Goal: Task Accomplishment & Management: Use online tool/utility

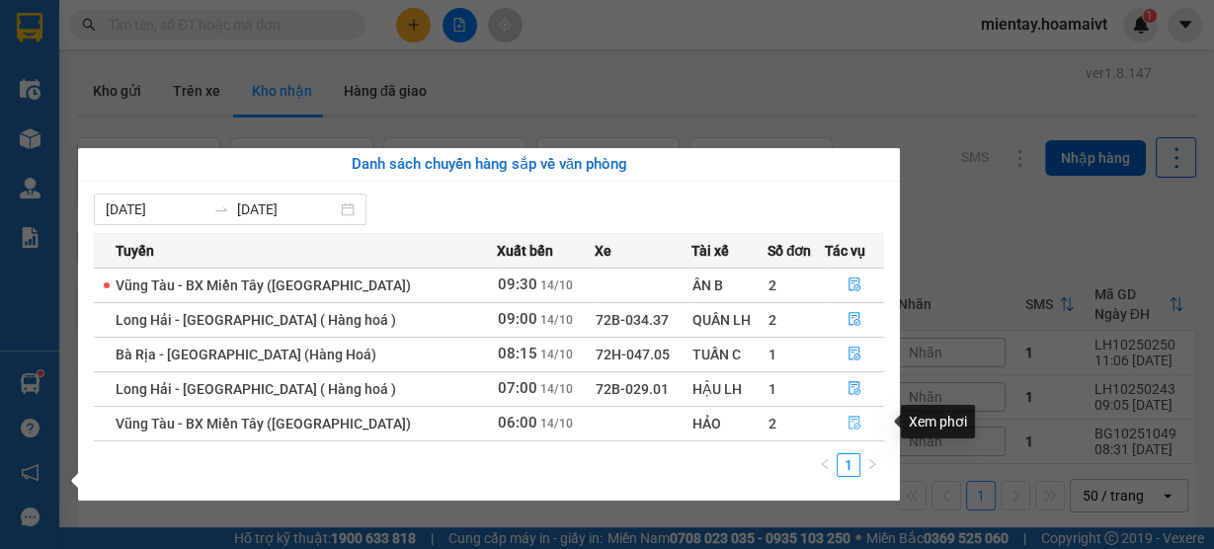
click at [867, 421] on button "button" at bounding box center [854, 424] width 58 height 32
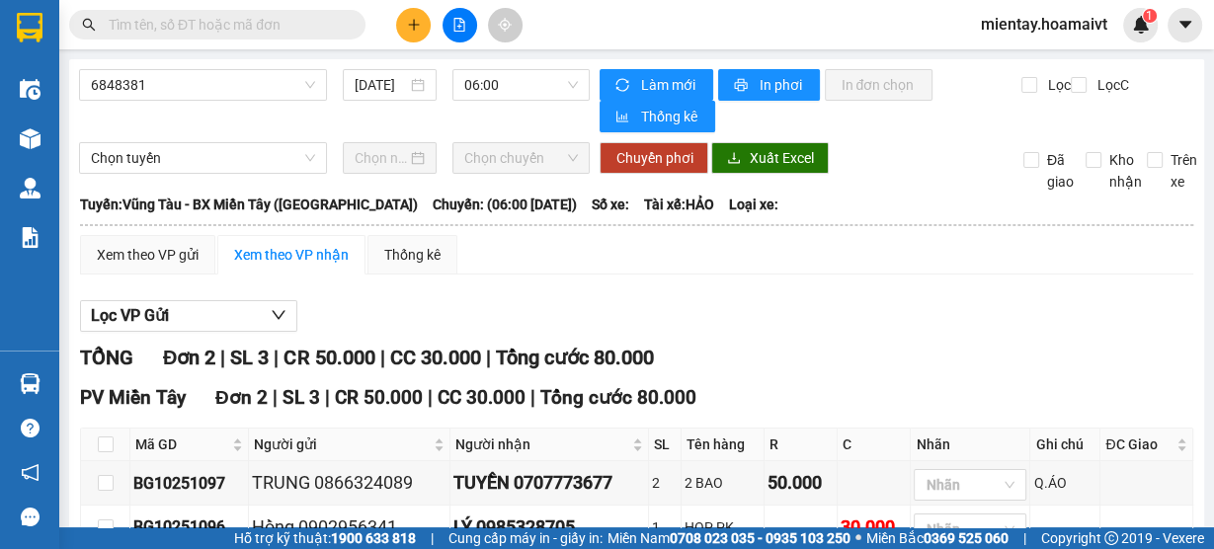
scroll to position [79, 0]
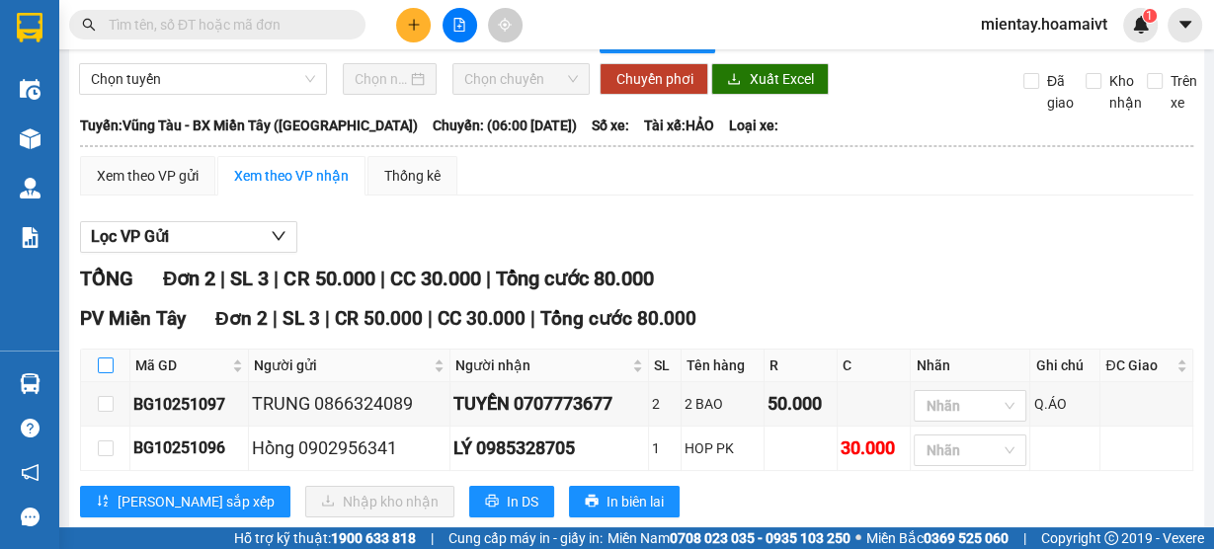
click at [109, 370] on input "checkbox" at bounding box center [106, 366] width 16 height 16
checkbox input "true"
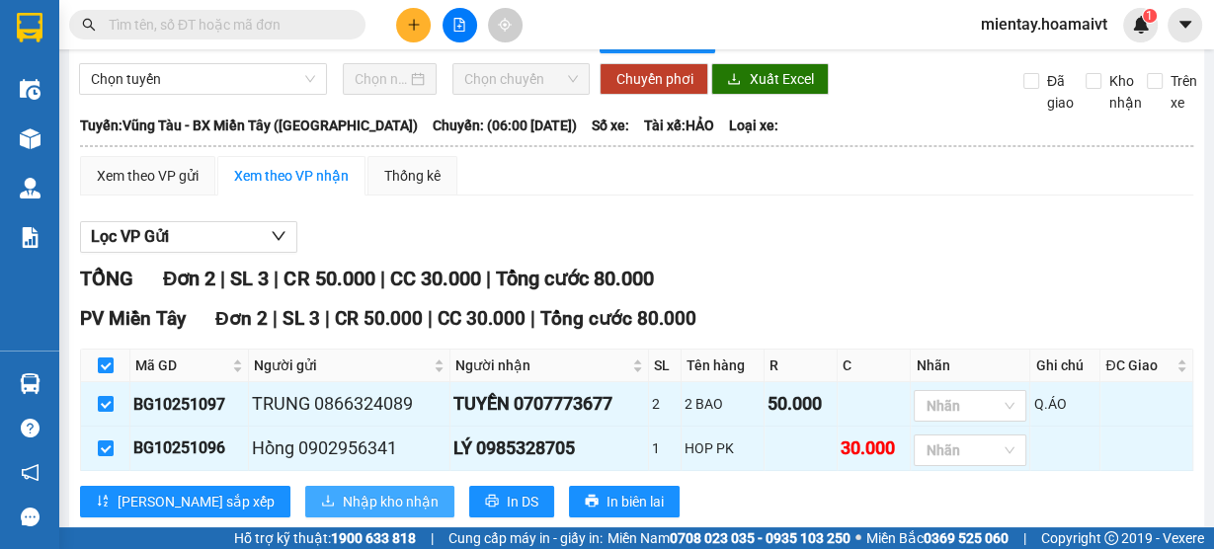
click at [343, 502] on span "Nhập kho nhận" at bounding box center [391, 502] width 96 height 22
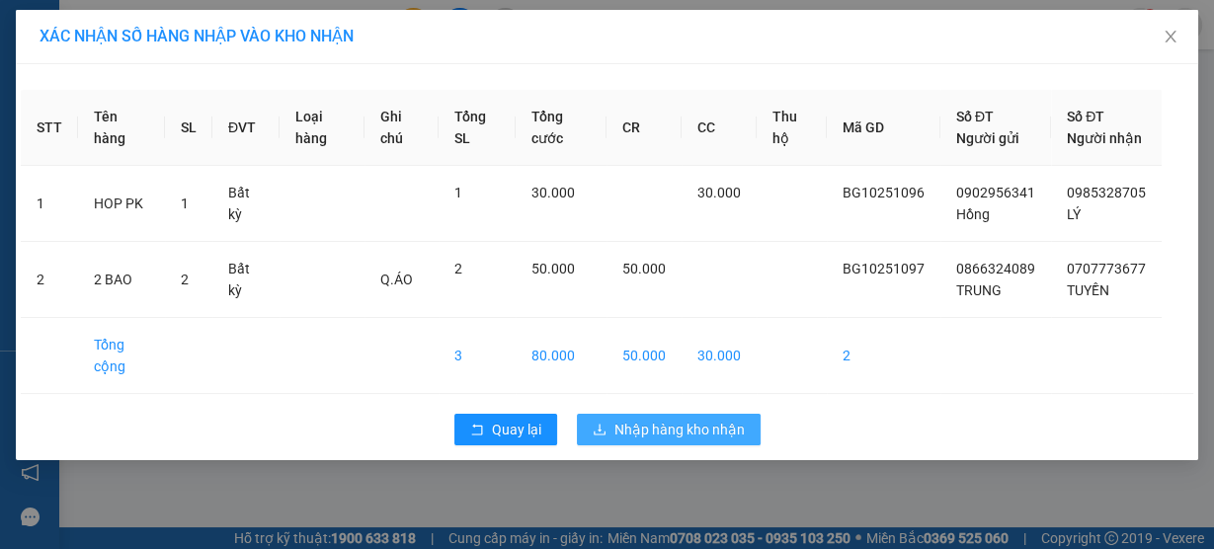
click at [705, 441] on span "Nhập hàng kho nhận" at bounding box center [680, 430] width 130 height 22
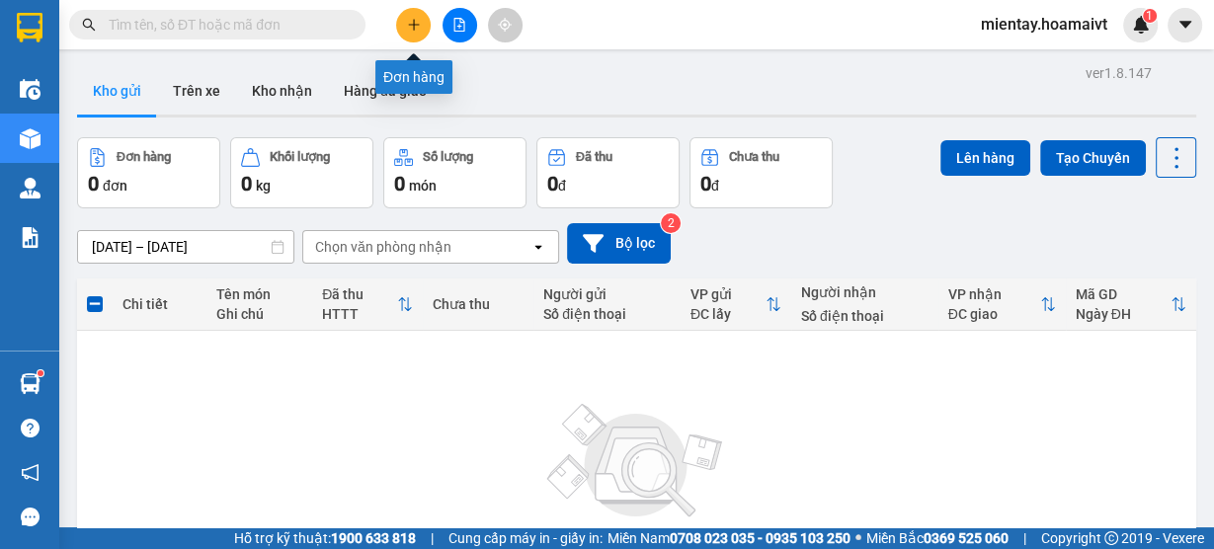
click at [419, 24] on icon "plus" at bounding box center [414, 25] width 14 height 14
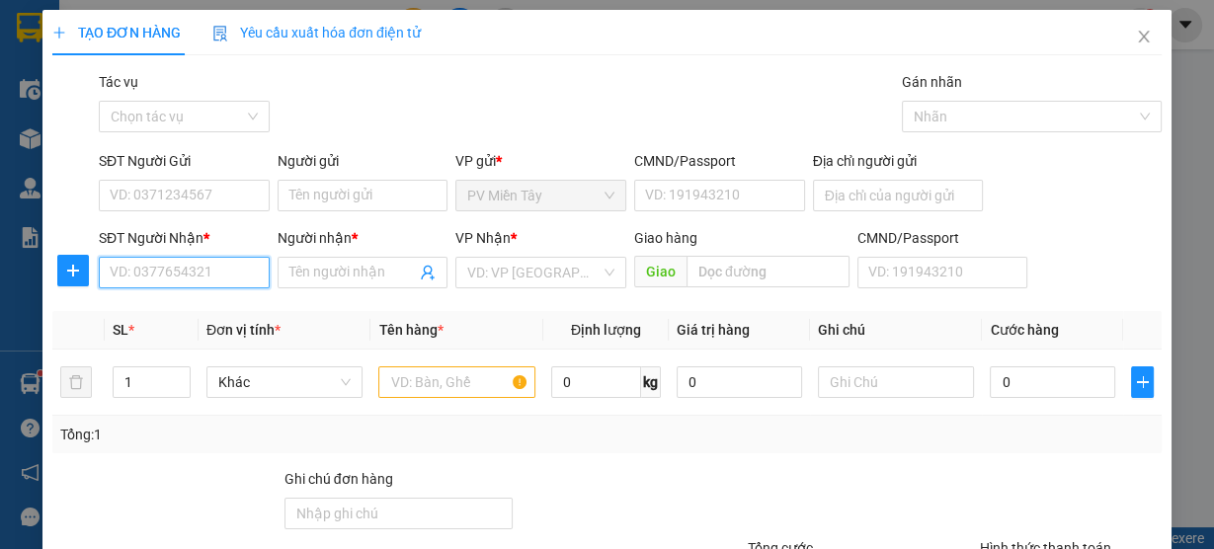
click at [168, 276] on input "SĐT Người Nhận *" at bounding box center [184, 273] width 171 height 32
type input "0386319975"
click at [159, 321] on div "0386319975 - HIEU" at bounding box center [182, 311] width 145 height 22
type input "HIEU"
type input "0386319975"
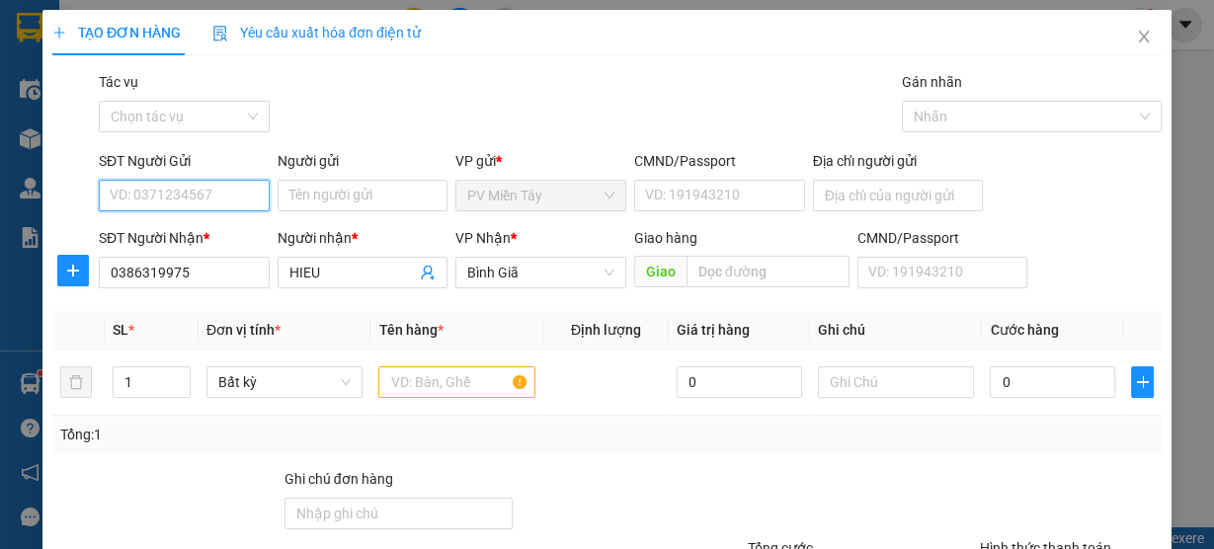
click at [188, 193] on input "SĐT Người Gửi" at bounding box center [184, 196] width 171 height 32
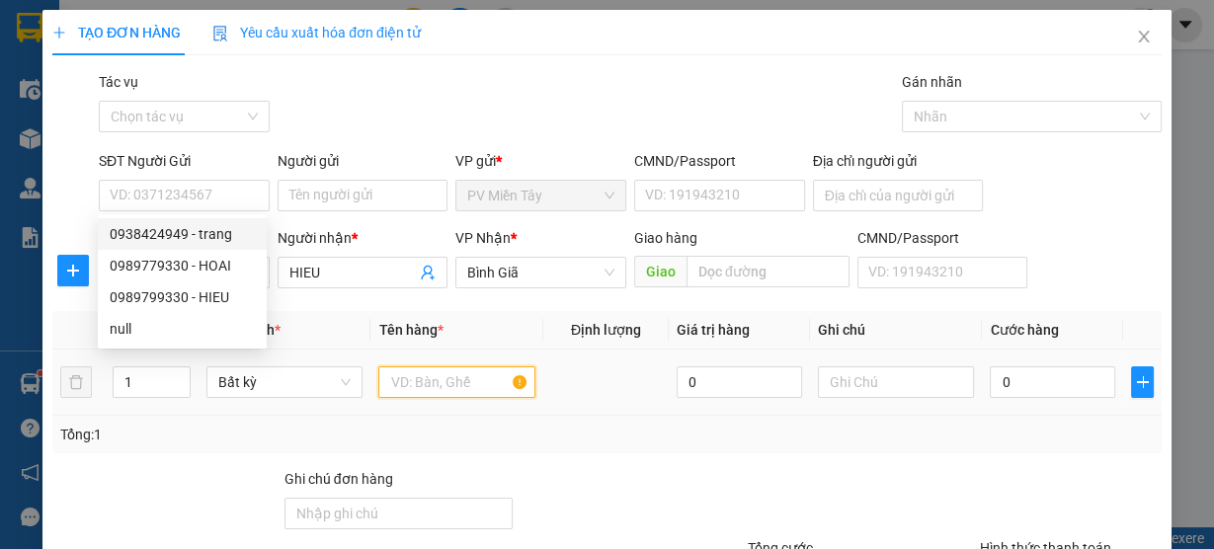
click at [427, 380] on input "text" at bounding box center [456, 383] width 157 height 32
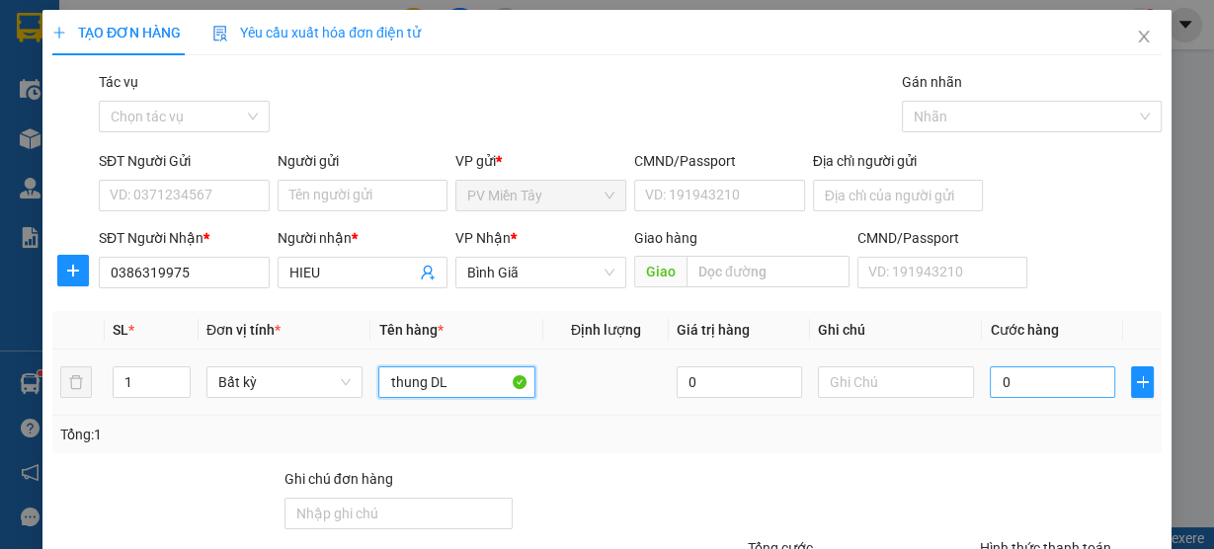
type input "thung DL"
click at [1053, 385] on input "0" at bounding box center [1052, 383] width 125 height 32
type input "6"
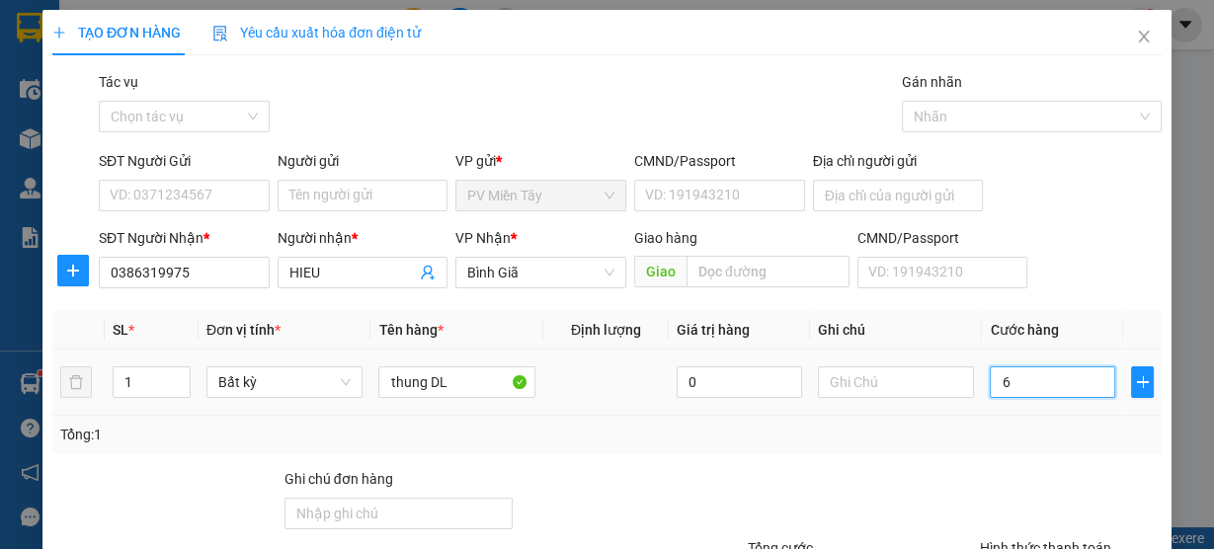
type input "60"
type input "60.000"
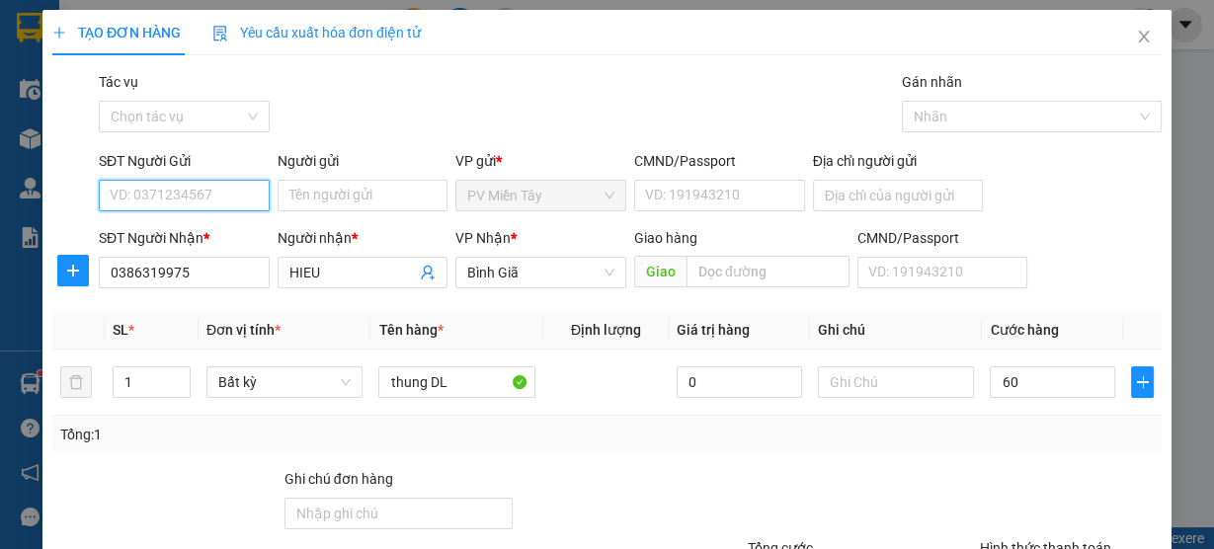
type input "60.000"
click at [221, 182] on input "SĐT Người Gửi" at bounding box center [184, 196] width 171 height 32
type input "0981648947"
click at [235, 221] on div "0981648947 - chien" at bounding box center [182, 234] width 169 height 32
type input "chien"
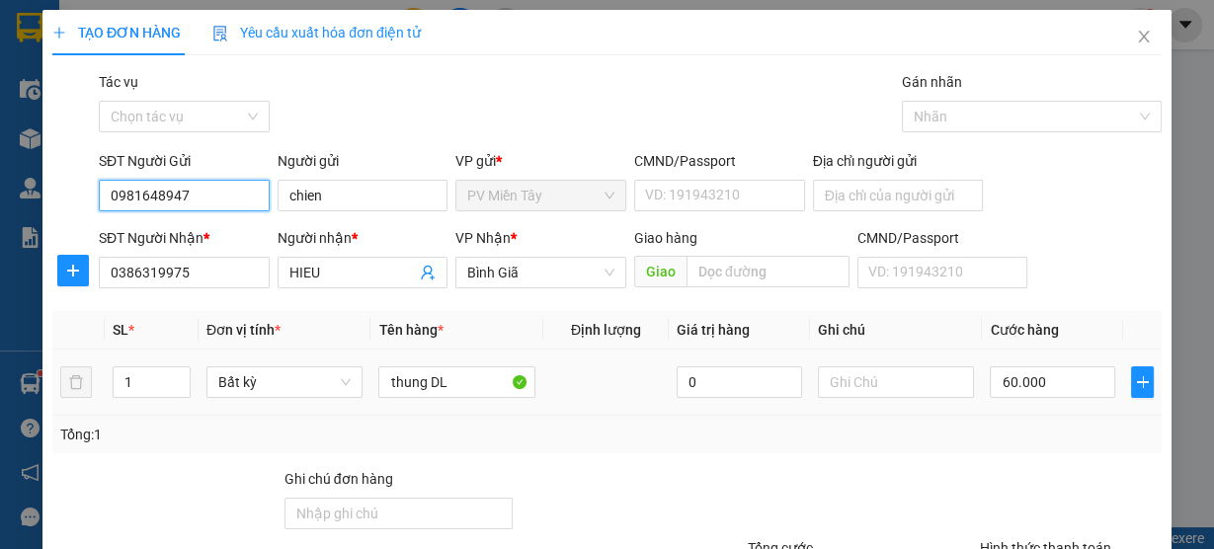
type input "0981648947"
click at [1019, 428] on div "Tổng: 1" at bounding box center [607, 435] width 1094 height 22
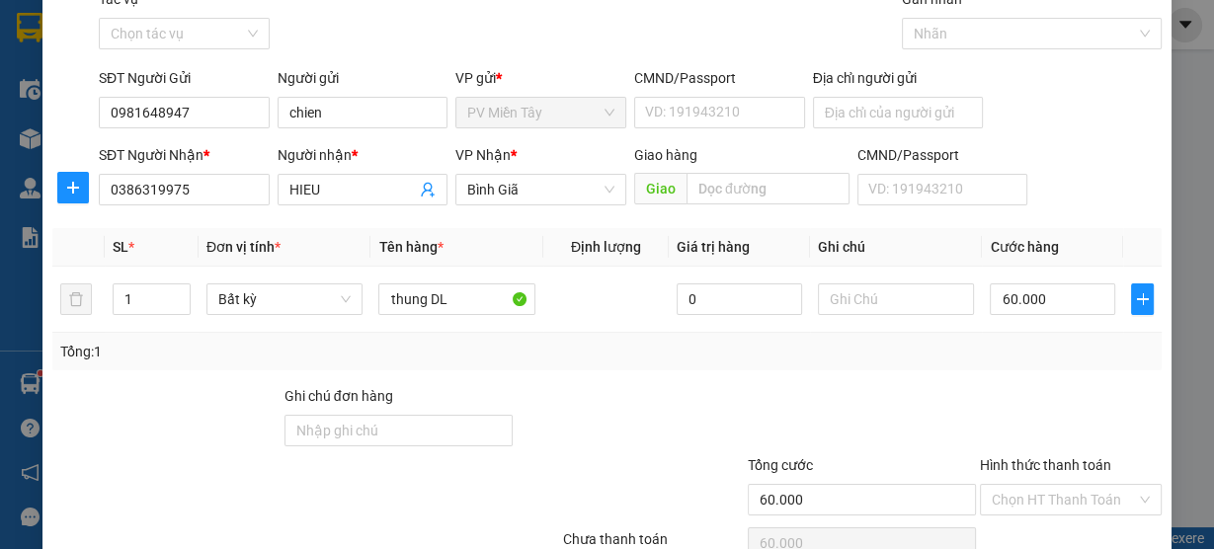
scroll to position [179, 0]
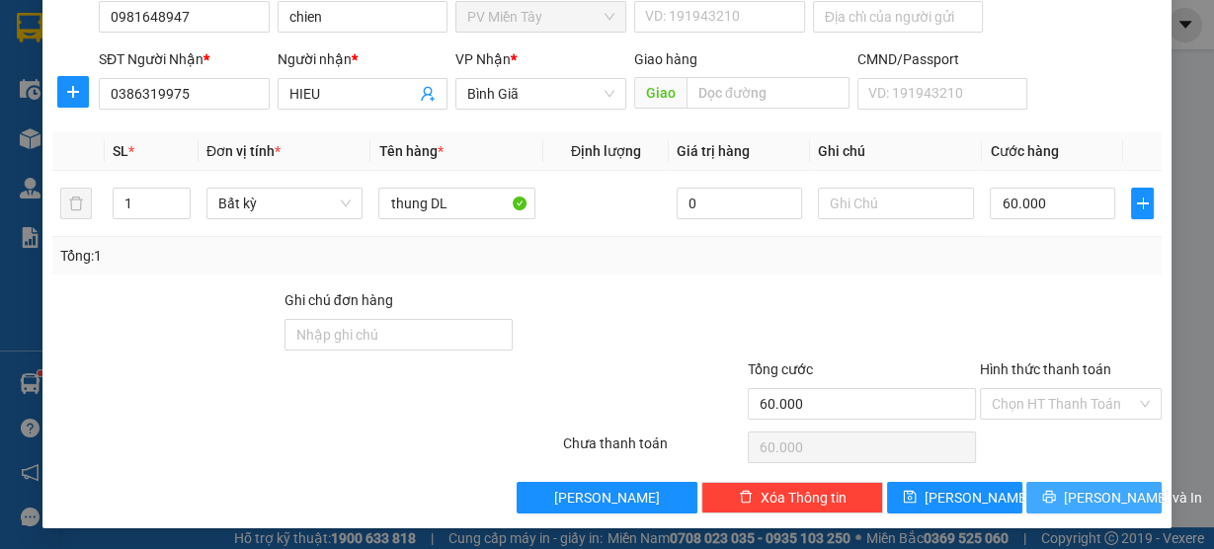
click at [1106, 496] on span "Lưu và In" at bounding box center [1133, 498] width 138 height 22
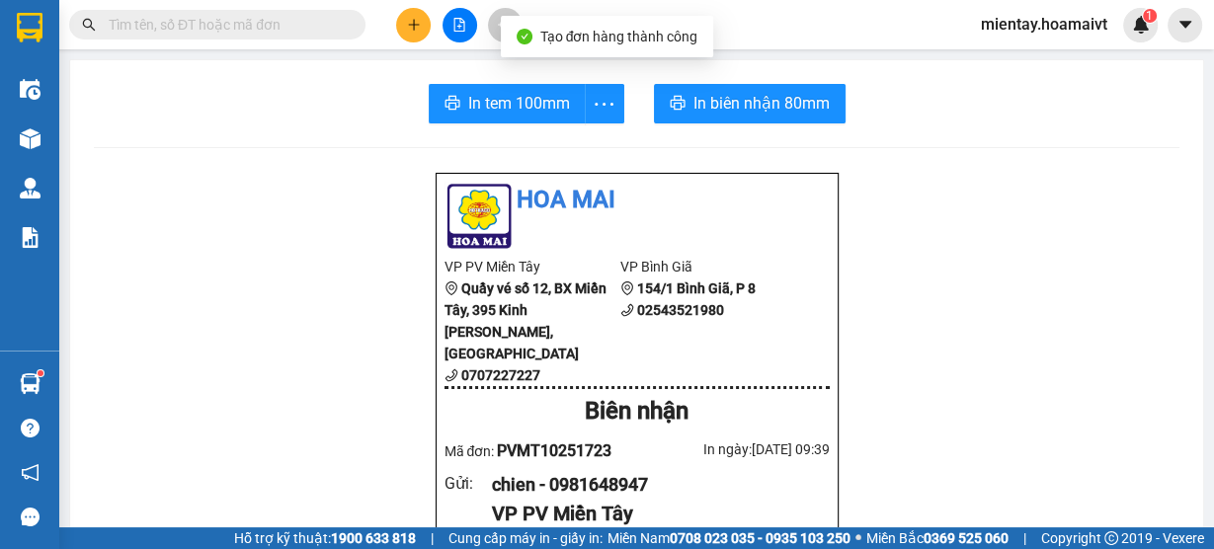
scroll to position [79, 0]
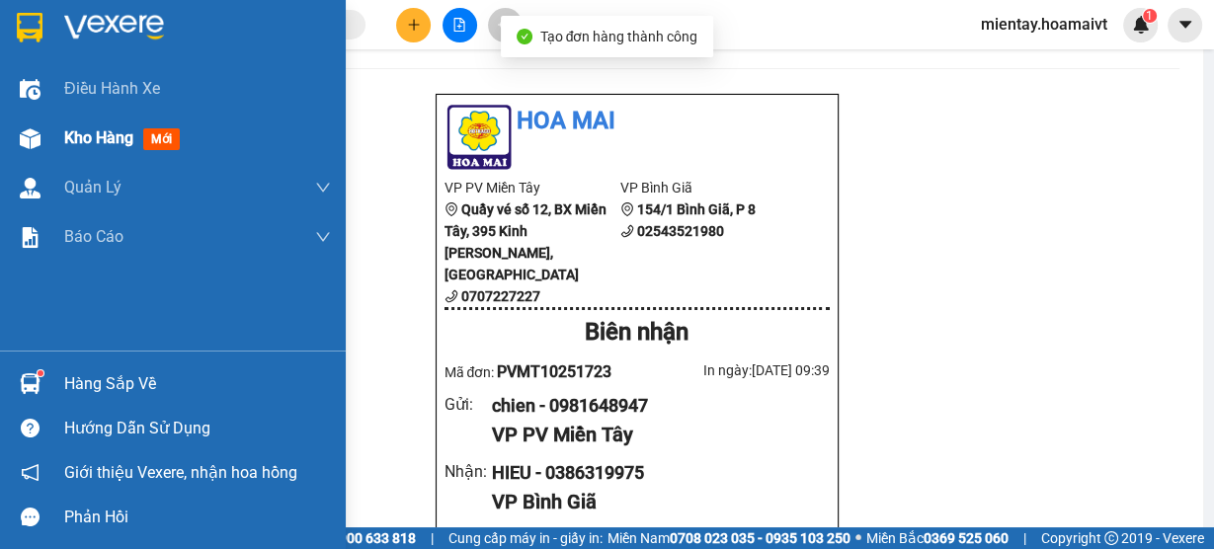
click at [92, 132] on span "Kho hàng" at bounding box center [98, 137] width 69 height 19
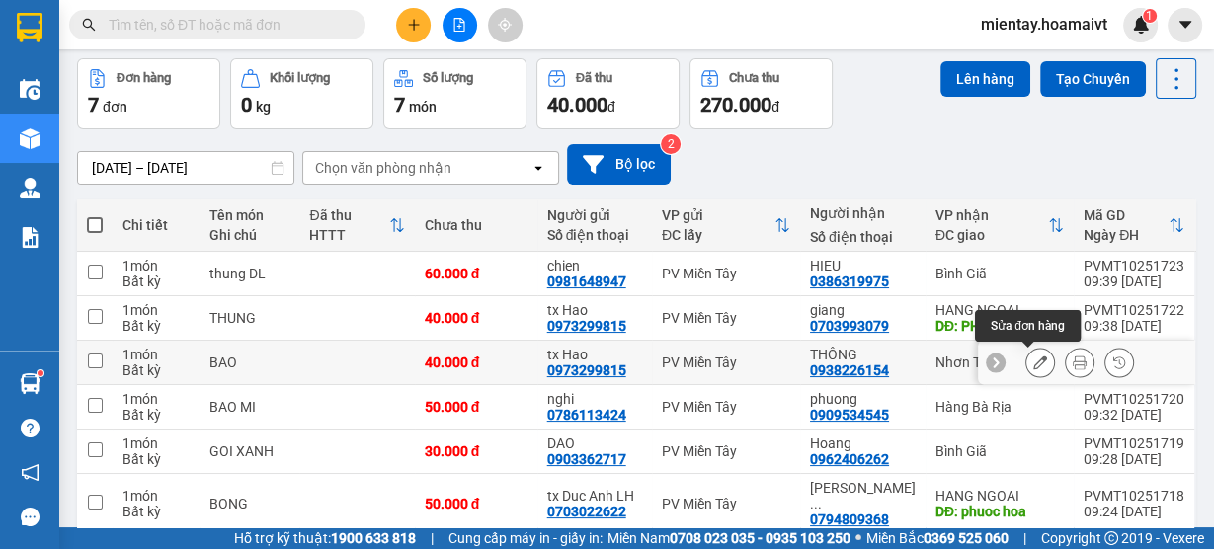
click at [1034, 367] on icon at bounding box center [1041, 363] width 14 height 14
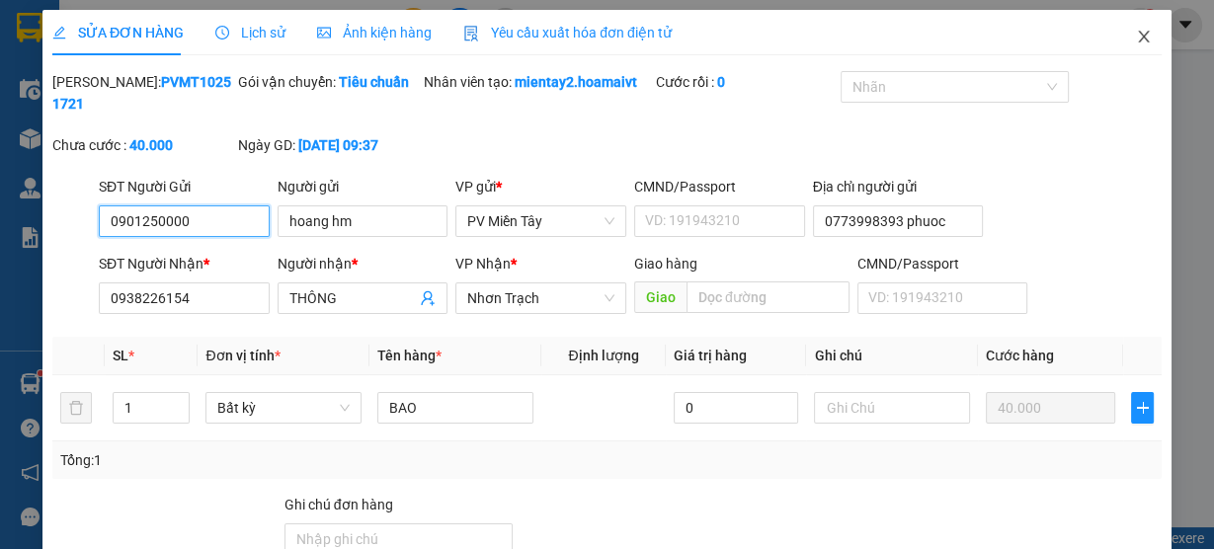
type input "0901250000"
type input "hoang hm"
type input "0773998393 phuoc"
type input "0938226154"
type input "THÔNG"
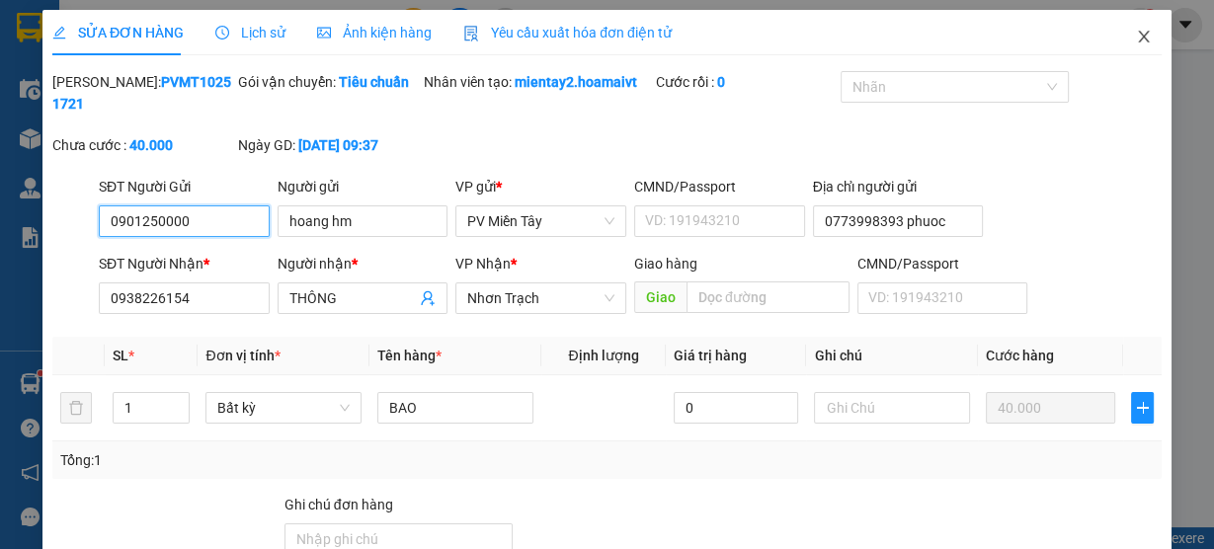
type input "40.000"
click at [1138, 38] on icon "close" at bounding box center [1144, 37] width 16 height 16
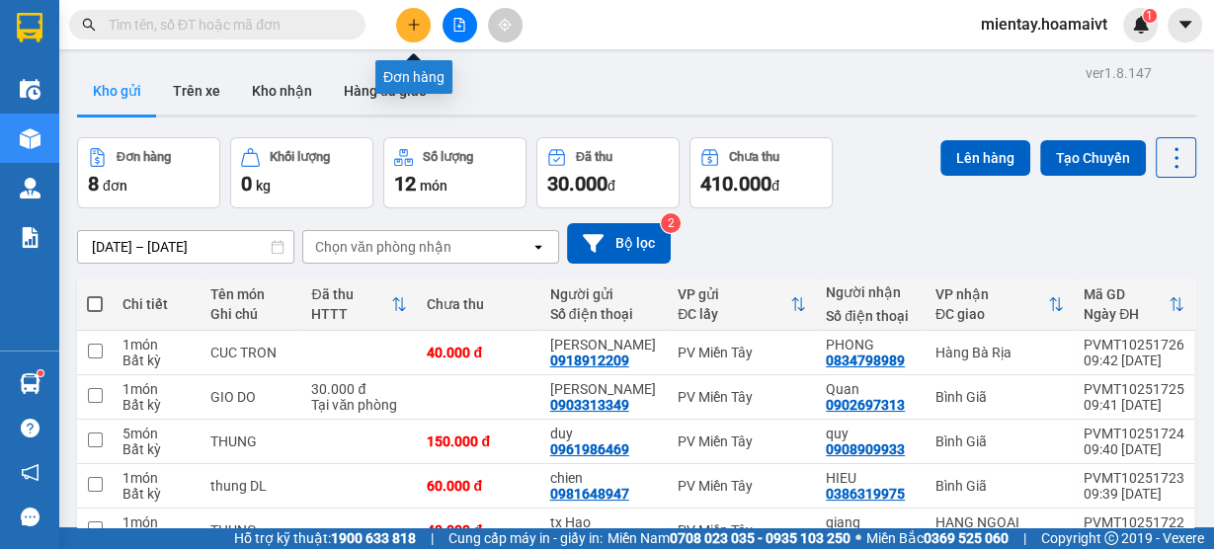
click at [428, 31] on button at bounding box center [413, 25] width 35 height 35
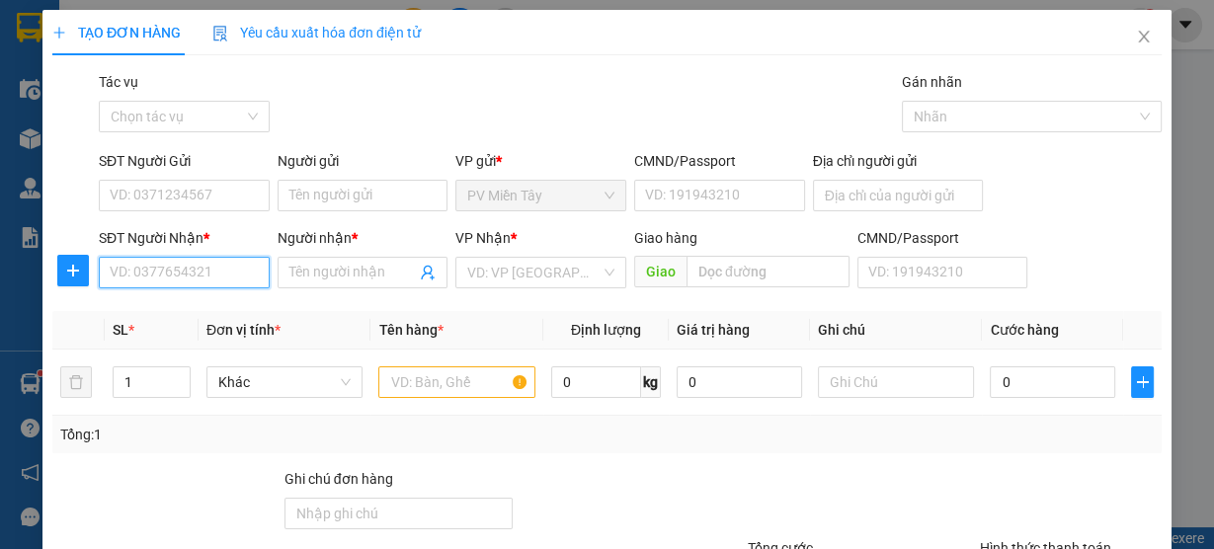
click at [210, 261] on input "SĐT Người Nhận *" at bounding box center [184, 273] width 171 height 32
paste input "0938226154"
type input "0938226154"
click at [181, 317] on div "0938226154 - THÔNG" at bounding box center [182, 311] width 145 height 22
type input "0773998393 phuoc"
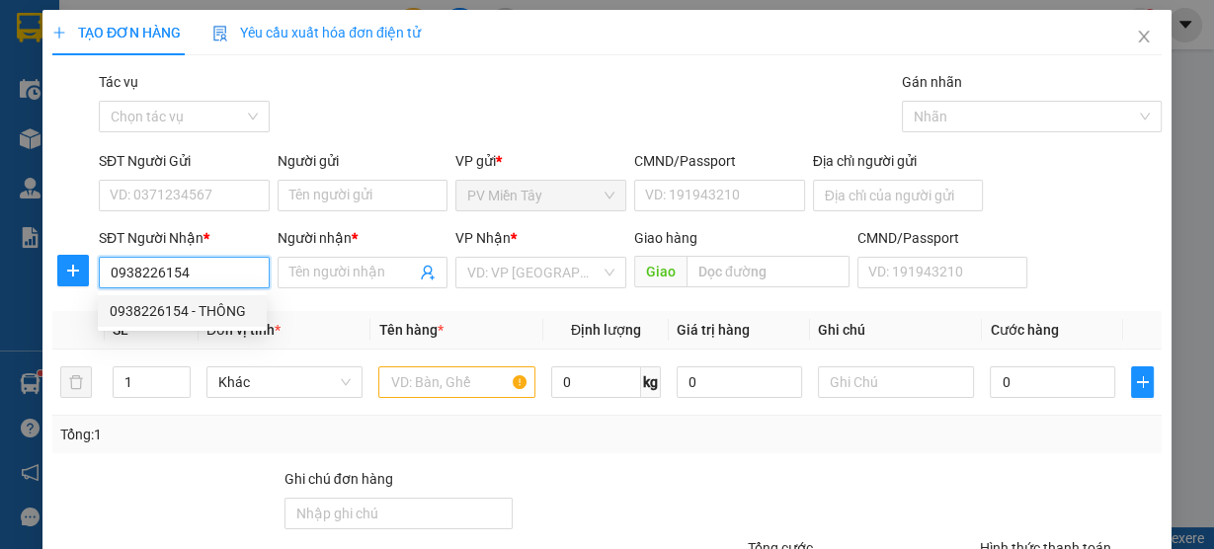
type input "THÔNG"
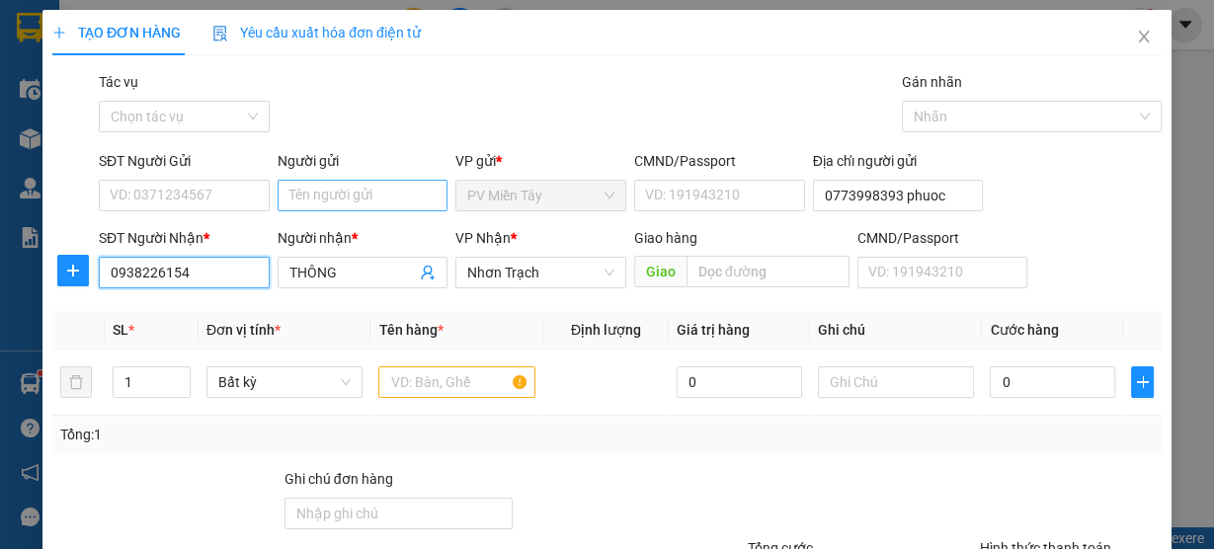
type input "0938226154"
click at [374, 185] on input "Người gửi" at bounding box center [363, 196] width 171 height 32
type input "hoang hm"
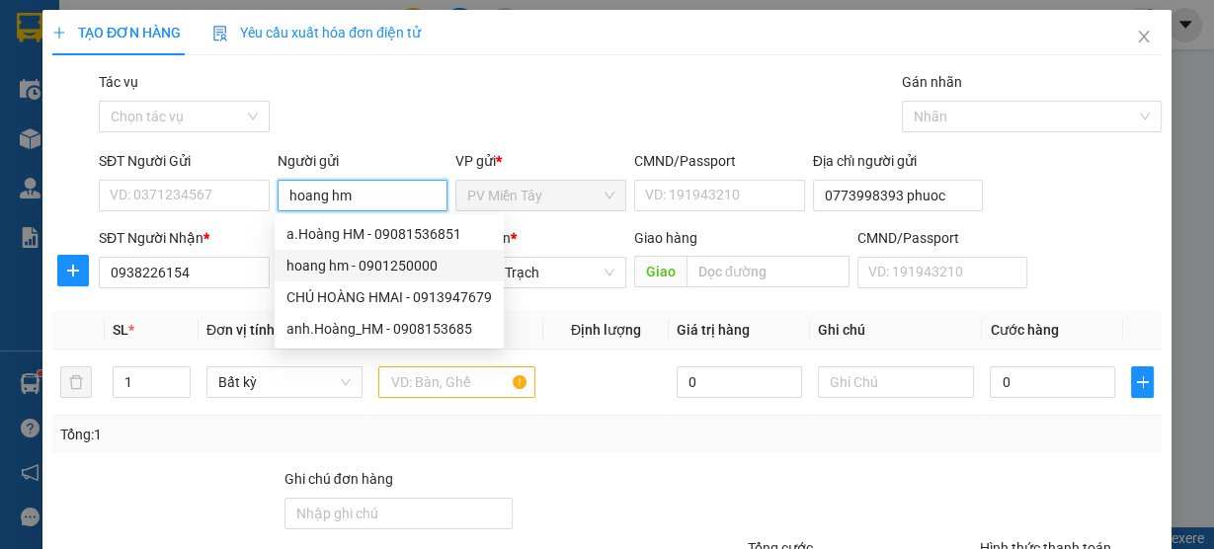
click at [392, 269] on div "hoang hm - 0901250000" at bounding box center [390, 266] width 206 height 22
type input "0901250000"
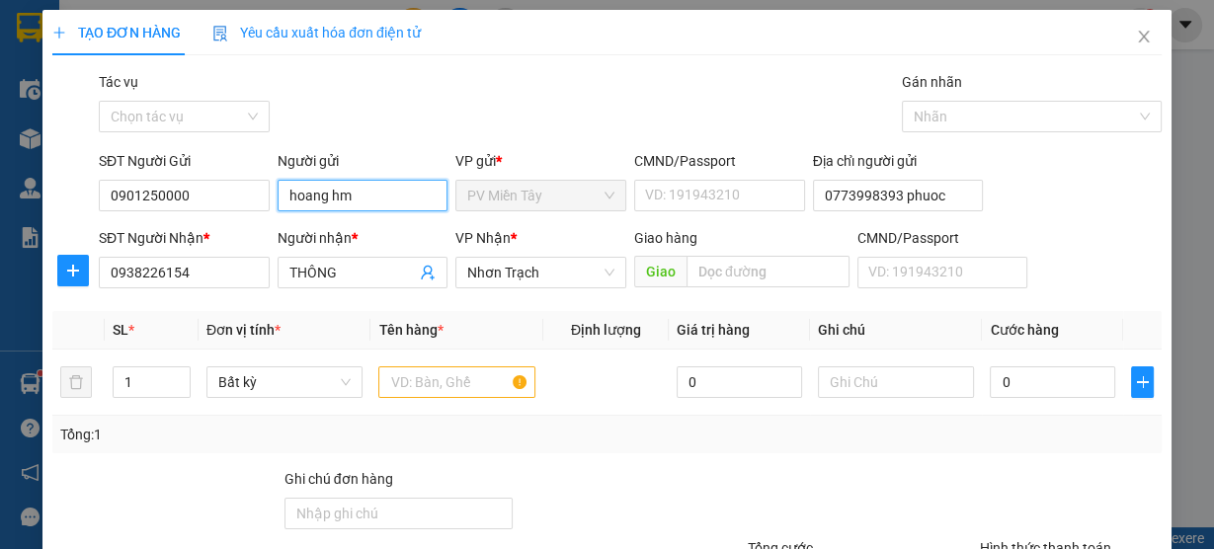
type input "hoang hm"
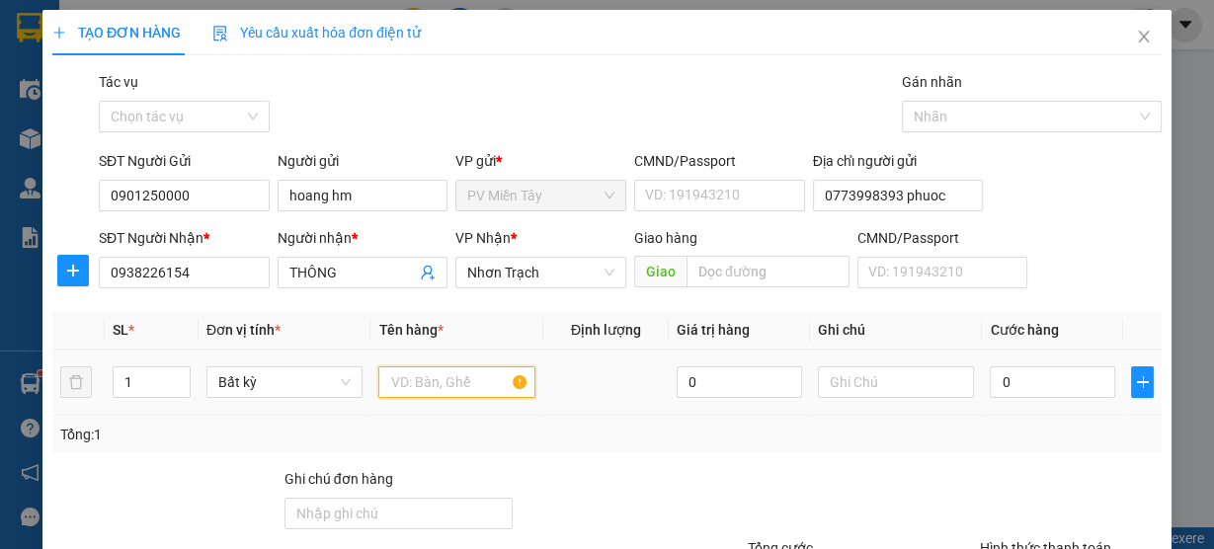
click at [415, 384] on input "text" at bounding box center [456, 383] width 157 height 32
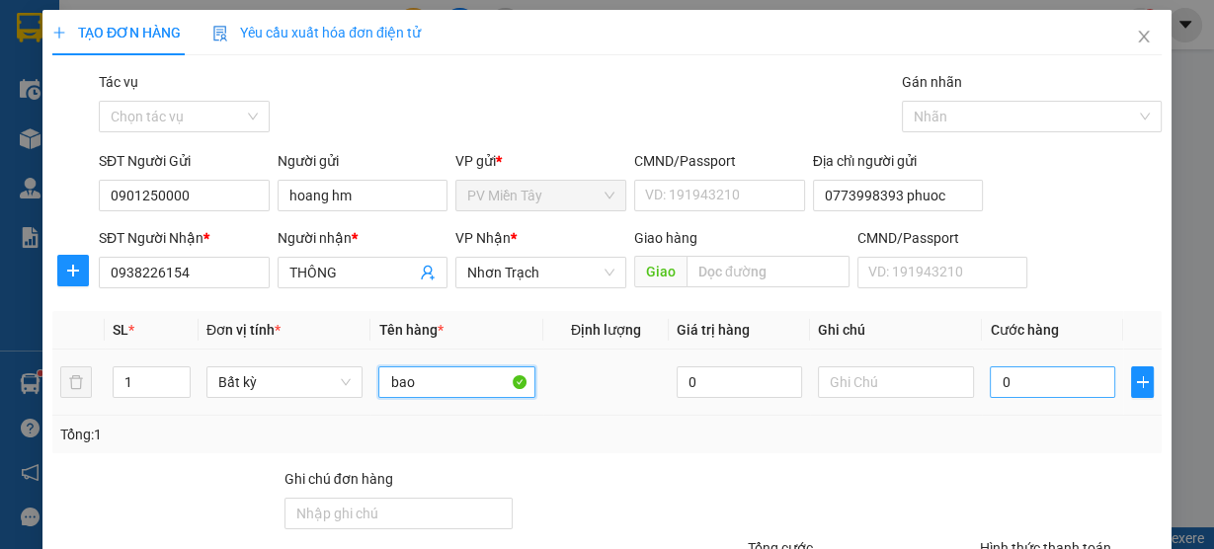
type input "bao"
click at [1024, 380] on input "0" at bounding box center [1052, 383] width 125 height 32
type input "4"
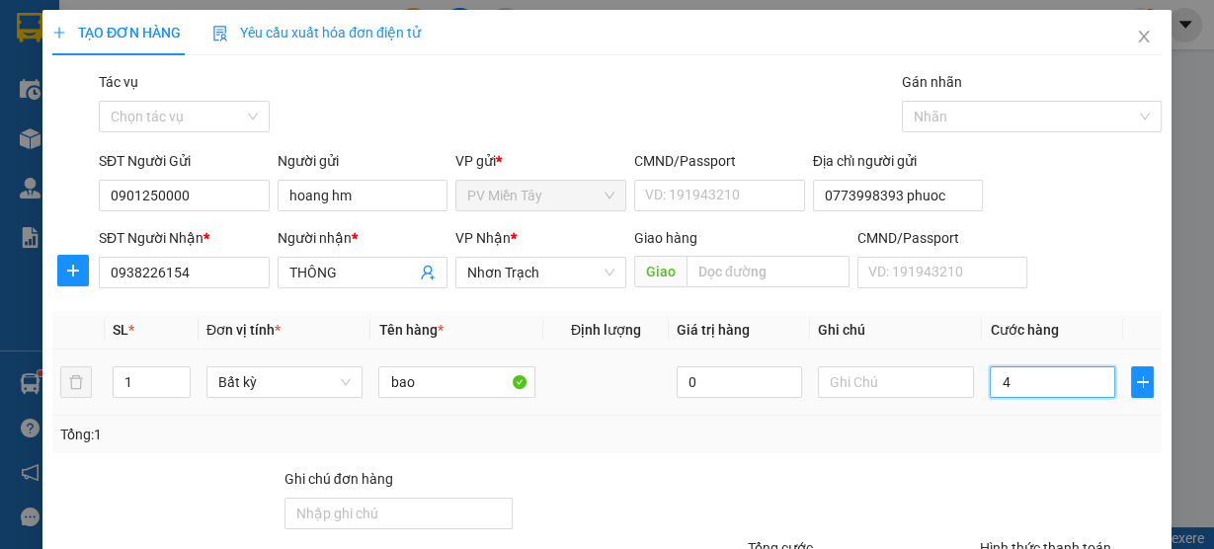
type input "40"
type input "40.000"
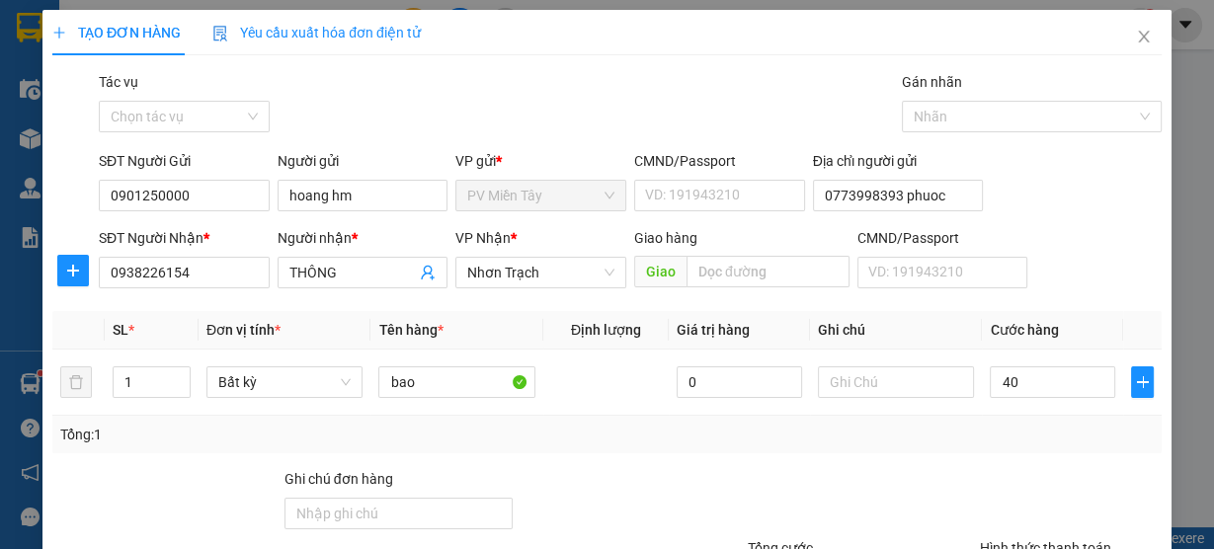
type input "40.000"
click at [1003, 462] on div "Transit Pickup Surcharge Ids Transit Deliver Surcharge Ids Transit Deliver Surc…" at bounding box center [607, 382] width 1110 height 622
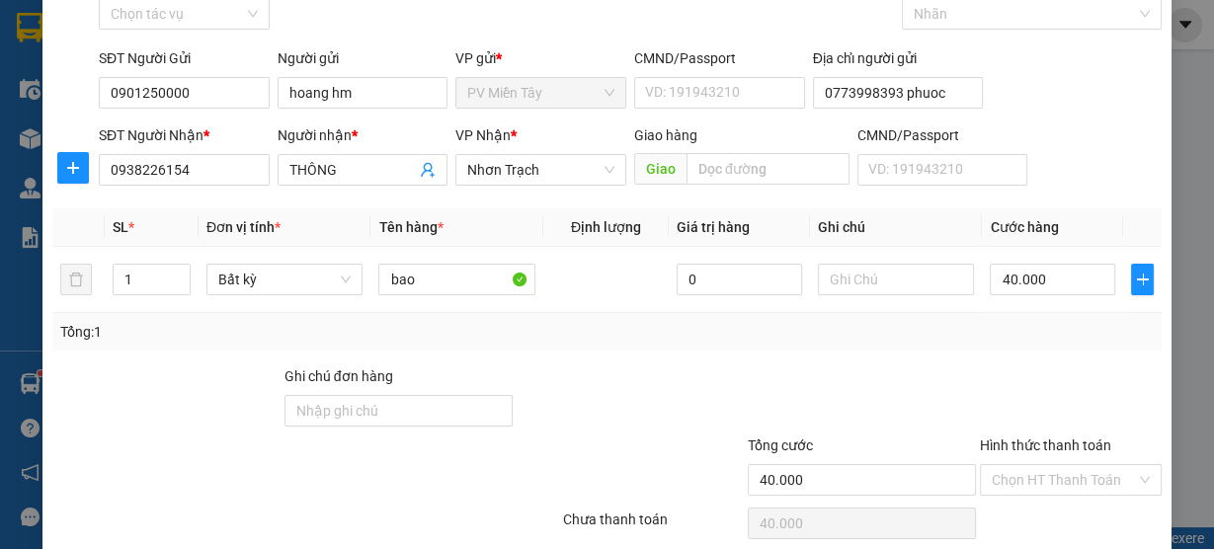
scroll to position [179, 0]
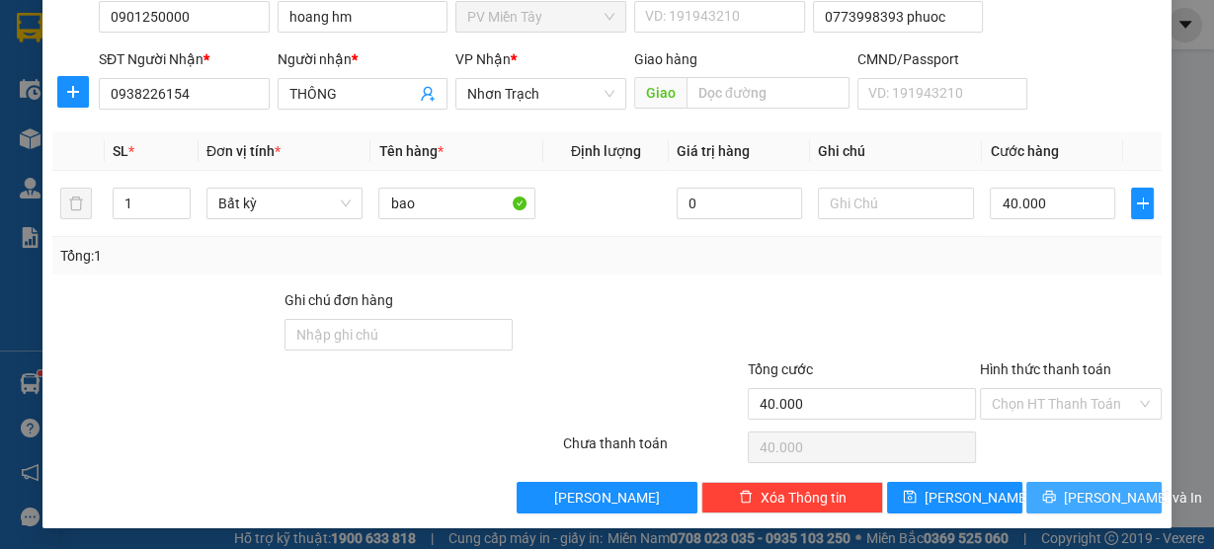
click at [1073, 505] on span "[PERSON_NAME] và In" at bounding box center [1133, 498] width 138 height 22
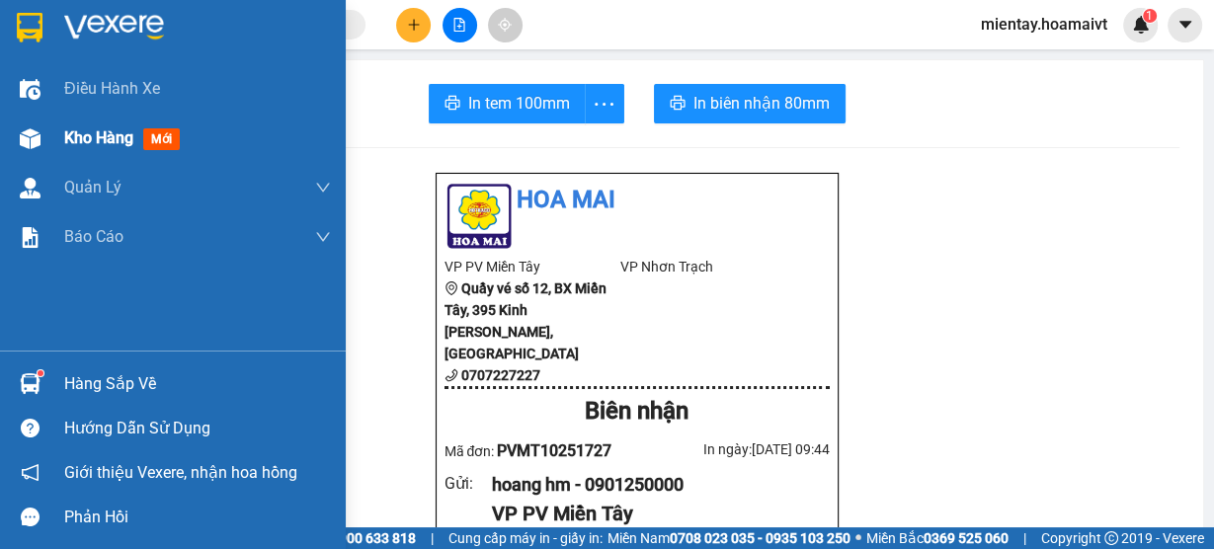
click at [82, 128] on span "Kho hàng" at bounding box center [98, 137] width 69 height 19
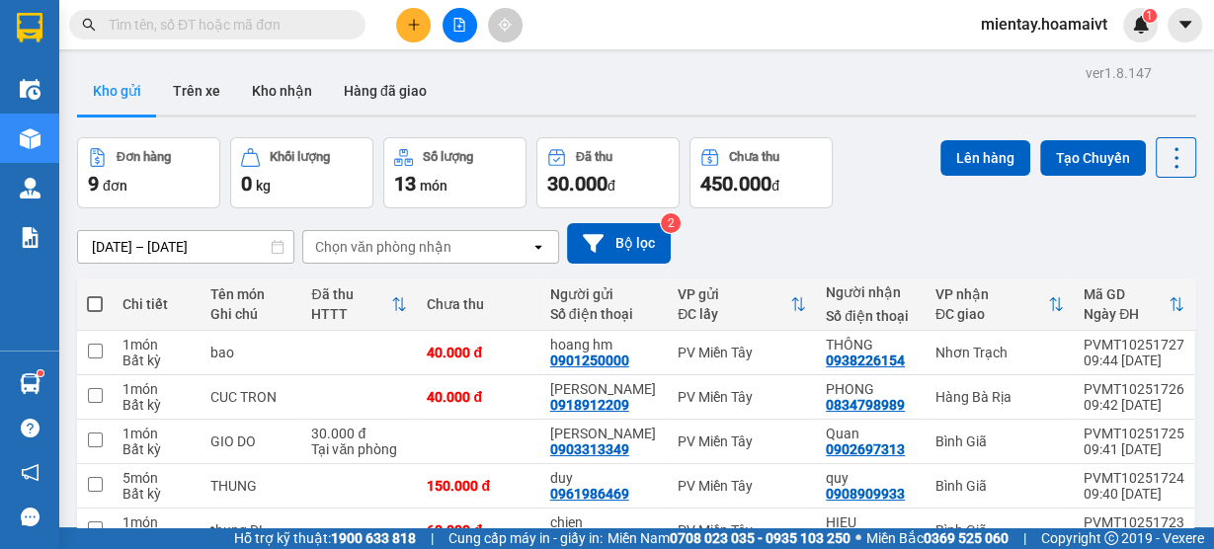
click at [351, 247] on div "Chọn văn phòng nhận" at bounding box center [383, 247] width 136 height 20
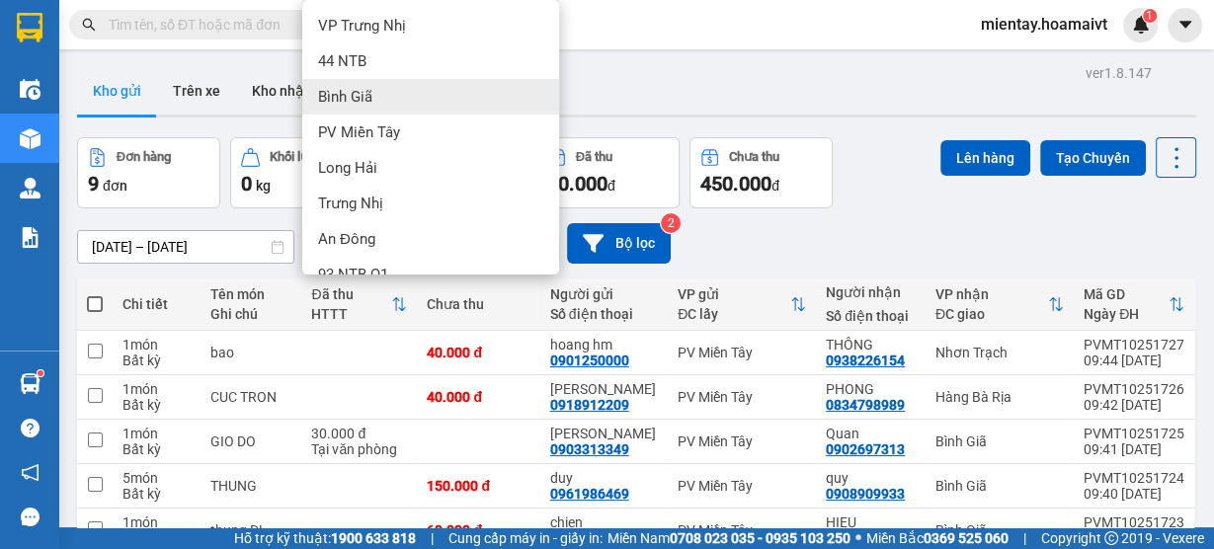
click at [365, 101] on span "Bình Giã" at bounding box center [345, 97] width 54 height 20
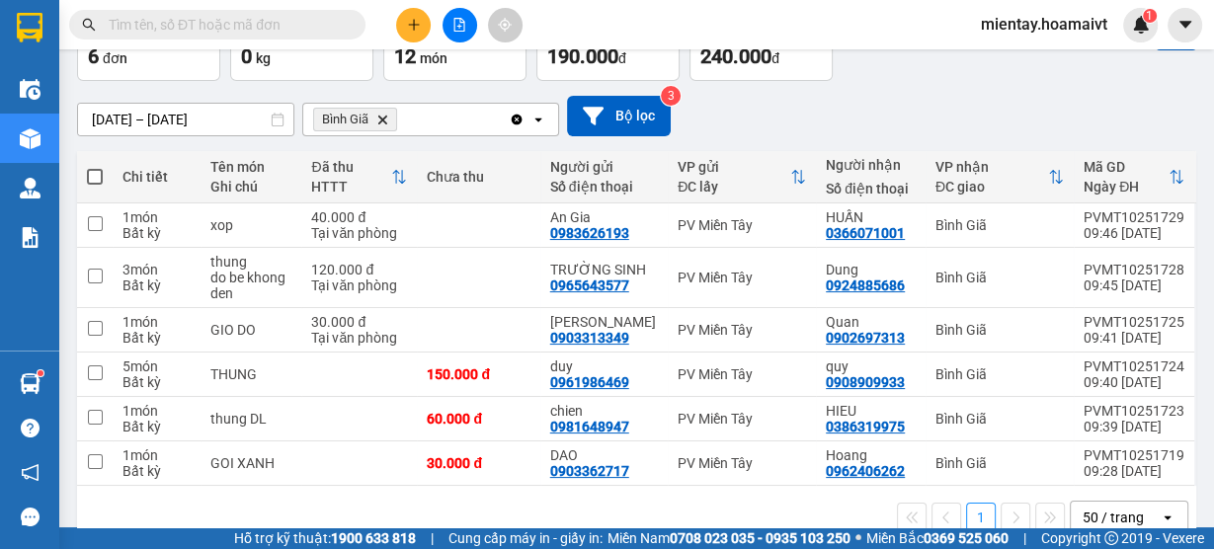
scroll to position [167, 0]
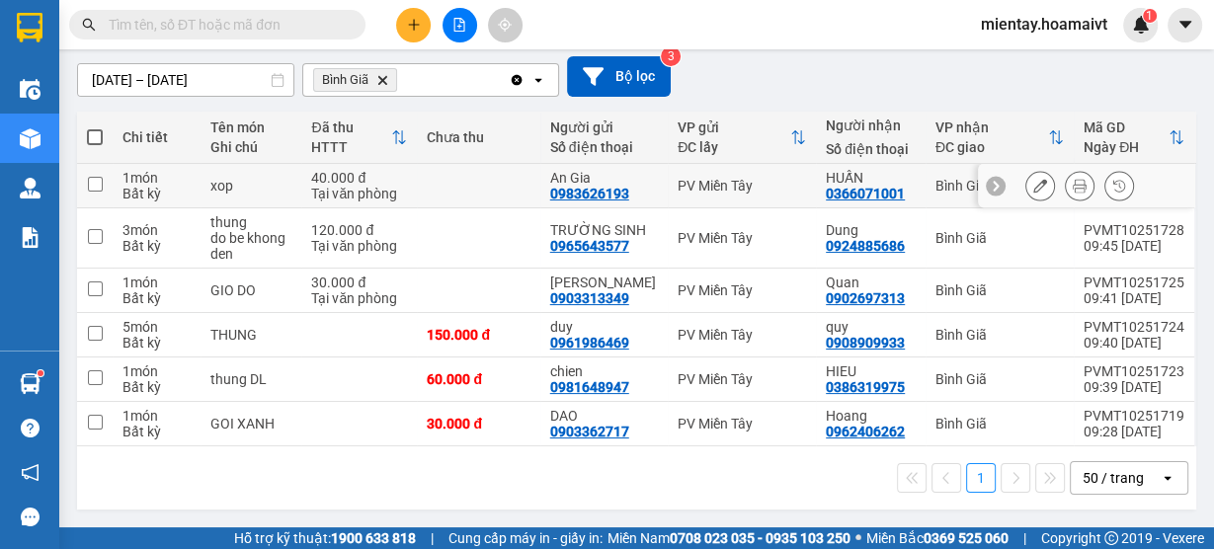
click at [414, 187] on td "40.000 đ Tại văn phòng" at bounding box center [359, 186] width 116 height 44
checkbox input "true"
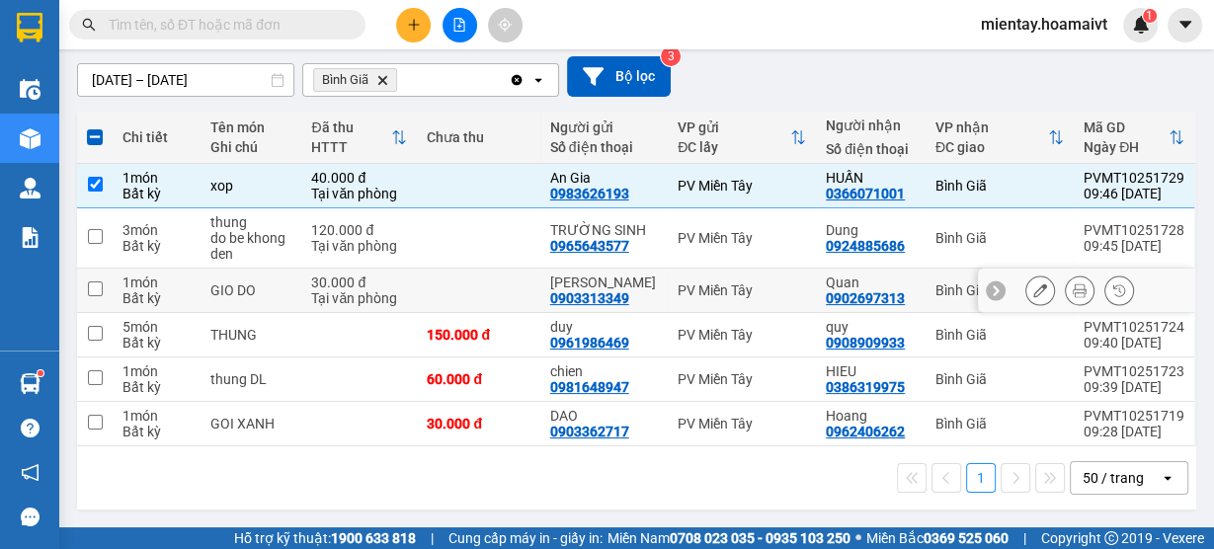
click at [412, 283] on td "30.000 đ Tại văn phòng" at bounding box center [359, 291] width 116 height 44
checkbox input "true"
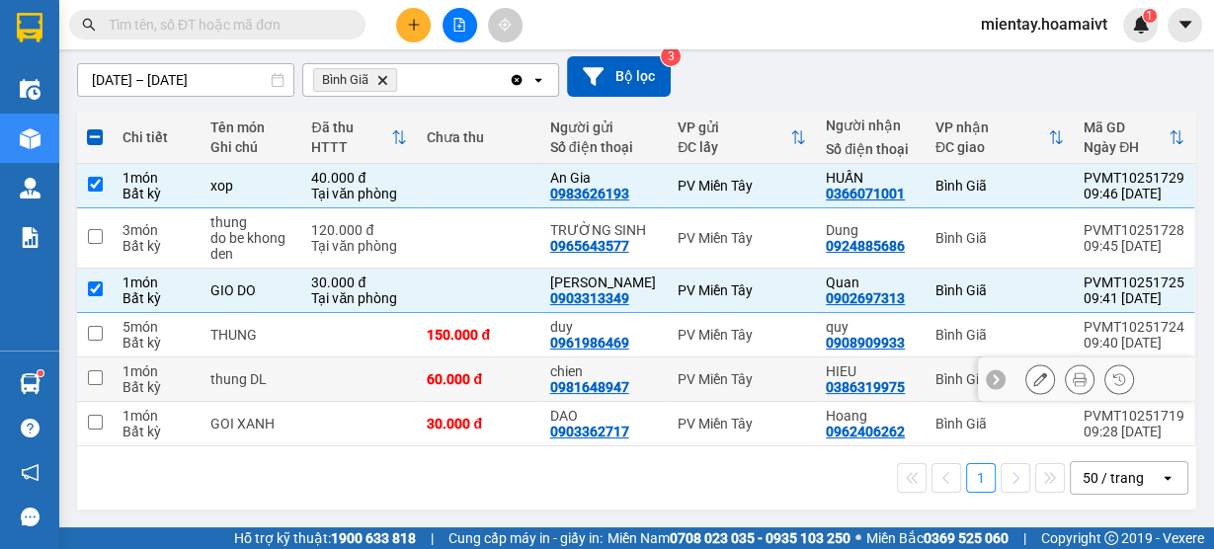
click at [339, 393] on td at bounding box center [359, 380] width 116 height 44
checkbox input "true"
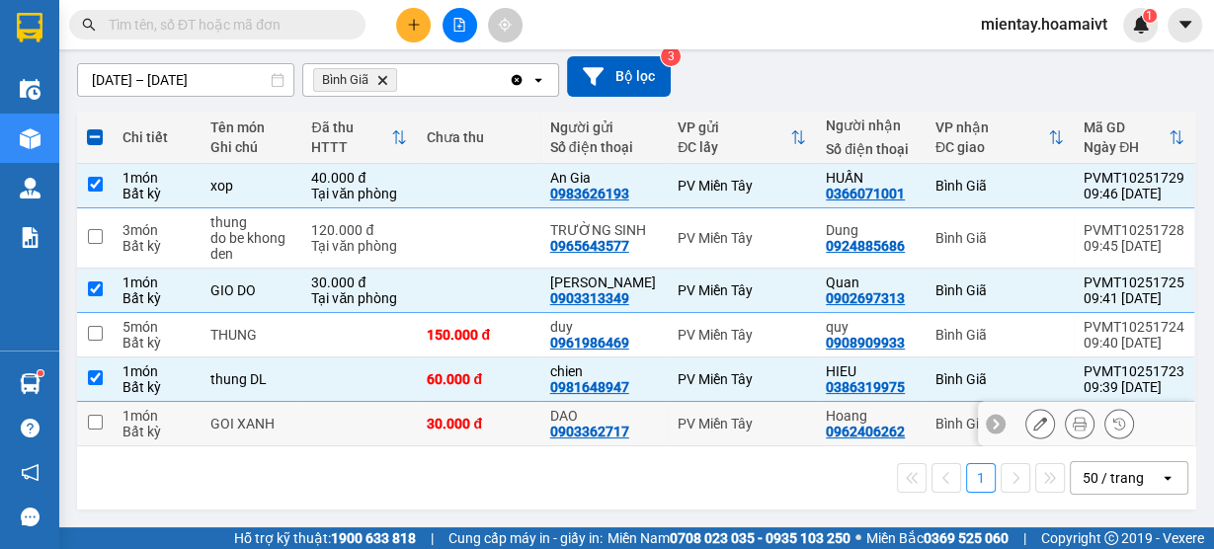
click at [315, 443] on td at bounding box center [359, 424] width 116 height 44
checkbox input "true"
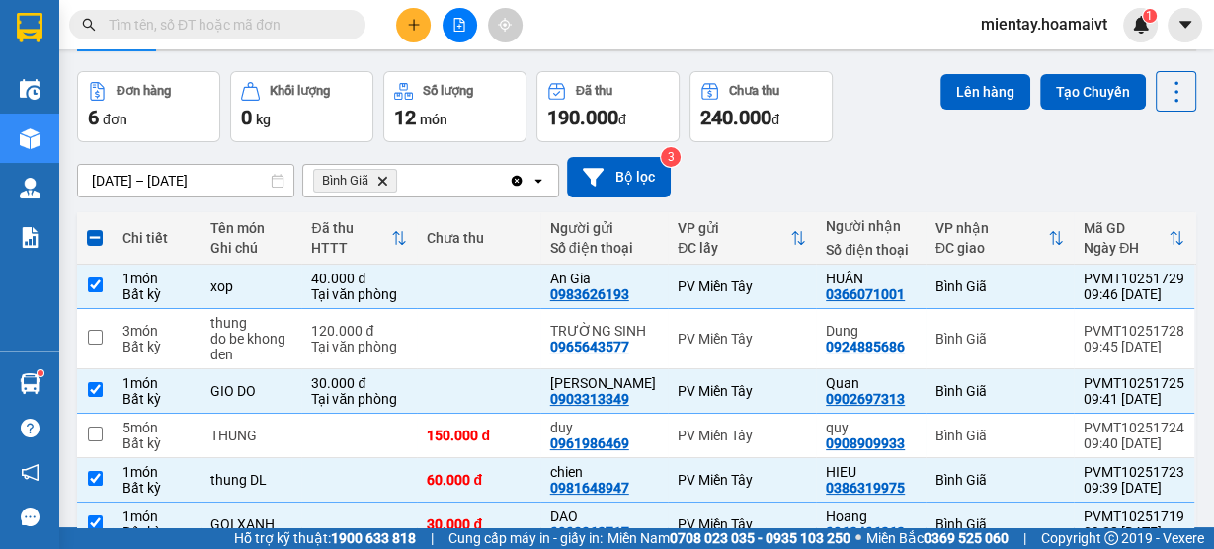
scroll to position [9, 0]
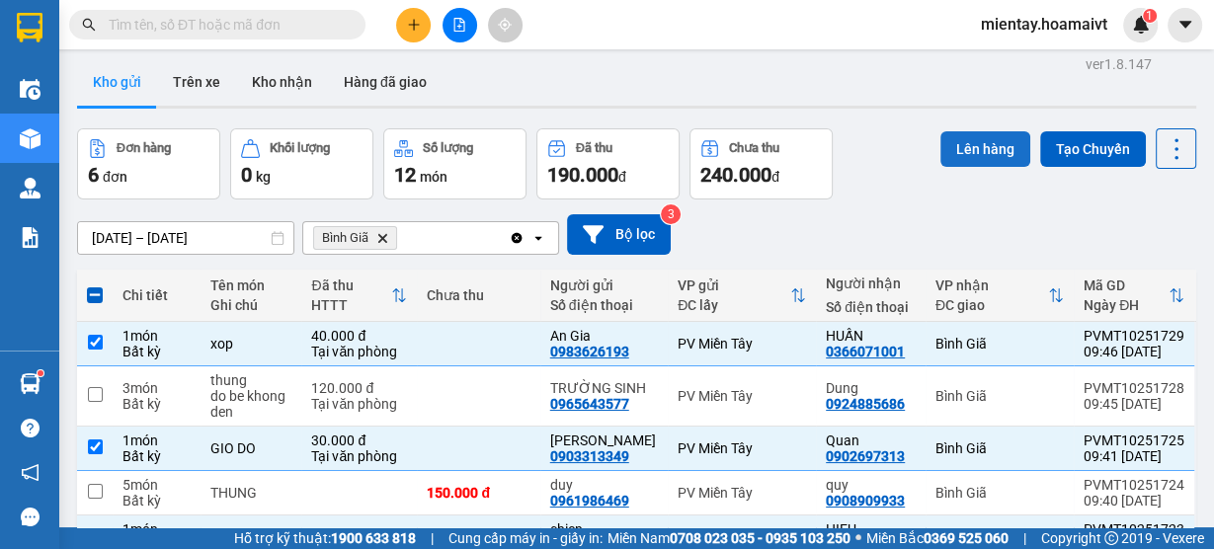
click at [992, 141] on button "Lên hàng" at bounding box center [986, 149] width 90 height 36
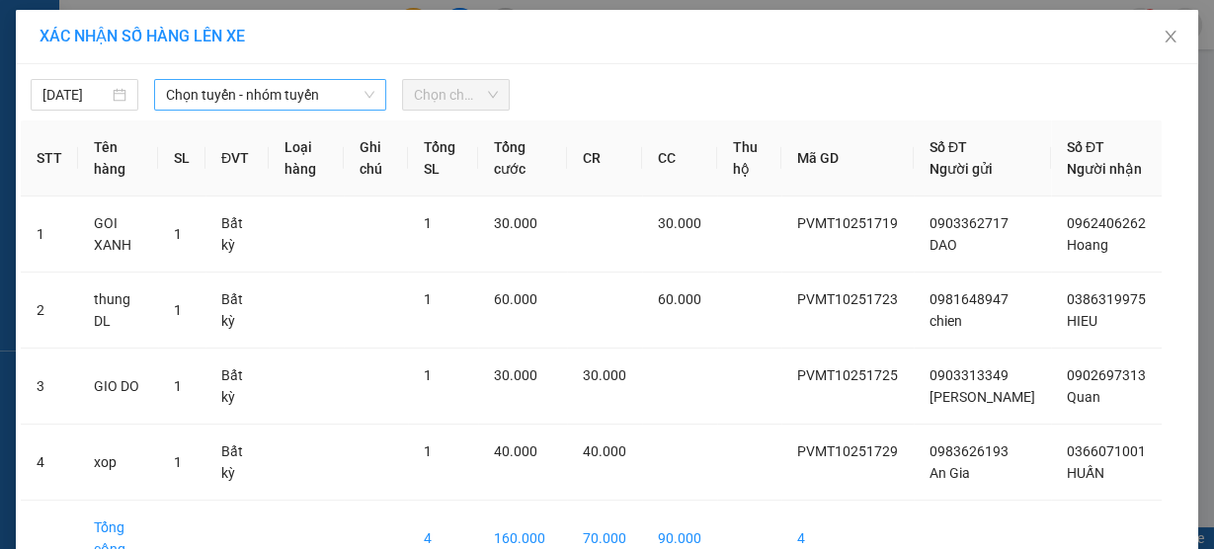
click at [247, 99] on span "Chọn tuyến - nhóm tuyến" at bounding box center [270, 95] width 208 height 30
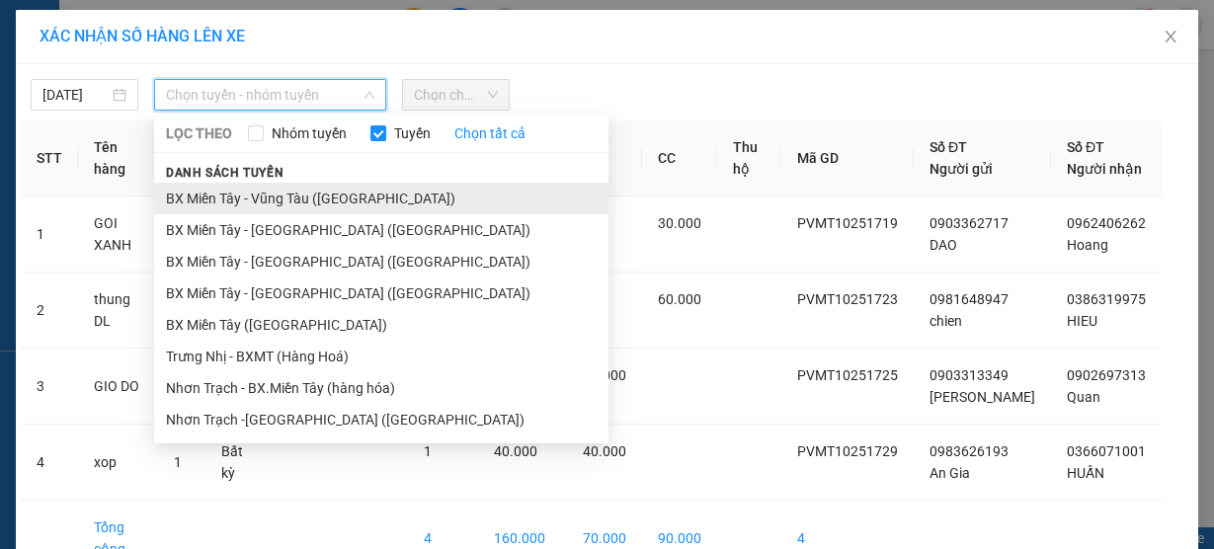
click at [241, 202] on li "BX Miền Tây - Vũng Tàu ([GEOGRAPHIC_DATA])" at bounding box center [381, 199] width 455 height 32
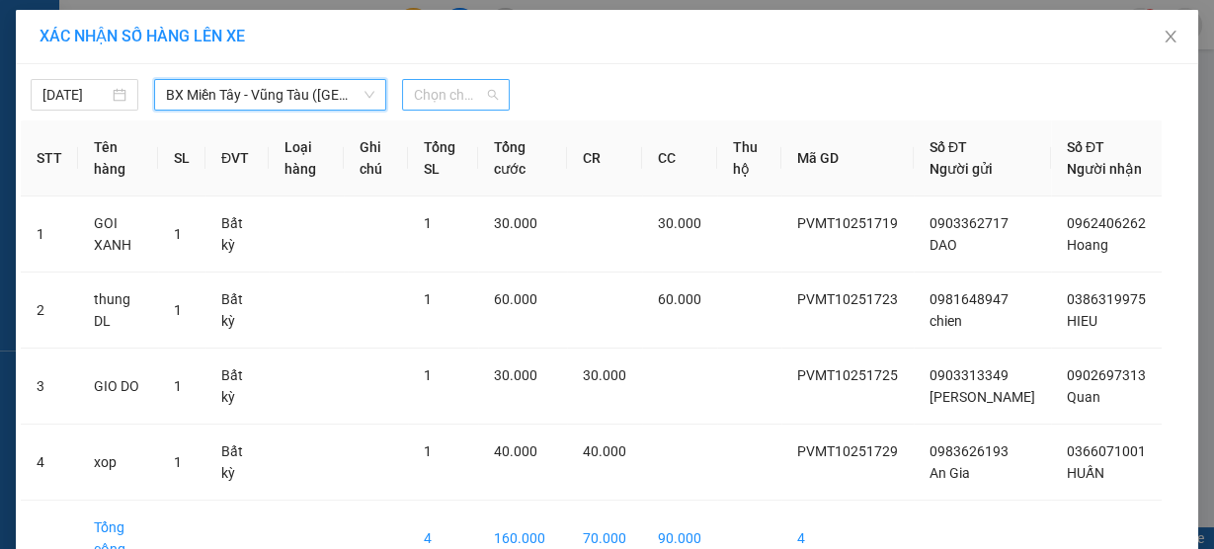
click at [441, 92] on span "Chọn chuyến" at bounding box center [456, 95] width 84 height 30
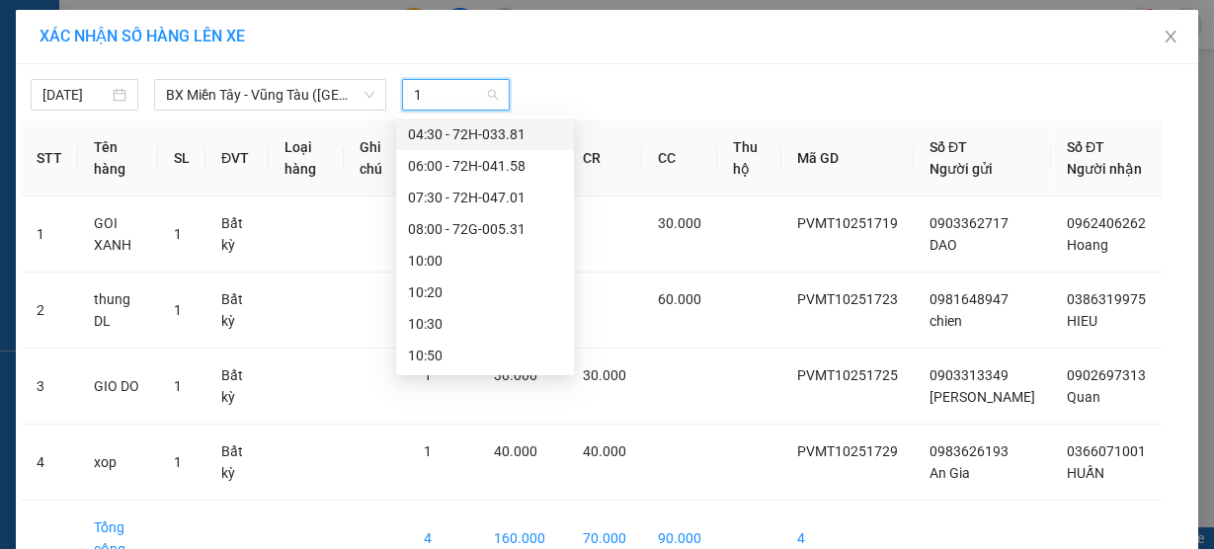
type input "10"
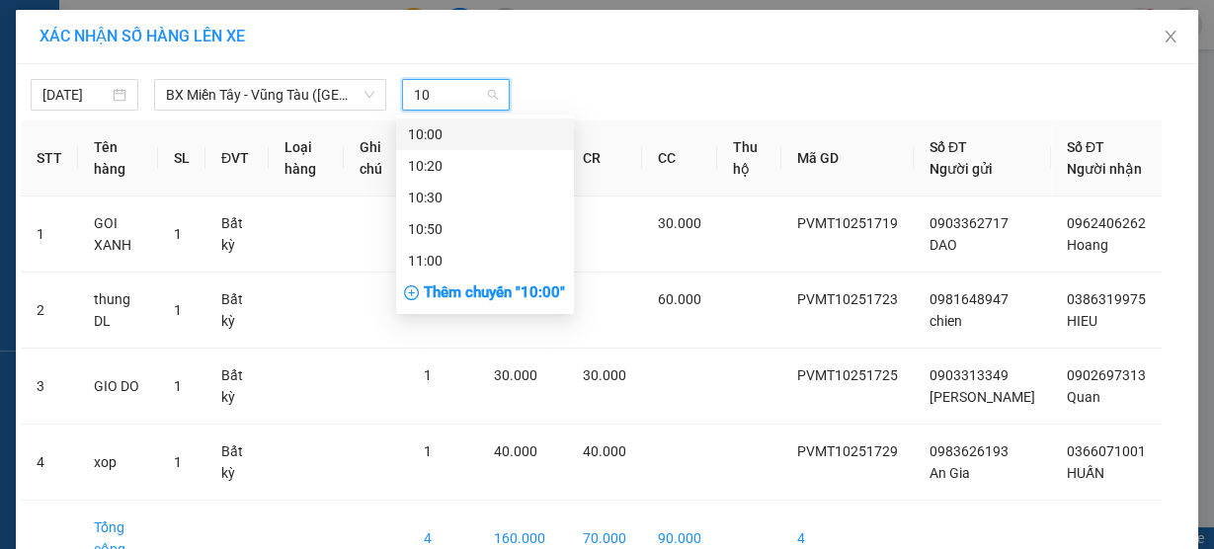
click at [453, 132] on div "10:00" at bounding box center [485, 135] width 154 height 22
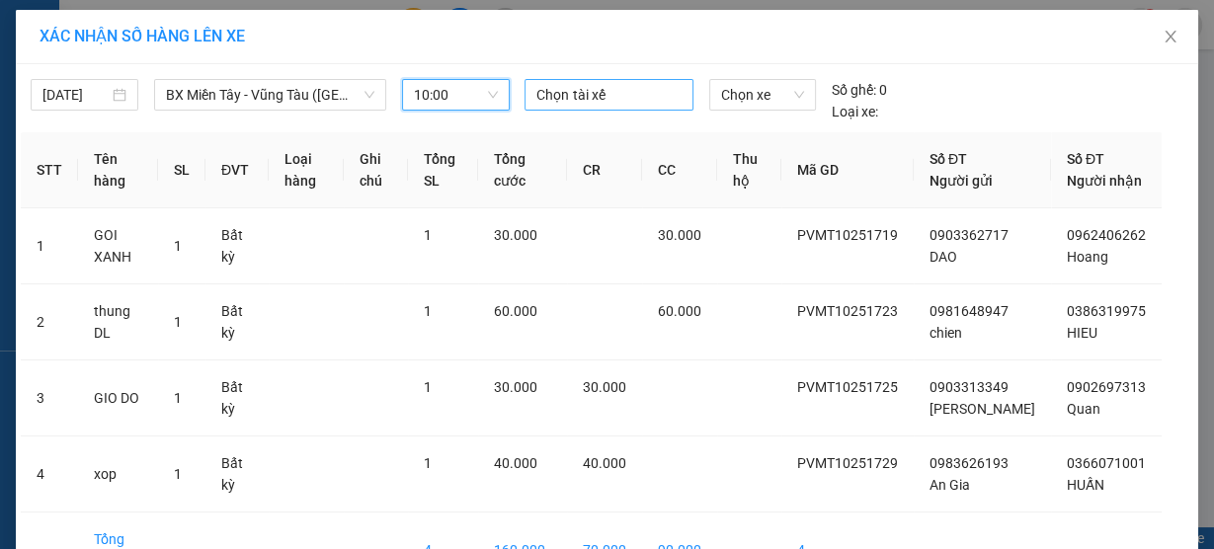
click at [557, 91] on div at bounding box center [609, 95] width 158 height 24
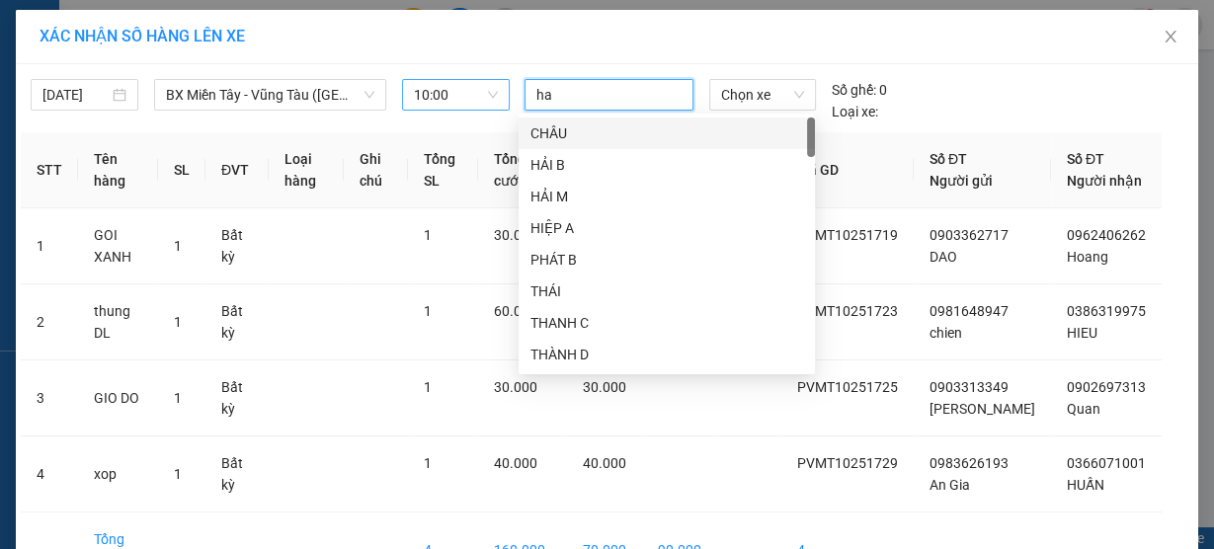
type input "hao"
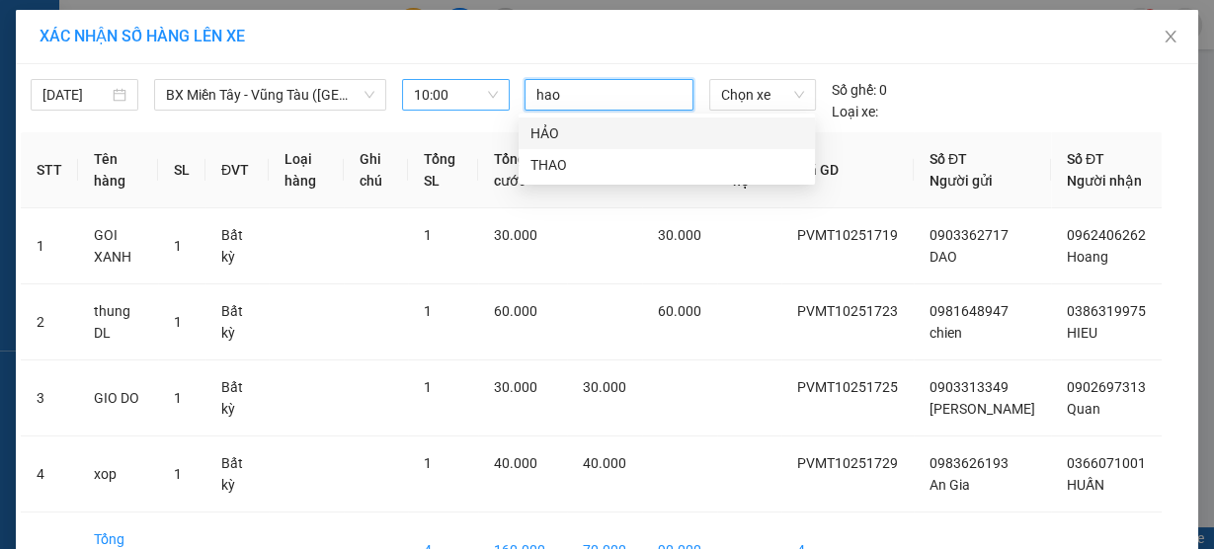
click at [560, 126] on div "HẢO" at bounding box center [667, 134] width 273 height 22
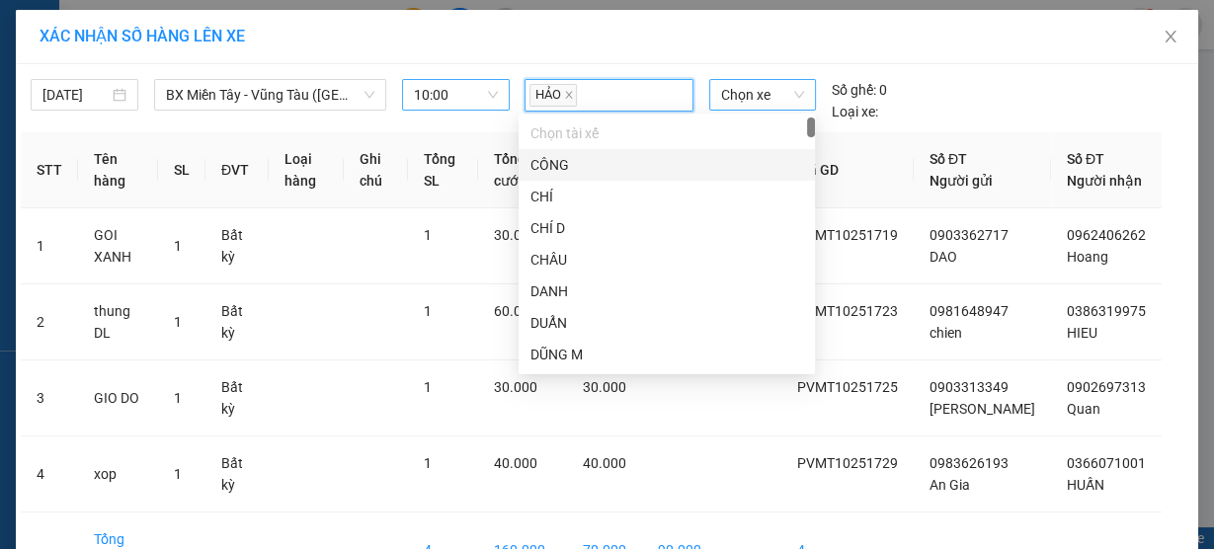
click at [749, 89] on span "Chọn xe" at bounding box center [762, 95] width 83 height 30
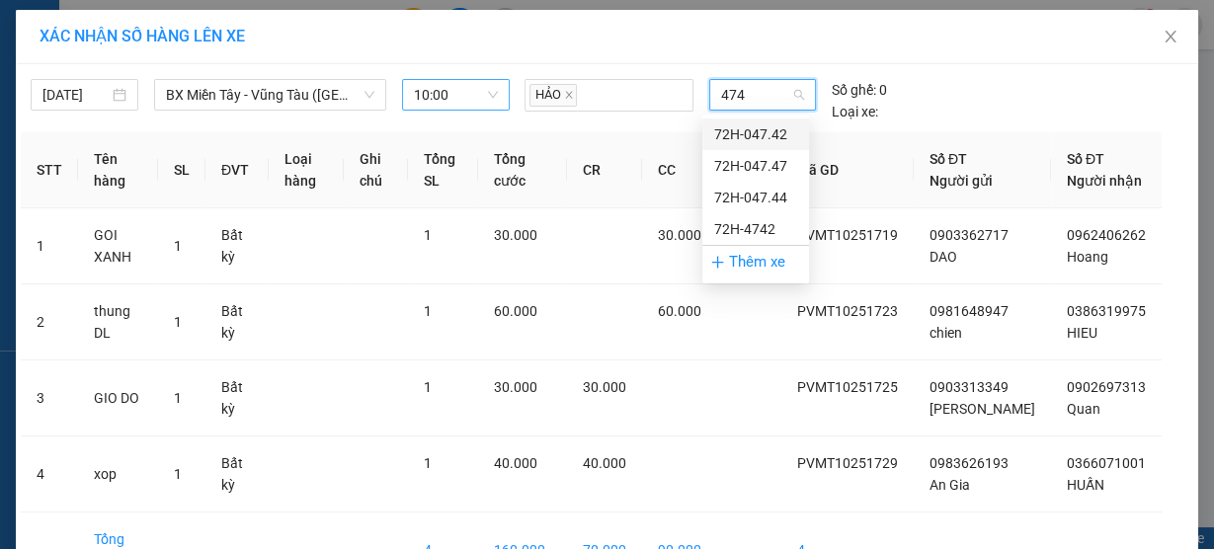
type input "4747"
click at [753, 135] on div "72H-047.47" at bounding box center [755, 135] width 83 height 22
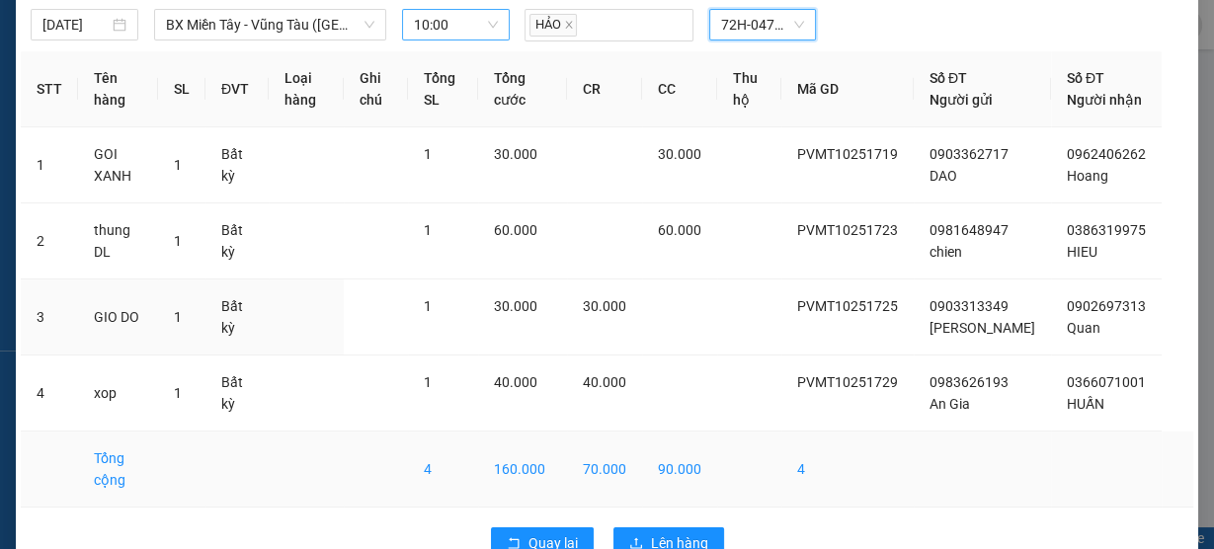
scroll to position [136, 0]
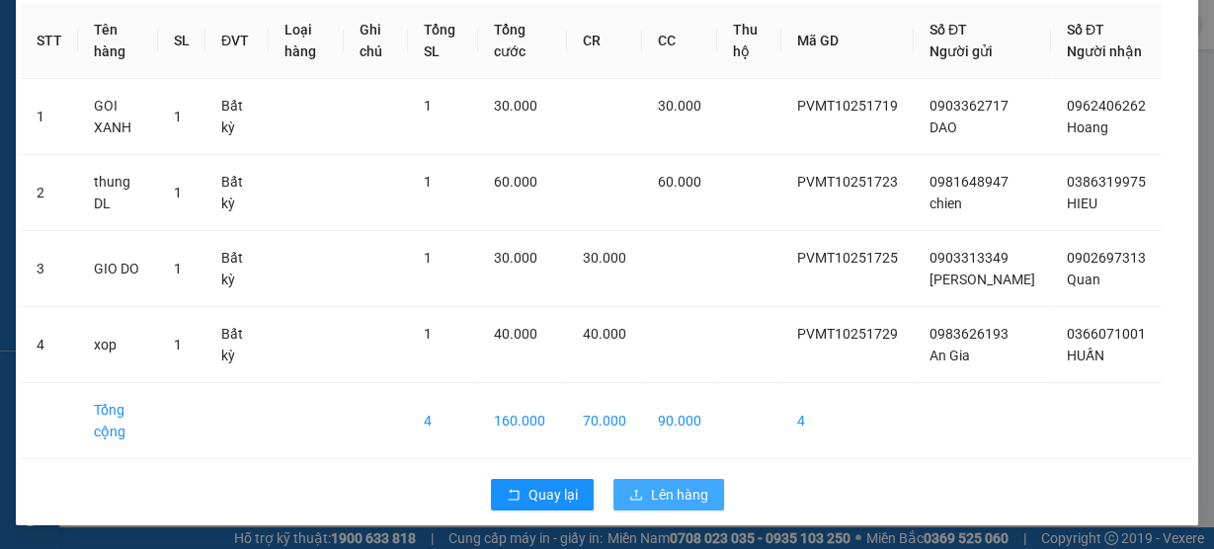
click at [651, 500] on span "Lên hàng" at bounding box center [679, 495] width 57 height 22
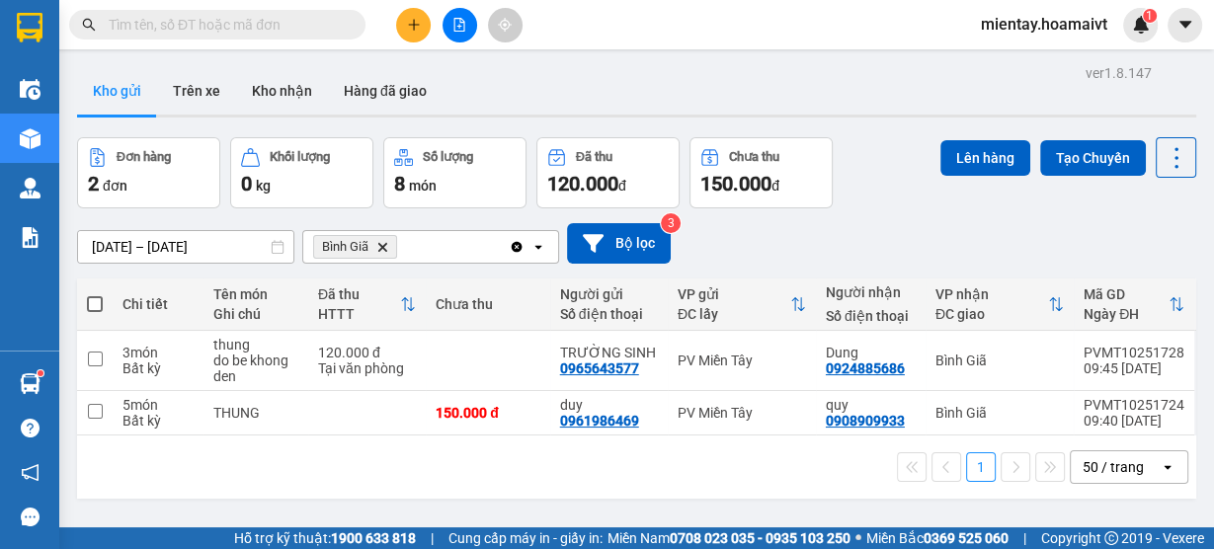
click at [384, 248] on icon "Bình Giã, close by backspace" at bounding box center [382, 246] width 9 height 9
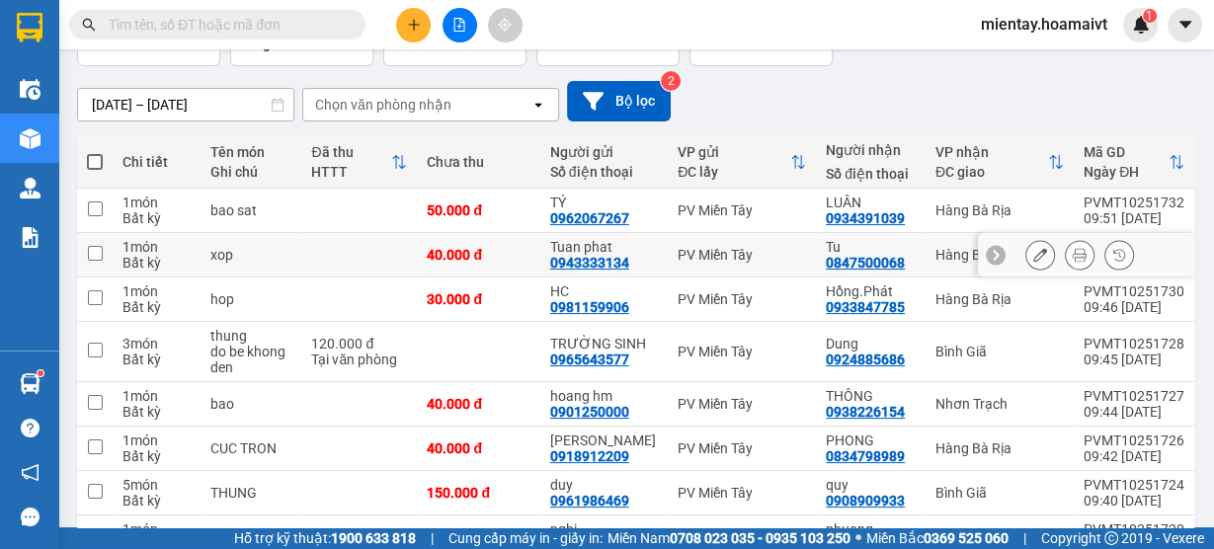
scroll to position [158, 0]
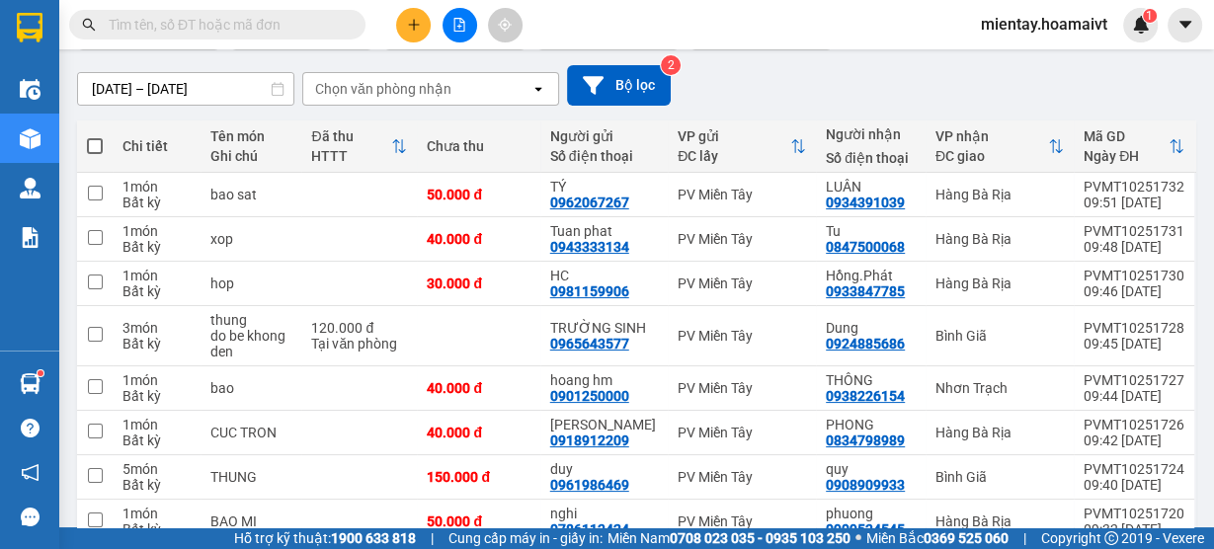
click at [450, 86] on div "Chọn văn phòng nhận" at bounding box center [416, 89] width 227 height 32
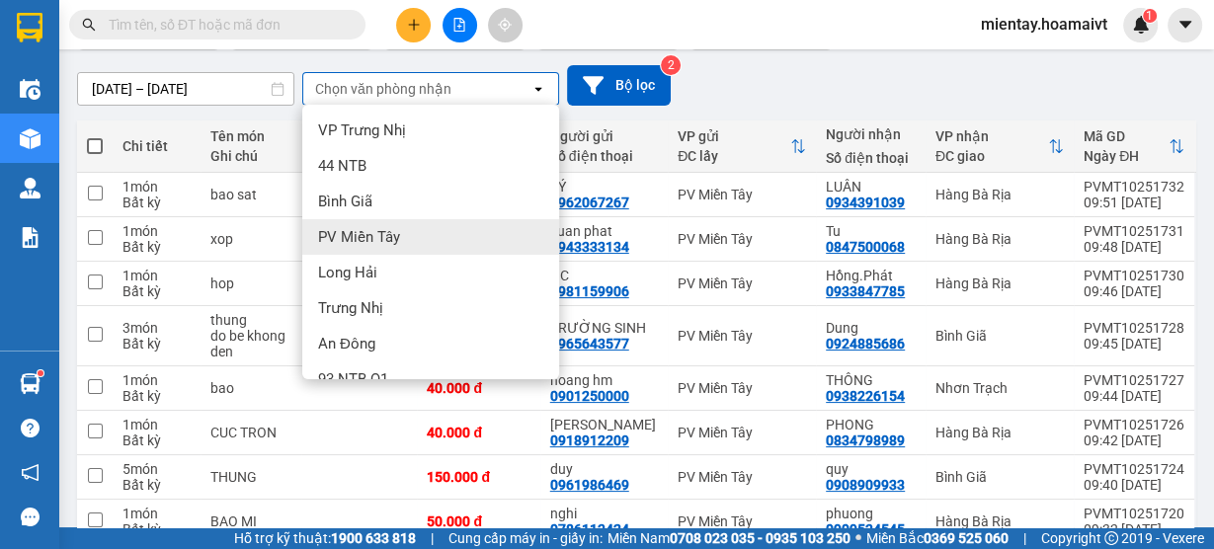
scroll to position [204, 0]
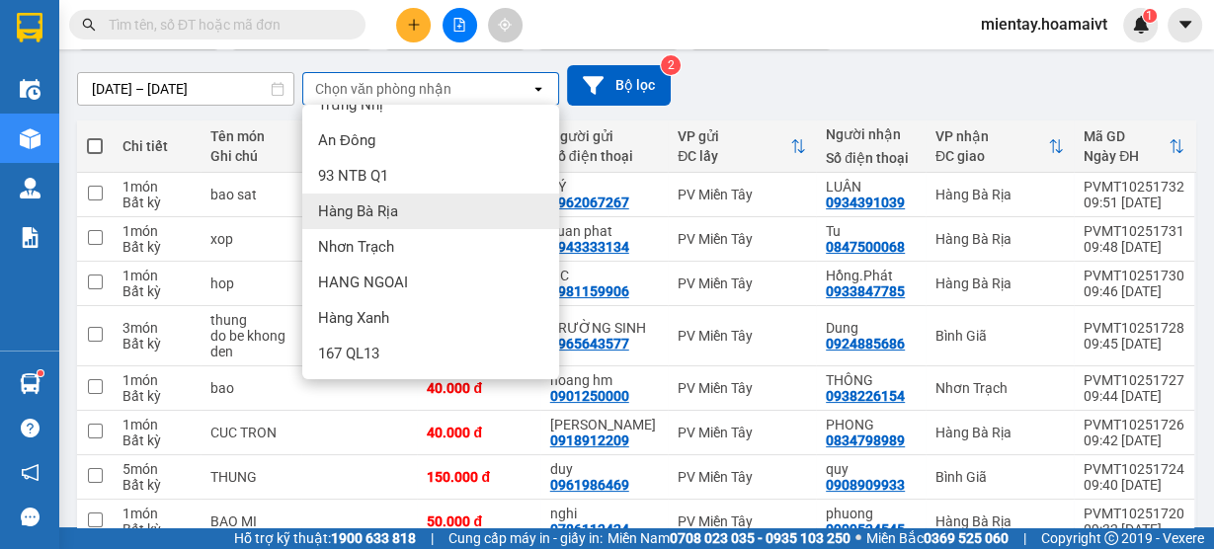
click at [417, 211] on div "Hàng Bà Rịa" at bounding box center [430, 212] width 257 height 36
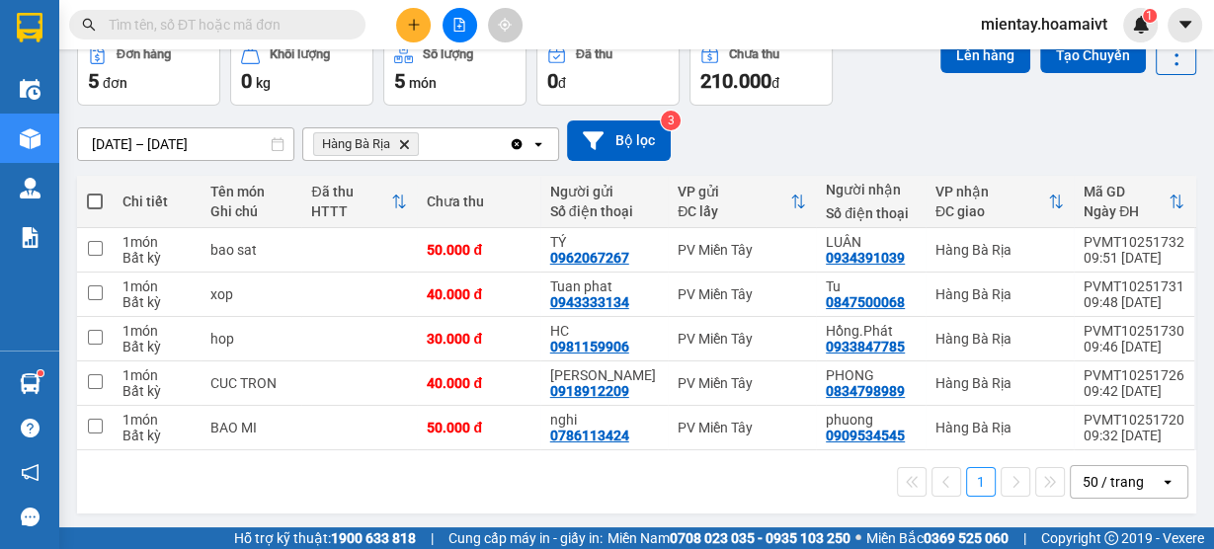
scroll to position [107, 0]
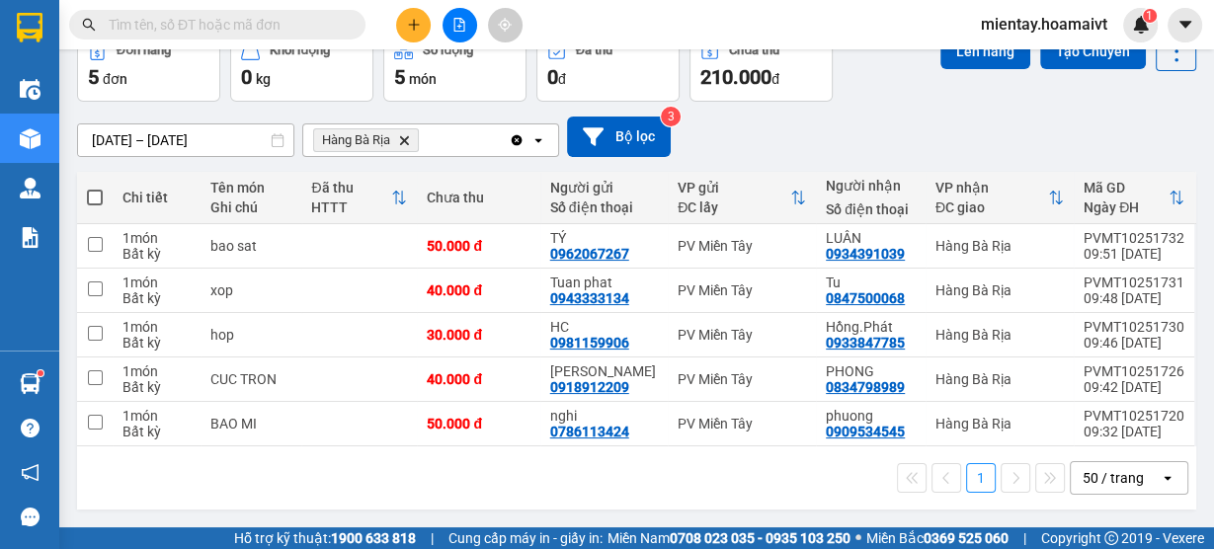
click at [404, 142] on icon "Delete" at bounding box center [404, 140] width 12 height 12
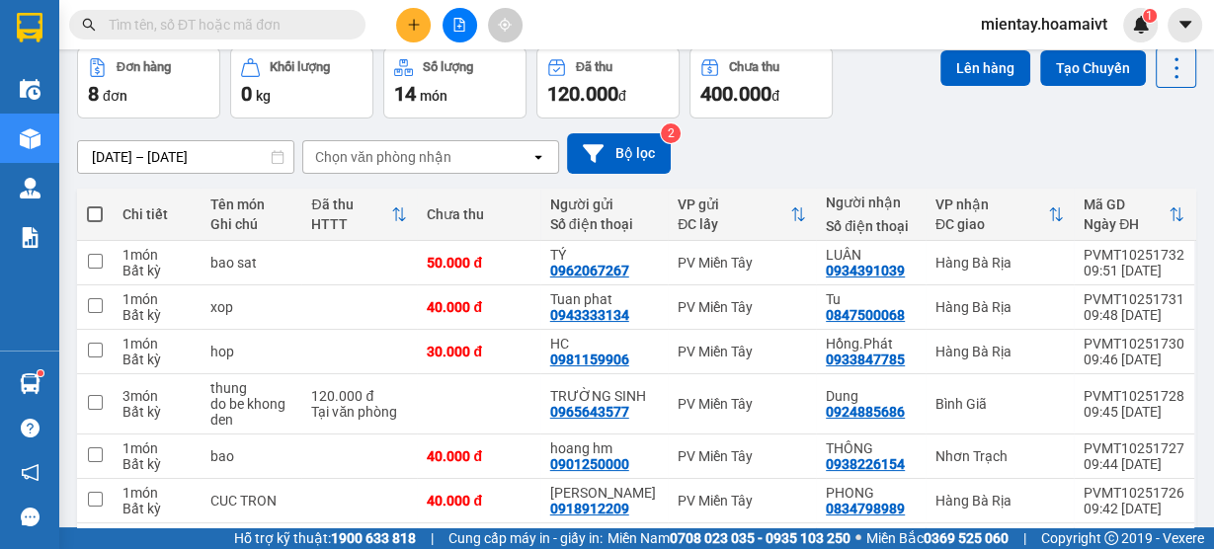
scroll to position [0, 0]
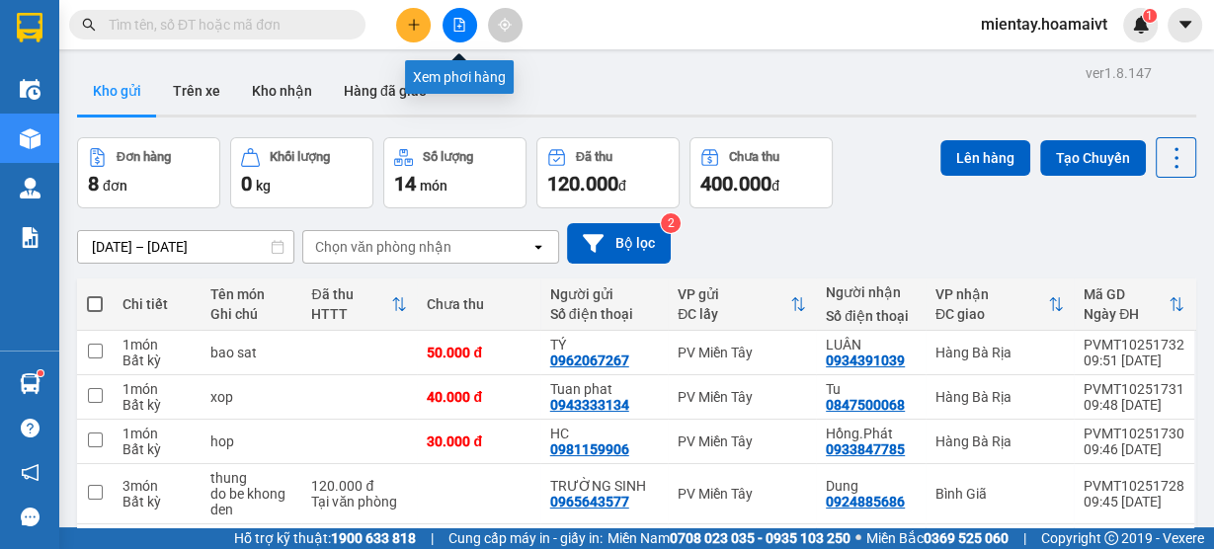
click at [453, 23] on icon "file-add" at bounding box center [460, 25] width 14 height 14
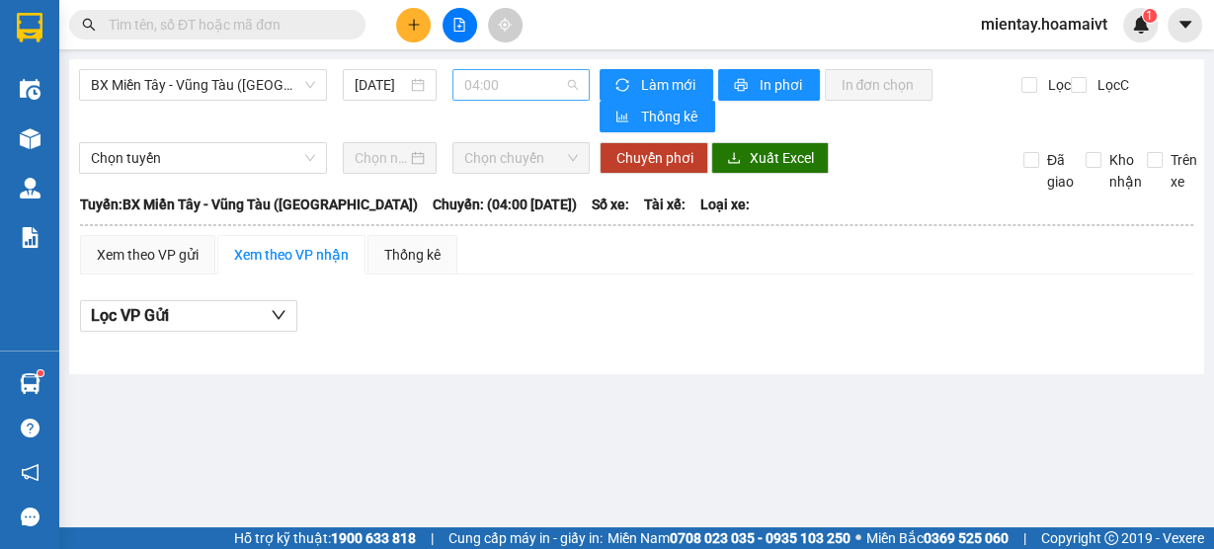
click at [525, 90] on span "04:00" at bounding box center [521, 85] width 115 height 30
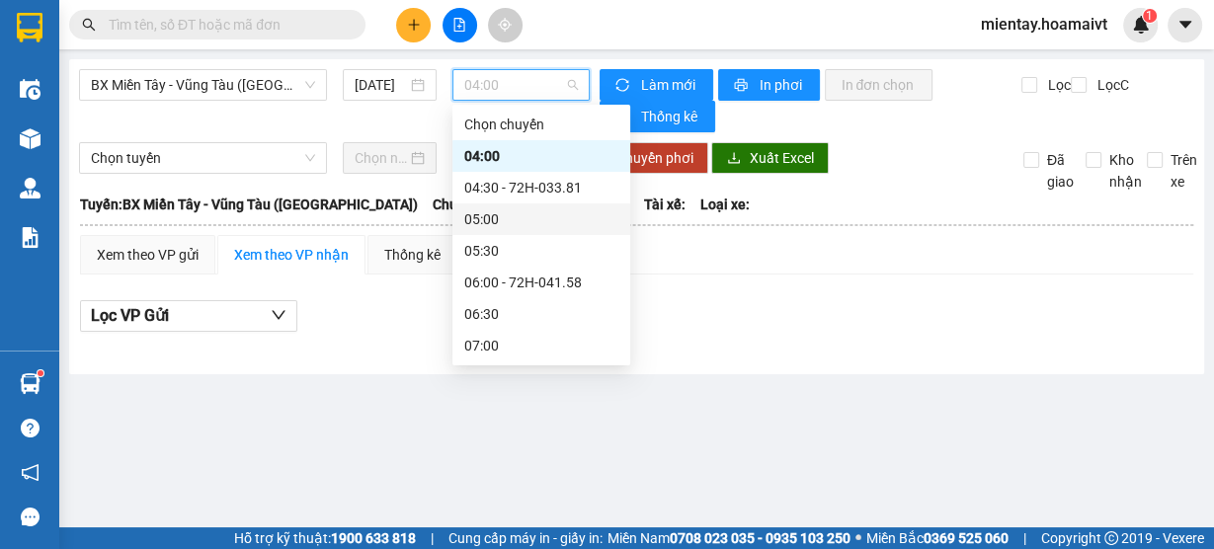
scroll to position [395, 0]
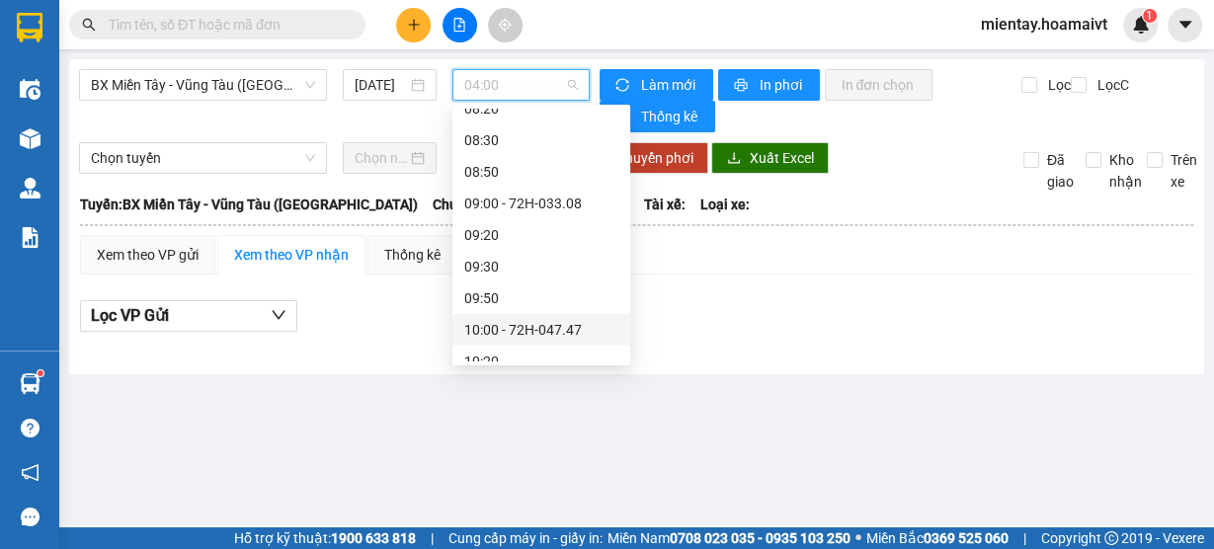
click at [541, 322] on div "10:00 - 72H-047.47" at bounding box center [541, 330] width 154 height 22
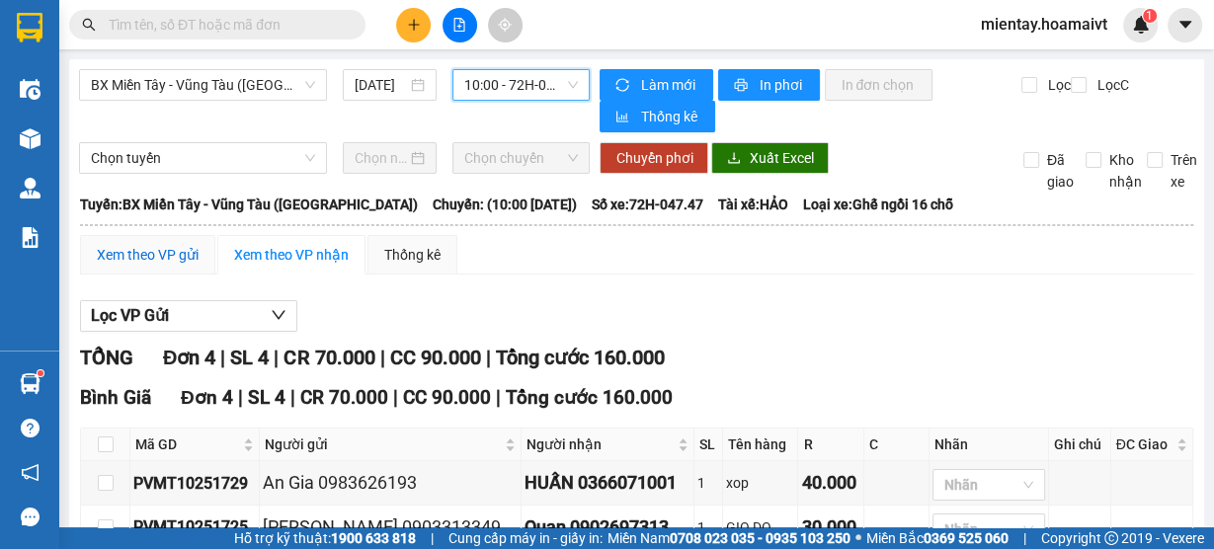
click at [133, 256] on div "Xem theo VP gửi" at bounding box center [148, 255] width 102 height 22
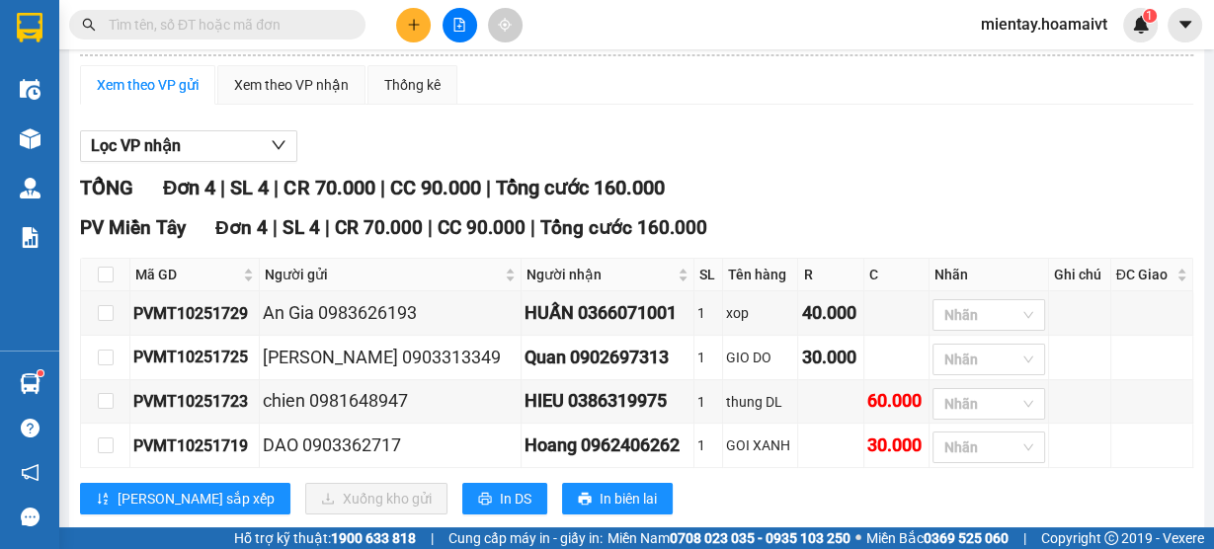
scroll to position [208, 0]
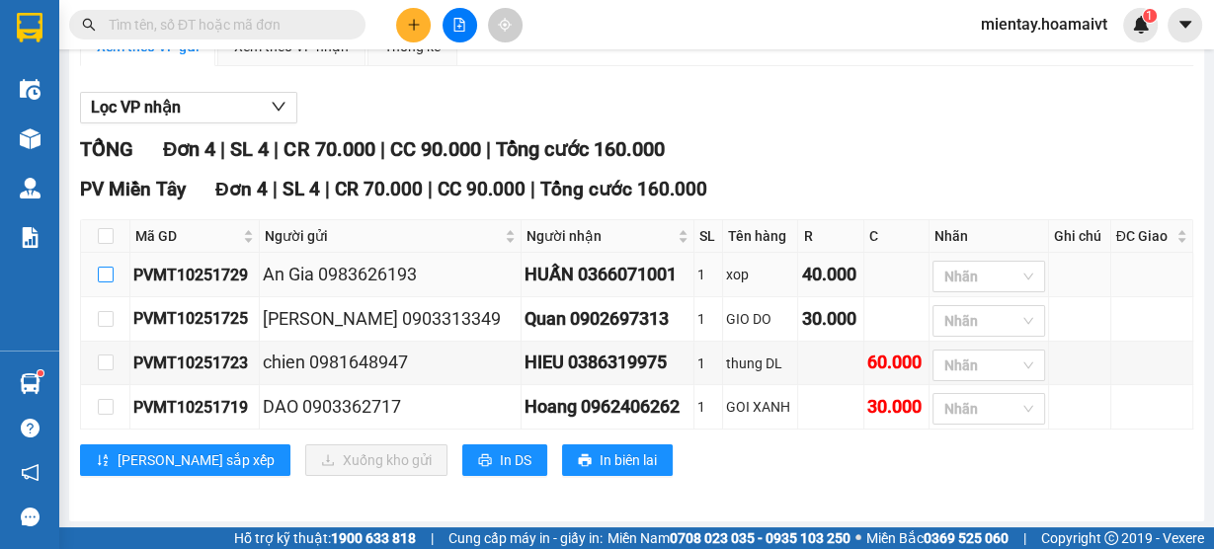
click at [99, 274] on input "checkbox" at bounding box center [106, 275] width 16 height 16
checkbox input "true"
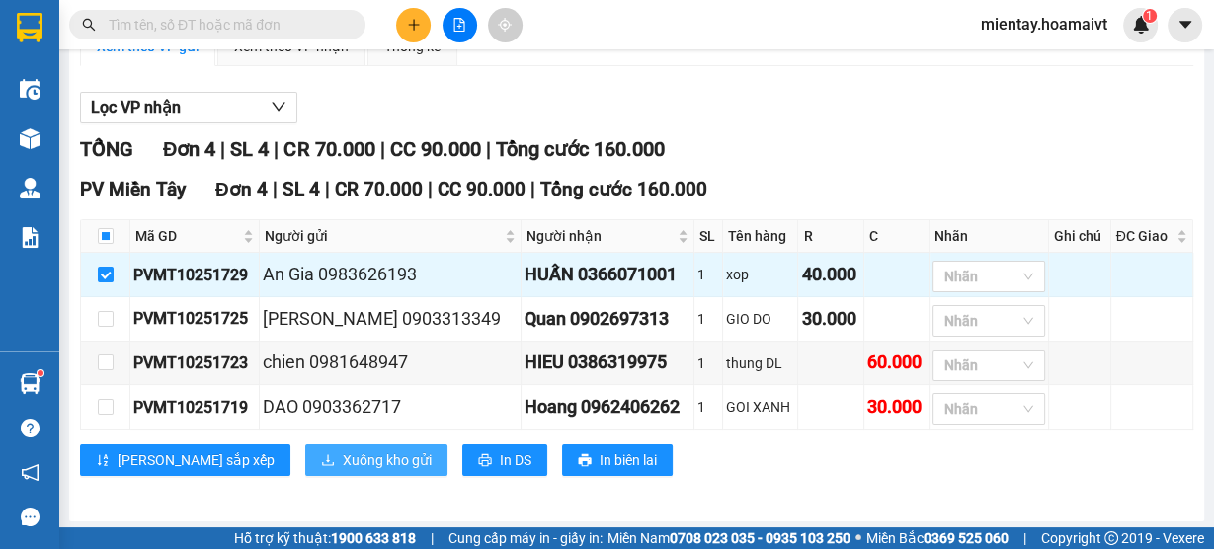
click at [324, 468] on button "Xuống kho gửi" at bounding box center [376, 461] width 142 height 32
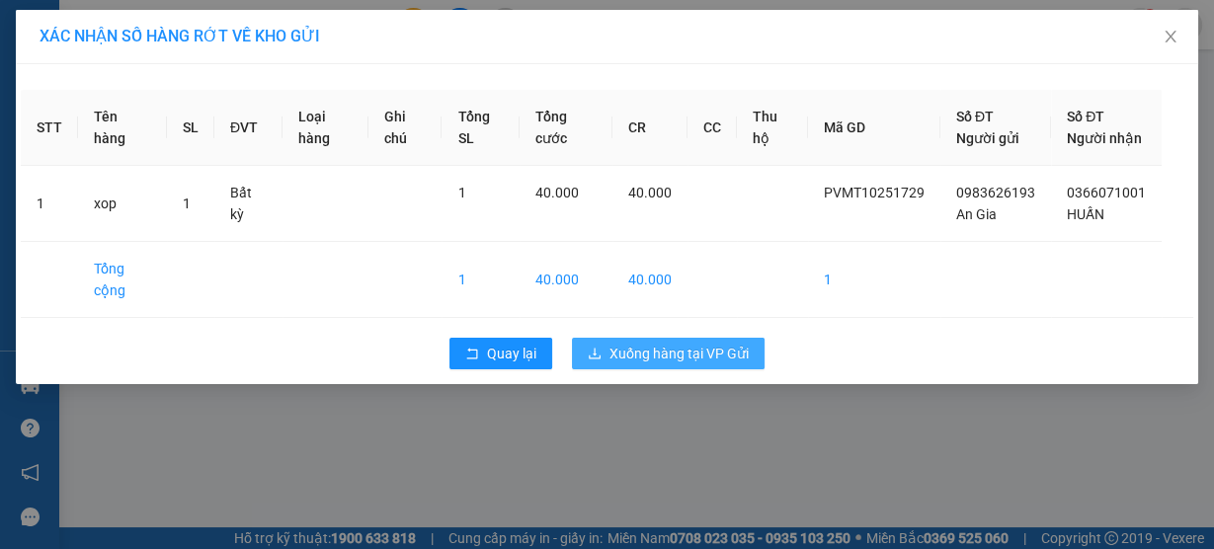
click at [659, 365] on span "Xuống hàng tại VP Gửi" at bounding box center [679, 354] width 139 height 22
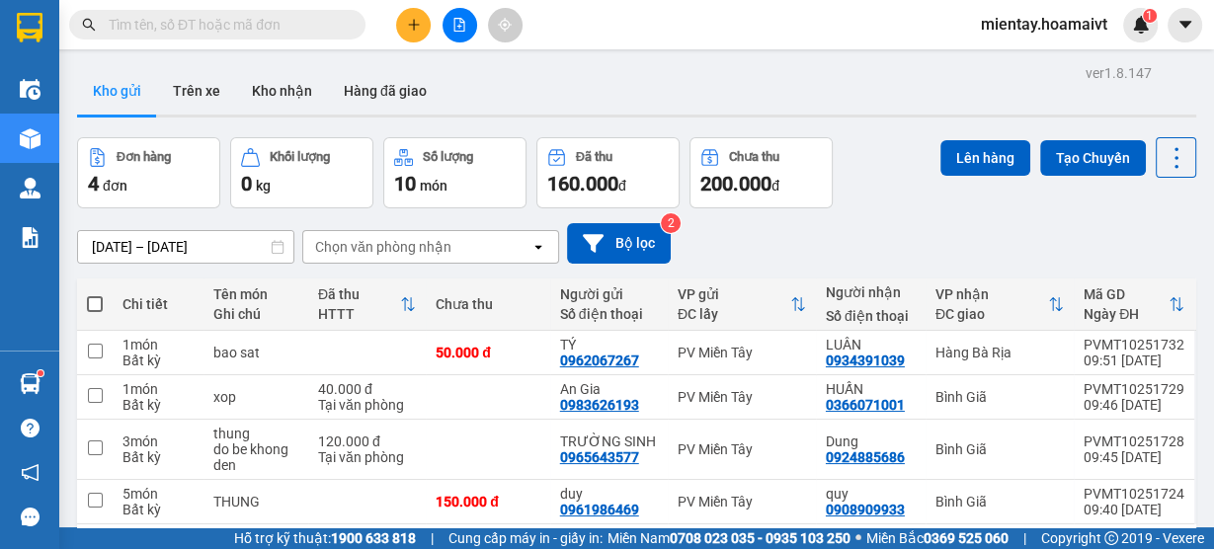
click at [405, 38] on button at bounding box center [413, 25] width 35 height 35
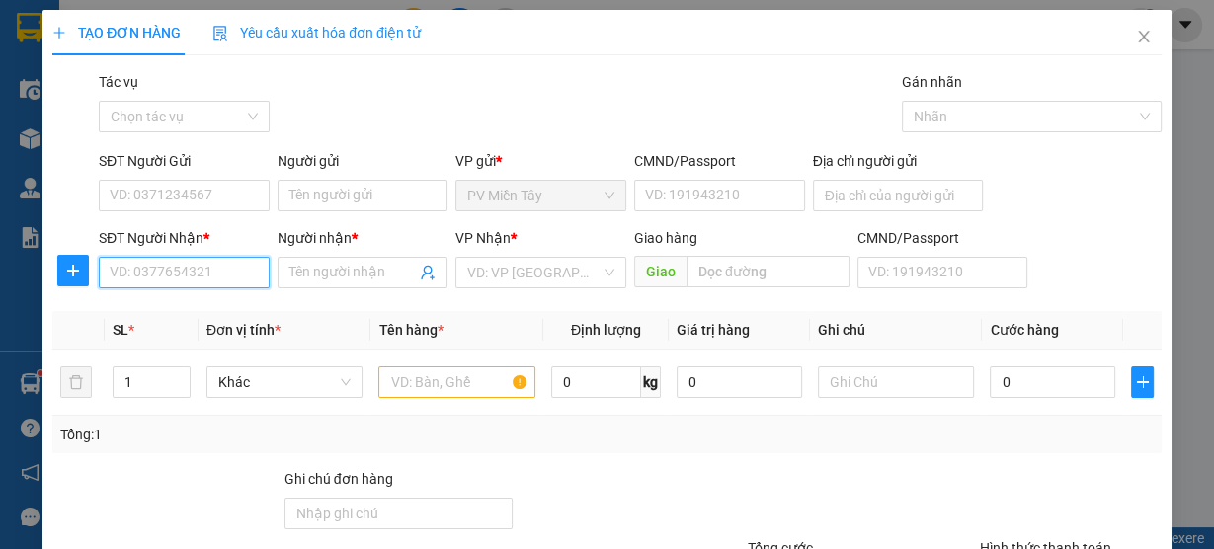
click at [209, 275] on input "SĐT Người Nhận *" at bounding box center [184, 273] width 171 height 32
type input "0937735682"
click at [155, 315] on div "0937735682 - THY" at bounding box center [182, 311] width 145 height 22
type input "THY"
type input "0937735682"
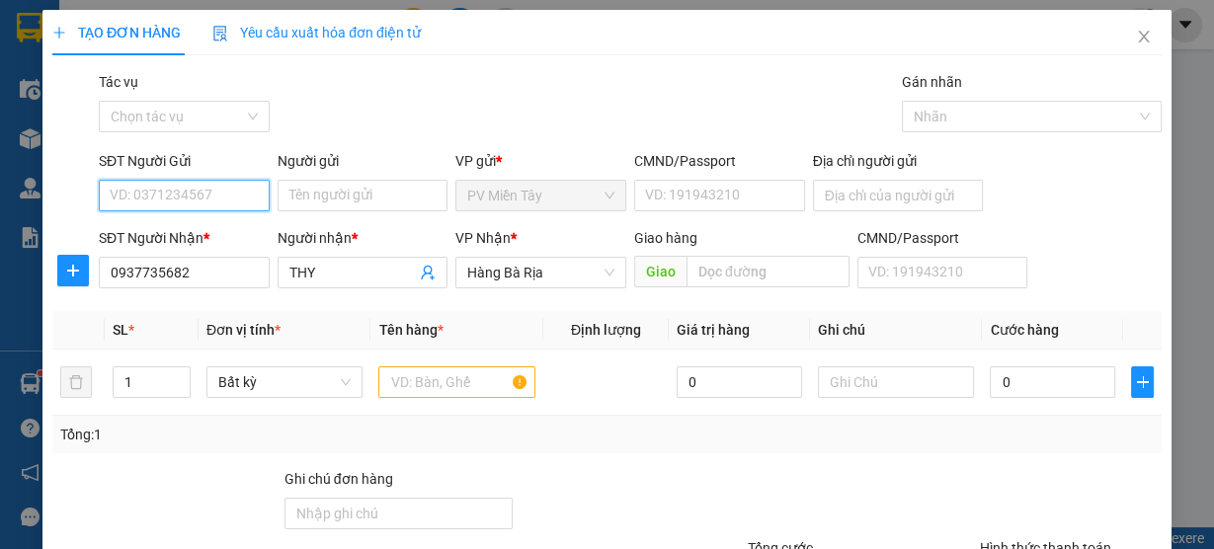
click at [182, 202] on input "SĐT Người Gửi" at bounding box center [184, 196] width 171 height 32
click at [226, 238] on div "0924269707 - MAI" at bounding box center [182, 234] width 145 height 22
type input "0924269707"
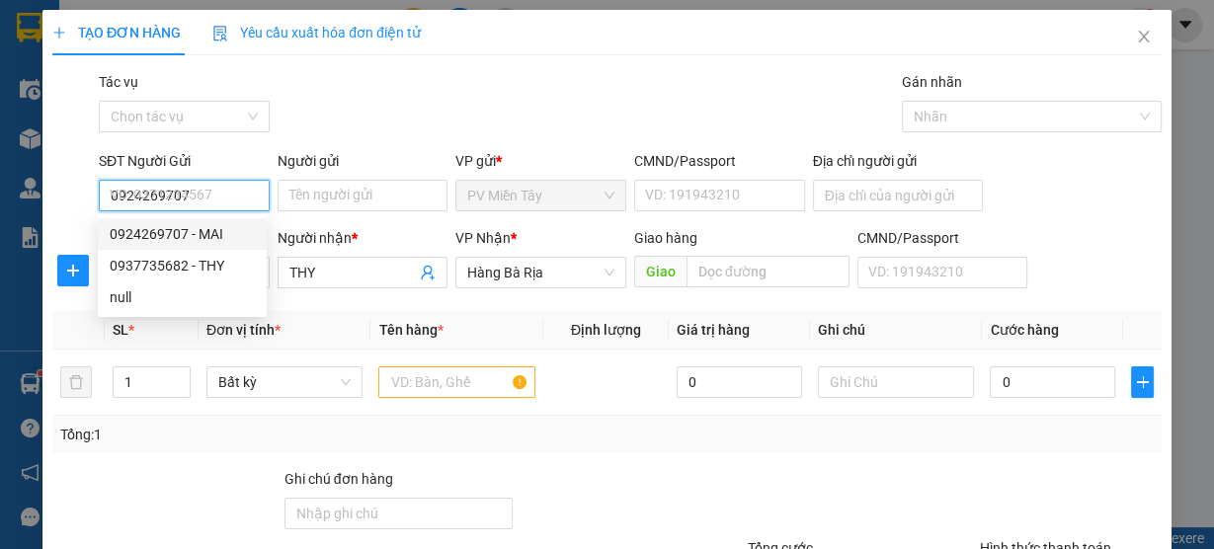
type input "MAI"
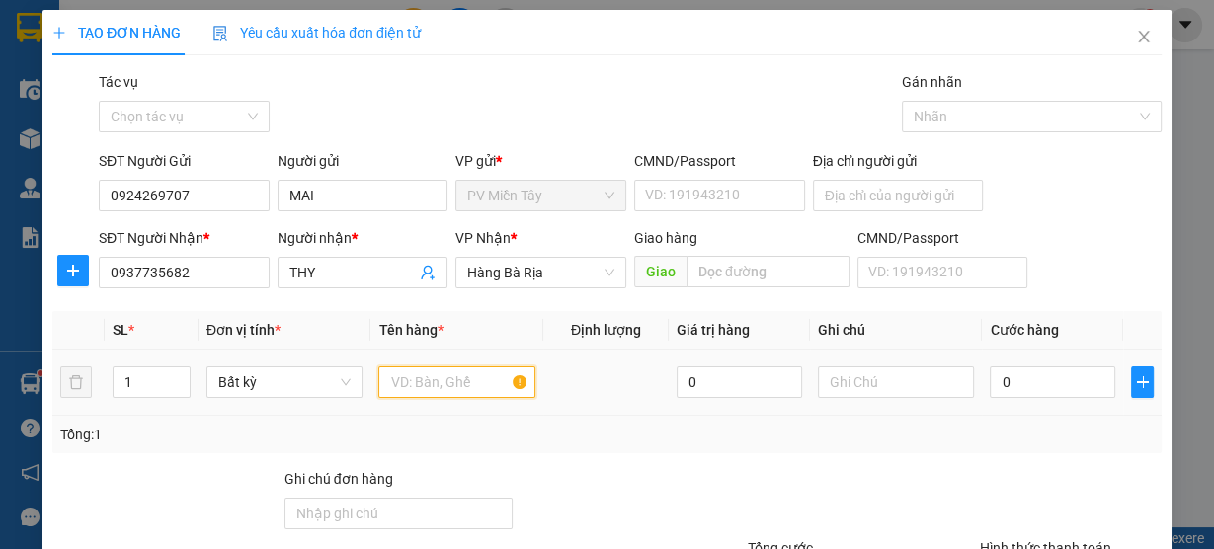
click at [454, 375] on input "text" at bounding box center [456, 383] width 157 height 32
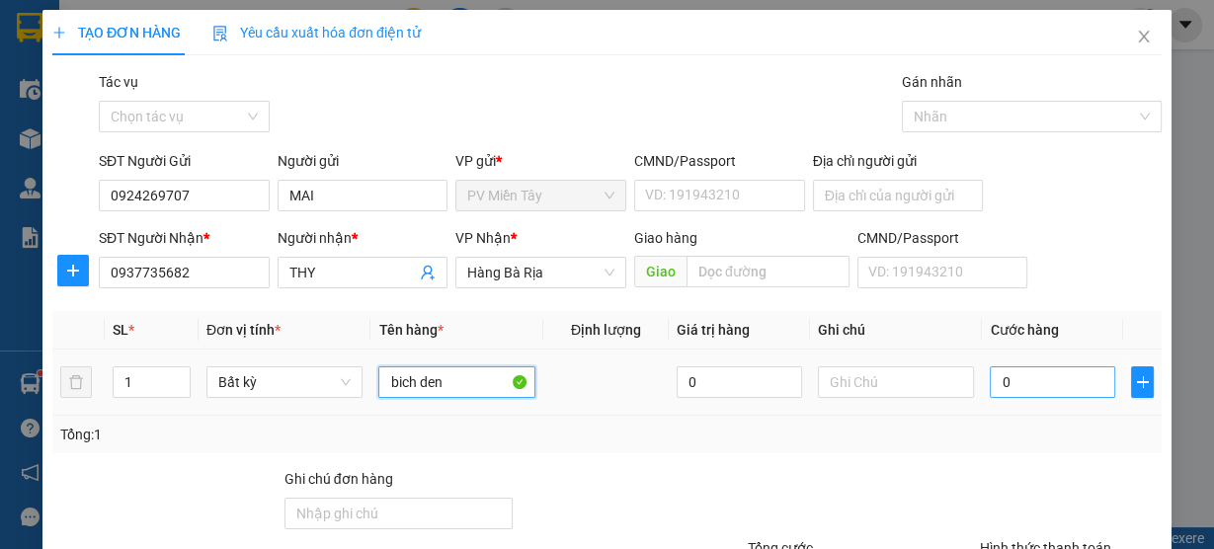
type input "bich den"
click at [1057, 386] on input "0" at bounding box center [1052, 383] width 125 height 32
type input "1"
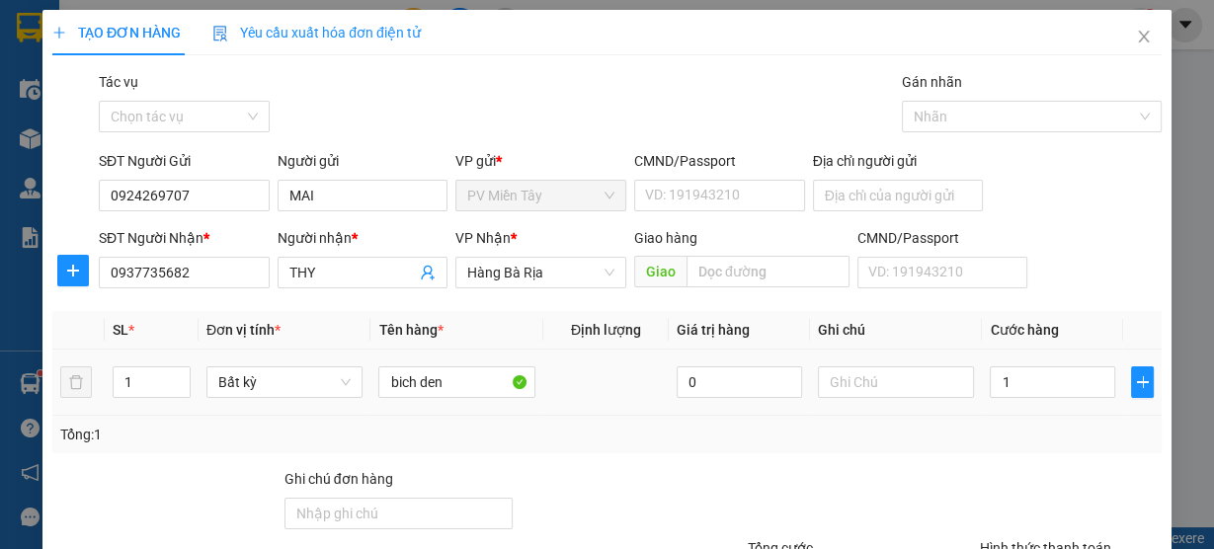
type input "1.000"
click at [1044, 407] on td "1.000" at bounding box center [1052, 383] width 141 height 66
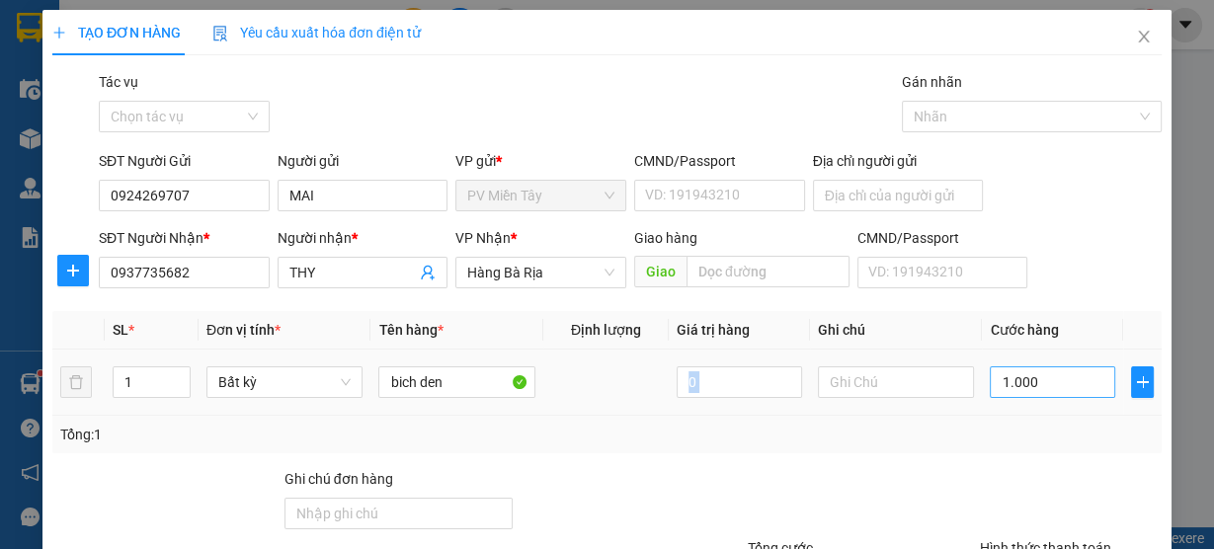
click at [1046, 391] on input "1.000" at bounding box center [1052, 383] width 125 height 32
type input "3"
type input "30"
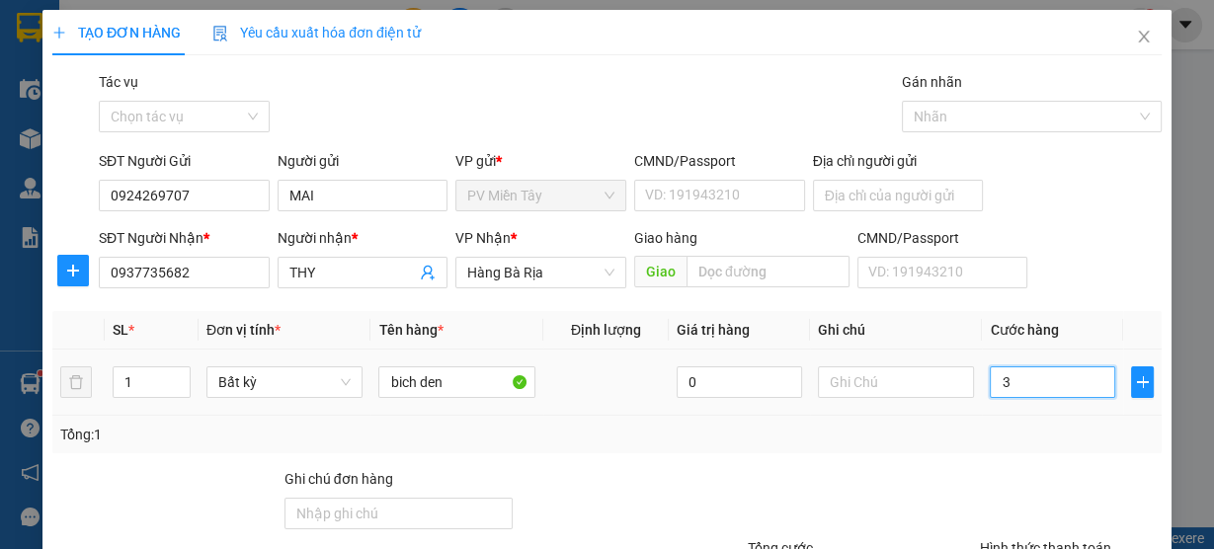
type input "30"
type input "30.000"
click at [1013, 439] on div "Tổng: 1" at bounding box center [607, 435] width 1094 height 22
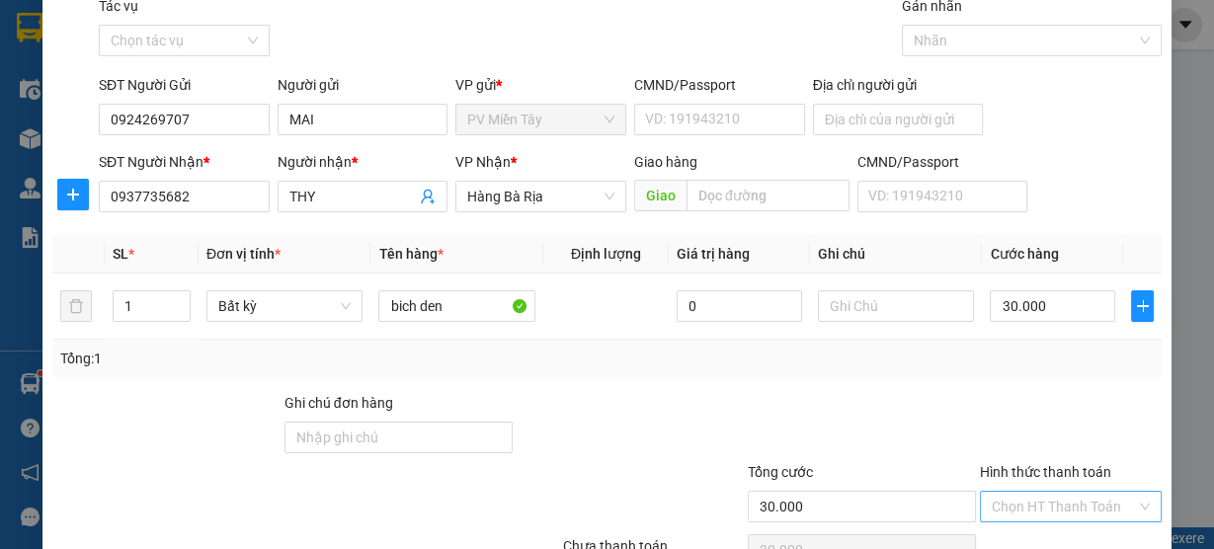
scroll to position [179, 0]
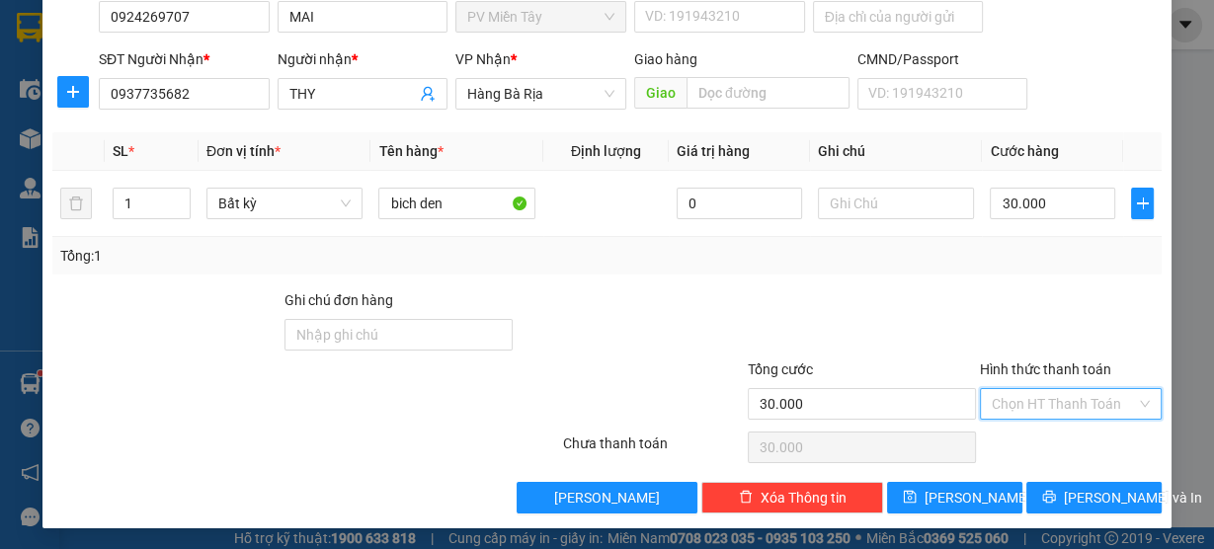
click at [1057, 398] on input "Hình thức thanh toán" at bounding box center [1064, 404] width 144 height 30
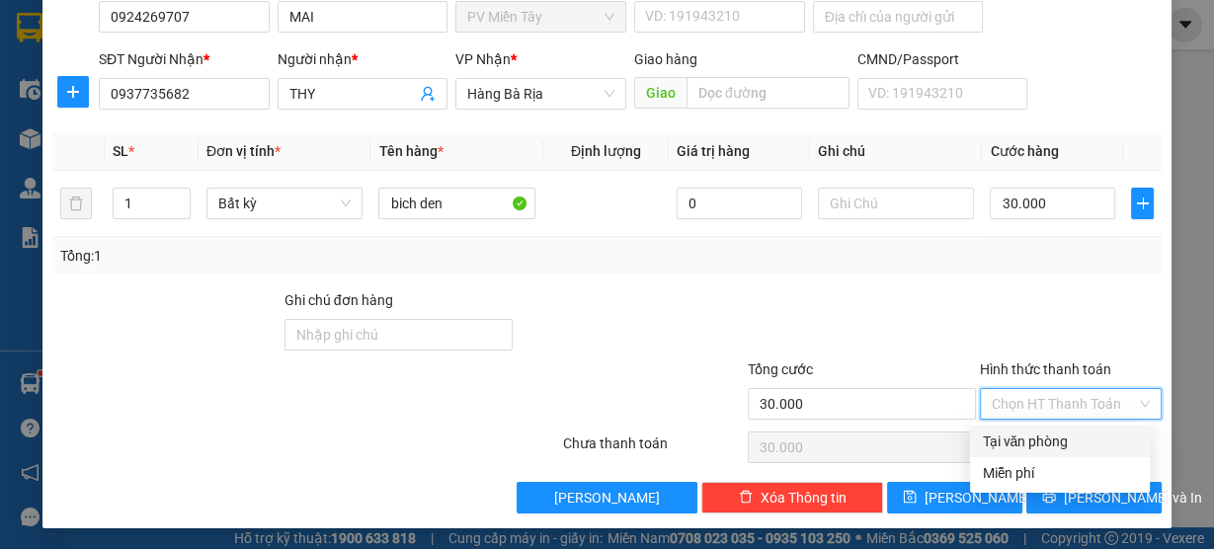
click at [1030, 456] on div "Tại văn phòng" at bounding box center [1060, 442] width 180 height 32
type input "0"
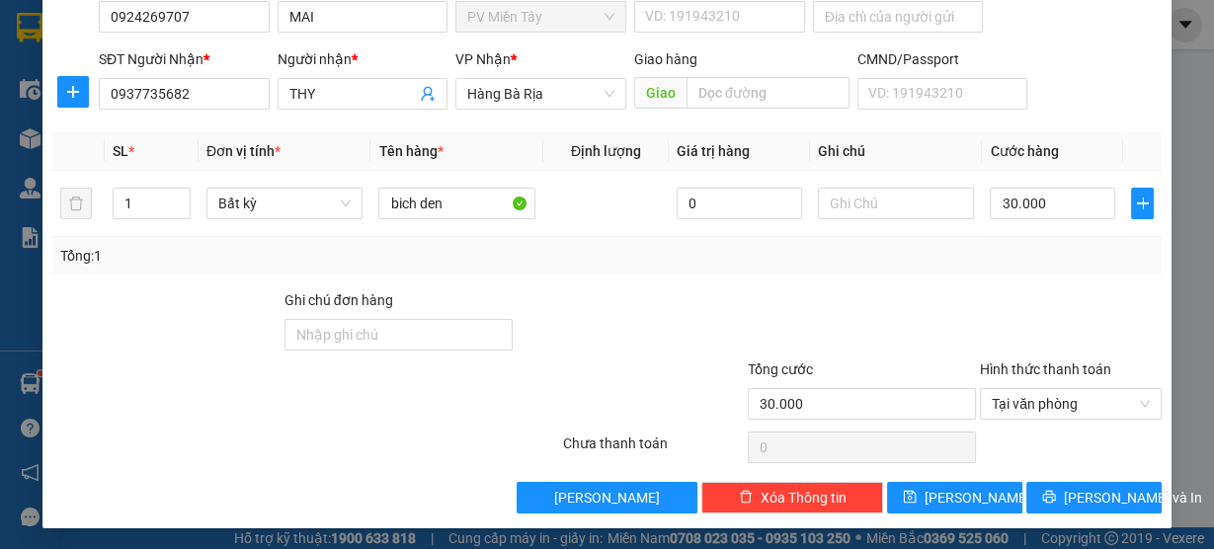
click at [1073, 512] on div "TẠO ĐƠN HÀNG Yêu cầu xuất hóa đơn điện tử Transit Pickup Surcharge Ids Transit …" at bounding box center [606, 180] width 1129 height 698
click at [1075, 489] on span "Lưu và In" at bounding box center [1133, 498] width 138 height 22
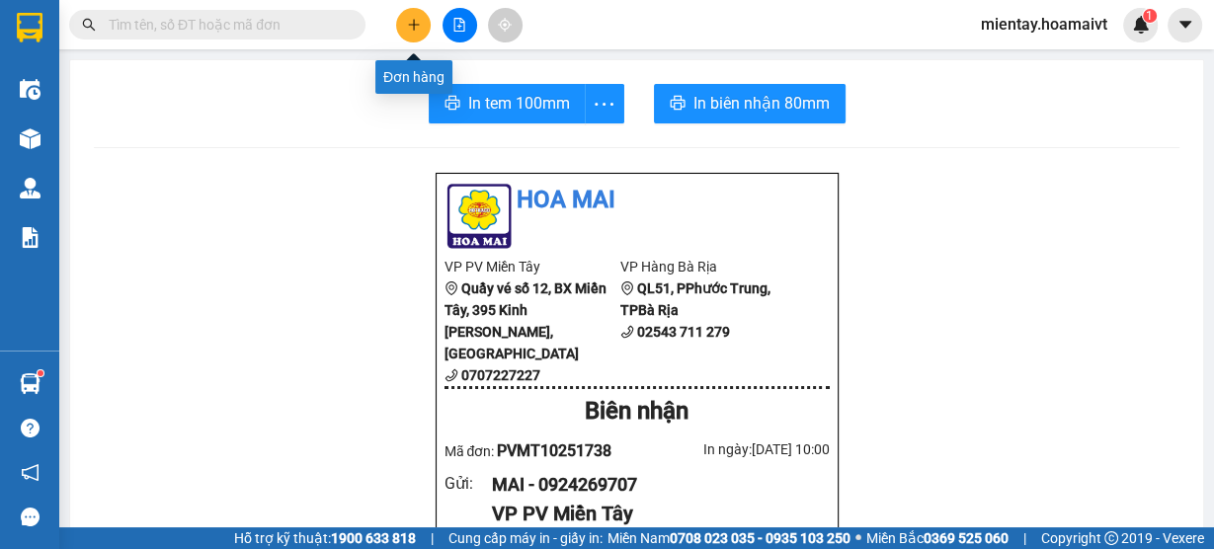
click at [407, 26] on icon "plus" at bounding box center [414, 25] width 14 height 14
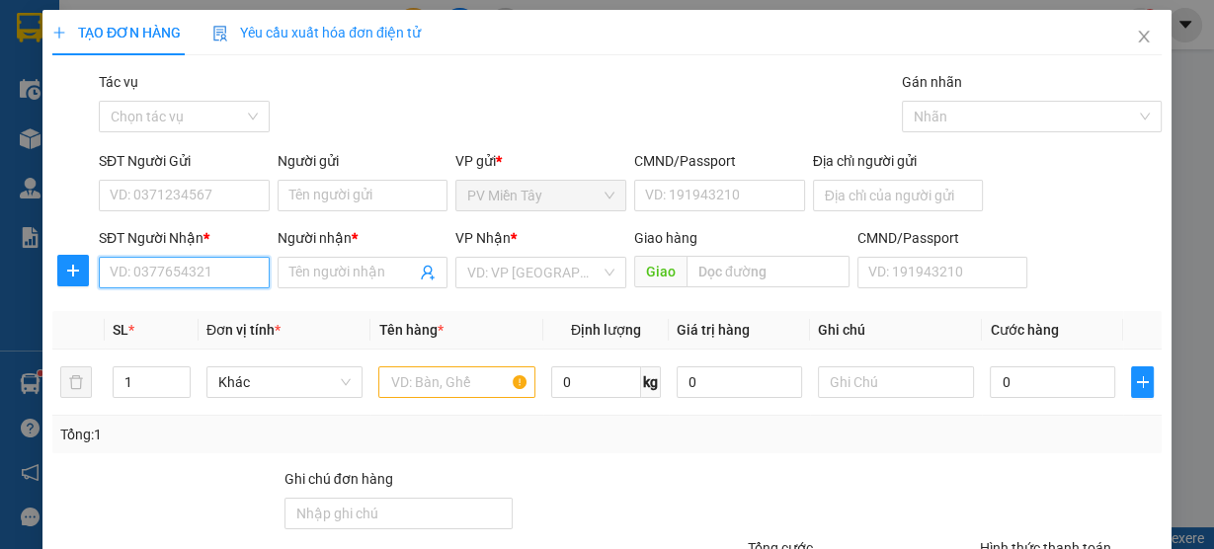
click at [191, 273] on input "SĐT Người Nhận *" at bounding box center [184, 273] width 171 height 32
type input "0908300057"
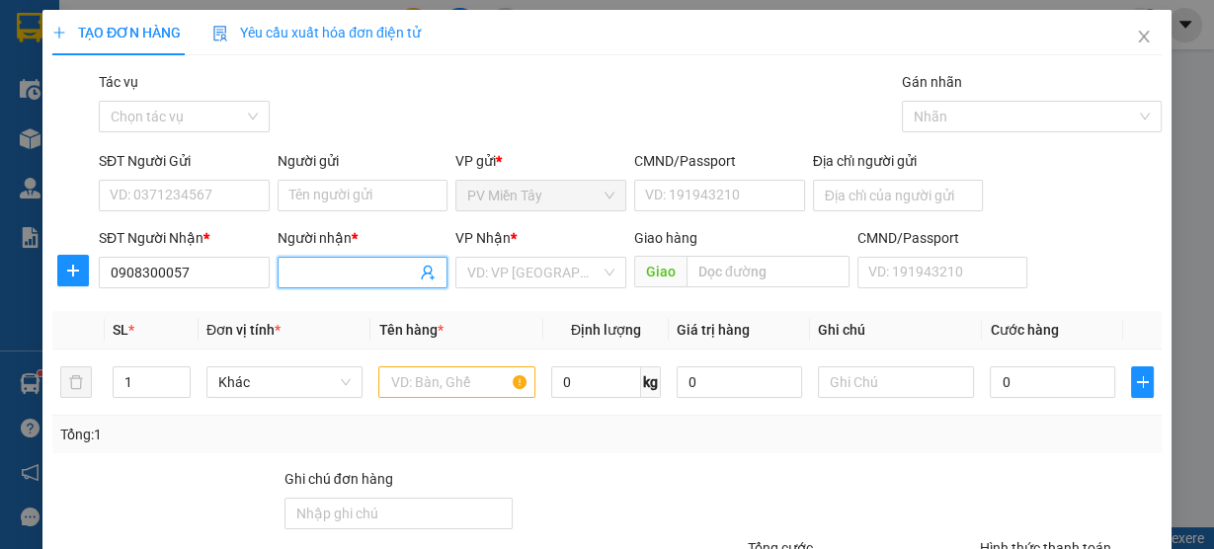
click at [326, 275] on input "Người nhận *" at bounding box center [353, 273] width 127 height 22
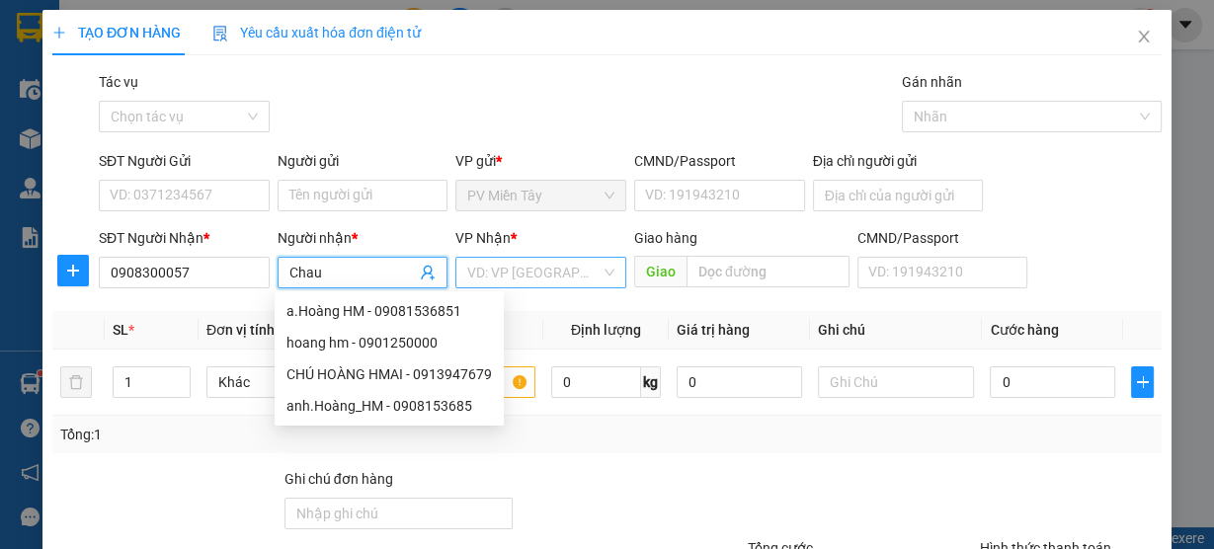
type input "Chau"
click at [509, 261] on input "search" at bounding box center [533, 273] width 133 height 30
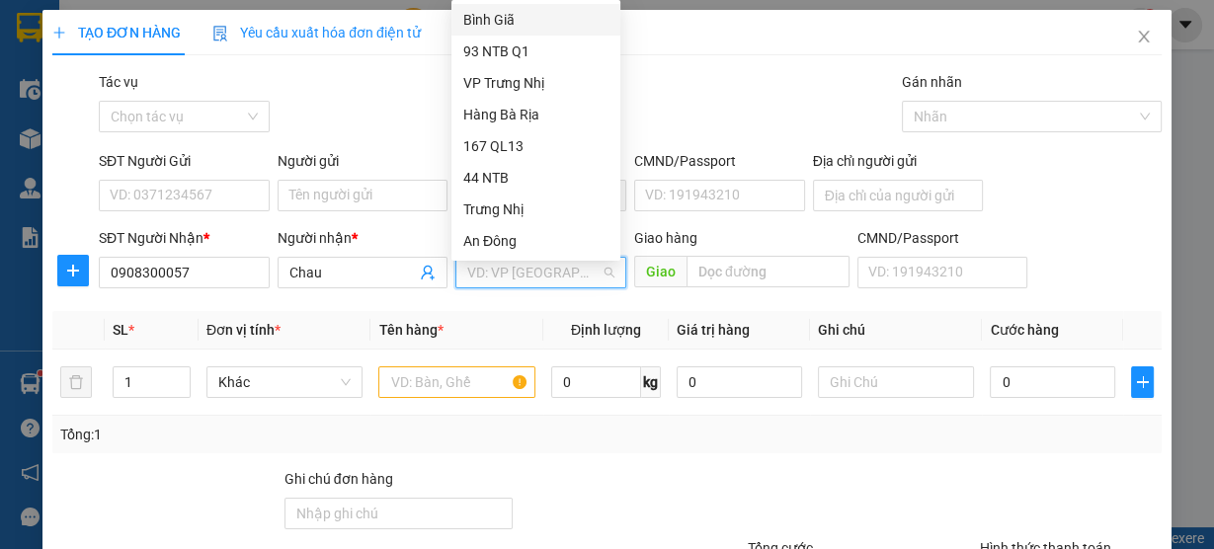
click at [529, 11] on div "Bình Giã" at bounding box center [535, 20] width 145 height 22
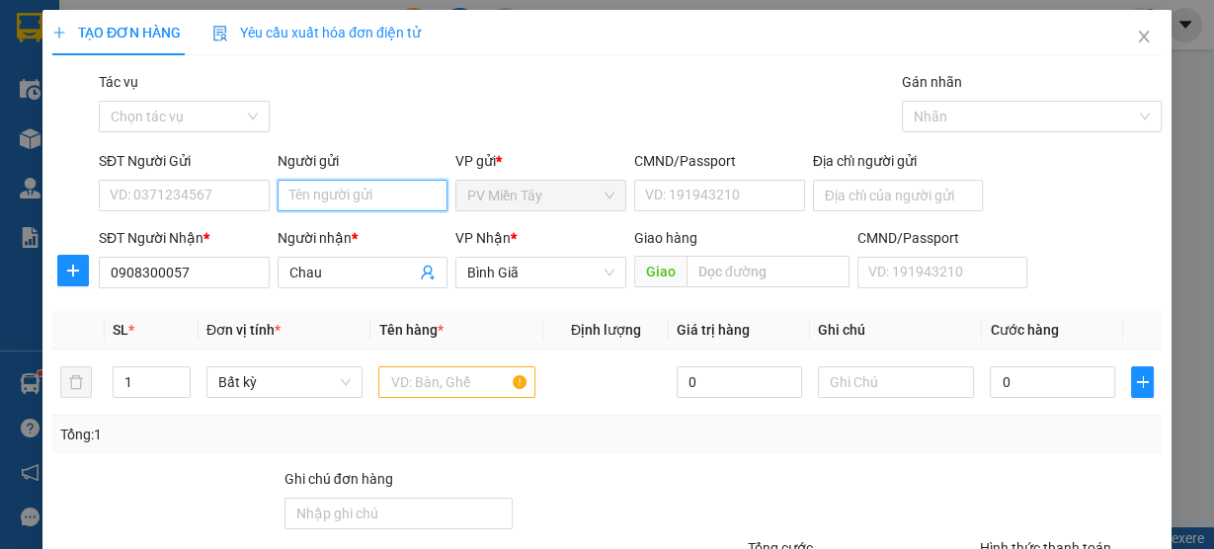
click at [325, 200] on input "Người gửi" at bounding box center [363, 196] width 171 height 32
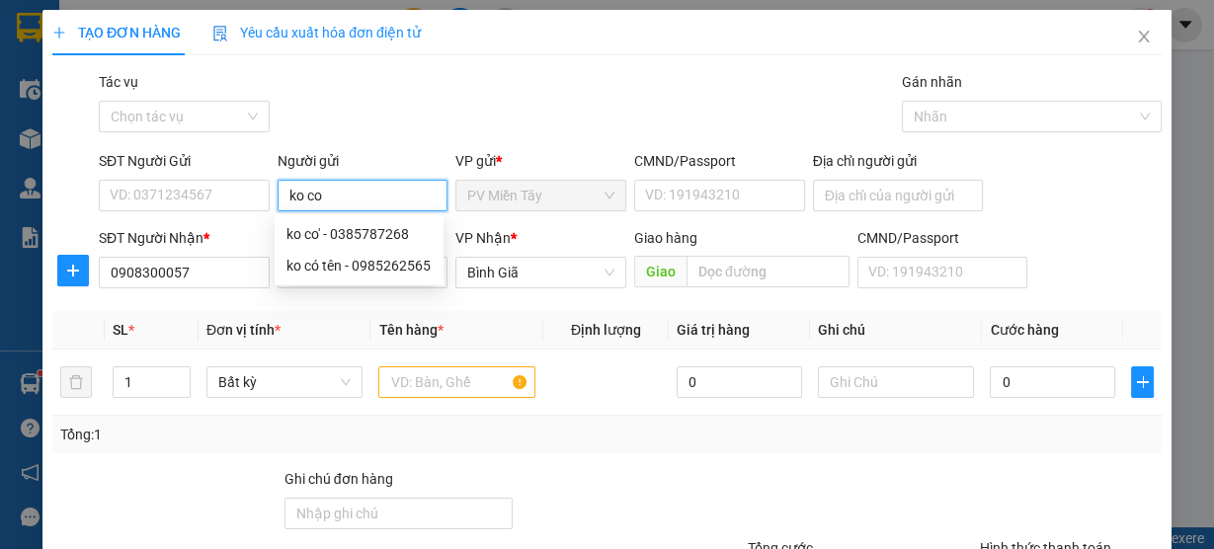
type input "ko co"
click at [746, 439] on div "Tổng: 1" at bounding box center [607, 435] width 1094 height 22
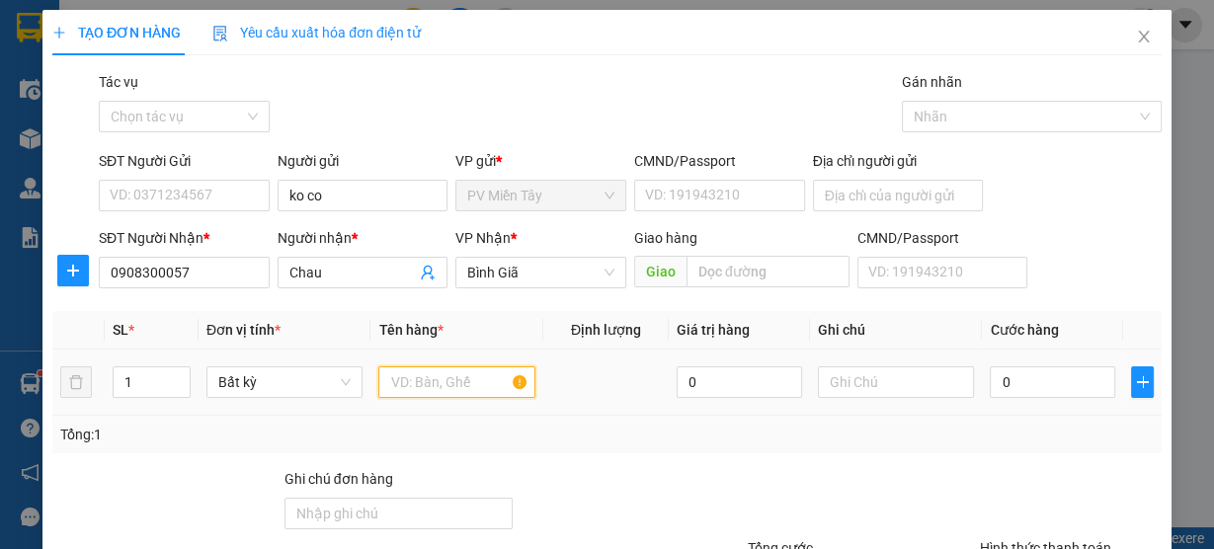
click at [450, 389] on input "text" at bounding box center [456, 383] width 157 height 32
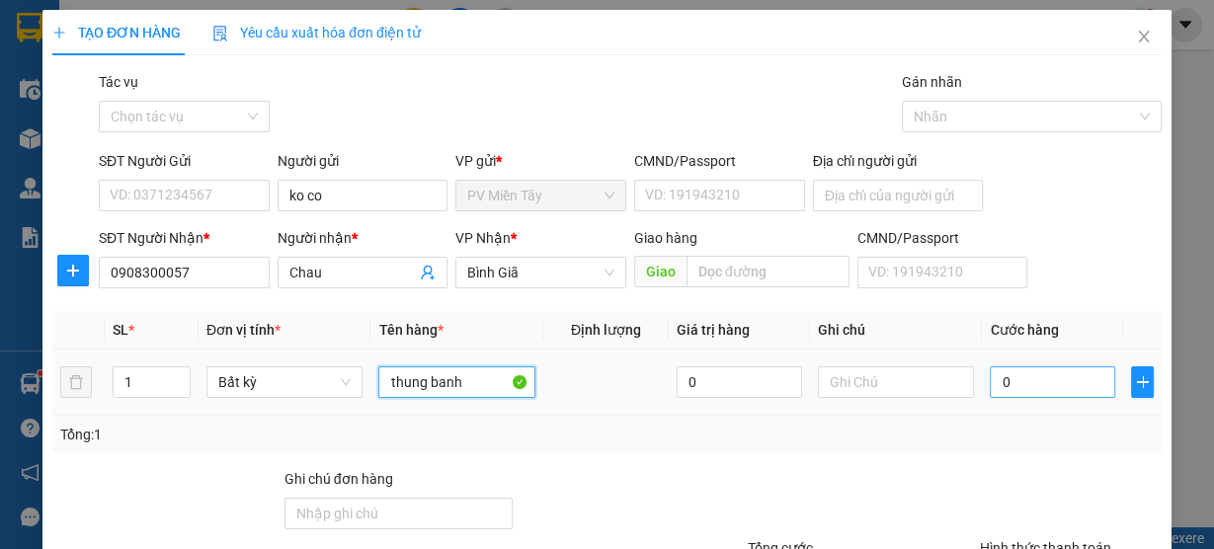
type input "thung banh"
click at [1017, 381] on input "0" at bounding box center [1052, 383] width 125 height 32
type input "4"
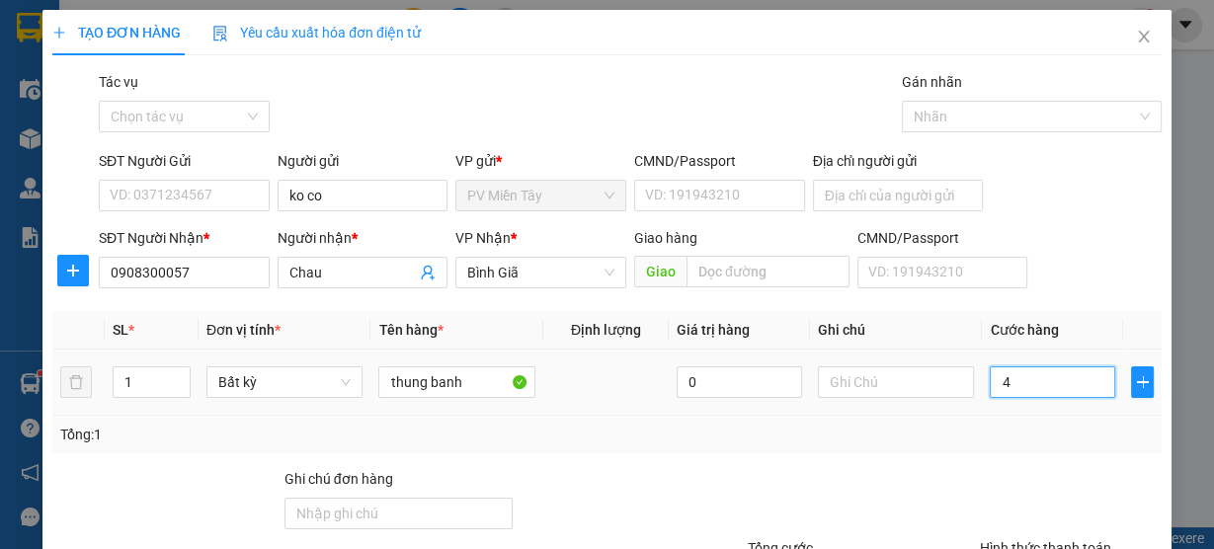
type input "40"
type input "40.000"
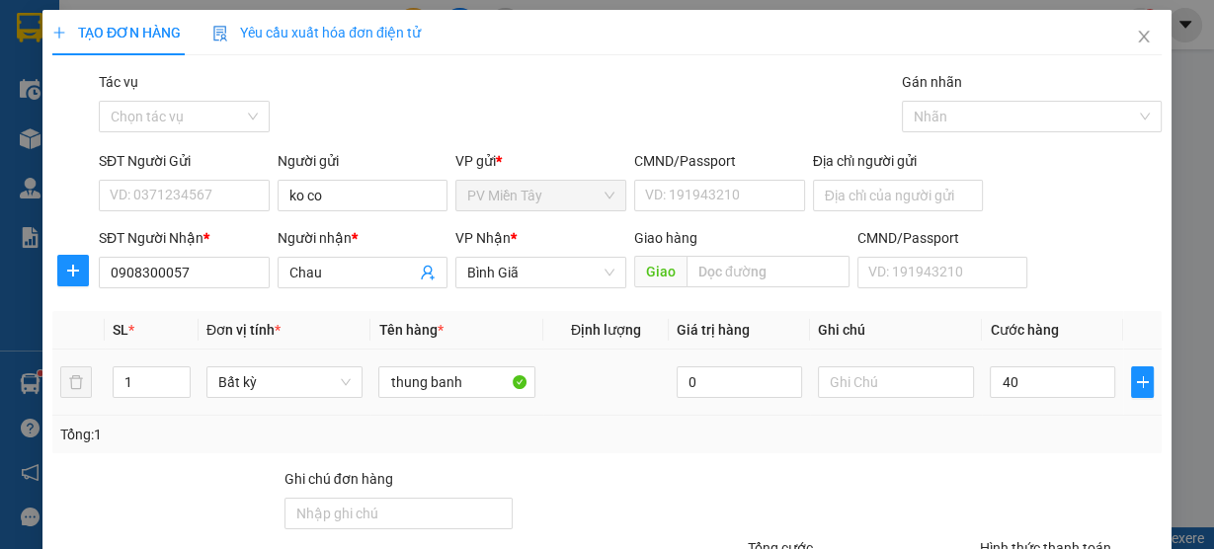
type input "40.000"
click at [1014, 445] on div "Tổng: 1" at bounding box center [607, 435] width 1110 height 38
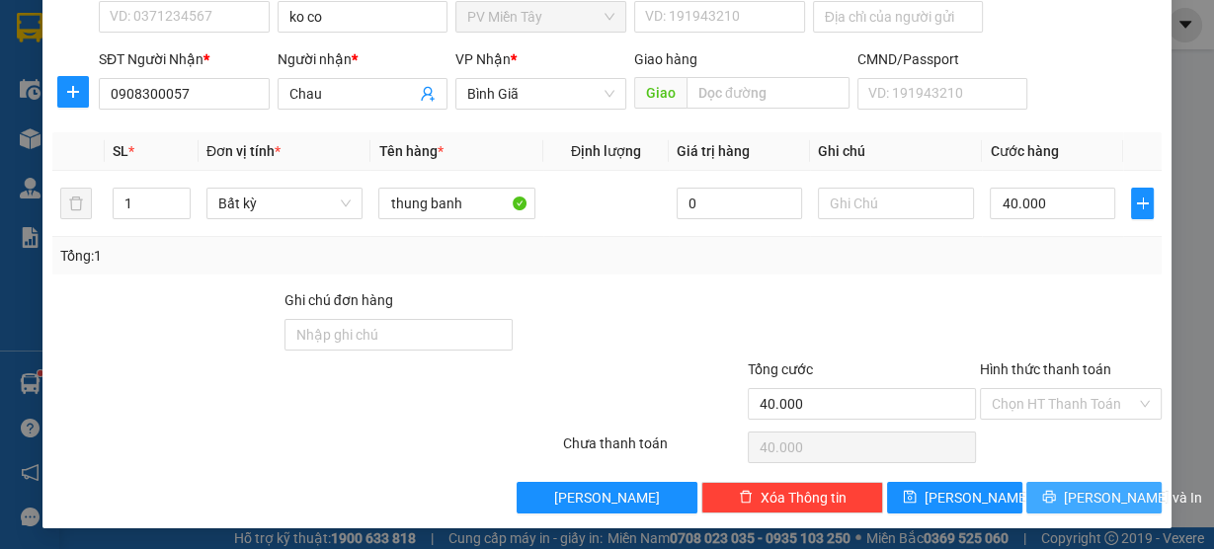
click at [1061, 494] on button "Lưu và In" at bounding box center [1094, 498] width 135 height 32
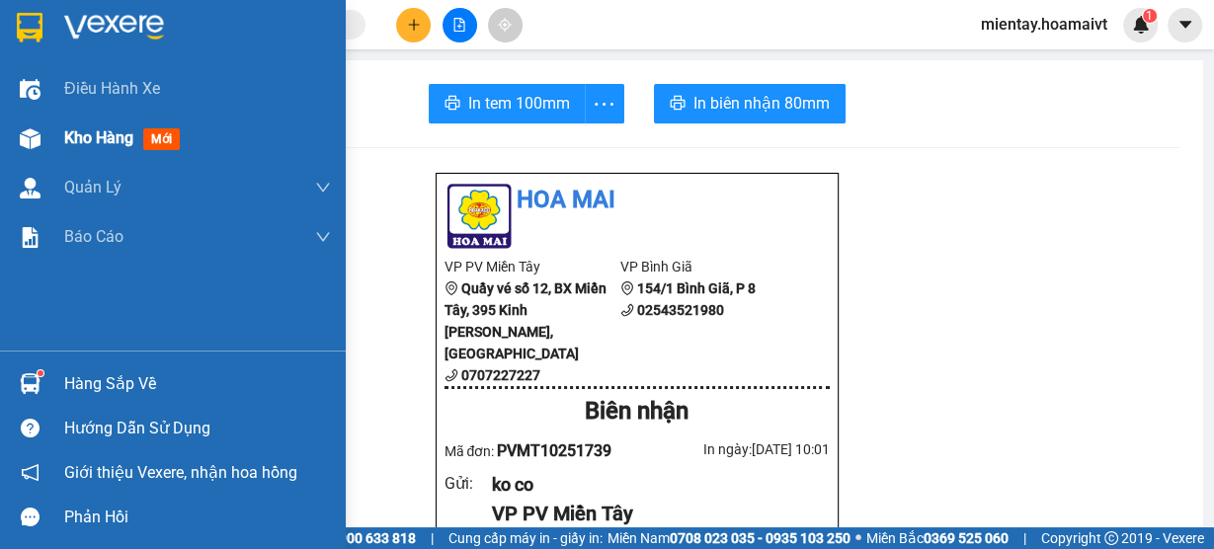
click at [87, 125] on div "Kho hàng mới" at bounding box center [126, 137] width 124 height 25
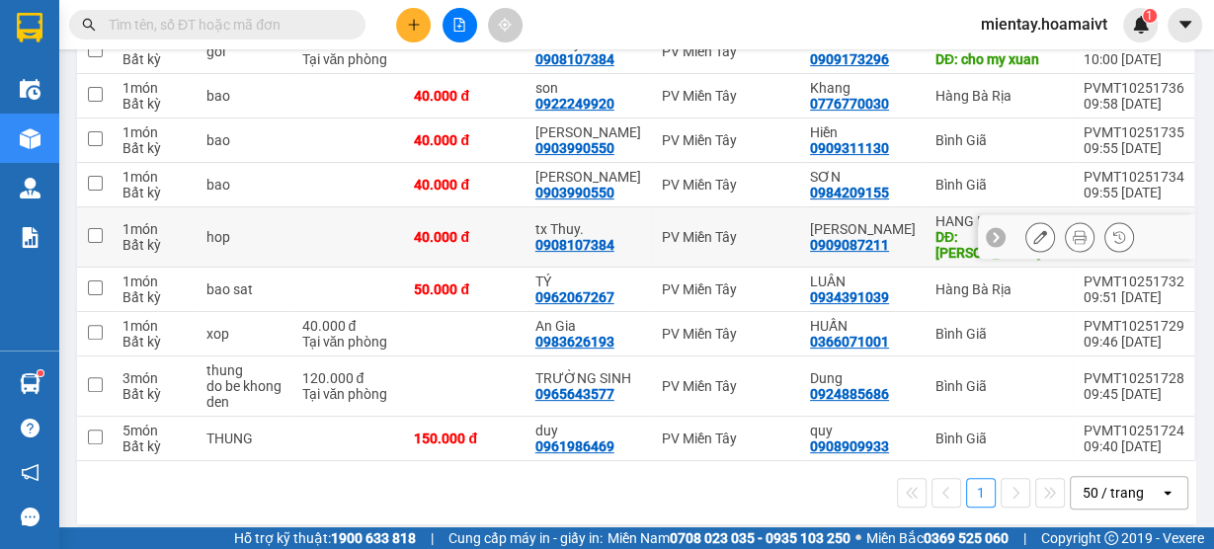
scroll to position [40, 0]
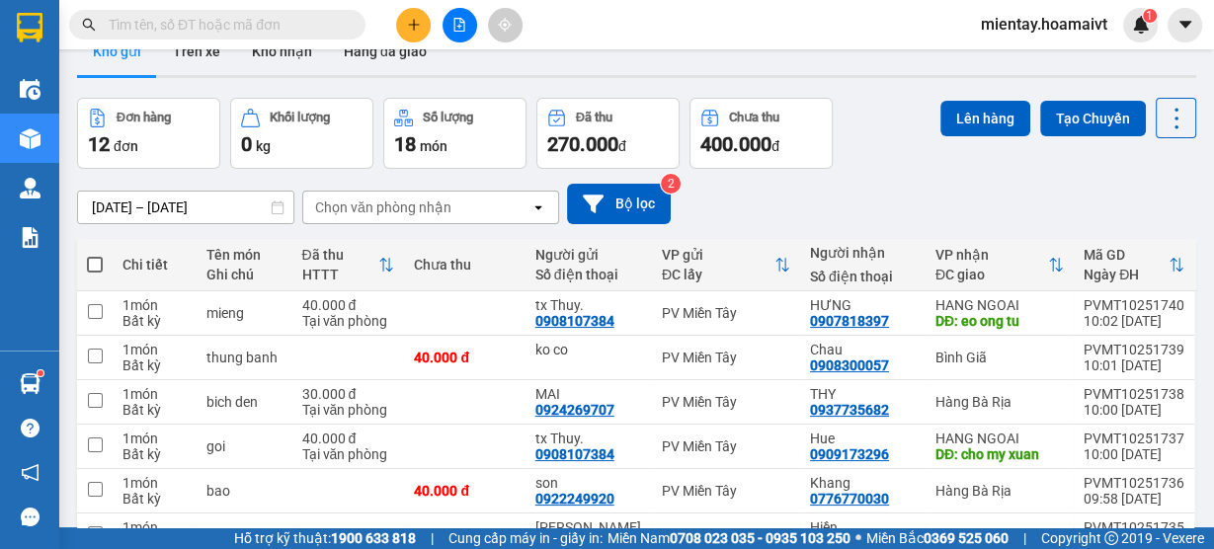
click at [238, 30] on input "text" at bounding box center [225, 25] width 233 height 22
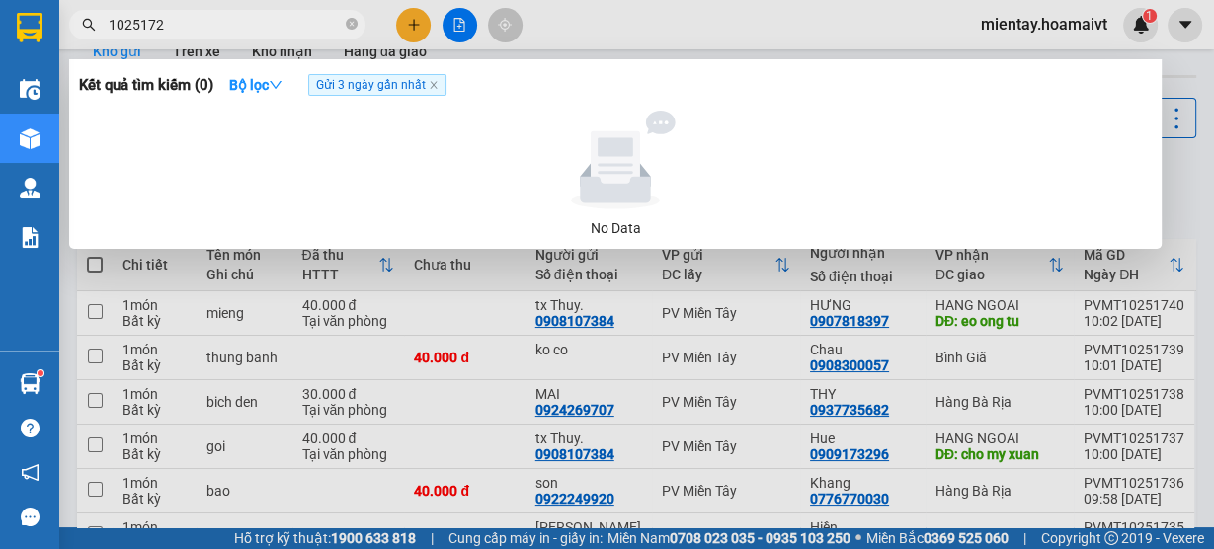
type input "10251721"
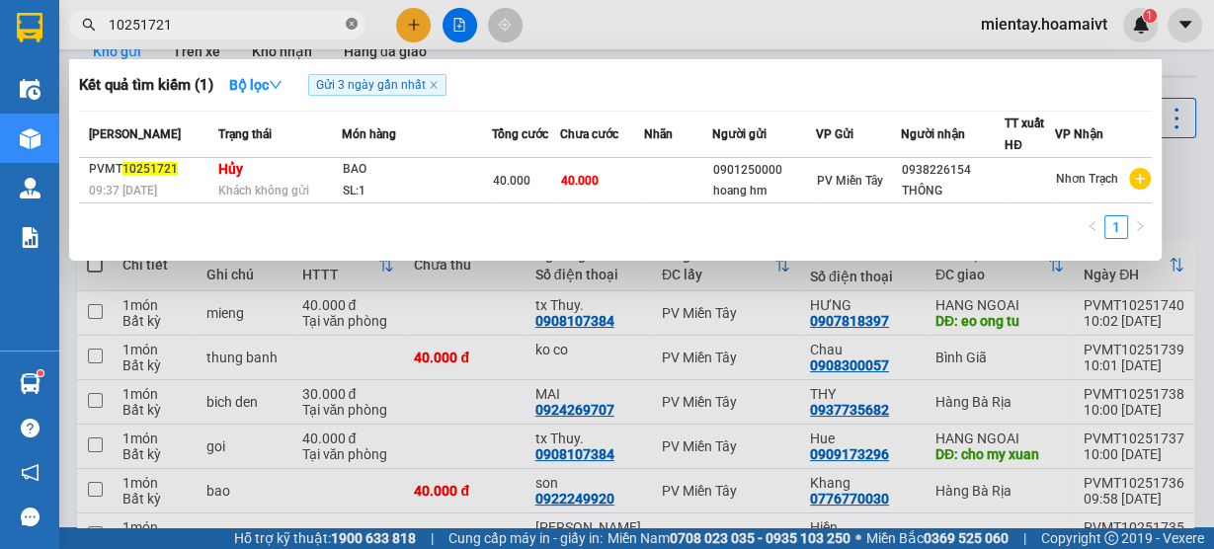
click at [350, 27] on icon "close-circle" at bounding box center [352, 24] width 12 height 12
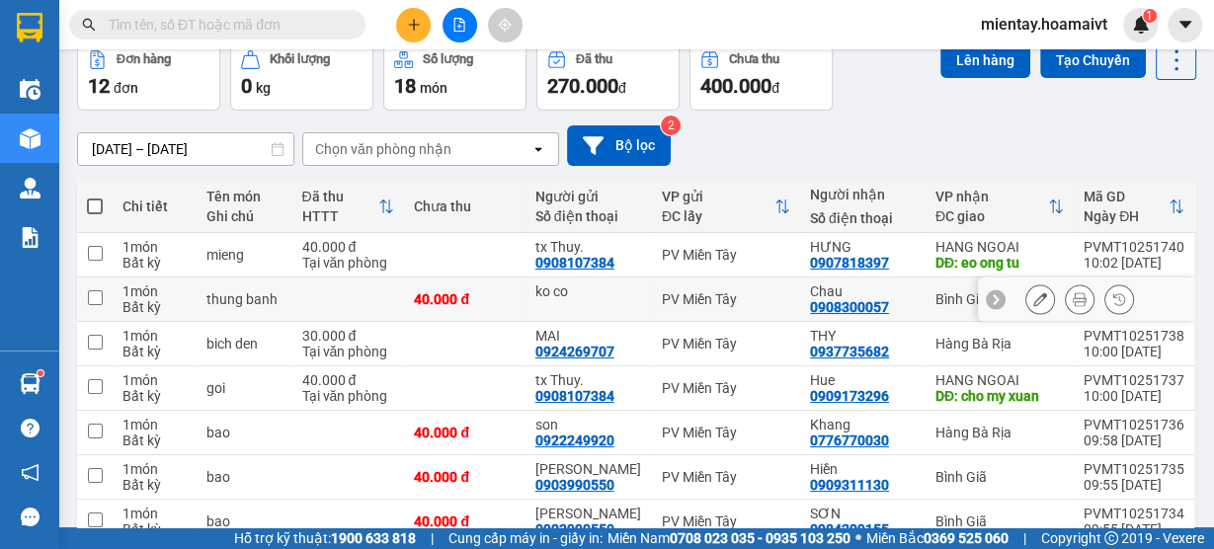
scroll to position [0, 0]
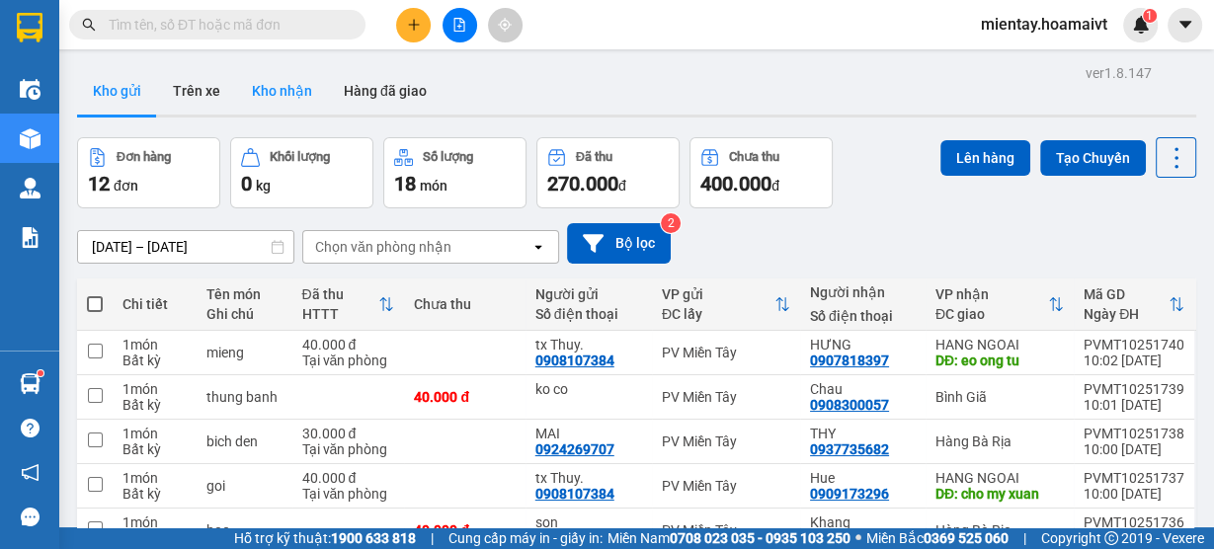
click at [287, 96] on button "Kho nhận" at bounding box center [282, 90] width 92 height 47
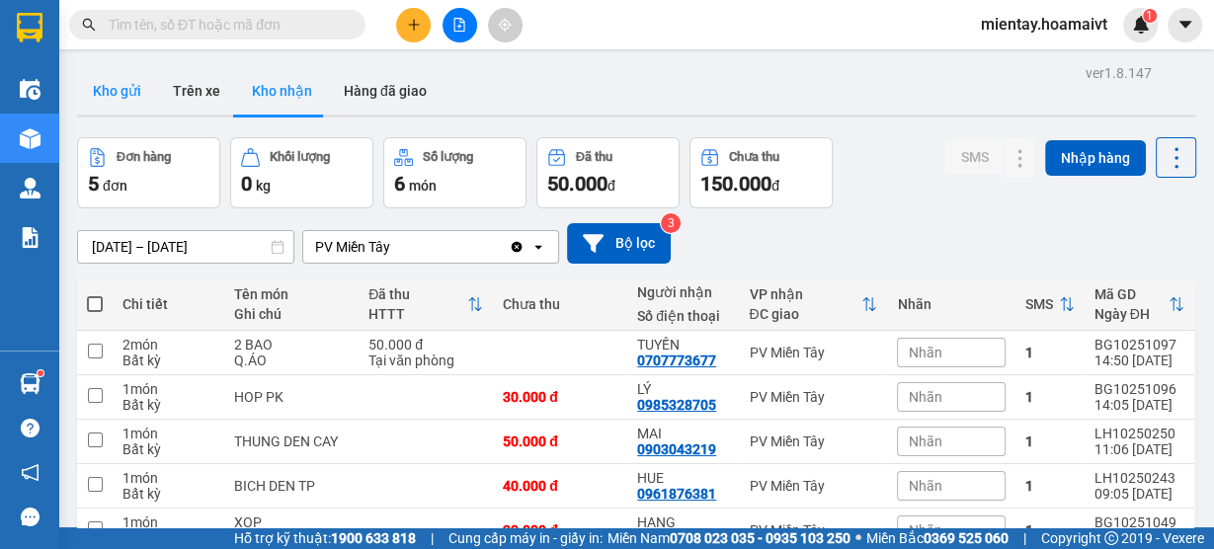
click at [120, 98] on button "Kho gửi" at bounding box center [117, 90] width 80 height 47
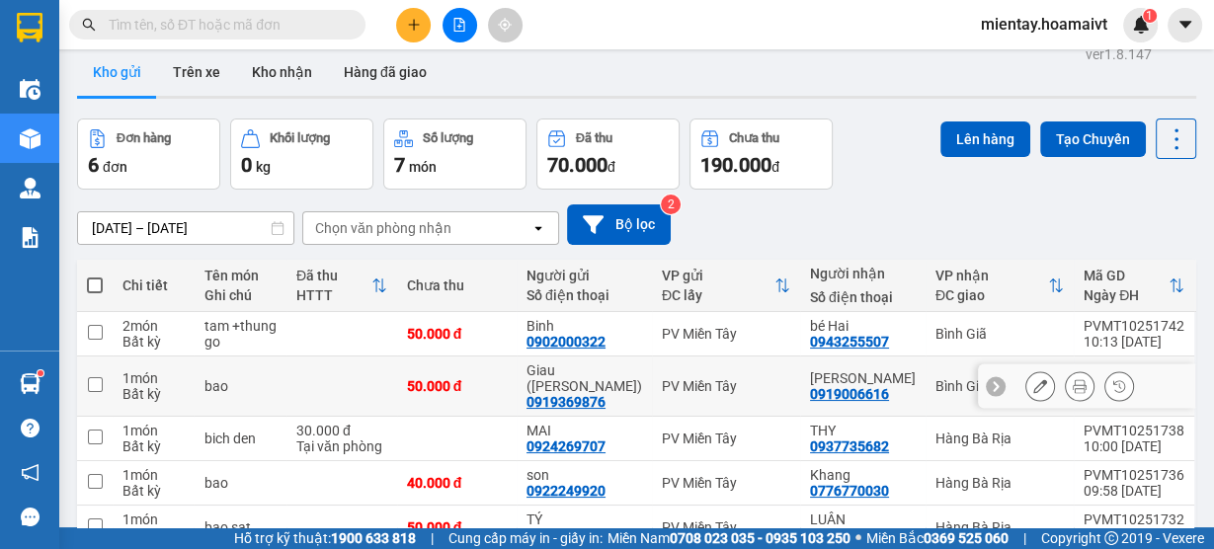
scroll to position [9, 0]
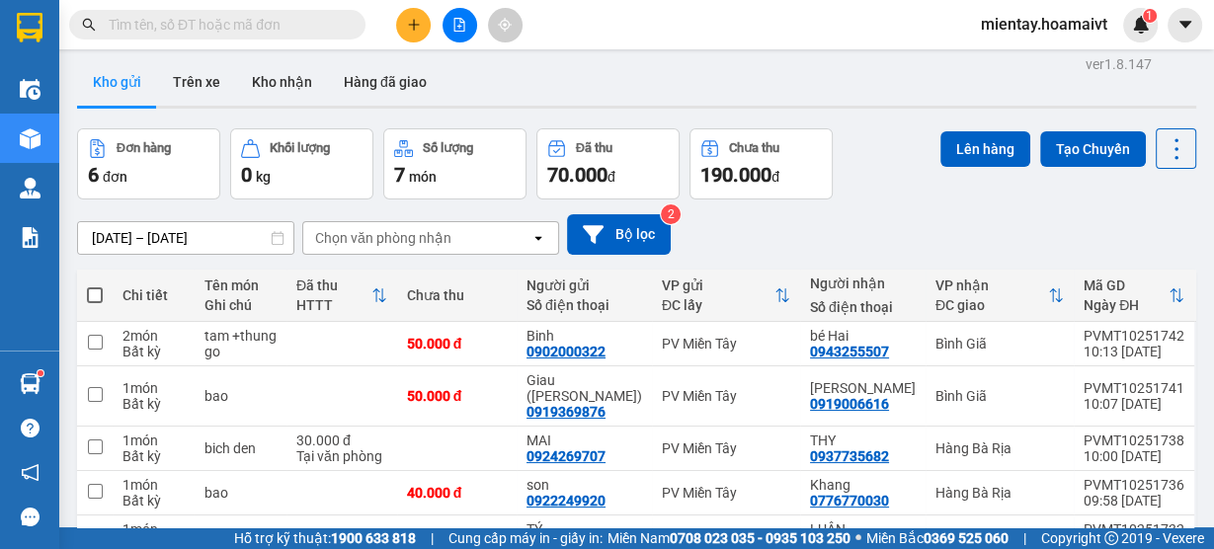
click at [414, 33] on button at bounding box center [413, 25] width 35 height 35
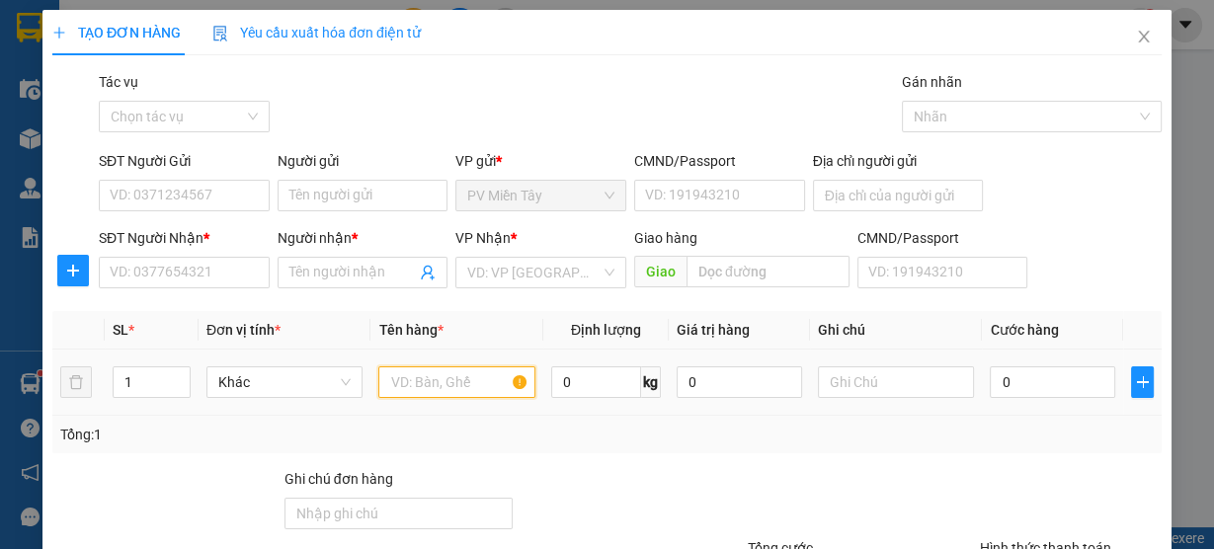
click at [435, 379] on input "text" at bounding box center [456, 383] width 157 height 32
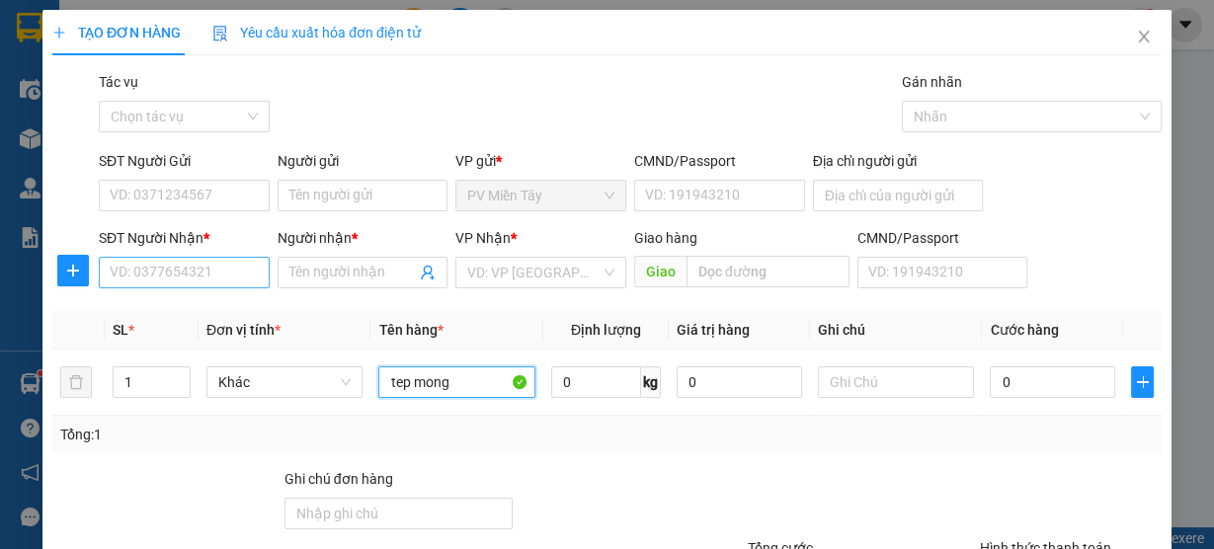
type input "tep mong"
click at [213, 274] on input "SĐT Người Nhận *" at bounding box center [184, 273] width 171 height 32
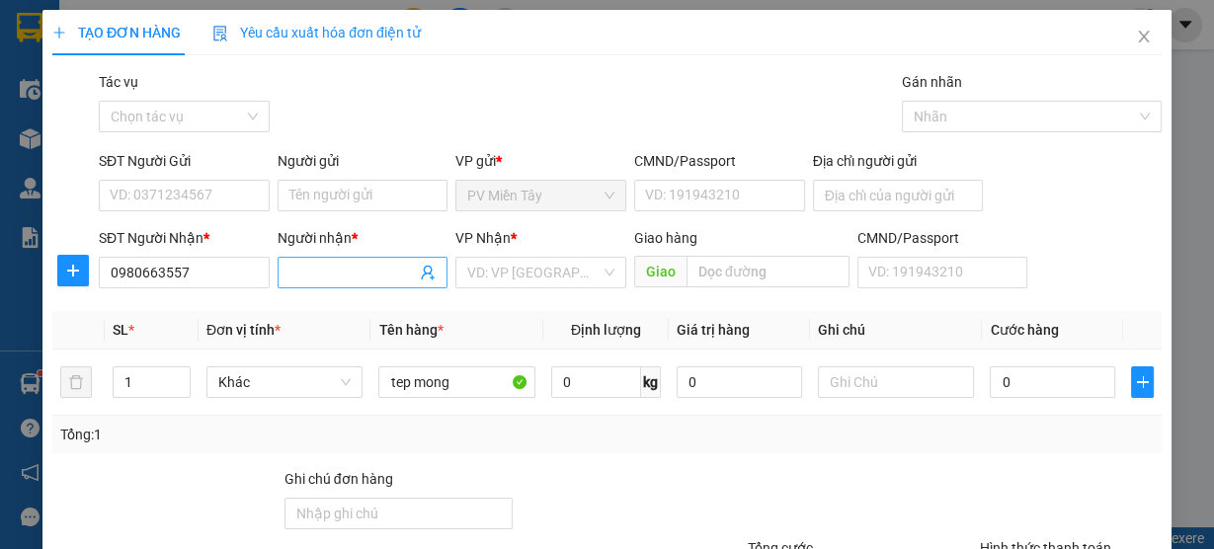
click at [330, 271] on input "Người nhận *" at bounding box center [353, 273] width 127 height 22
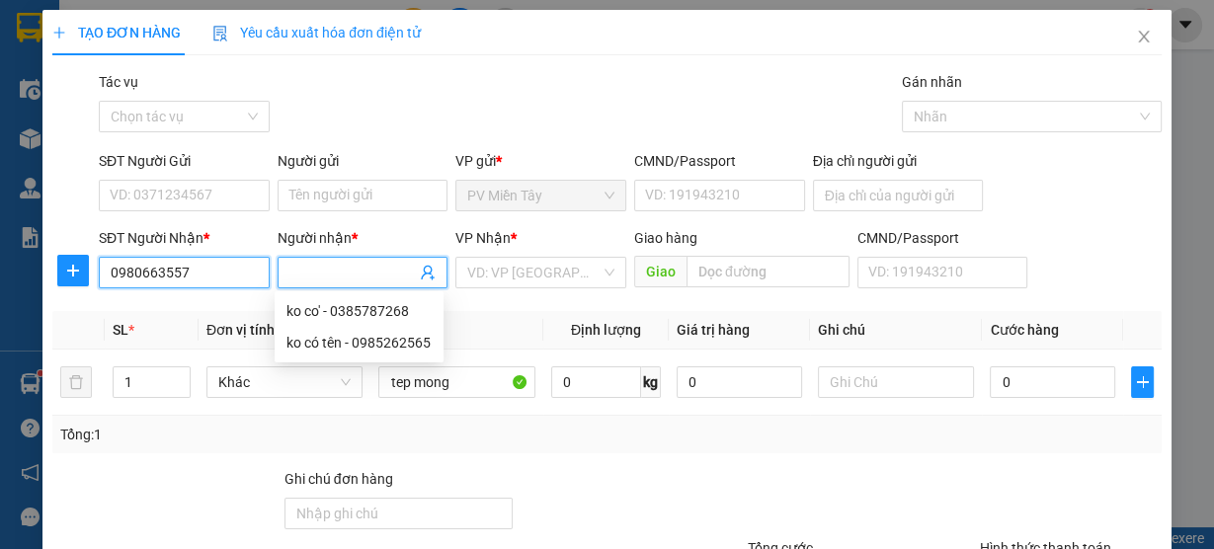
click at [142, 271] on input "0980663557" at bounding box center [184, 273] width 171 height 32
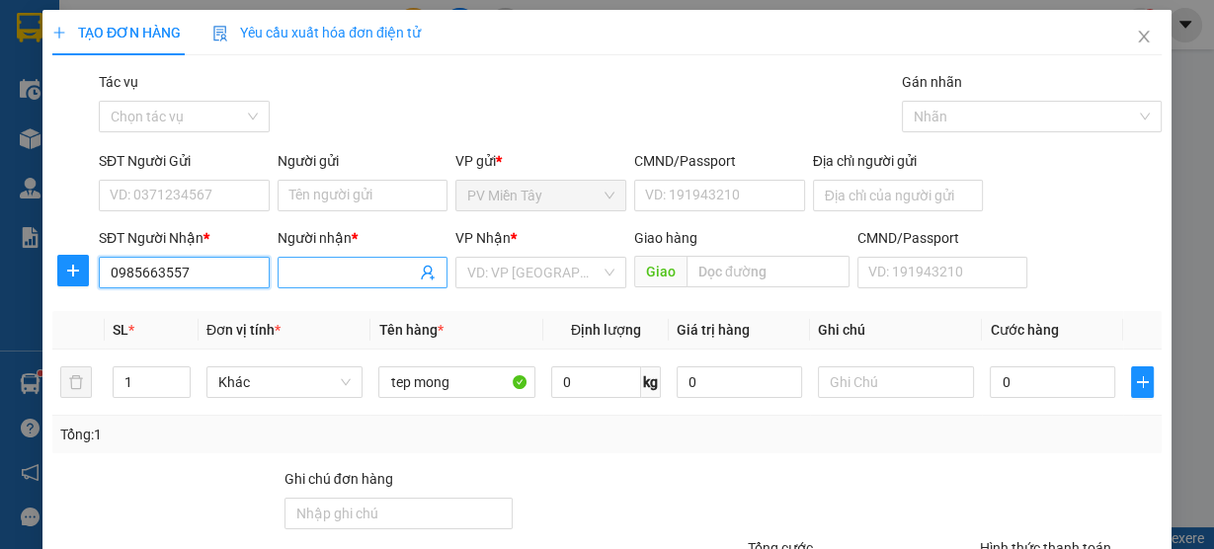
type input "0985663557"
click at [328, 274] on input "Người nhận *" at bounding box center [353, 273] width 127 height 22
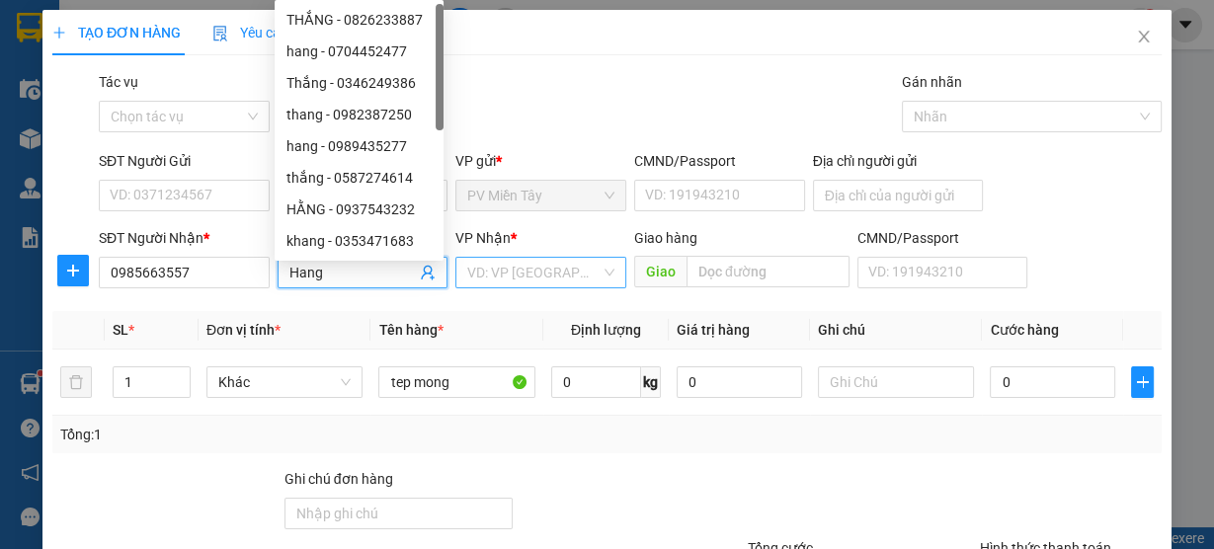
type input "Hang"
click at [553, 273] on input "search" at bounding box center [533, 273] width 133 height 30
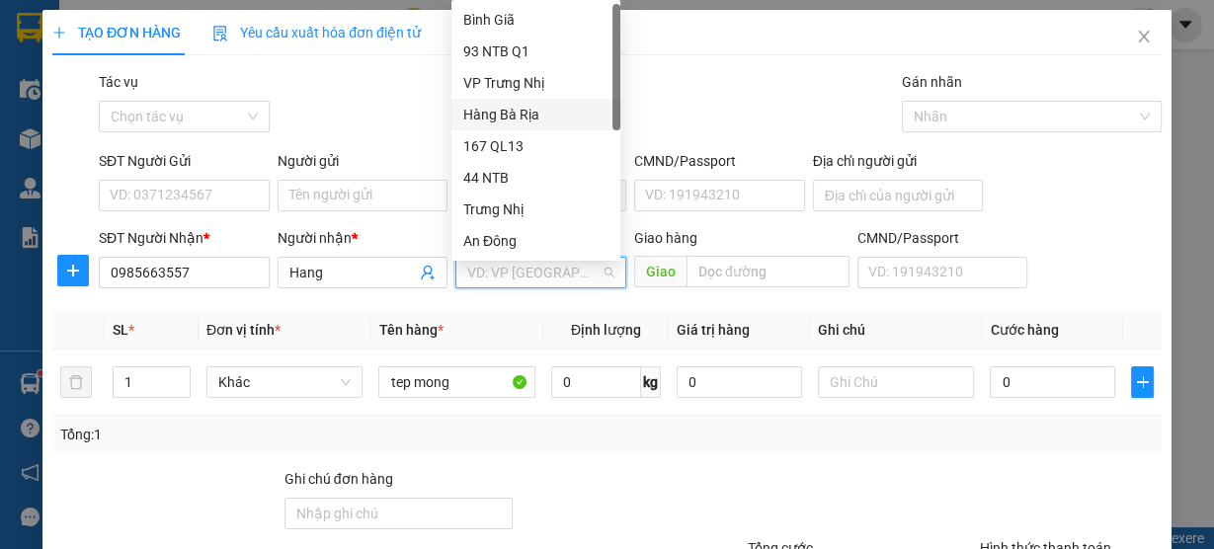
scroll to position [158, 0]
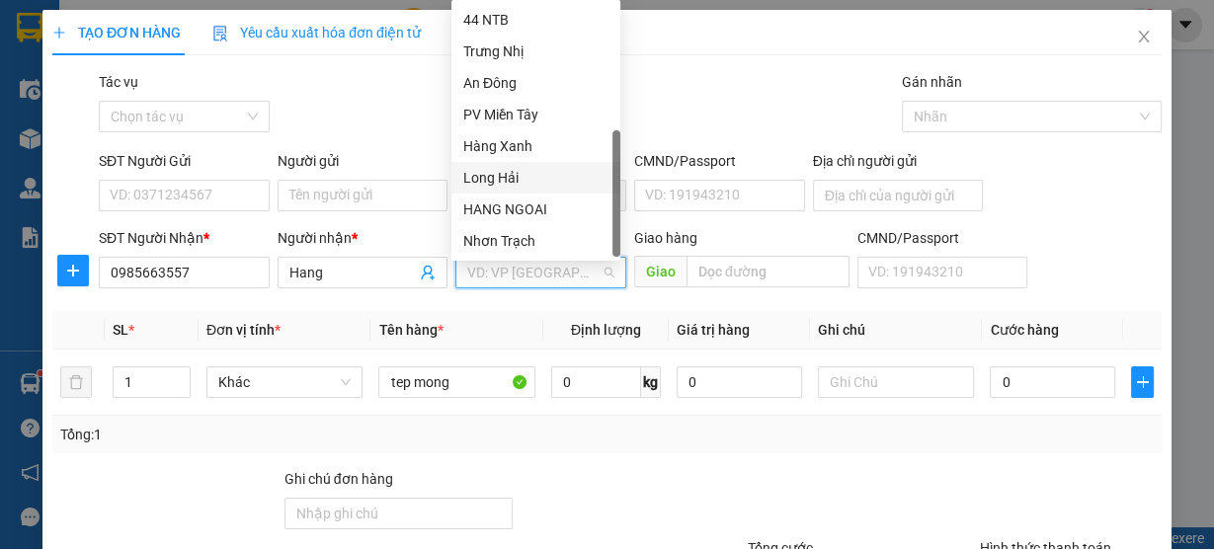
click at [555, 171] on div "Long Hải" at bounding box center [535, 178] width 145 height 22
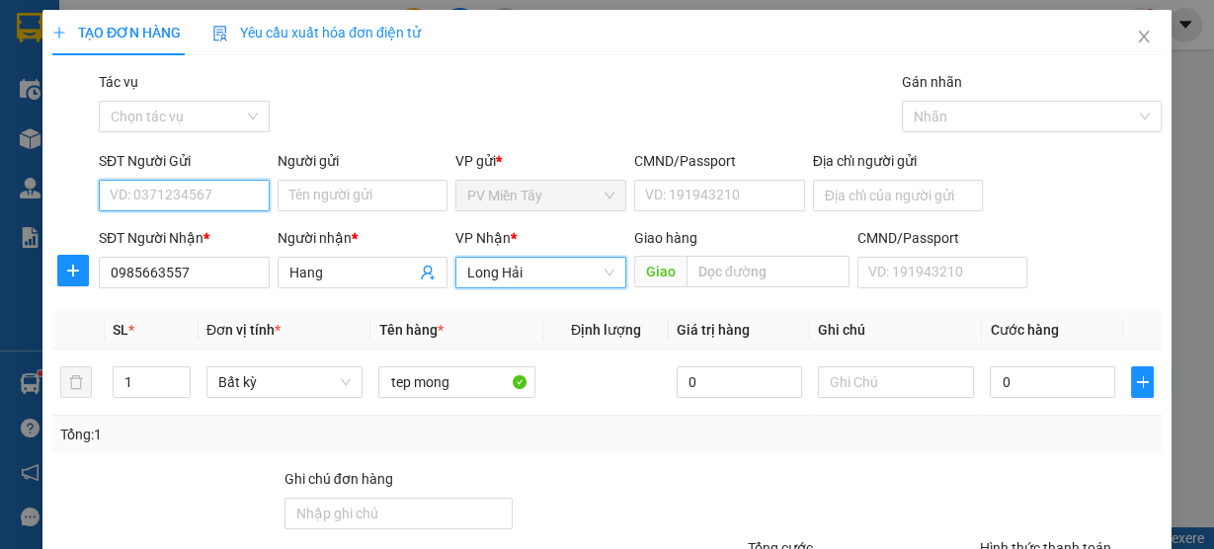
click at [168, 198] on input "SĐT Người Gửi" at bounding box center [184, 196] width 171 height 32
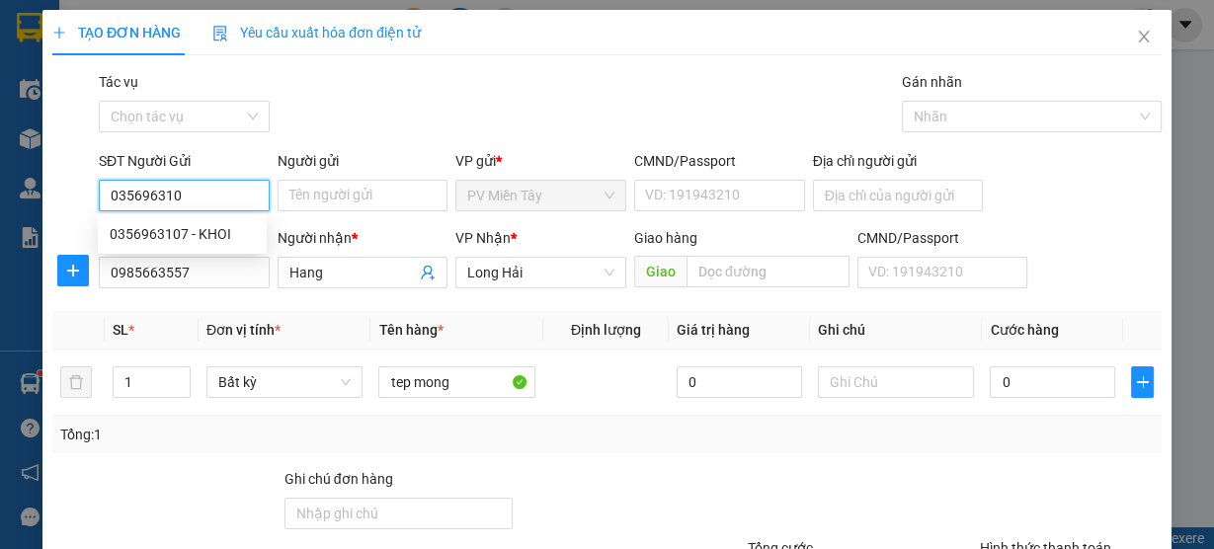
type input "0356963107"
click at [168, 232] on div "0356963107 - KHOI" at bounding box center [182, 234] width 145 height 22
type input "KHOI"
type input "080098000300"
type input "quan binh tan"
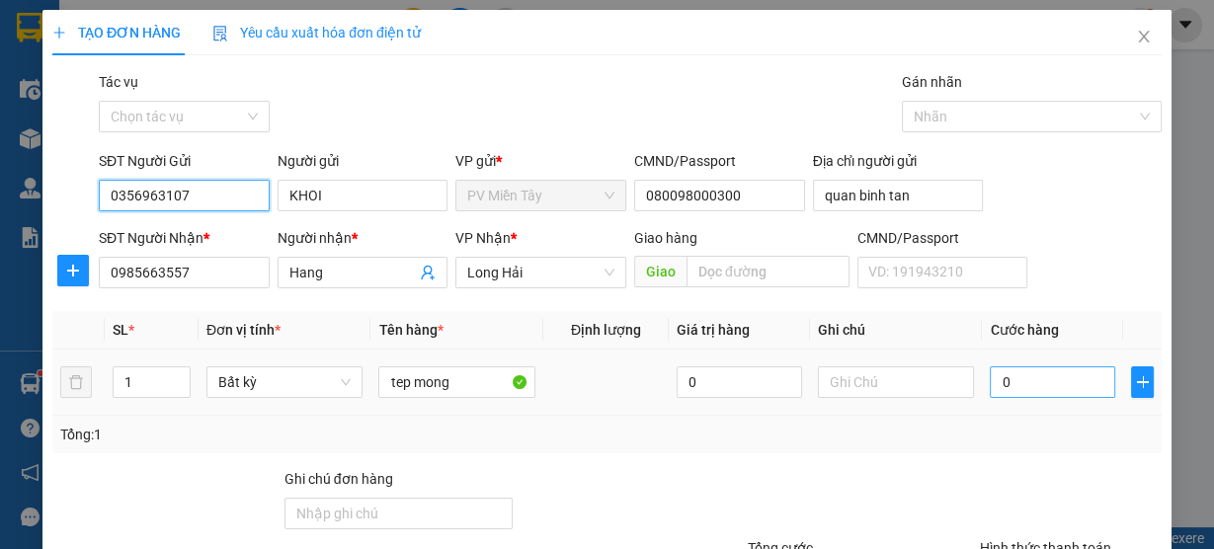
type input "0356963107"
click at [1012, 394] on input "0" at bounding box center [1052, 383] width 125 height 32
type input "3"
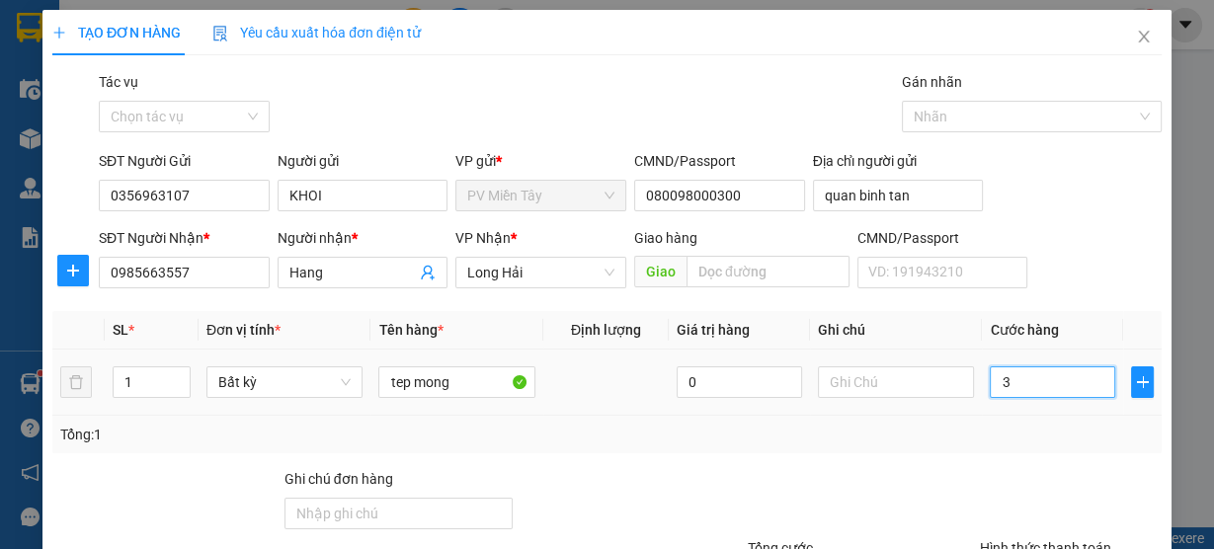
type input "30"
type input "30.000"
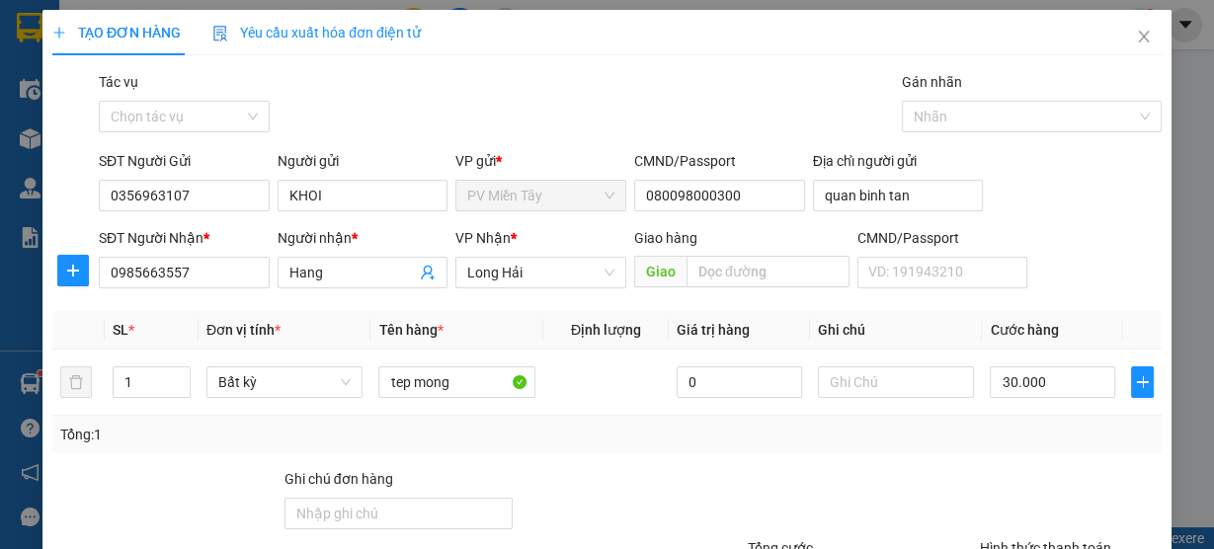
click at [1003, 442] on div "Tổng: 1" at bounding box center [607, 435] width 1094 height 22
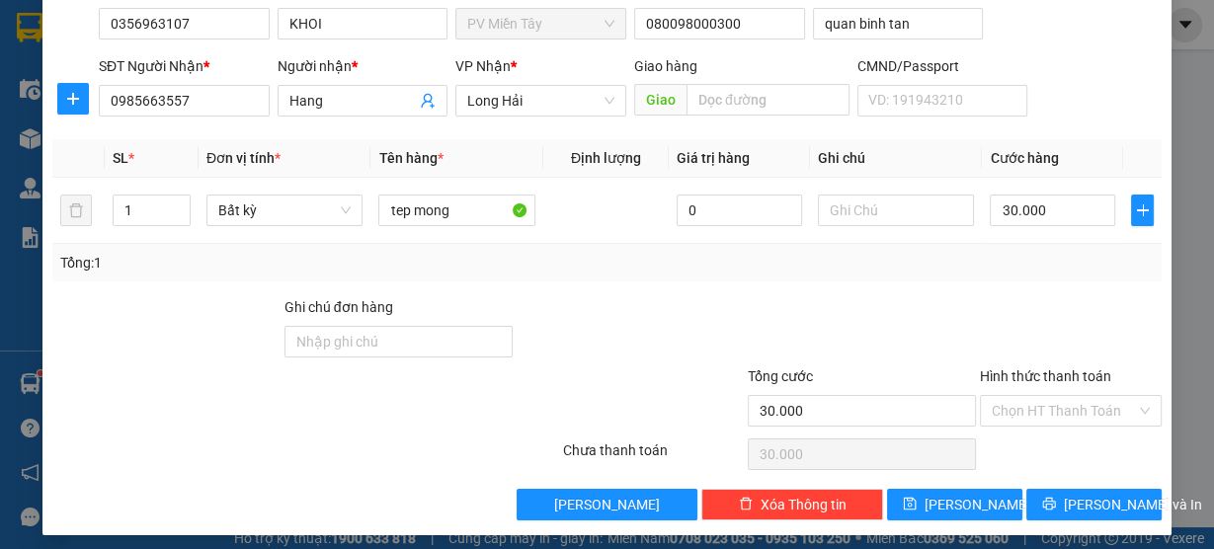
scroll to position [179, 0]
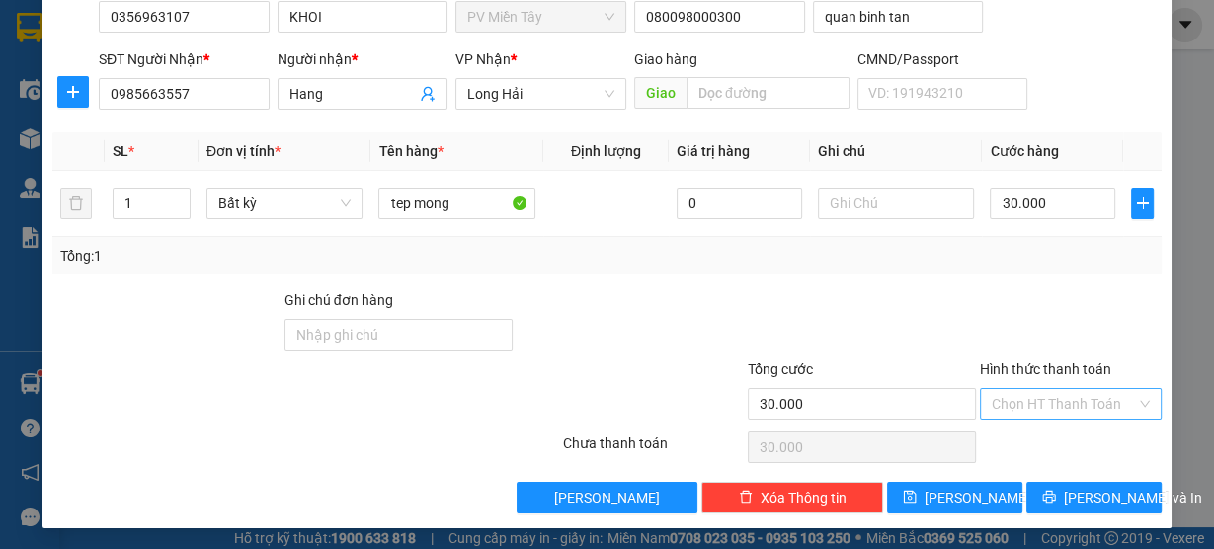
click at [1028, 398] on input "Hình thức thanh toán" at bounding box center [1064, 404] width 144 height 30
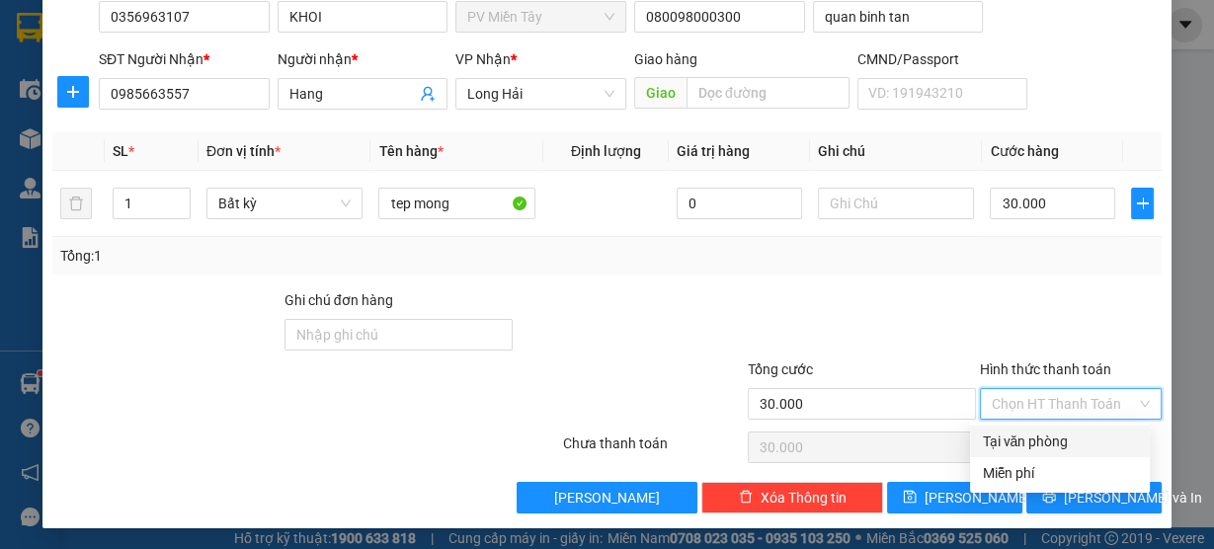
click at [1030, 437] on div "Tại văn phòng" at bounding box center [1060, 442] width 156 height 22
type input "0"
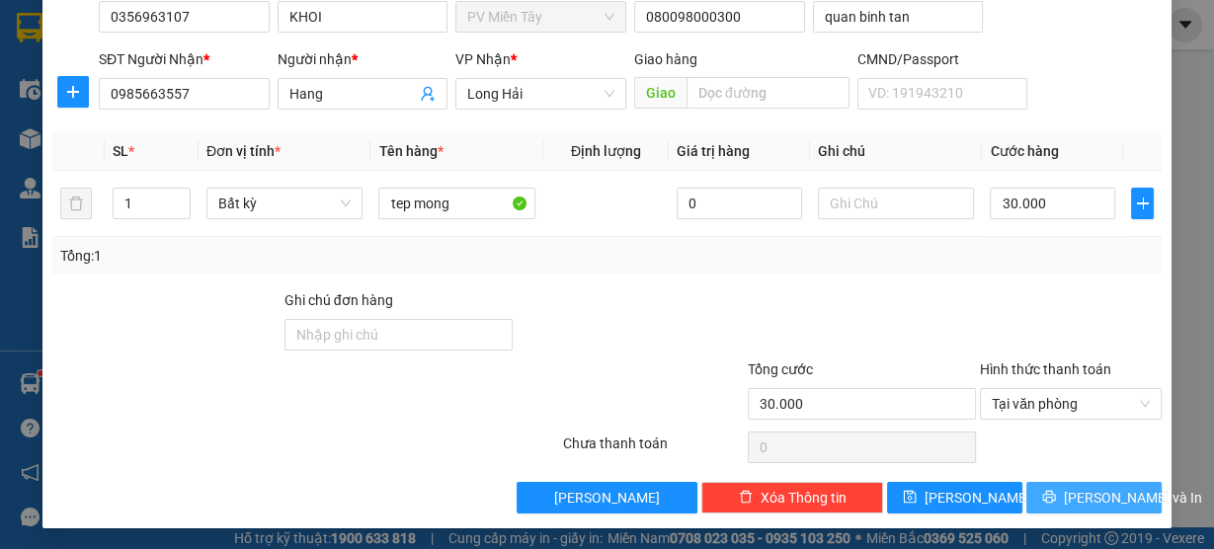
click at [1071, 497] on span "Lưu và In" at bounding box center [1133, 498] width 138 height 22
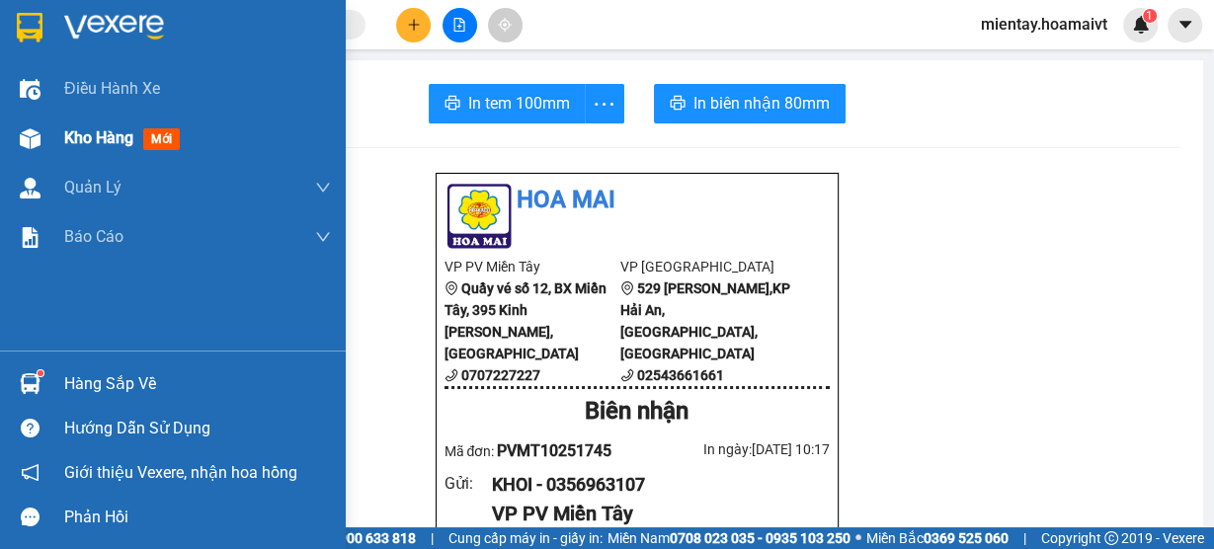
click at [87, 139] on span "Kho hàng" at bounding box center [98, 137] width 69 height 19
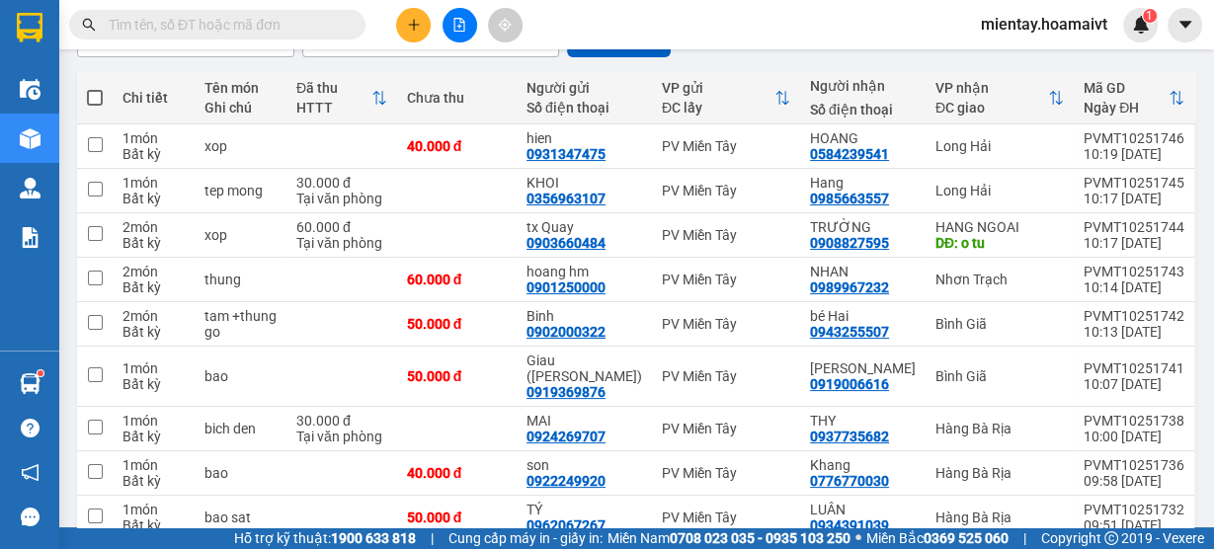
scroll to position [188, 0]
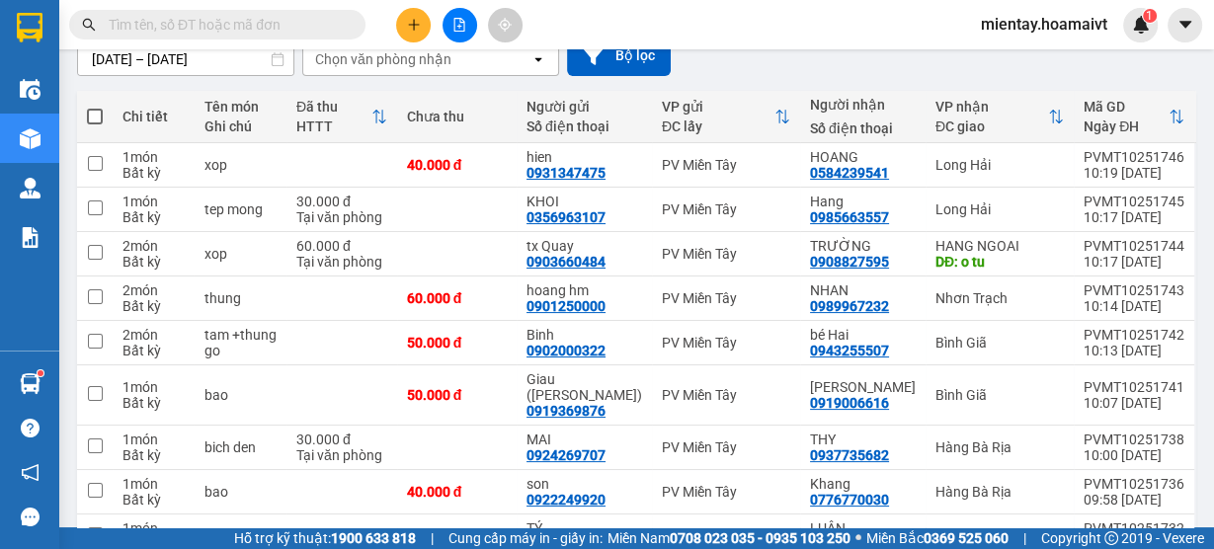
click at [412, 8] on button at bounding box center [413, 25] width 35 height 35
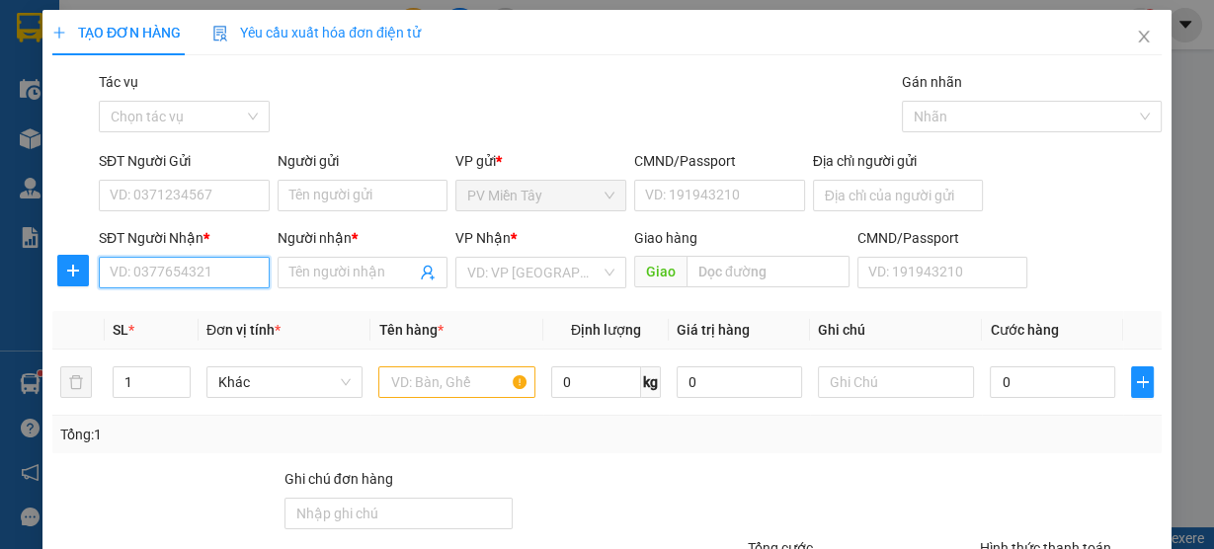
click at [177, 260] on input "SĐT Người Nhận *" at bounding box center [184, 273] width 171 height 32
click at [128, 277] on input "0387825485" at bounding box center [184, 273] width 171 height 32
click at [224, 273] on input "0397825485" at bounding box center [184, 273] width 171 height 32
type input "0397825485"
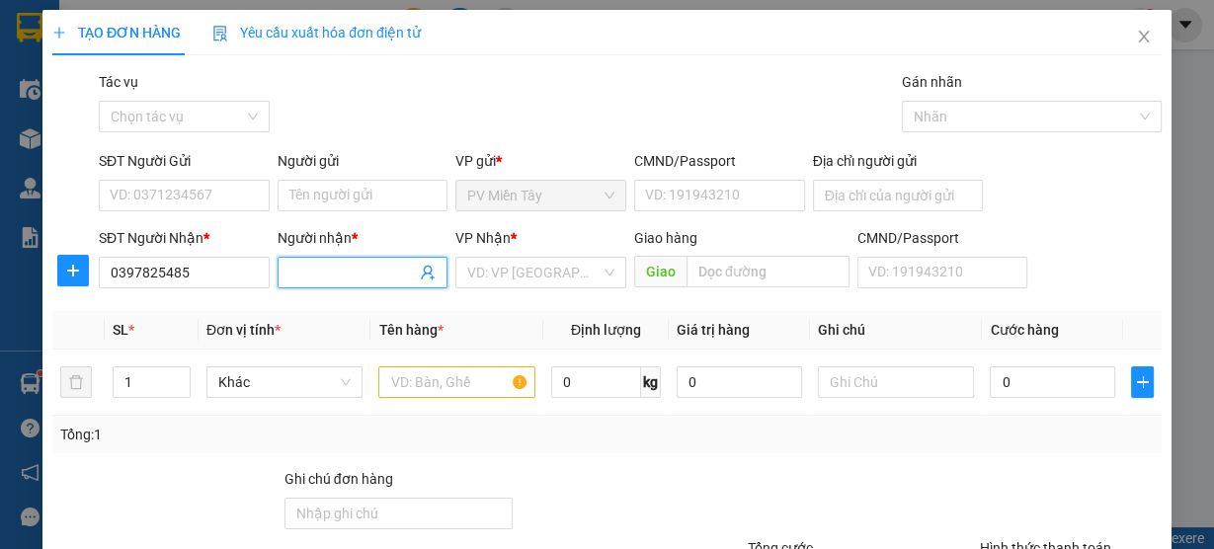
click at [324, 272] on input "Người nhận *" at bounding box center [353, 273] width 127 height 22
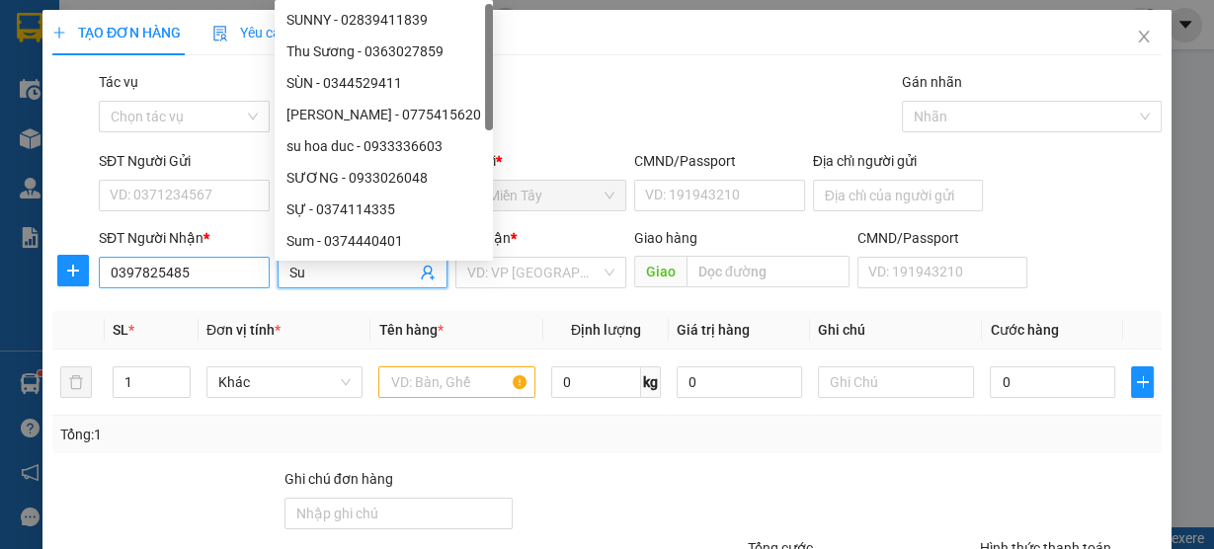
type input "Su"
click at [131, 275] on input "0397825485" at bounding box center [184, 273] width 171 height 32
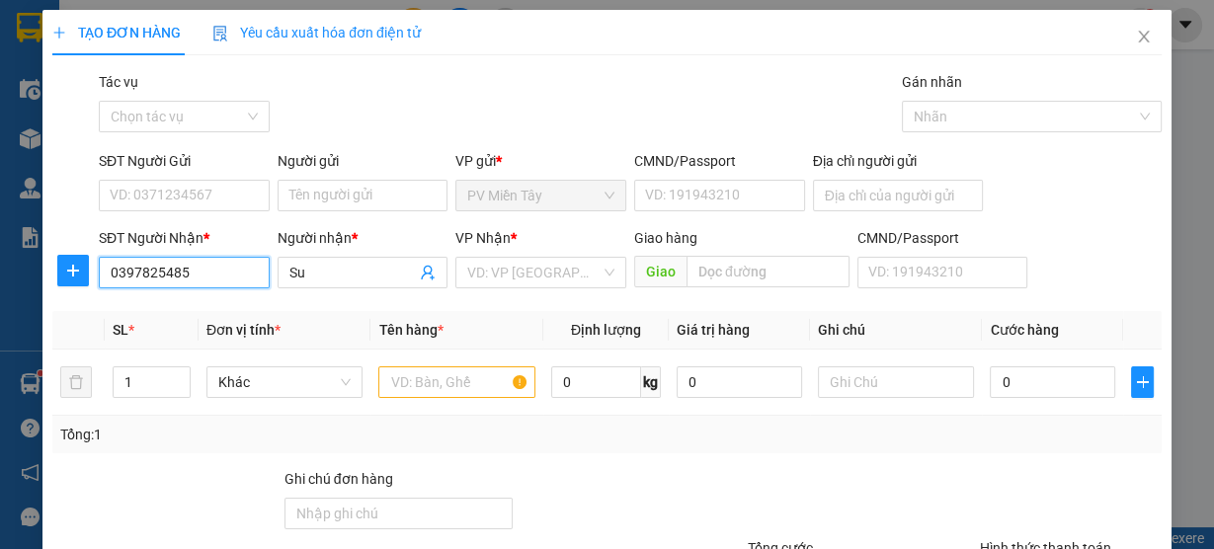
click at [140, 275] on input "0397825485" at bounding box center [184, 273] width 171 height 32
click at [203, 267] on input "0397825485" at bounding box center [184, 273] width 171 height 32
click at [195, 272] on input "0397825485" at bounding box center [184, 273] width 171 height 32
click at [303, 279] on input "Su" at bounding box center [353, 273] width 127 height 22
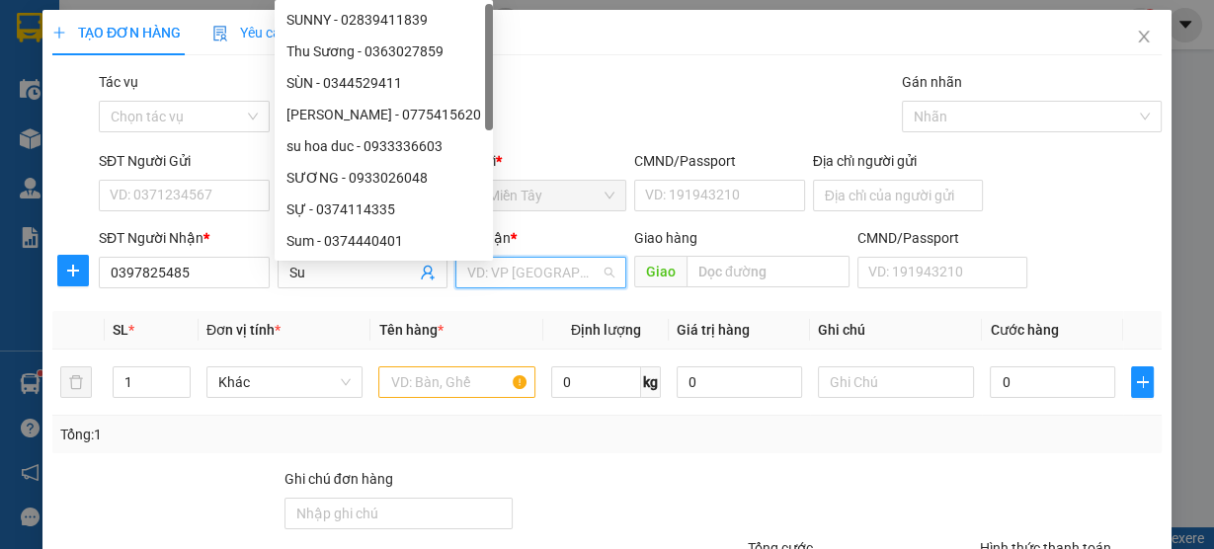
click at [514, 287] on input "search" at bounding box center [533, 273] width 133 height 30
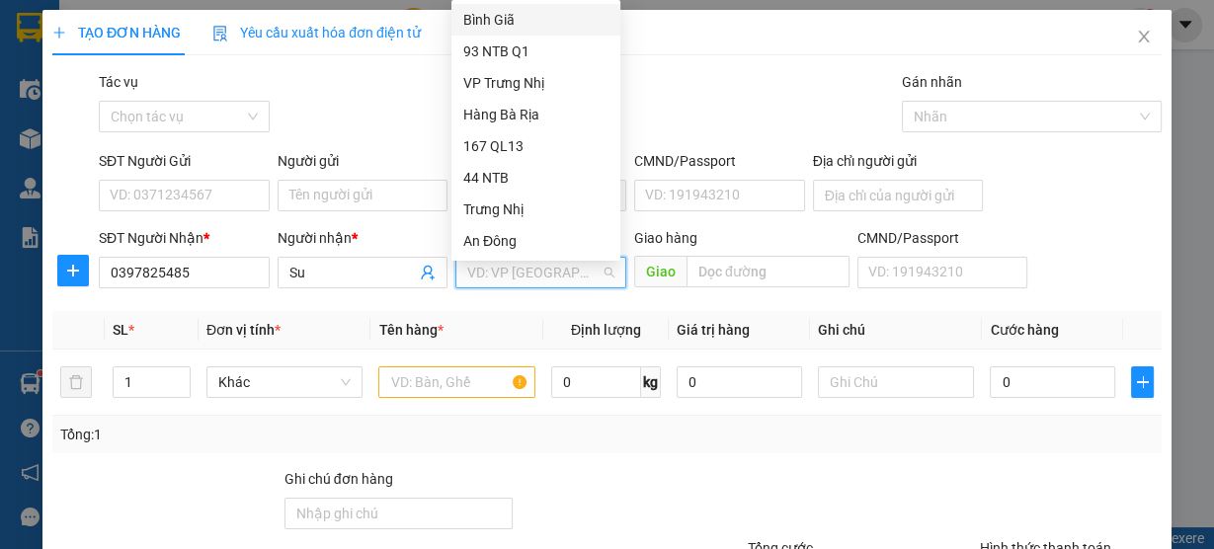
click at [506, 17] on div "Bình Giã" at bounding box center [535, 20] width 145 height 22
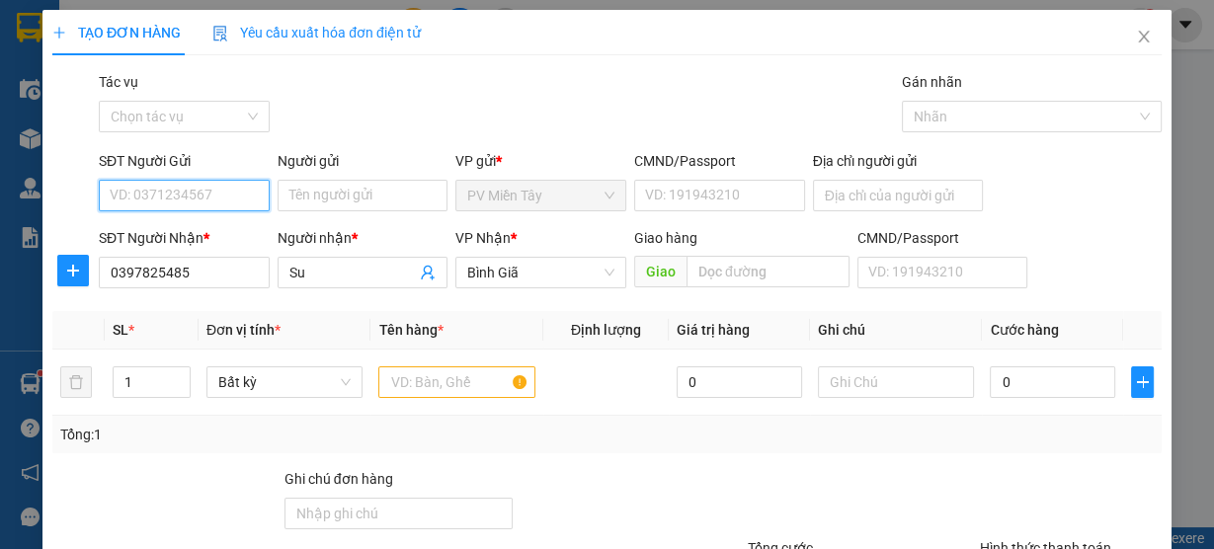
click at [175, 191] on input "SĐT Người Gửi" at bounding box center [184, 196] width 171 height 32
type input "0901636227"
click at [217, 233] on div "0901636227 - NGHIA" at bounding box center [182, 234] width 145 height 22
type input "NGHIA"
type input "079085002006"
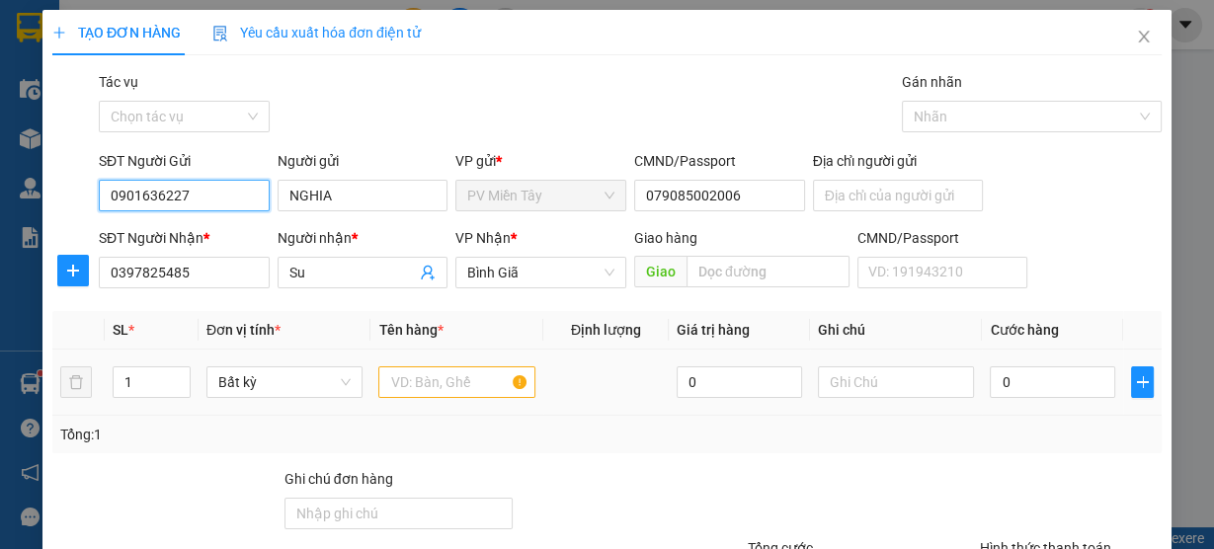
type input "0901636227"
click at [446, 391] on input "text" at bounding box center [456, 383] width 157 height 32
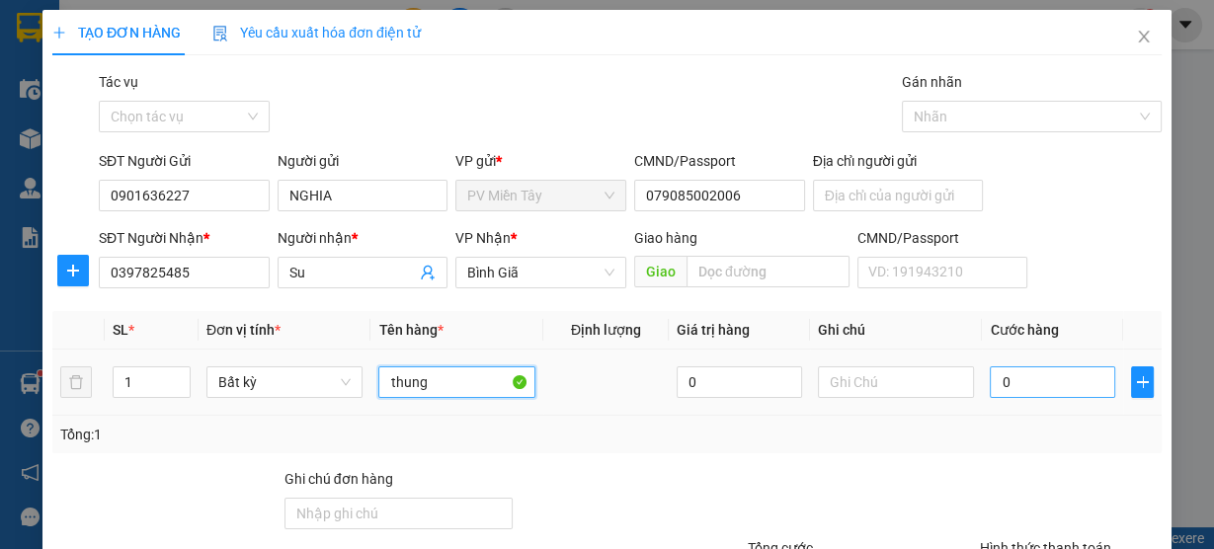
type input "thung"
click at [1044, 379] on input "0" at bounding box center [1052, 383] width 125 height 32
type input "4"
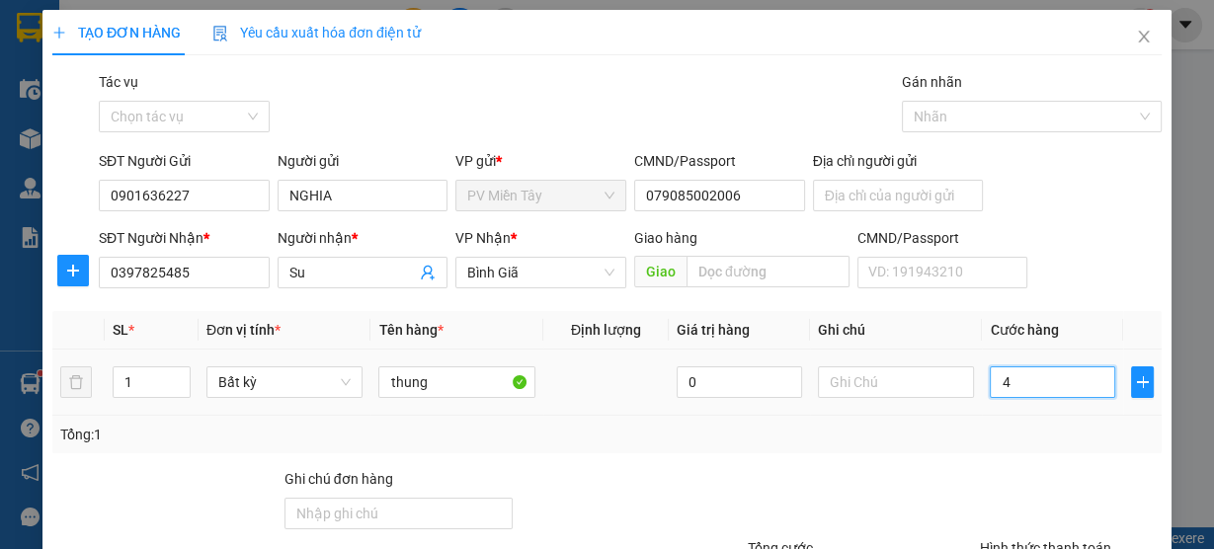
type input "40"
type input "40.000"
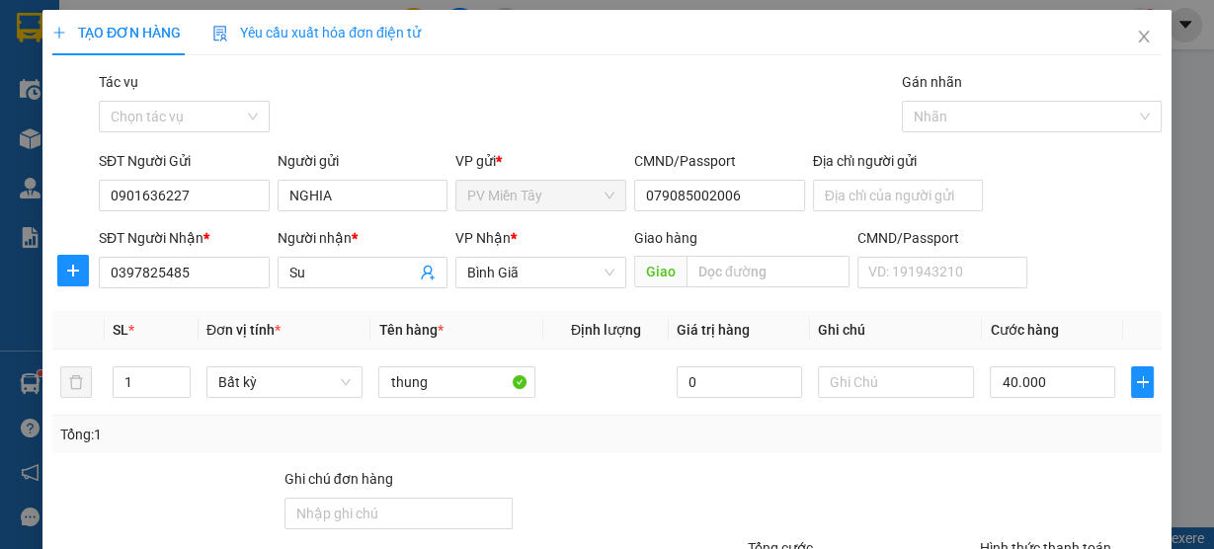
click at [1022, 448] on div "Tổng: 1" at bounding box center [607, 435] width 1110 height 38
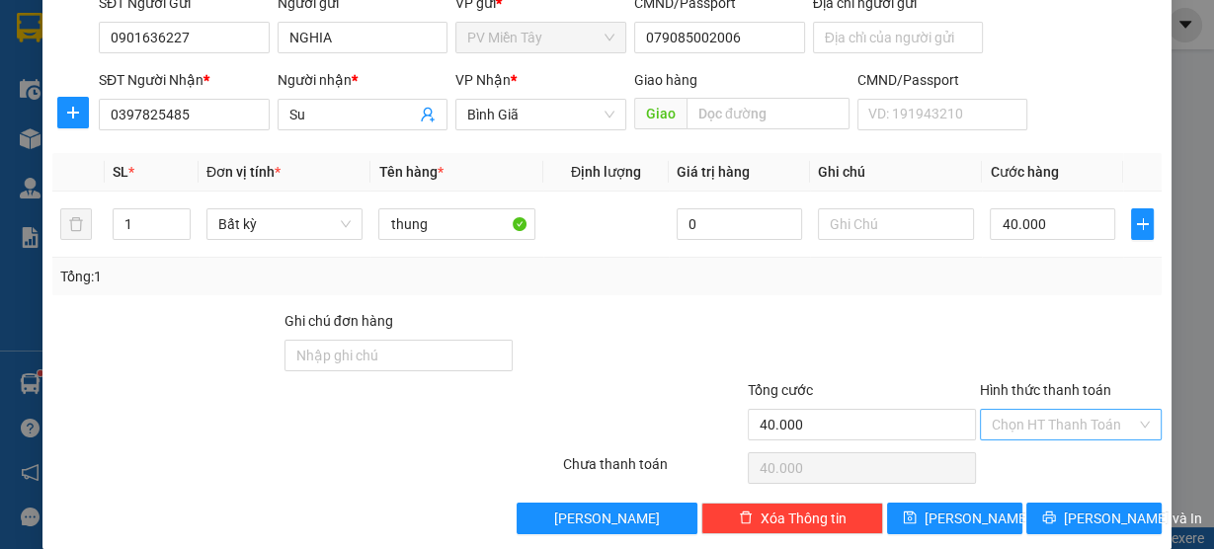
click at [1054, 421] on input "Hình thức thanh toán" at bounding box center [1064, 425] width 144 height 30
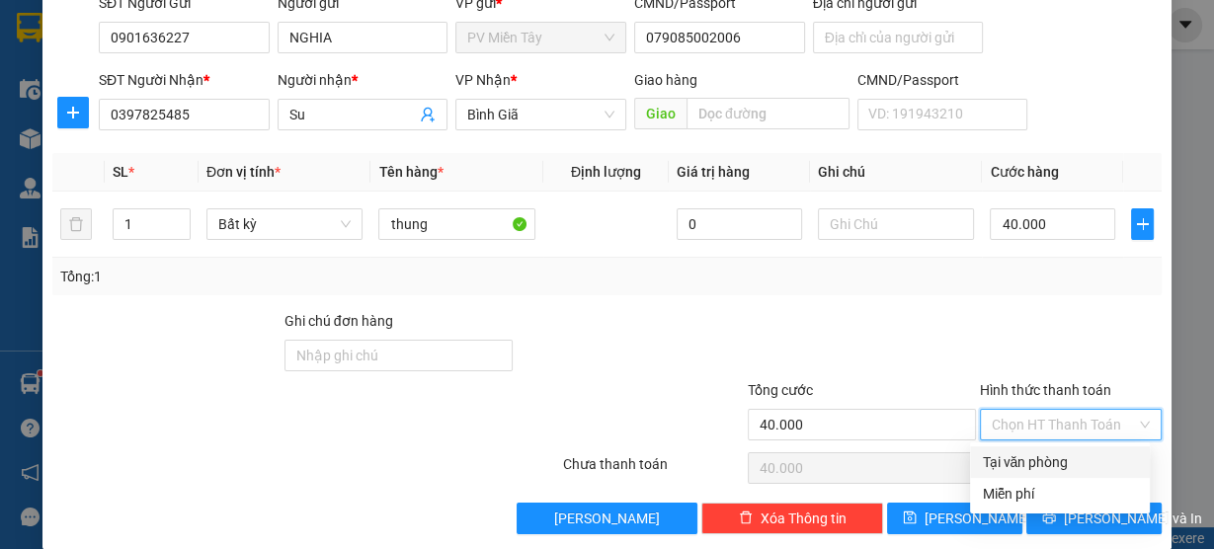
click at [1040, 473] on div "Tại văn phòng" at bounding box center [1060, 463] width 180 height 32
type input "0"
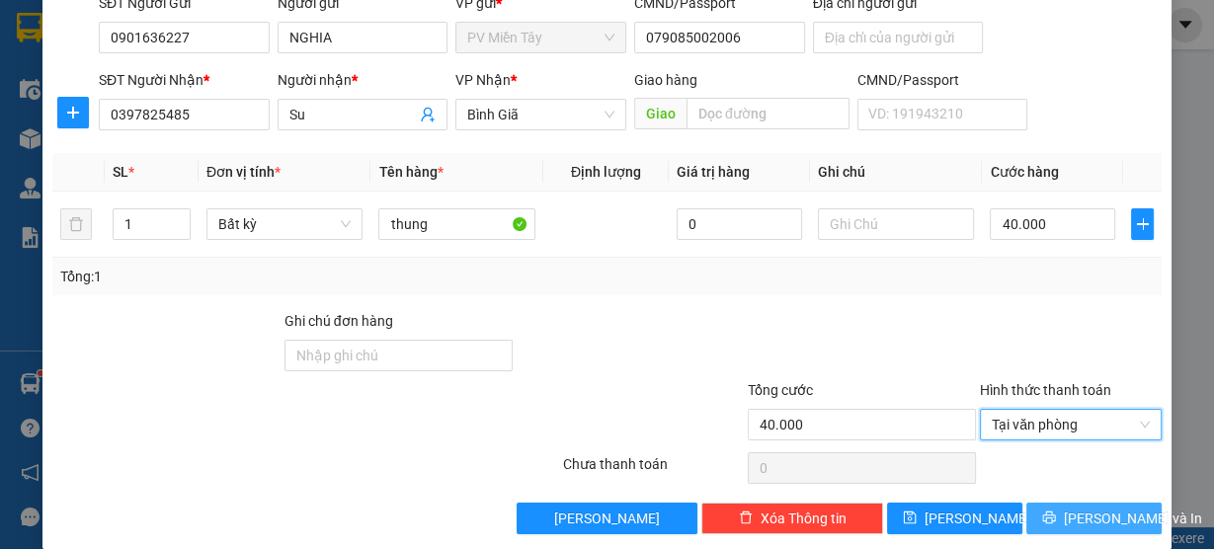
click at [1082, 521] on span "Lưu và In" at bounding box center [1133, 519] width 138 height 22
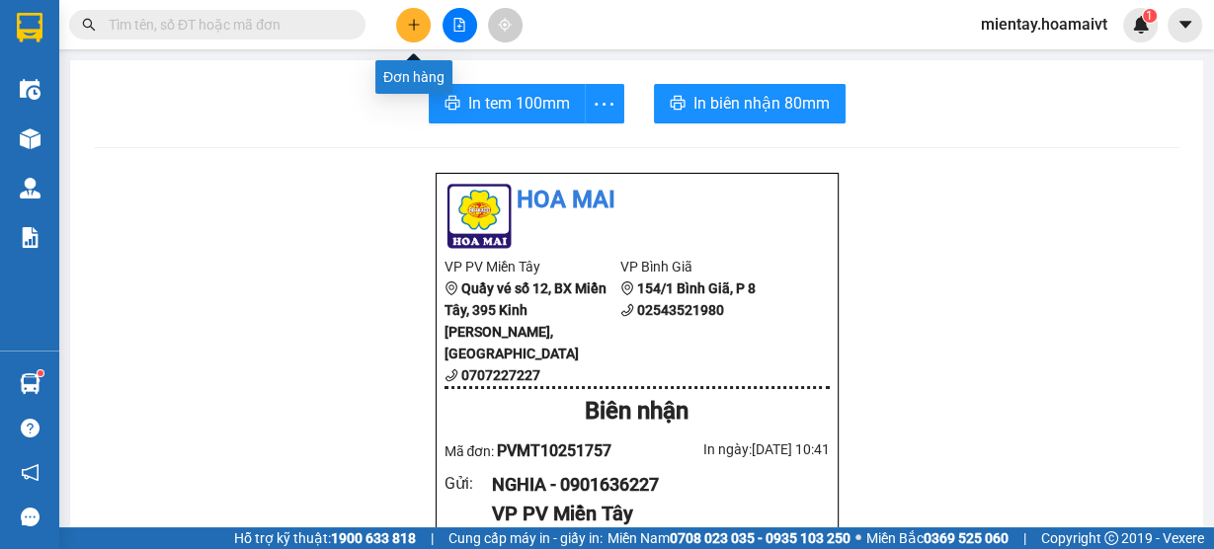
click at [416, 29] on icon "plus" at bounding box center [414, 25] width 14 height 14
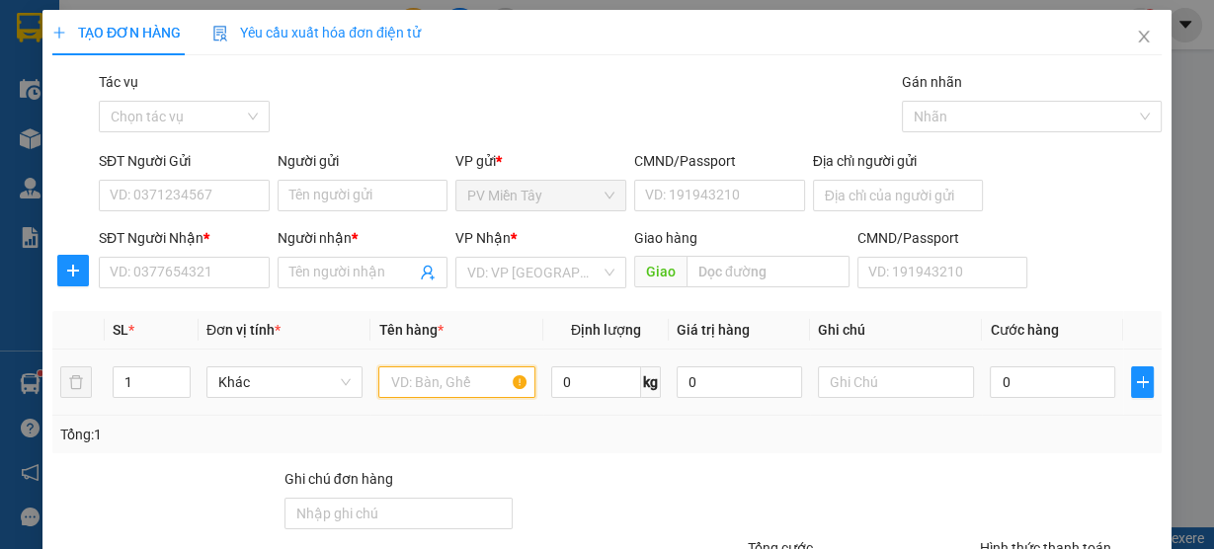
click at [439, 378] on input "text" at bounding box center [456, 383] width 157 height 32
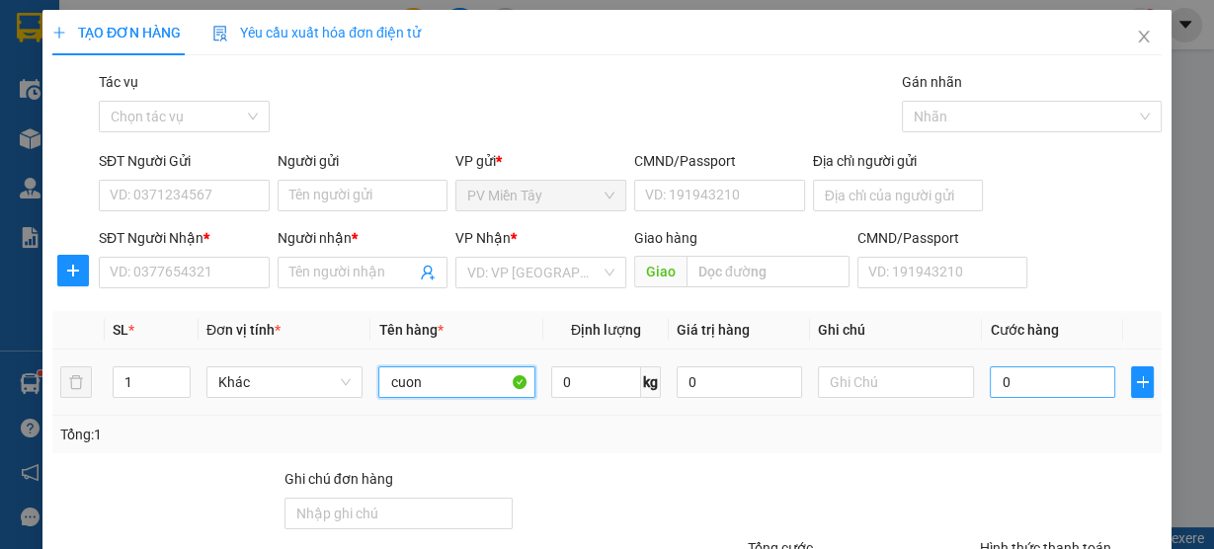
type input "cuon"
click at [1036, 375] on input "0" at bounding box center [1052, 383] width 125 height 32
type input "4"
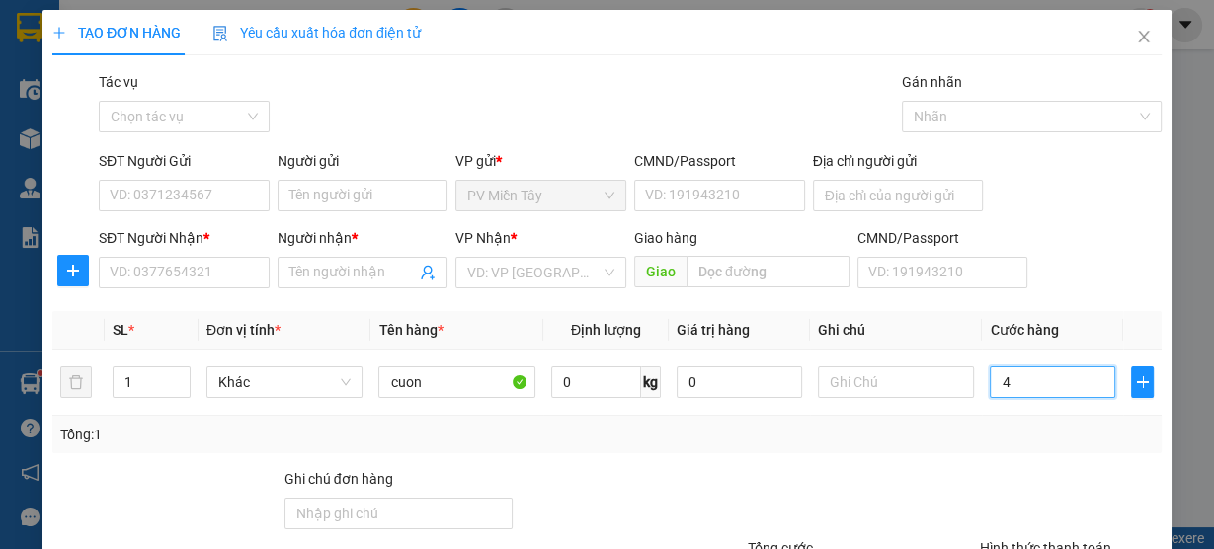
type input "40"
type input "40.000"
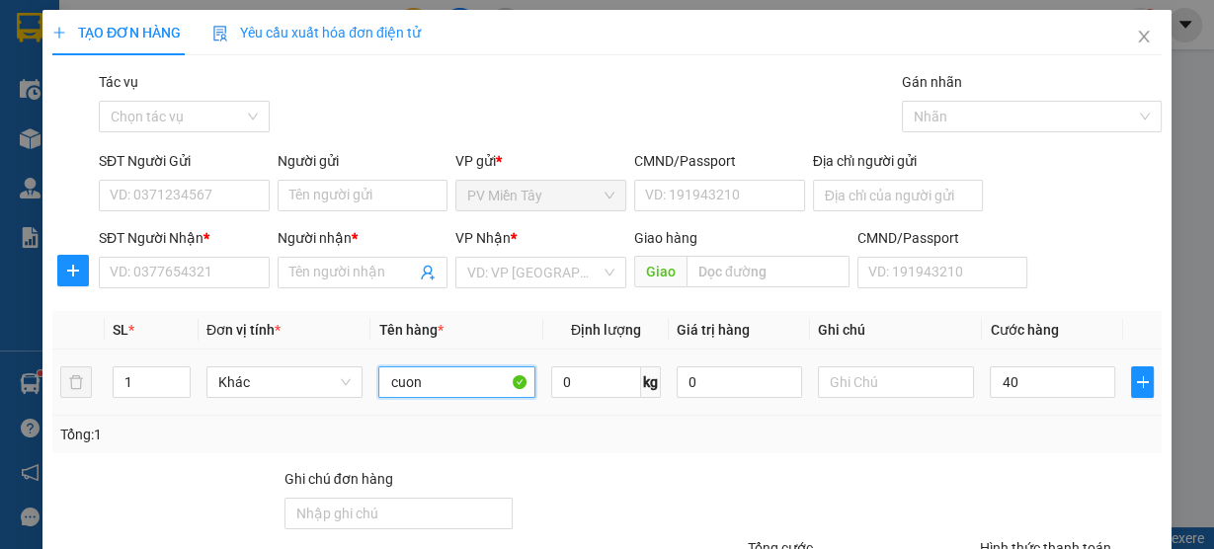
type input "40.000"
click at [438, 391] on input "cuon" at bounding box center [456, 383] width 157 height 32
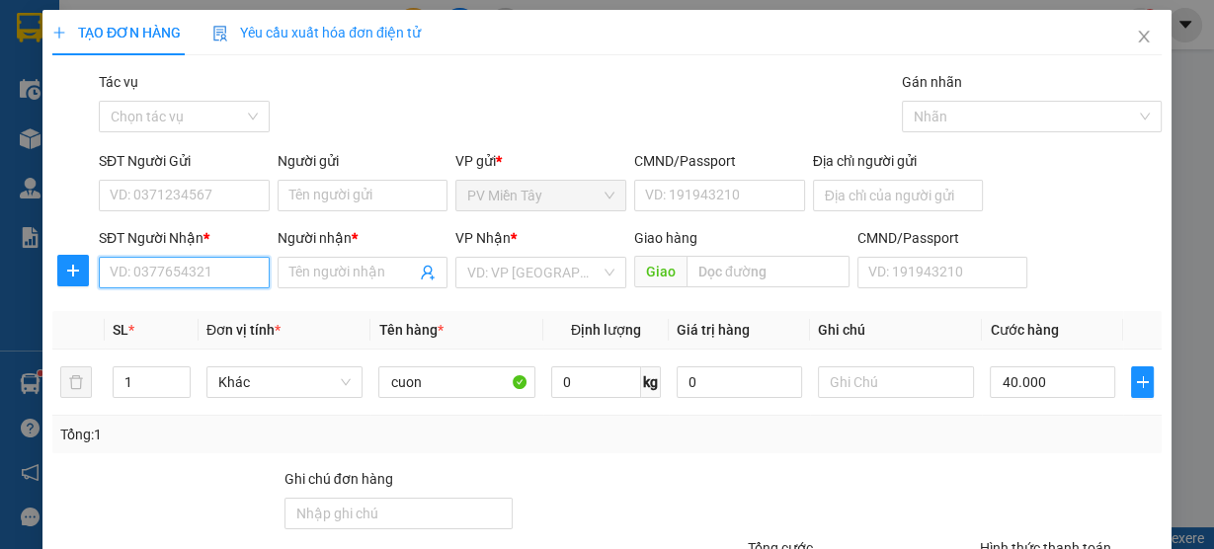
click at [200, 275] on input "SĐT Người Nhận *" at bounding box center [184, 273] width 171 height 32
type input "0777707201"
click at [184, 315] on div "0777707201 - nghĩa" at bounding box center [182, 311] width 145 height 22
type input "0938981160 sang"
type input "nghĩa"
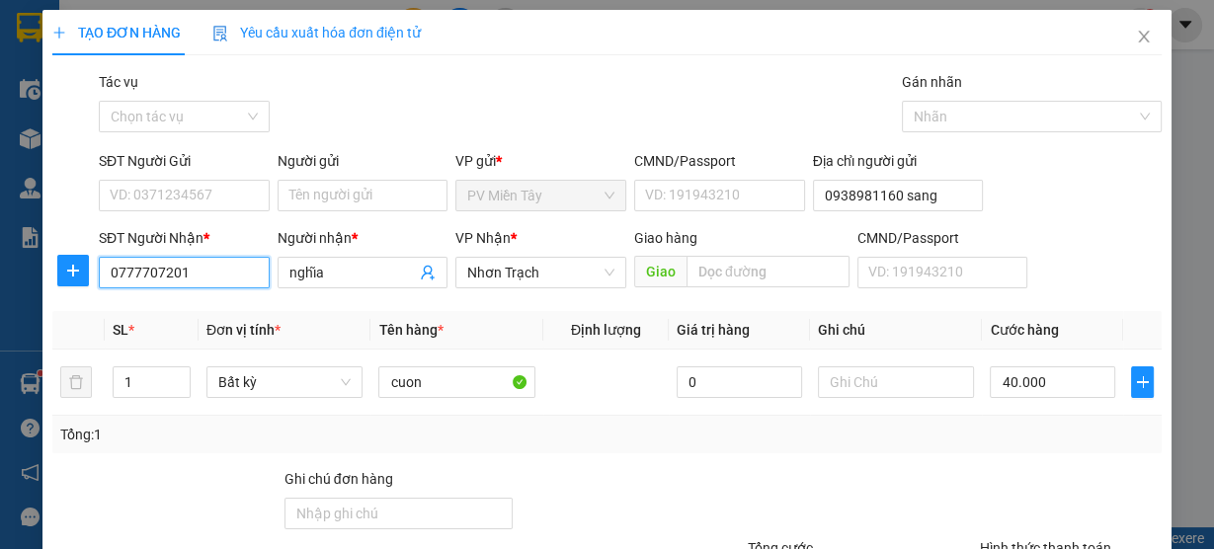
type input "0777707201"
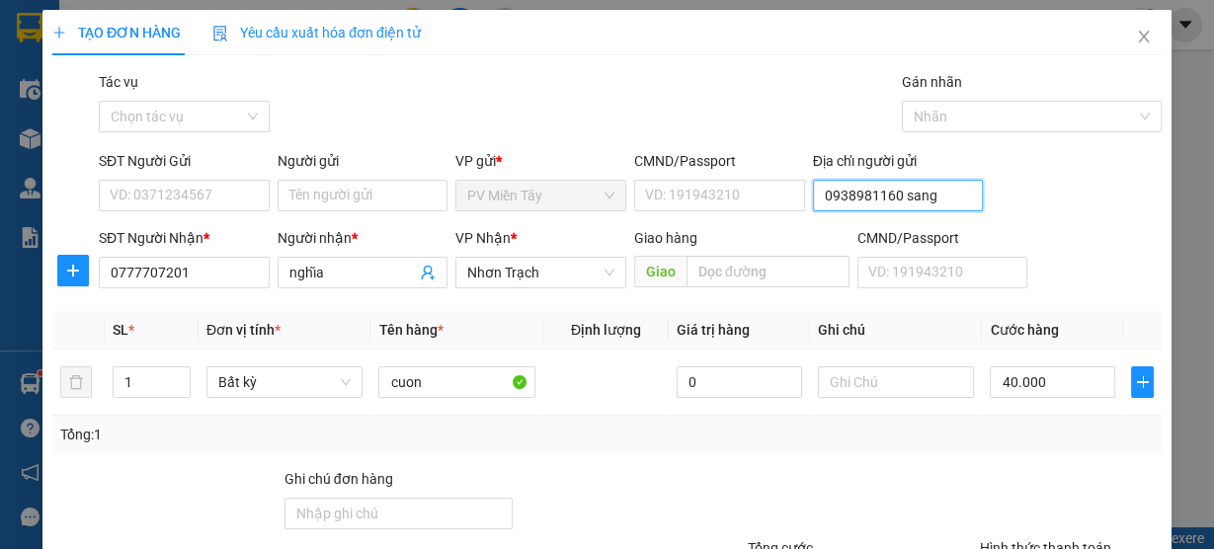
click at [913, 198] on input "0938981160 sang" at bounding box center [898, 196] width 171 height 32
paste input "0901636227"
type input "Nghia 0901636227"
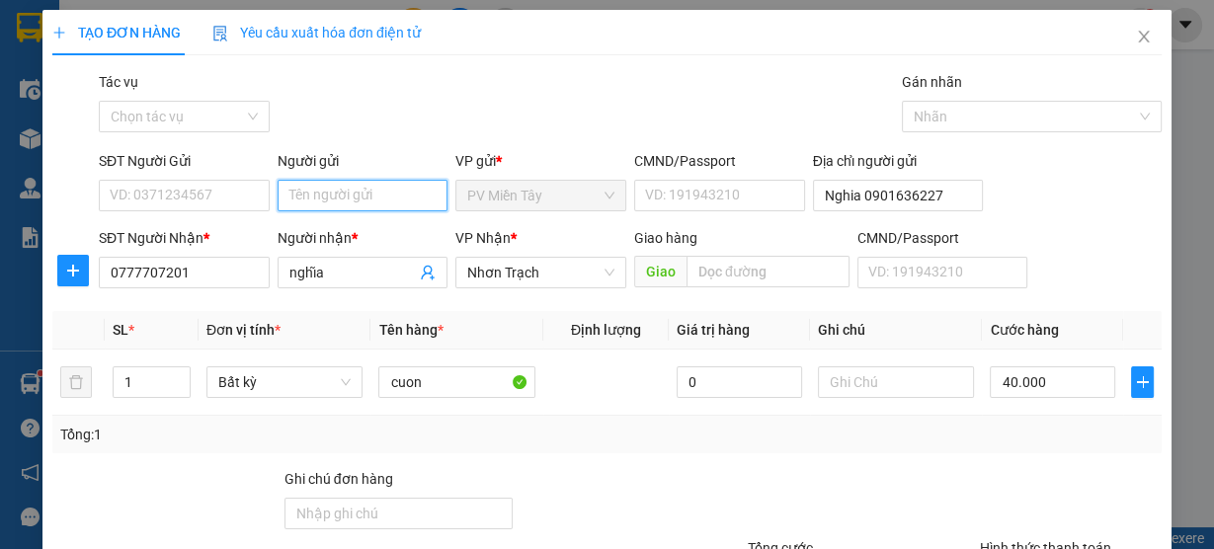
click at [381, 198] on input "Người gửi" at bounding box center [363, 196] width 171 height 32
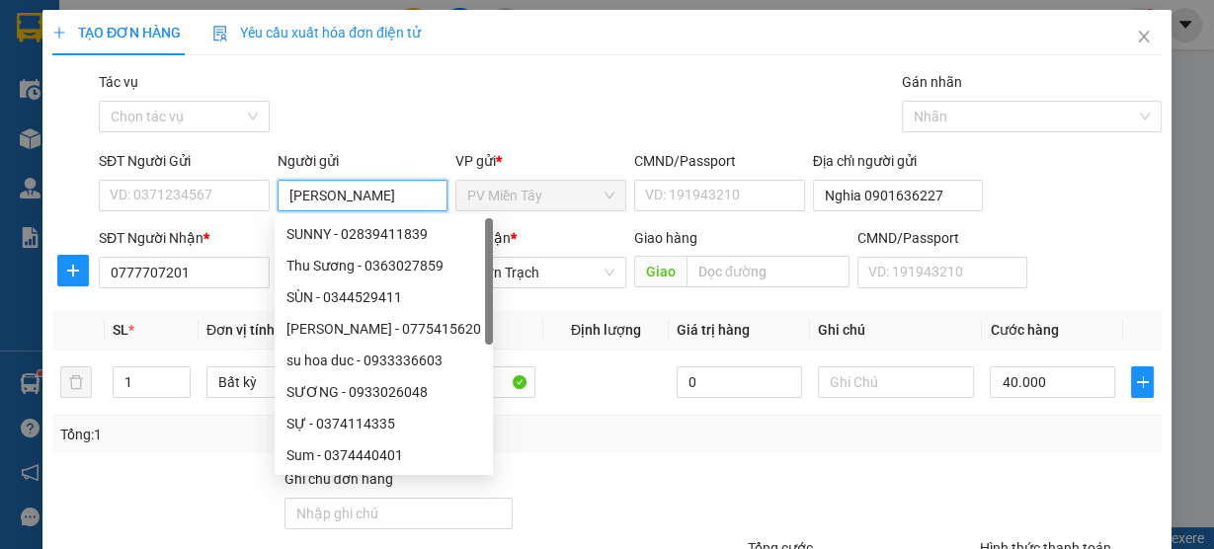
type input "hoang hm"
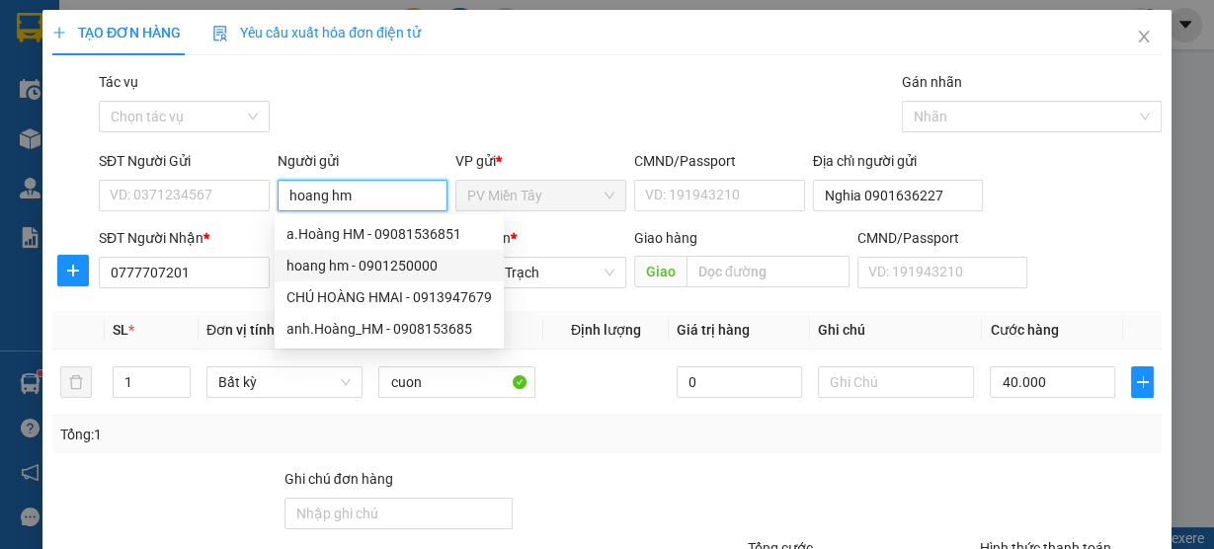
click at [397, 257] on div "hoang hm - 0901250000" at bounding box center [390, 266] width 206 height 22
type input "0901250000"
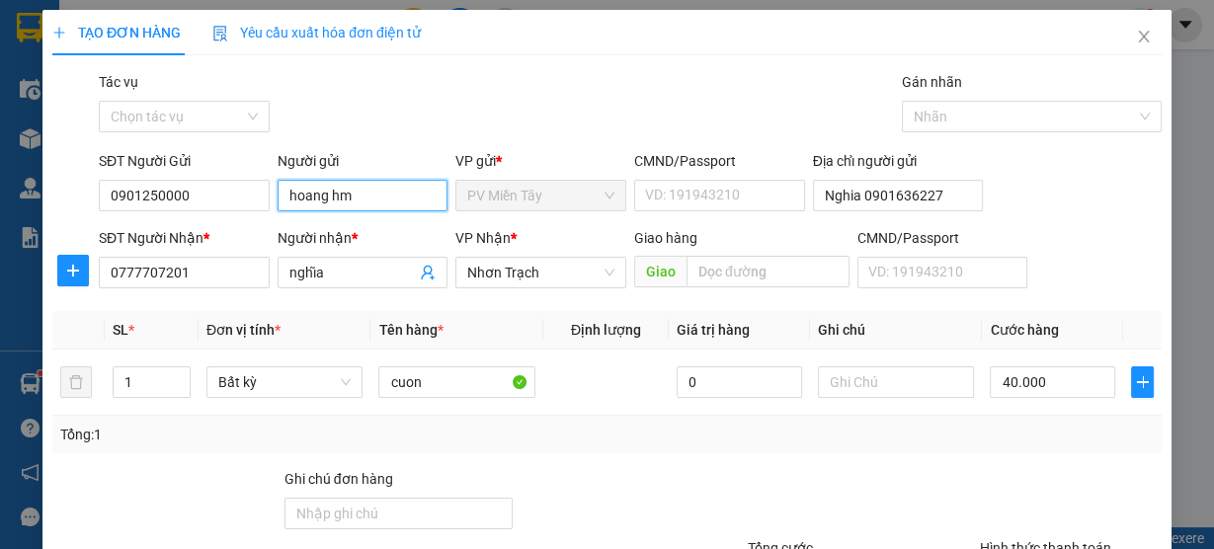
type input "hoang hm"
click at [967, 454] on div "Transit Pickup Surcharge Ids Transit Deliver Surcharge Ids Transit Deliver Surc…" at bounding box center [607, 382] width 1110 height 622
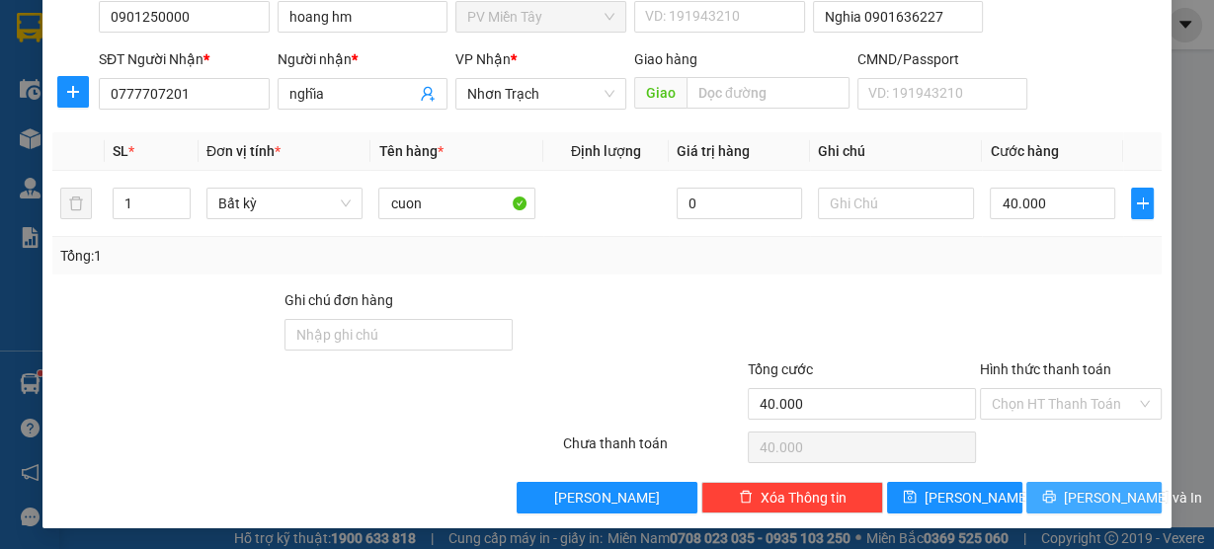
click at [1075, 505] on span "Lưu và In" at bounding box center [1133, 498] width 138 height 22
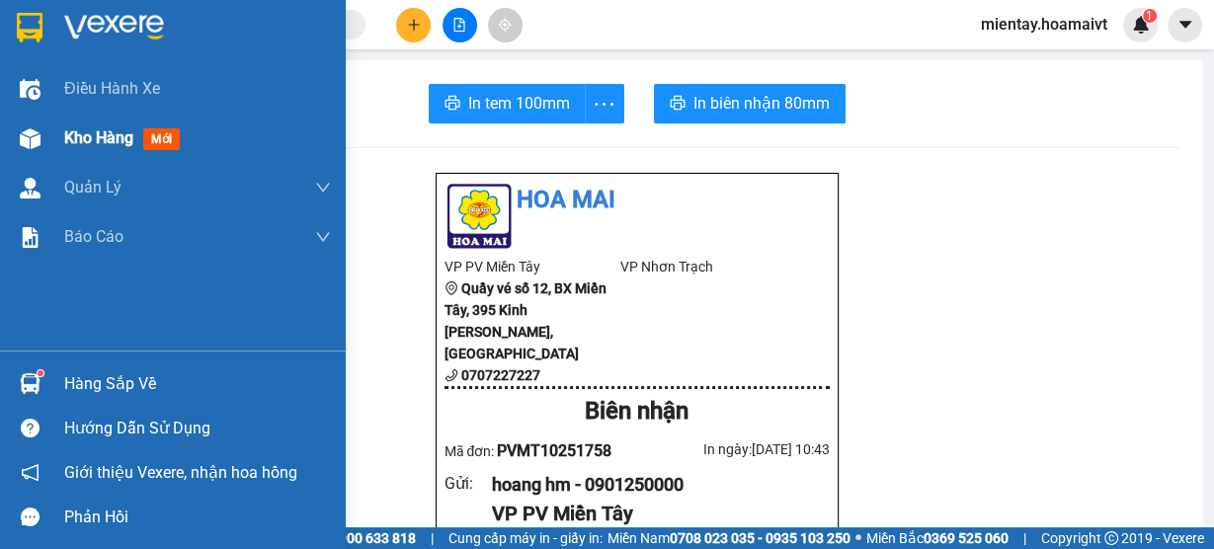
click at [87, 149] on div "Kho hàng mới" at bounding box center [126, 137] width 124 height 25
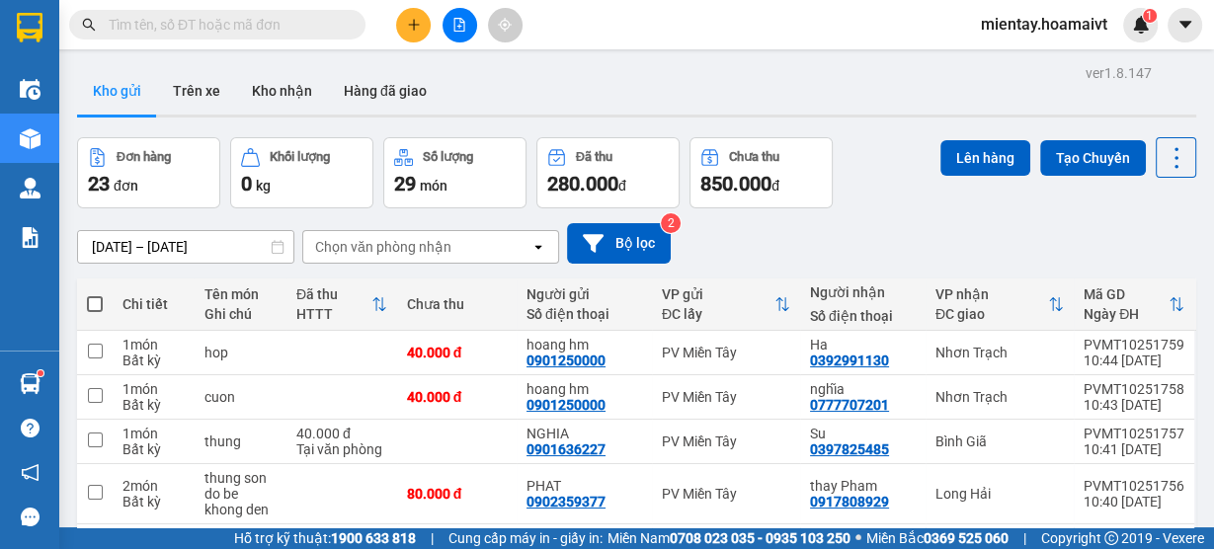
click at [387, 263] on div "Chọn văn phòng nhận open" at bounding box center [430, 247] width 257 height 34
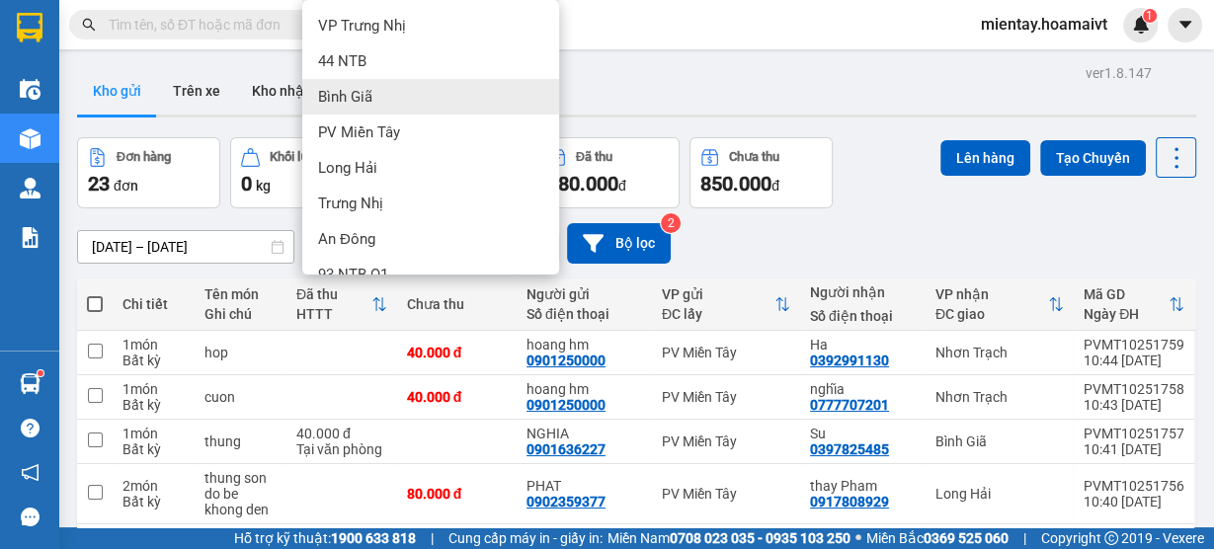
click at [381, 91] on div "Bình Giã" at bounding box center [430, 97] width 257 height 36
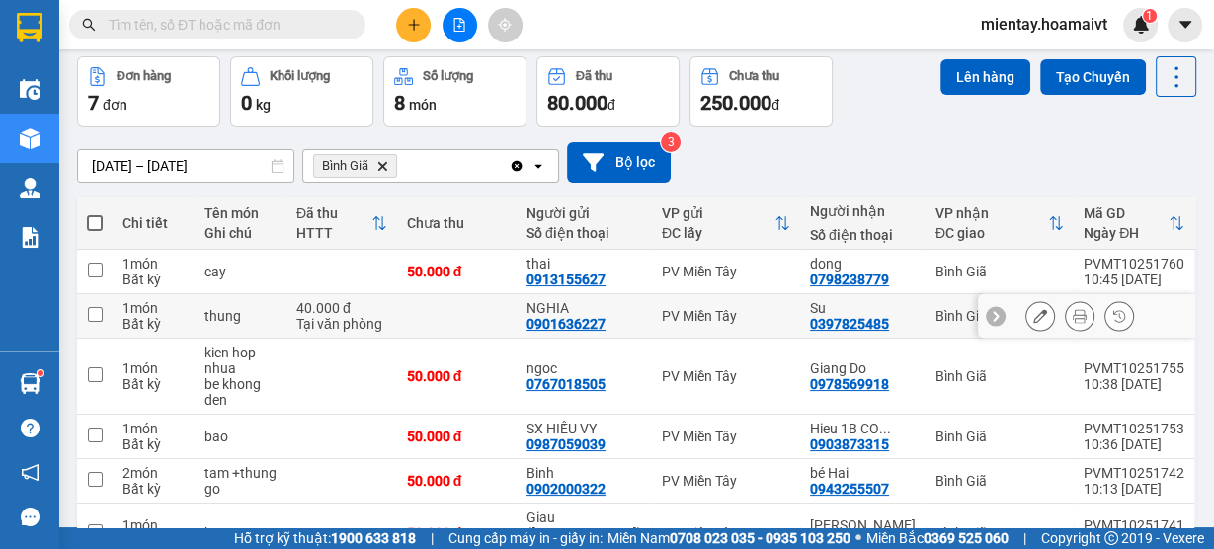
scroll to position [237, 0]
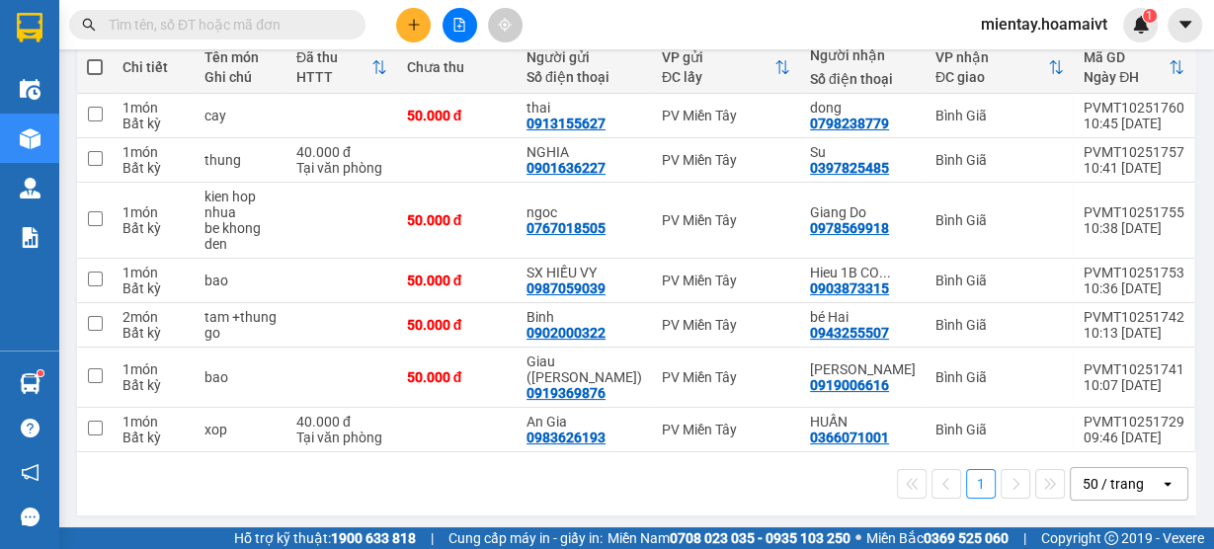
click at [97, 69] on span at bounding box center [95, 67] width 16 height 16
click at [95, 57] on input "checkbox" at bounding box center [95, 57] width 0 height 0
checkbox input "true"
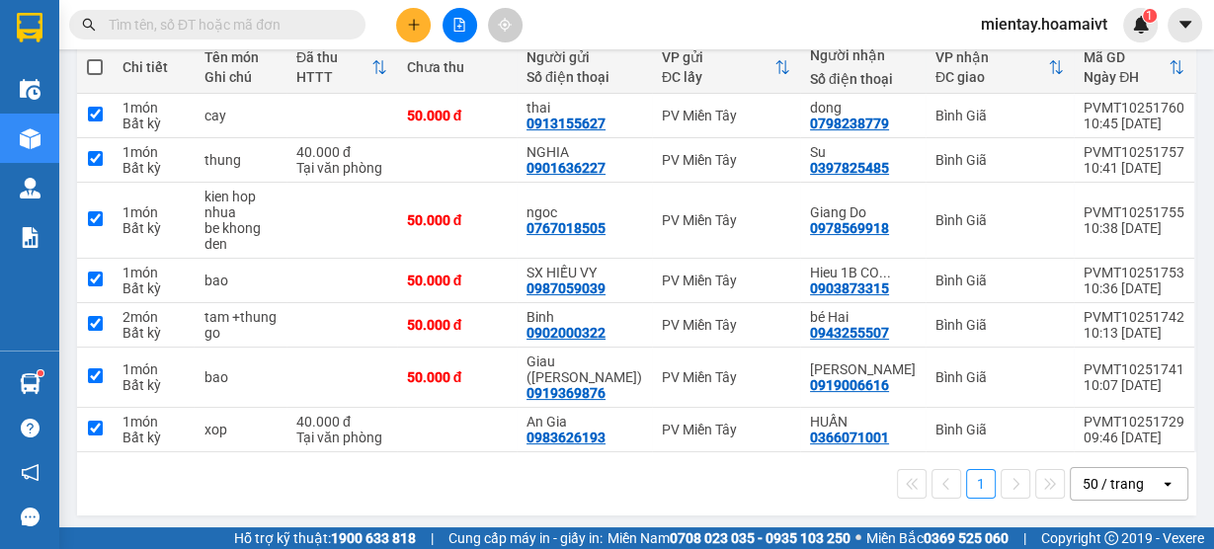
checkbox input "true"
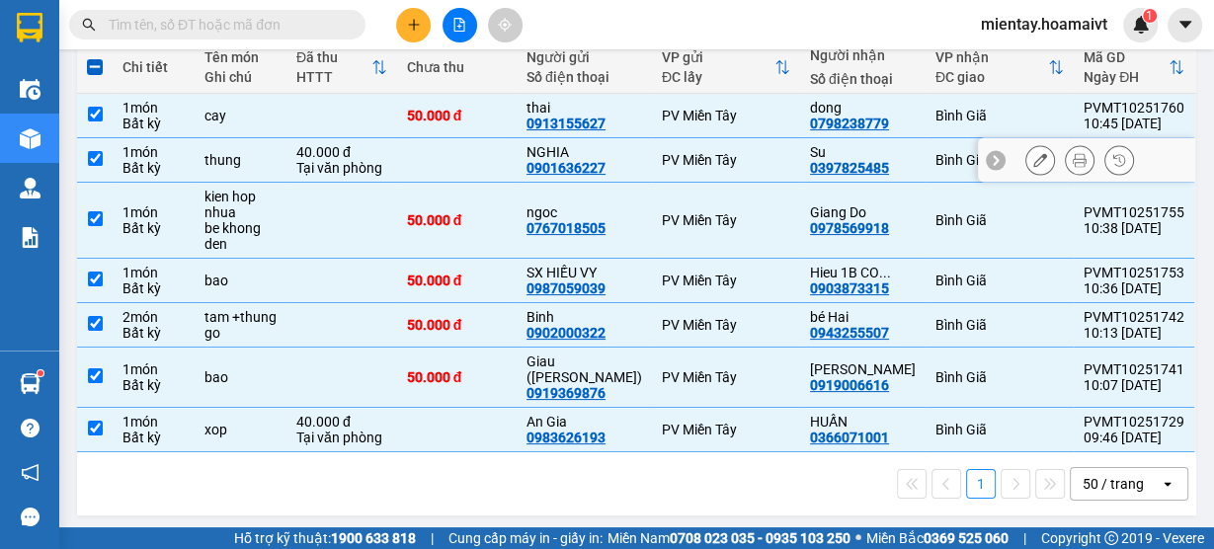
scroll to position [79, 0]
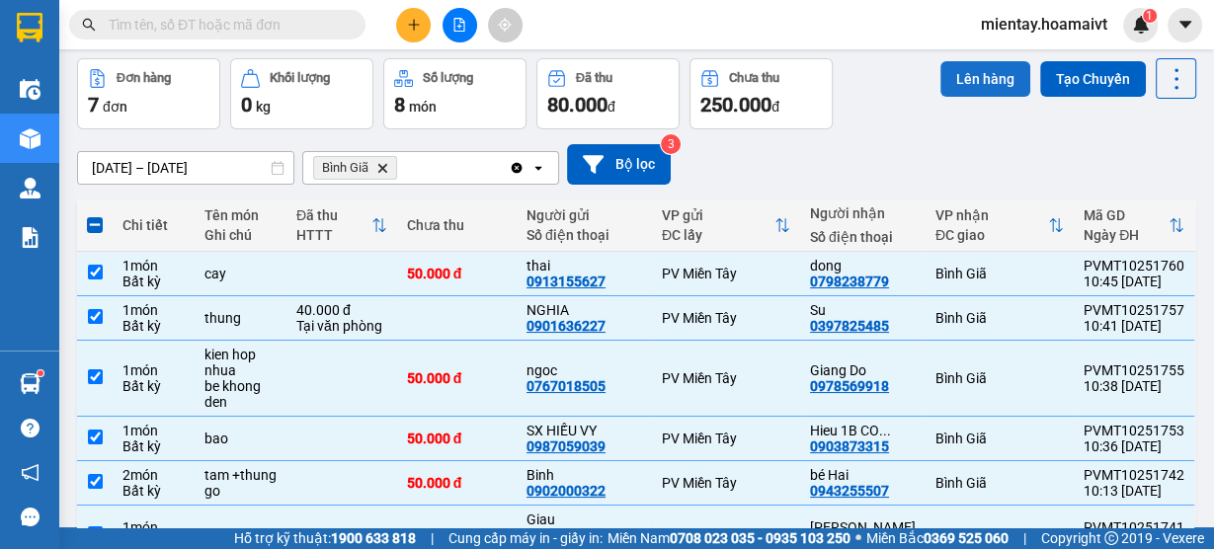
click at [965, 71] on button "Lên hàng" at bounding box center [986, 79] width 90 height 36
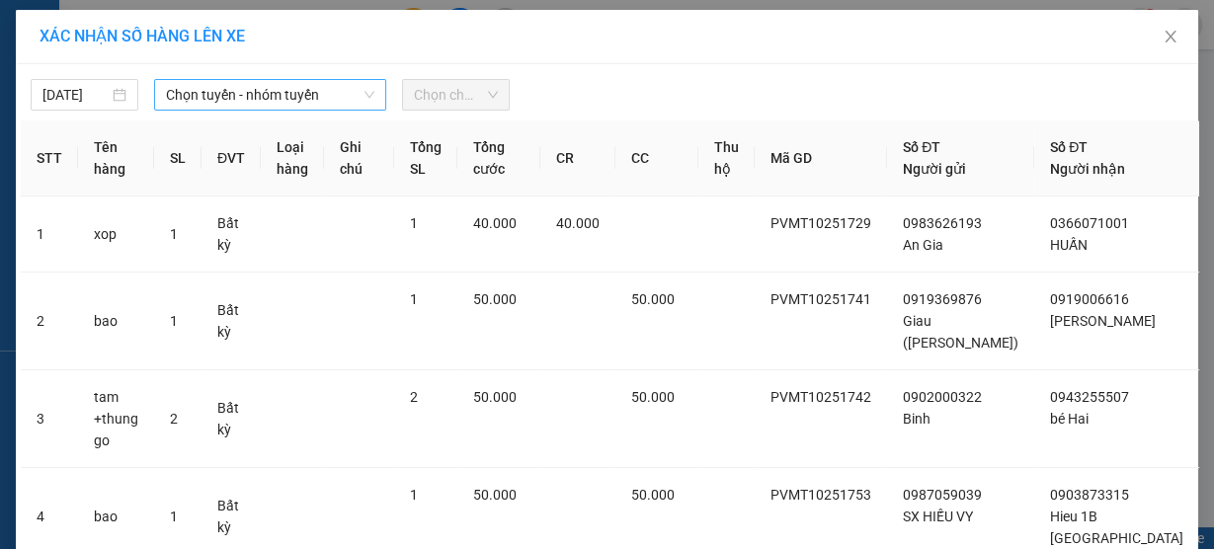
click at [267, 92] on span "Chọn tuyến - nhóm tuyến" at bounding box center [270, 95] width 208 height 30
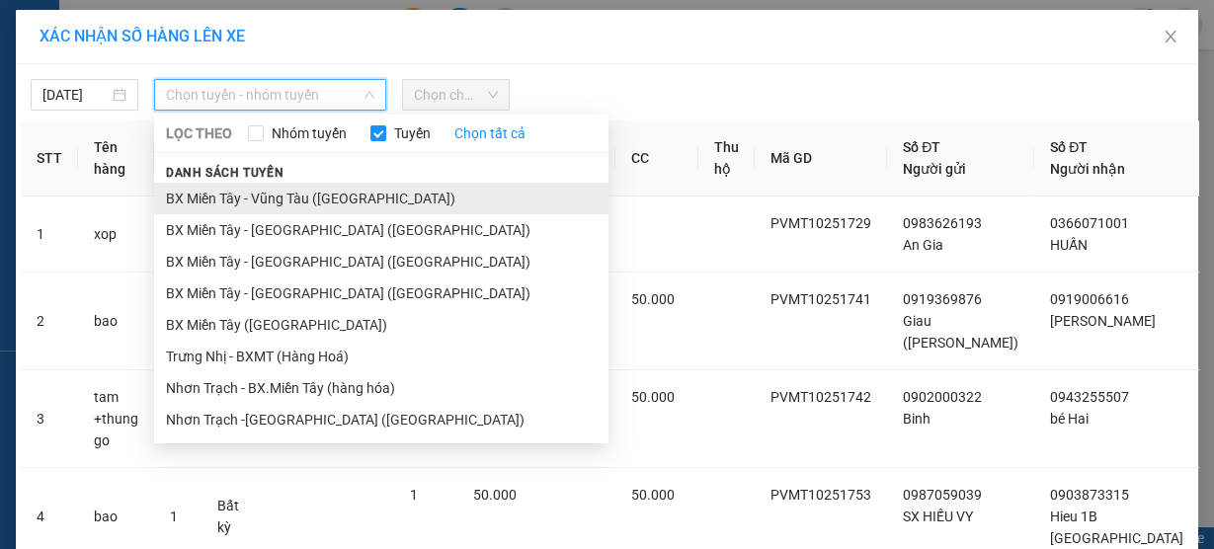
click at [256, 196] on li "BX Miền Tây - Vũng Tàu (Hàng Hóa)" at bounding box center [381, 199] width 455 height 32
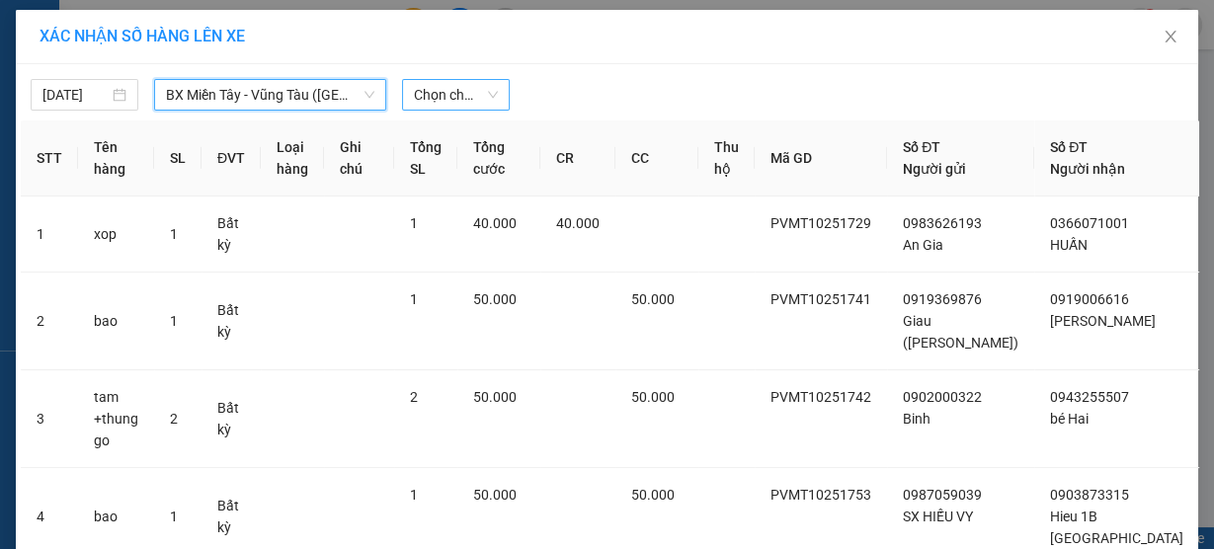
click at [432, 97] on span "Chọn chuyến" at bounding box center [456, 95] width 84 height 30
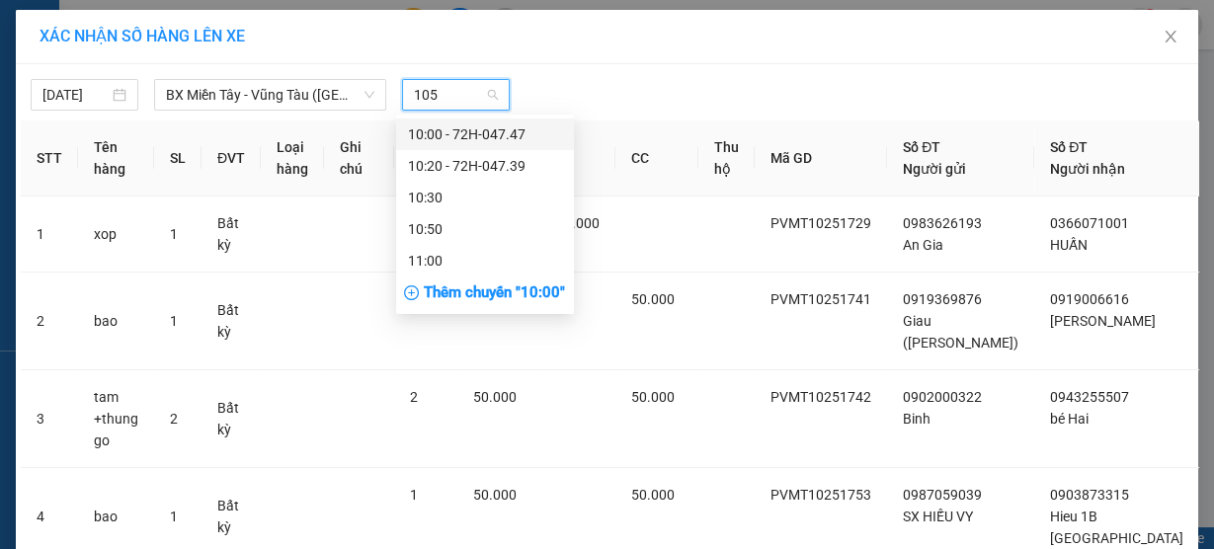
type input "1050"
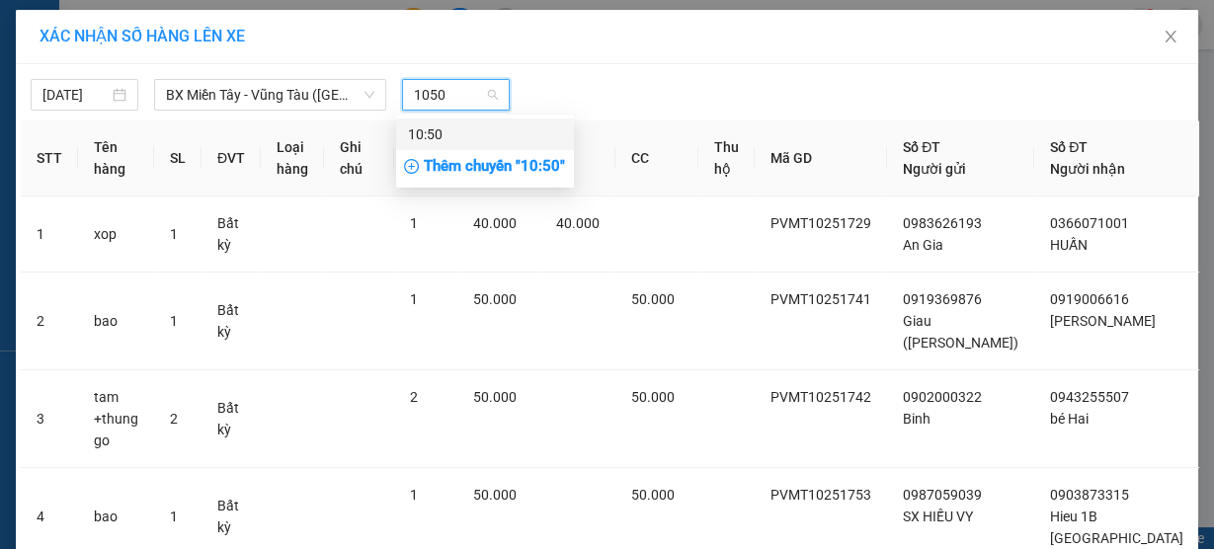
click at [500, 134] on div "10:50" at bounding box center [485, 135] width 154 height 22
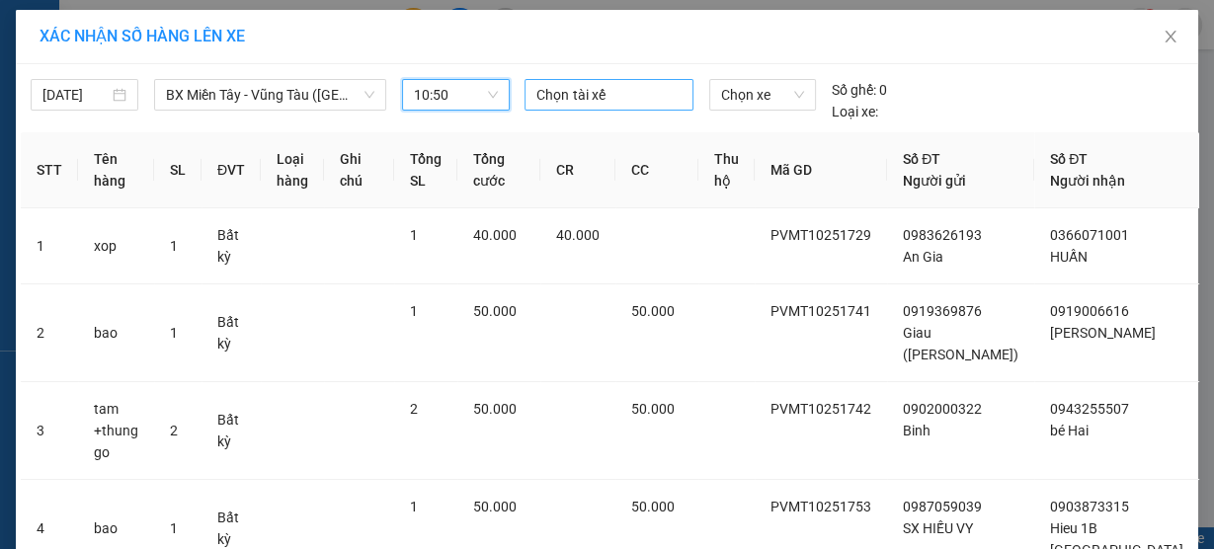
click at [572, 95] on div at bounding box center [609, 95] width 158 height 24
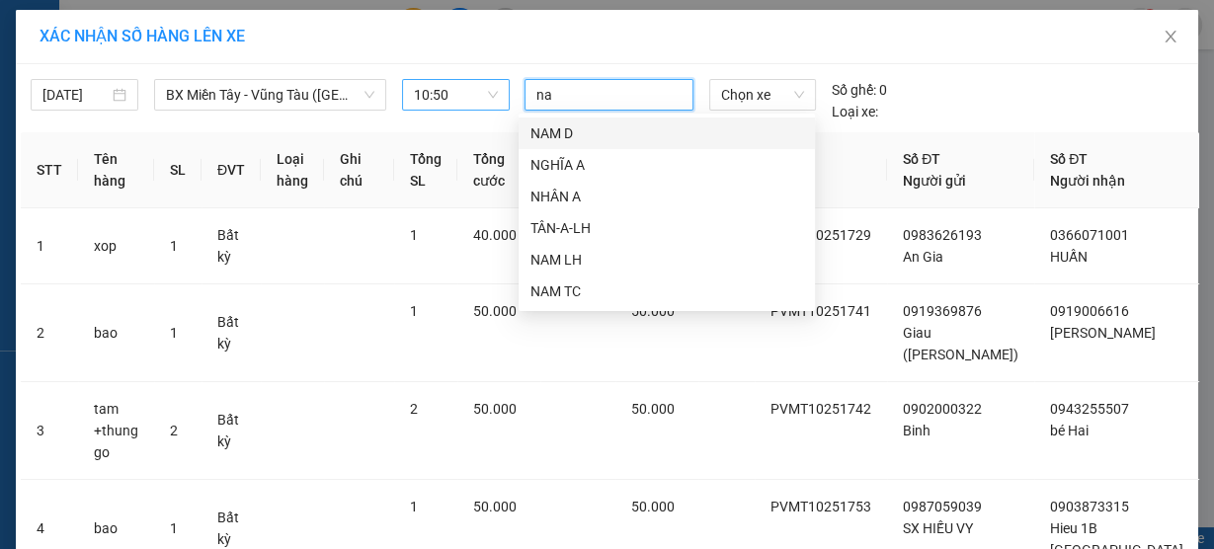
type input "nam"
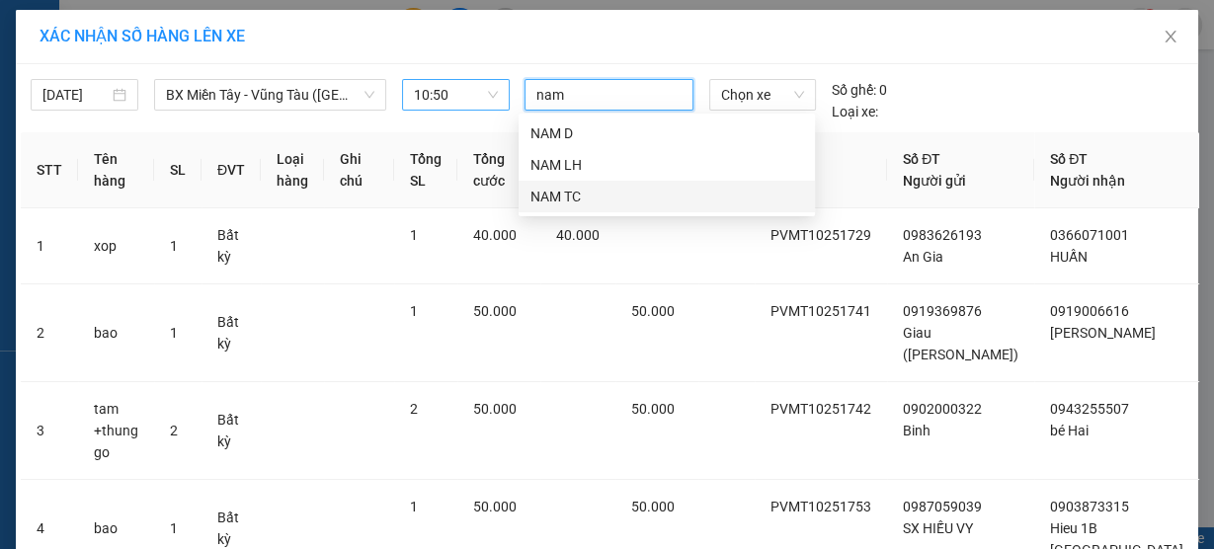
click at [608, 202] on div "NAM TC" at bounding box center [667, 197] width 273 height 22
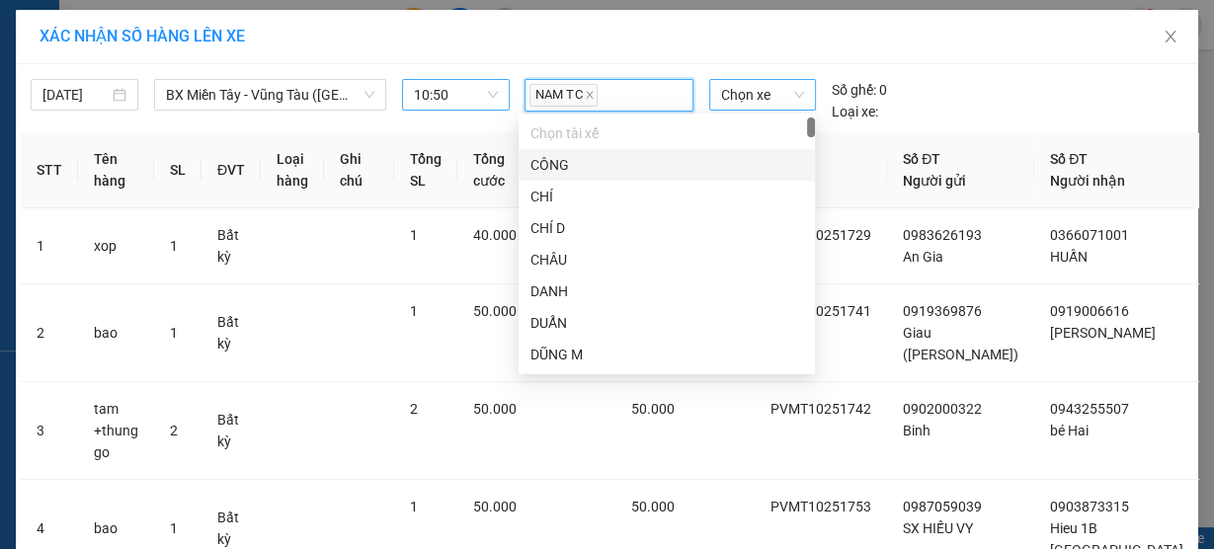
click at [756, 89] on span "Chọn xe" at bounding box center [762, 95] width 83 height 30
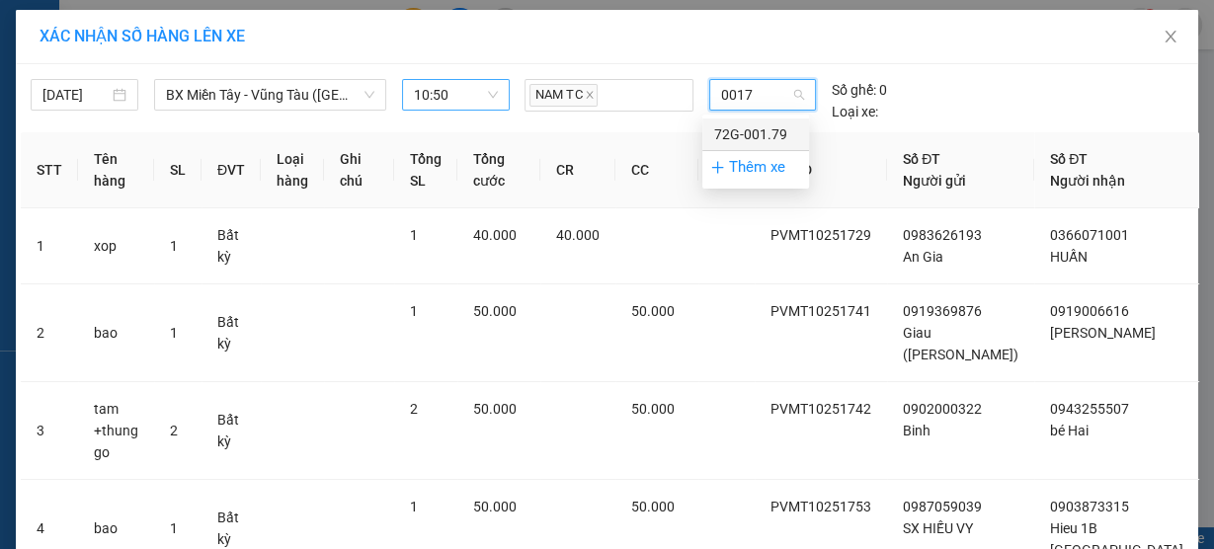
type input "00179"
click at [759, 128] on div "72G-001.79" at bounding box center [755, 135] width 83 height 22
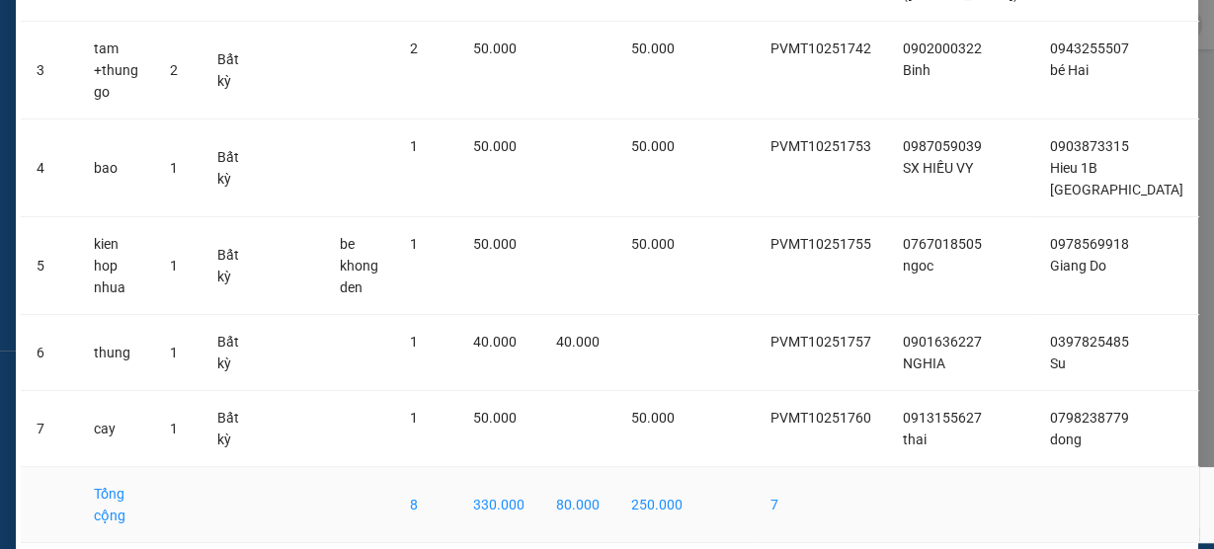
scroll to position [429, 0]
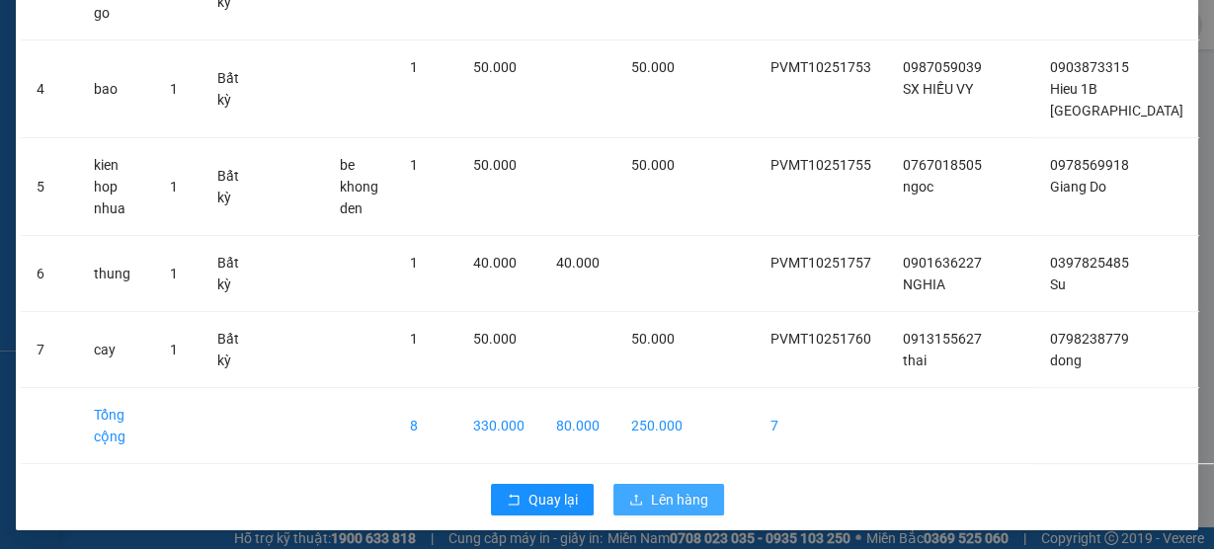
click at [635, 498] on icon "upload" at bounding box center [636, 499] width 12 height 11
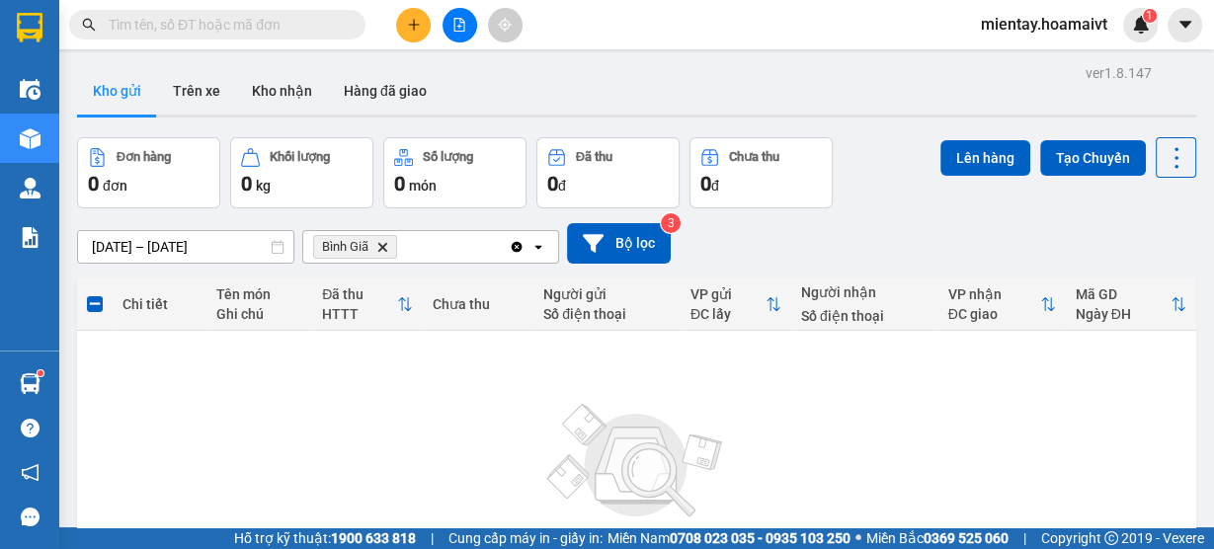
click at [384, 246] on icon "Delete" at bounding box center [382, 247] width 12 height 12
click at [400, 243] on div "Chọn văn phòng nhận" at bounding box center [383, 247] width 136 height 20
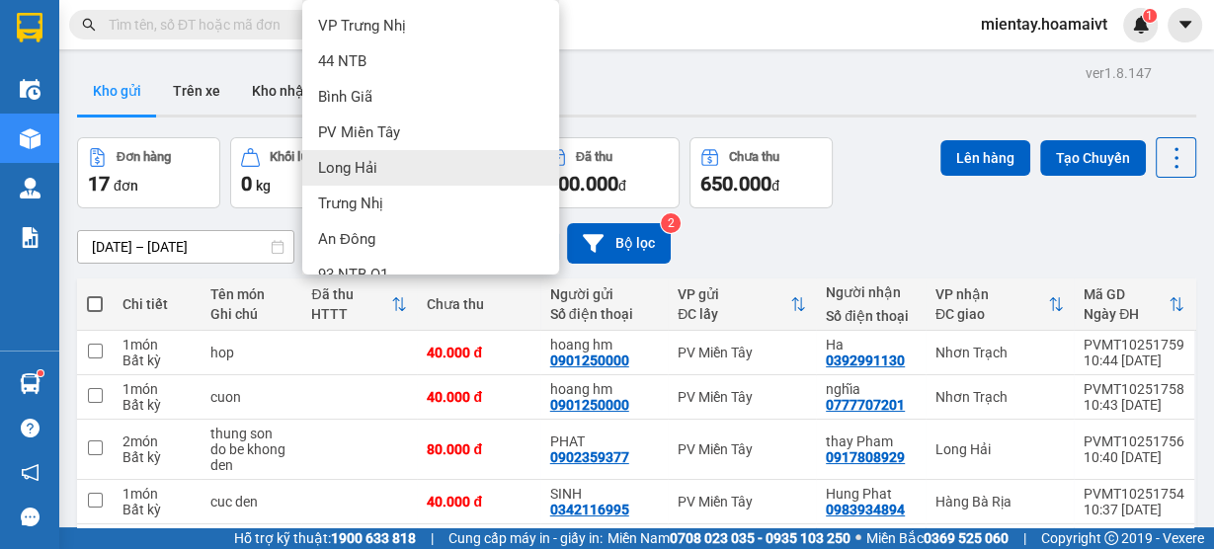
scroll to position [79, 0]
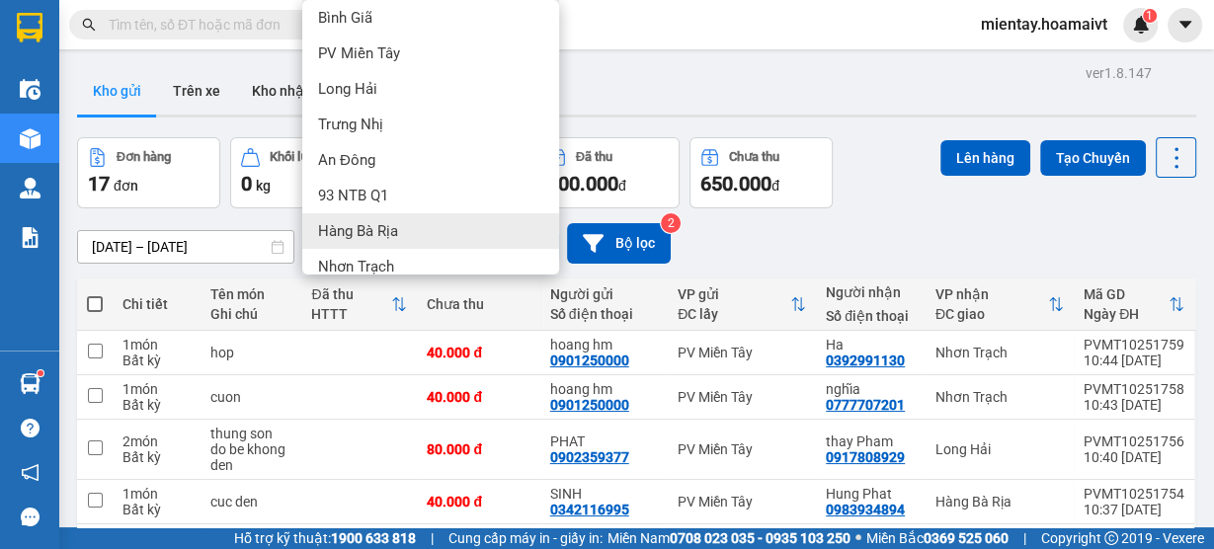
click at [392, 219] on div "Hàng Bà Rịa" at bounding box center [430, 231] width 257 height 36
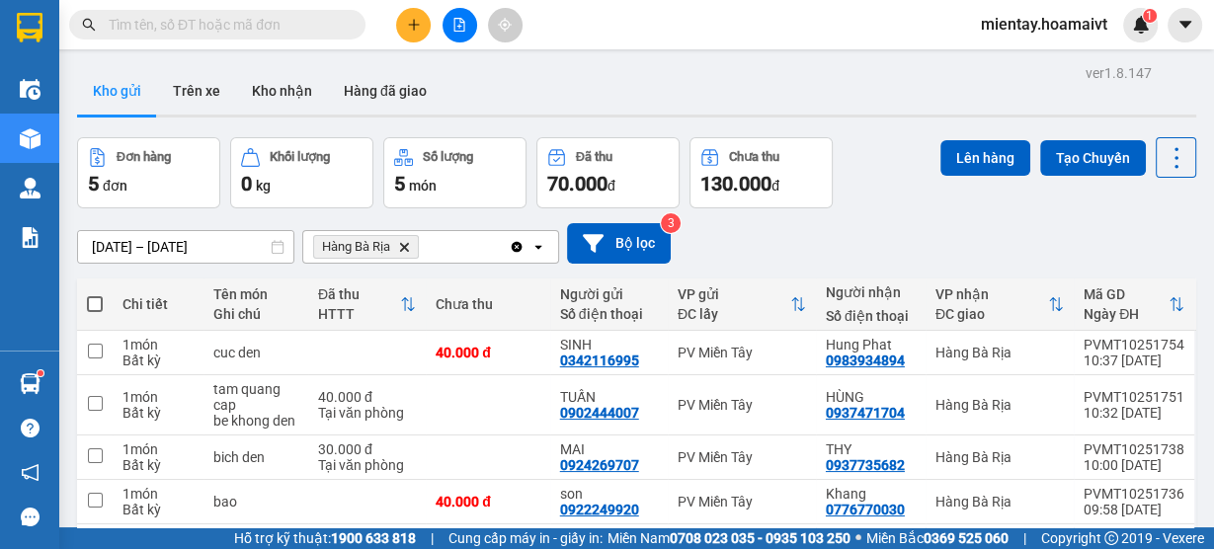
click at [93, 296] on span at bounding box center [95, 304] width 16 height 16
click at [95, 294] on input "checkbox" at bounding box center [95, 294] width 0 height 0
checkbox input "true"
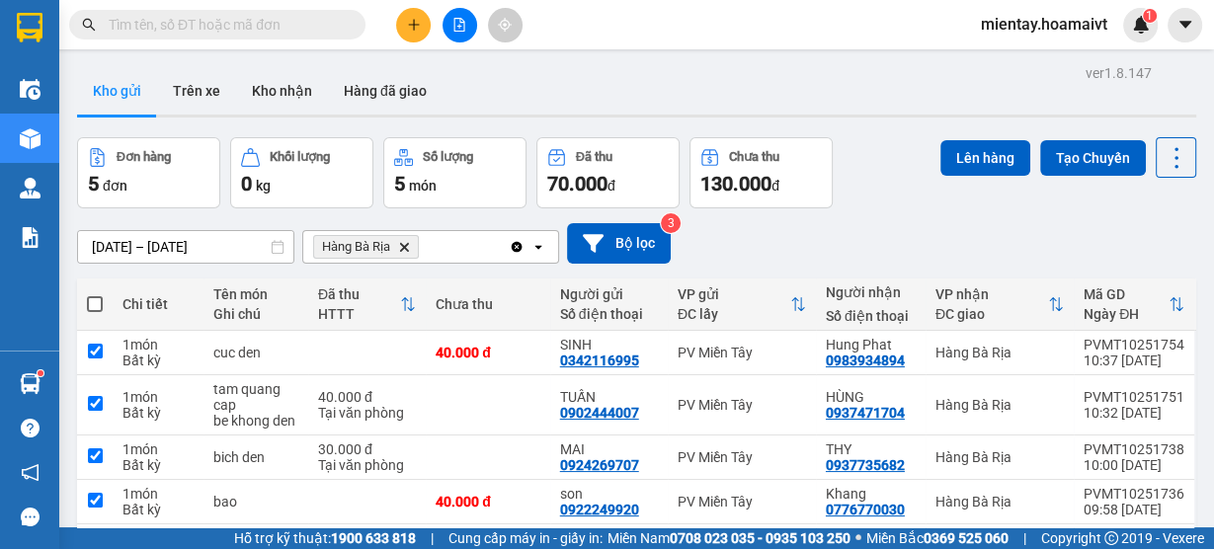
checkbox input "true"
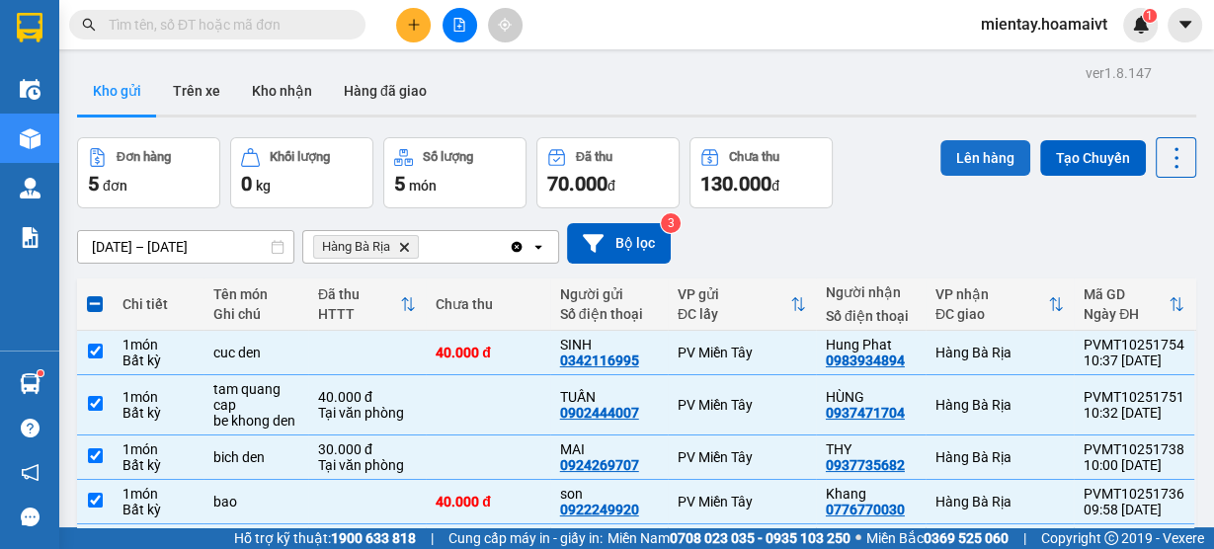
click at [999, 151] on button "Lên hàng" at bounding box center [986, 158] width 90 height 36
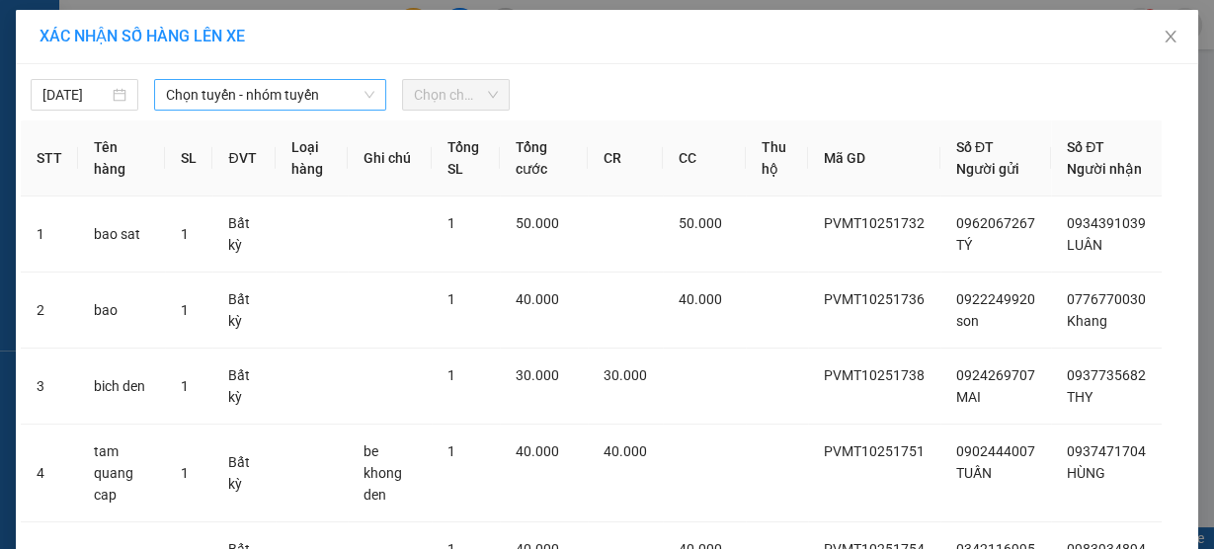
click at [261, 92] on span "Chọn tuyến - nhóm tuyến" at bounding box center [270, 95] width 208 height 30
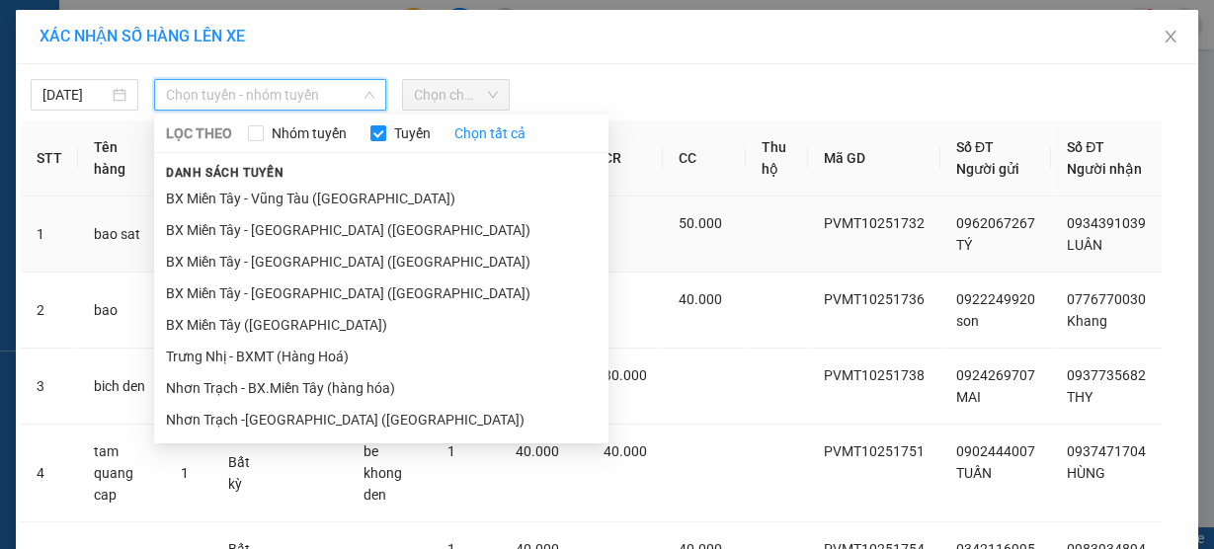
click at [251, 226] on li "BX Miền Tây - Bà Rịa (Hàng Hóa)" at bounding box center [381, 230] width 455 height 32
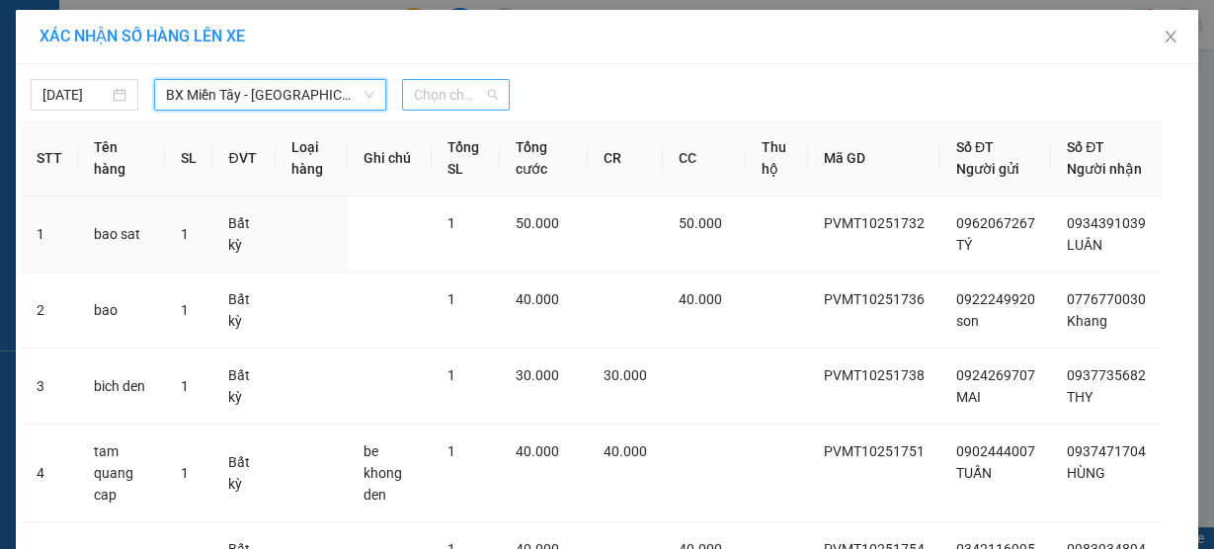
click at [430, 86] on span "Chọn chuyến" at bounding box center [456, 95] width 84 height 30
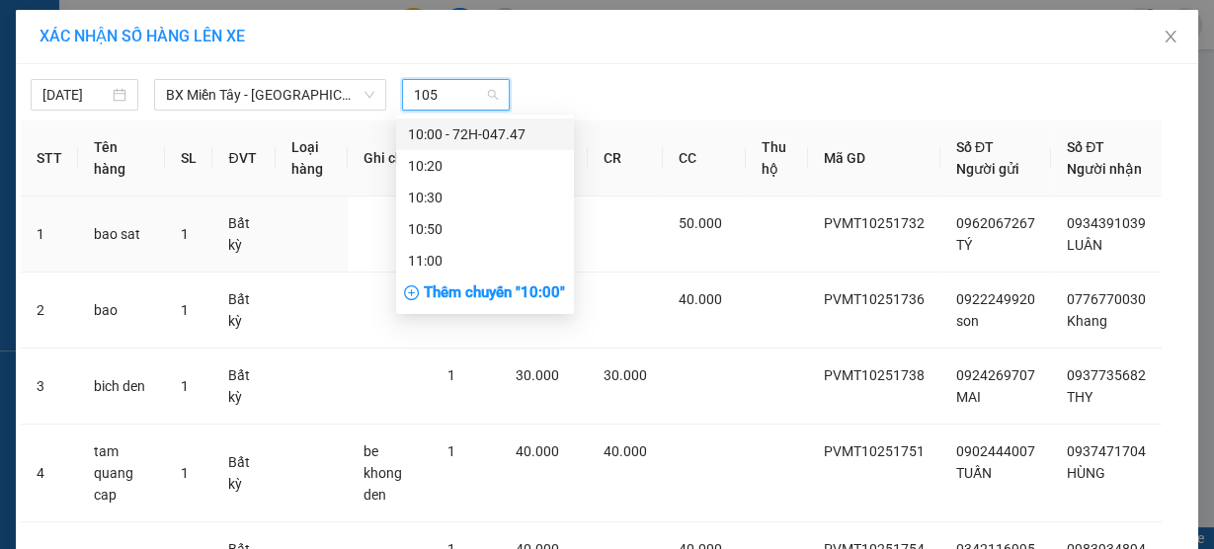
type input "1050"
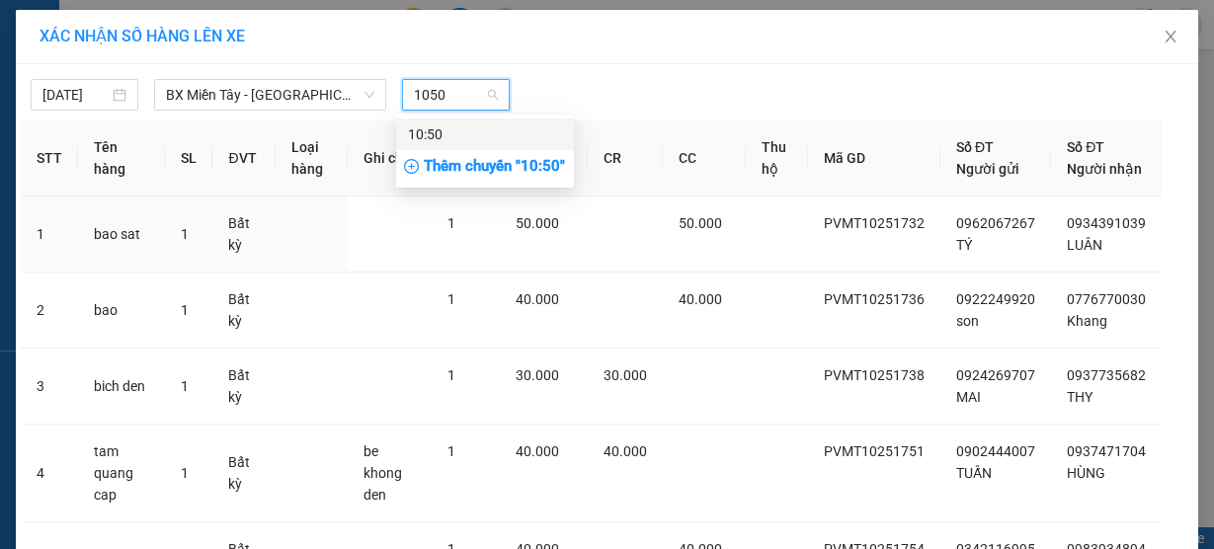
click at [430, 136] on div "10:50" at bounding box center [485, 135] width 154 height 22
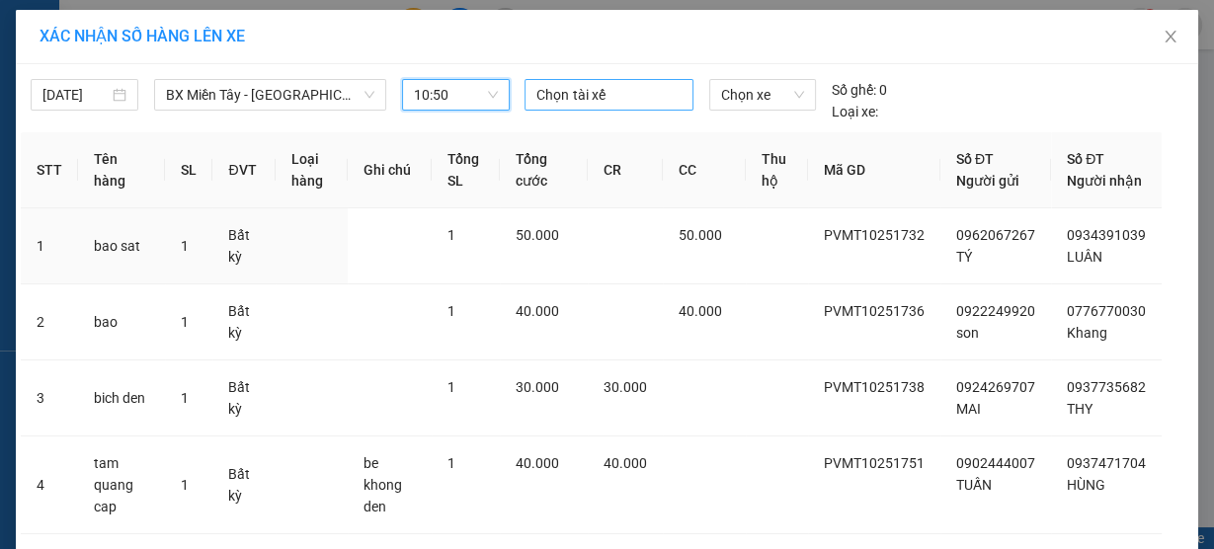
click at [589, 85] on div at bounding box center [609, 95] width 158 height 24
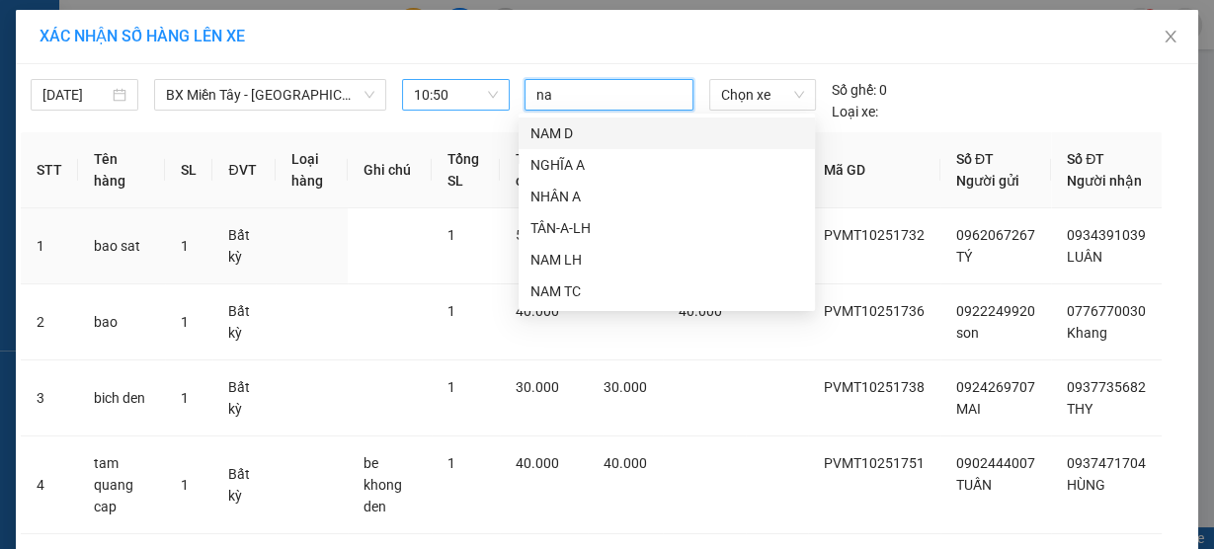
type input "nam"
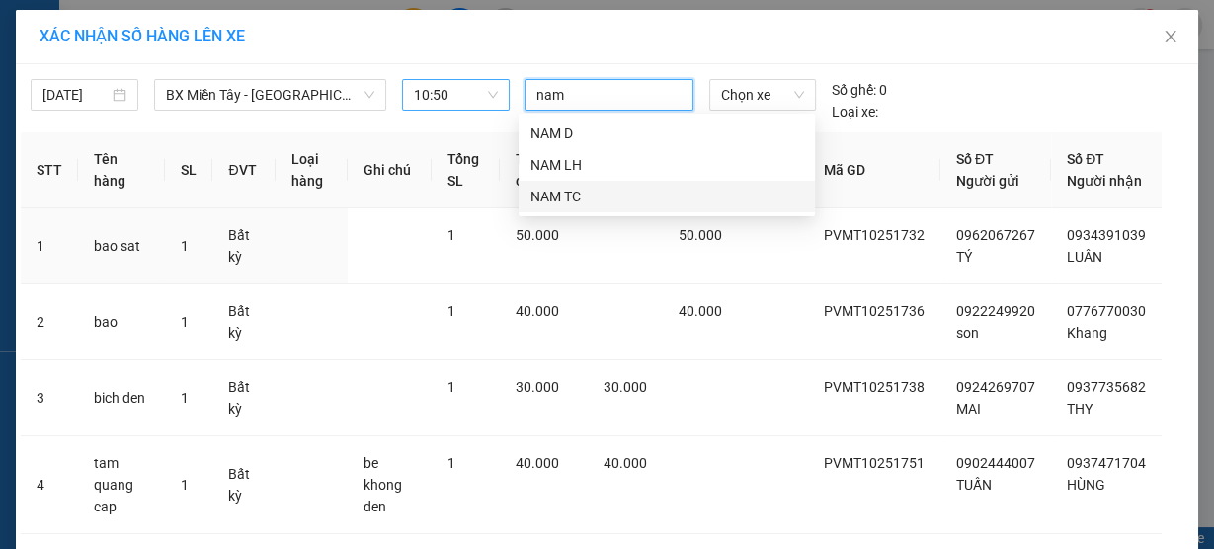
click at [595, 203] on div "NAM TC" at bounding box center [667, 197] width 273 height 22
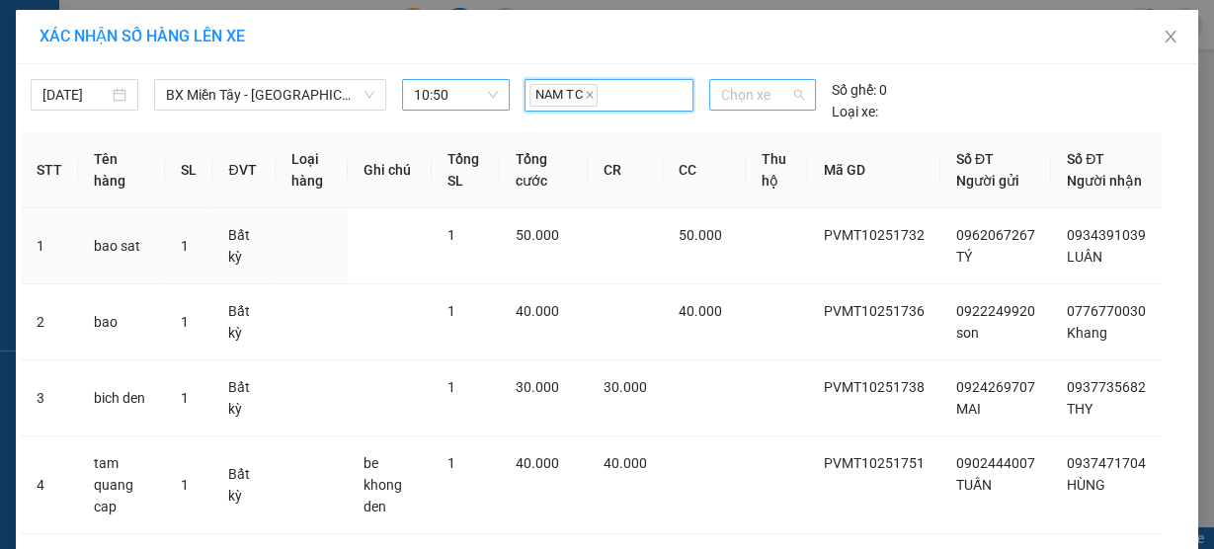
click at [758, 94] on span "Chọn xe" at bounding box center [762, 95] width 83 height 30
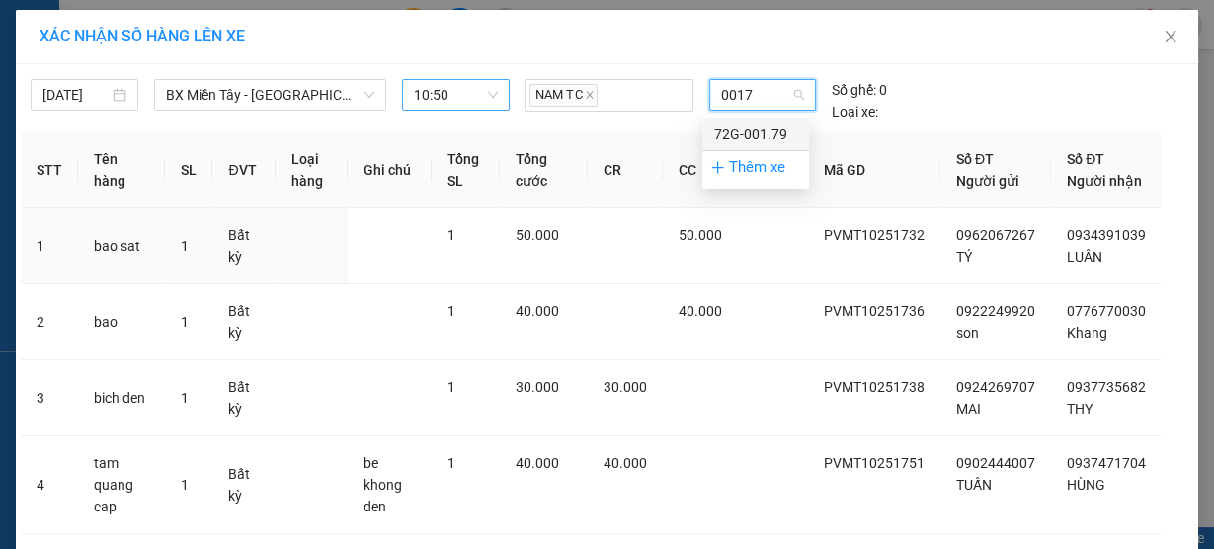
type input "00179"
click at [751, 139] on div "72G-001.79" at bounding box center [755, 135] width 83 height 22
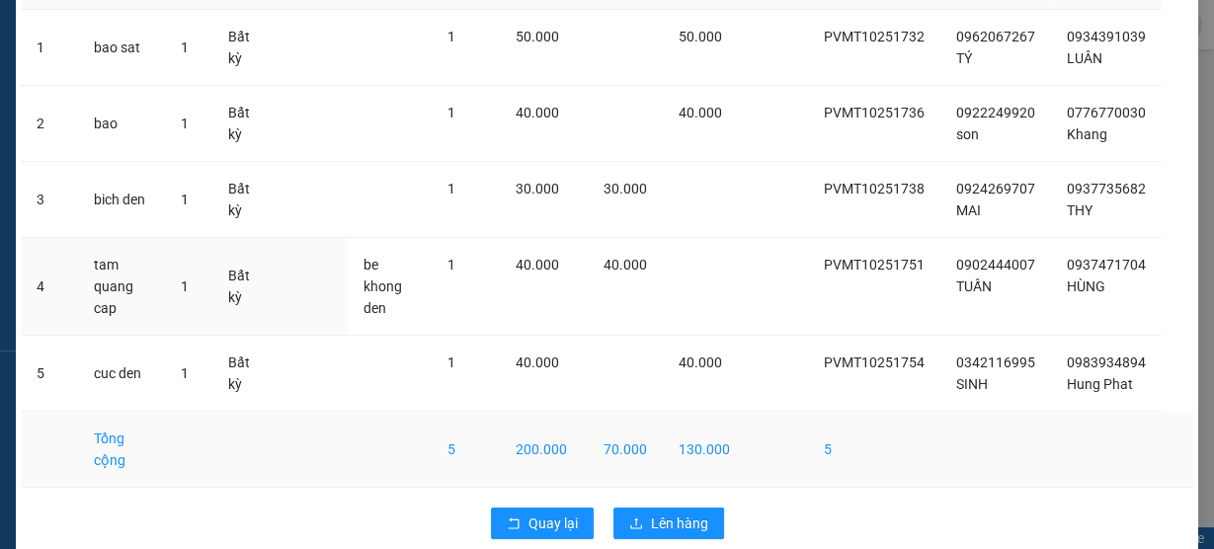
scroll to position [233, 0]
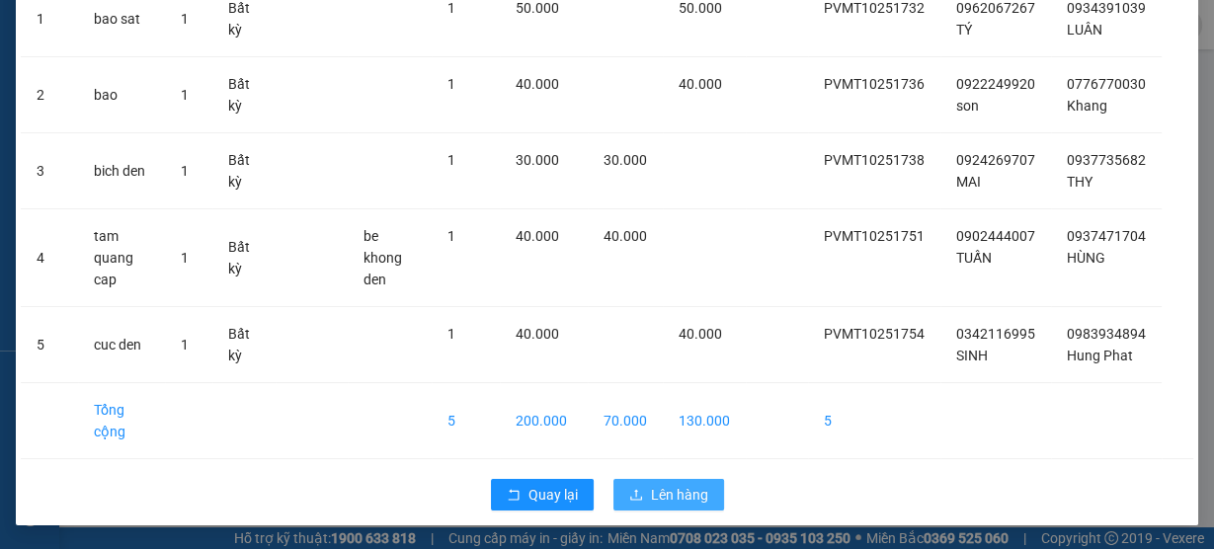
click at [659, 491] on span "Lên hàng" at bounding box center [679, 495] width 57 height 22
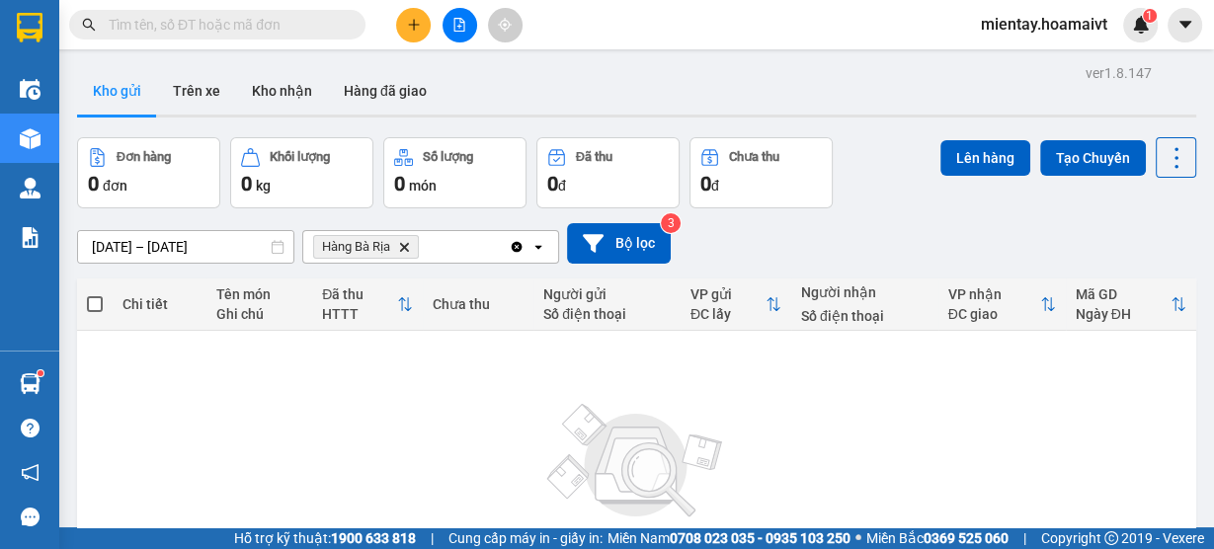
click at [402, 245] on icon "Hàng Bà Rịa, close by backspace" at bounding box center [404, 246] width 9 height 9
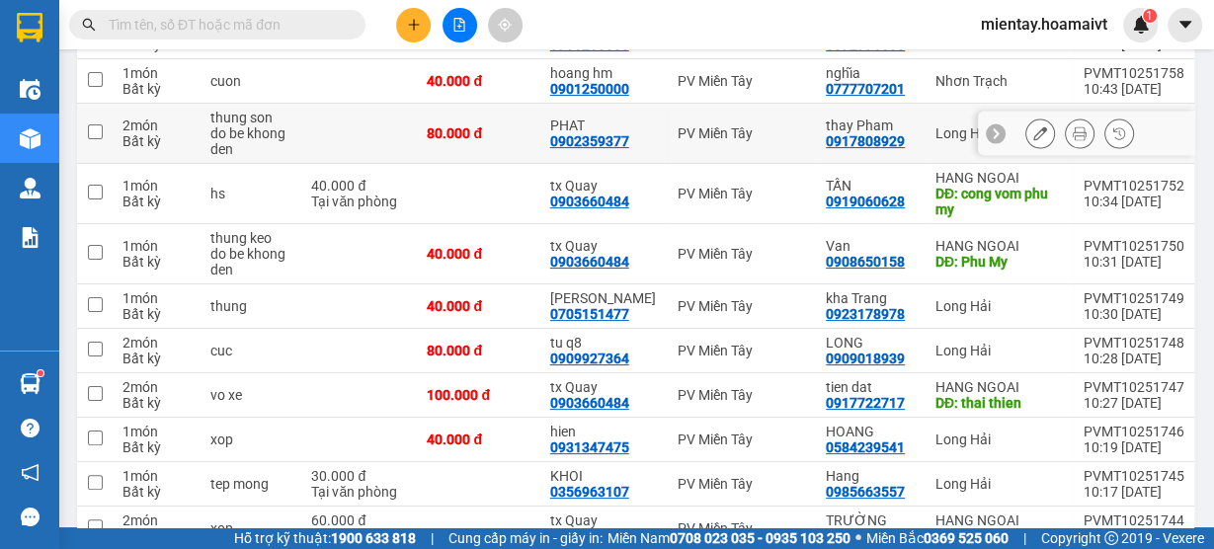
scroll to position [79, 0]
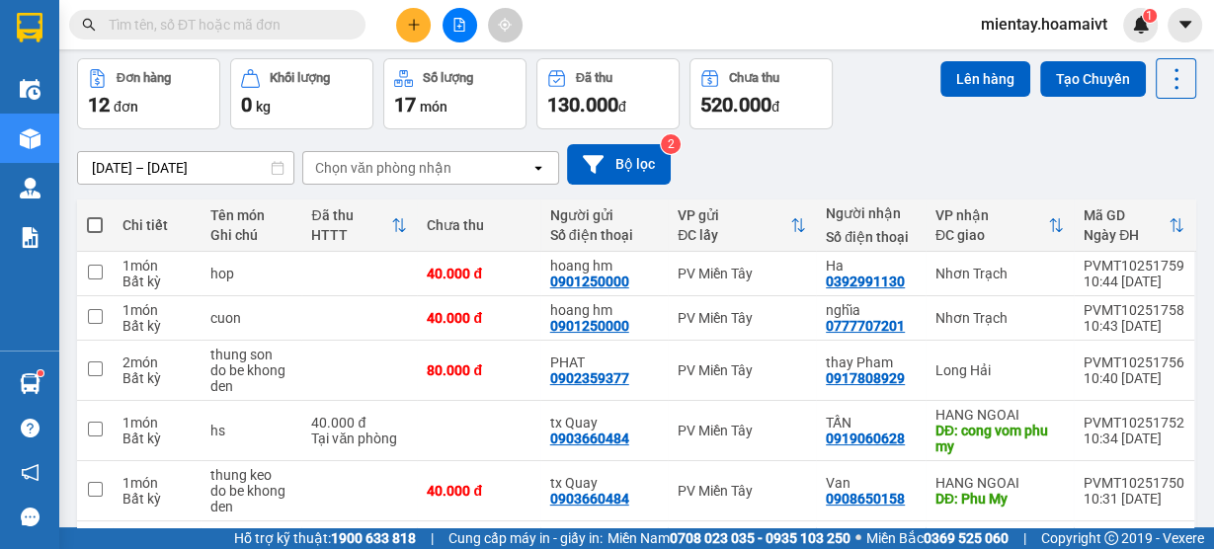
click at [374, 171] on div "Chọn văn phòng nhận" at bounding box center [383, 168] width 136 height 20
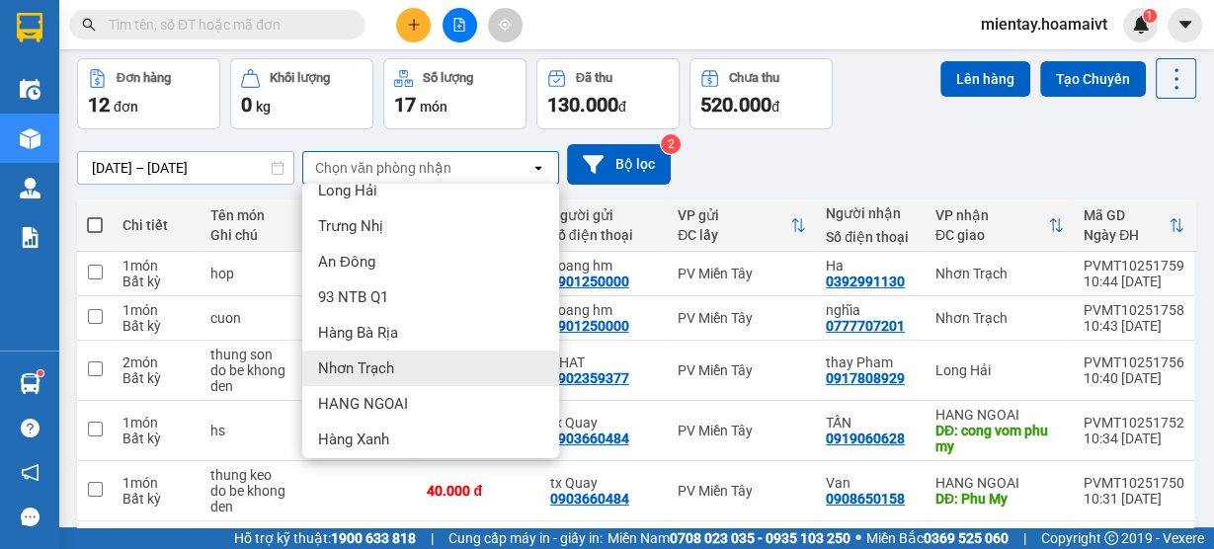
scroll to position [125, 0]
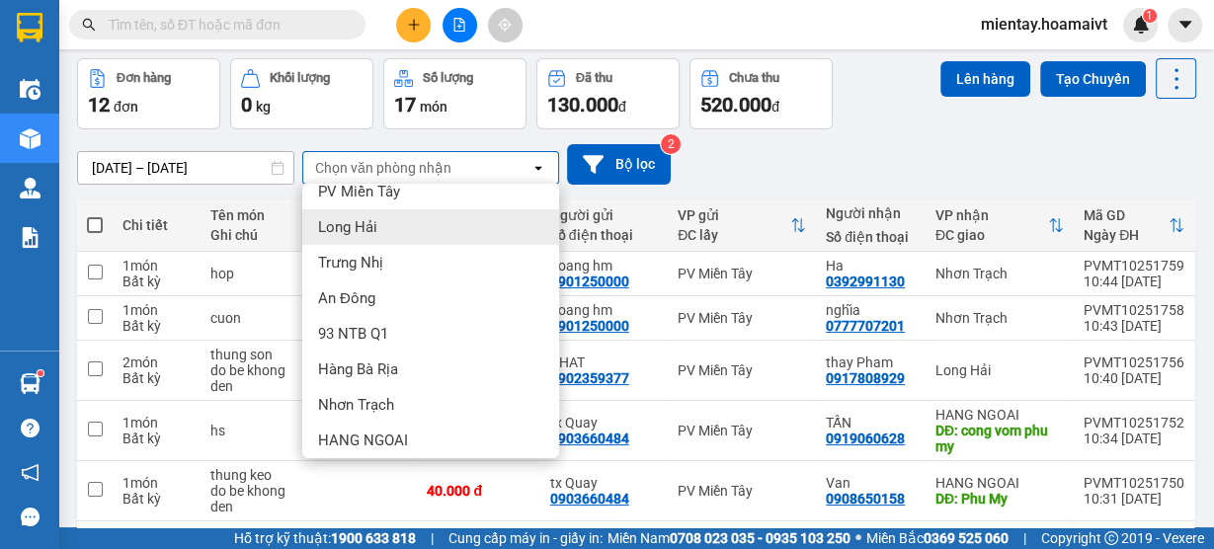
click at [414, 234] on div "Long Hải" at bounding box center [430, 227] width 257 height 36
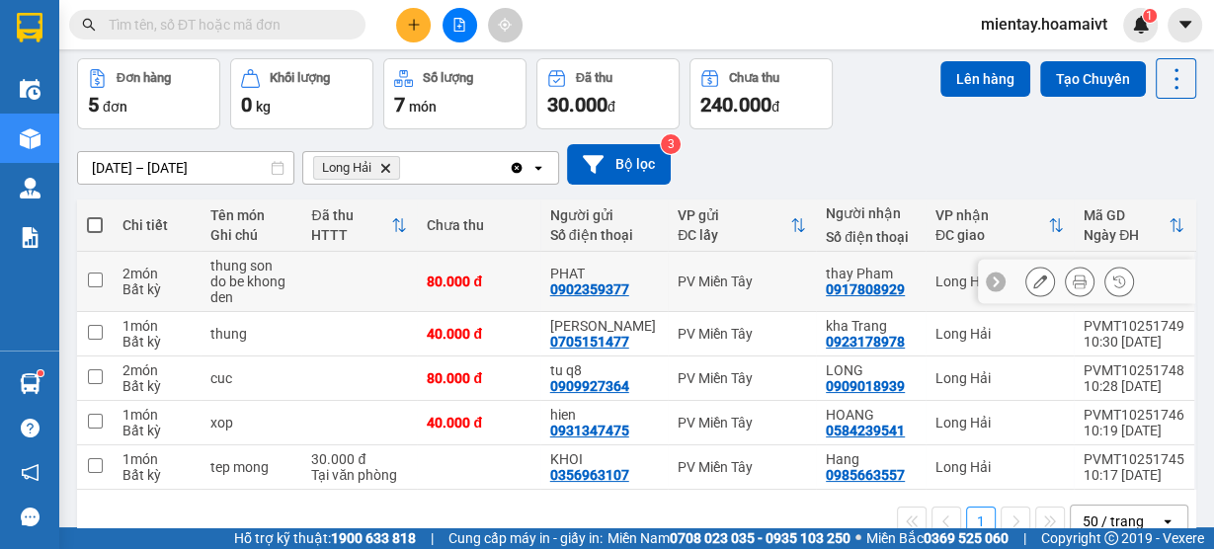
click at [222, 294] on div "do be khong den" at bounding box center [250, 290] width 81 height 32
checkbox input "true"
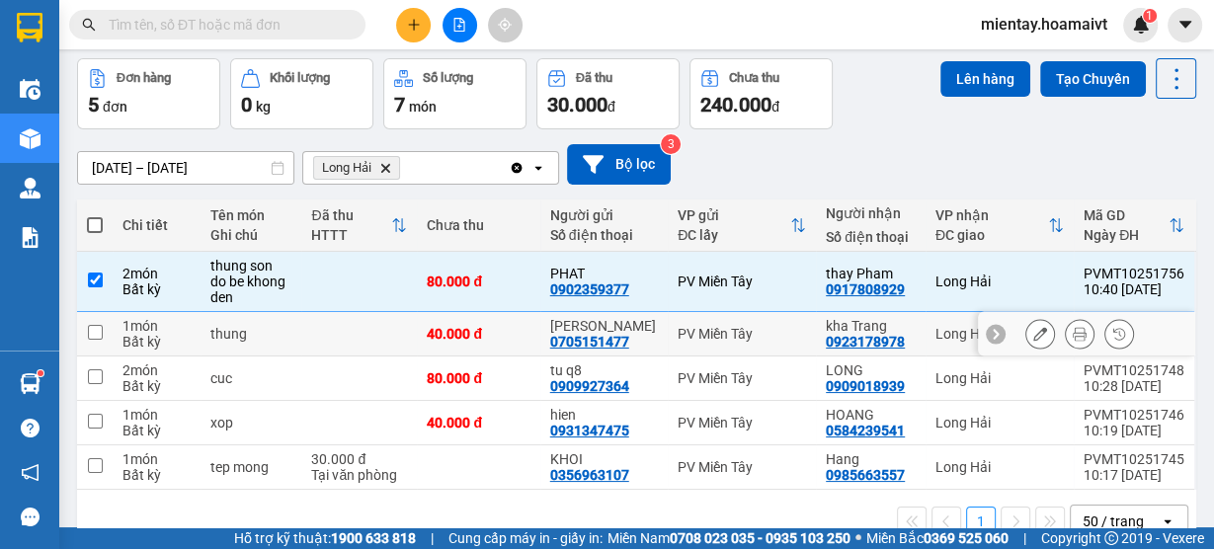
drag, startPoint x: 200, startPoint y: 336, endPoint x: 201, endPoint y: 347, distance: 10.9
click at [200, 338] on td "1 món Bất kỳ" at bounding box center [157, 334] width 88 height 44
checkbox input "true"
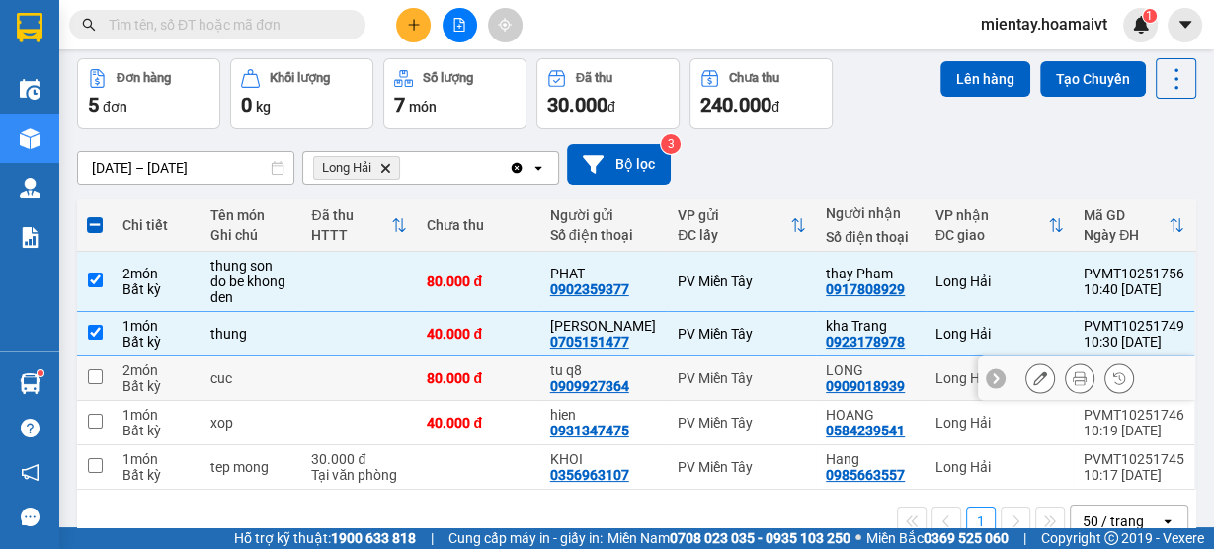
click at [199, 381] on td "2 món Bất kỳ" at bounding box center [157, 379] width 88 height 44
checkbox input "true"
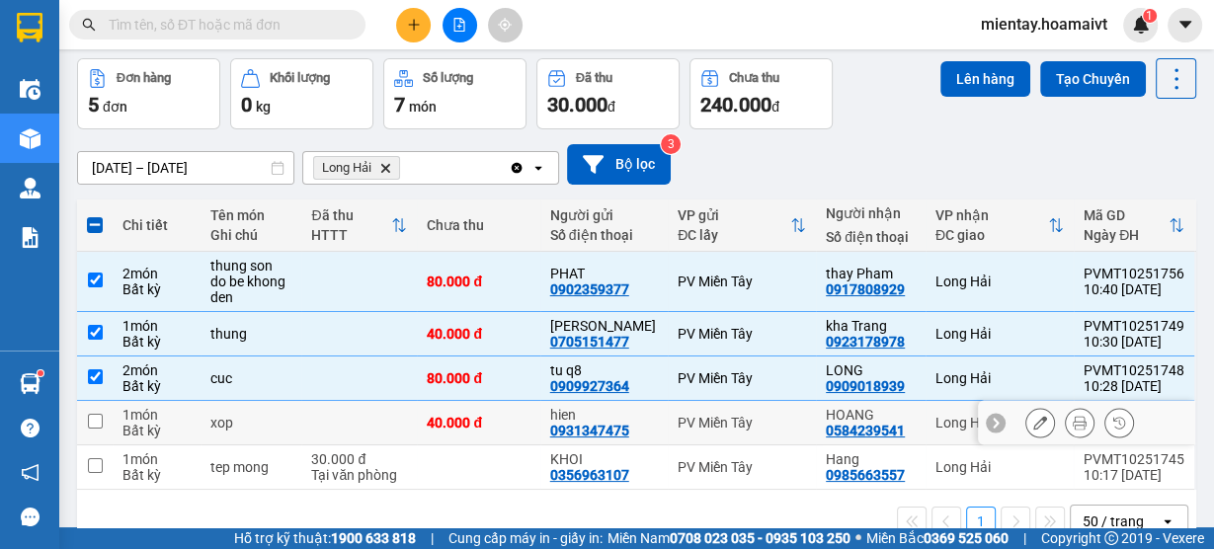
click at [195, 413] on td "1 món Bất kỳ" at bounding box center [157, 423] width 88 height 44
checkbox input "true"
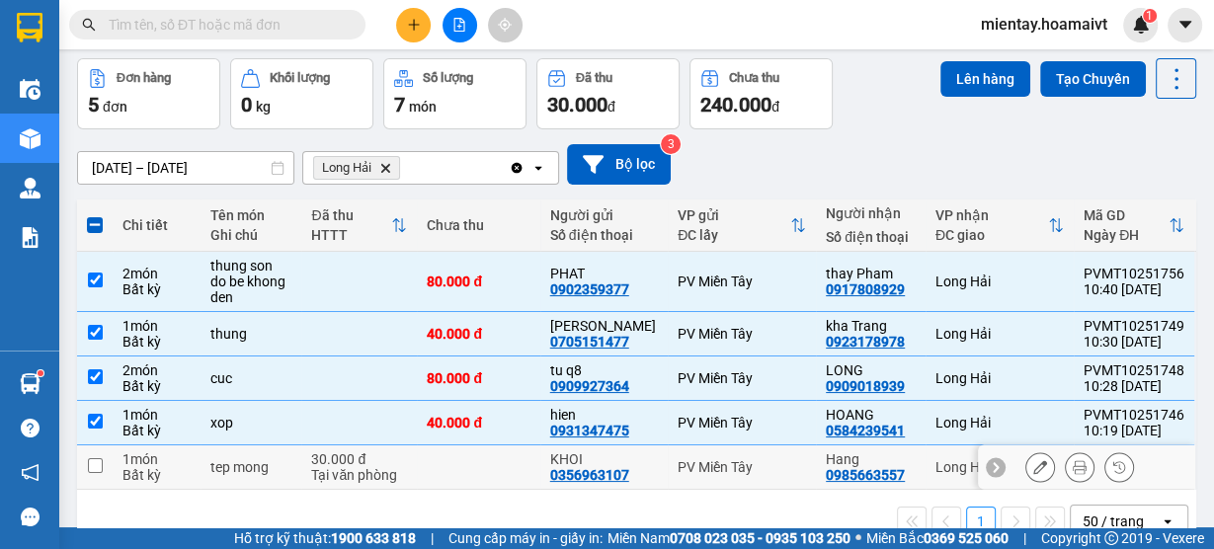
click at [201, 476] on td "1 món Bất kỳ" at bounding box center [157, 468] width 88 height 44
checkbox input "true"
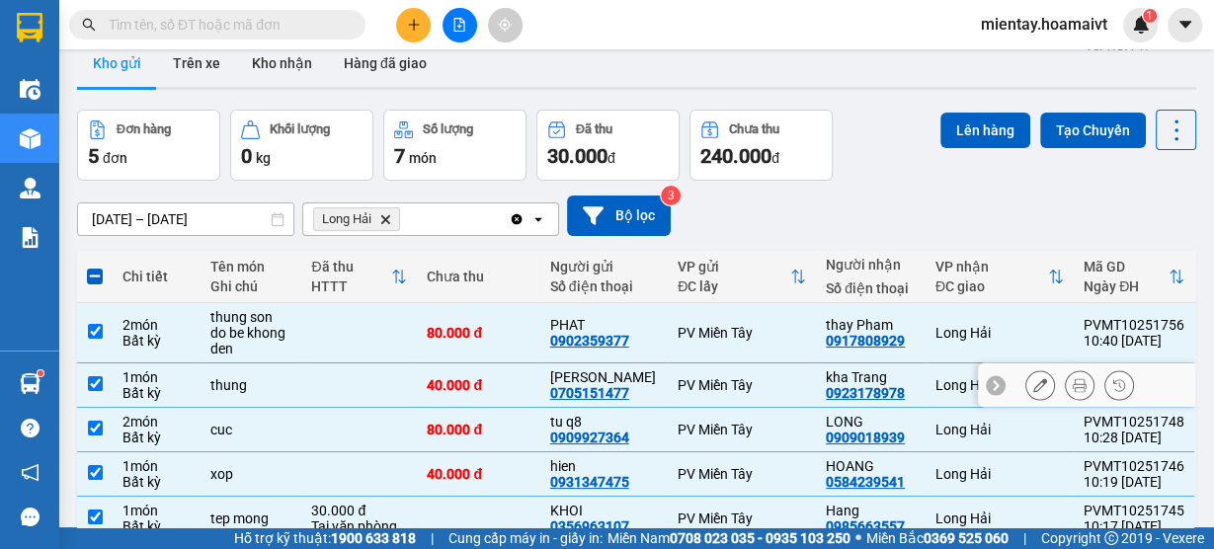
scroll to position [0, 0]
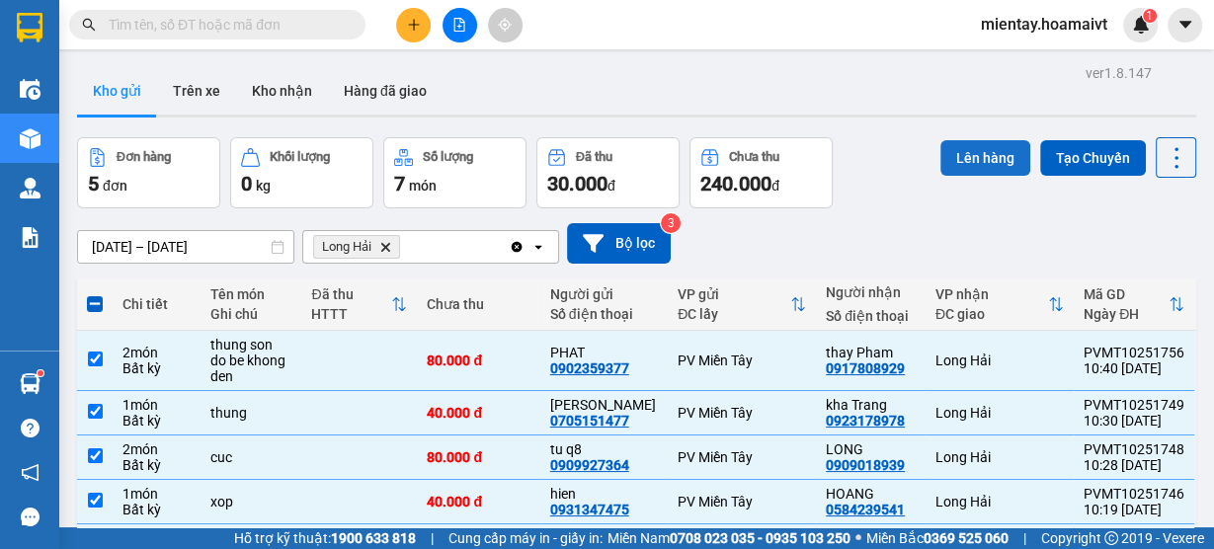
click at [1001, 143] on button "Lên hàng" at bounding box center [986, 158] width 90 height 36
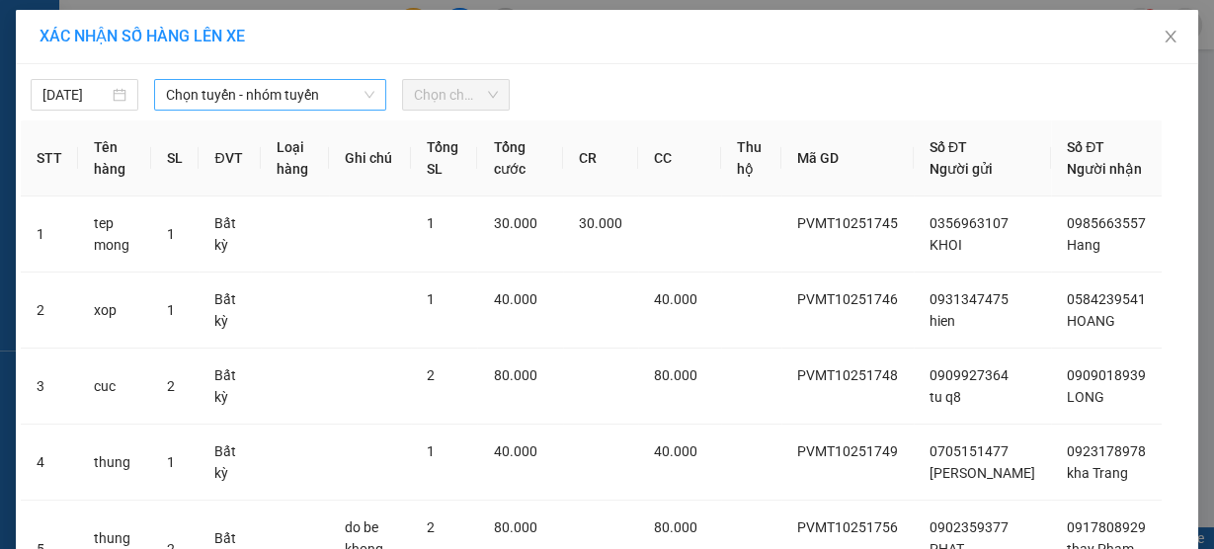
click at [216, 98] on span "Chọn tuyến - nhóm tuyến" at bounding box center [270, 95] width 208 height 30
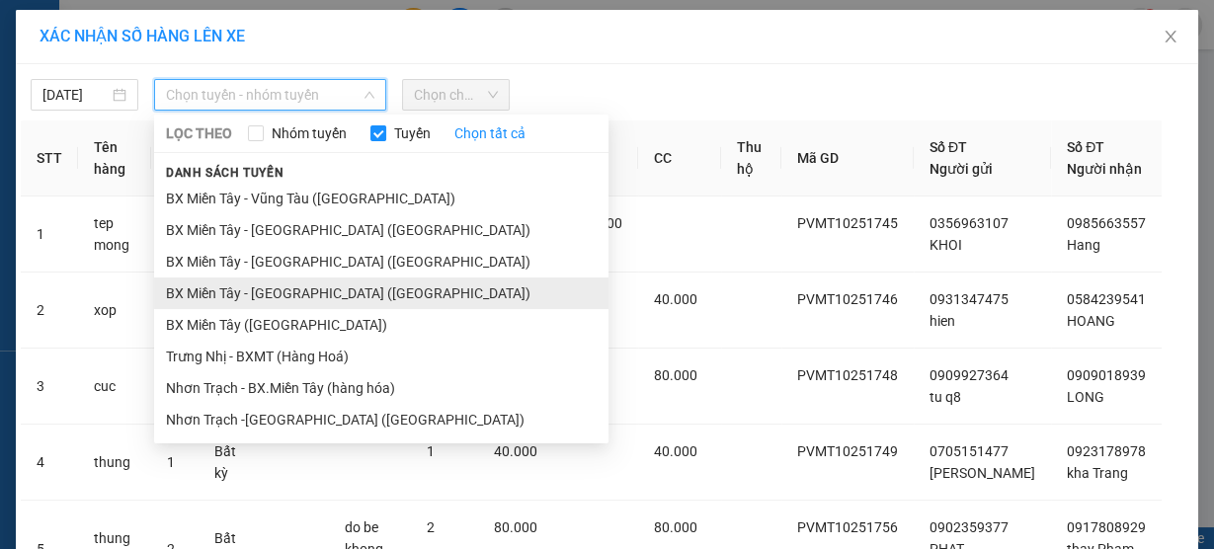
click at [274, 278] on li "BX Miền Tây - Long Hải (Hàng Hoá)" at bounding box center [381, 294] width 455 height 32
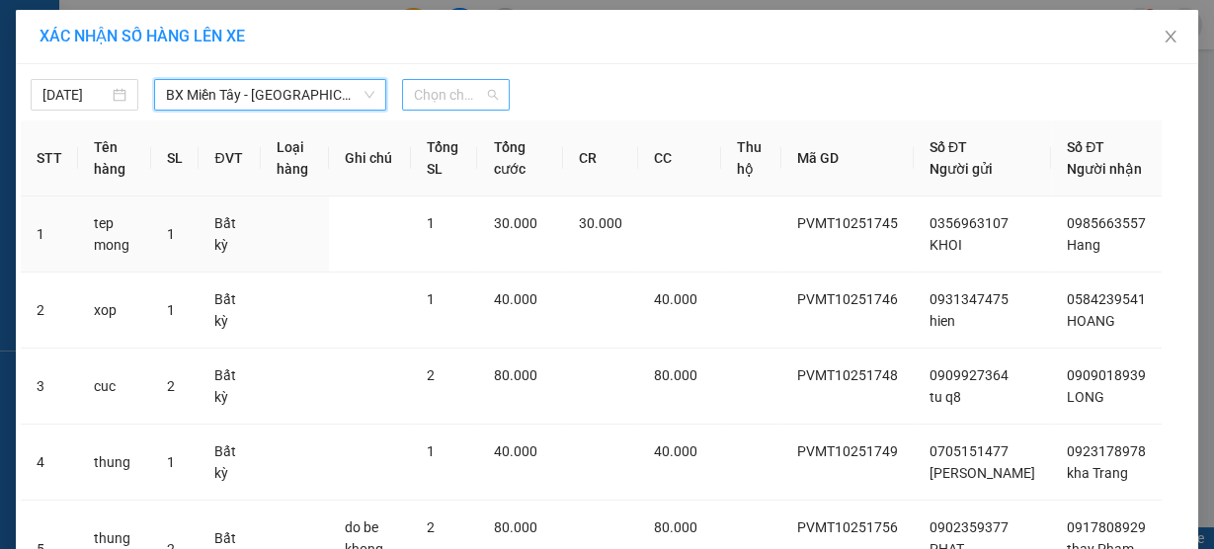
click at [434, 92] on span "Chọn chuyến" at bounding box center [456, 95] width 84 height 30
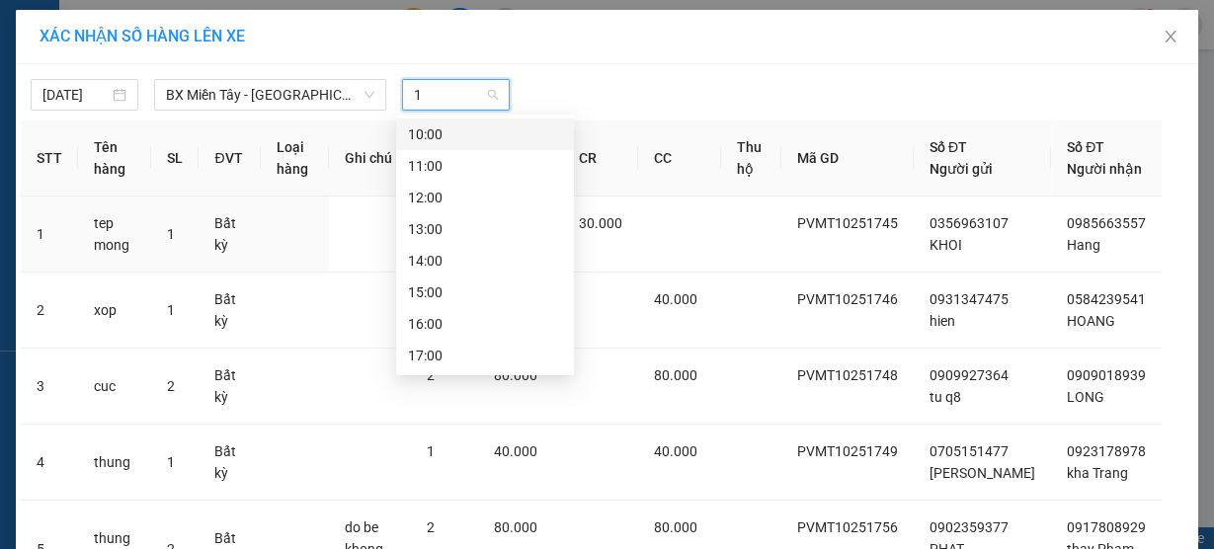
type input "11"
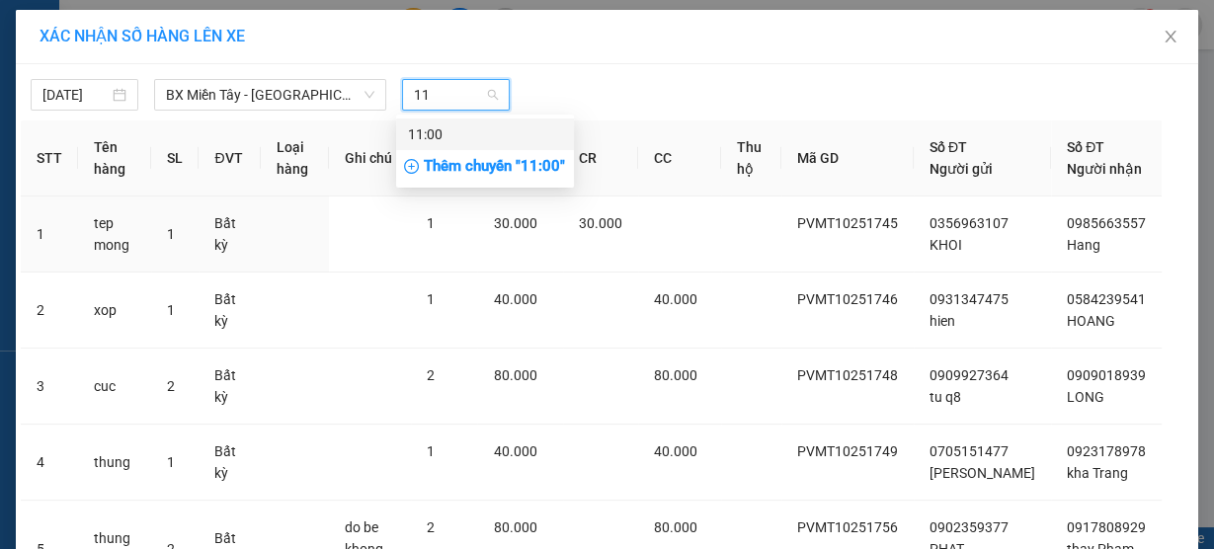
click at [431, 140] on div "11:00" at bounding box center [485, 135] width 154 height 22
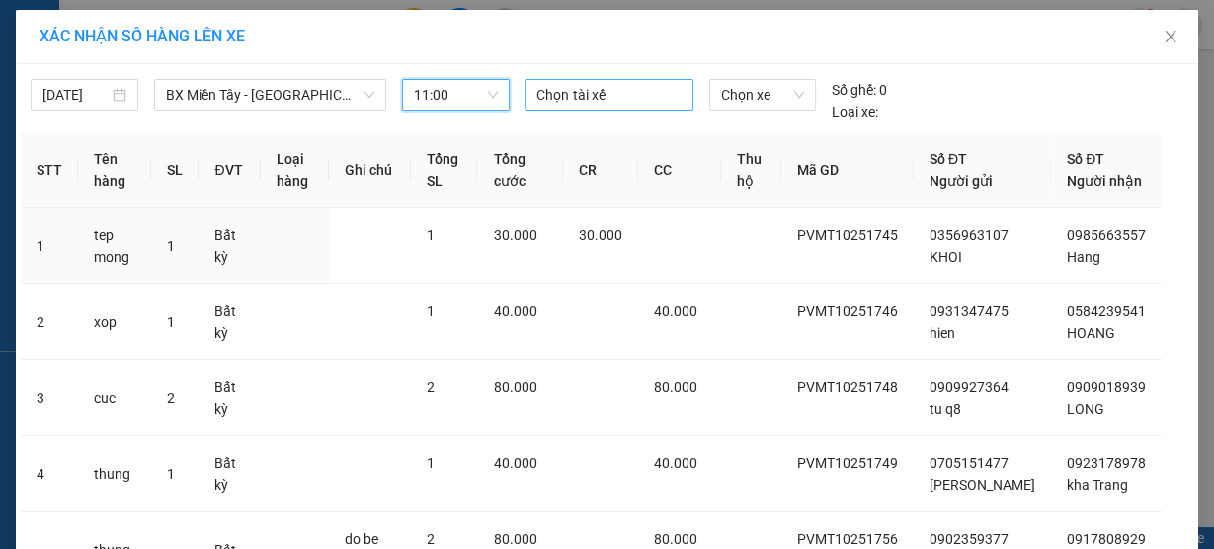
click at [543, 96] on div at bounding box center [609, 95] width 158 height 24
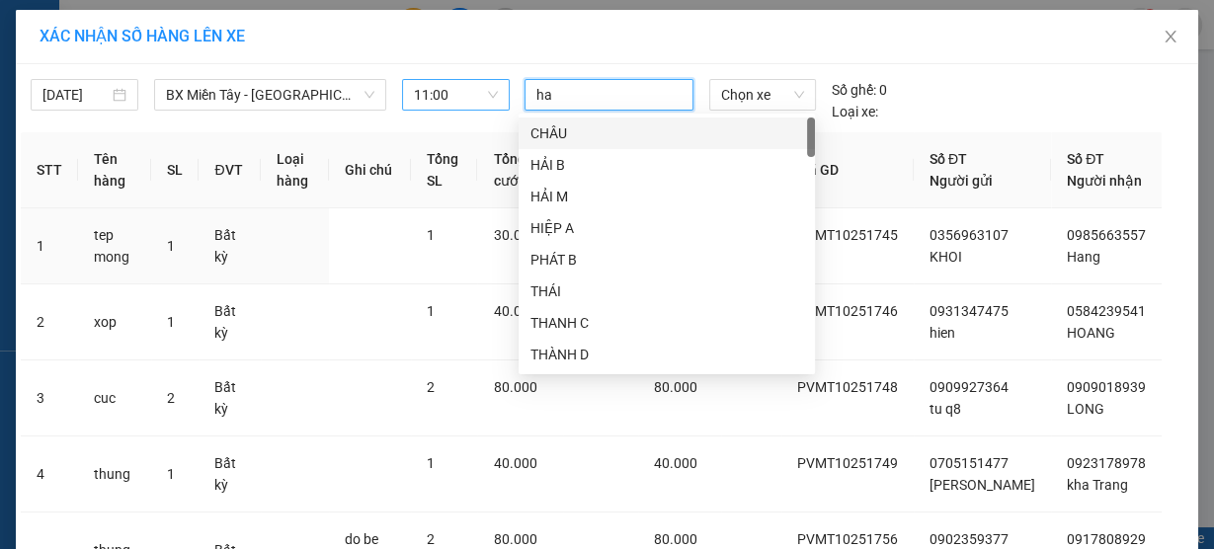
type input "hau"
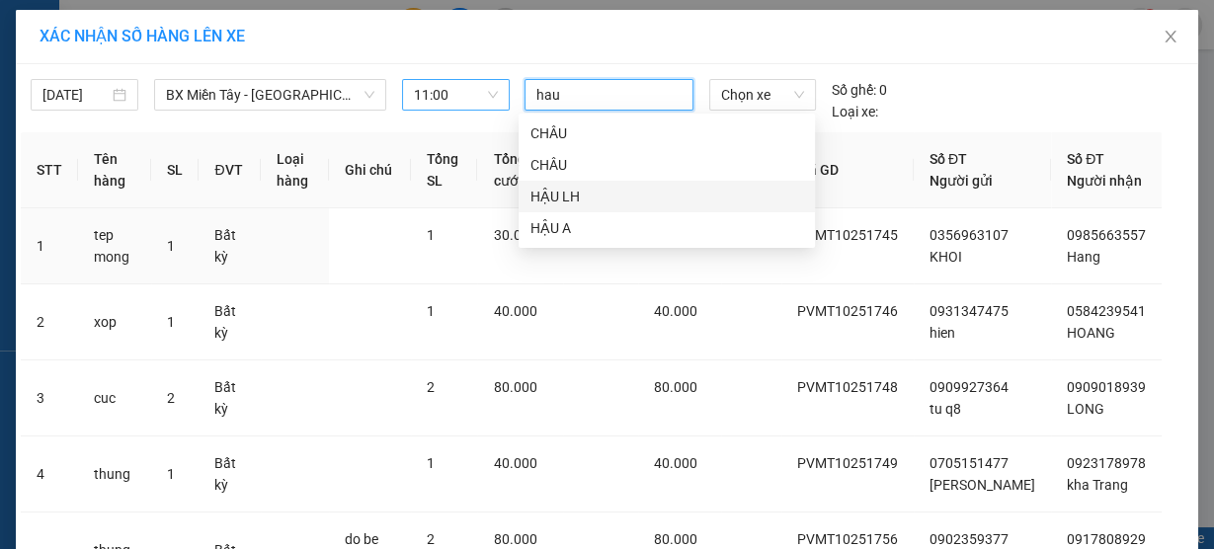
click at [601, 195] on div "HẬU LH" at bounding box center [667, 197] width 273 height 22
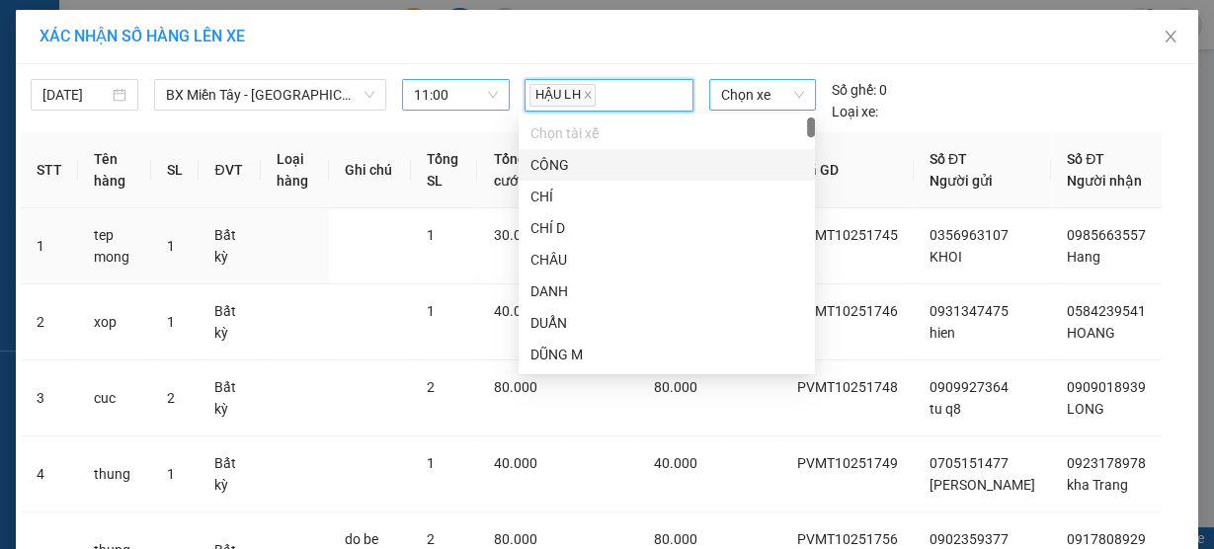
click at [750, 91] on span "Chọn xe" at bounding box center [762, 95] width 83 height 30
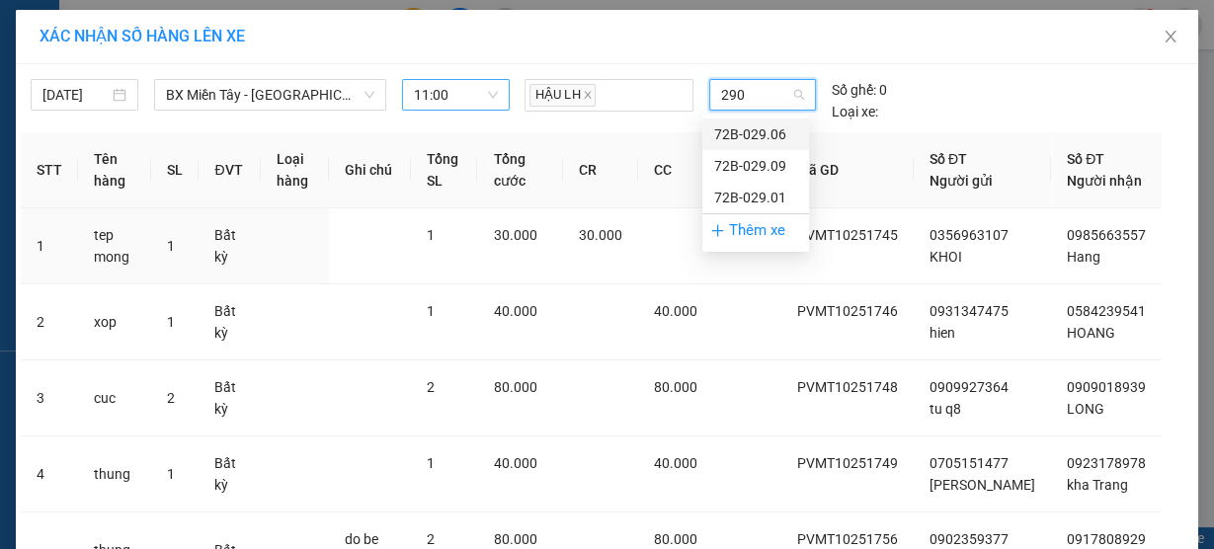
type input "2901"
click at [735, 132] on div "72B-029.01" at bounding box center [755, 135] width 83 height 22
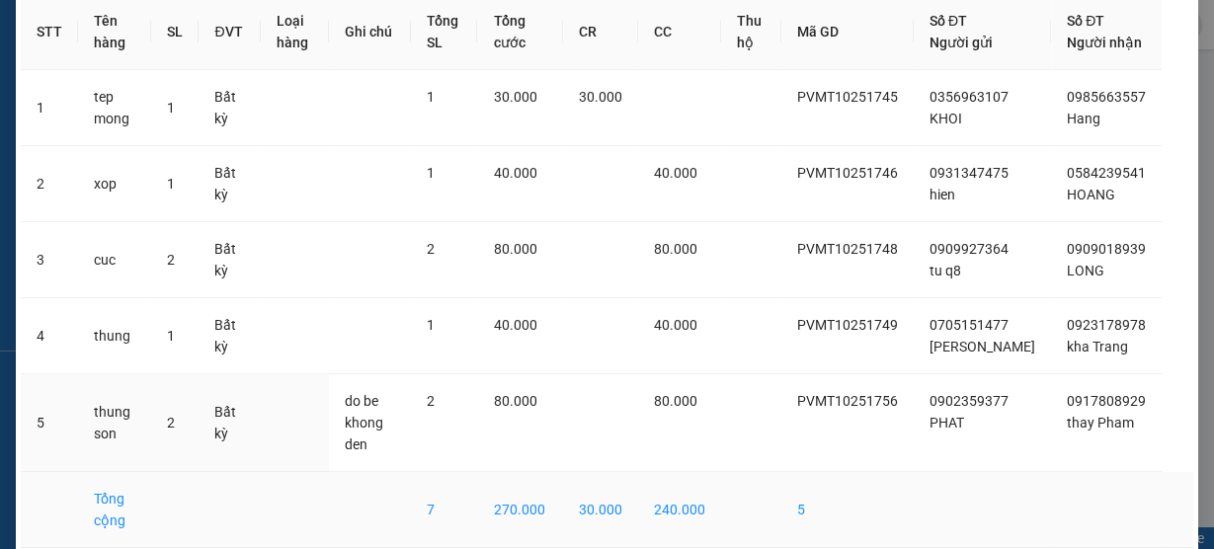
scroll to position [212, 0]
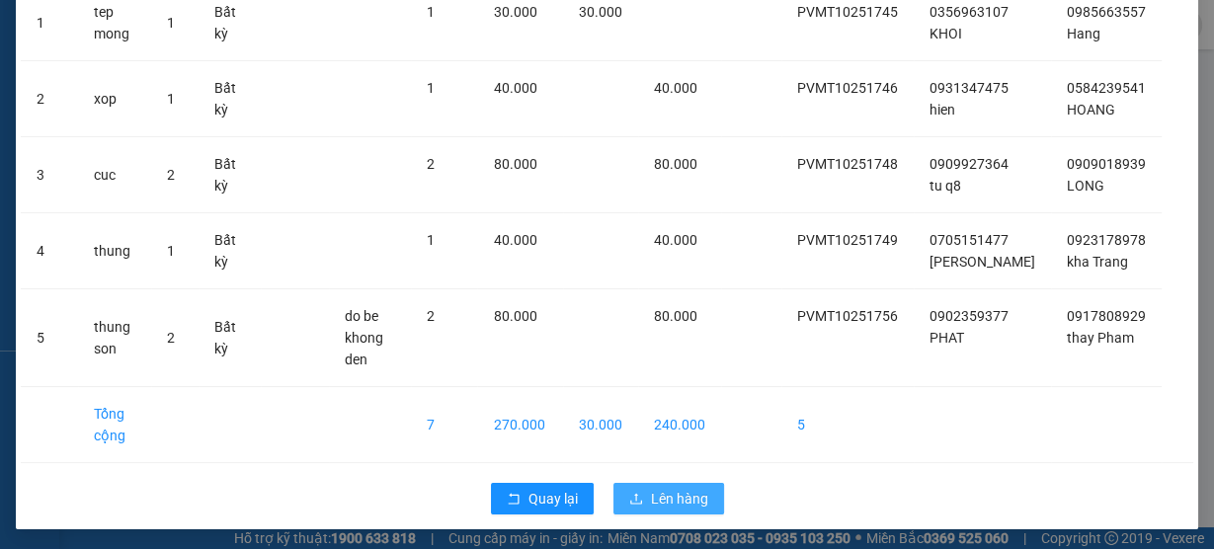
click at [656, 504] on span "Lên hàng" at bounding box center [679, 499] width 57 height 22
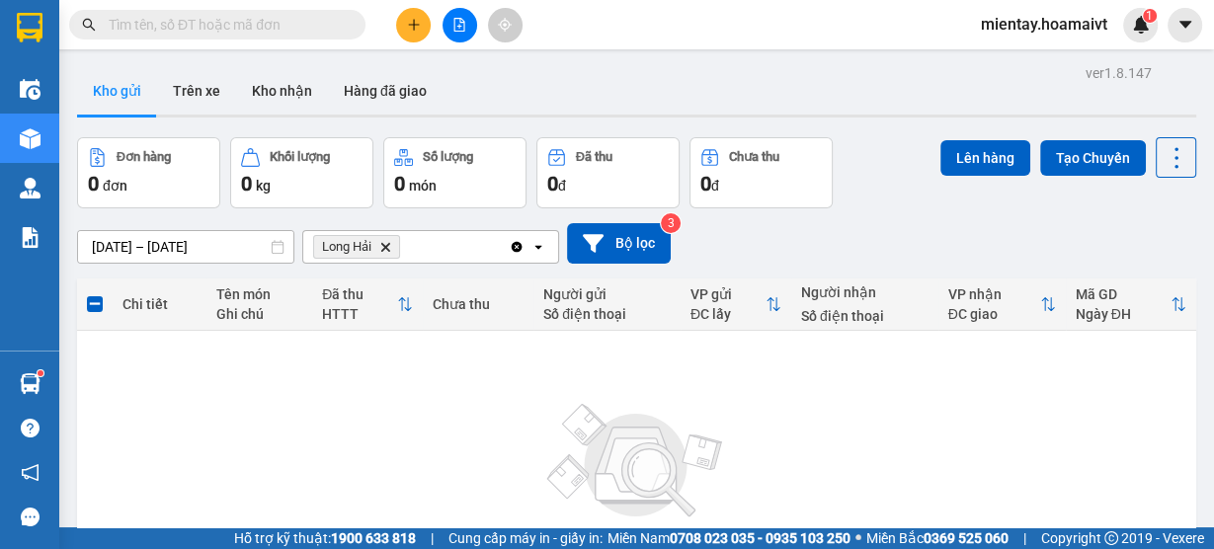
click at [380, 243] on icon "Delete" at bounding box center [385, 247] width 12 height 12
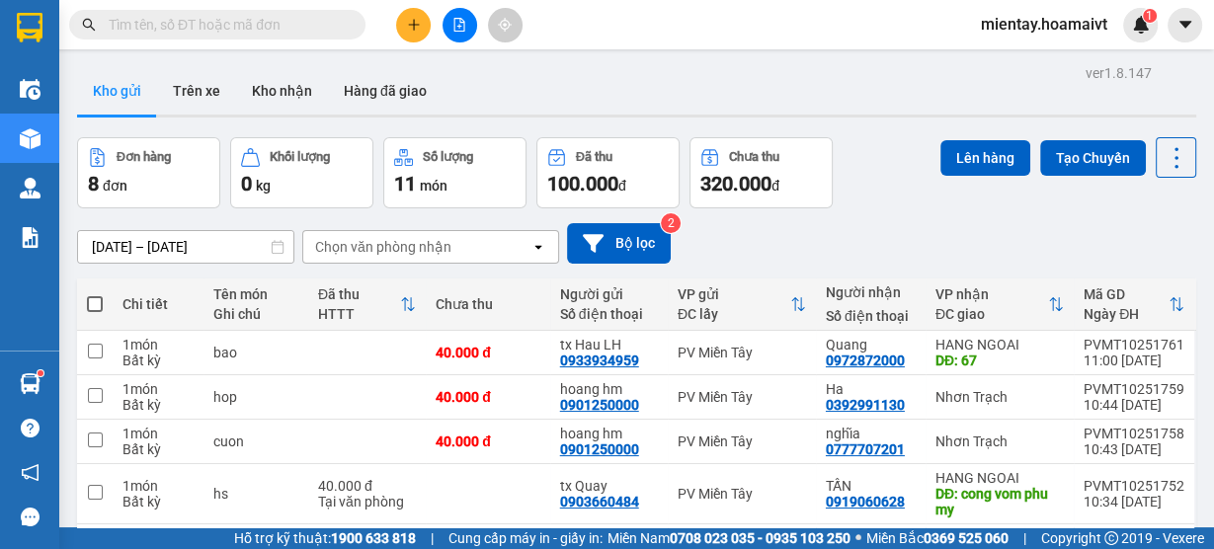
click at [402, 24] on button at bounding box center [413, 25] width 35 height 35
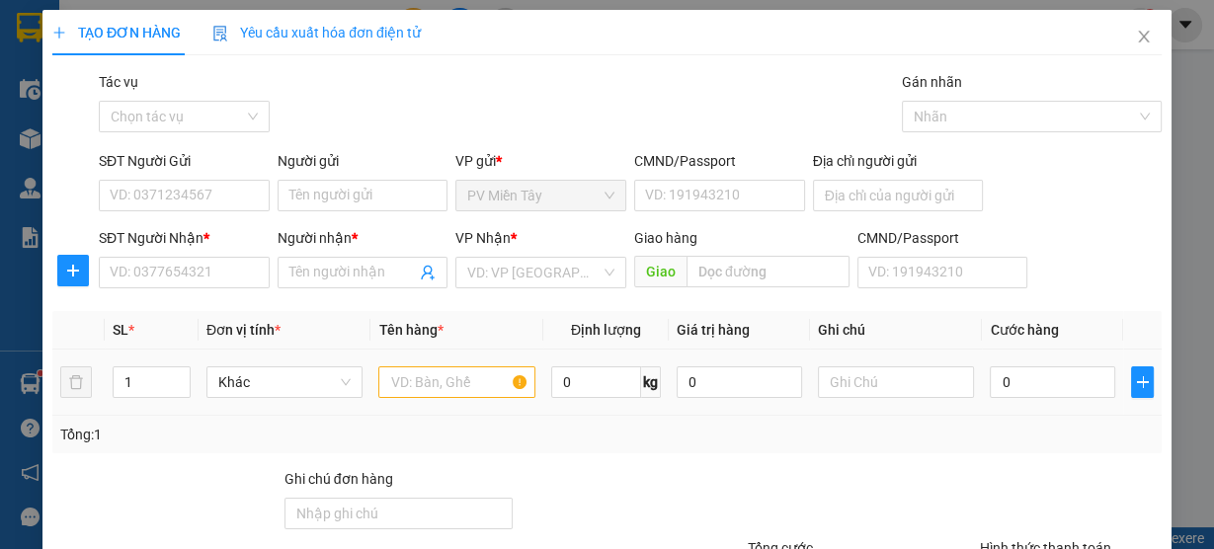
click at [435, 401] on td at bounding box center [457, 383] width 173 height 66
click at [452, 374] on input "text" at bounding box center [456, 383] width 157 height 32
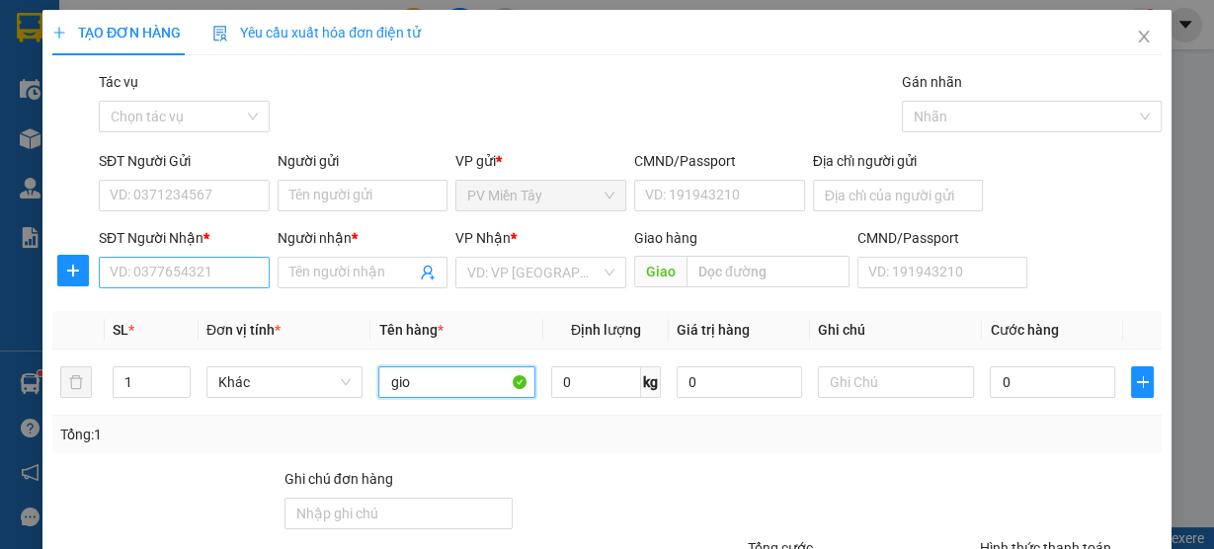
type input "gio"
click at [198, 280] on input "SĐT Người Nhận *" at bounding box center [184, 273] width 171 height 32
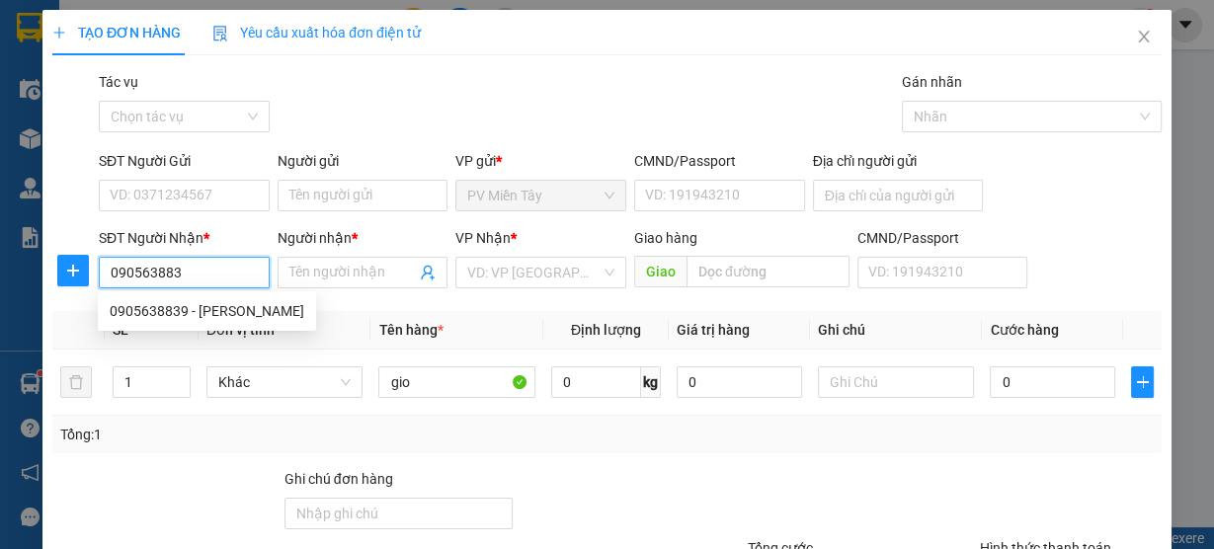
type input "0905638839"
click at [208, 317] on div "0905638839 - THANH" at bounding box center [207, 311] width 195 height 22
type input "Quan 5"
type input "THANH"
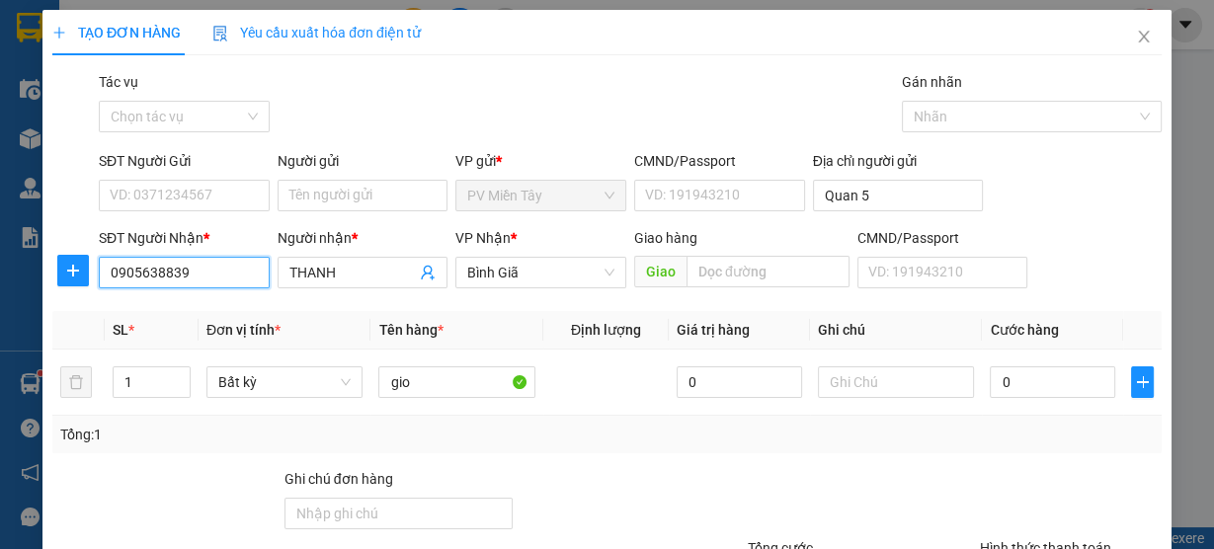
type input "0905638839"
click at [204, 233] on b "*" at bounding box center [207, 238] width 6 height 16
click at [202, 257] on input "0905638839" at bounding box center [184, 273] width 171 height 32
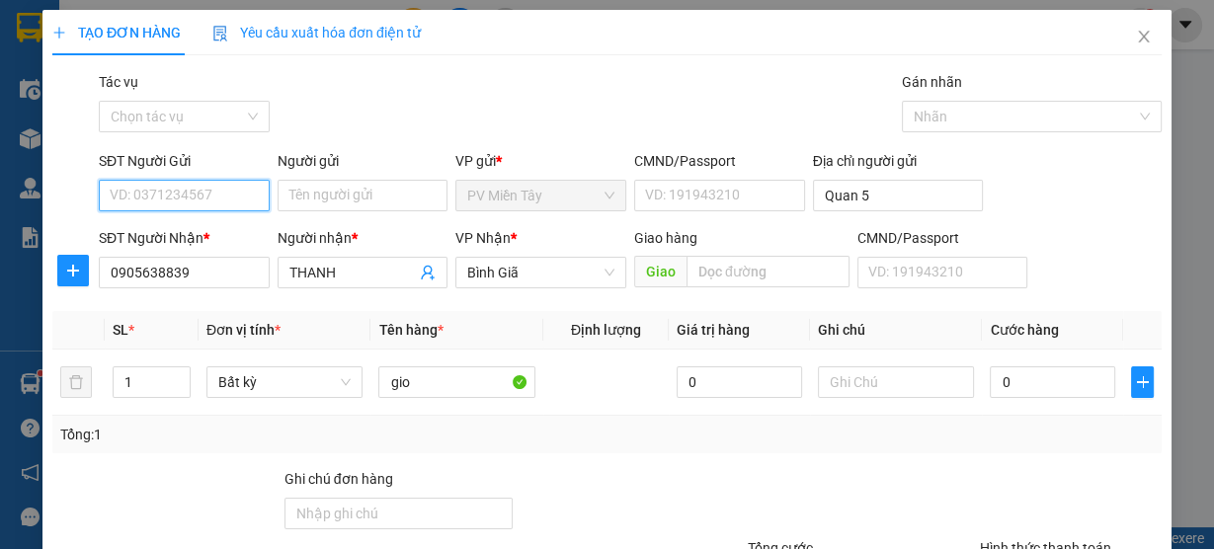
click at [206, 203] on input "SĐT Người Gửi" at bounding box center [184, 196] width 171 height 32
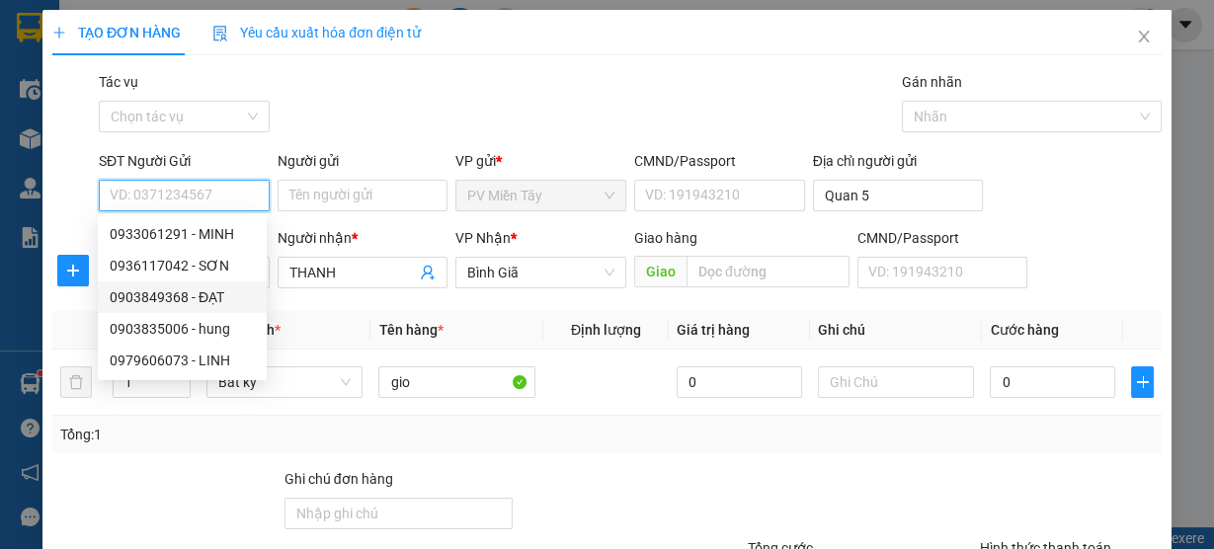
click at [210, 291] on div "0903849368 - ĐẠT" at bounding box center [182, 298] width 145 height 22
type input "0903849368"
type input "ĐẠT"
type input "0790830221689"
type input "quan 6"
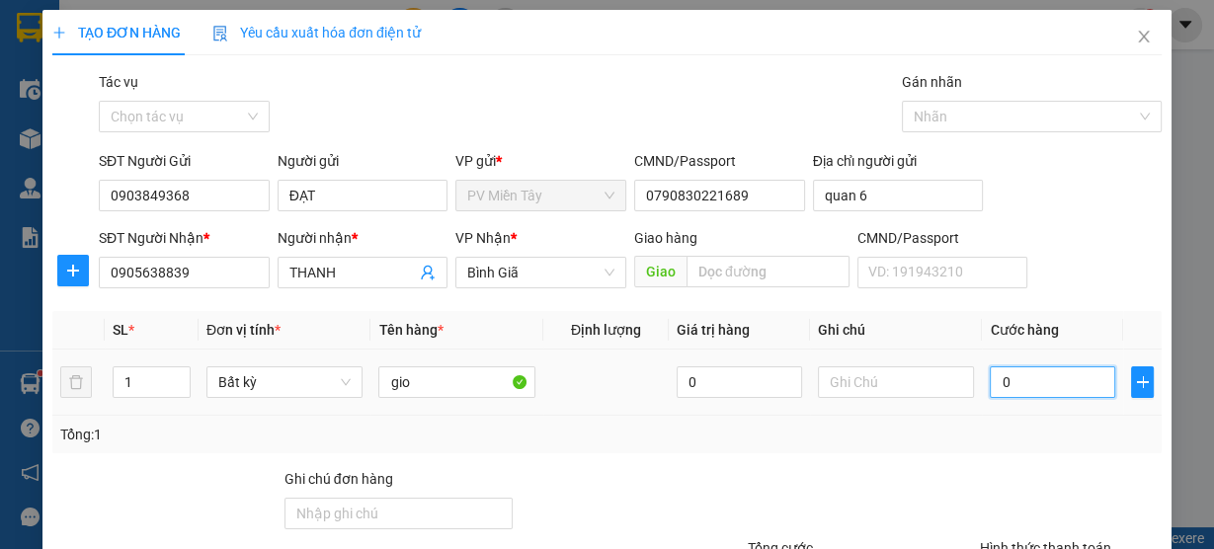
click at [1051, 379] on input "0" at bounding box center [1052, 383] width 125 height 32
type input "4"
type input "40"
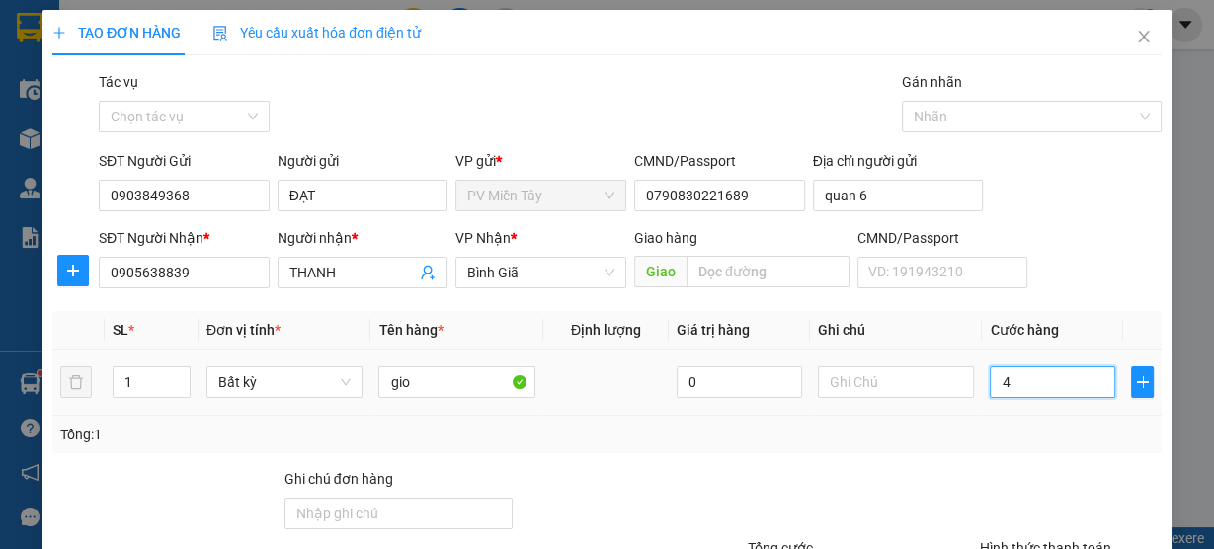
type input "40"
click at [1075, 437] on div "Tổng: 1" at bounding box center [607, 435] width 1094 height 22
type input "40.000"
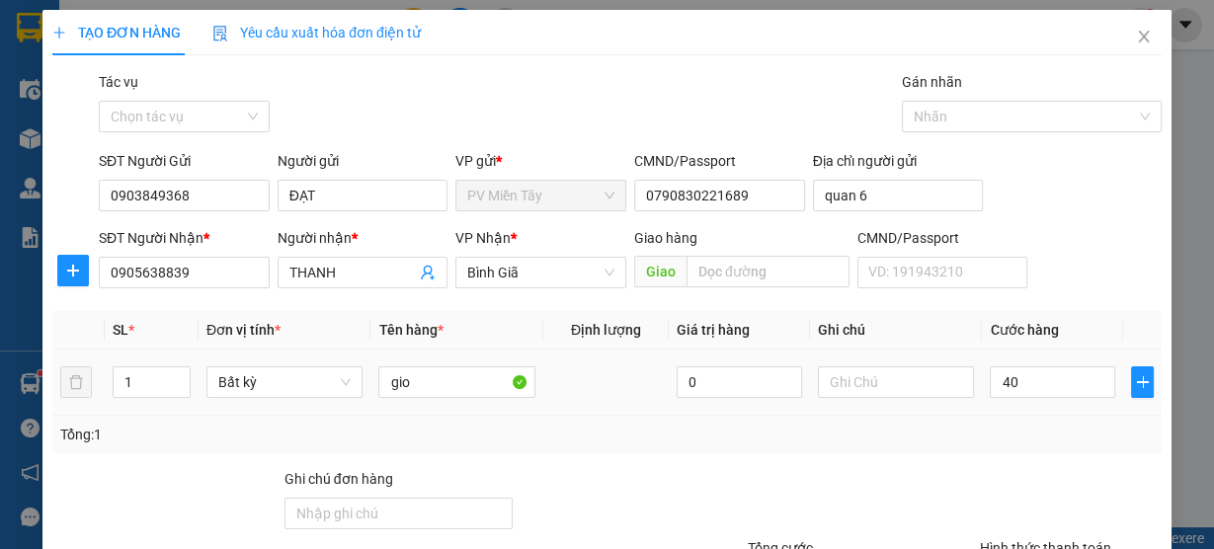
type input "40.000"
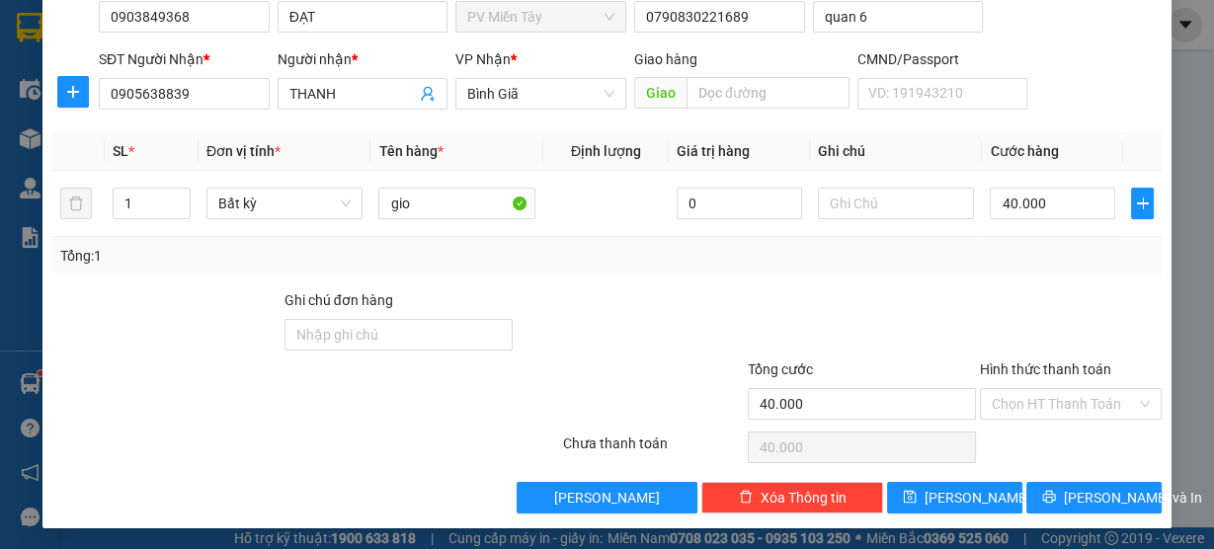
scroll to position [179, 0]
click at [1081, 496] on span "Lưu và In" at bounding box center [1133, 498] width 138 height 22
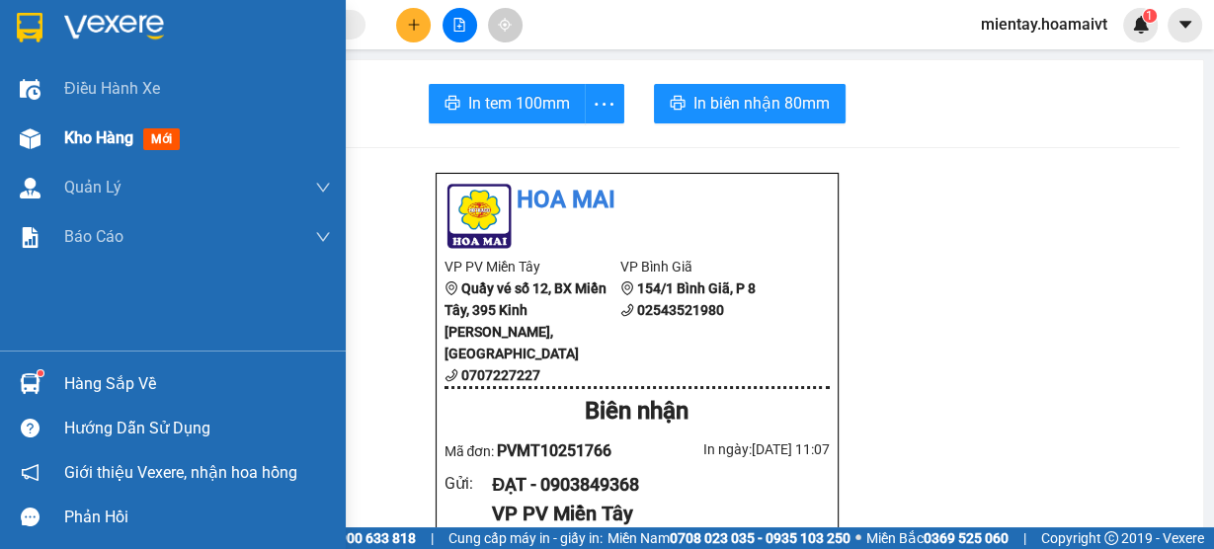
click at [117, 132] on span "Kho hàng" at bounding box center [98, 137] width 69 height 19
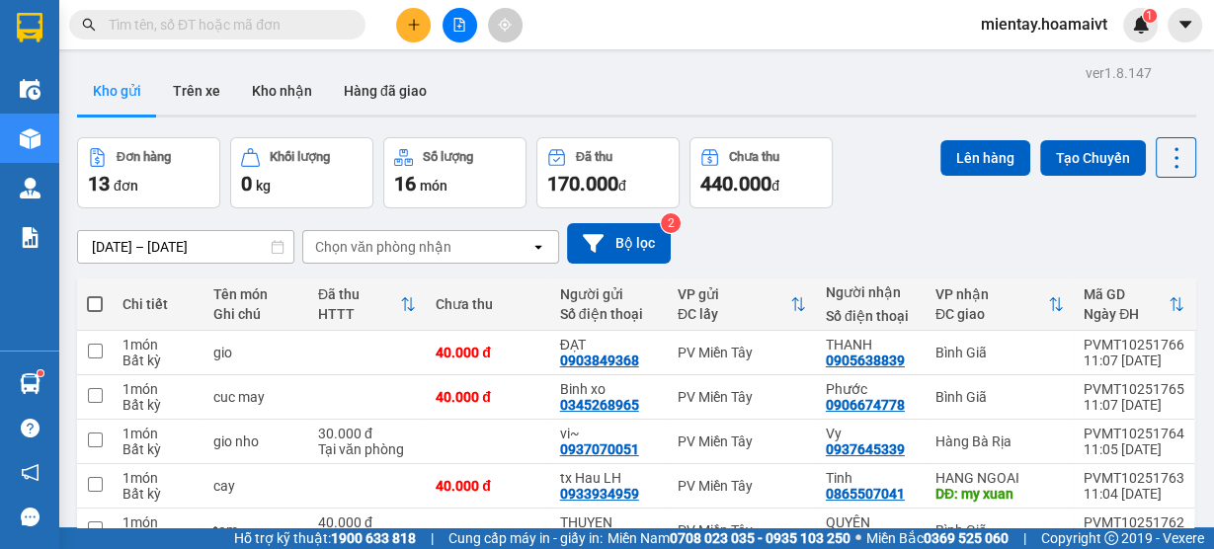
click at [428, 237] on div "Chọn văn phòng nhận" at bounding box center [383, 247] width 136 height 20
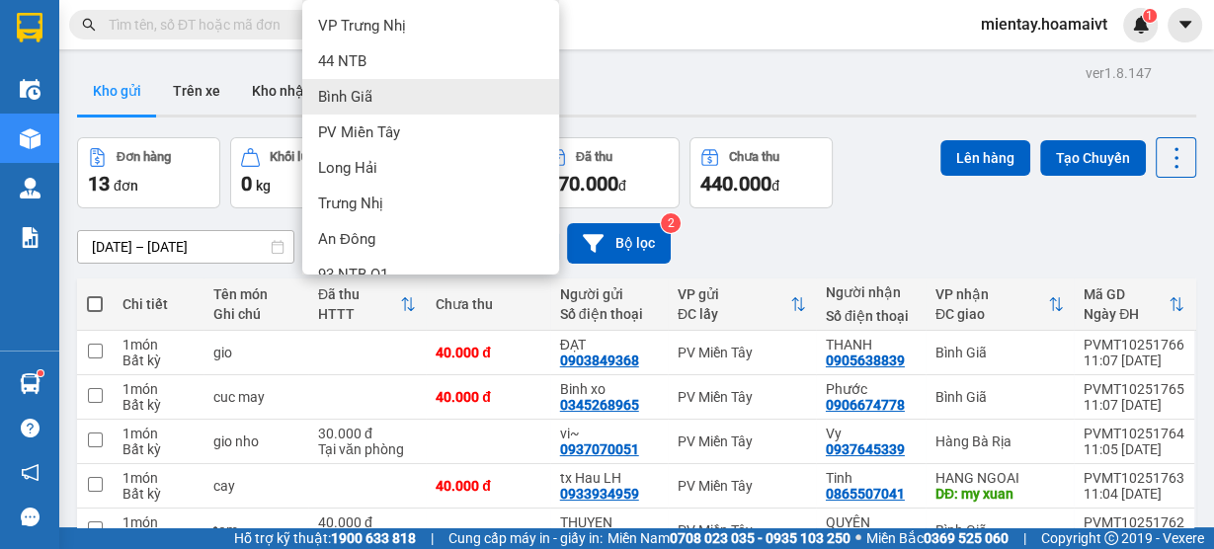
click at [415, 103] on div "Bình Giã" at bounding box center [430, 97] width 257 height 36
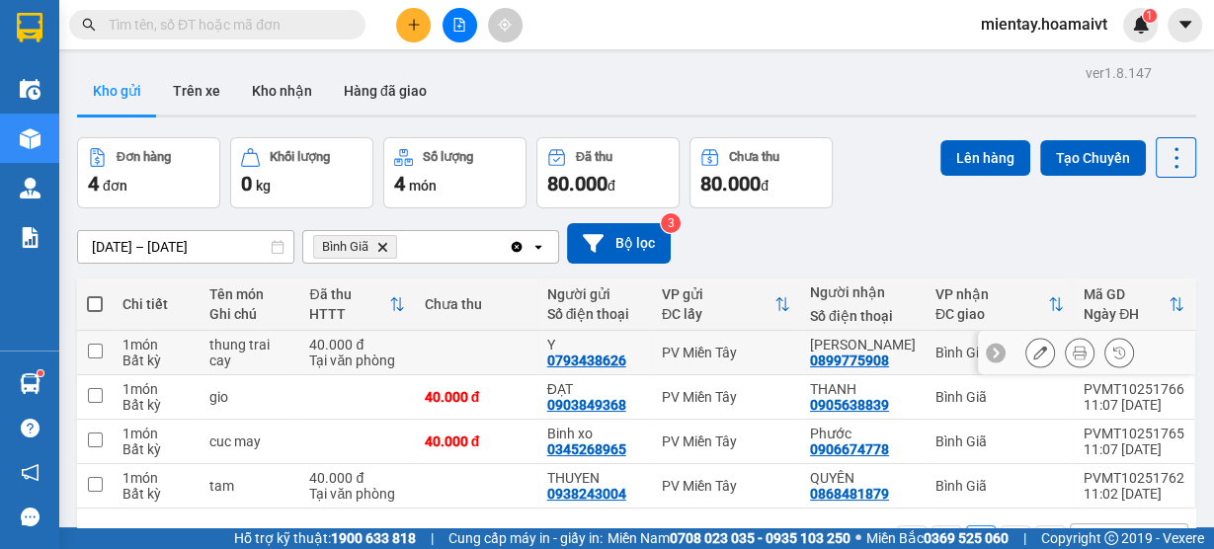
click at [402, 349] on div "40.000 đ" at bounding box center [356, 345] width 95 height 16
checkbox input "true"
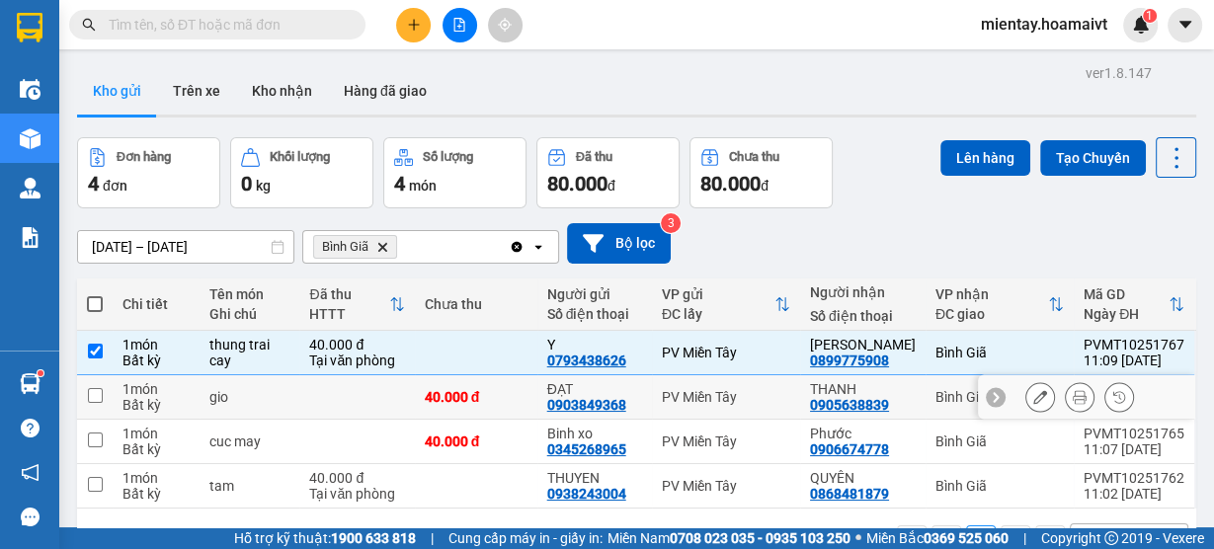
click at [376, 383] on td at bounding box center [356, 397] width 115 height 44
checkbox input "true"
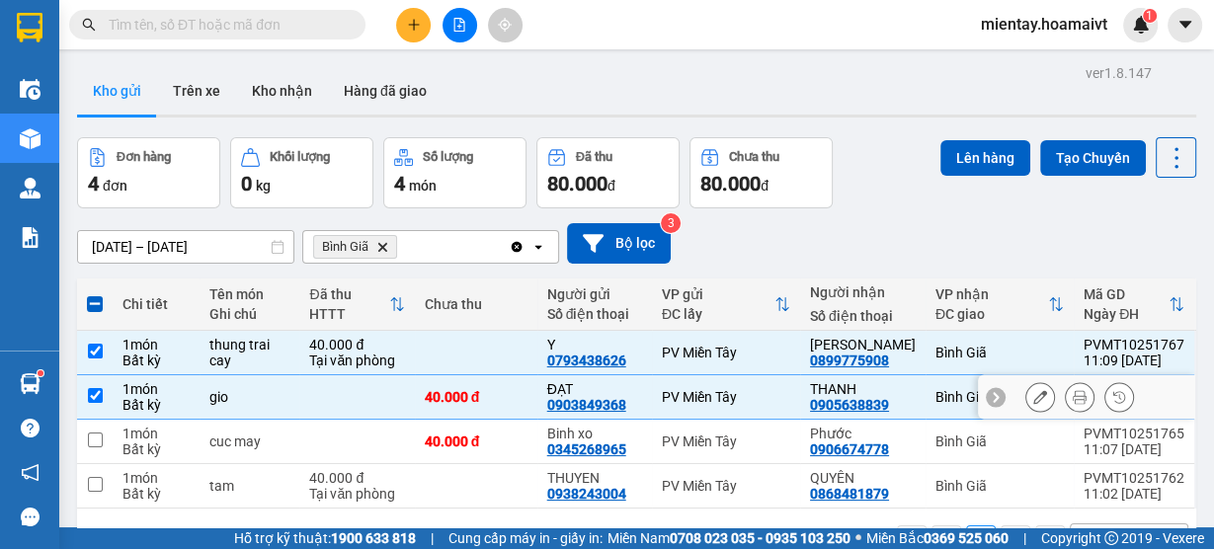
scroll to position [79, 0]
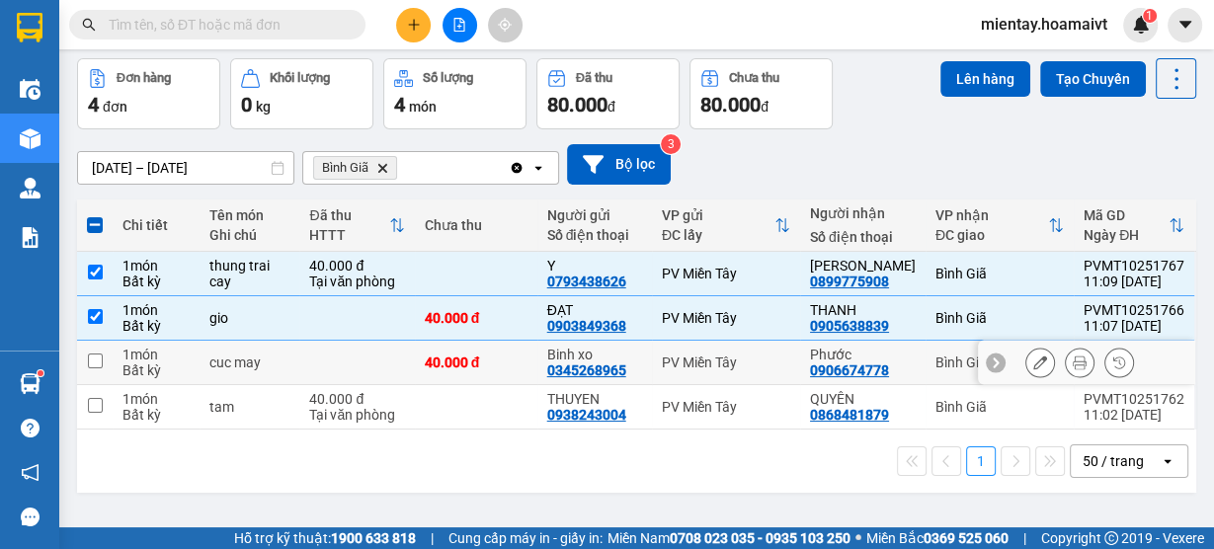
click at [382, 366] on td at bounding box center [356, 363] width 115 height 44
checkbox input "true"
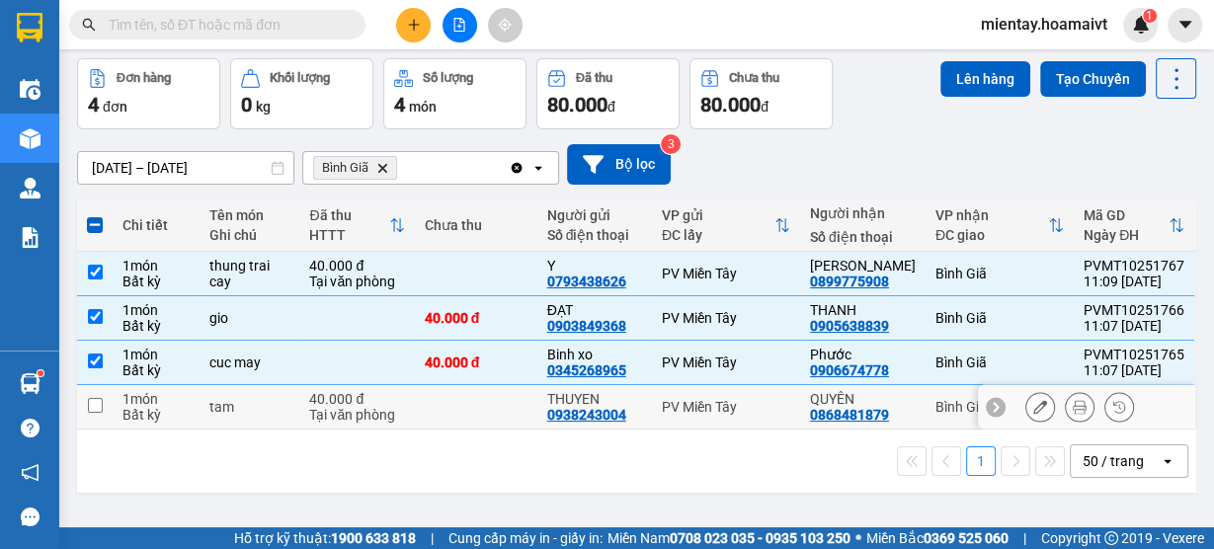
click at [359, 407] on div "Tại văn phòng" at bounding box center [356, 415] width 95 height 16
checkbox input "true"
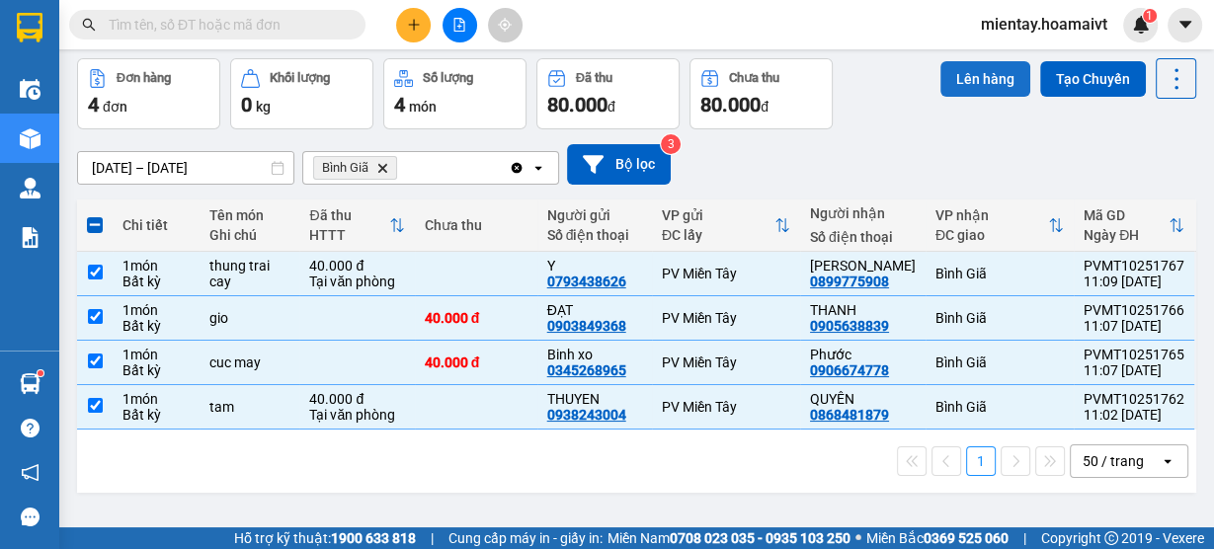
click at [971, 85] on button "Lên hàng" at bounding box center [986, 79] width 90 height 36
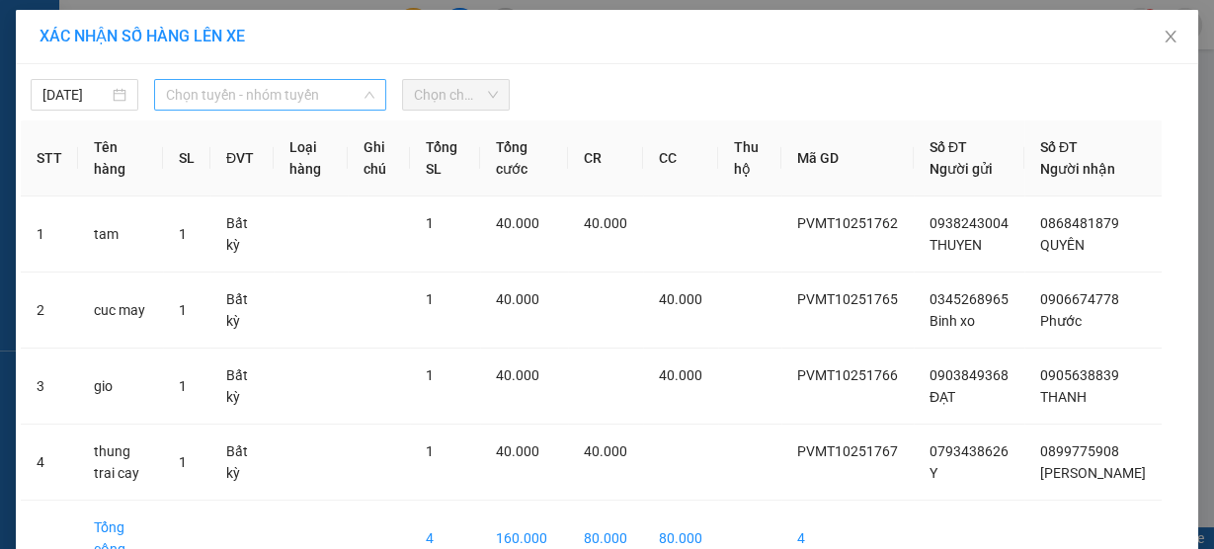
click at [286, 82] on span "Chọn tuyến - nhóm tuyến" at bounding box center [270, 95] width 208 height 30
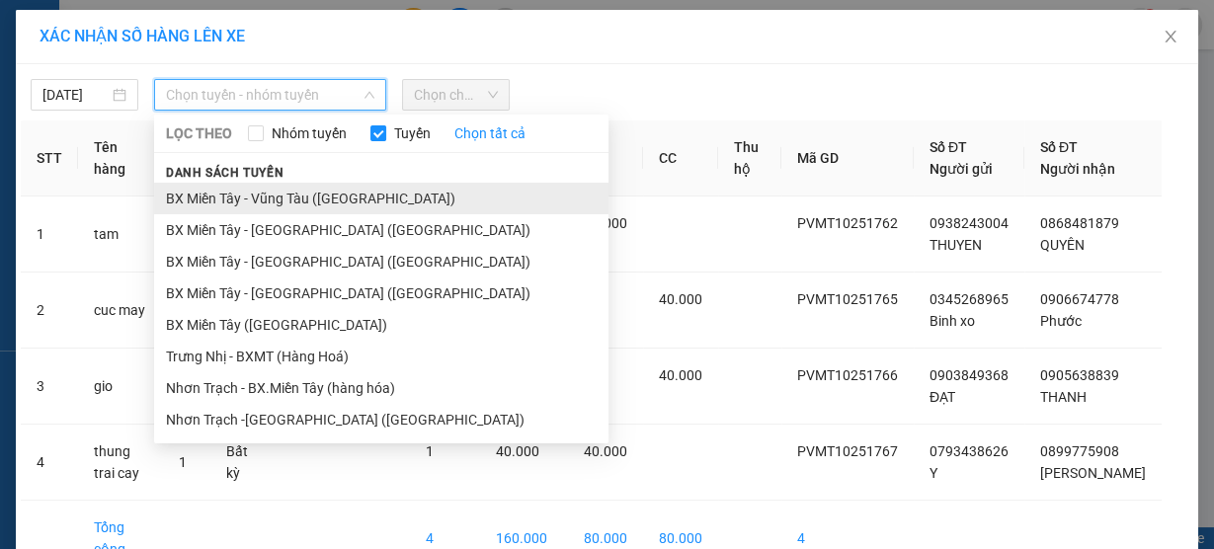
click at [299, 183] on li "BX Miền Tây - Vũng Tàu (Hàng Hóa)" at bounding box center [381, 199] width 455 height 32
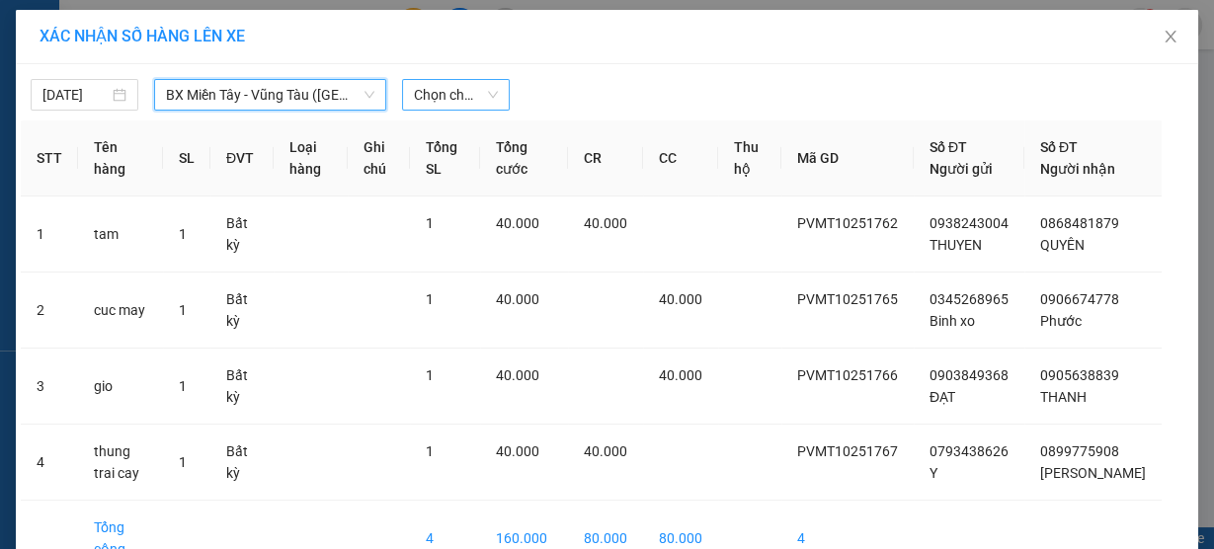
click at [435, 98] on span "Chọn chuyến" at bounding box center [456, 95] width 84 height 30
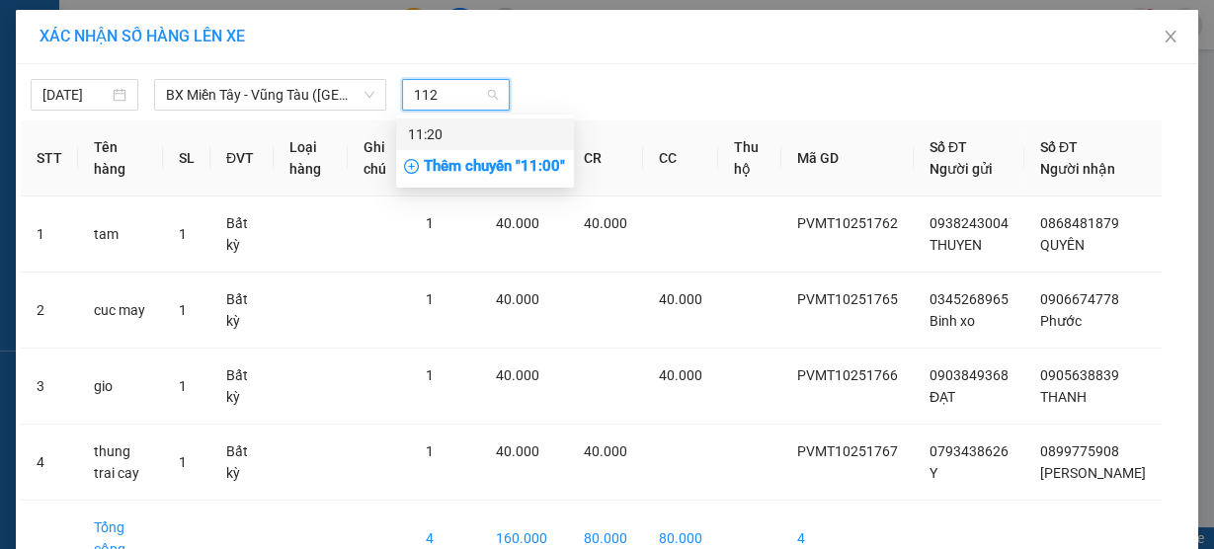
type input "1120"
click at [472, 142] on div "11:20" at bounding box center [485, 135] width 154 height 22
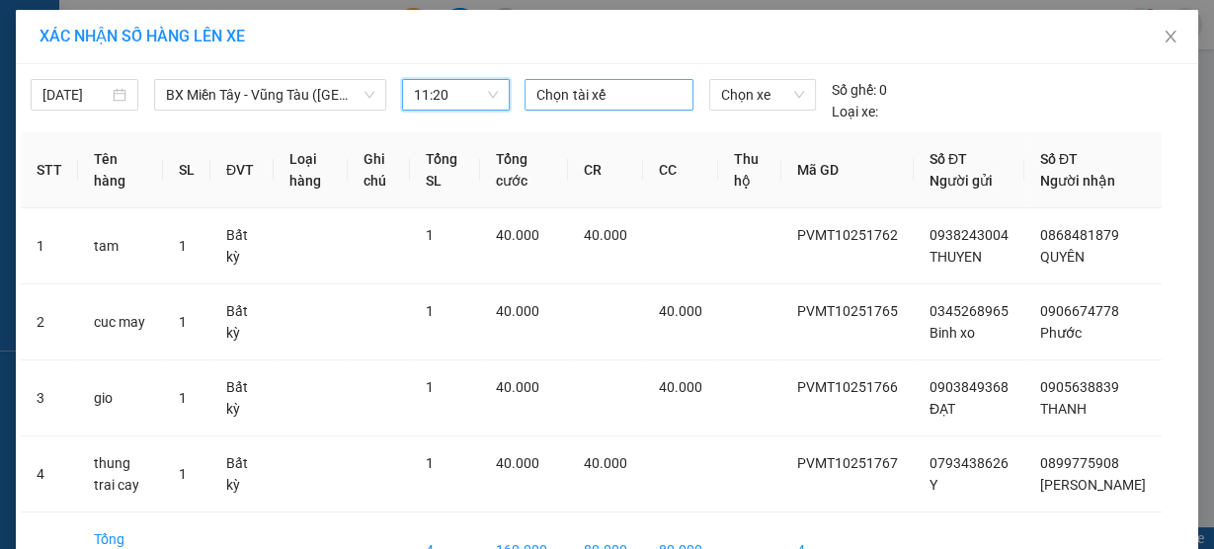
click at [559, 92] on div at bounding box center [609, 95] width 158 height 24
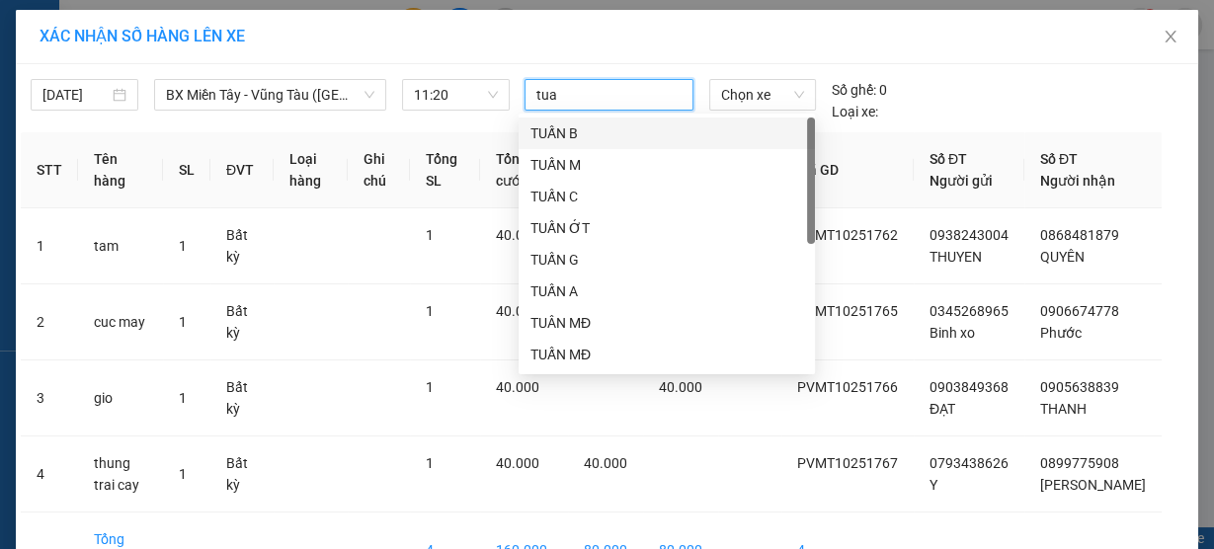
type input "tuan"
click at [572, 190] on div "TUẤN C" at bounding box center [667, 197] width 273 height 22
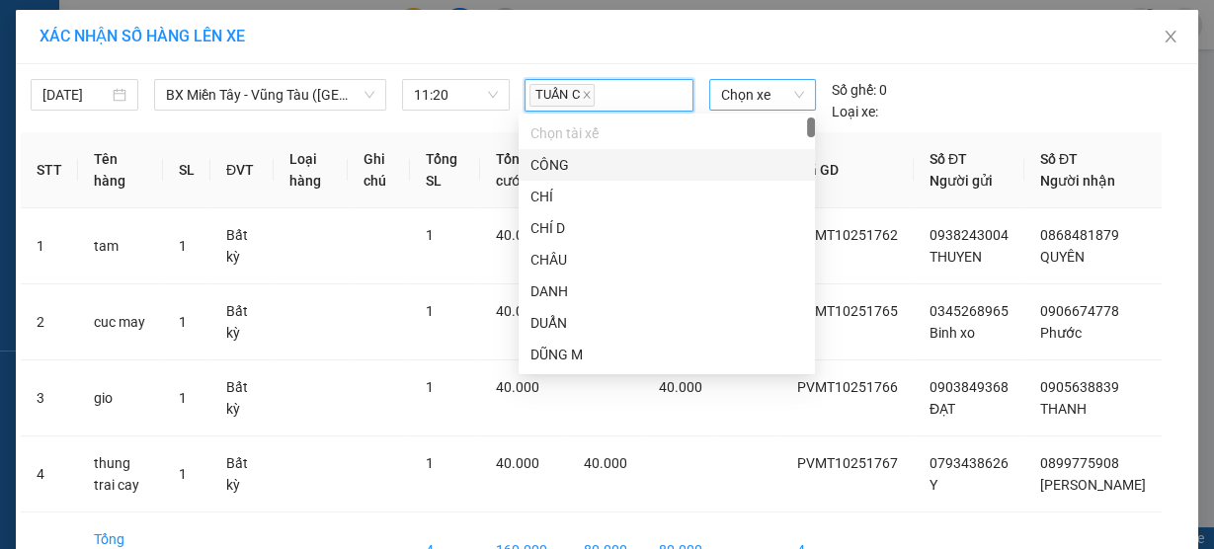
click at [728, 90] on span "Chọn xe" at bounding box center [762, 95] width 83 height 30
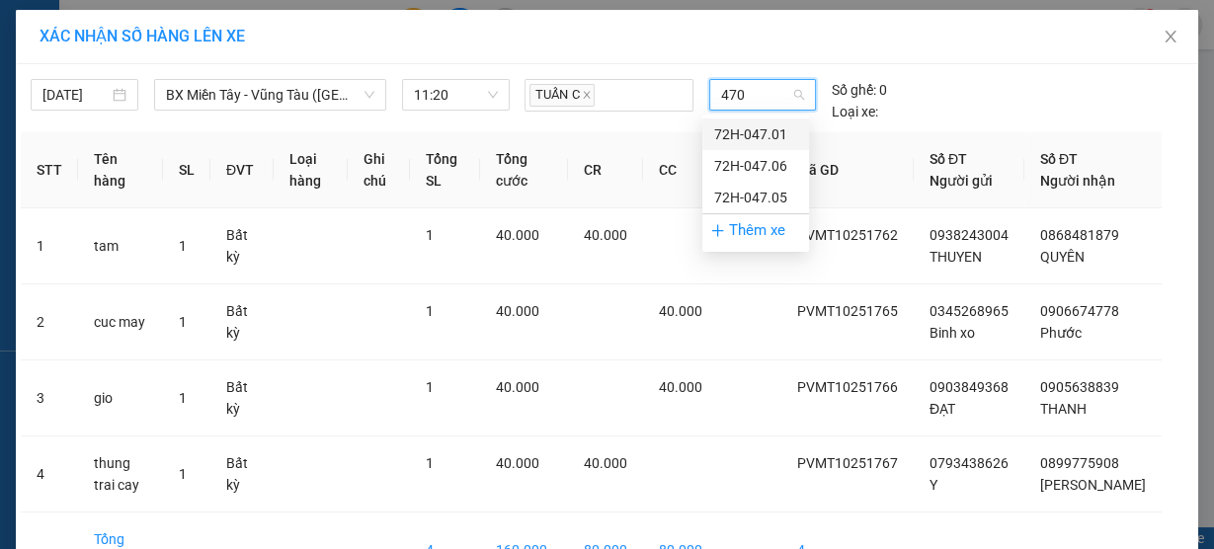
type input "4705"
click at [737, 132] on div "72H-047.05" at bounding box center [755, 135] width 83 height 22
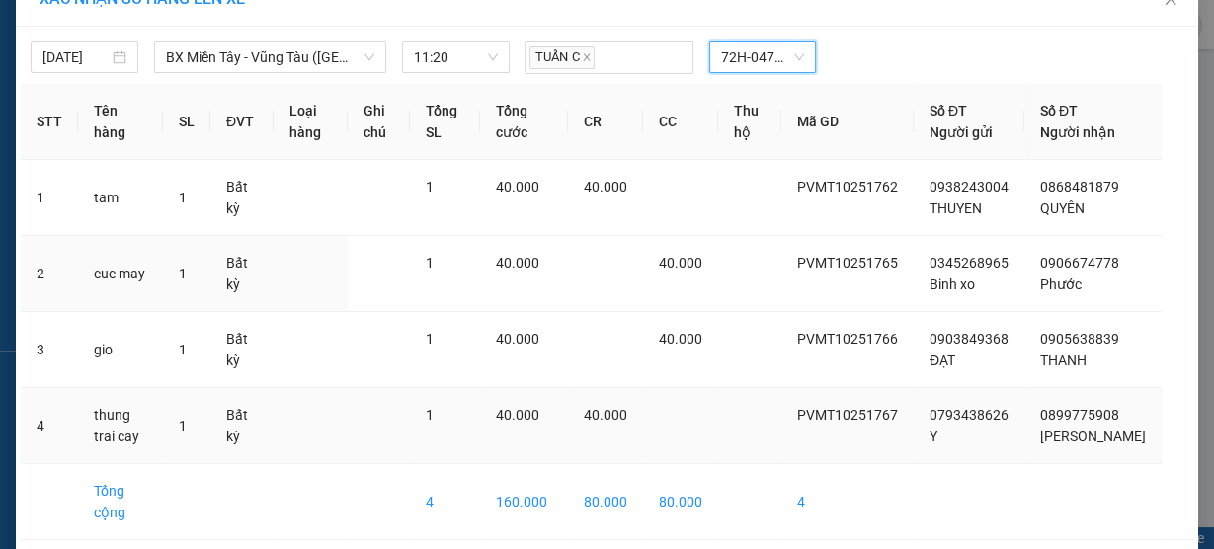
scroll to position [115, 0]
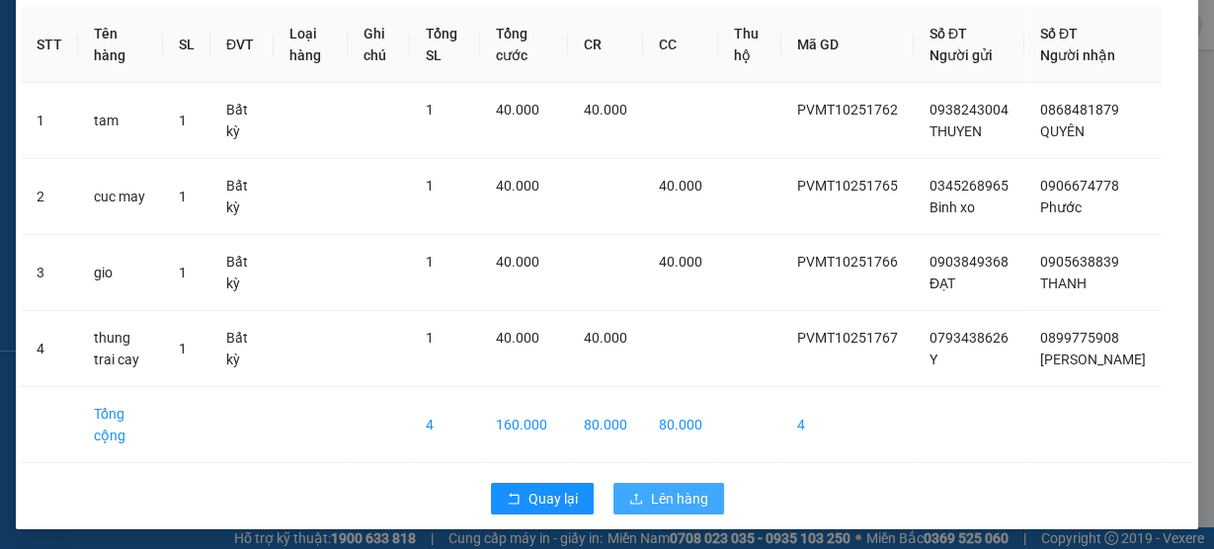
click at [659, 496] on span "Lên hàng" at bounding box center [679, 499] width 57 height 22
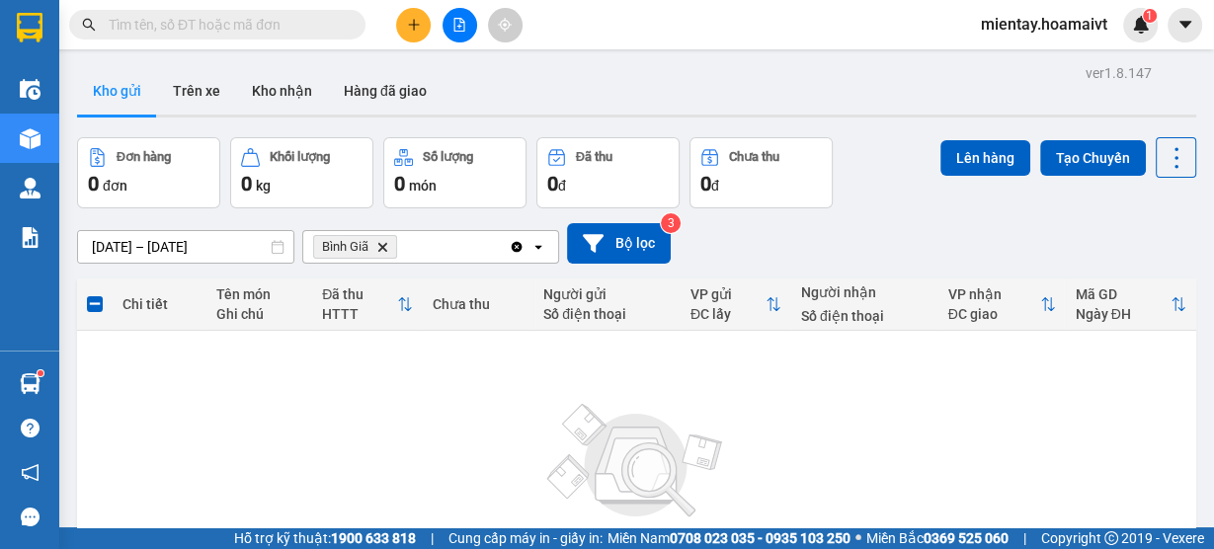
click at [385, 243] on icon "Bình Giã, close by backspace" at bounding box center [382, 246] width 9 height 9
click at [385, 243] on div "Chọn văn phòng nhận" at bounding box center [383, 247] width 136 height 20
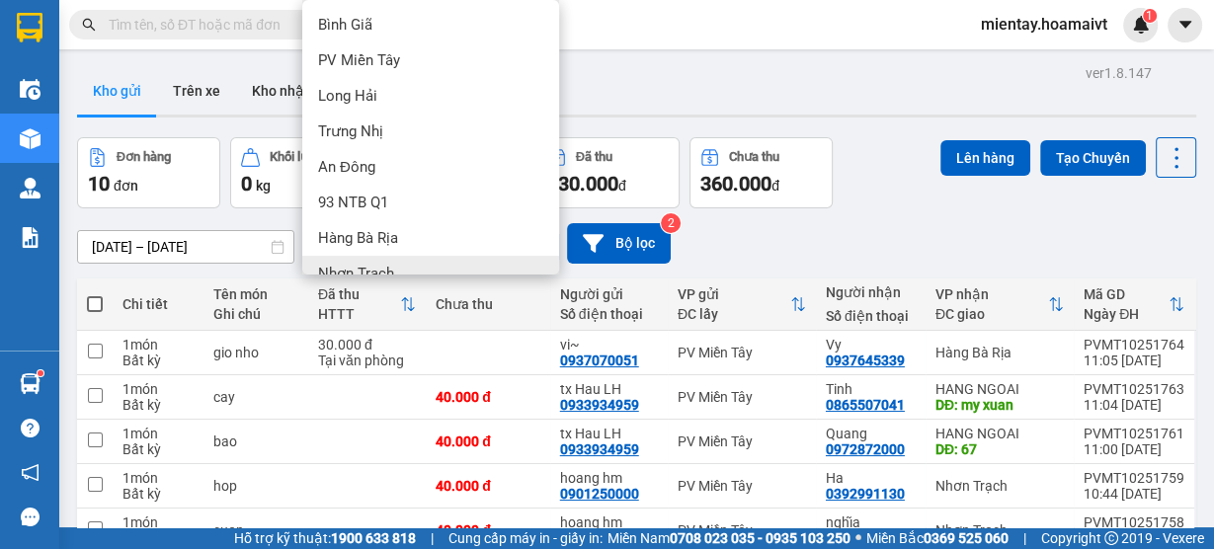
scroll to position [158, 0]
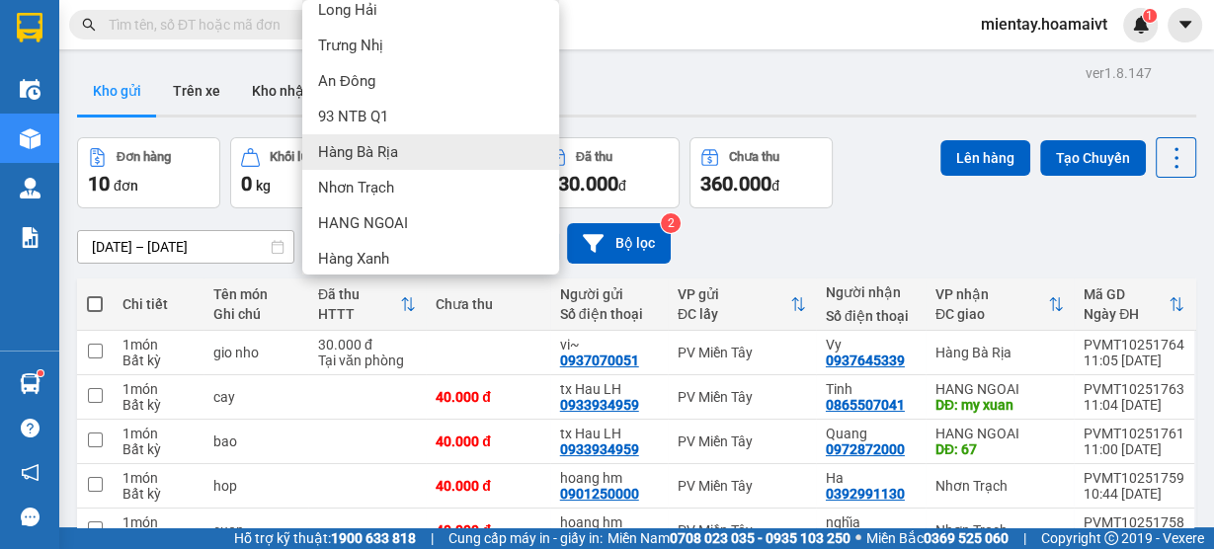
click at [395, 142] on span "Hàng Bà Rịa" at bounding box center [358, 152] width 80 height 20
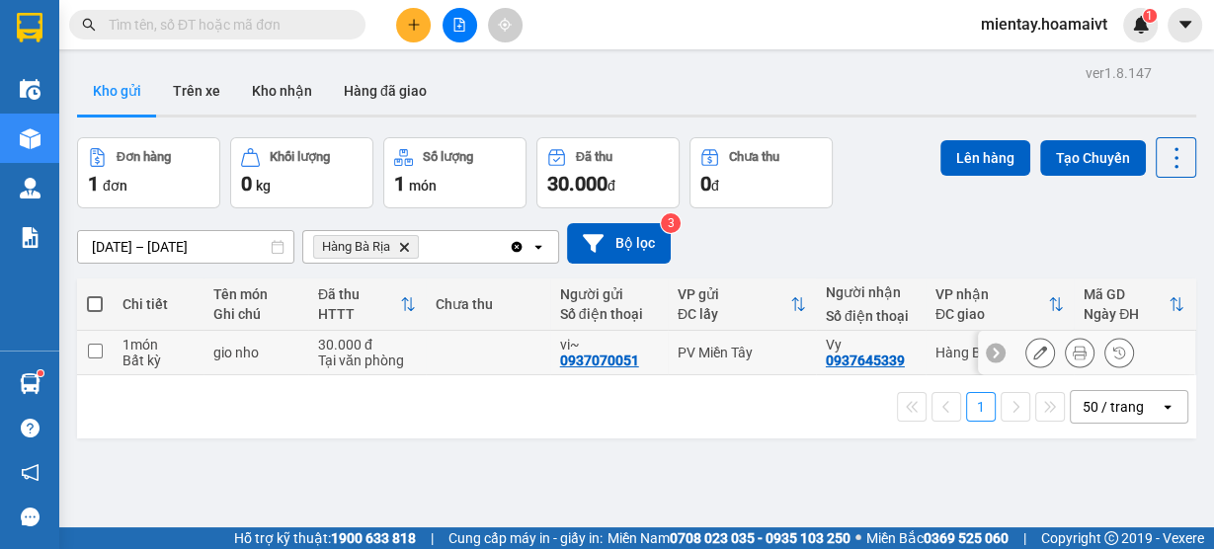
click at [400, 354] on div "Tại văn phòng" at bounding box center [367, 361] width 98 height 16
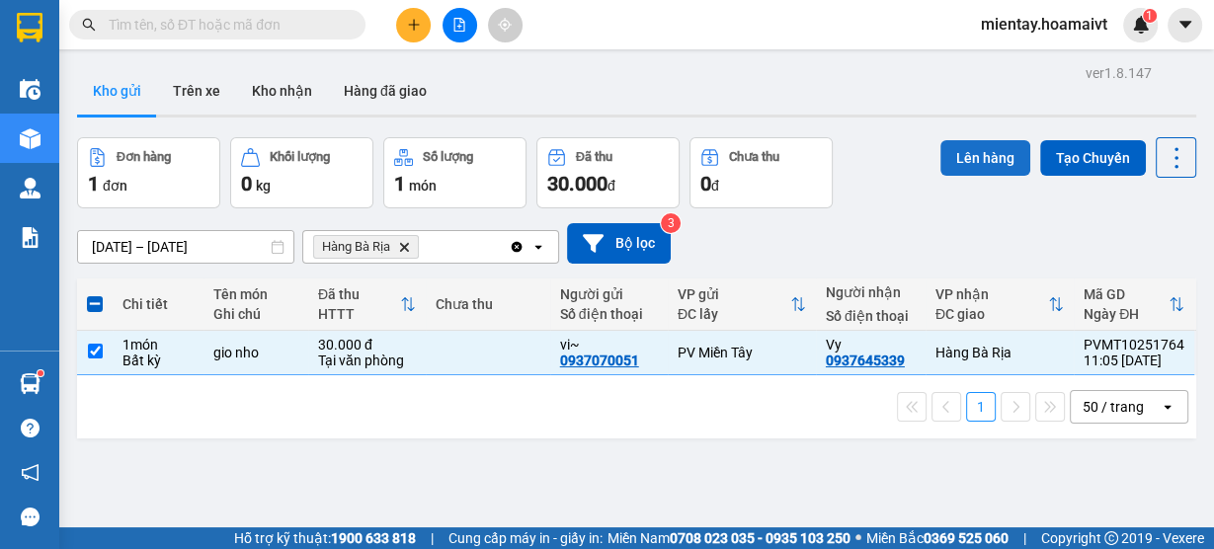
click at [982, 162] on button "Lên hàng" at bounding box center [986, 158] width 90 height 36
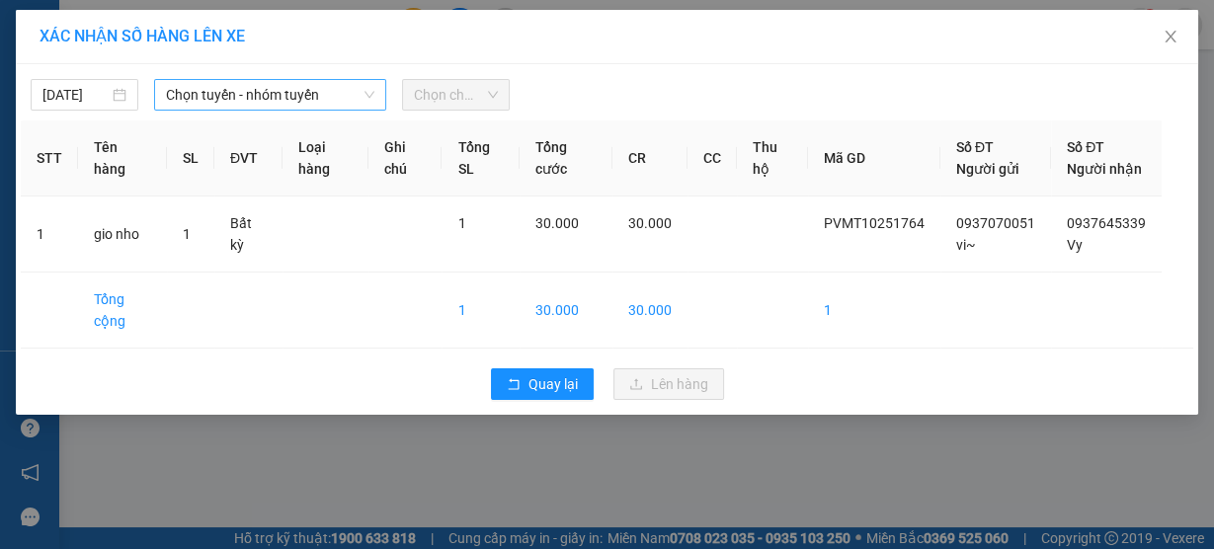
click at [258, 89] on span "Chọn tuyến - nhóm tuyến" at bounding box center [270, 95] width 208 height 30
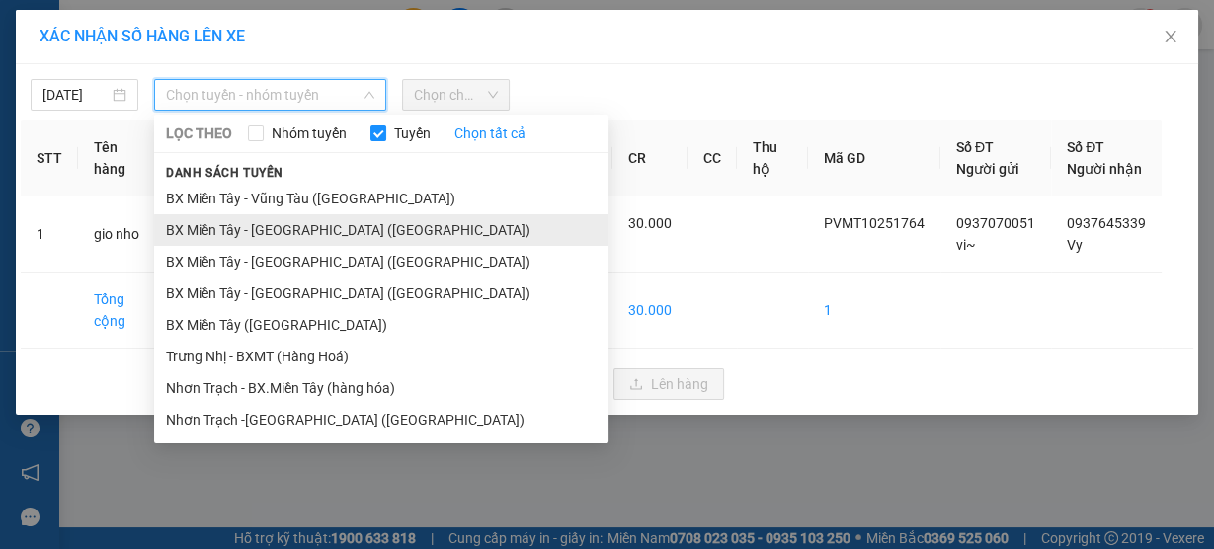
click at [261, 233] on li "BX Miền Tây - Bà Rịa (Hàng Hóa)" at bounding box center [381, 230] width 455 height 32
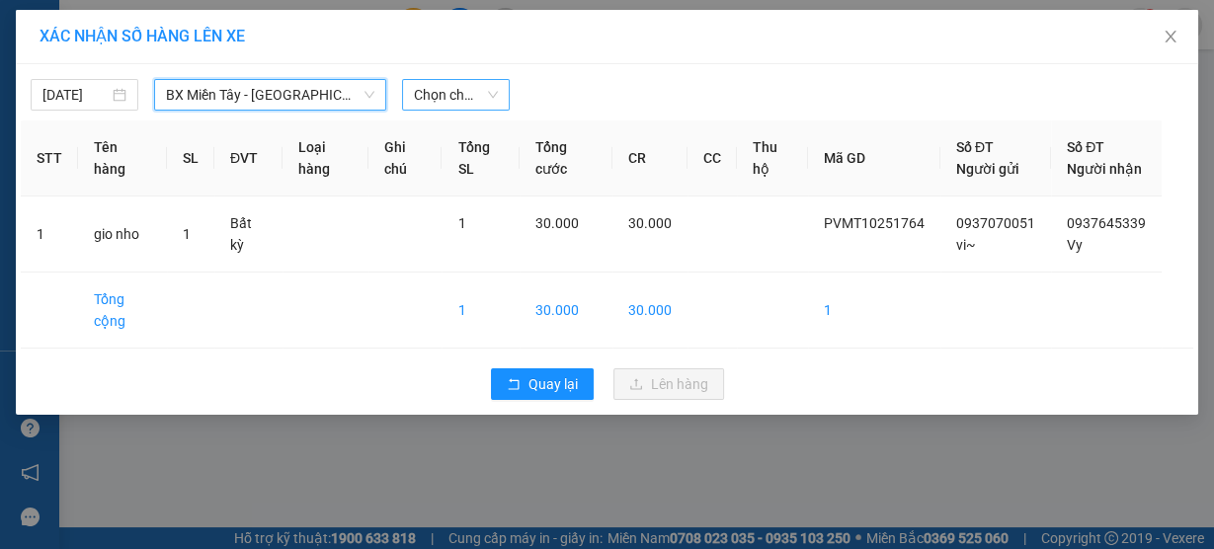
click at [454, 104] on span "Chọn chuyến" at bounding box center [456, 95] width 84 height 30
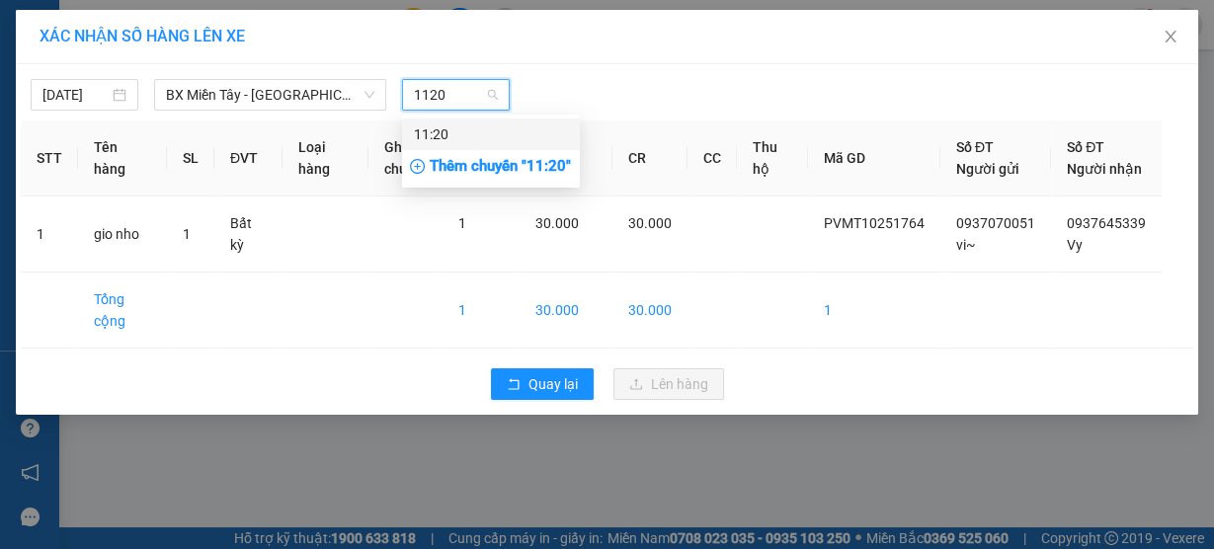
click at [495, 123] on div "11:20" at bounding box center [491, 135] width 178 height 32
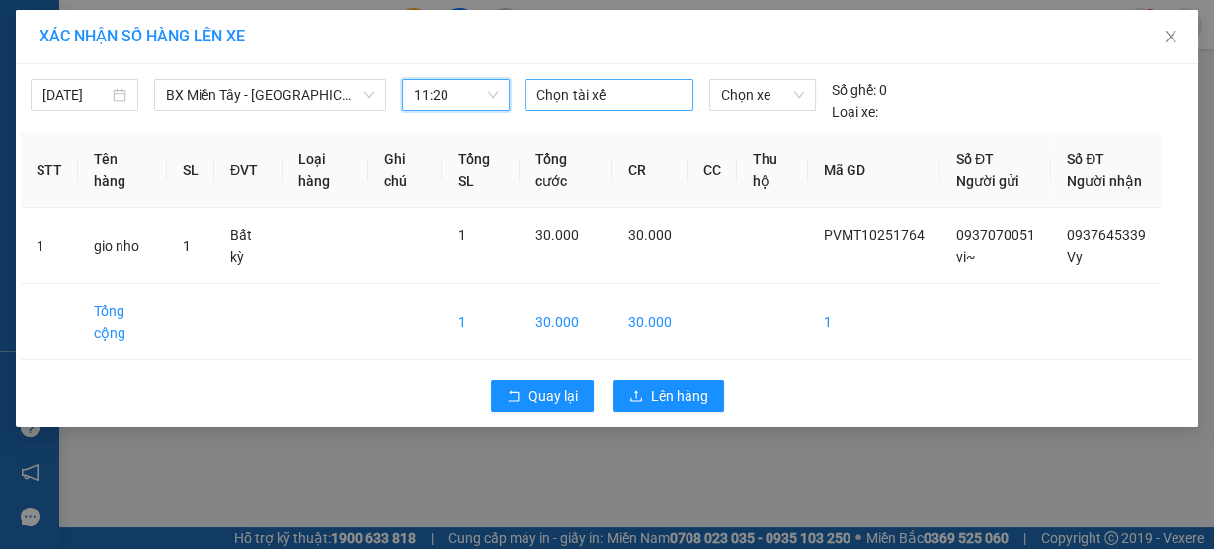
click at [583, 94] on div at bounding box center [609, 95] width 158 height 24
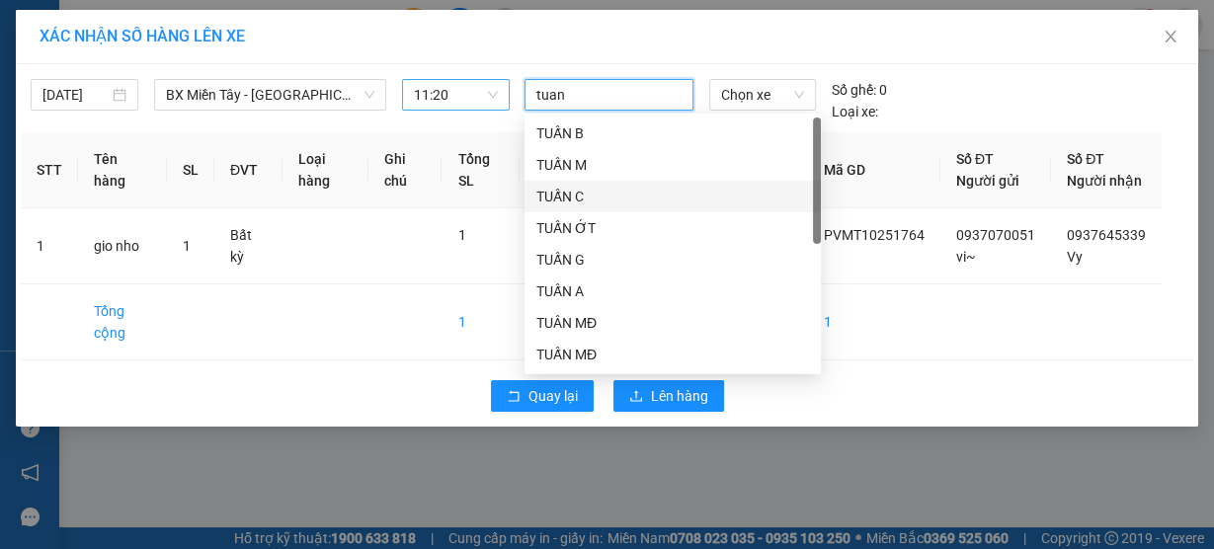
click at [599, 191] on div "TUẤN C" at bounding box center [673, 197] width 273 height 22
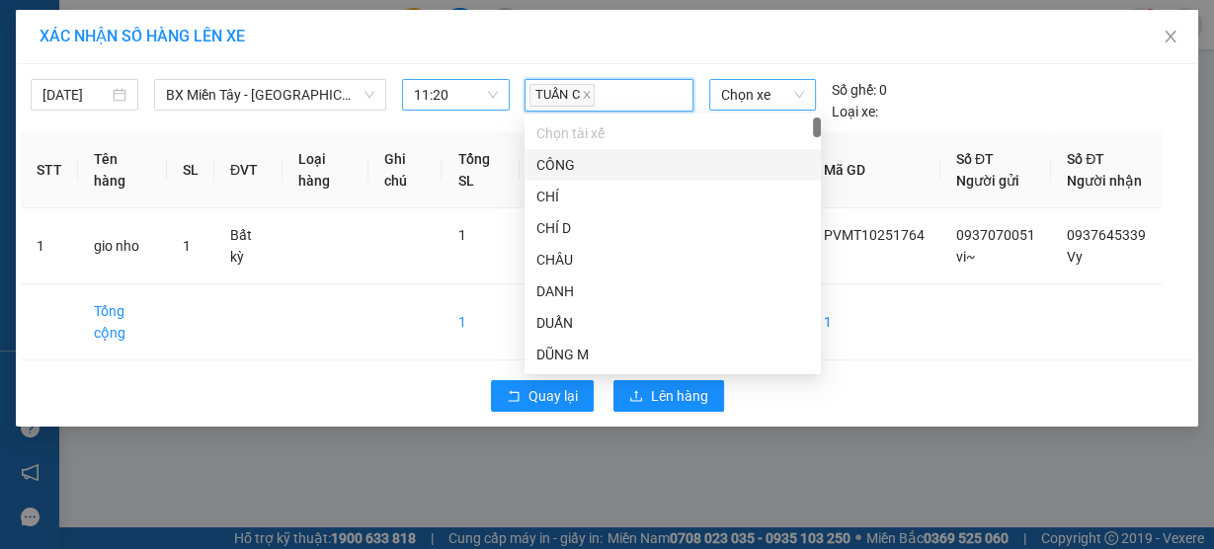
click at [749, 86] on span "Chọn xe" at bounding box center [762, 95] width 83 height 30
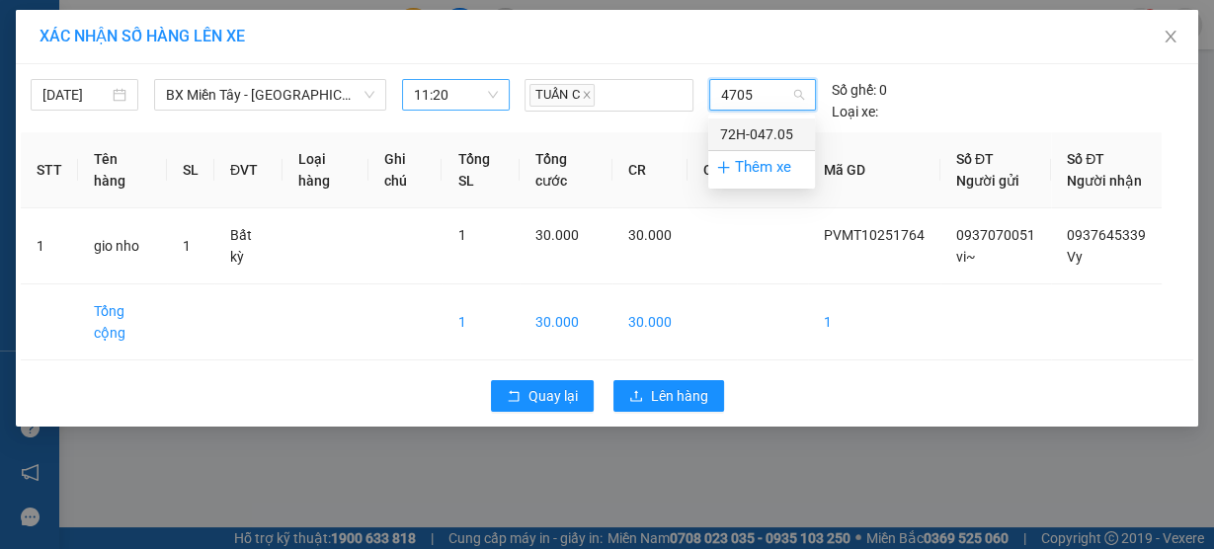
click at [723, 125] on div "72H-047.05" at bounding box center [761, 135] width 83 height 22
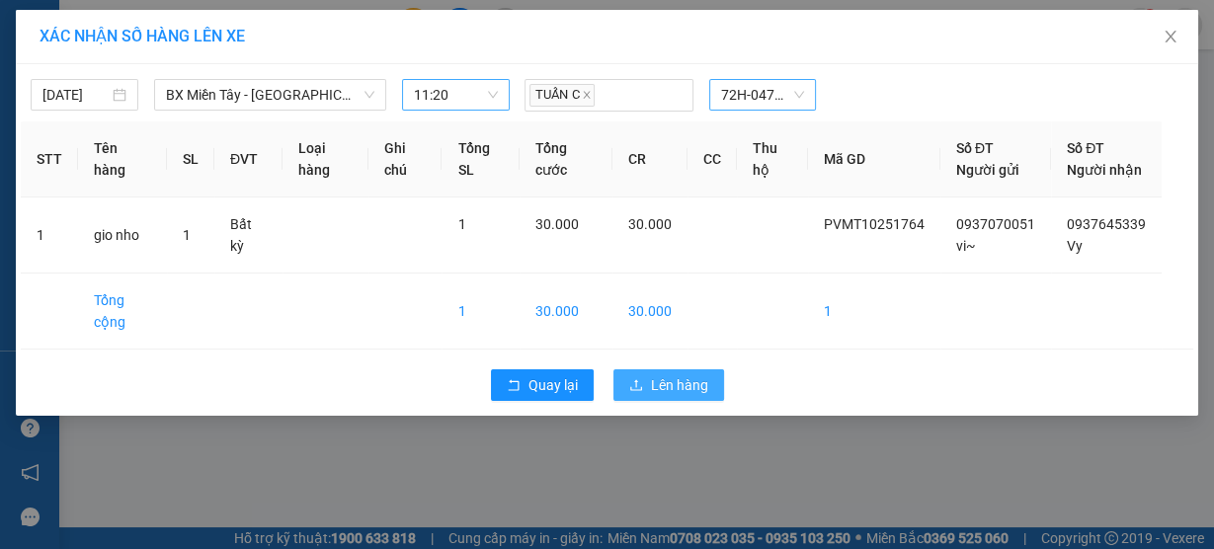
click at [687, 396] on span "Lên hàng" at bounding box center [679, 385] width 57 height 22
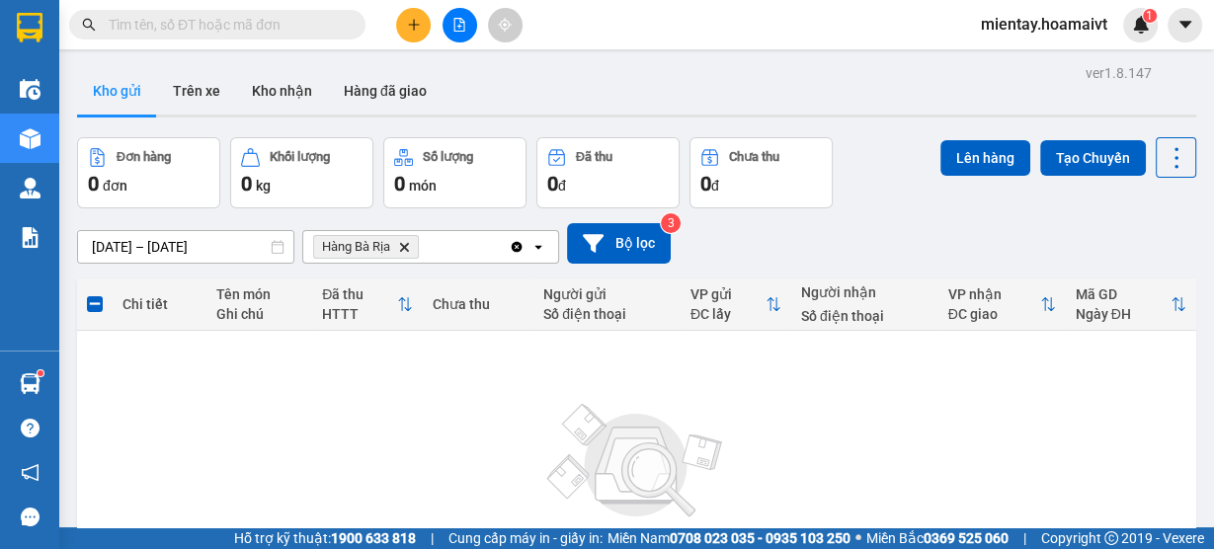
click at [403, 247] on icon "Delete" at bounding box center [404, 247] width 12 height 12
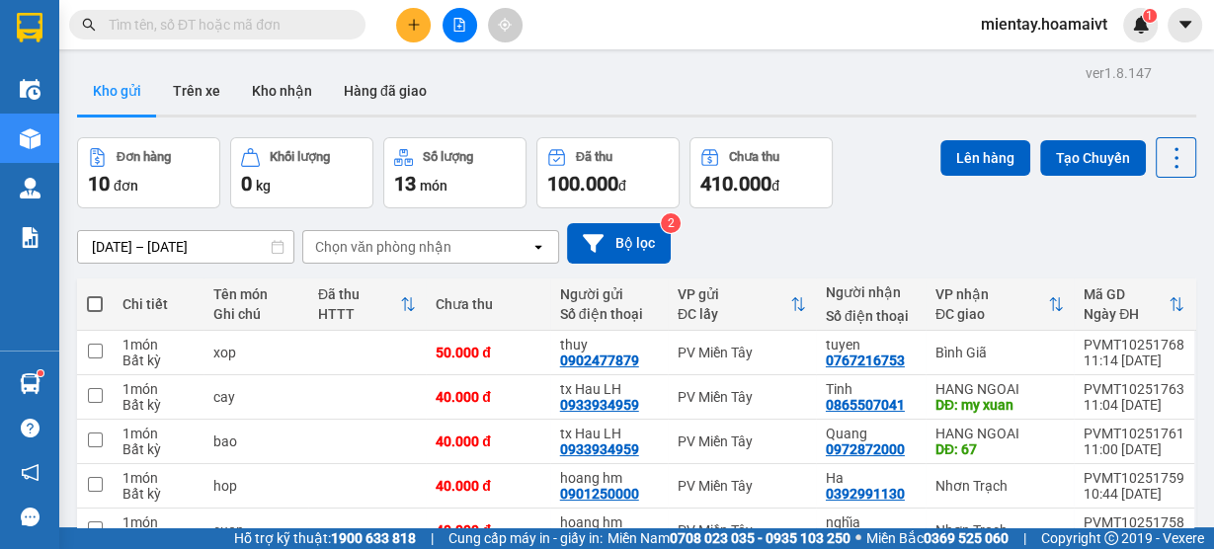
click at [371, 238] on div "Chọn văn phòng nhận" at bounding box center [383, 247] width 136 height 20
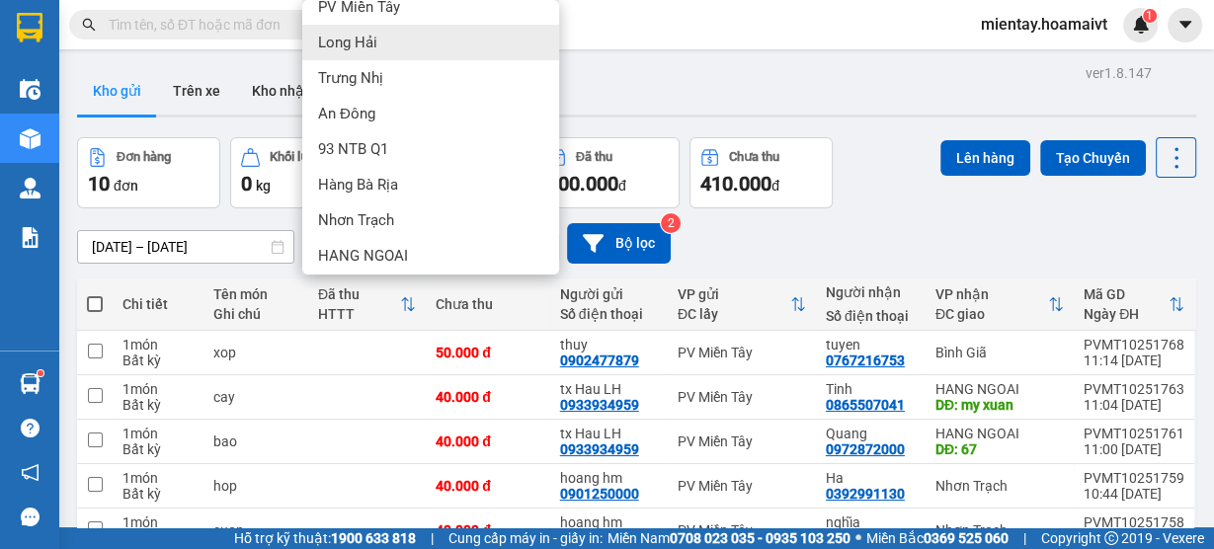
scroll to position [204, 0]
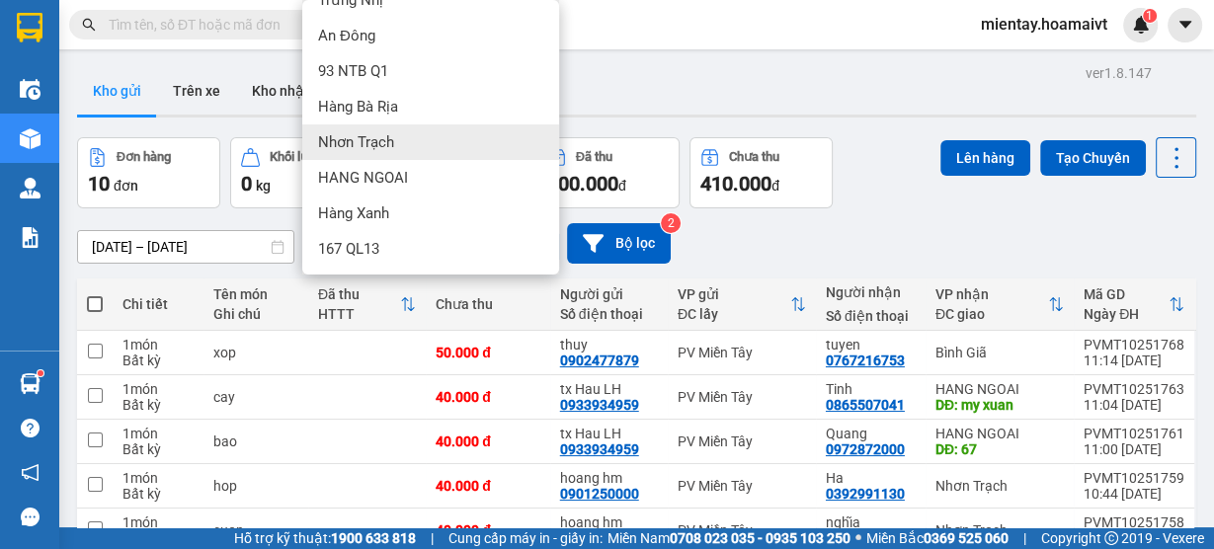
click at [407, 135] on div "Nhơn Trạch" at bounding box center [430, 143] width 257 height 36
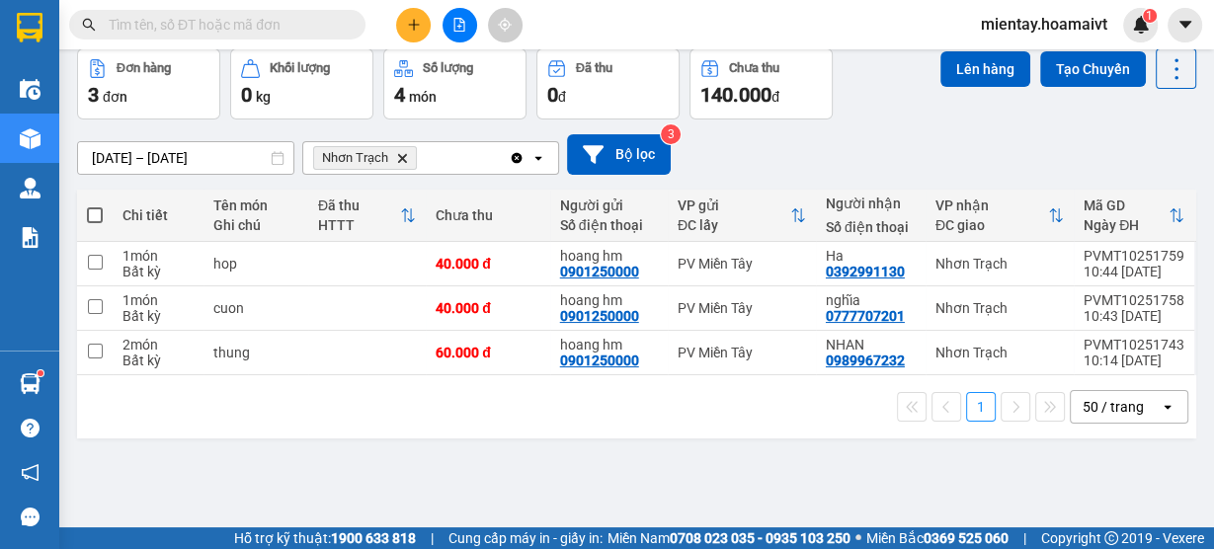
scroll to position [90, 0]
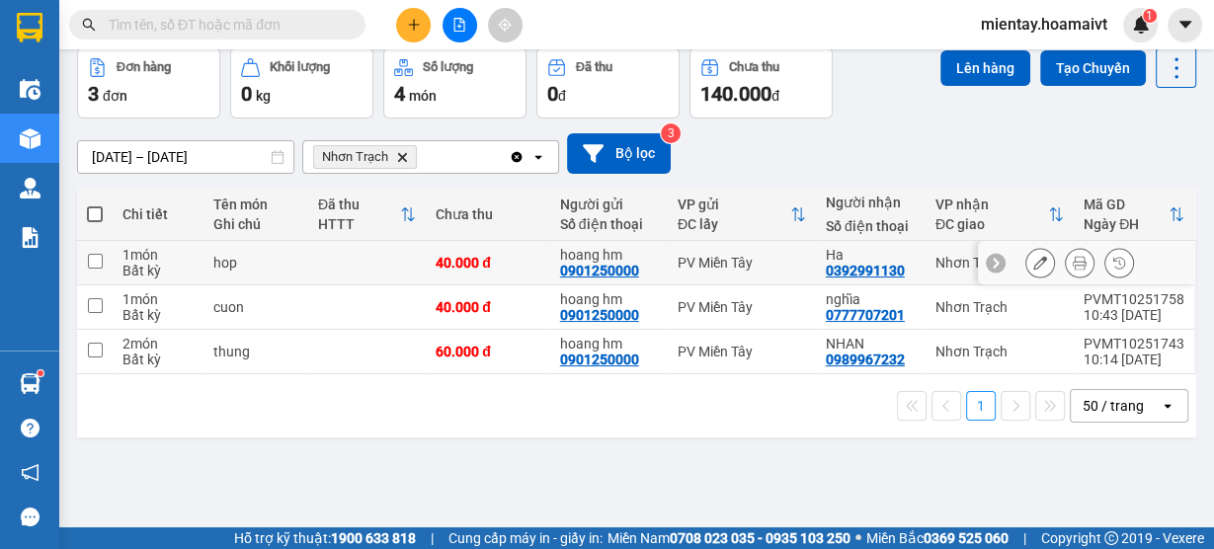
click at [386, 272] on td at bounding box center [367, 263] width 118 height 44
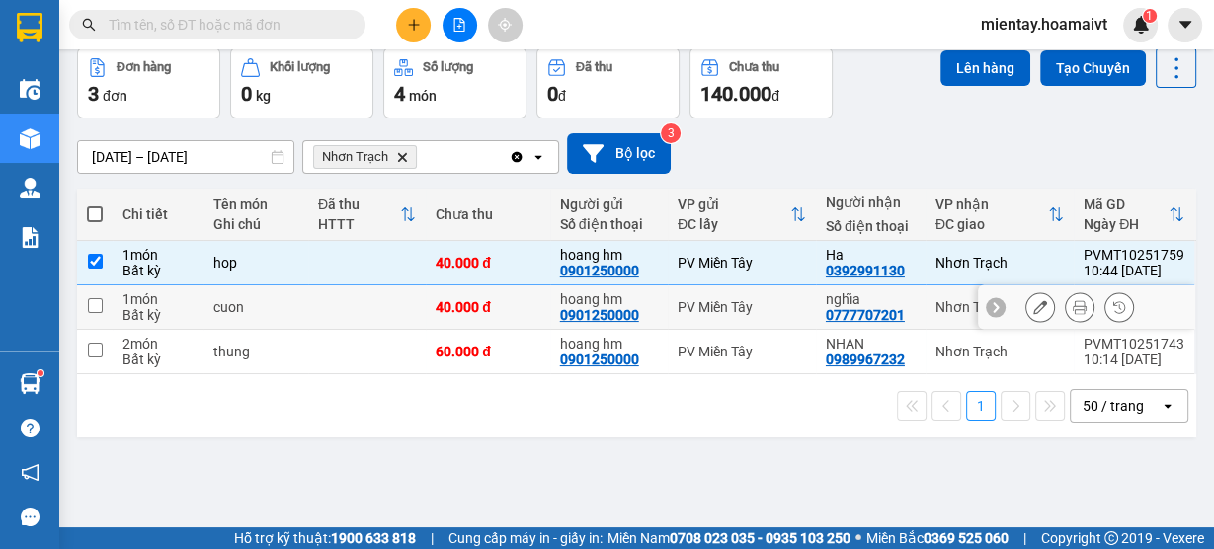
click at [386, 300] on td at bounding box center [367, 308] width 118 height 44
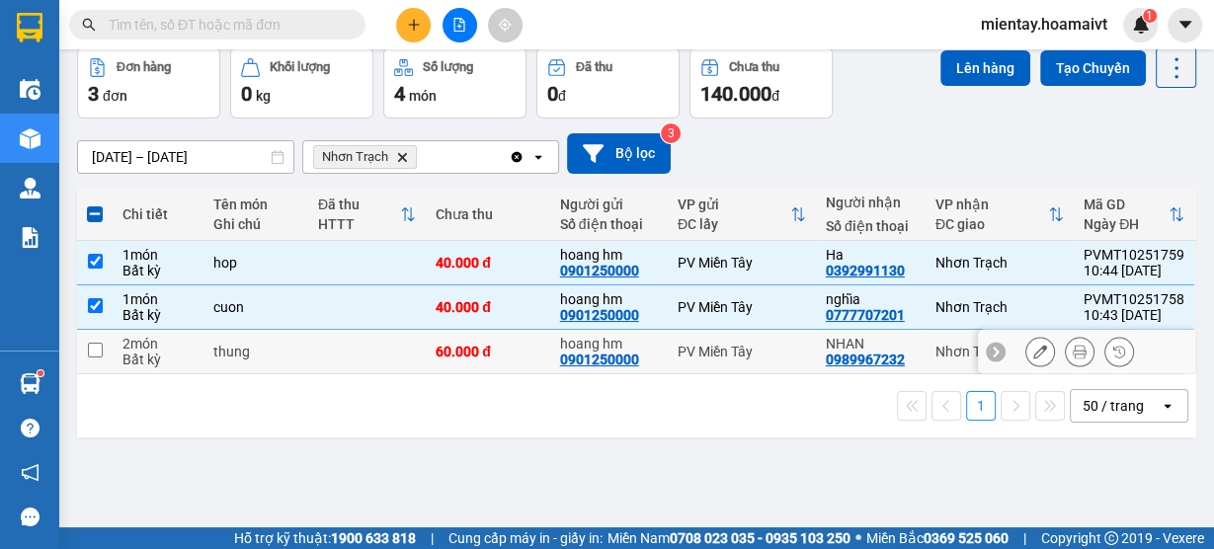
click at [375, 351] on td at bounding box center [367, 352] width 118 height 44
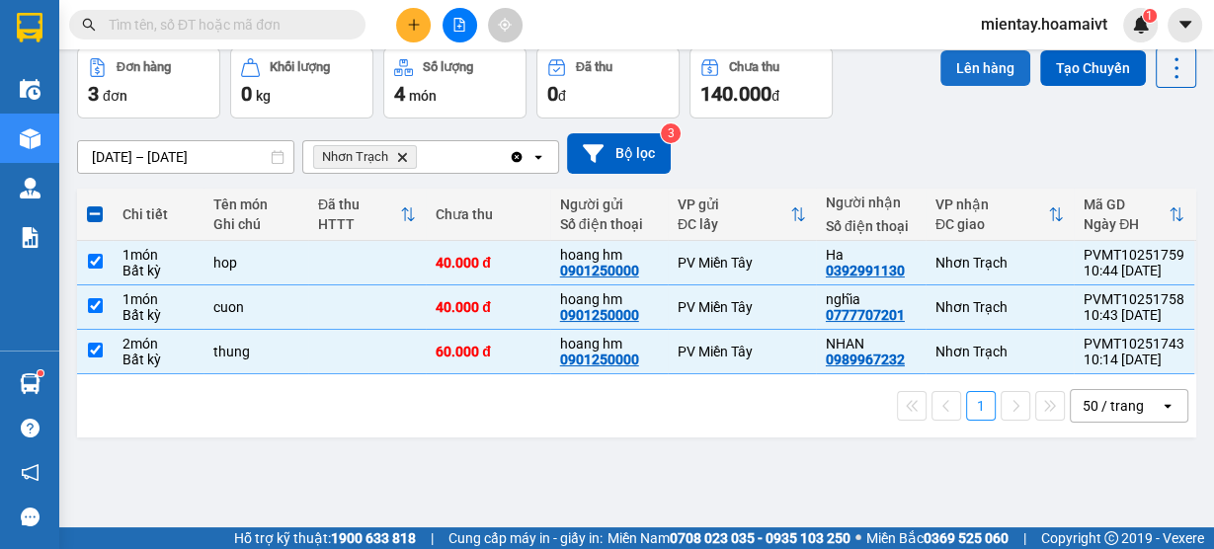
click at [1001, 59] on button "Lên hàng" at bounding box center [986, 68] width 90 height 36
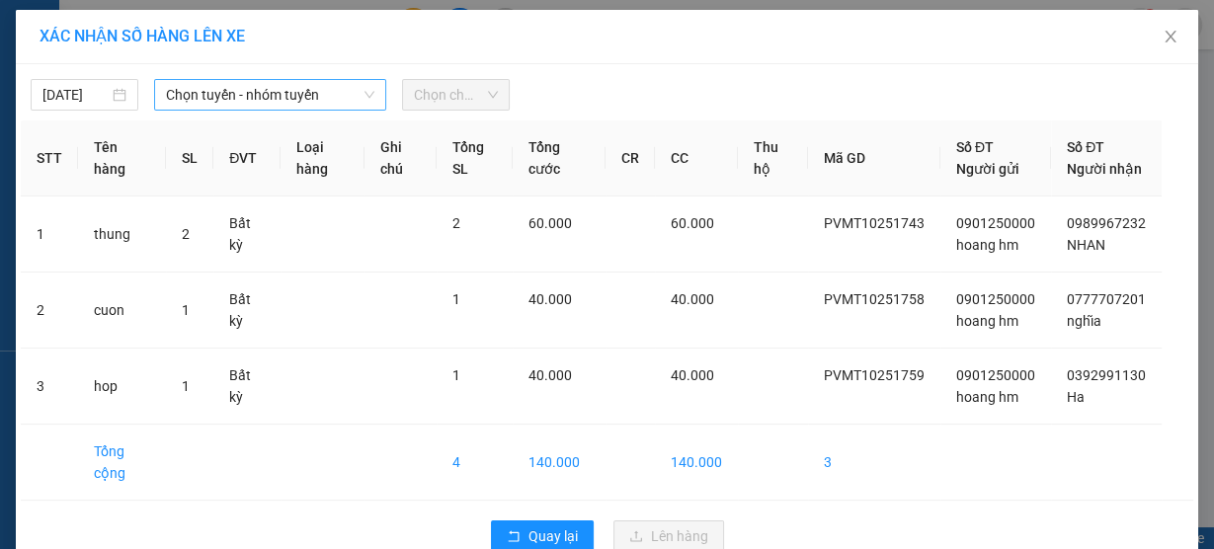
click at [276, 99] on span "Chọn tuyến - nhóm tuyến" at bounding box center [270, 95] width 208 height 30
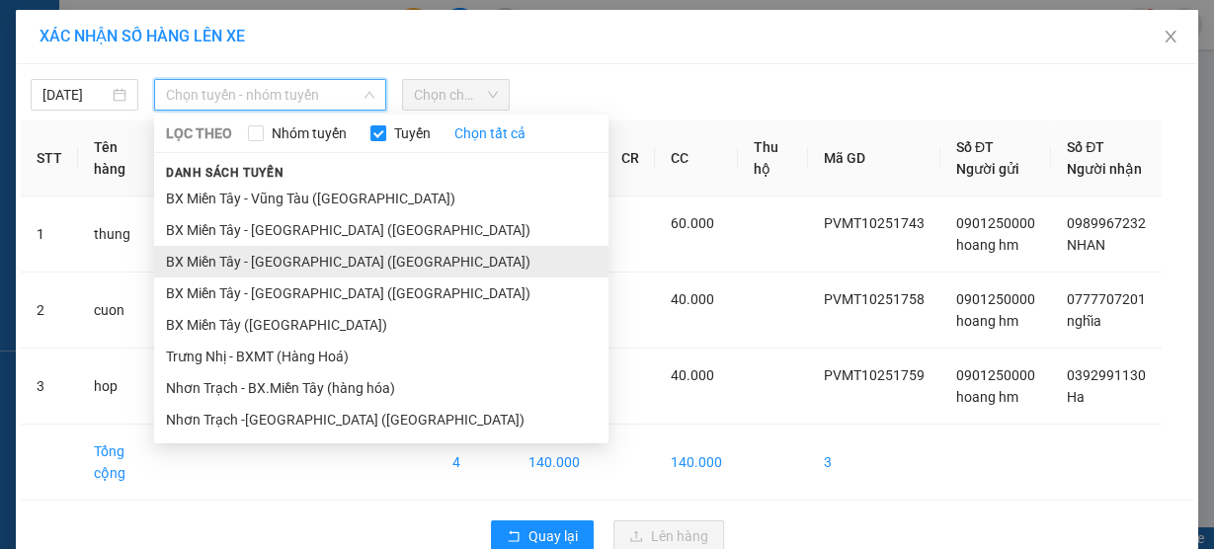
click at [275, 257] on li "BX Miền Tây - Nhơn Trạch (Hàng Hoá)" at bounding box center [381, 262] width 455 height 32
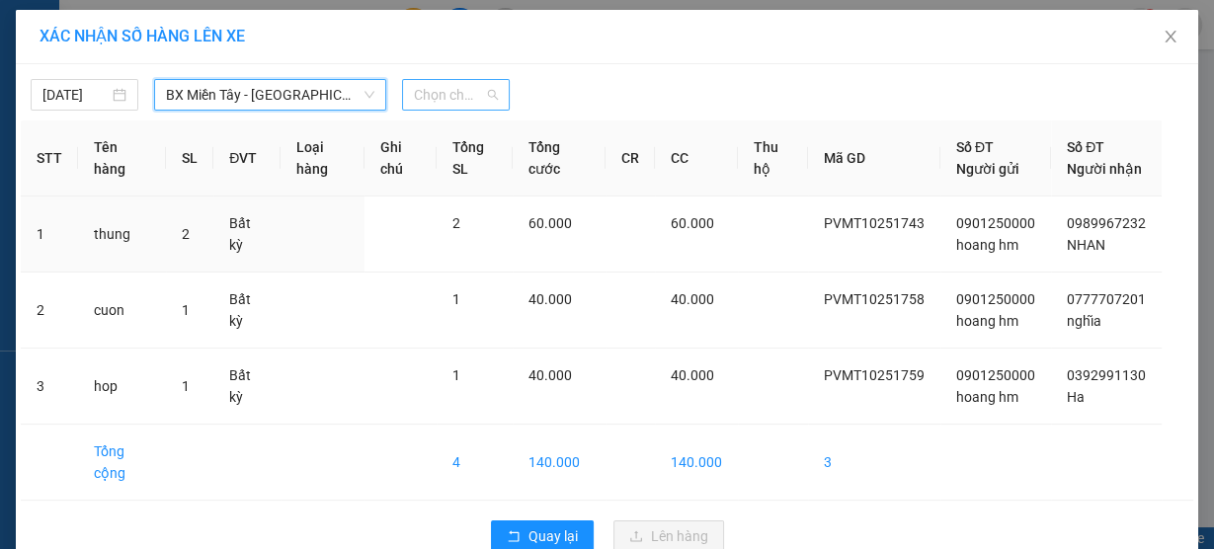
click at [437, 98] on span "Chọn chuyến" at bounding box center [456, 95] width 84 height 30
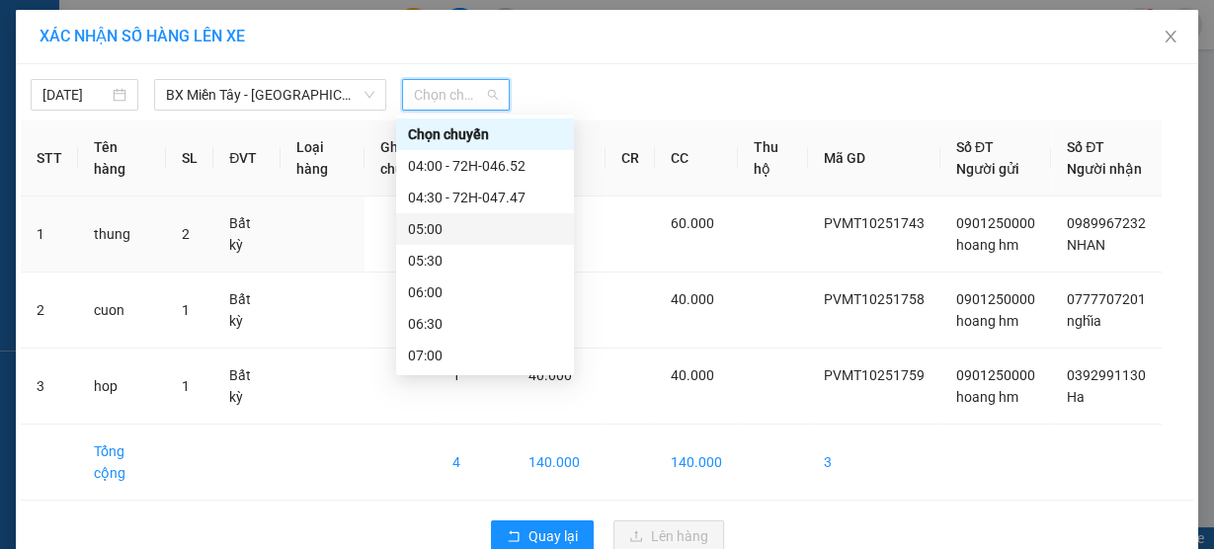
click at [458, 221] on div "05:00" at bounding box center [485, 229] width 154 height 22
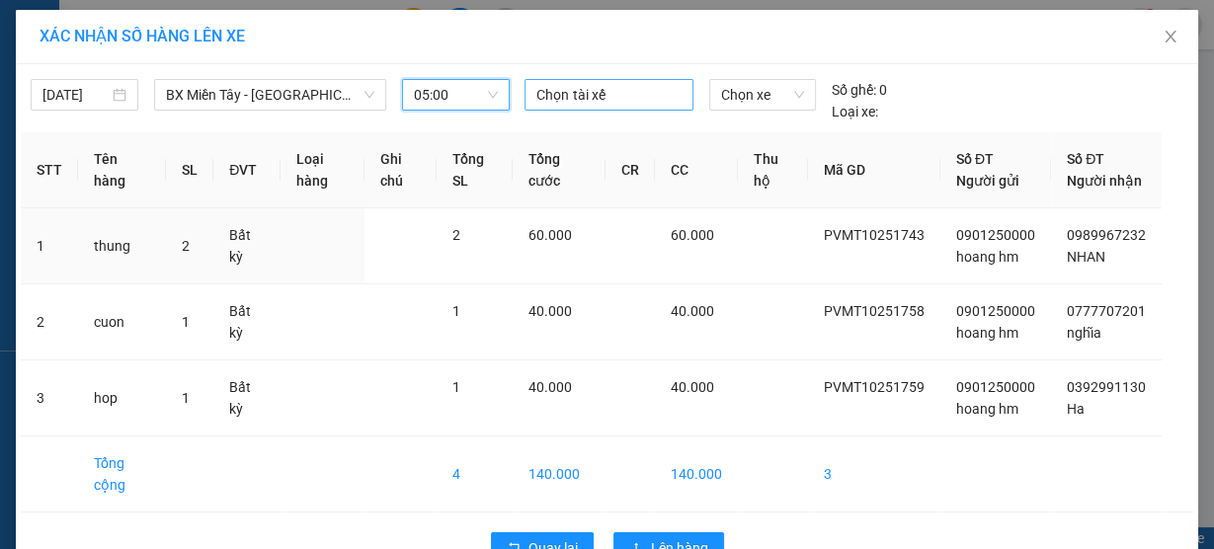
click at [565, 92] on div at bounding box center [609, 95] width 158 height 24
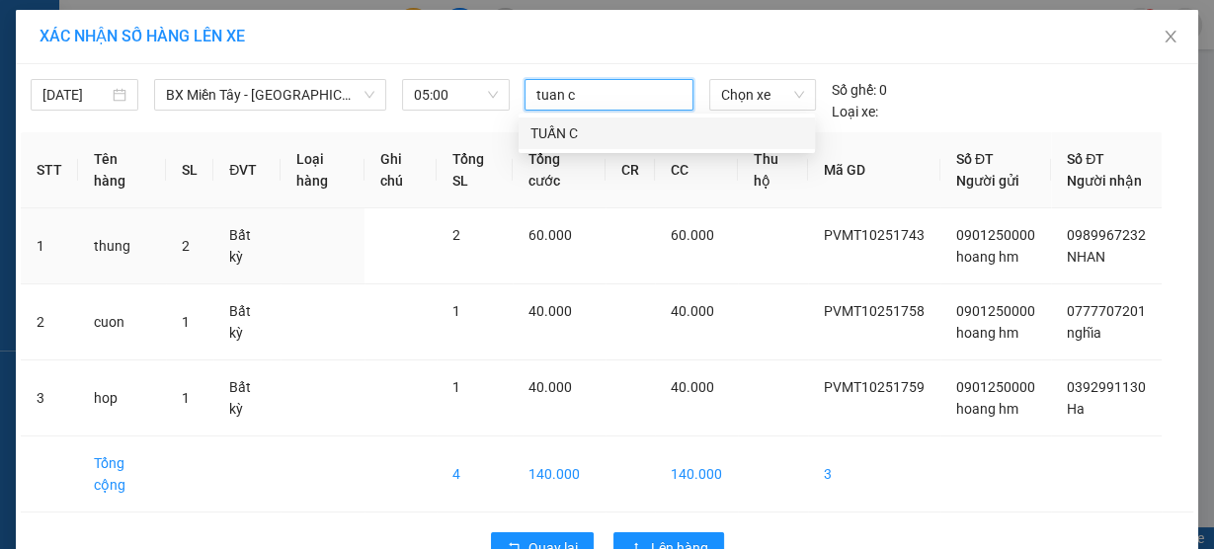
click at [565, 130] on div "TUẤN C" at bounding box center [667, 134] width 273 height 22
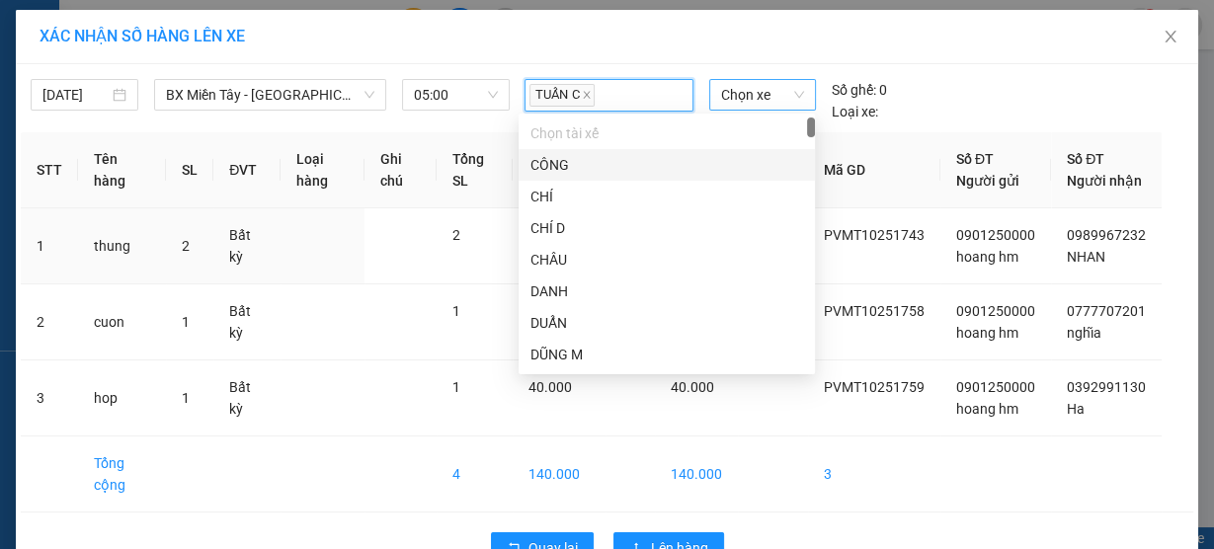
click at [721, 92] on span "Chọn xe" at bounding box center [762, 95] width 83 height 30
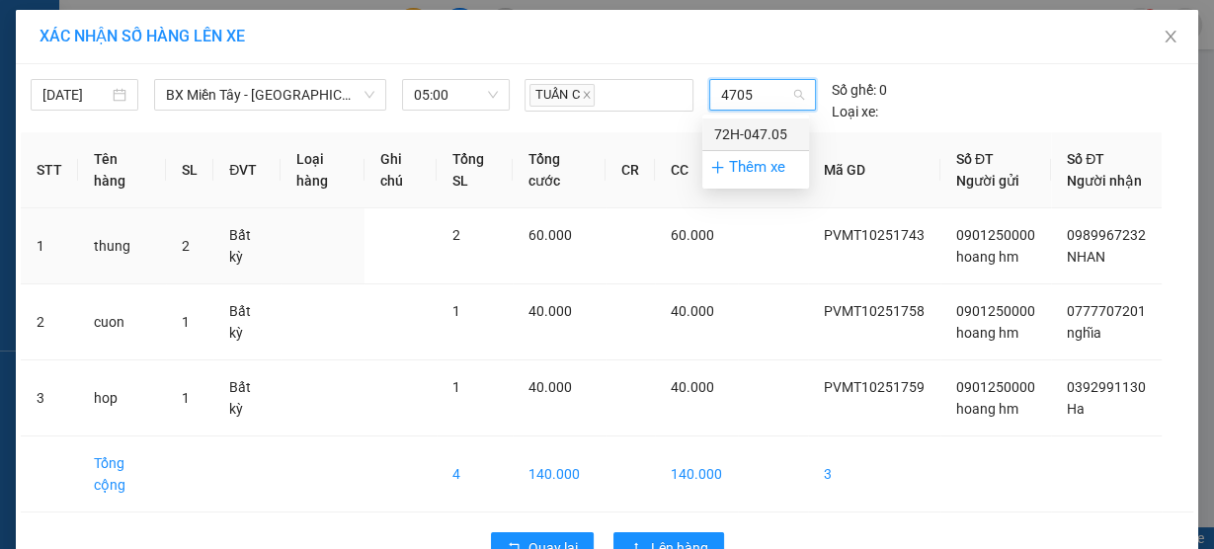
click at [744, 153] on div "Thêm xe" at bounding box center [756, 167] width 107 height 35
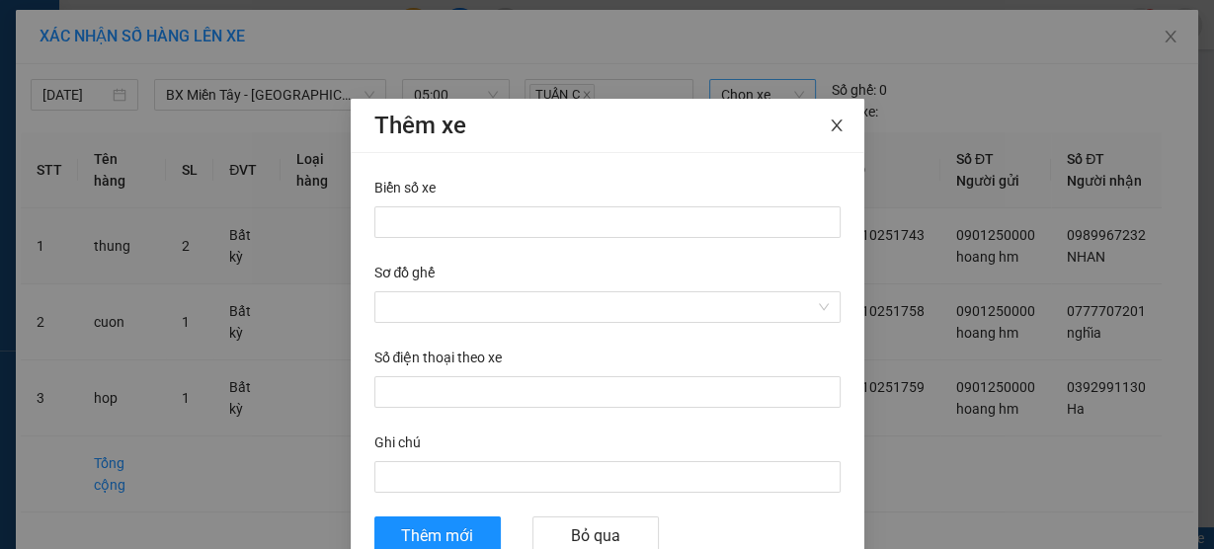
click at [838, 124] on icon "close" at bounding box center [837, 126] width 16 height 16
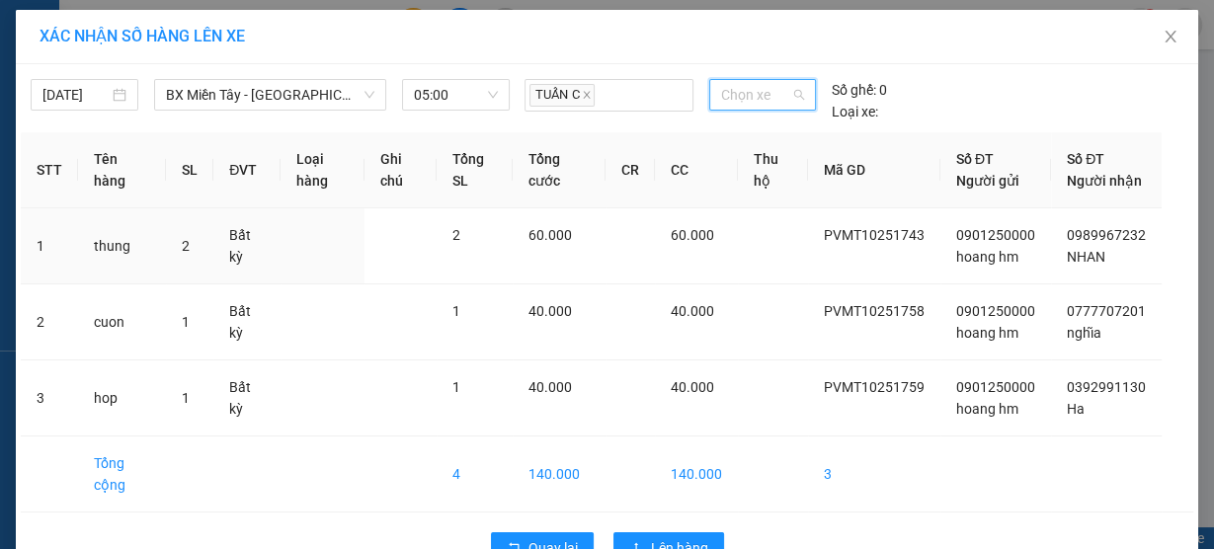
click at [764, 94] on span "Chọn xe" at bounding box center [762, 95] width 83 height 30
click at [739, 132] on div "72H-047.05" at bounding box center [755, 135] width 83 height 22
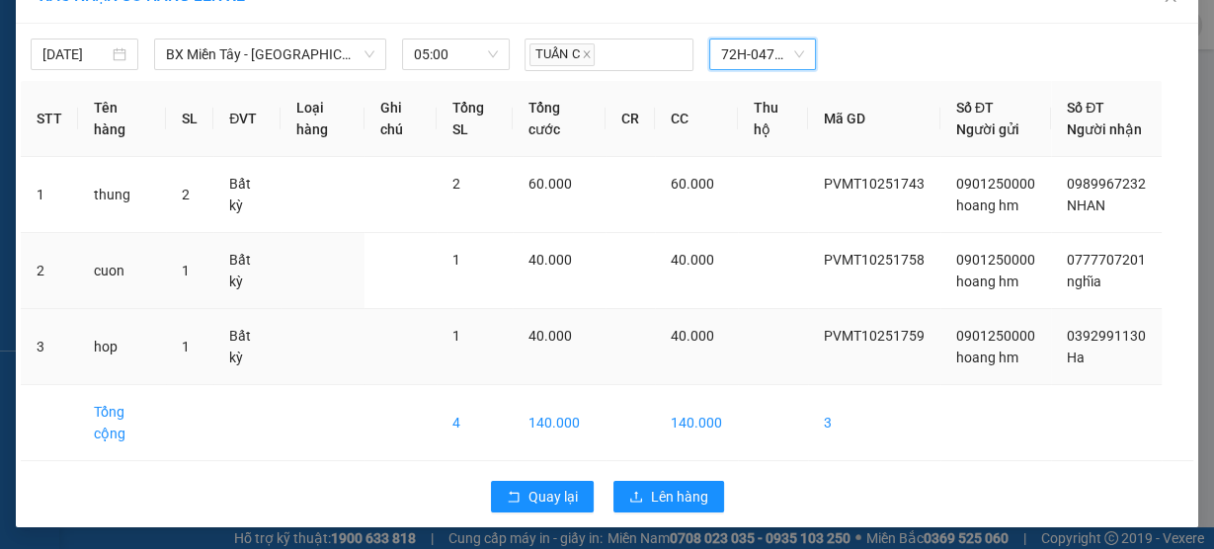
scroll to position [60, 0]
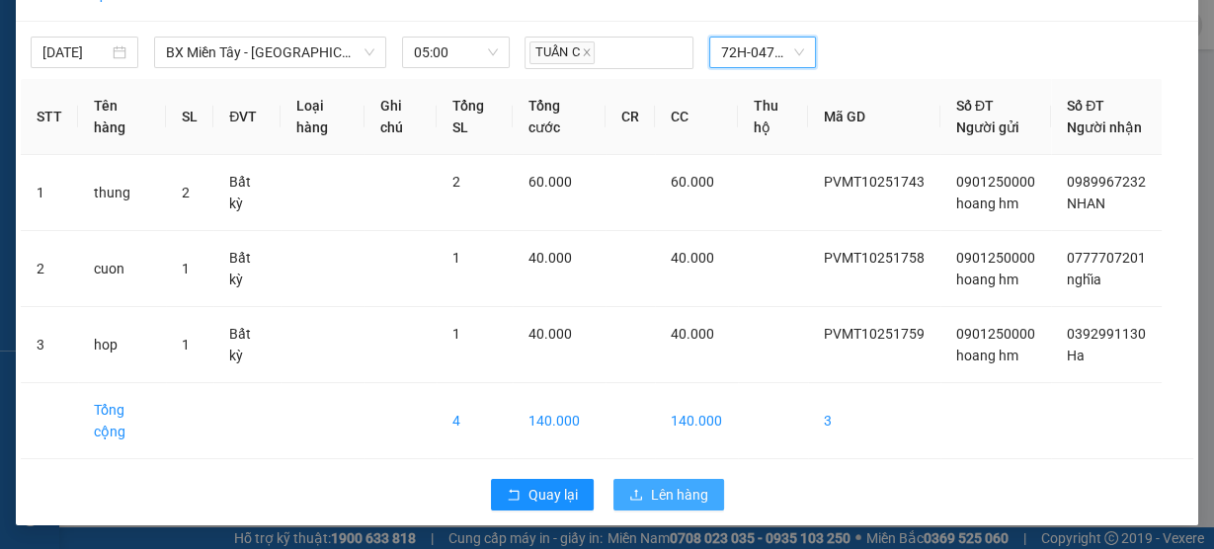
click at [671, 498] on span "Lên hàng" at bounding box center [679, 495] width 57 height 22
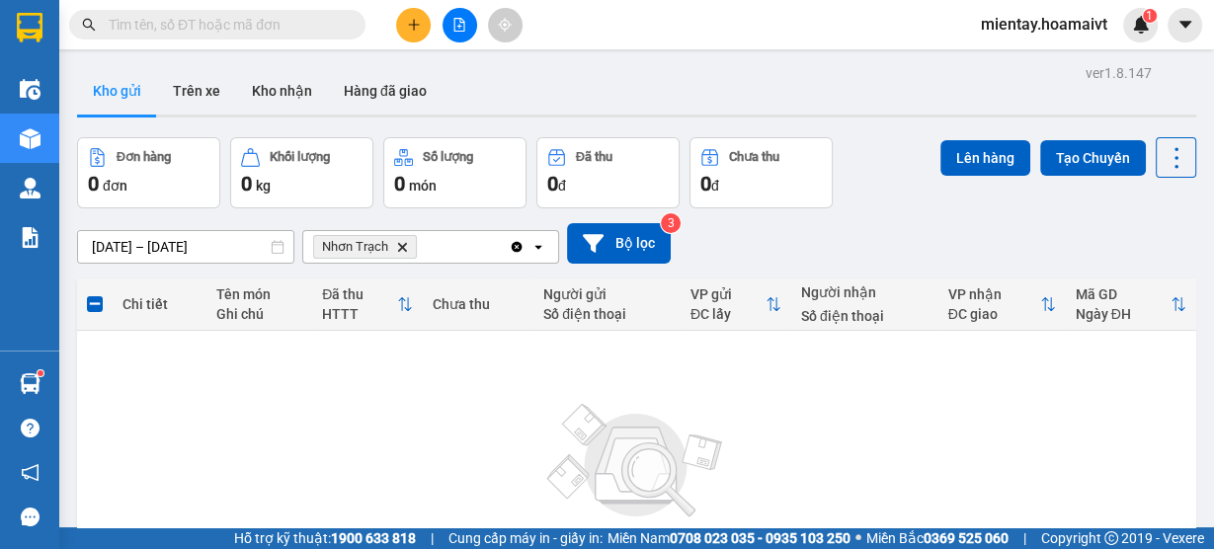
click at [400, 241] on icon "Delete" at bounding box center [402, 247] width 12 height 12
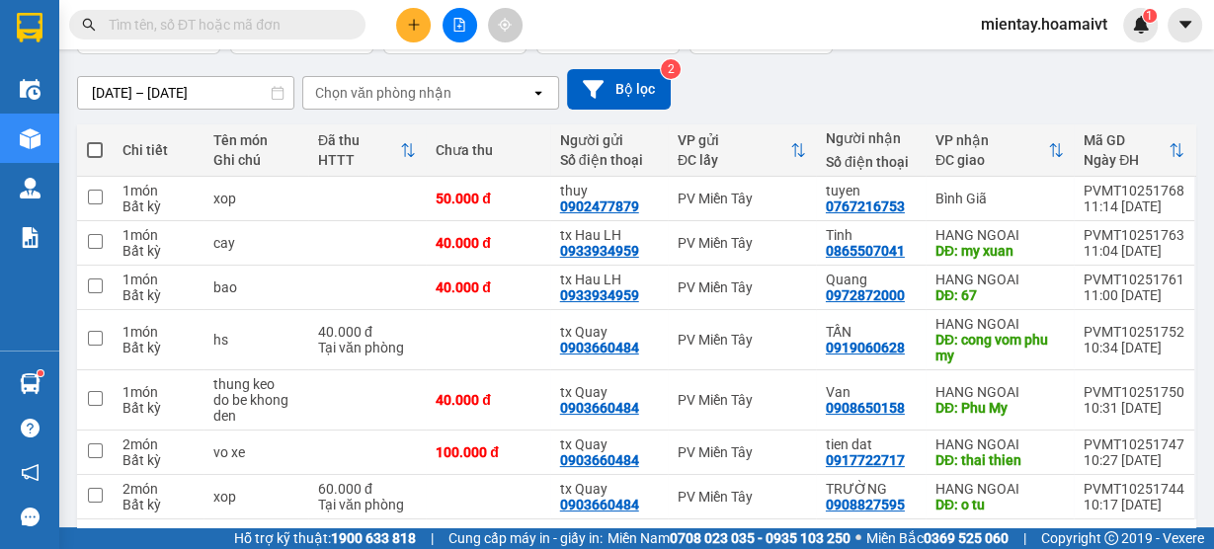
scroll to position [158, 0]
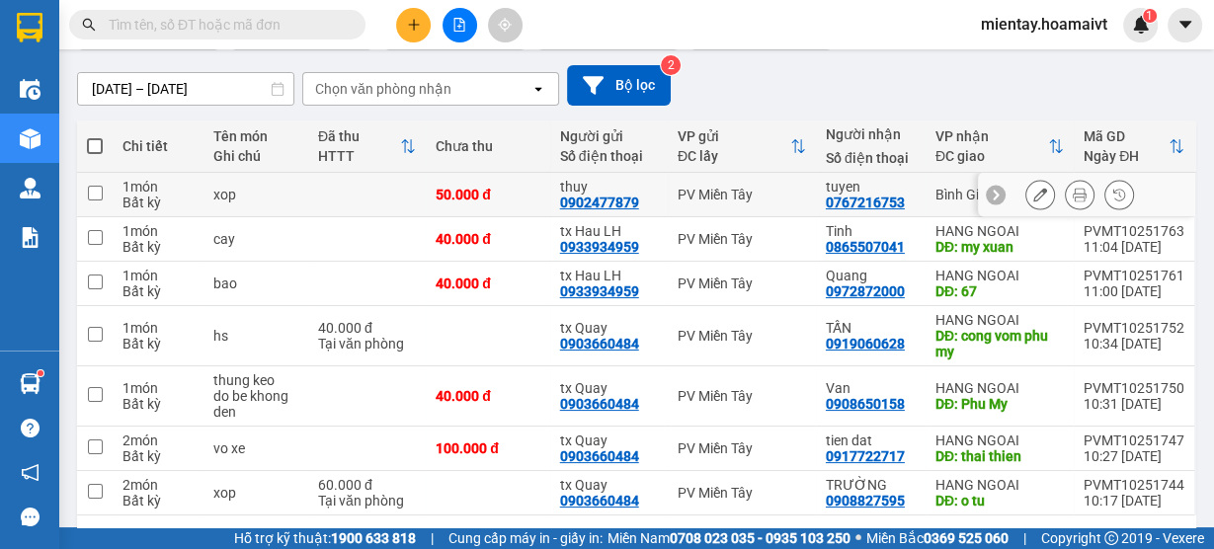
click at [408, 191] on td at bounding box center [367, 195] width 118 height 44
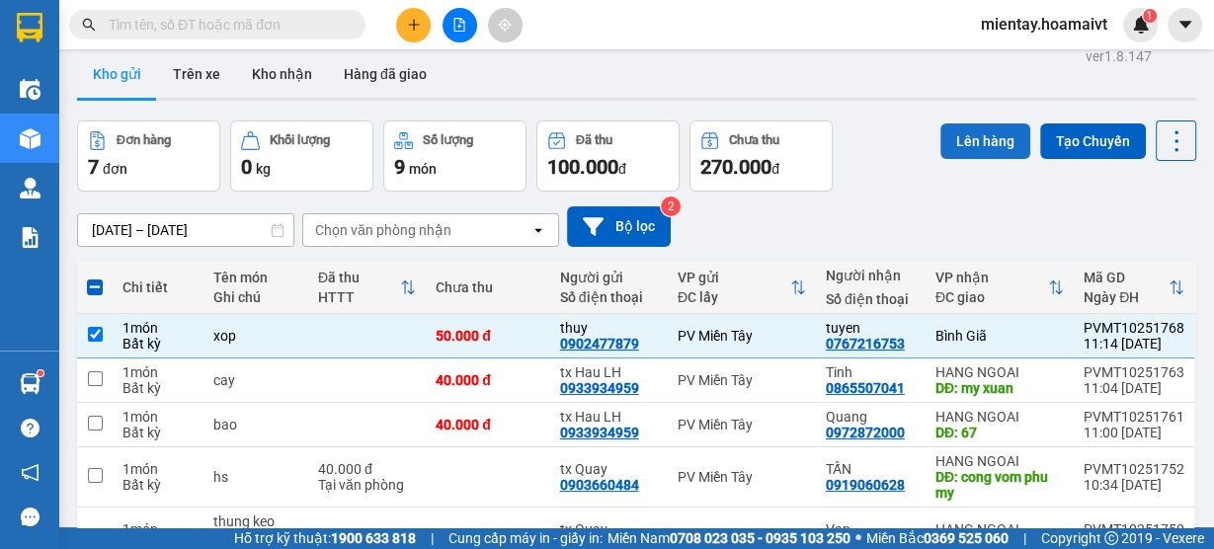
scroll to position [0, 0]
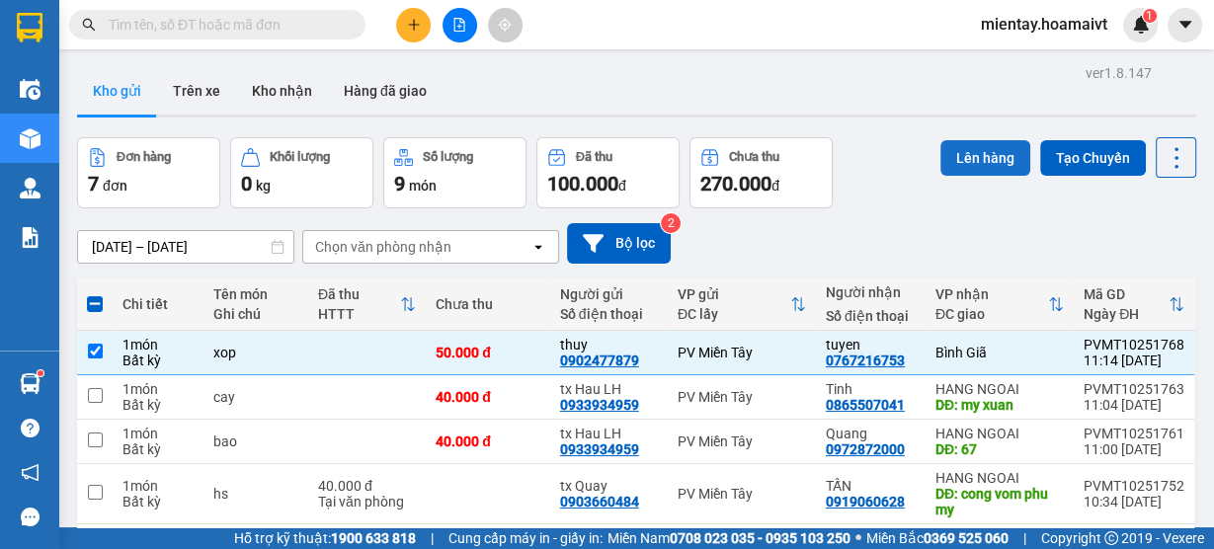
click at [967, 155] on button "Lên hàng" at bounding box center [986, 158] width 90 height 36
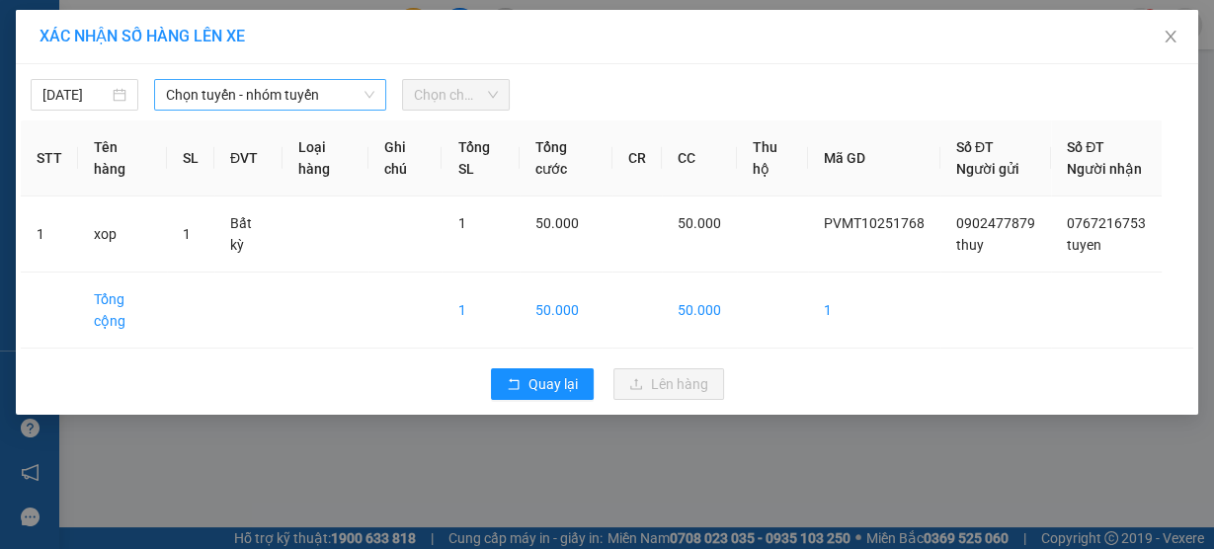
click at [233, 103] on span "Chọn tuyến - nhóm tuyến" at bounding box center [270, 95] width 208 height 30
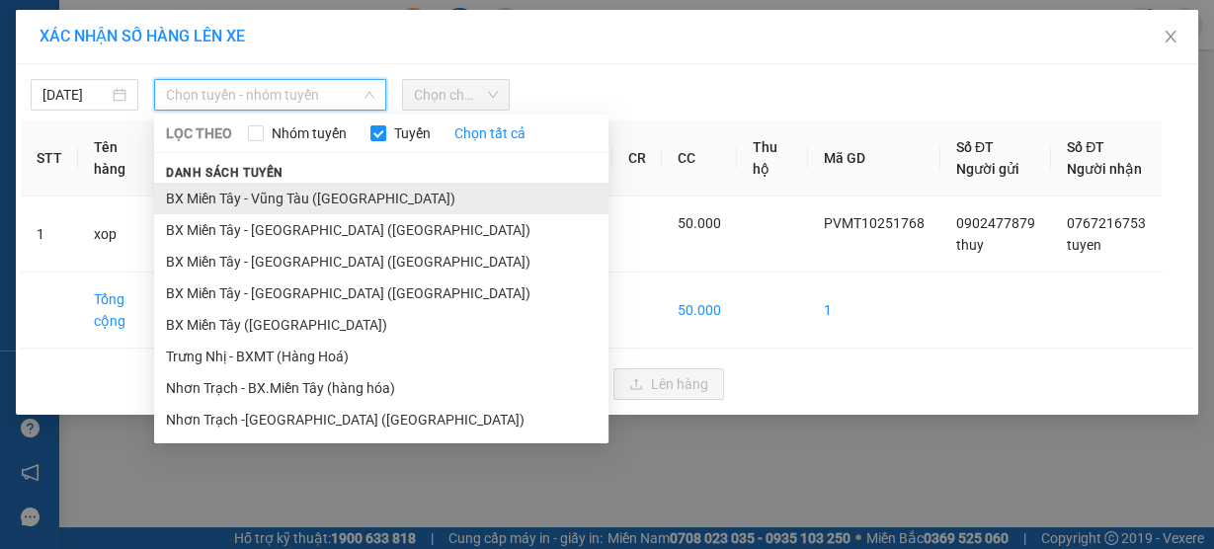
click at [292, 193] on li "BX Miền Tây - Vũng Tàu (Hàng Hóa)" at bounding box center [381, 199] width 455 height 32
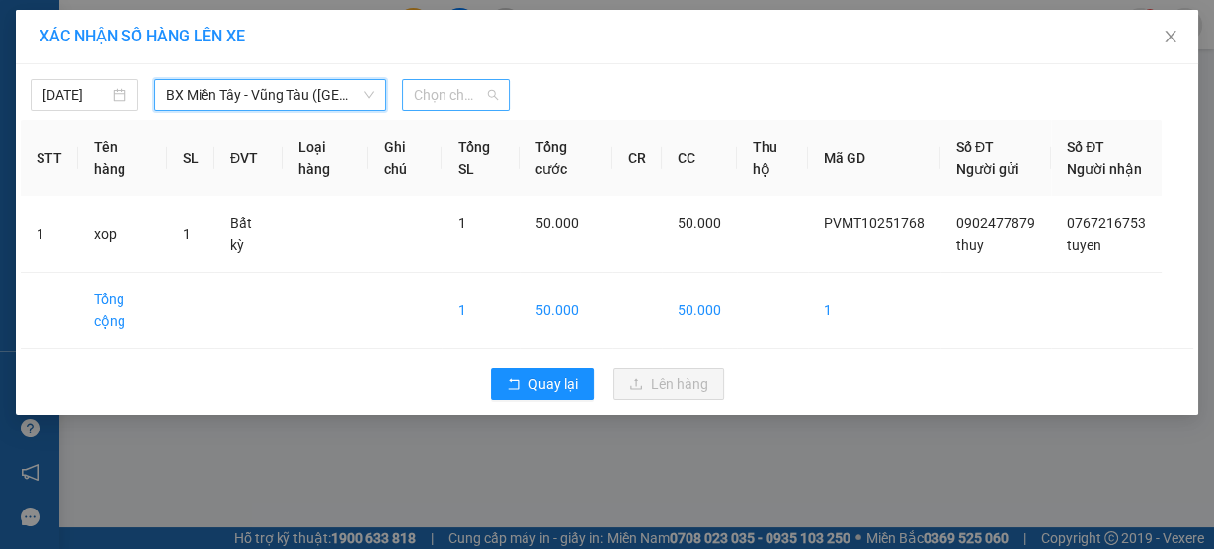
click at [461, 91] on span "Chọn chuyến" at bounding box center [456, 95] width 84 height 30
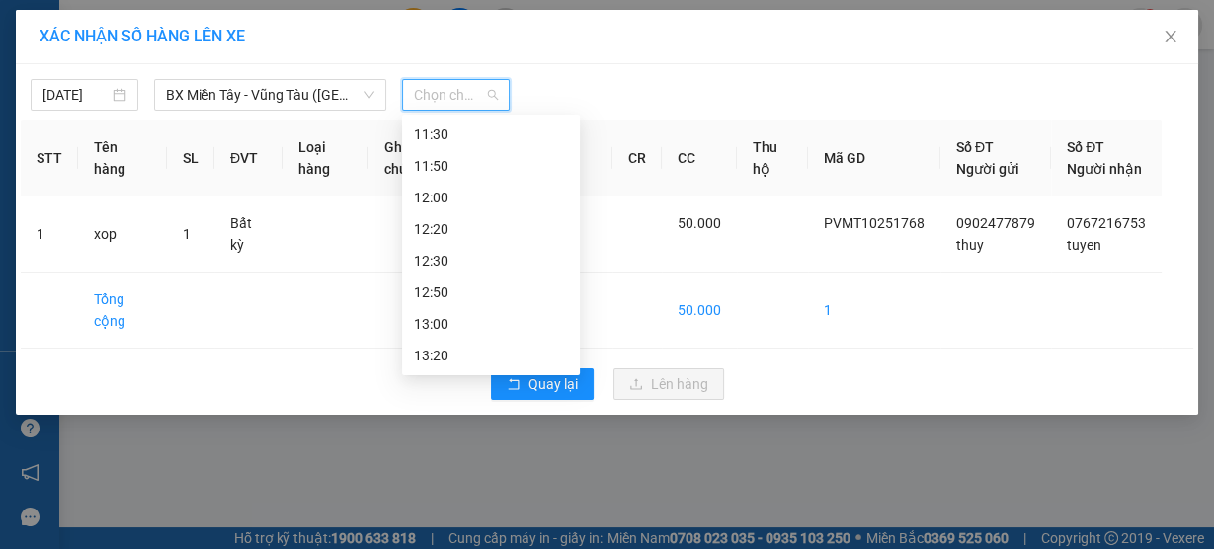
scroll to position [632, 0]
click at [502, 259] on div "11:20 - 72H-047.05" at bounding box center [491, 261] width 154 height 22
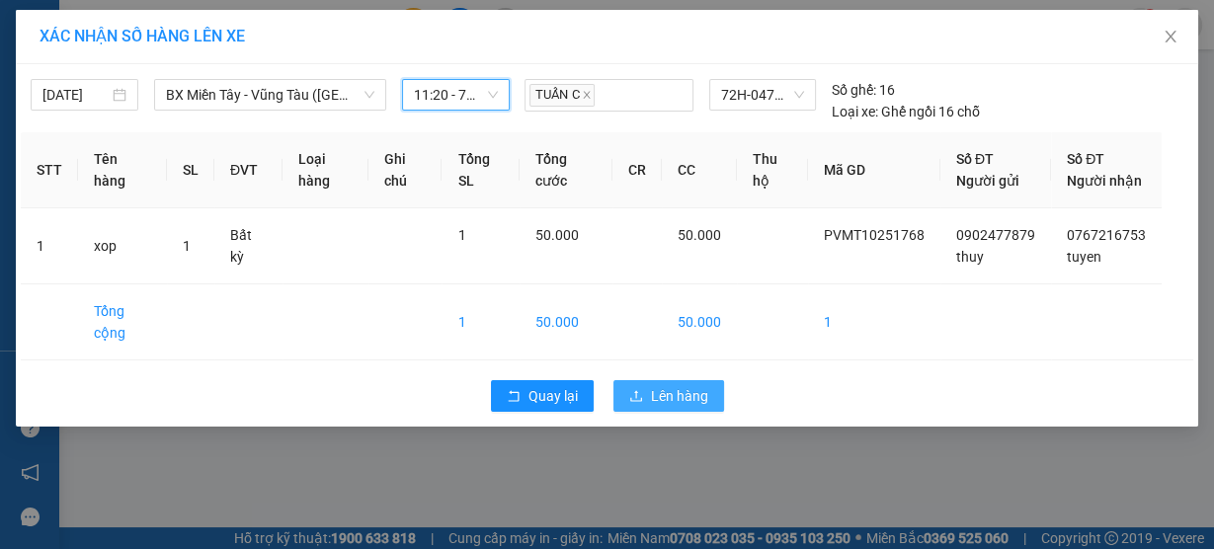
click at [664, 407] on span "Lên hàng" at bounding box center [679, 396] width 57 height 22
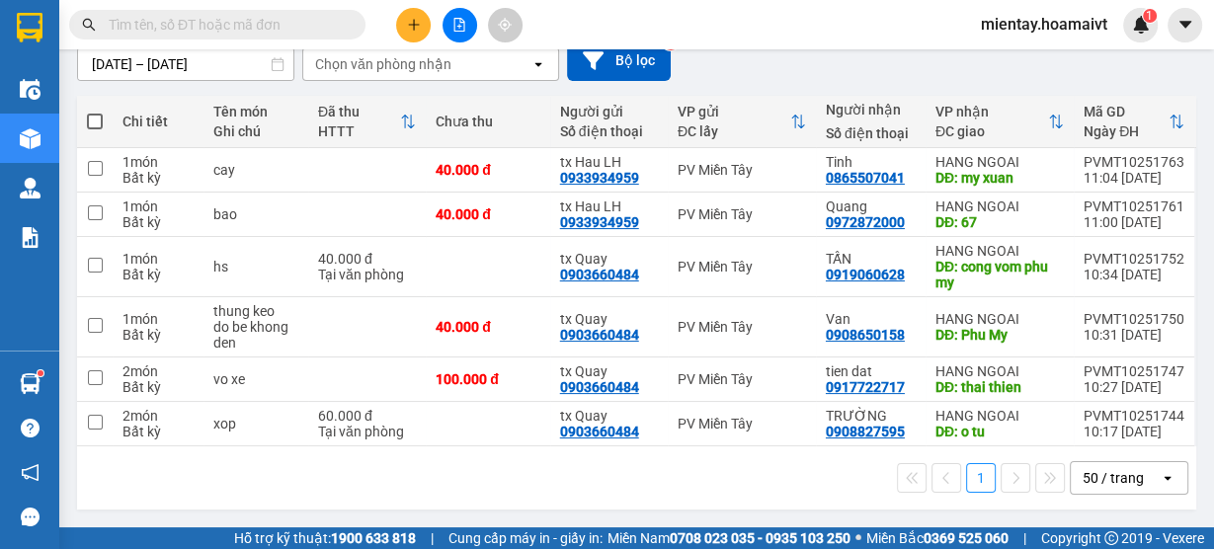
scroll to position [25, 0]
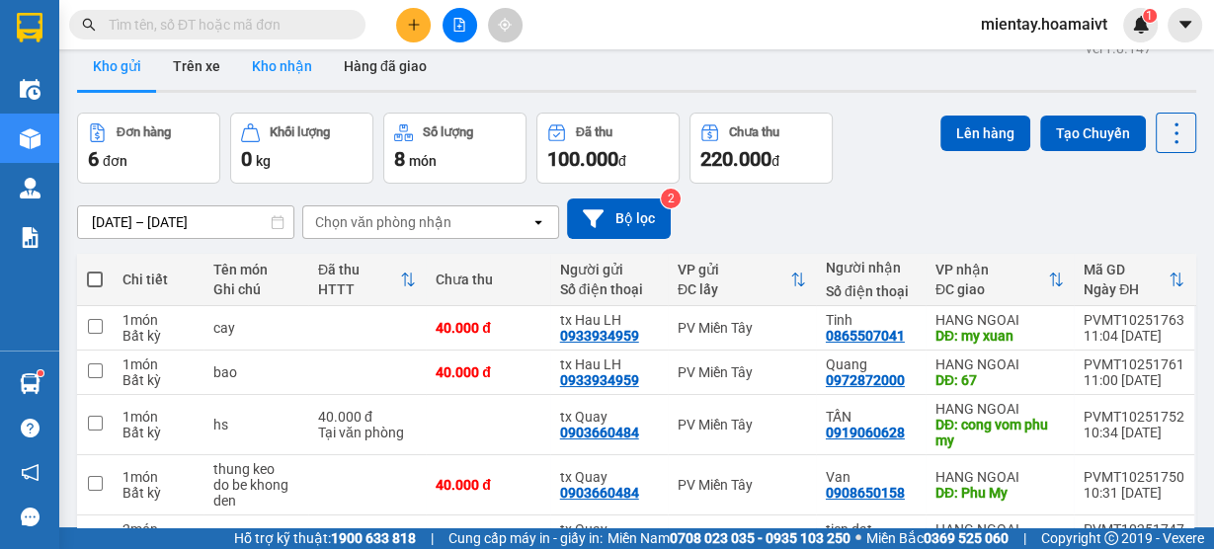
click at [269, 65] on button "Kho nhận" at bounding box center [282, 65] width 92 height 47
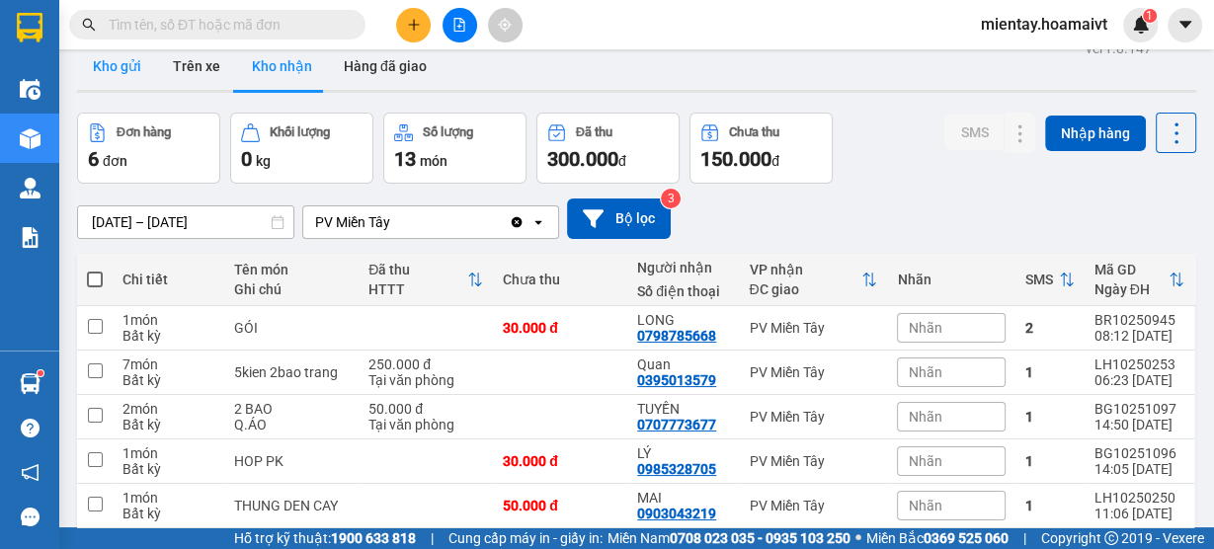
click at [114, 74] on button "Kho gửi" at bounding box center [117, 65] width 80 height 47
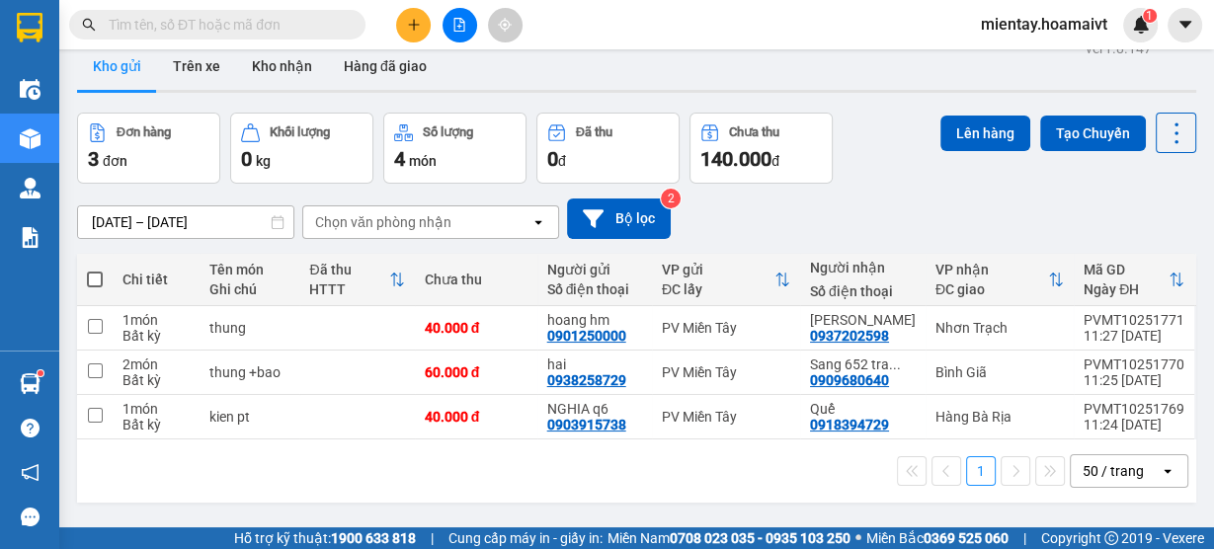
click at [408, 27] on icon "plus" at bounding box center [414, 25] width 14 height 14
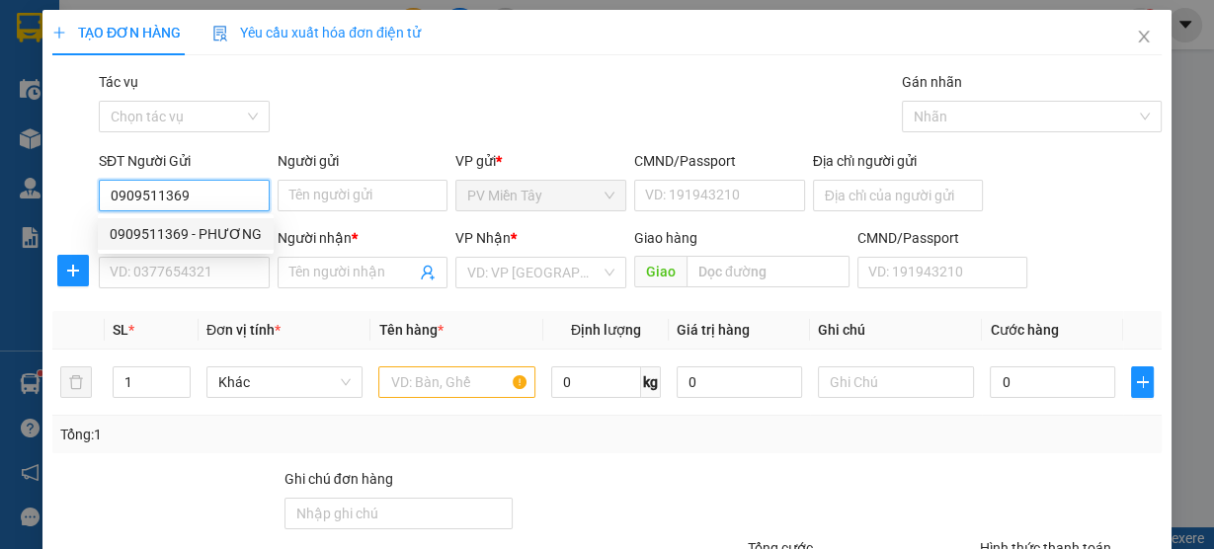
click at [225, 231] on div "0909511369 - PHƯƠNG" at bounding box center [186, 234] width 152 height 22
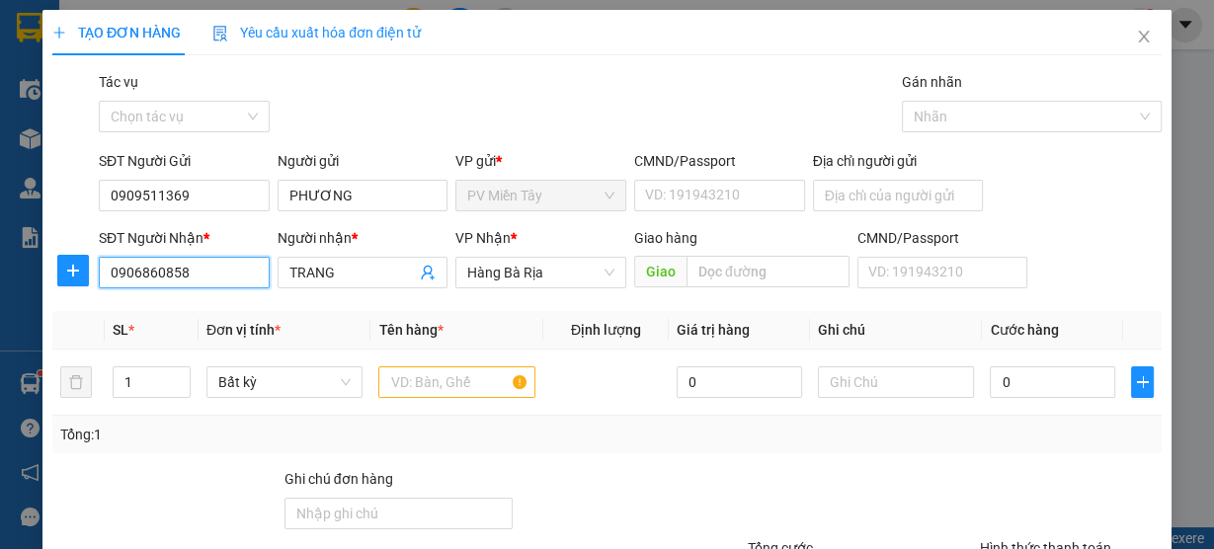
click at [208, 278] on input "0906860858" at bounding box center [184, 273] width 171 height 32
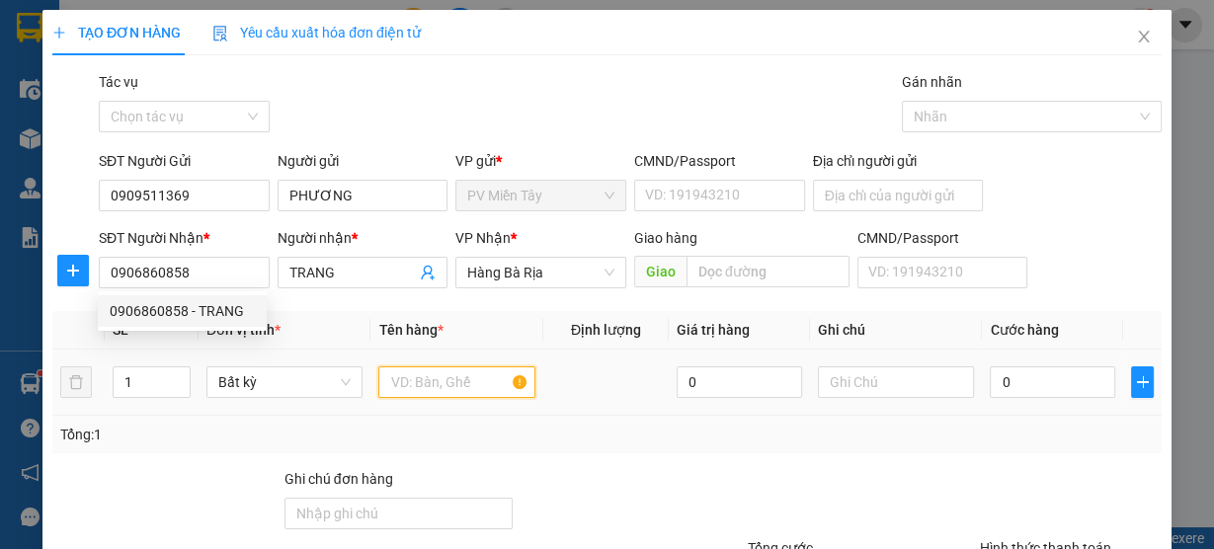
click at [444, 382] on input "text" at bounding box center [456, 383] width 157 height 32
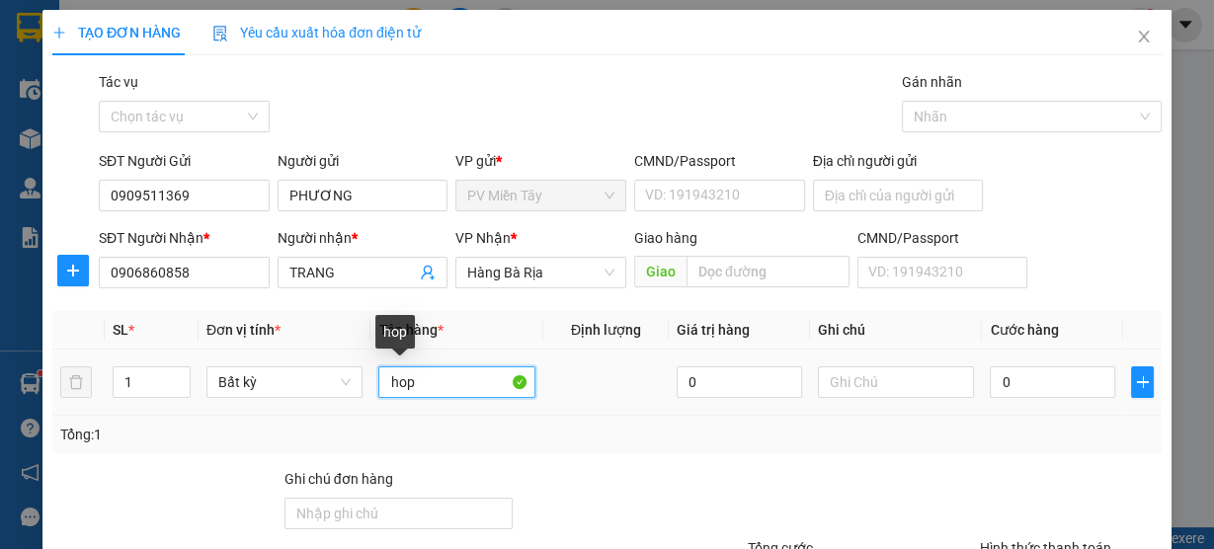
click at [435, 383] on input "hop" at bounding box center [456, 383] width 157 height 32
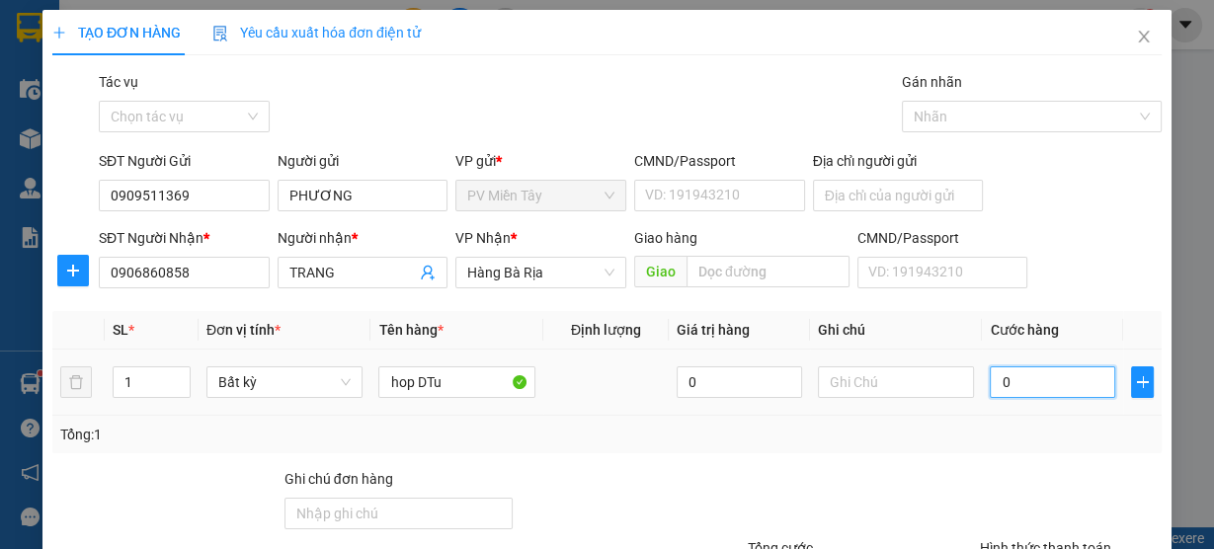
click at [1030, 386] on input "0" at bounding box center [1052, 383] width 125 height 32
click at [1017, 430] on div "Tổng: 1" at bounding box center [607, 435] width 1094 height 22
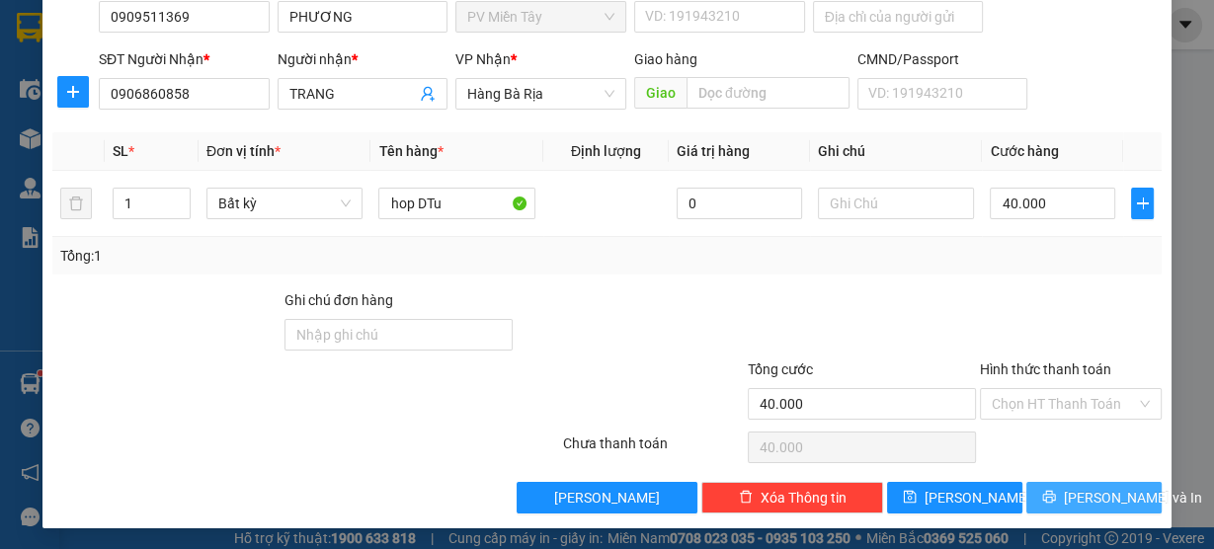
click at [1107, 505] on span "Lưu và In" at bounding box center [1133, 498] width 138 height 22
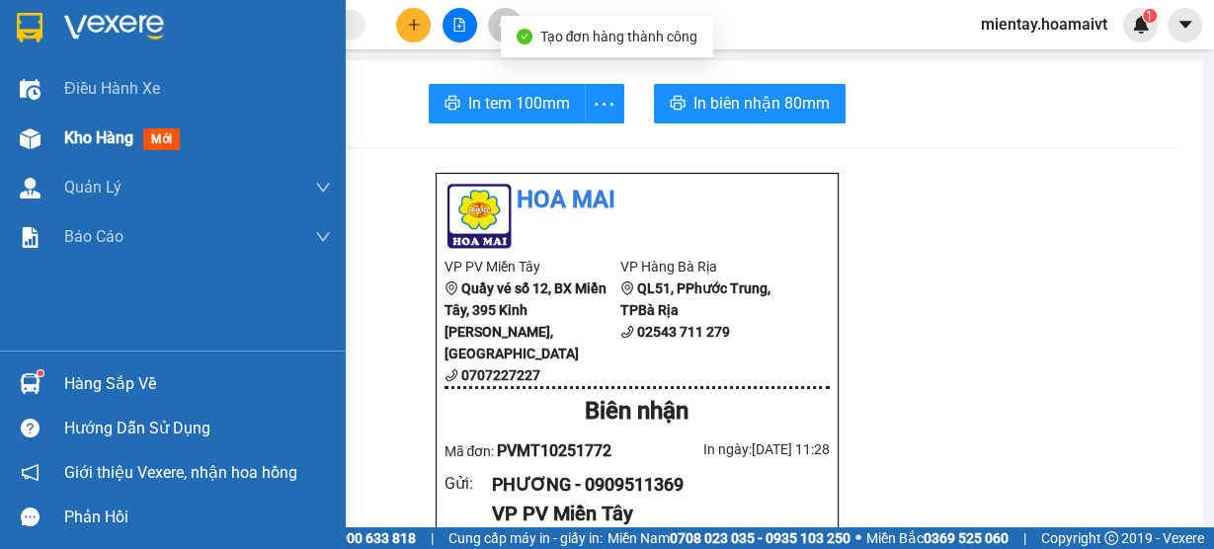
click at [90, 140] on span "Kho hàng" at bounding box center [98, 137] width 69 height 19
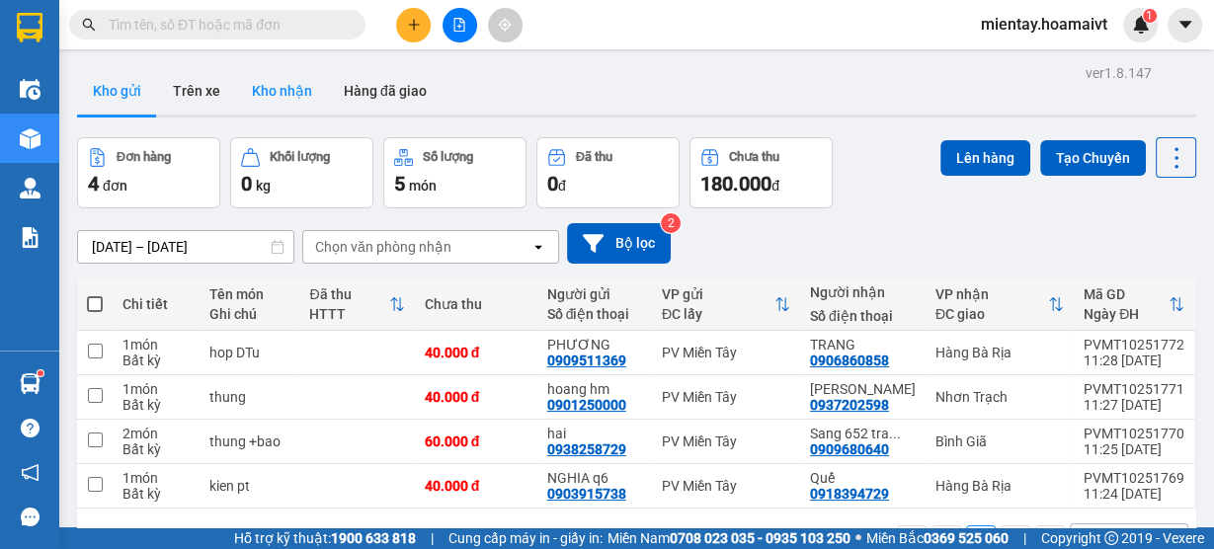
click at [238, 94] on button "Kho nhận" at bounding box center [282, 90] width 92 height 47
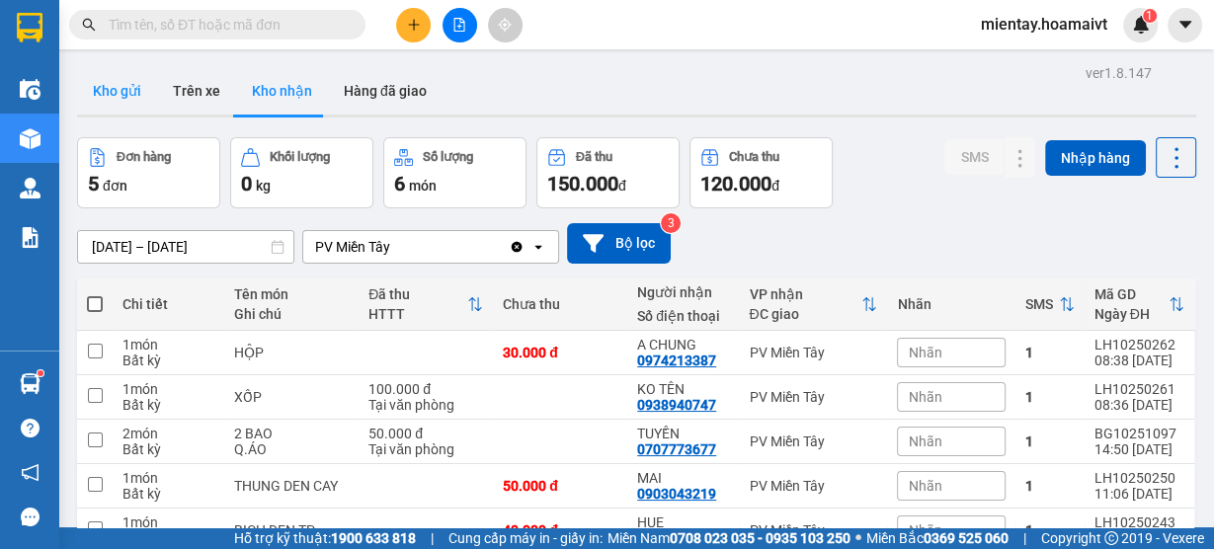
click at [137, 78] on button "Kho gửi" at bounding box center [117, 90] width 80 height 47
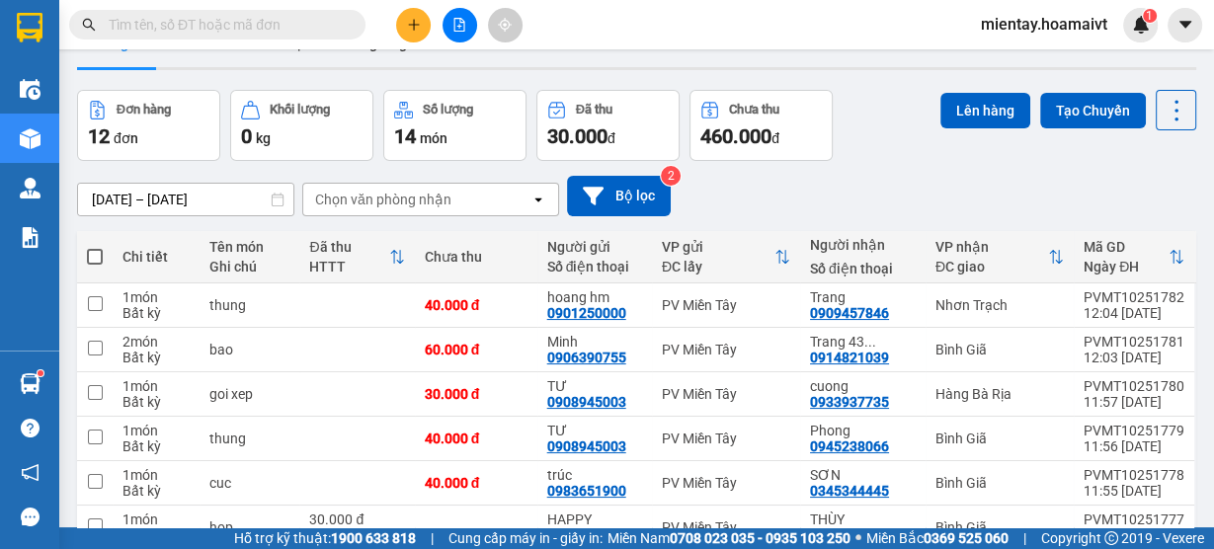
scroll to position [24, 0]
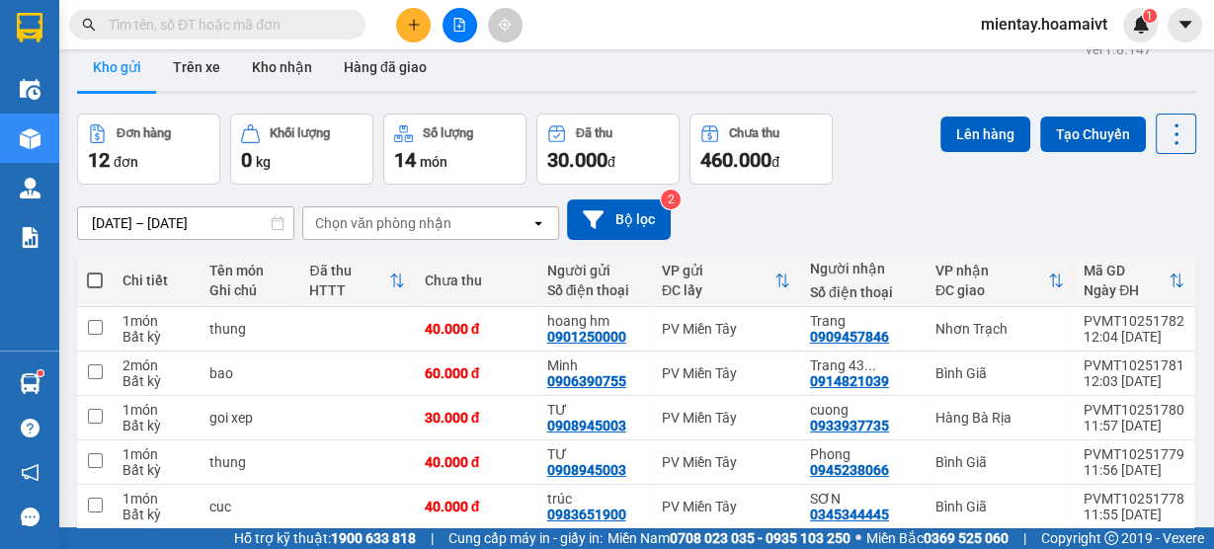
click at [382, 220] on div "Chọn văn phòng nhận" at bounding box center [383, 223] width 136 height 20
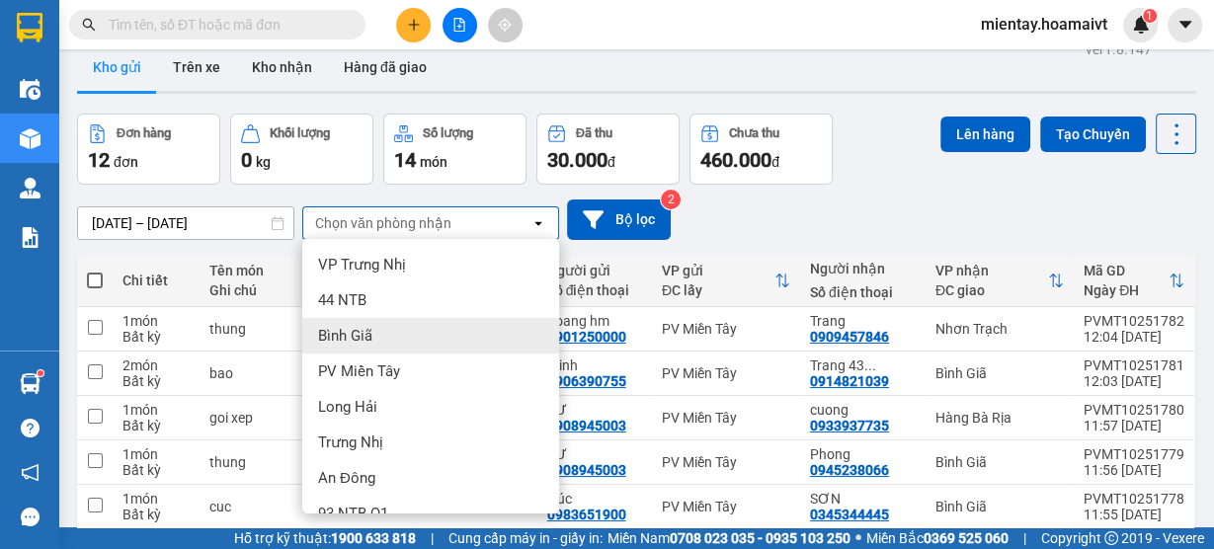
click at [374, 320] on div "Bình Giã" at bounding box center [430, 336] width 257 height 36
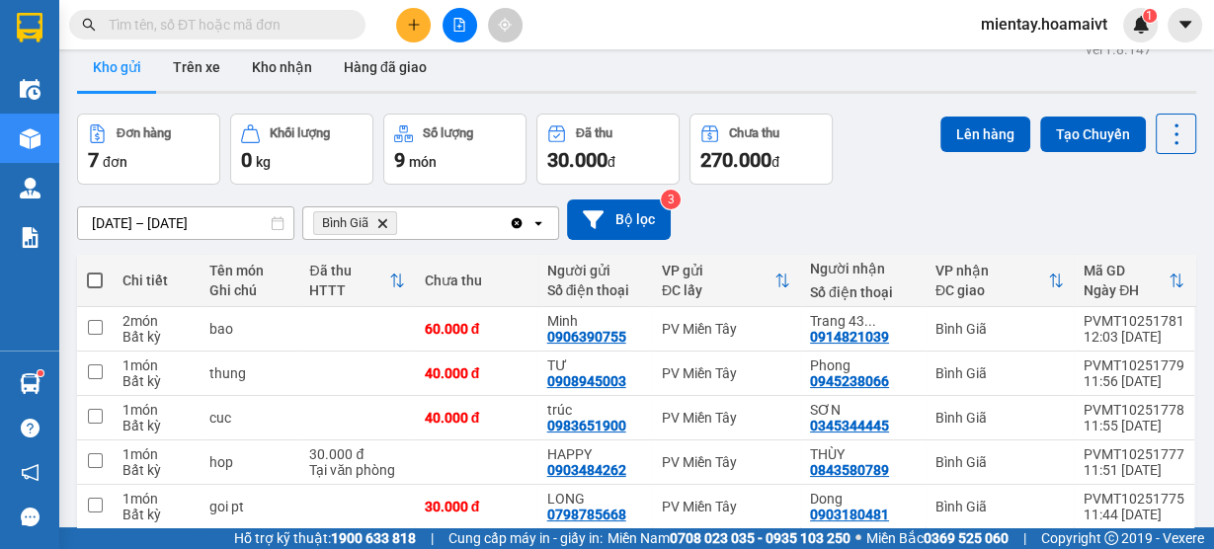
click at [103, 281] on th at bounding box center [95, 281] width 36 height 52
click at [93, 280] on span at bounding box center [95, 281] width 16 height 16
click at [95, 271] on input "checkbox" at bounding box center [95, 271] width 0 height 0
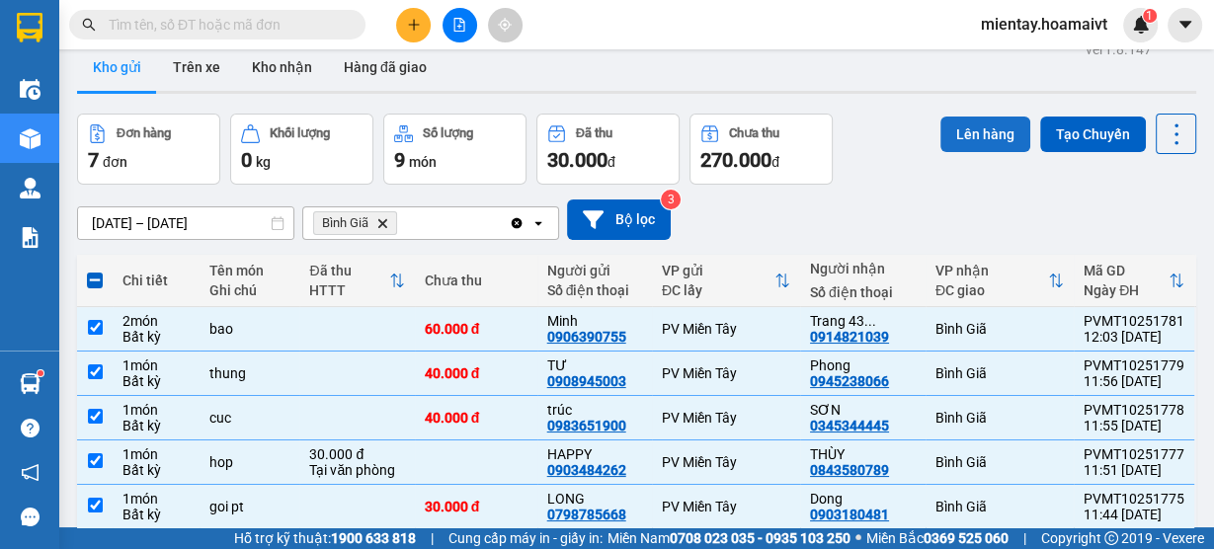
click at [978, 130] on button "Lên hàng" at bounding box center [986, 135] width 90 height 36
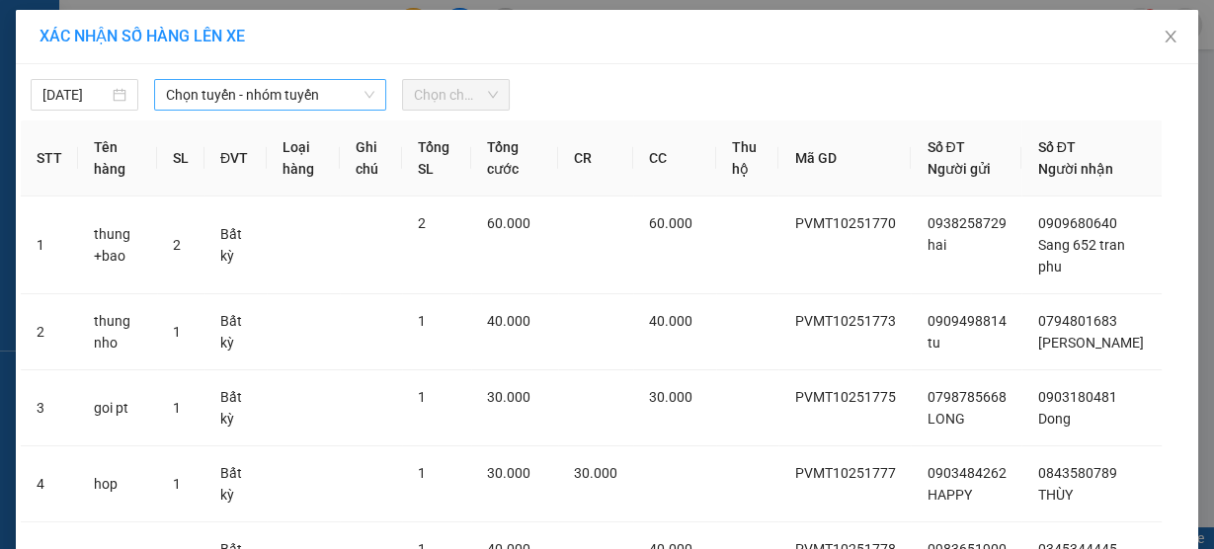
click at [223, 89] on span "Chọn tuyến - nhóm tuyến" at bounding box center [270, 95] width 208 height 30
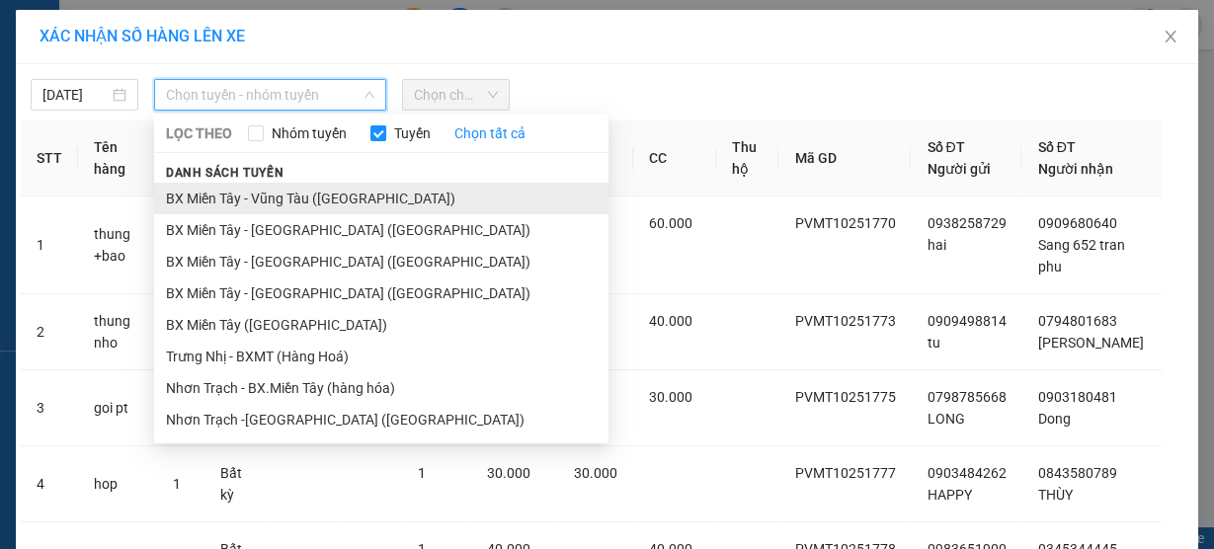
click at [286, 196] on li "BX Miền Tây - Vũng Tàu (Hàng Hóa)" at bounding box center [381, 199] width 455 height 32
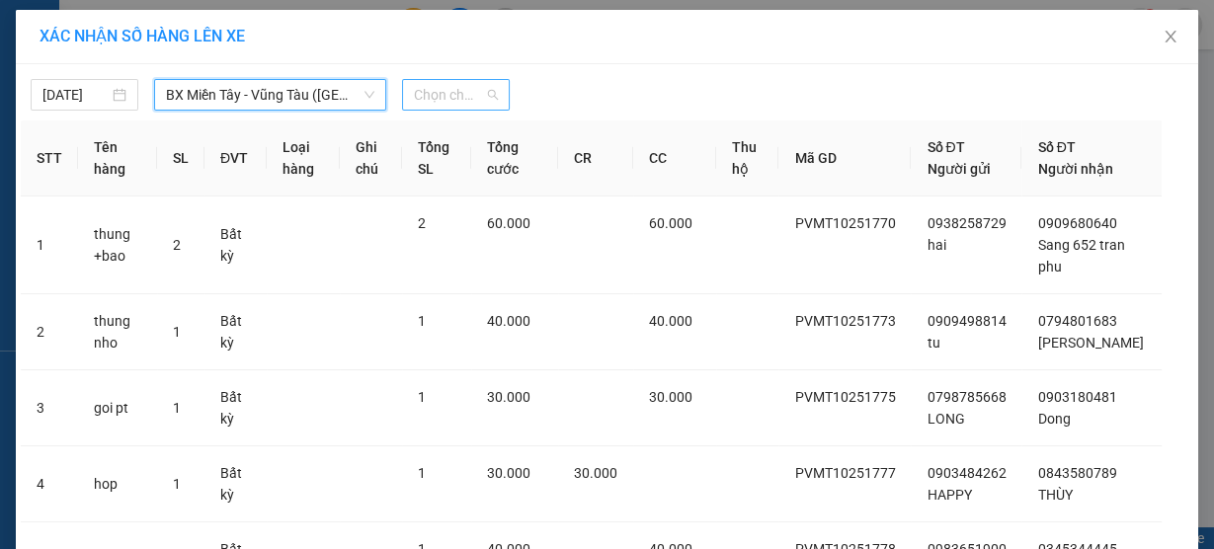
click at [450, 83] on span "Chọn chuyến" at bounding box center [456, 95] width 84 height 30
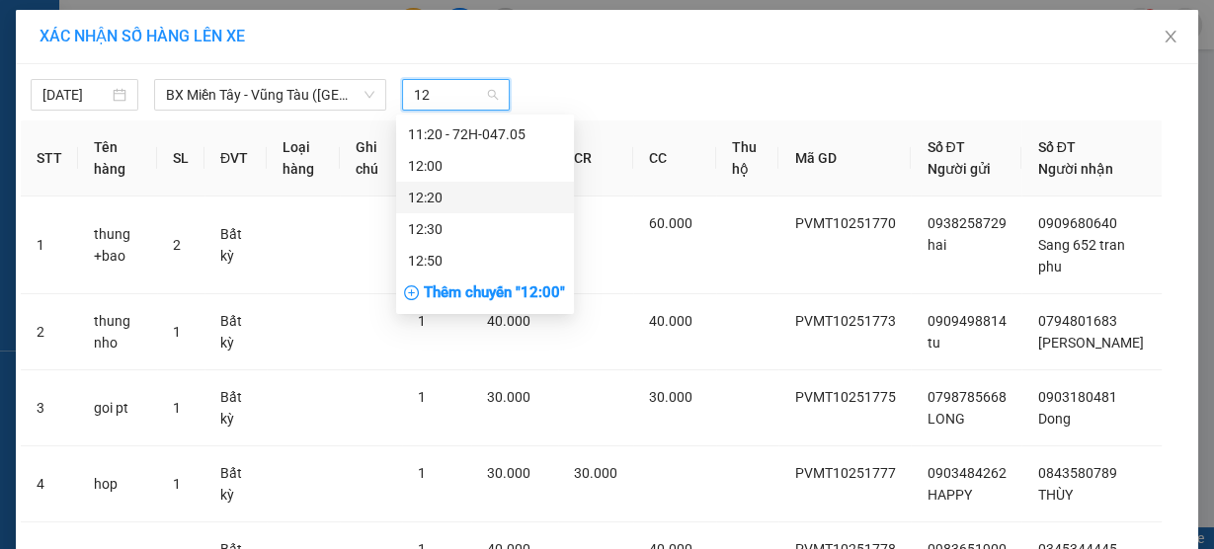
click at [449, 194] on div "12:20" at bounding box center [485, 198] width 154 height 22
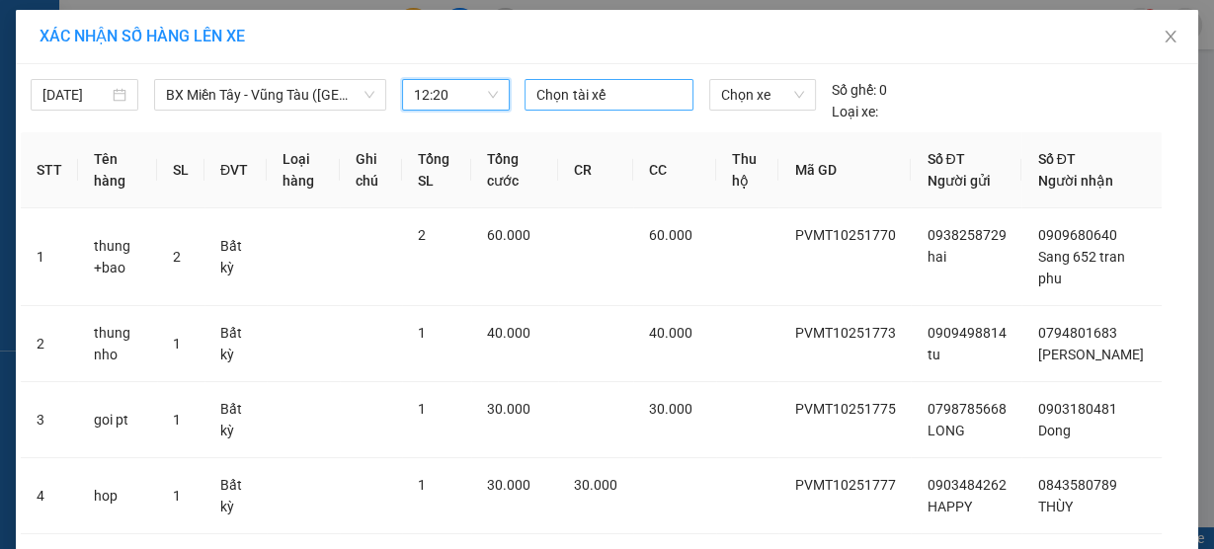
click at [563, 92] on div at bounding box center [609, 95] width 158 height 24
click at [549, 127] on div "BẢY B" at bounding box center [667, 134] width 273 height 22
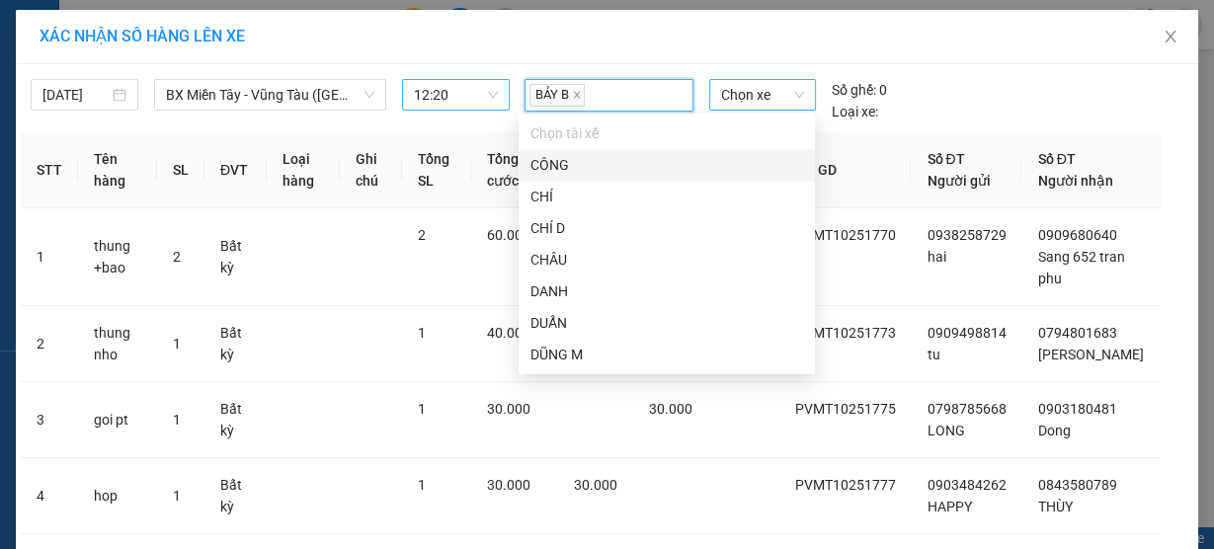
click at [736, 94] on span "Chọn xe" at bounding box center [762, 95] width 83 height 30
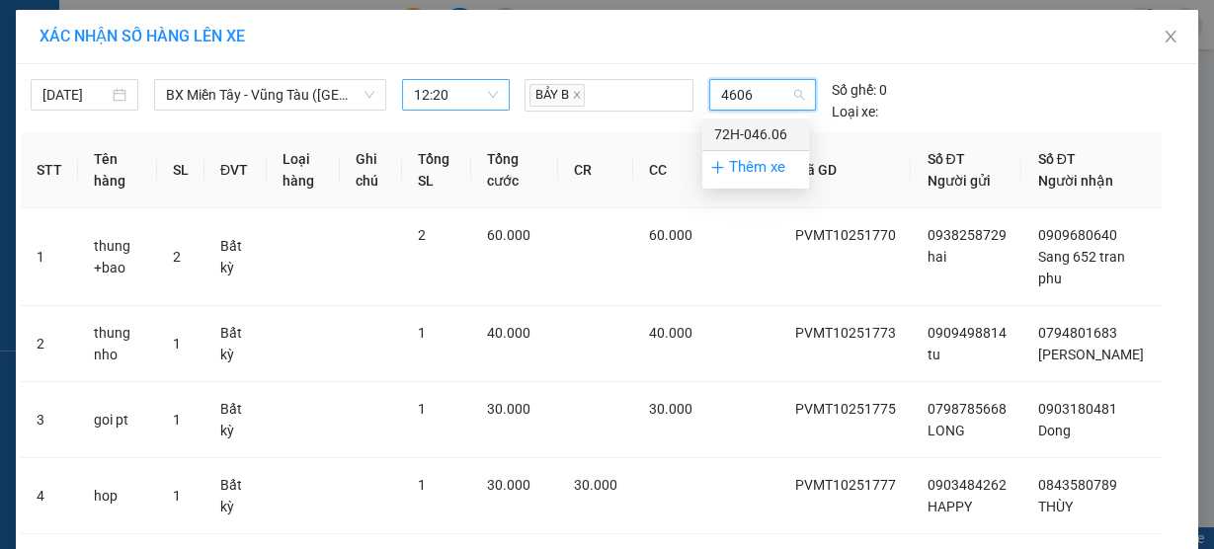
click at [739, 125] on div "72H-046.06" at bounding box center [755, 135] width 83 height 22
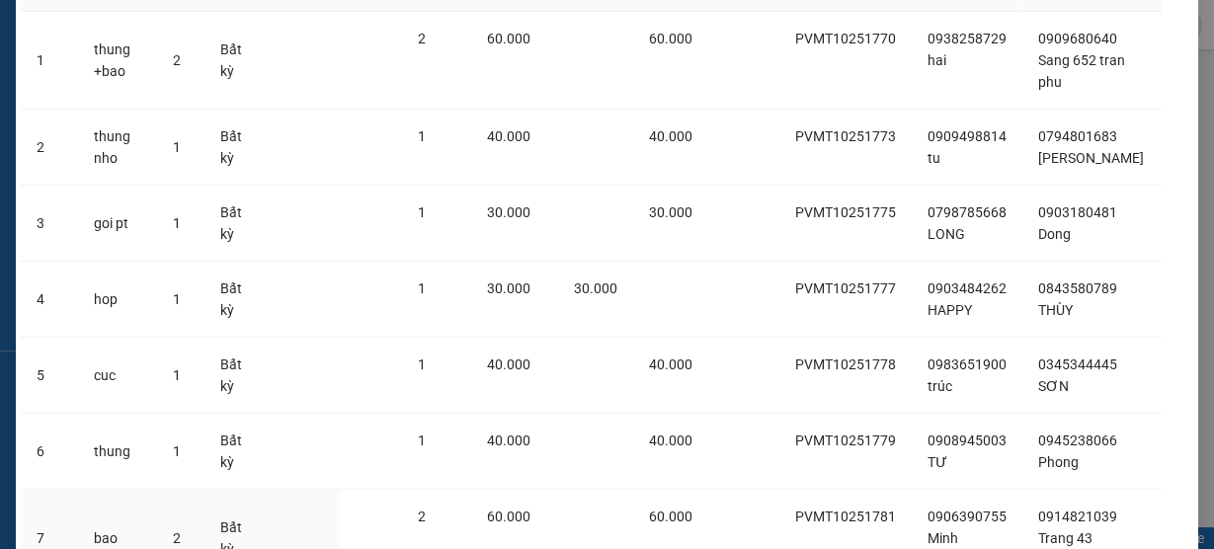
scroll to position [385, 0]
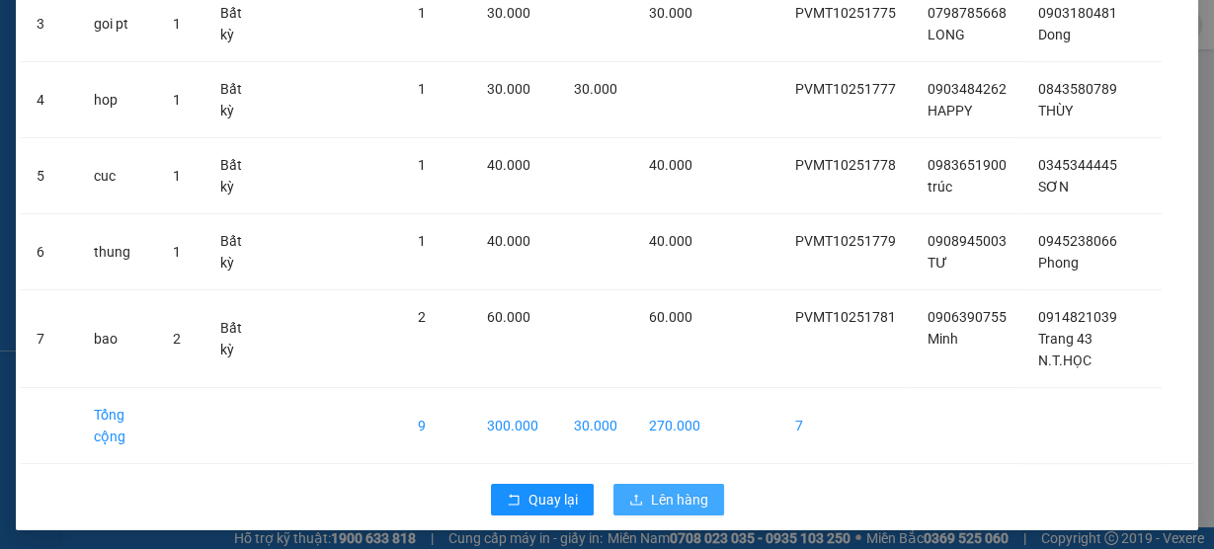
click at [674, 484] on button "Lên hàng" at bounding box center [669, 500] width 111 height 32
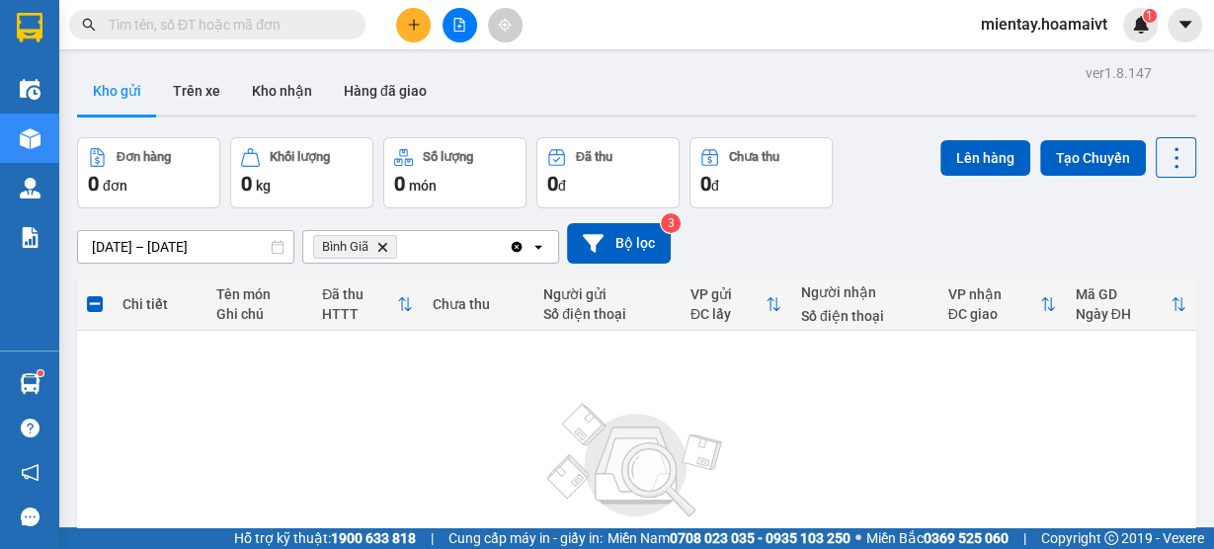
click at [379, 242] on icon "Delete" at bounding box center [382, 247] width 12 height 12
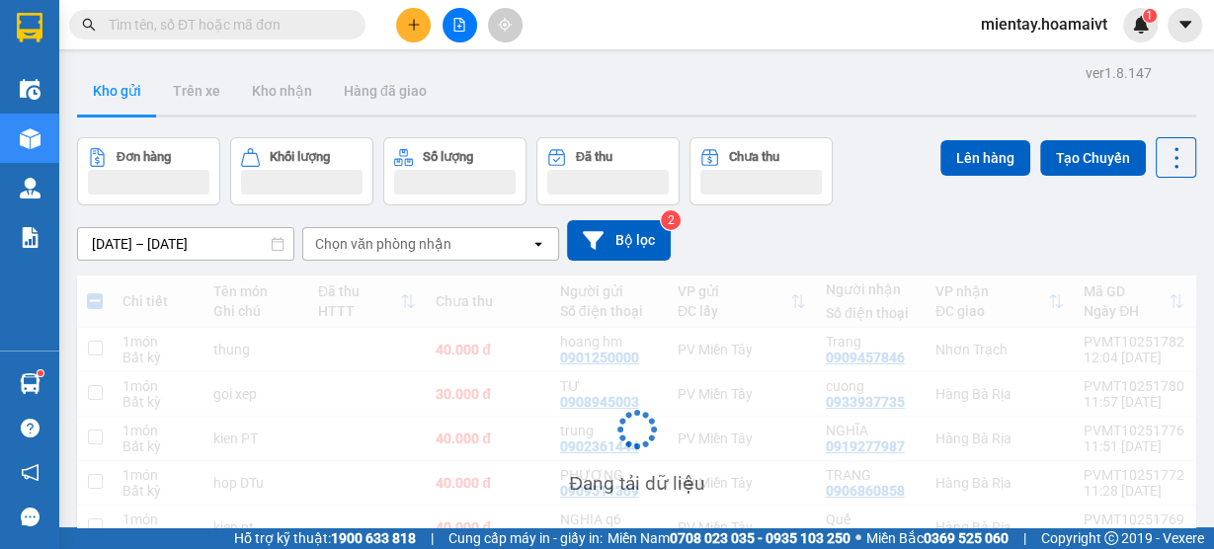
click at [390, 247] on div "Chọn văn phòng nhận" at bounding box center [383, 244] width 136 height 20
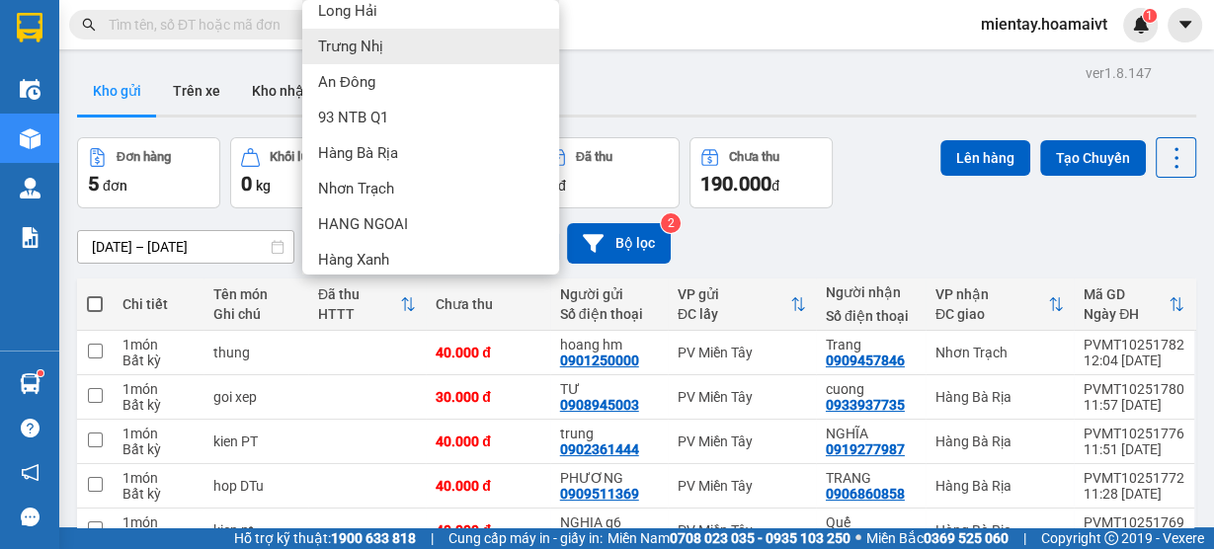
scroll to position [158, 0]
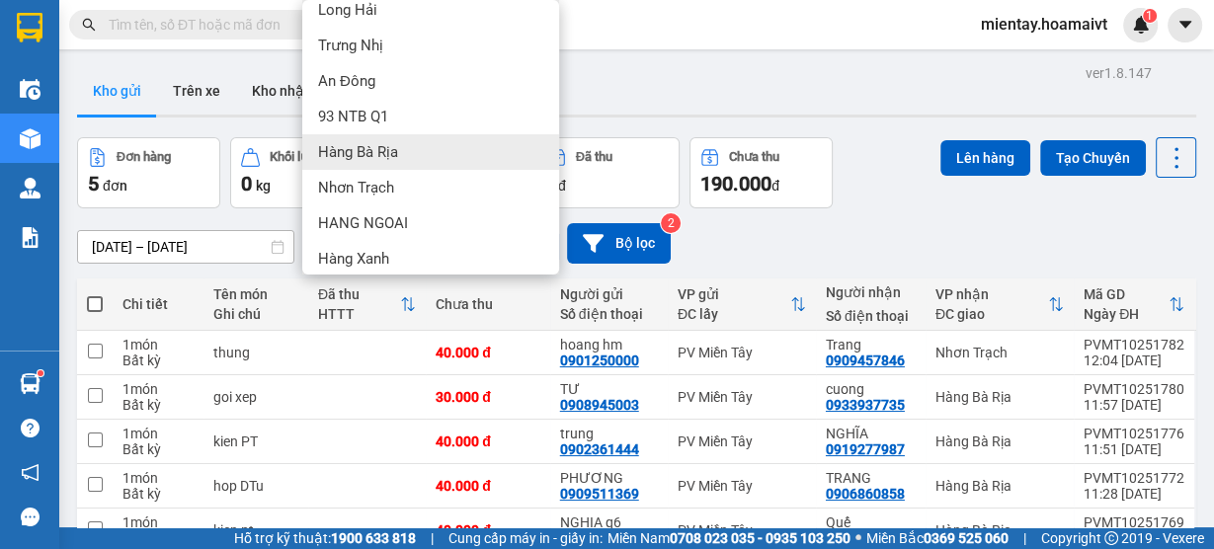
click at [430, 154] on div "Hàng Bà Rịa" at bounding box center [430, 152] width 257 height 36
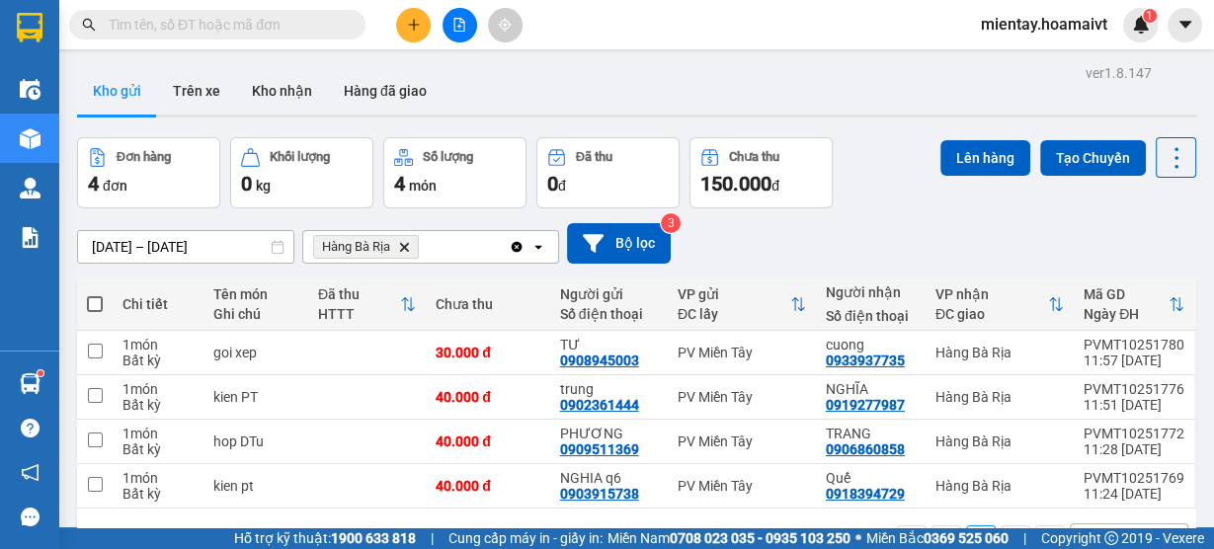
click at [89, 296] on span at bounding box center [95, 304] width 16 height 16
click at [95, 294] on input "checkbox" at bounding box center [95, 294] width 0 height 0
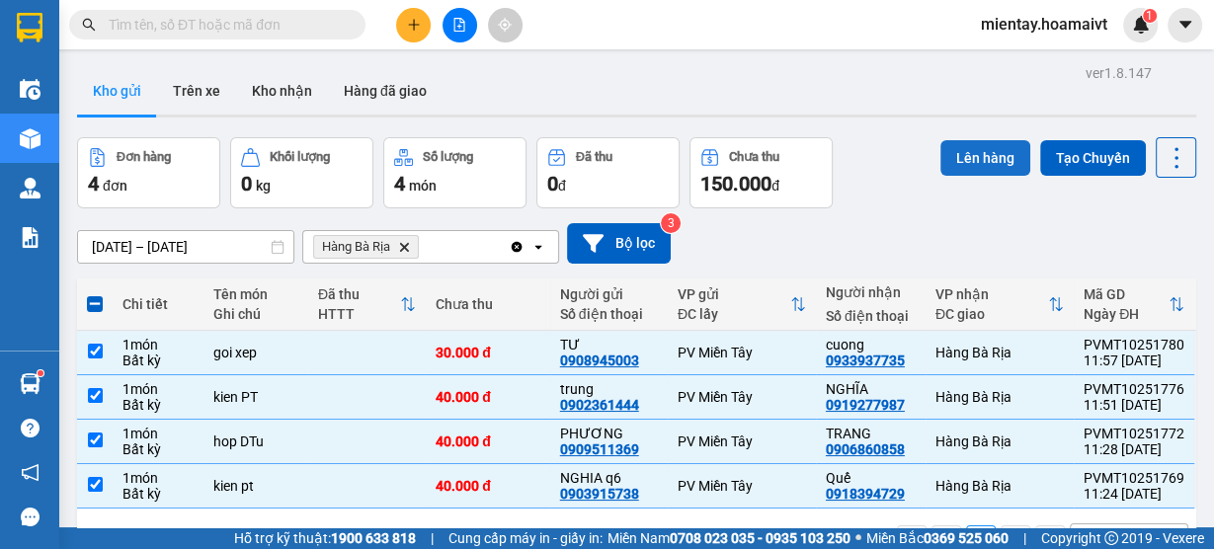
click at [980, 155] on button "Lên hàng" at bounding box center [986, 158] width 90 height 36
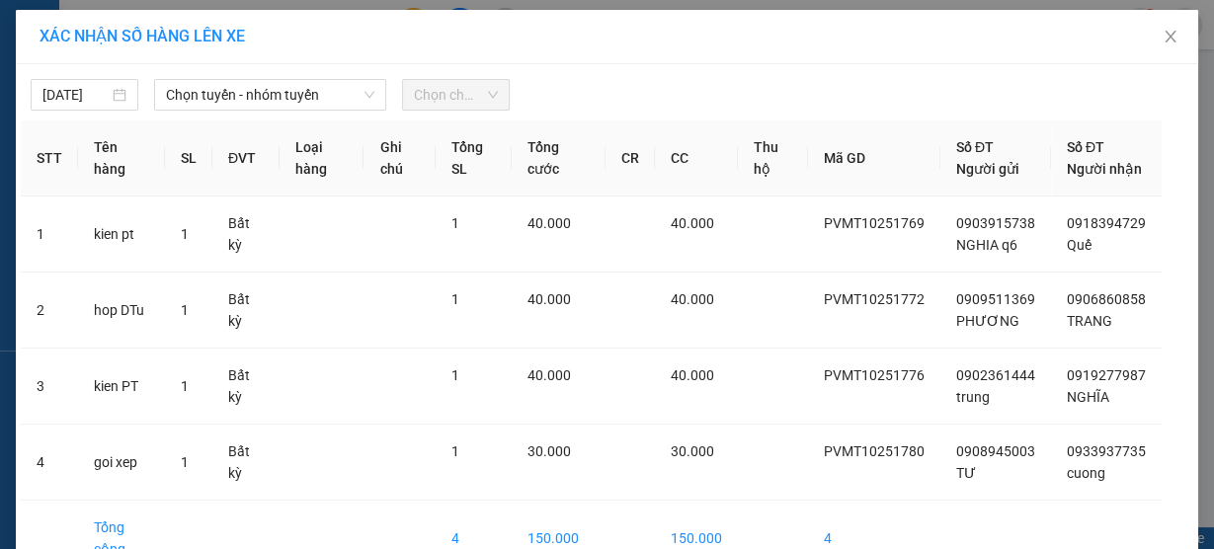
click at [298, 74] on div "14/10/2025 Chọn tuyến - nhóm tuyến Chọn chuyến" at bounding box center [607, 90] width 1173 height 42
click at [284, 99] on span "Chọn tuyến - nhóm tuyến" at bounding box center [270, 95] width 208 height 30
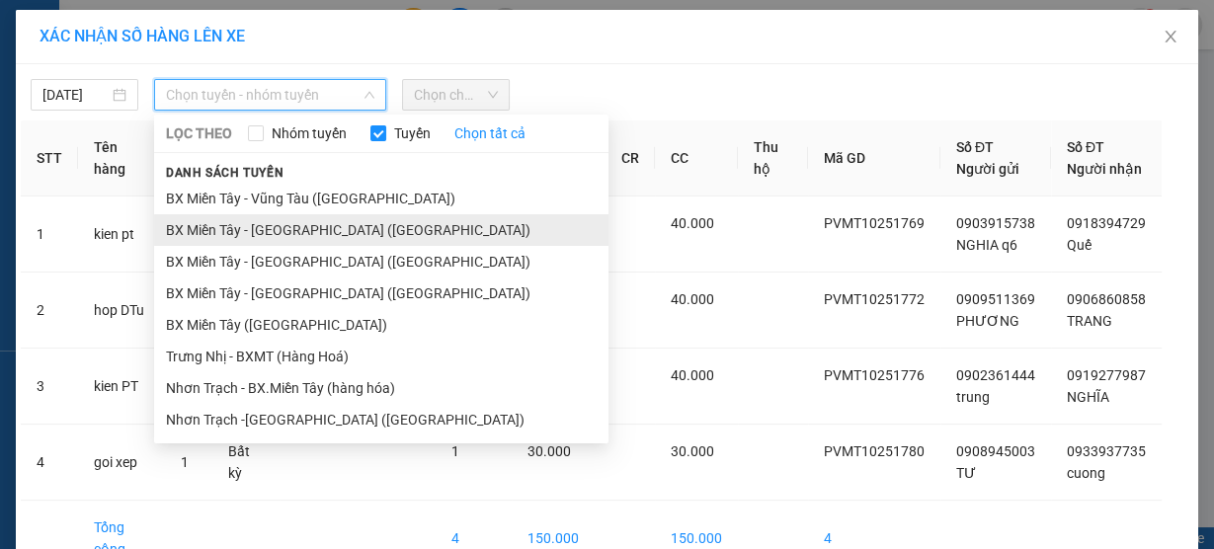
click at [300, 230] on li "BX Miền Tây - Bà Rịa (Hàng Hóa)" at bounding box center [381, 230] width 455 height 32
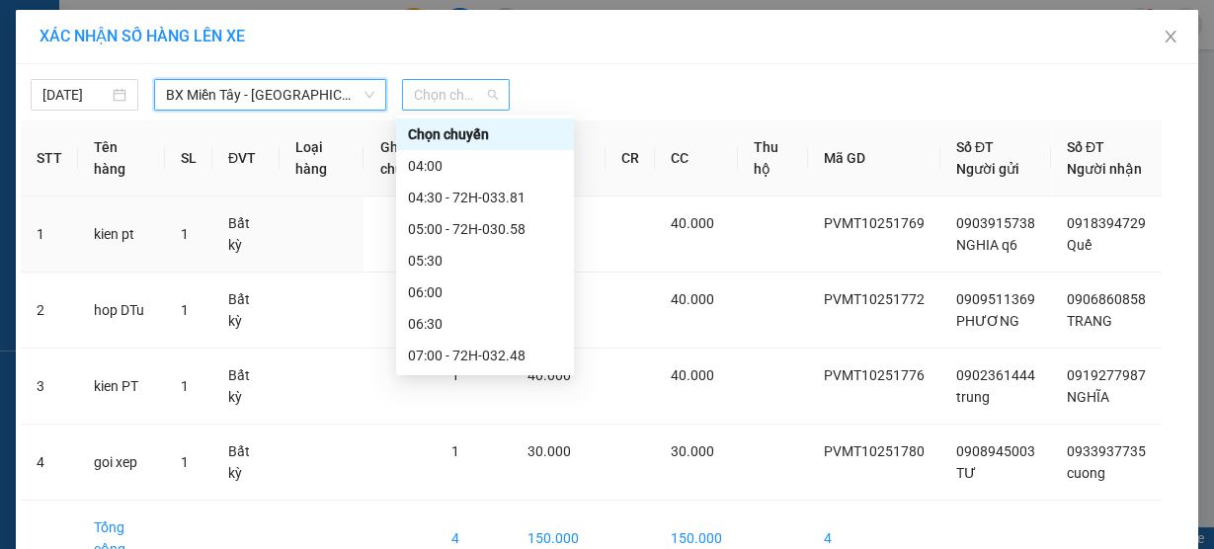
click at [439, 93] on span "Chọn chuyến" at bounding box center [456, 95] width 84 height 30
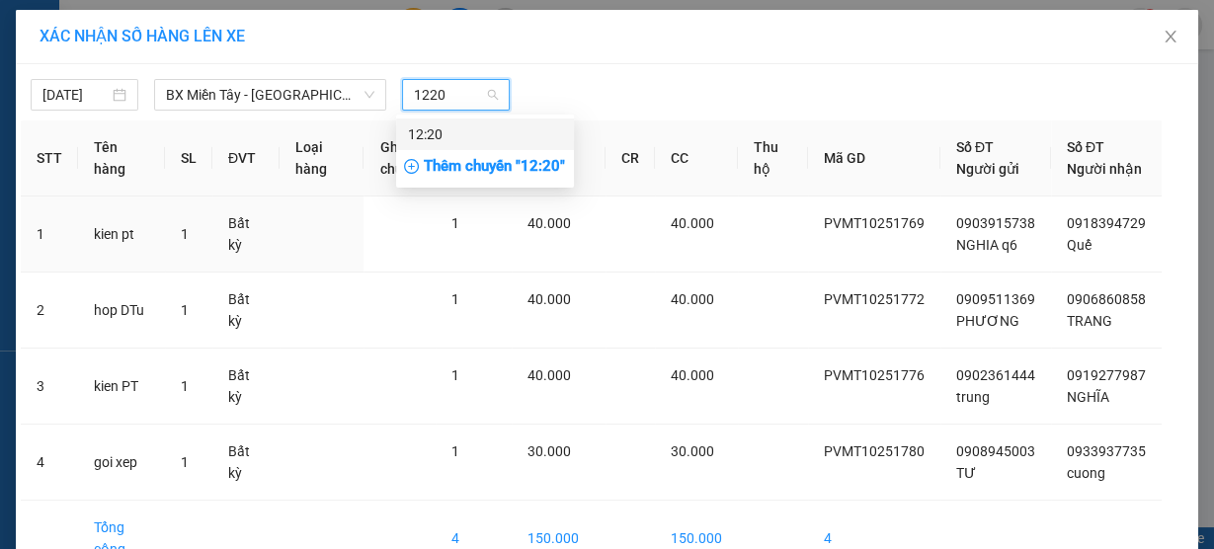
click at [439, 130] on div "12:20" at bounding box center [485, 135] width 154 height 22
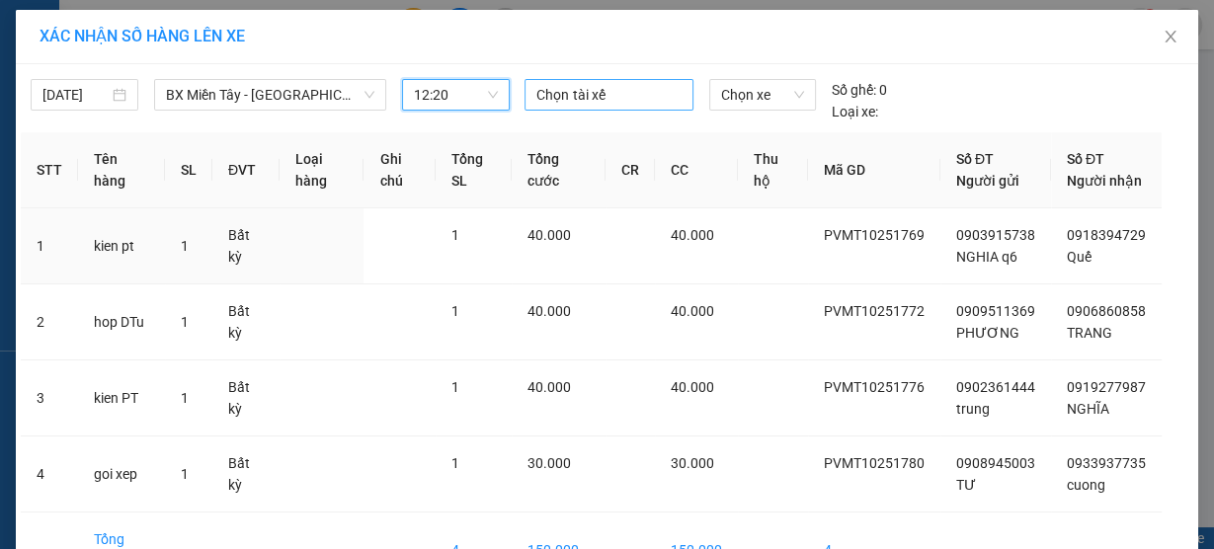
click at [561, 84] on div at bounding box center [609, 95] width 158 height 24
click at [583, 125] on div "BẢY B" at bounding box center [667, 134] width 273 height 22
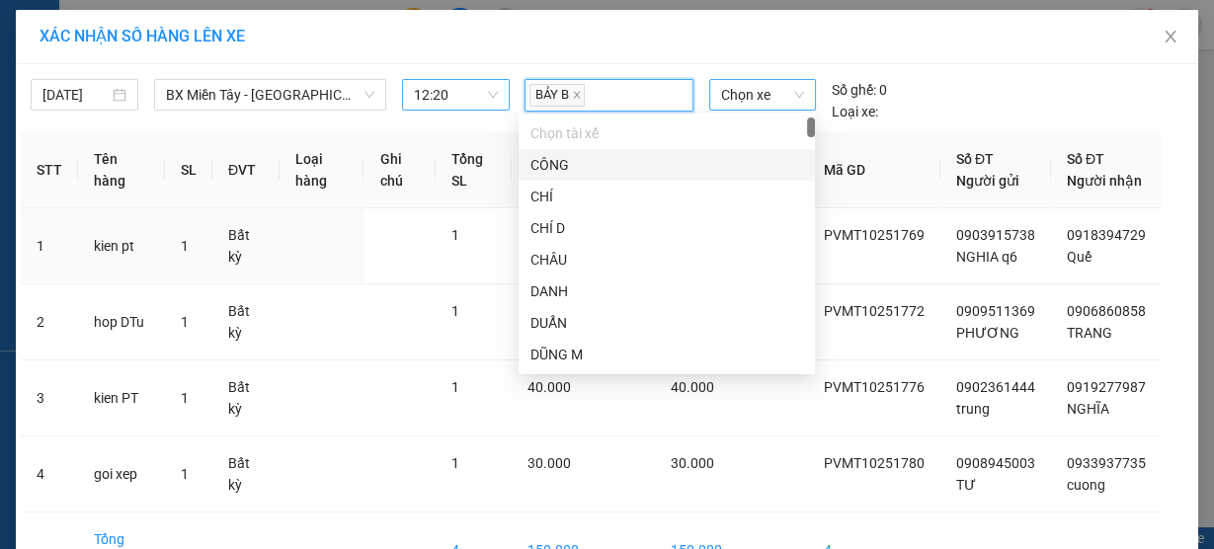
click at [759, 99] on span "Chọn xe" at bounding box center [762, 95] width 83 height 30
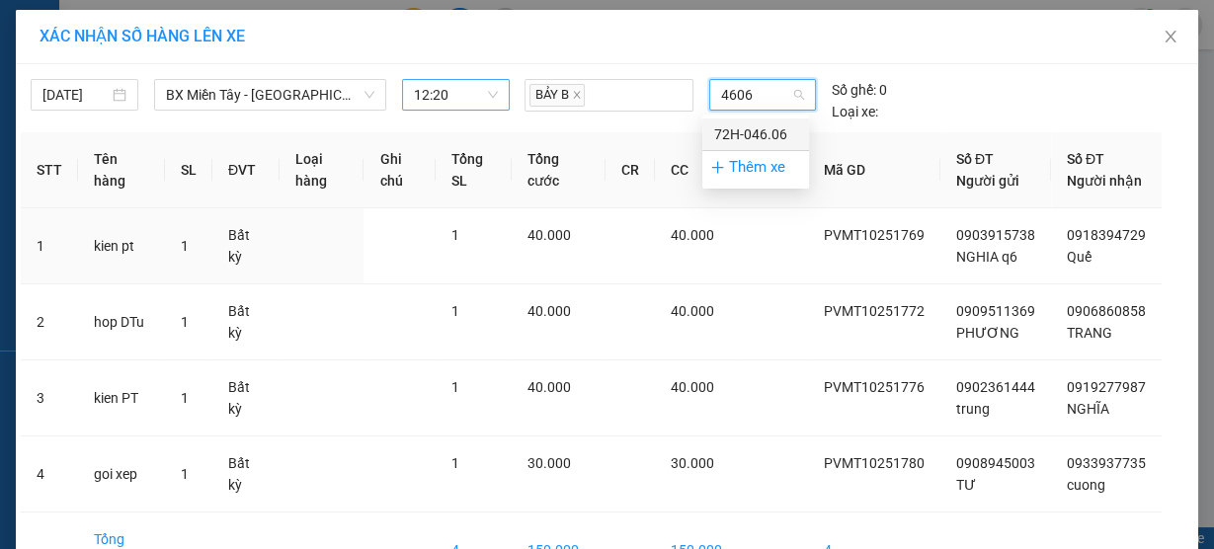
click at [759, 135] on div "72H-046.06" at bounding box center [755, 135] width 83 height 22
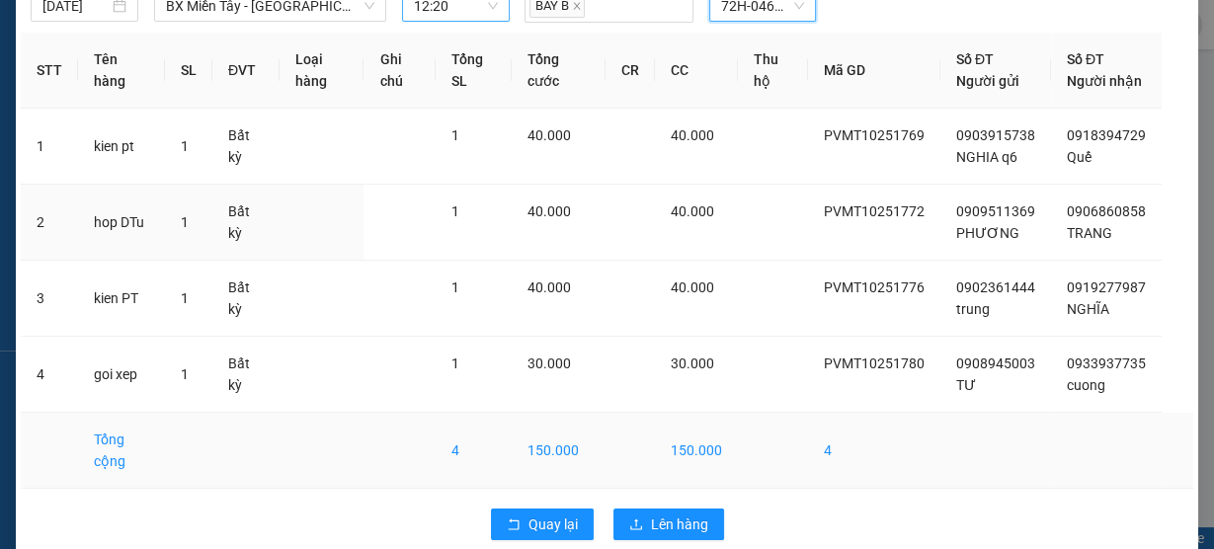
scroll to position [136, 0]
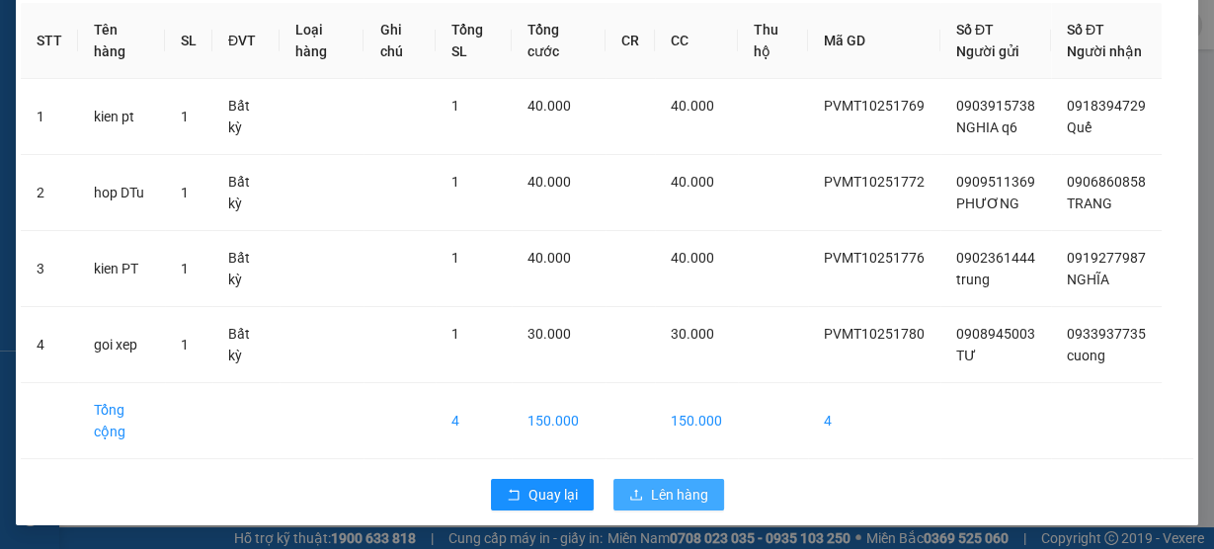
click at [676, 487] on span "Lên hàng" at bounding box center [679, 495] width 57 height 22
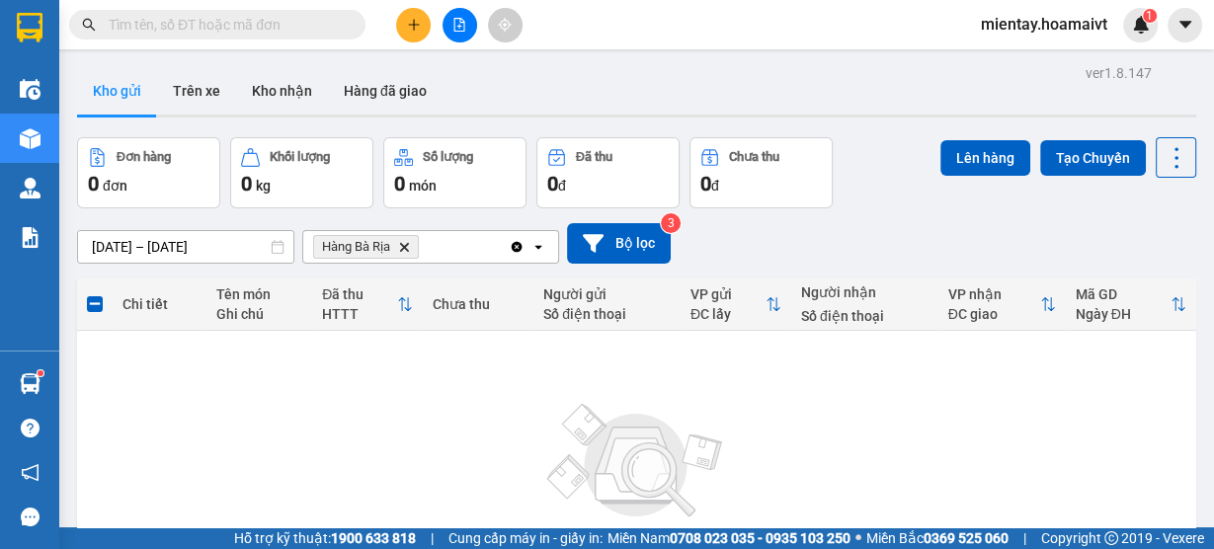
click at [401, 250] on icon "Hàng Bà Rịa, close by backspace" at bounding box center [404, 246] width 9 height 9
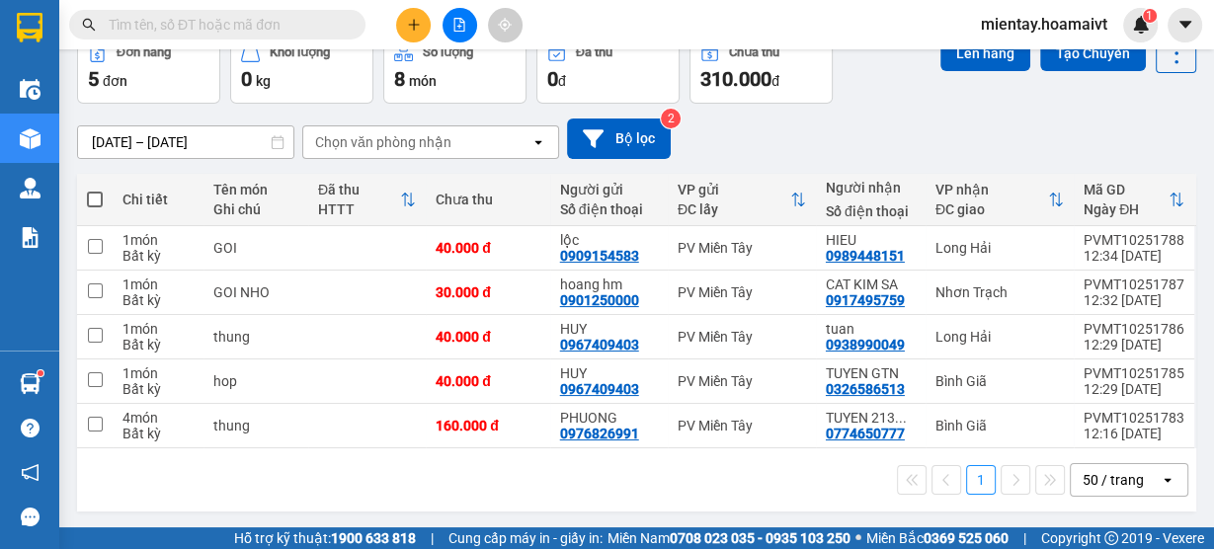
scroll to position [107, 0]
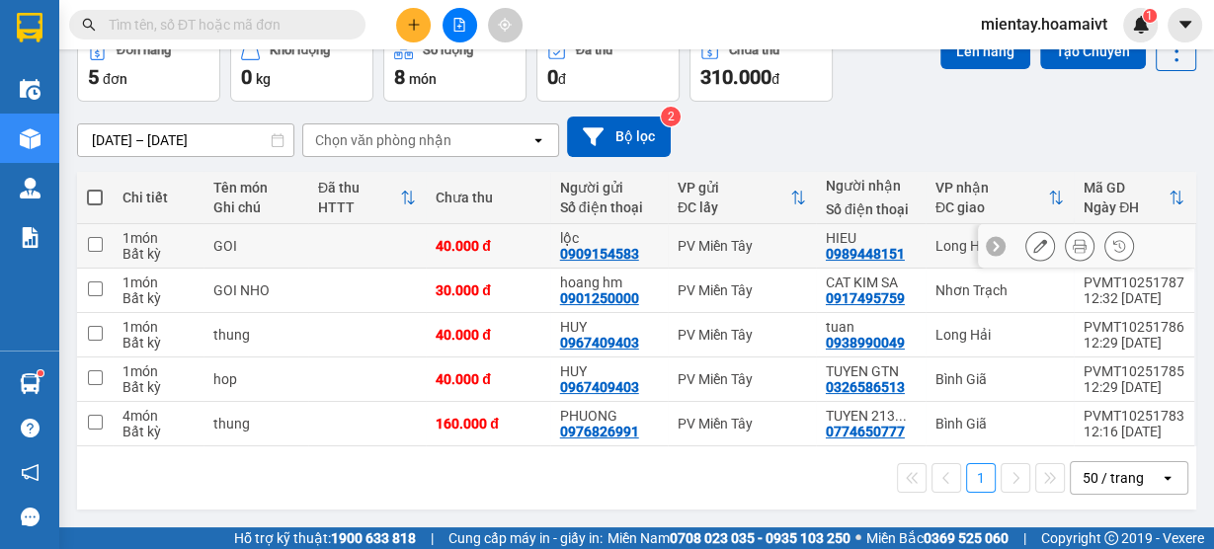
click at [339, 244] on td at bounding box center [367, 246] width 118 height 44
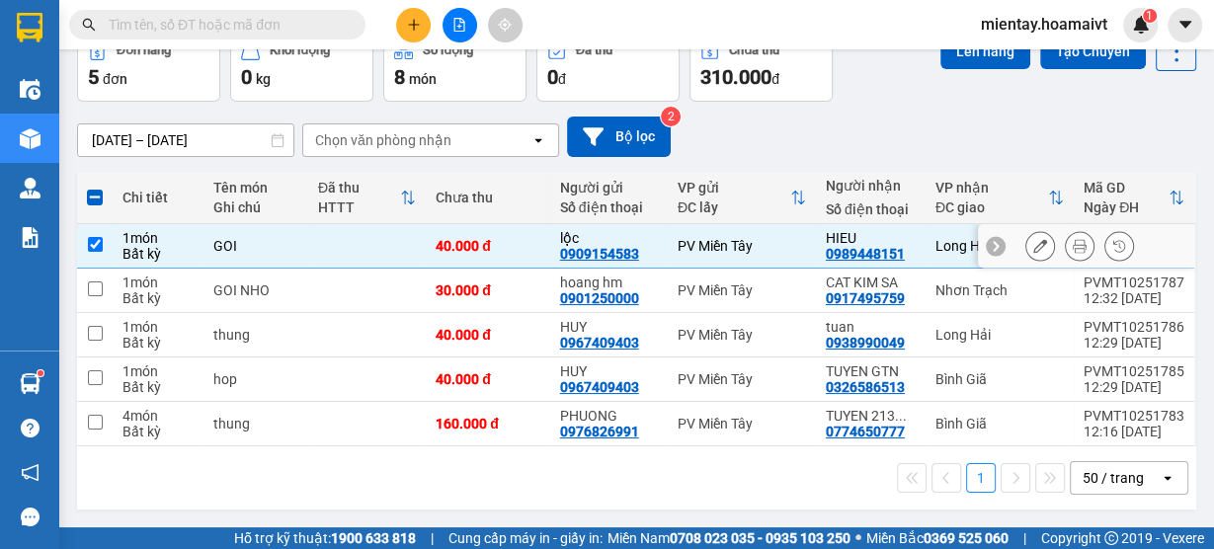
click at [345, 247] on td at bounding box center [367, 246] width 118 height 44
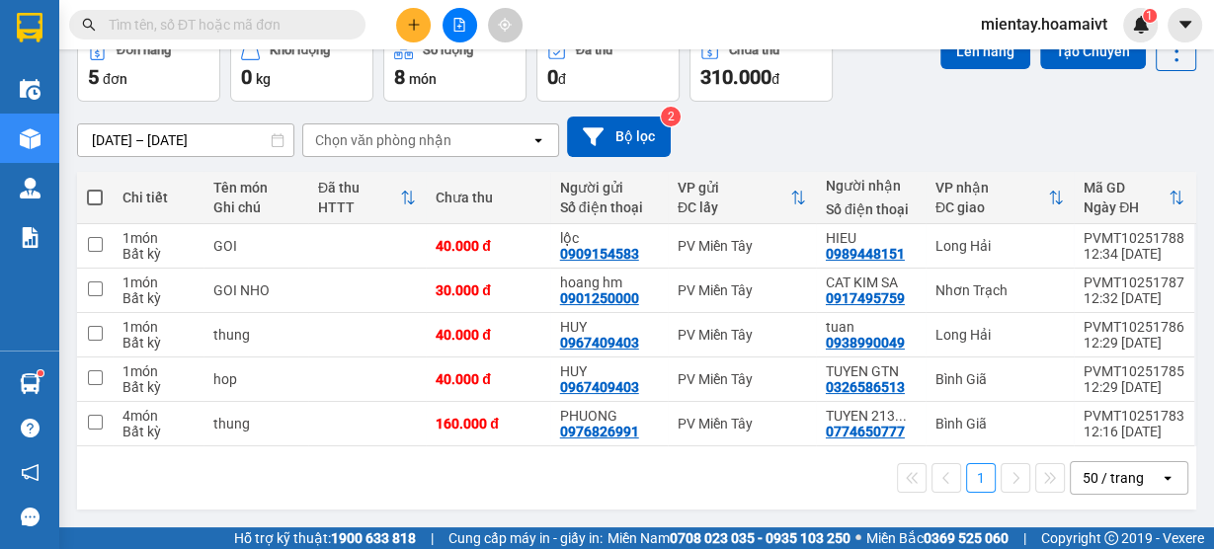
click at [393, 145] on div "Chọn văn phòng nhận" at bounding box center [383, 140] width 136 height 20
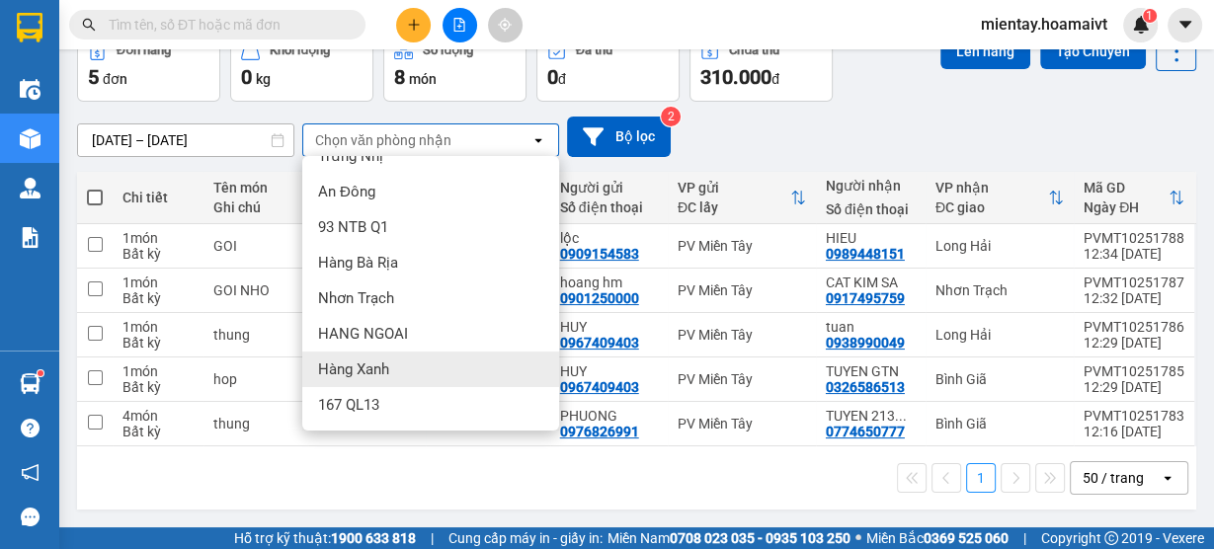
scroll to position [125, 0]
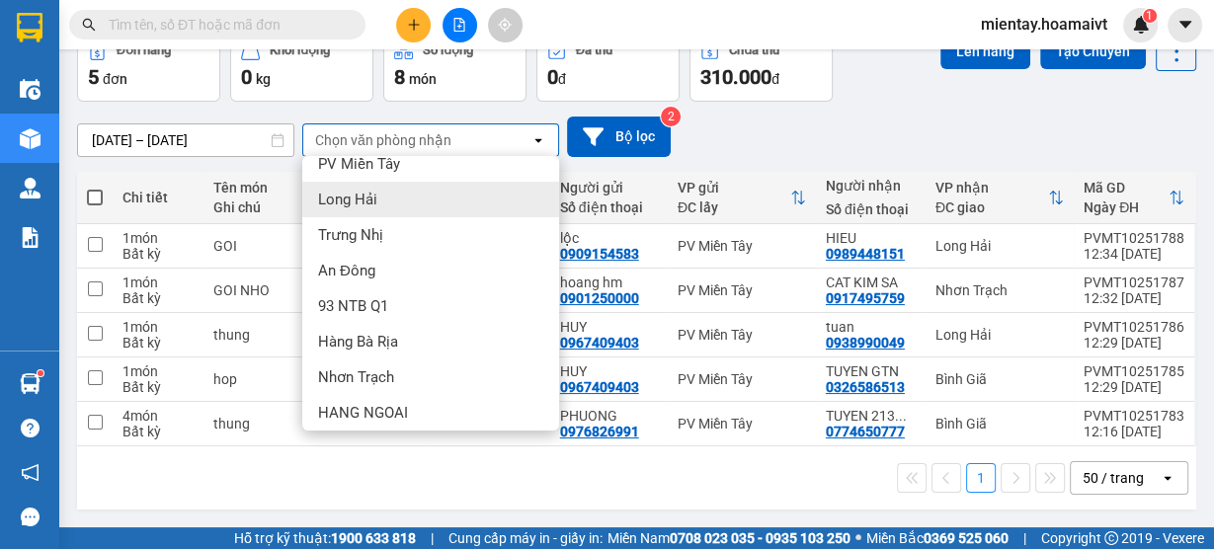
click at [371, 202] on span "Long Hải" at bounding box center [347, 200] width 59 height 20
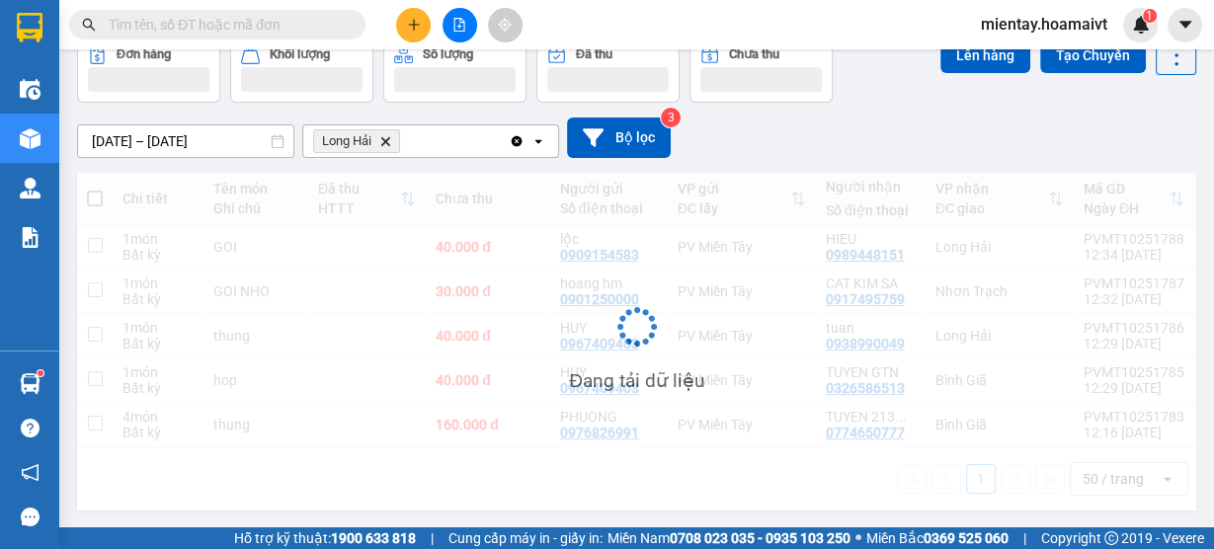
scroll to position [90, 0]
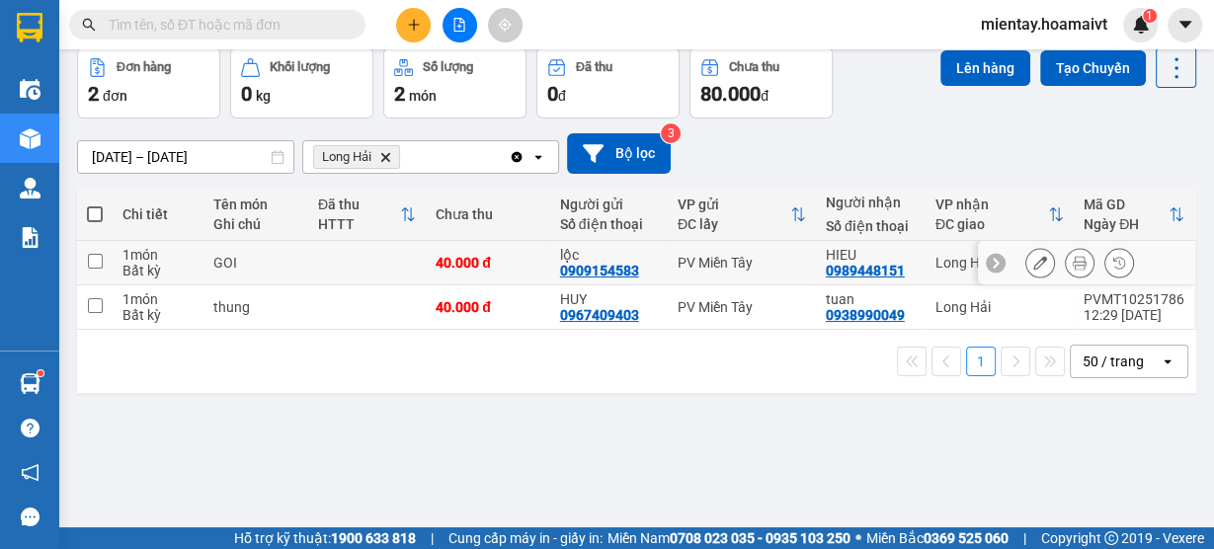
click at [365, 261] on td at bounding box center [367, 263] width 118 height 44
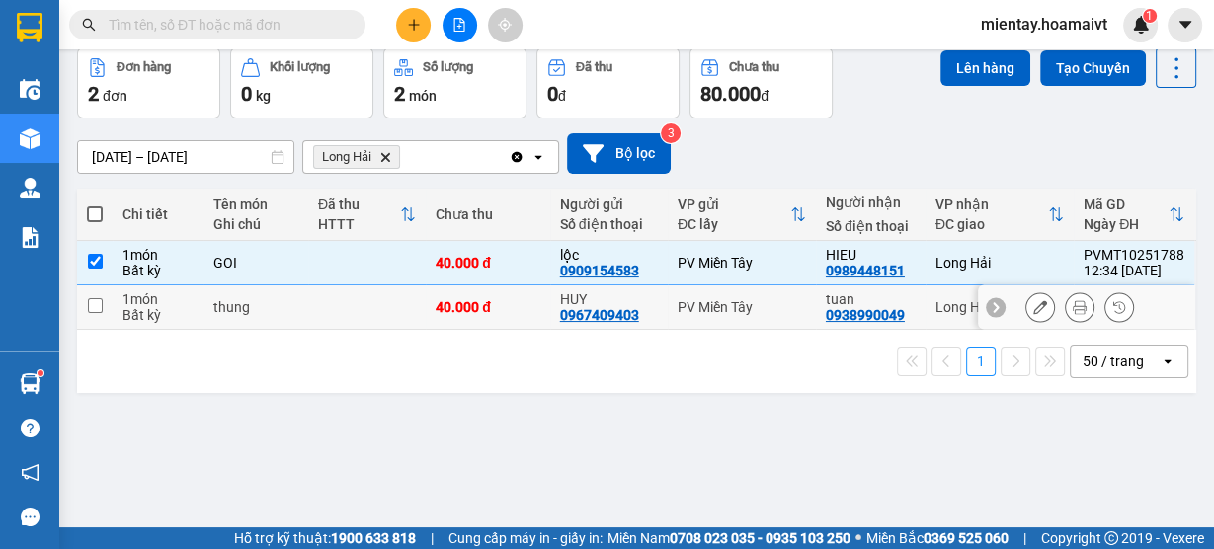
click at [364, 296] on td at bounding box center [367, 308] width 118 height 44
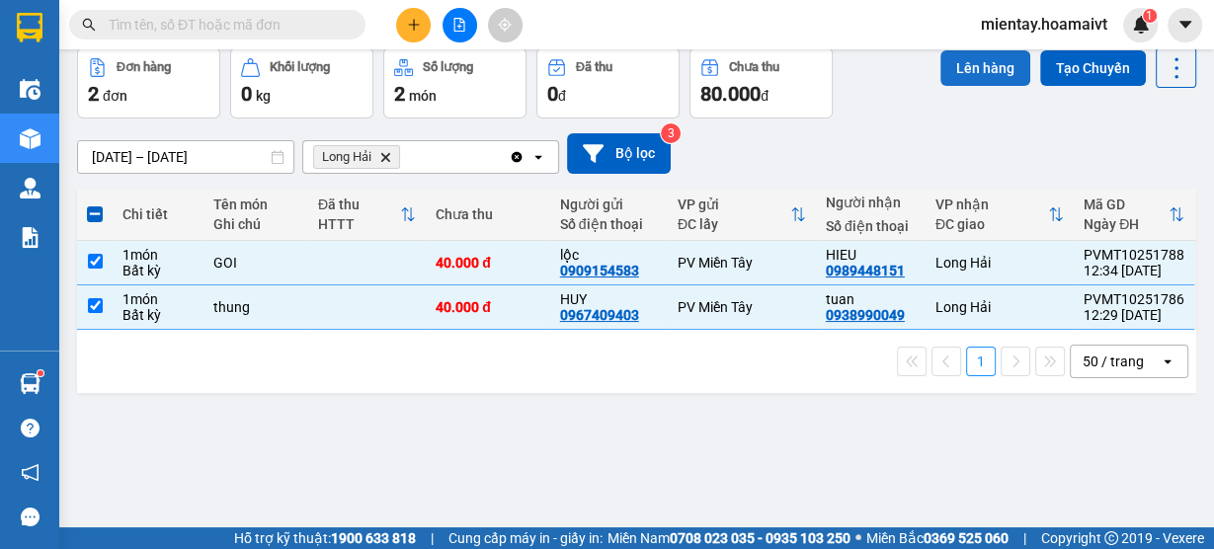
click at [995, 60] on button "Lên hàng" at bounding box center [986, 68] width 90 height 36
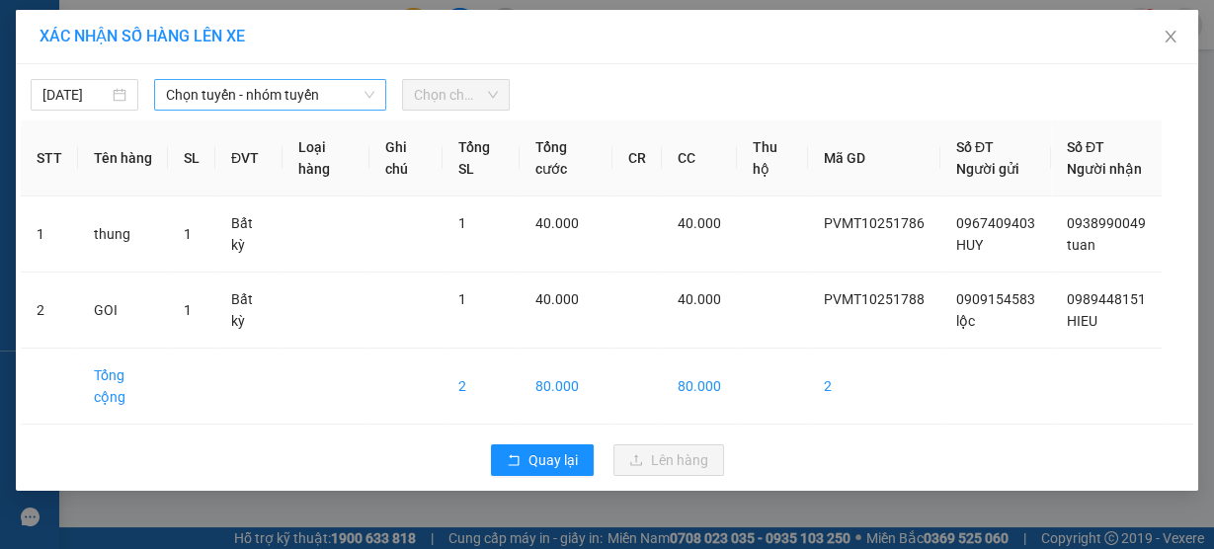
click at [256, 100] on span "Chọn tuyến - nhóm tuyến" at bounding box center [270, 95] width 208 height 30
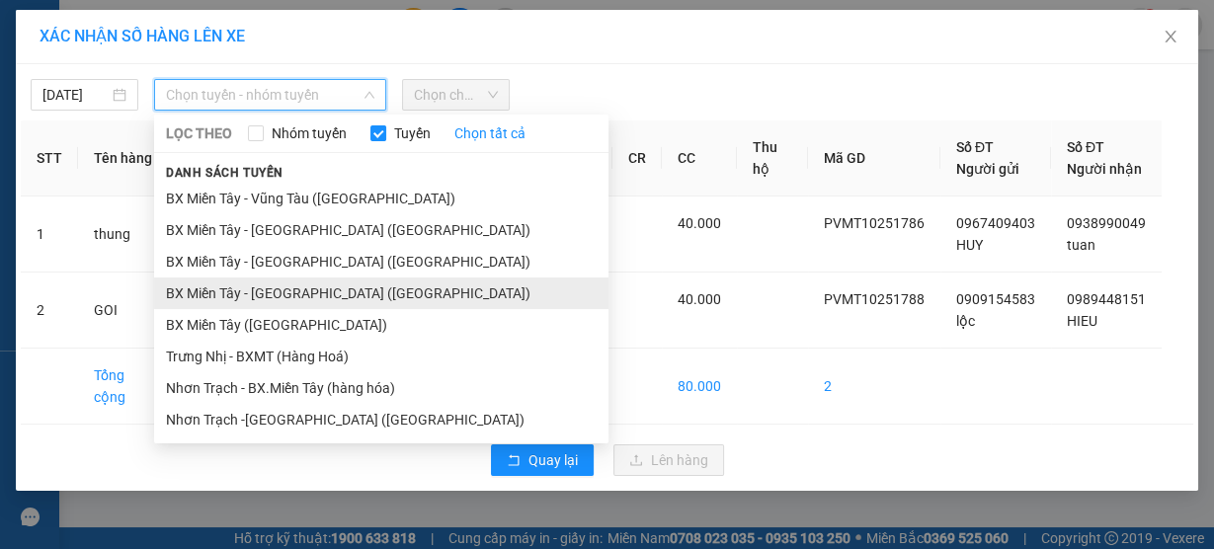
click at [256, 288] on li "BX Miền Tây - Long Hải (Hàng Hoá)" at bounding box center [381, 294] width 455 height 32
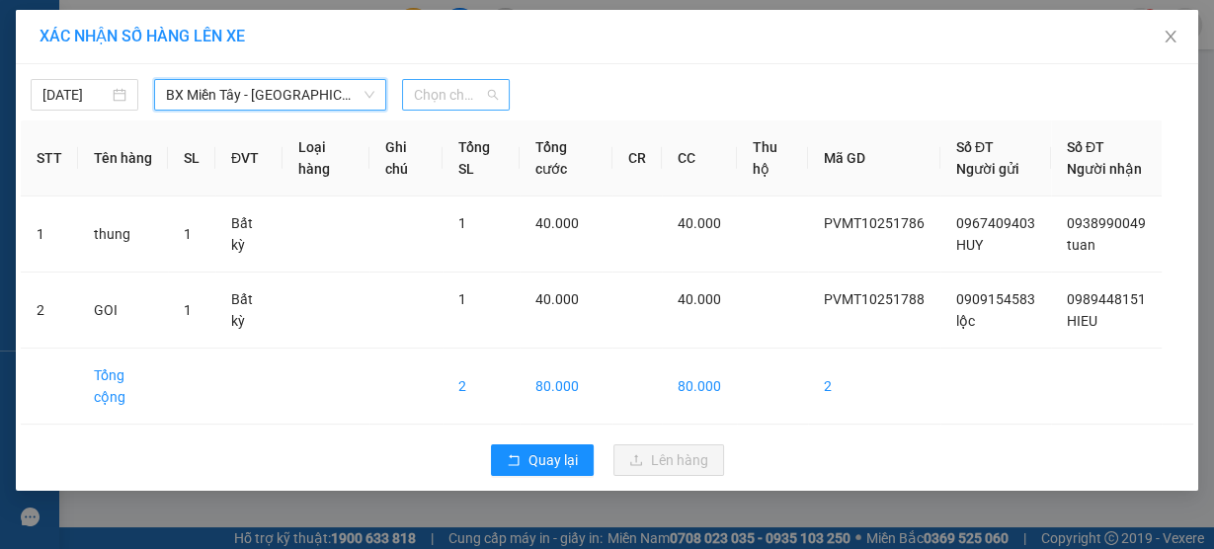
click at [444, 89] on span "Chọn chuyến" at bounding box center [456, 95] width 84 height 30
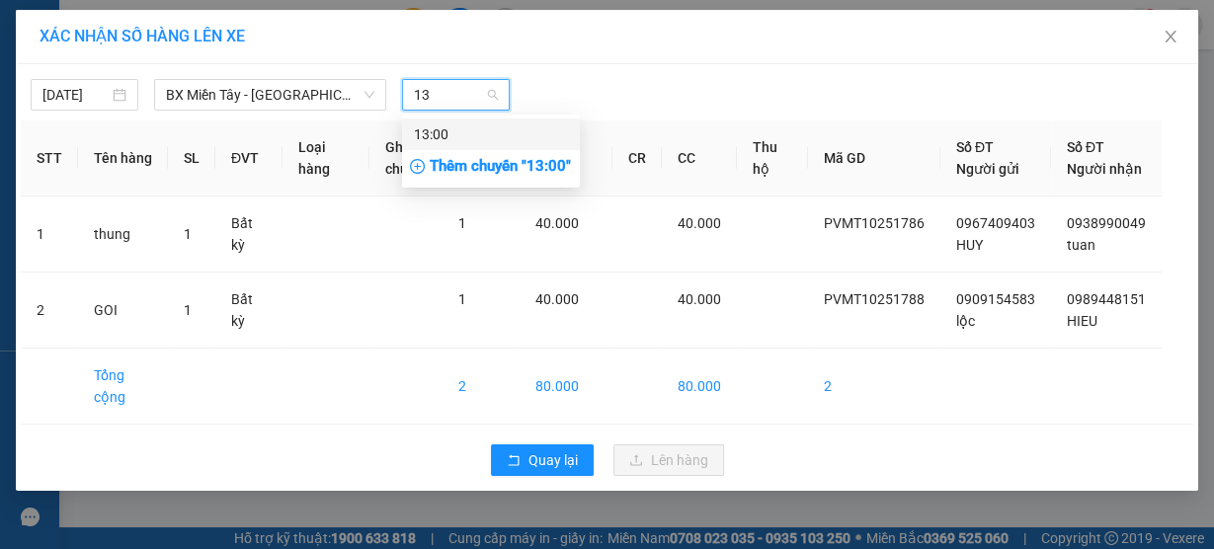
click at [446, 136] on div "13:00" at bounding box center [491, 135] width 154 height 22
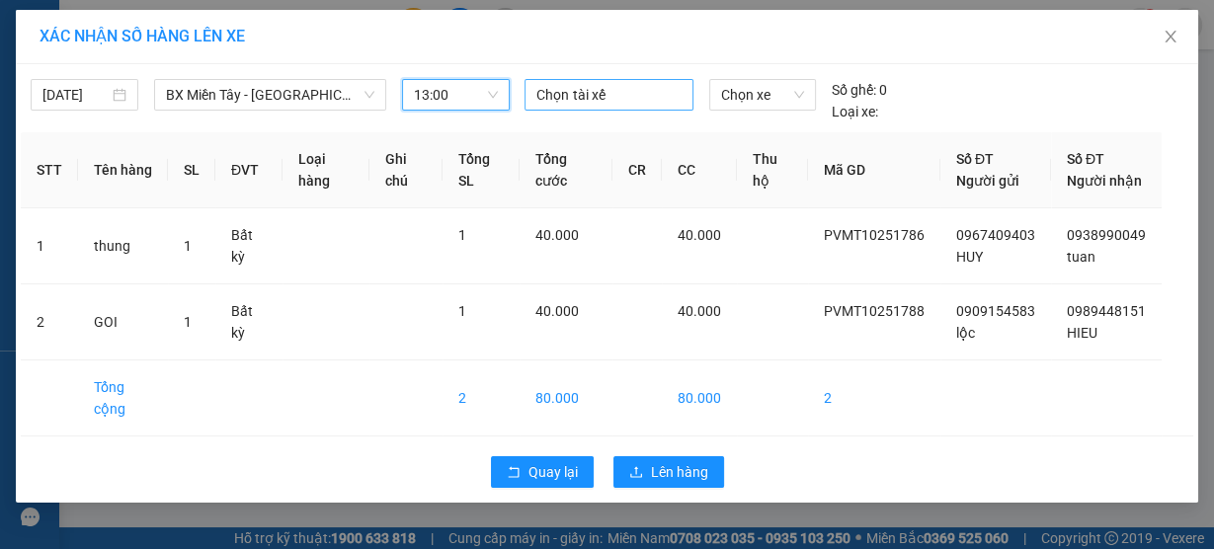
click at [574, 99] on div at bounding box center [609, 95] width 158 height 24
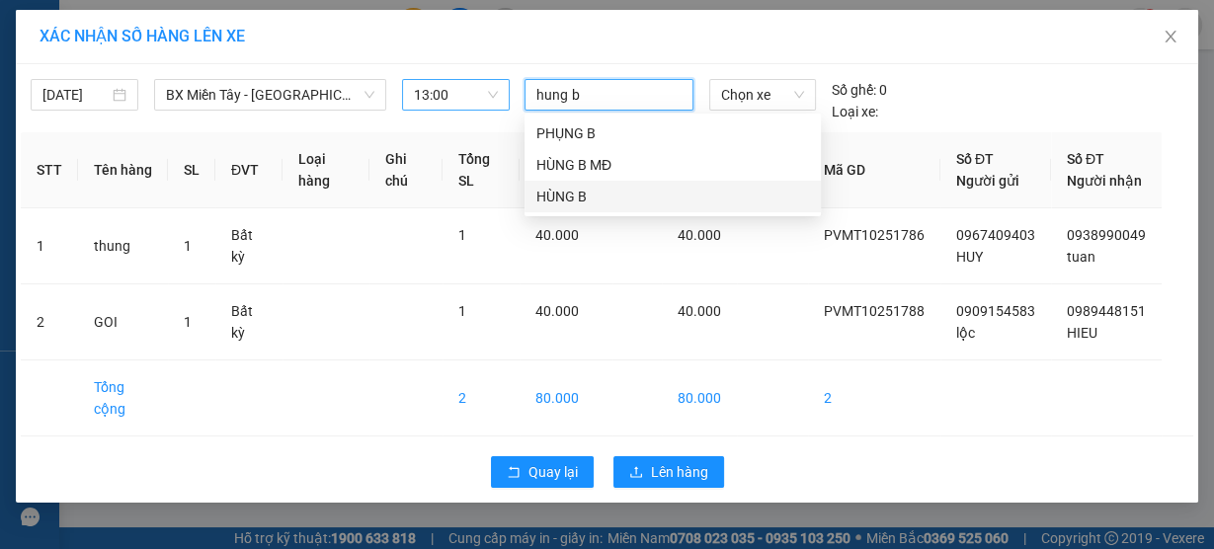
click at [570, 196] on div "HÙNG B" at bounding box center [673, 197] width 273 height 22
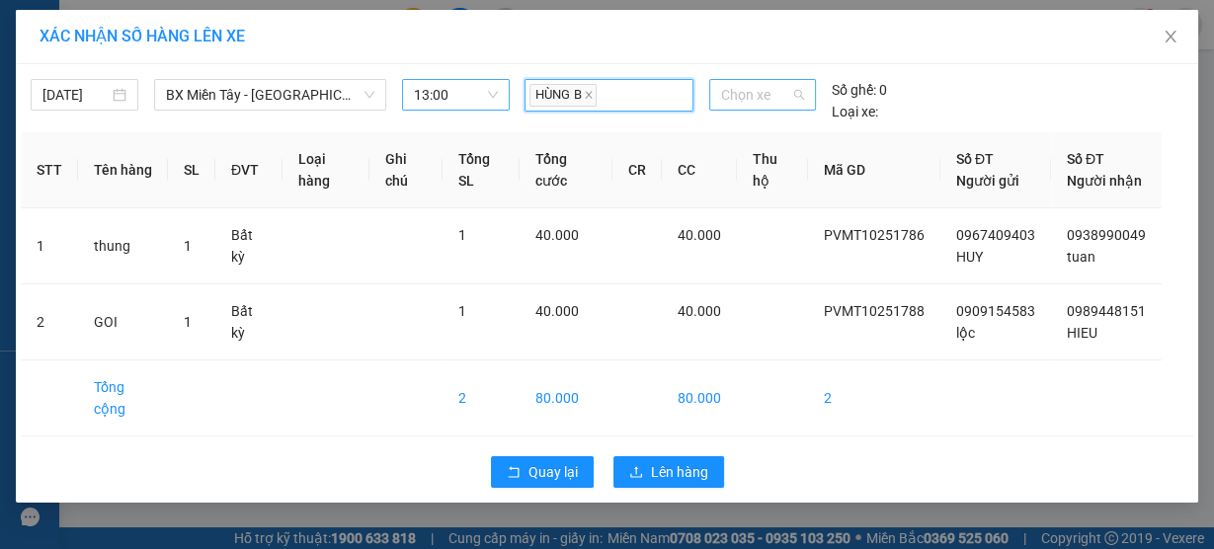
click at [766, 96] on span "Chọn xe" at bounding box center [762, 95] width 83 height 30
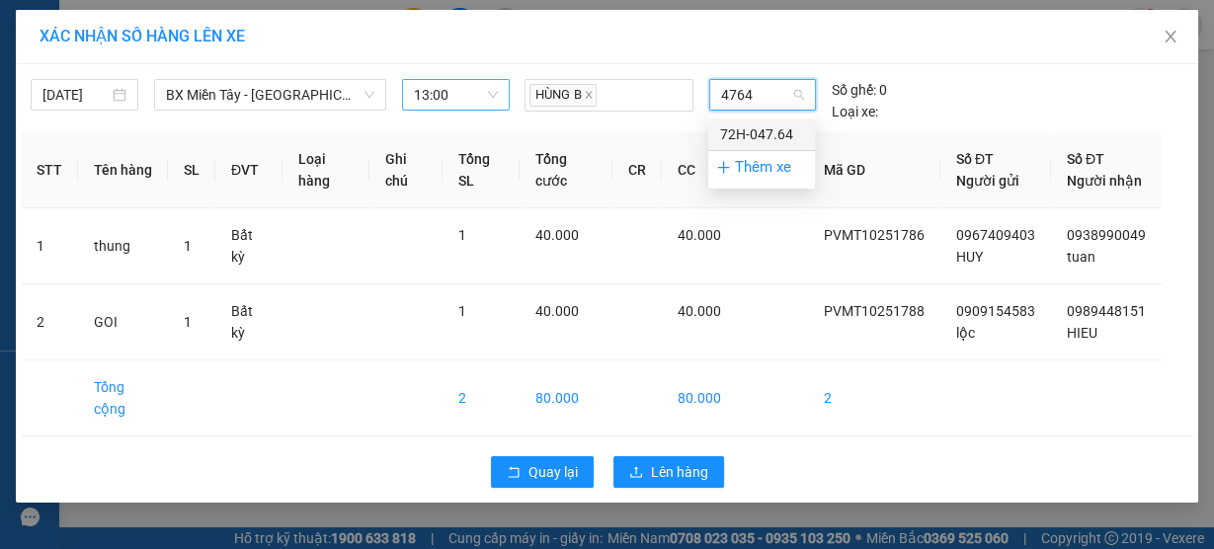
click at [761, 130] on div "72H-047.64" at bounding box center [761, 135] width 83 height 22
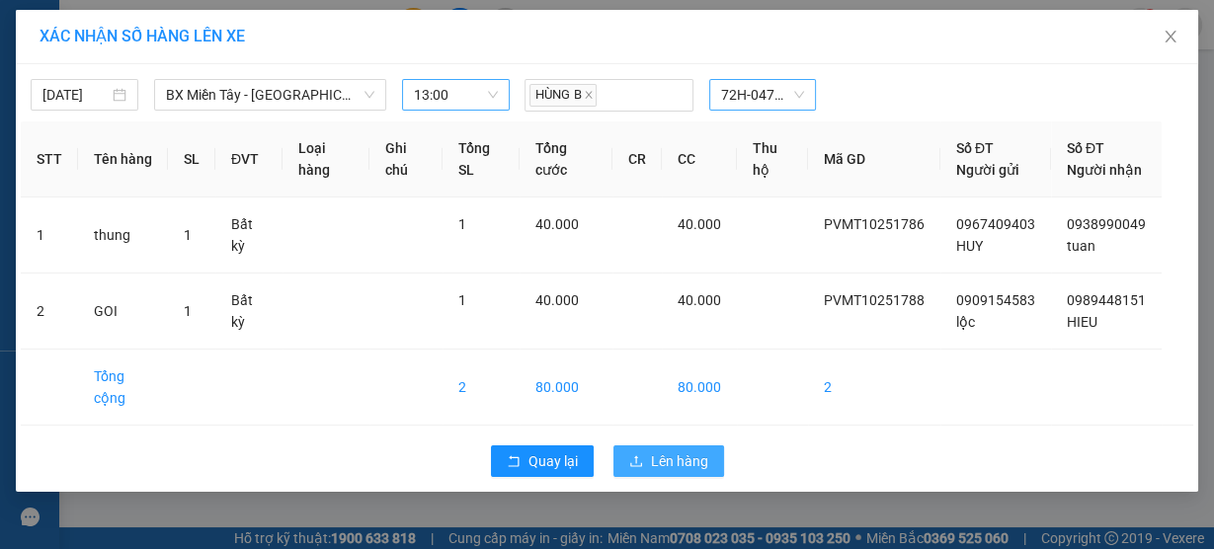
click at [687, 472] on span "Lên hàng" at bounding box center [679, 462] width 57 height 22
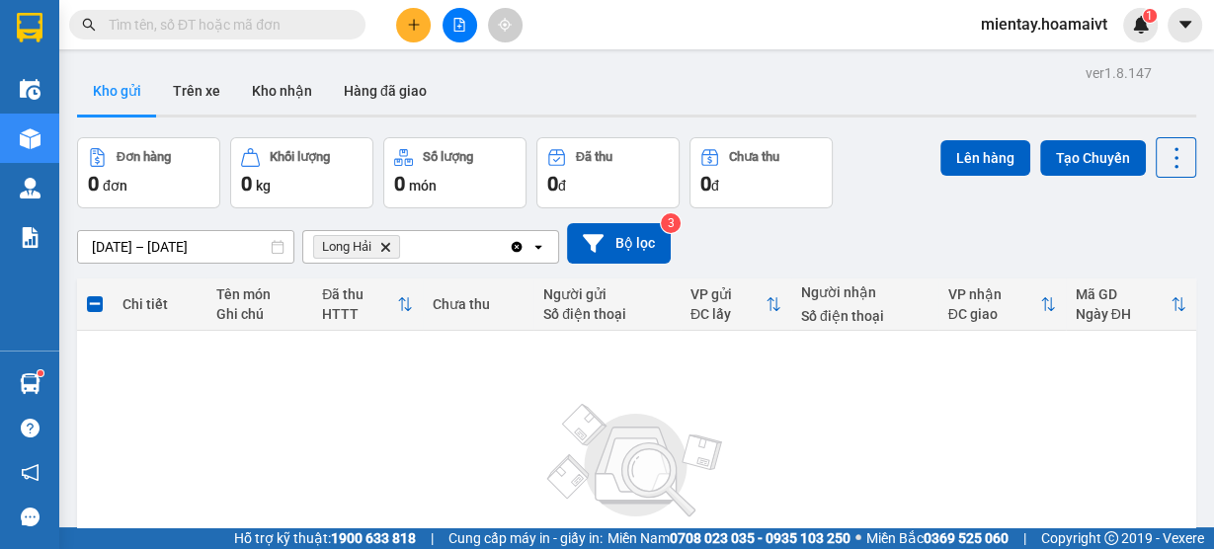
click at [381, 241] on icon "Delete" at bounding box center [385, 247] width 12 height 12
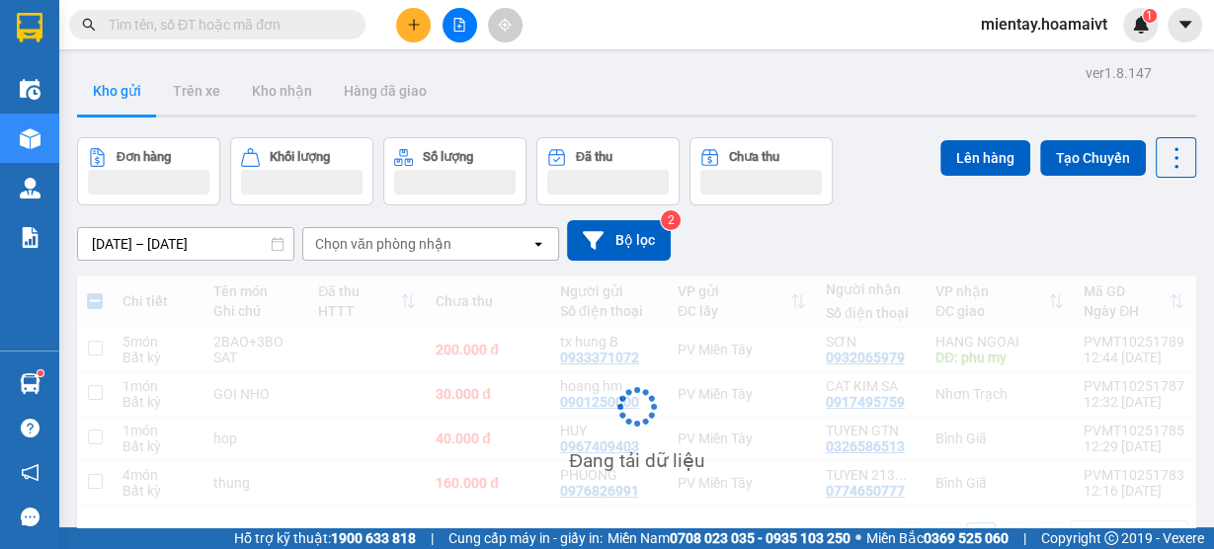
click at [394, 249] on div "Chọn văn phòng nhận" at bounding box center [383, 244] width 136 height 20
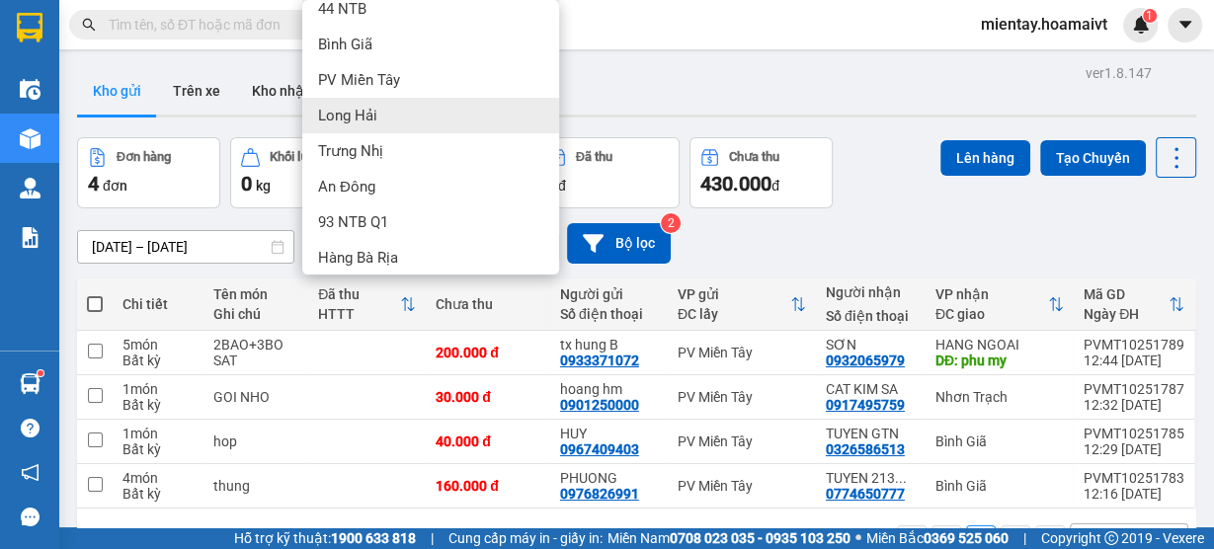
scroll to position [79, 0]
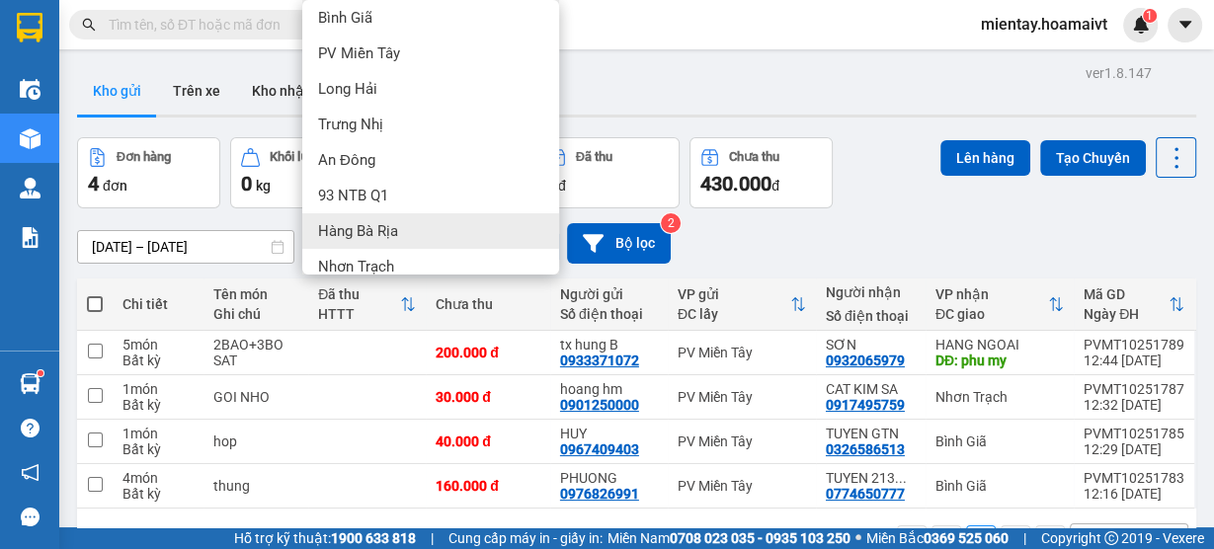
click at [382, 229] on span "Hàng Bà Rịa" at bounding box center [358, 231] width 80 height 20
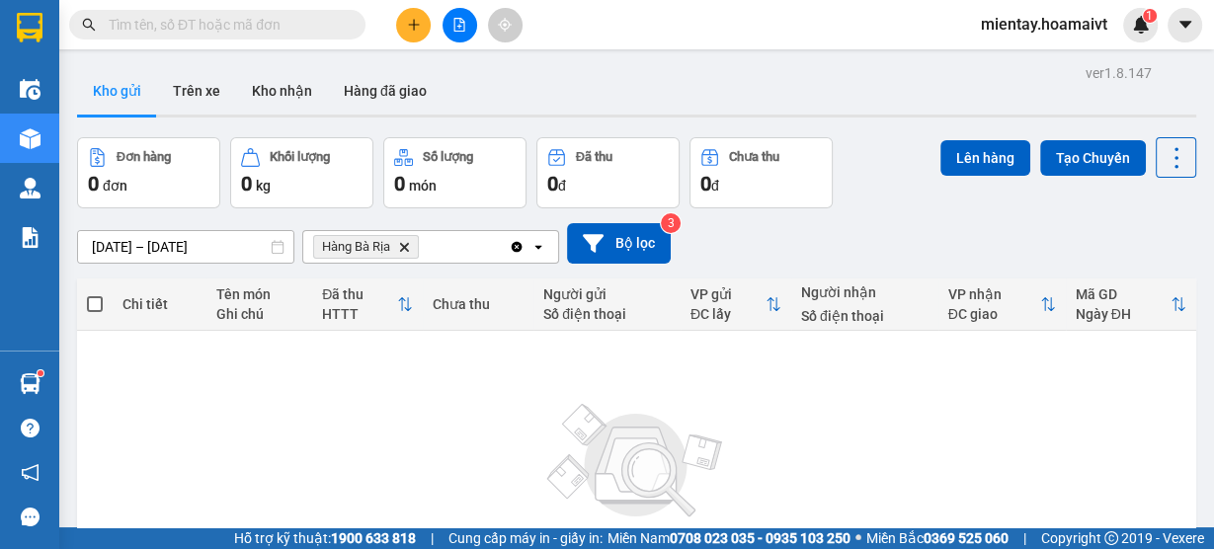
click at [403, 244] on icon "Hàng Bà Rịa, close by backspace" at bounding box center [404, 246] width 9 height 9
click at [415, 244] on div "Chọn văn phòng nhận" at bounding box center [383, 247] width 136 height 20
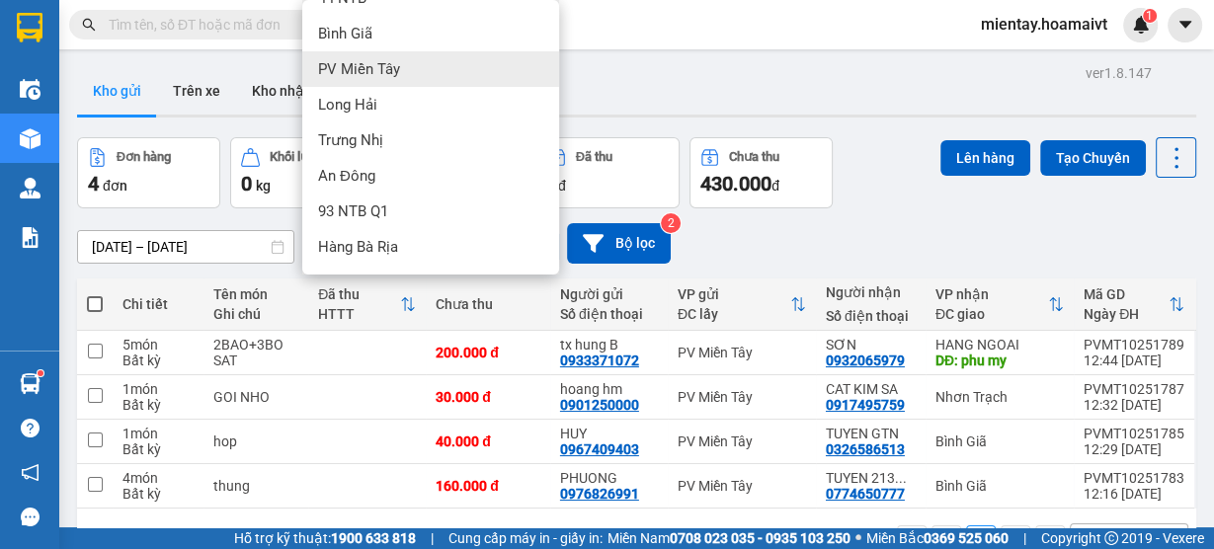
scroll to position [158, 0]
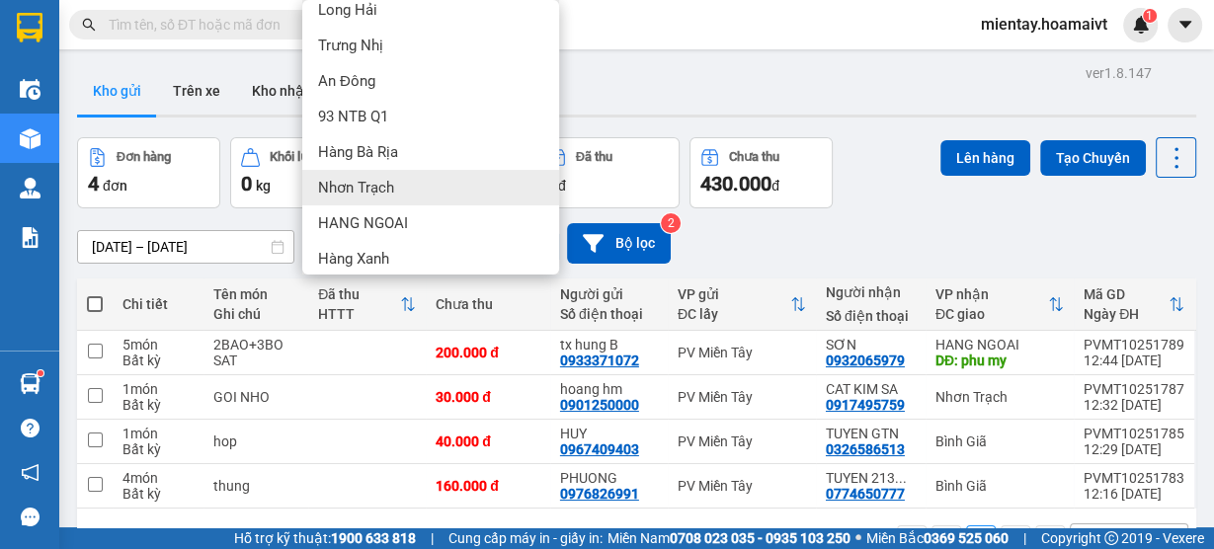
click at [395, 189] on div "Nhơn Trạch" at bounding box center [430, 188] width 257 height 36
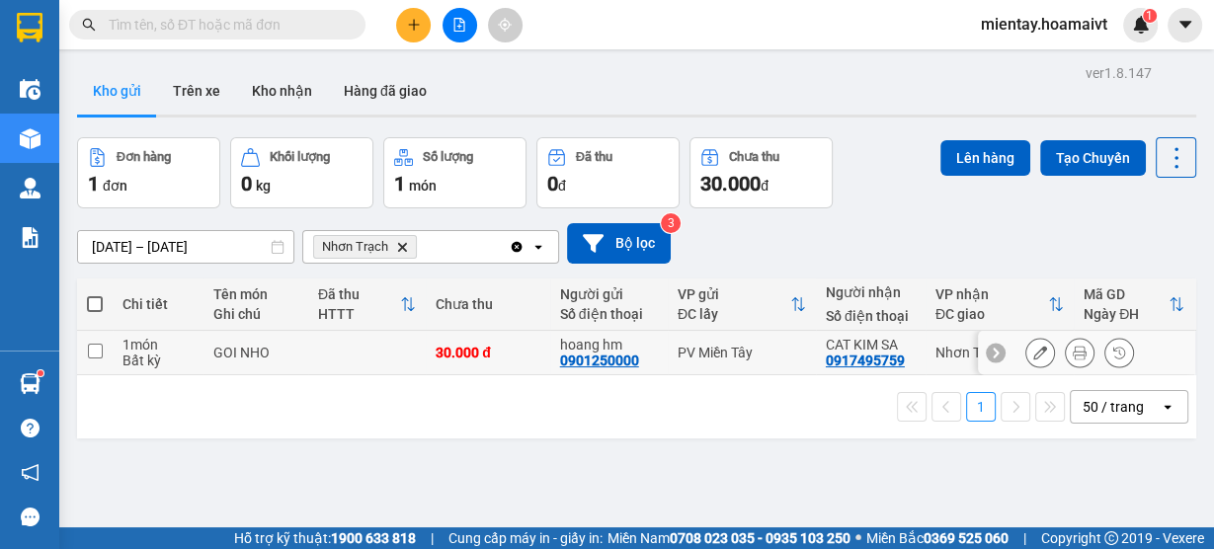
click at [410, 339] on td at bounding box center [367, 353] width 118 height 44
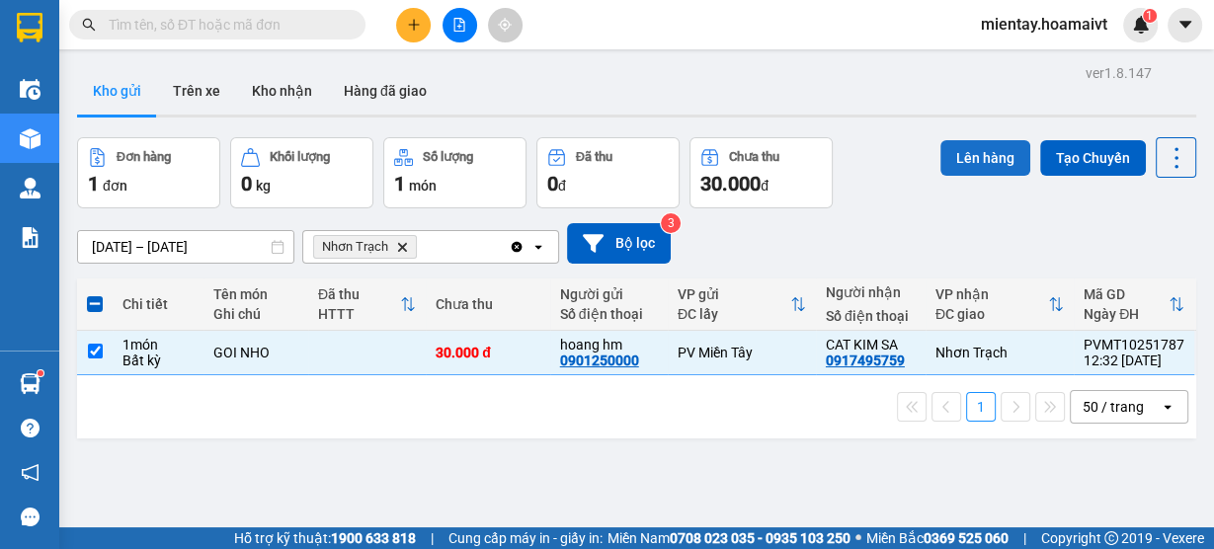
click at [965, 148] on button "Lên hàng" at bounding box center [986, 158] width 90 height 36
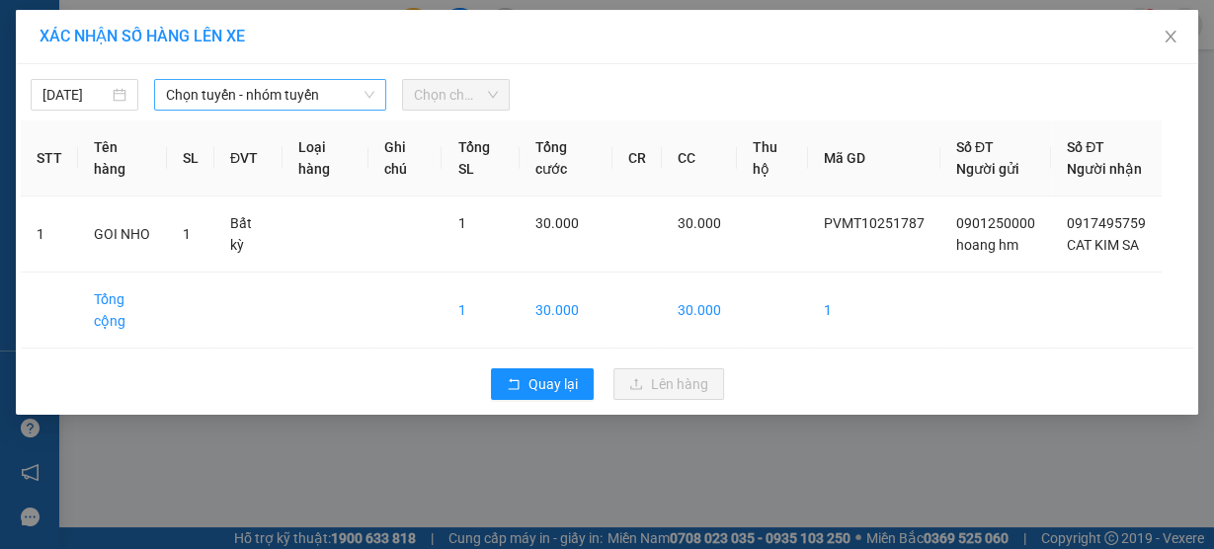
click at [235, 87] on span "Chọn tuyến - nhóm tuyến" at bounding box center [270, 95] width 208 height 30
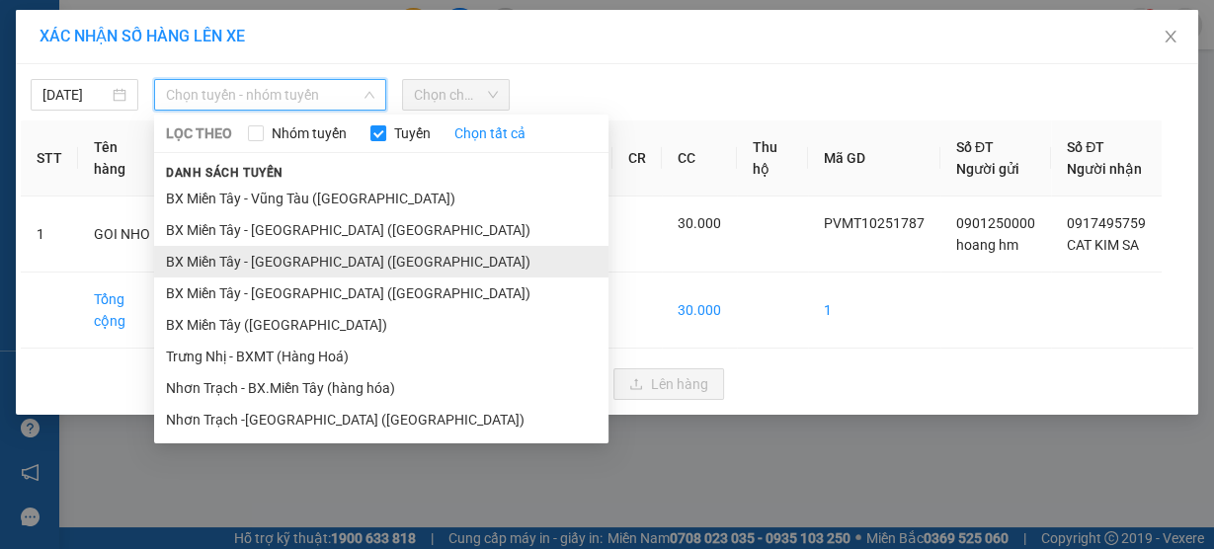
click at [283, 267] on li "BX Miền Tây - Nhơn Trạch (Hàng Hoá)" at bounding box center [381, 262] width 455 height 32
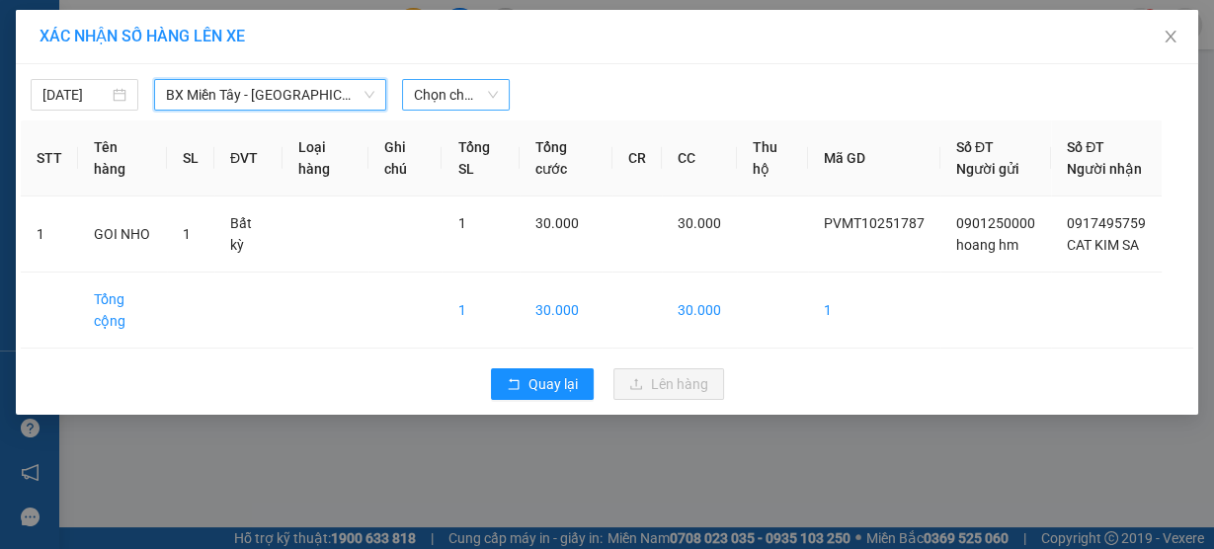
click at [472, 94] on span "Chọn chuyến" at bounding box center [456, 95] width 84 height 30
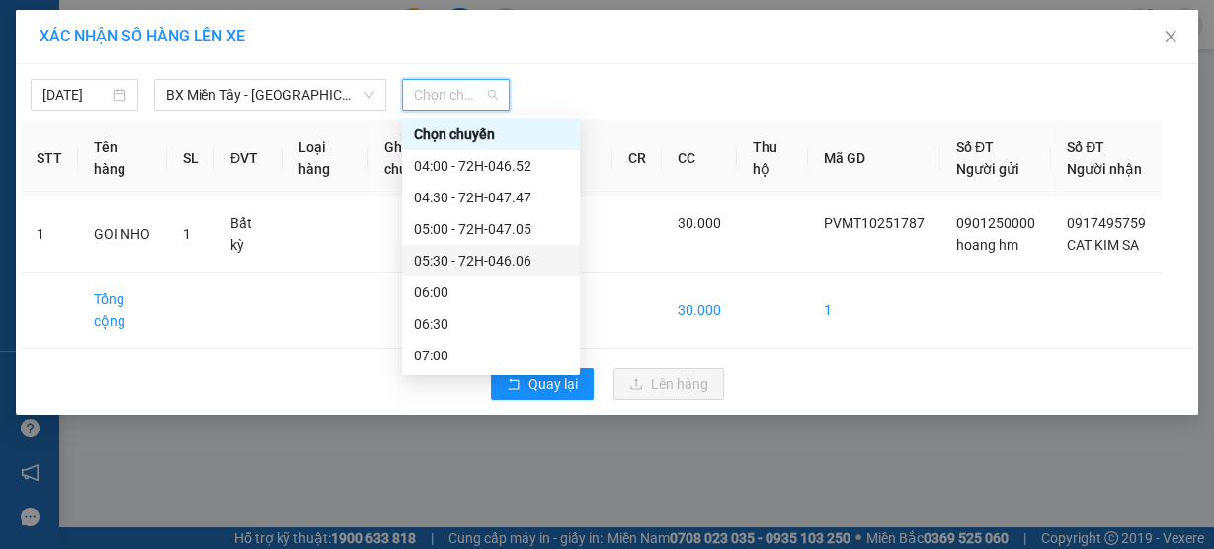
click at [473, 286] on div "06:00" at bounding box center [491, 293] width 154 height 22
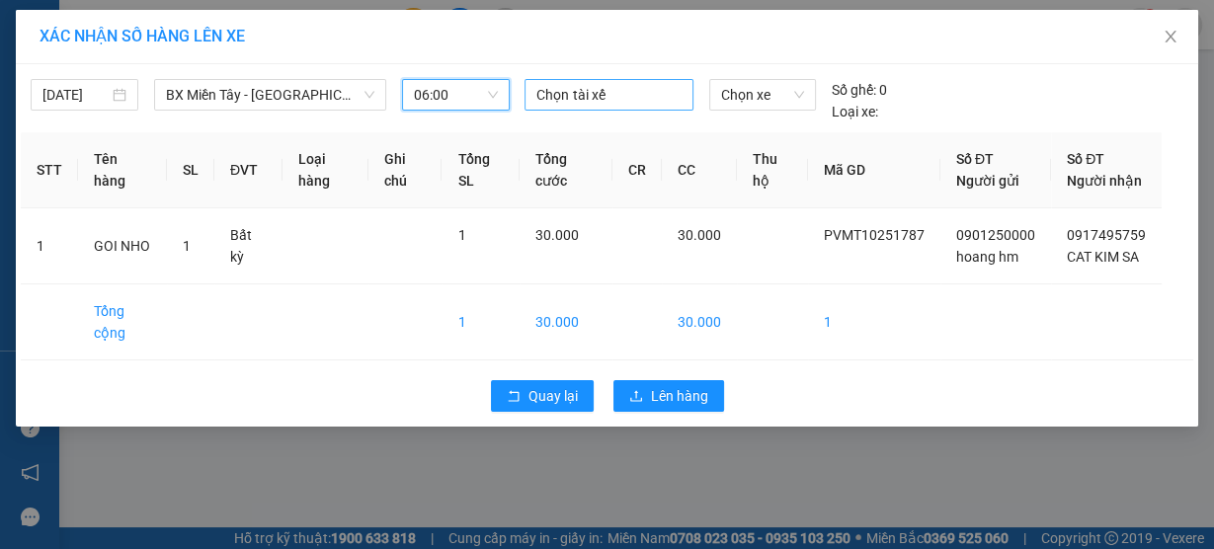
click at [565, 98] on div at bounding box center [609, 95] width 158 height 24
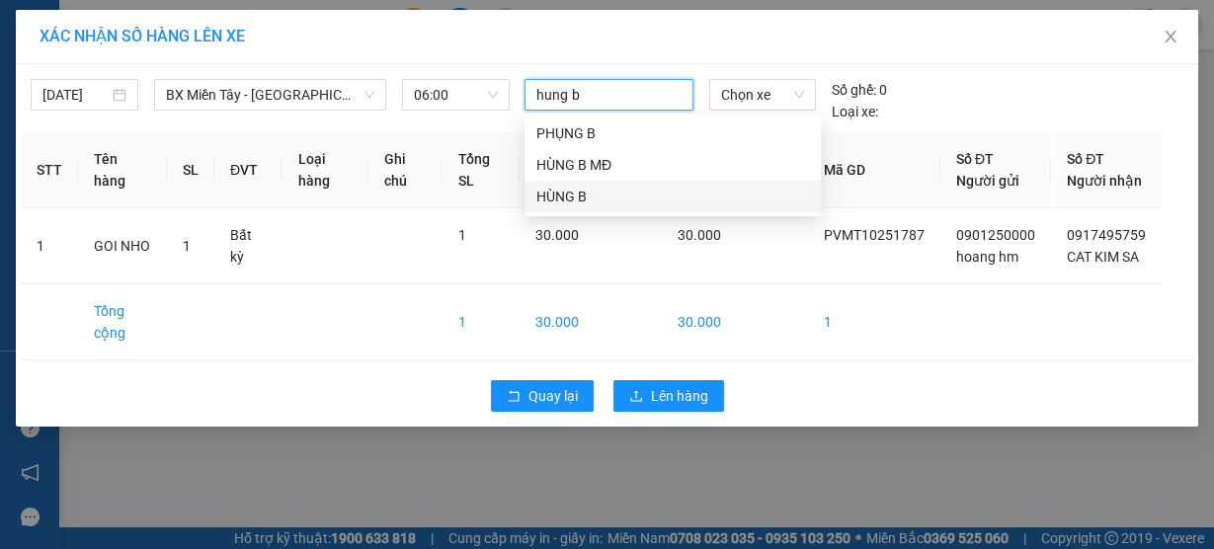
click at [589, 193] on div "HÙNG B" at bounding box center [673, 197] width 273 height 22
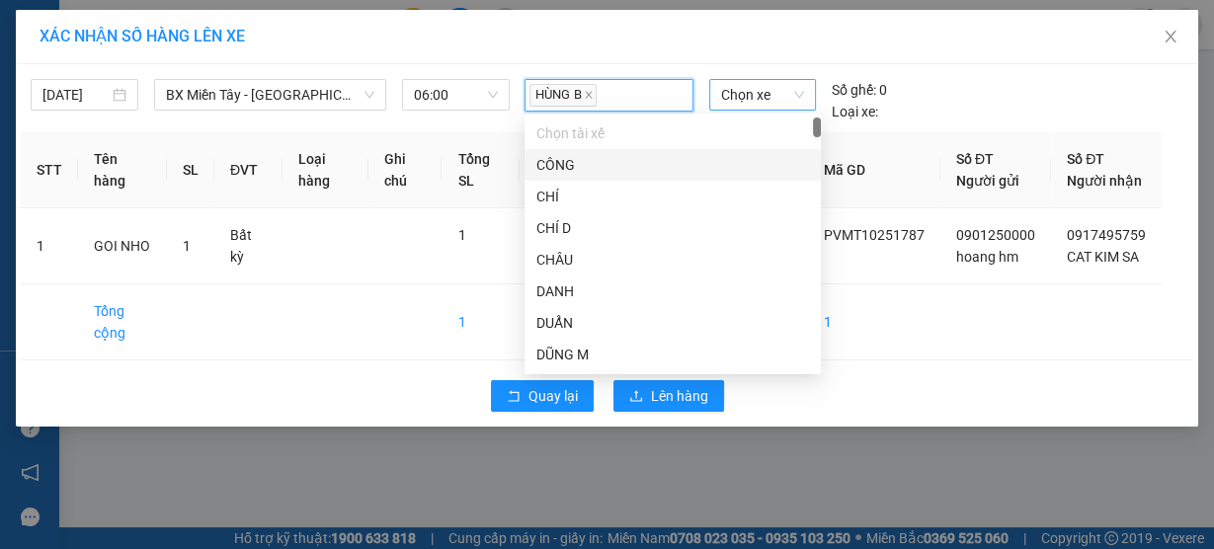
click at [744, 93] on span "Chọn xe" at bounding box center [762, 95] width 83 height 30
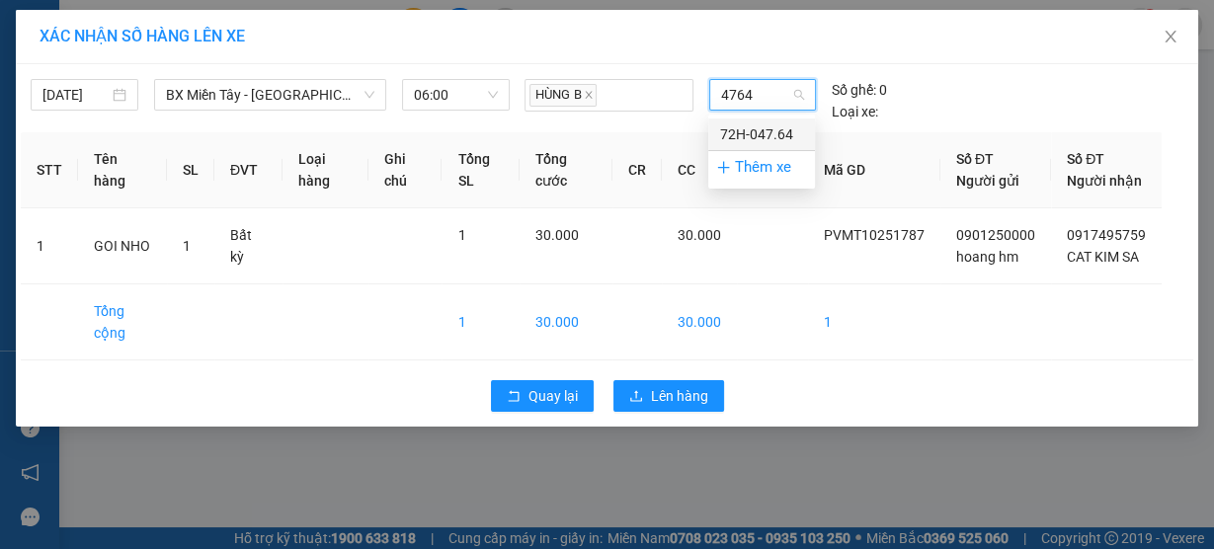
click at [743, 136] on div "72H-047.64" at bounding box center [761, 135] width 83 height 22
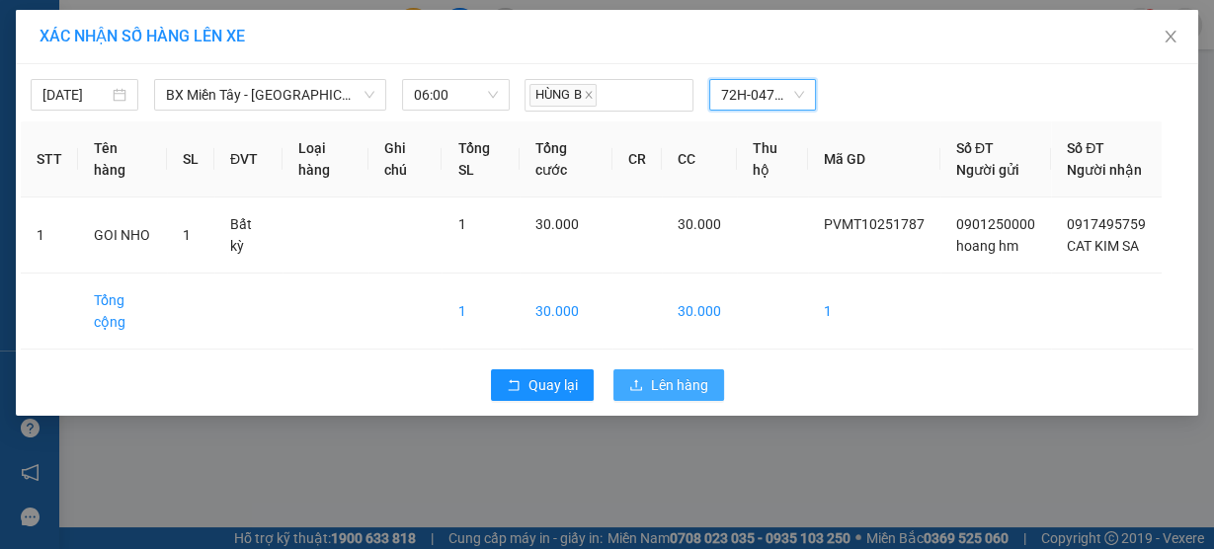
click at [686, 394] on span "Lên hàng" at bounding box center [679, 385] width 57 height 22
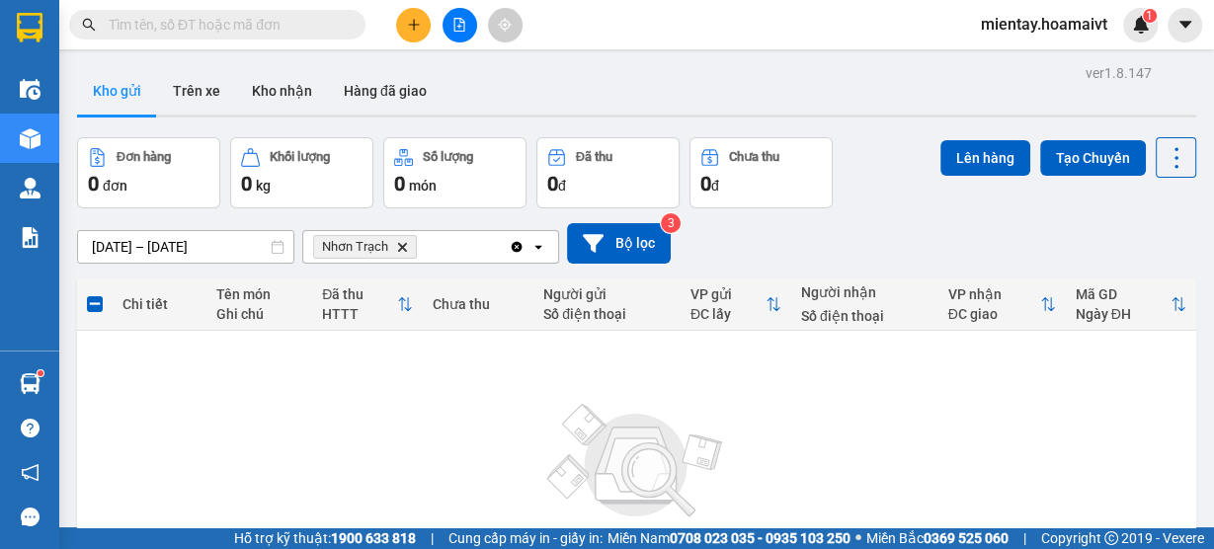
click at [399, 243] on icon "Delete" at bounding box center [402, 247] width 12 height 12
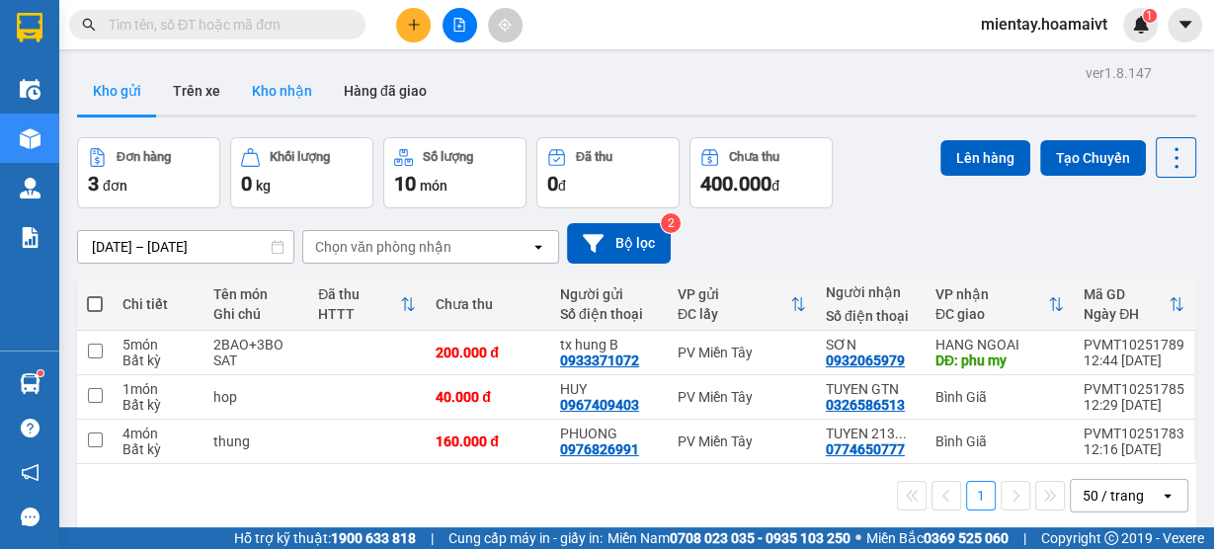
click at [285, 107] on button "Kho nhận" at bounding box center [282, 90] width 92 height 47
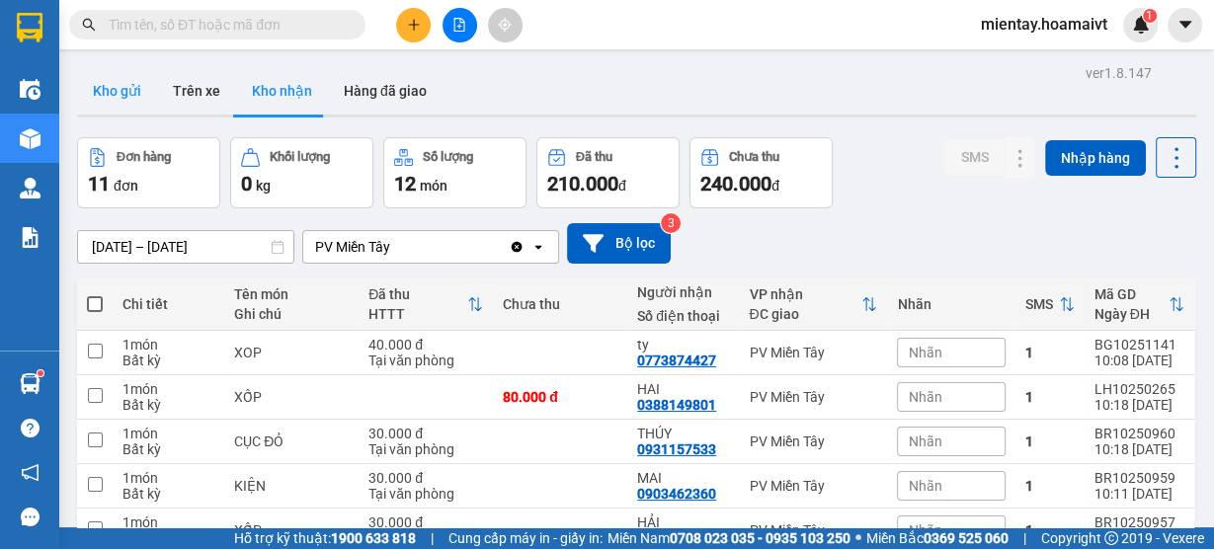
click at [135, 103] on button "Kho gửi" at bounding box center [117, 90] width 80 height 47
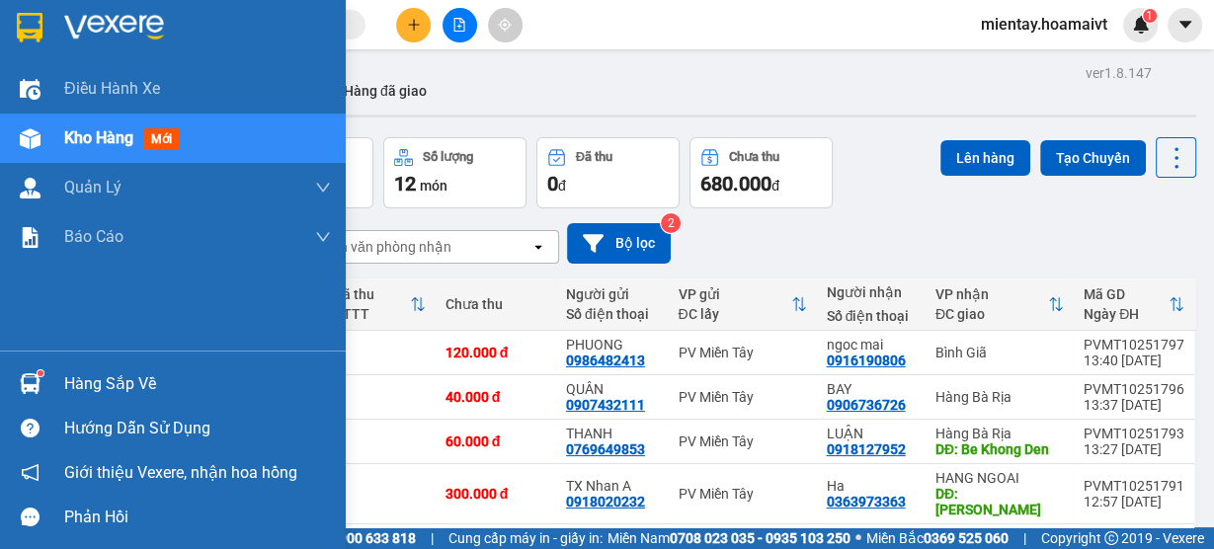
click at [112, 376] on div "Hàng sắp về" at bounding box center [197, 385] width 267 height 30
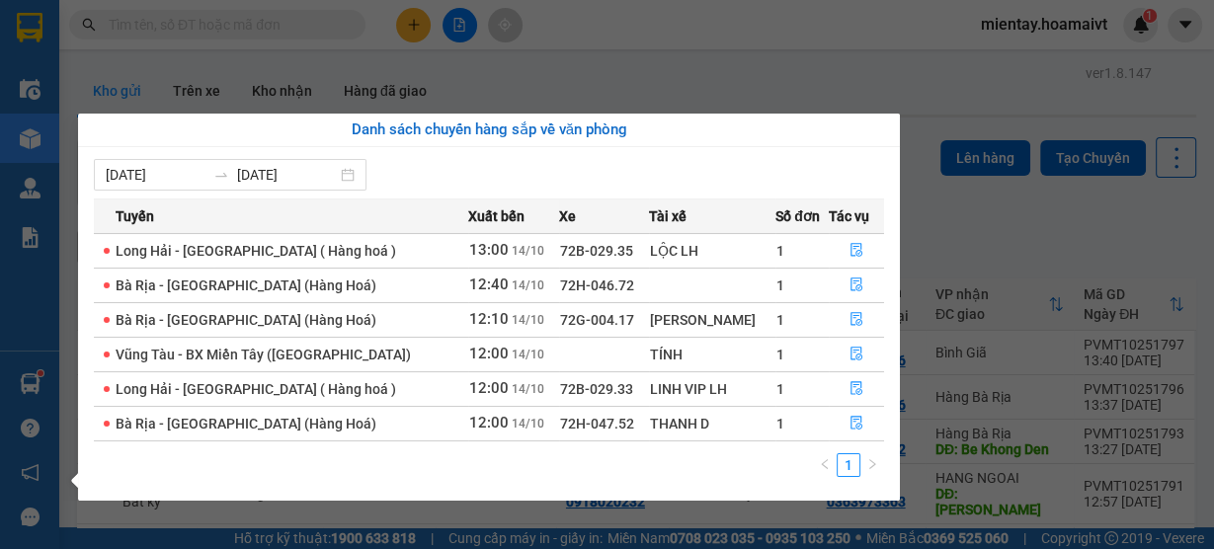
click at [542, 64] on section "Kết quả tìm kiếm ( 1 ) Bộ lọc Gửi 3 ngày gần nhất Mã ĐH Trạng thái Món hàng Tổn…" at bounding box center [607, 274] width 1214 height 549
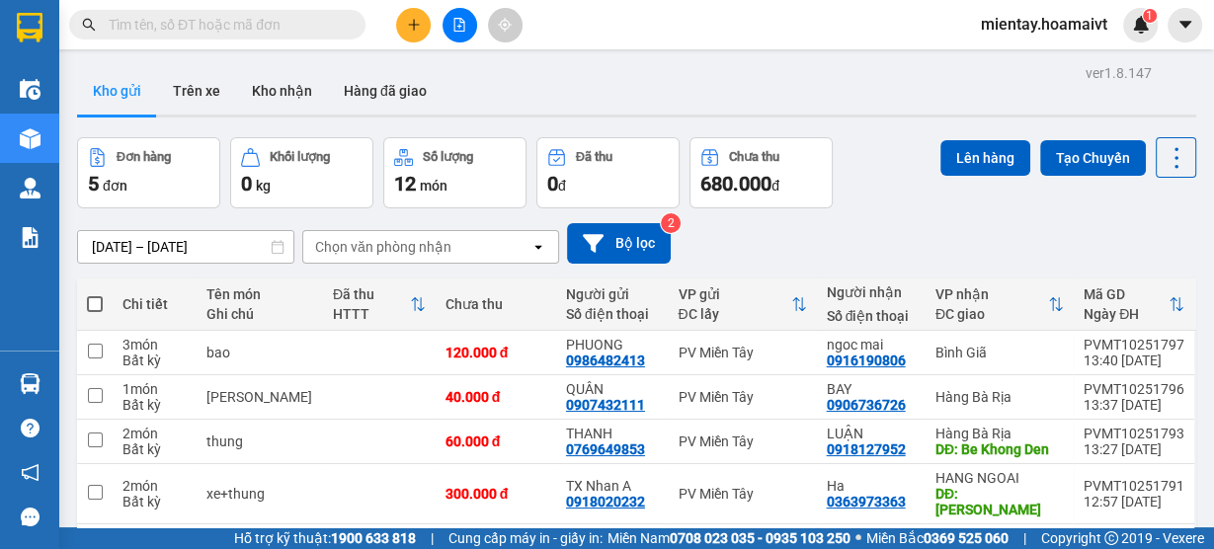
click at [465, 249] on div "Chọn văn phòng nhận" at bounding box center [416, 247] width 227 height 32
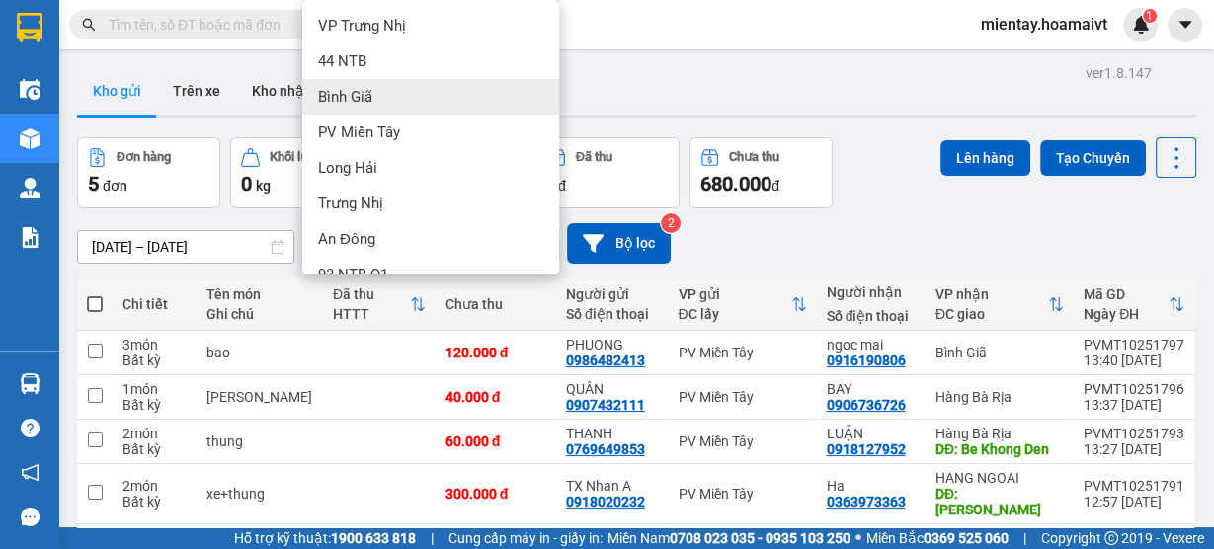
click at [410, 89] on div "Bình Giã" at bounding box center [430, 97] width 257 height 36
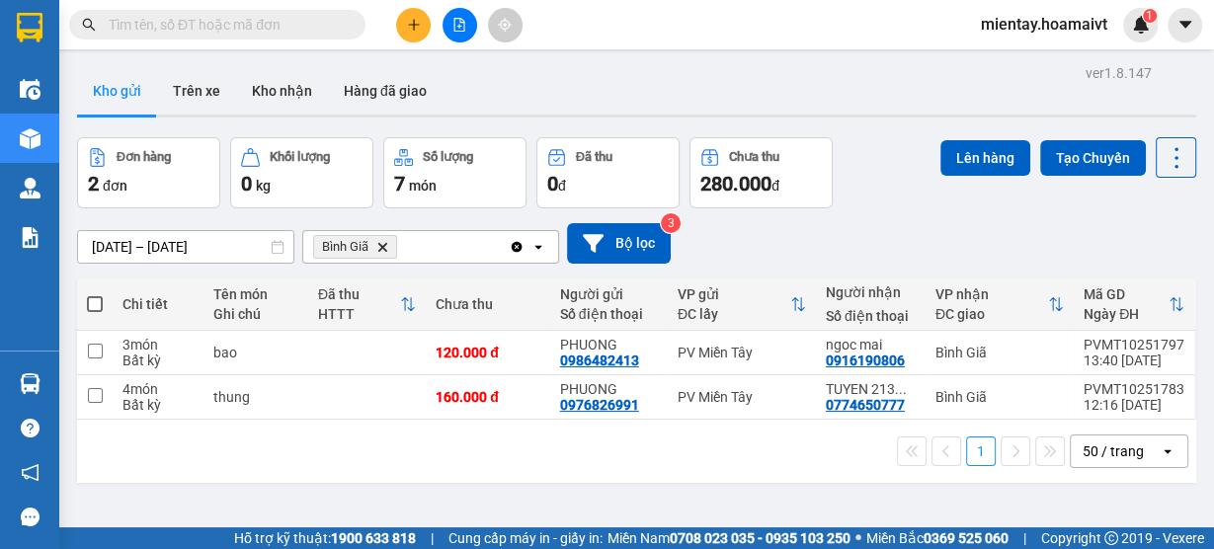
click at [87, 303] on span at bounding box center [95, 304] width 16 height 16
click at [95, 294] on input "checkbox" at bounding box center [95, 294] width 0 height 0
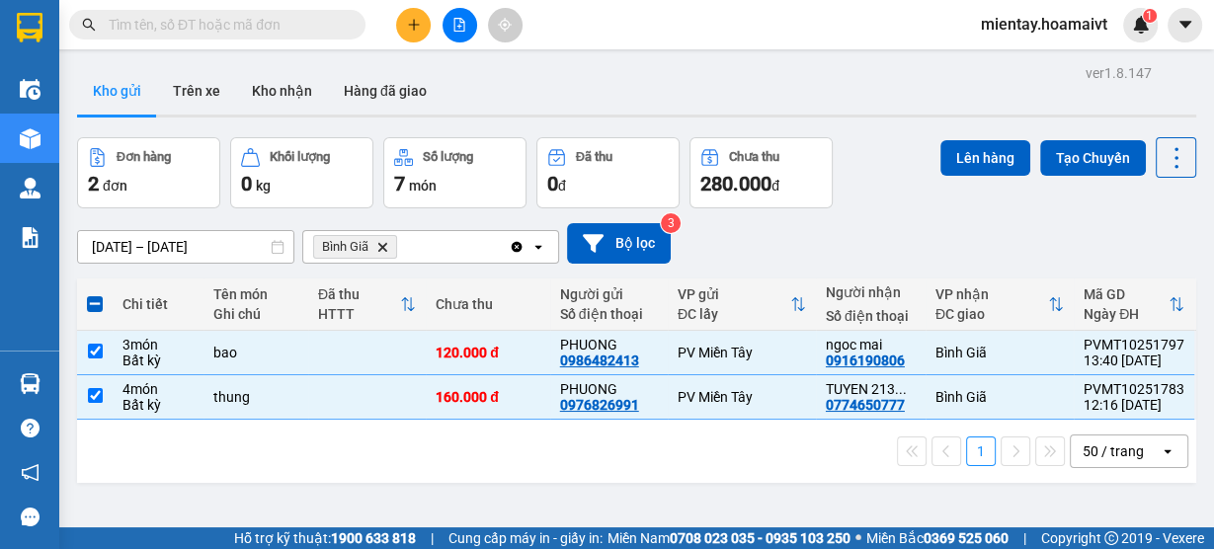
click at [977, 134] on div "ver 1.8.147 Kho gửi Trên xe Kho nhận Hàng đã giao Đơn hàng 2 đơn Khối lượng 0 k…" at bounding box center [636, 333] width 1135 height 549
click at [965, 156] on button "Lên hàng" at bounding box center [986, 158] width 90 height 36
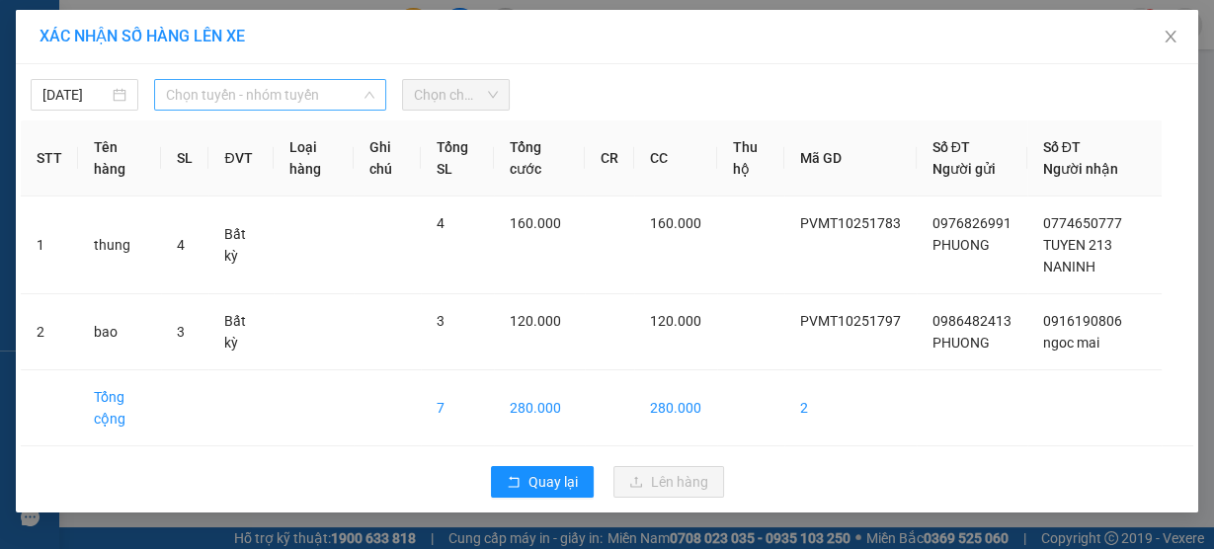
click at [247, 94] on span "Chọn tuyến - nhóm tuyến" at bounding box center [270, 95] width 208 height 30
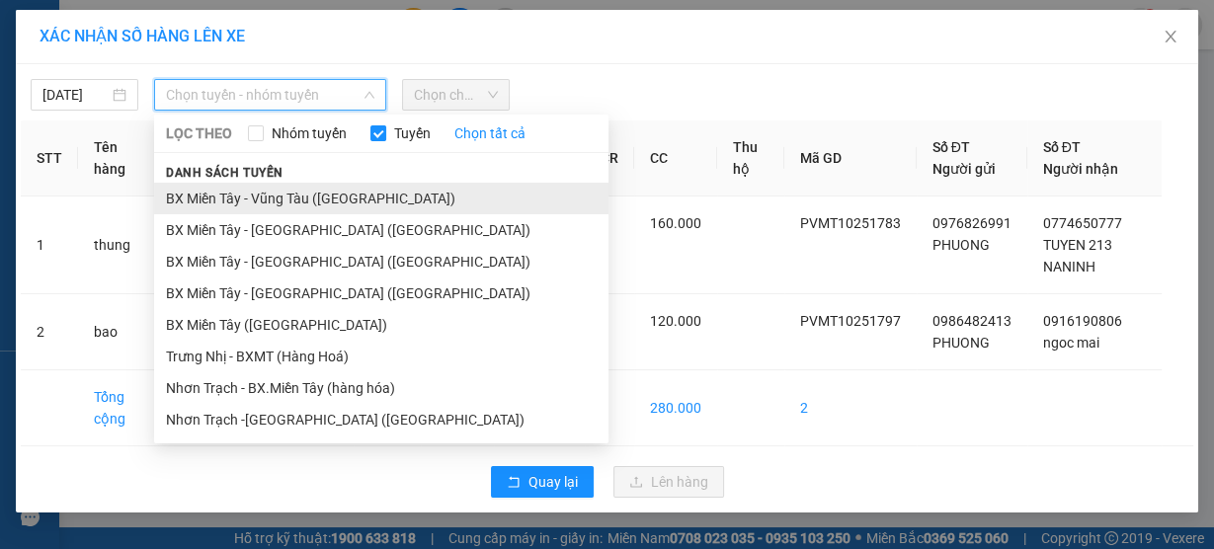
click at [286, 193] on li "BX Miền Tây - Vũng Tàu (Hàng Hóa)" at bounding box center [381, 199] width 455 height 32
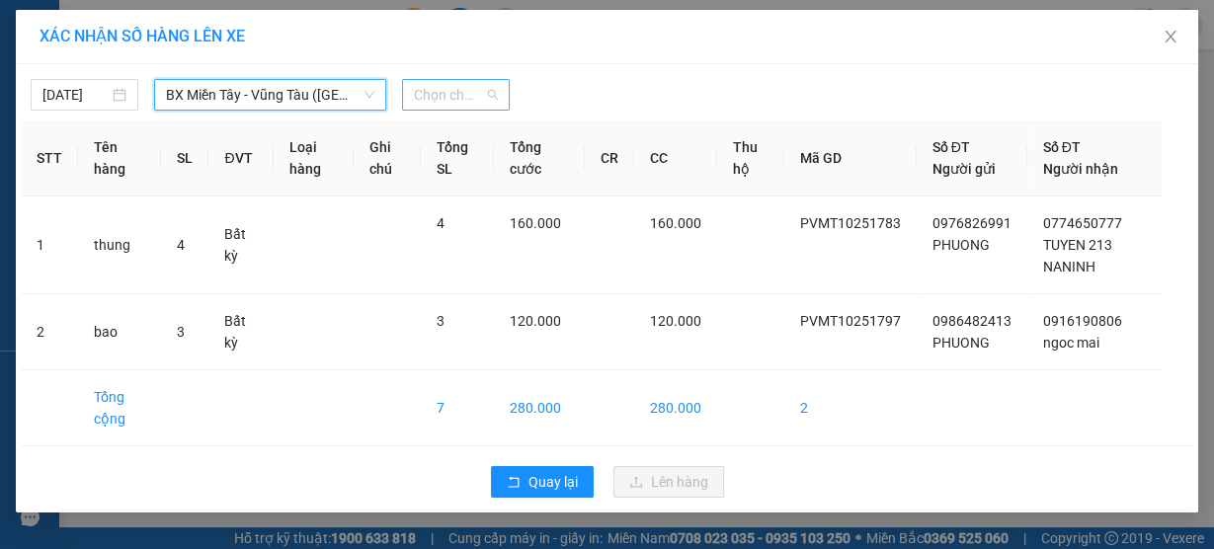
click at [437, 96] on span "Chọn chuyến" at bounding box center [456, 95] width 84 height 30
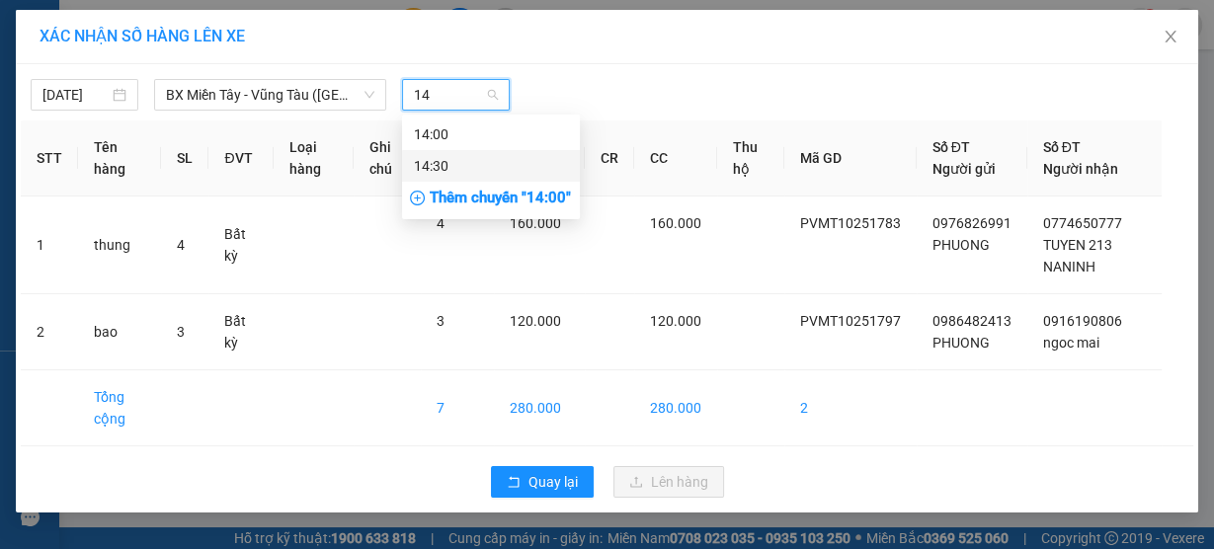
click at [456, 126] on div "14:00" at bounding box center [491, 135] width 154 height 22
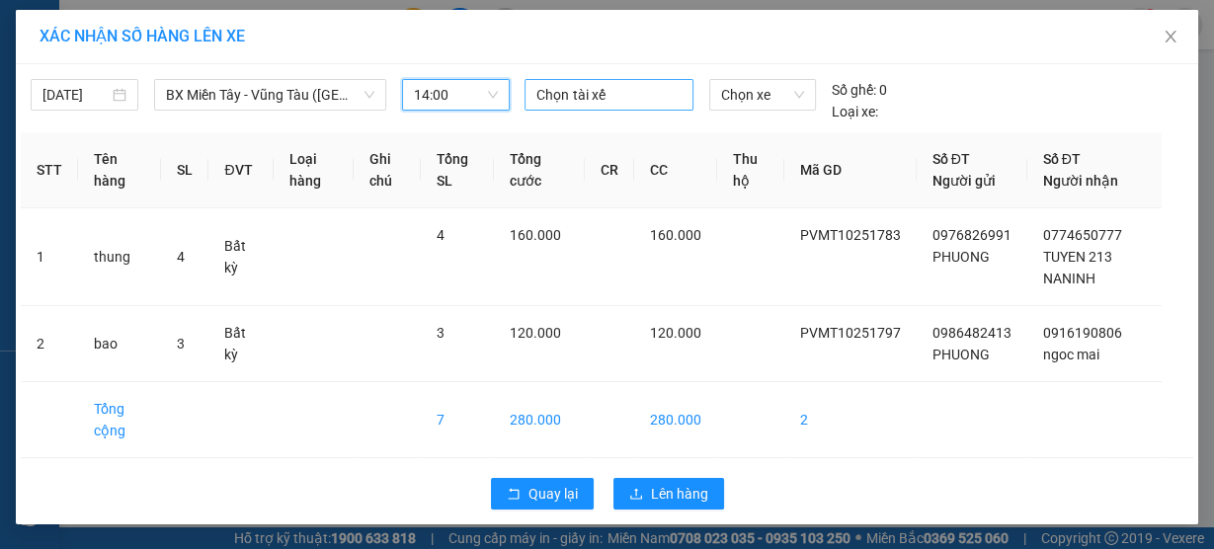
click at [558, 92] on div at bounding box center [609, 95] width 158 height 24
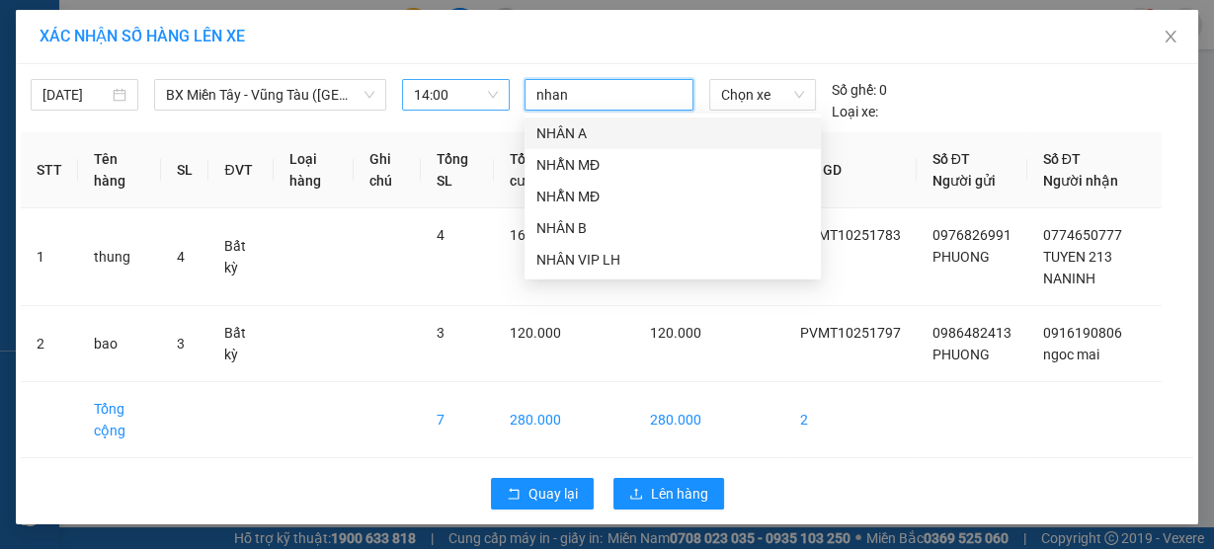
click at [563, 130] on div "NHÂN A" at bounding box center [673, 134] width 273 height 22
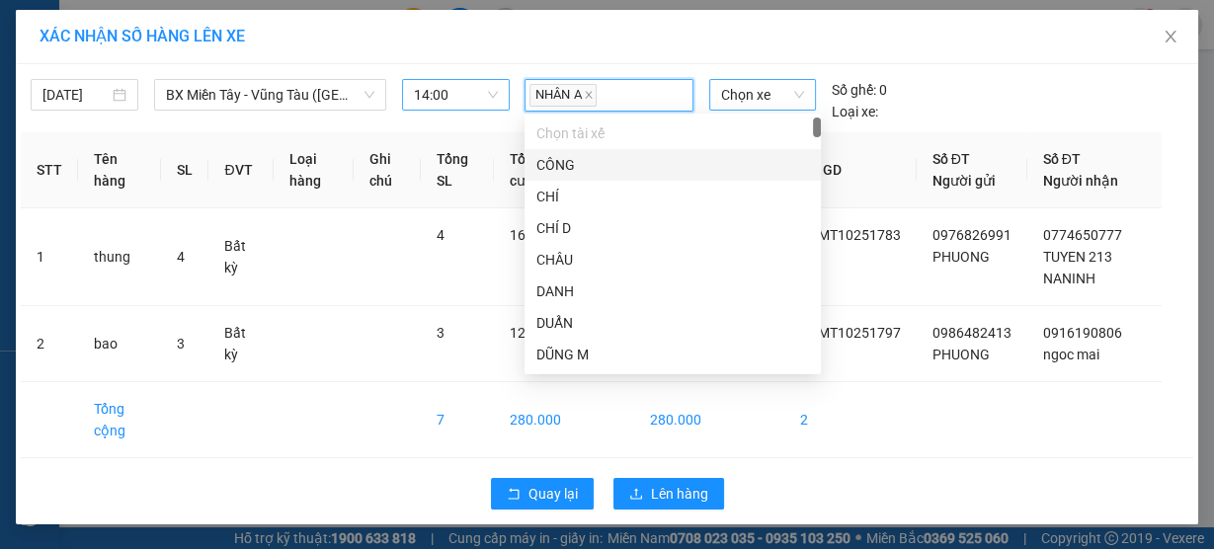
click at [754, 85] on span "Chọn xe" at bounding box center [762, 95] width 83 height 30
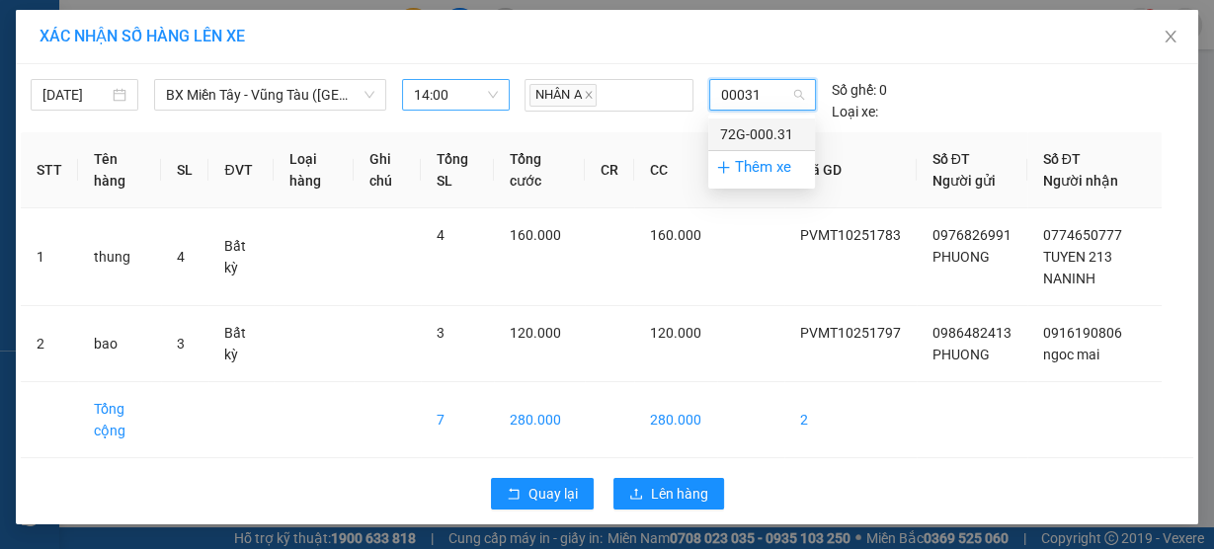
click at [756, 134] on div "72G-000.31" at bounding box center [761, 135] width 83 height 22
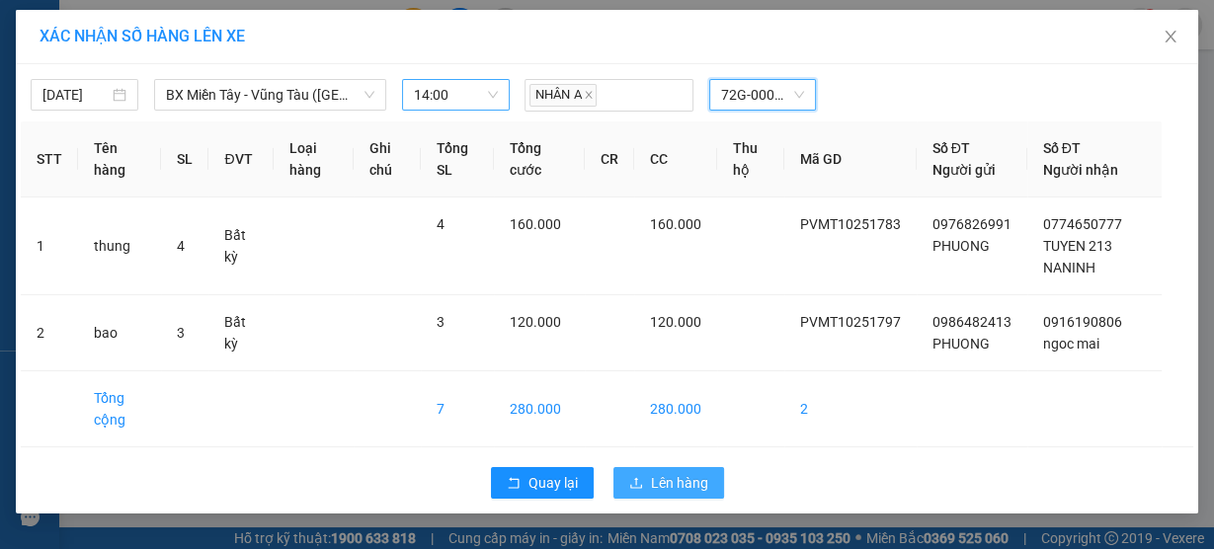
click at [676, 480] on span "Lên hàng" at bounding box center [679, 483] width 57 height 22
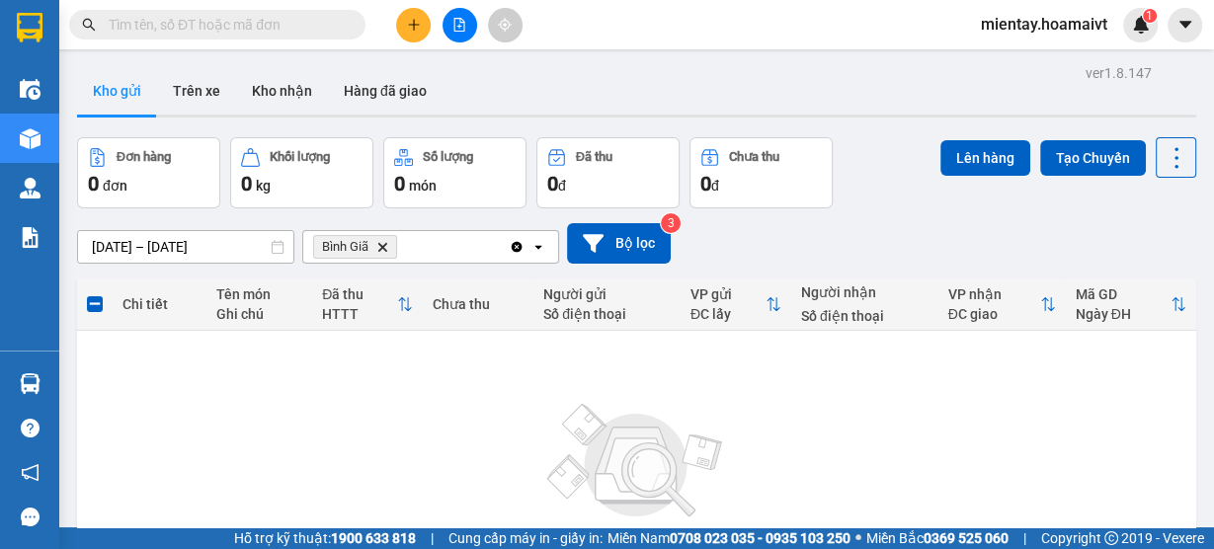
click at [384, 242] on icon "Delete" at bounding box center [382, 247] width 12 height 12
click at [391, 247] on div "Chọn văn phòng nhận" at bounding box center [383, 247] width 136 height 20
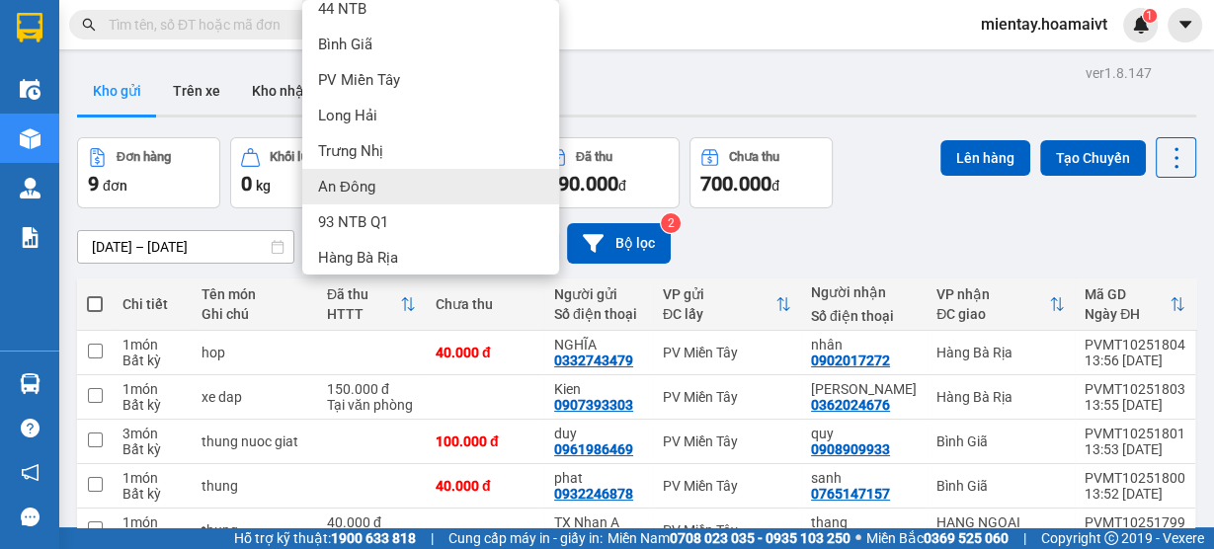
scroll to position [79, 0]
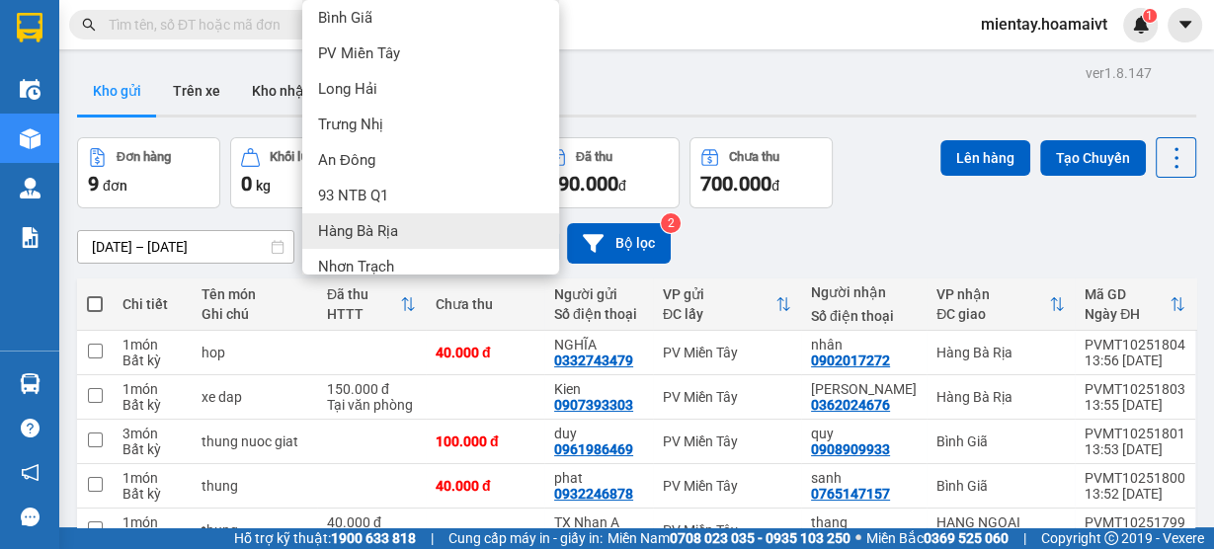
click at [346, 228] on span "Hàng Bà Rịa" at bounding box center [358, 231] width 80 height 20
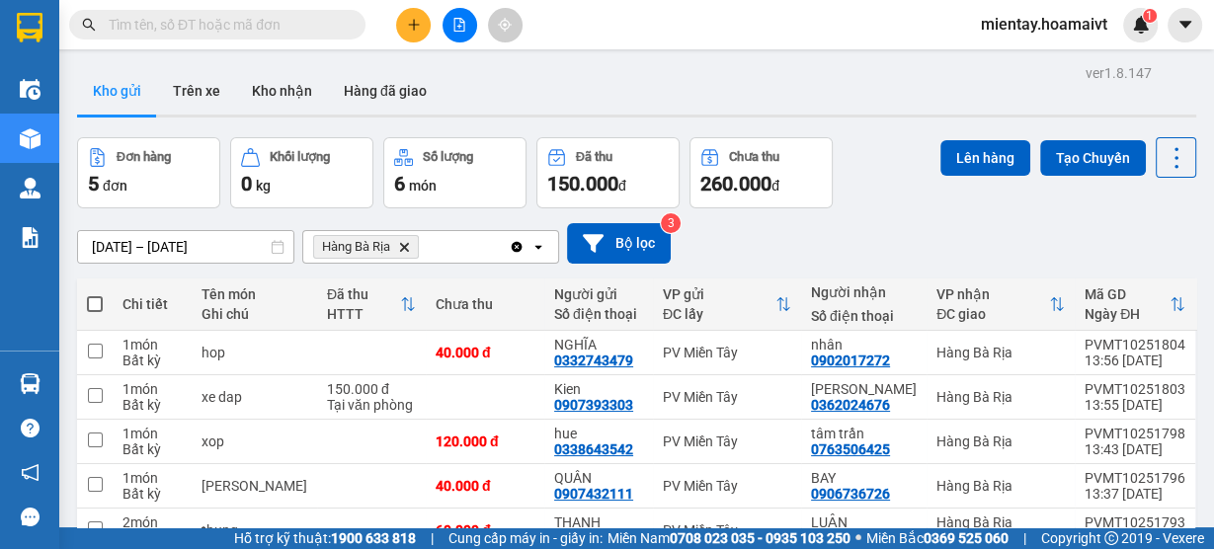
click at [89, 308] on span at bounding box center [95, 304] width 16 height 16
click at [95, 294] on input "checkbox" at bounding box center [95, 294] width 0 height 0
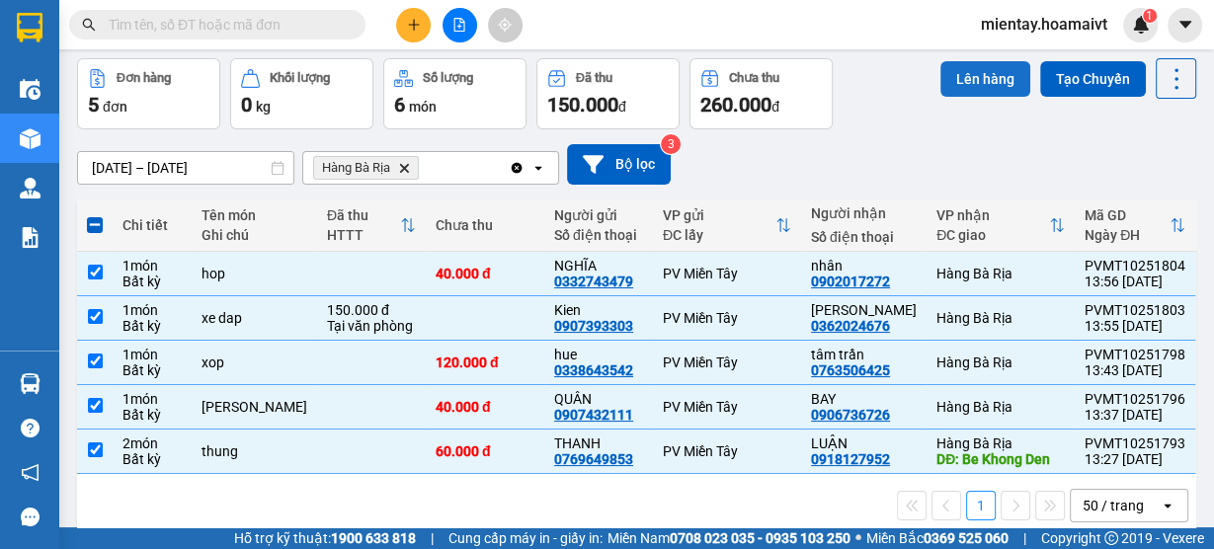
click at [988, 76] on button "Lên hàng" at bounding box center [986, 79] width 90 height 36
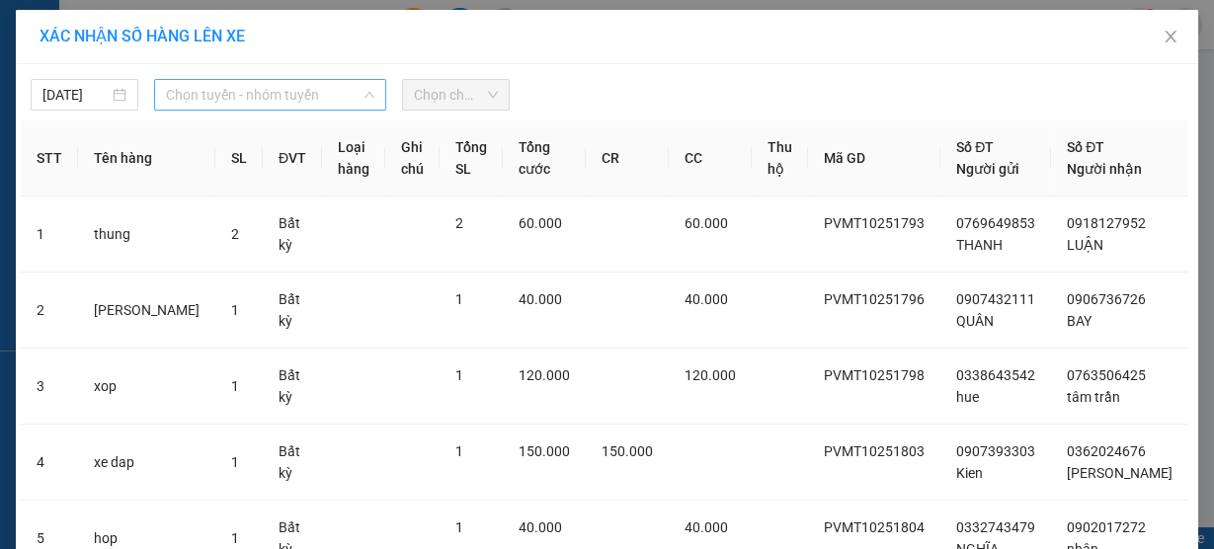
click at [264, 80] on span "Chọn tuyến - nhóm tuyến" at bounding box center [270, 95] width 208 height 30
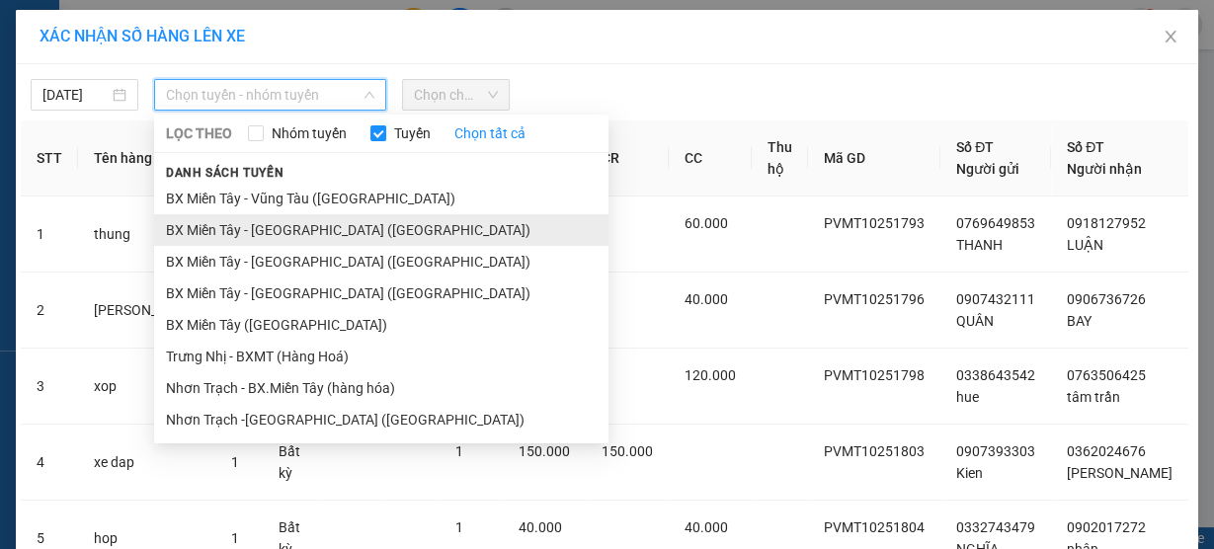
click at [276, 225] on li "BX Miền Tây - Bà Rịa (Hàng Hóa)" at bounding box center [381, 230] width 455 height 32
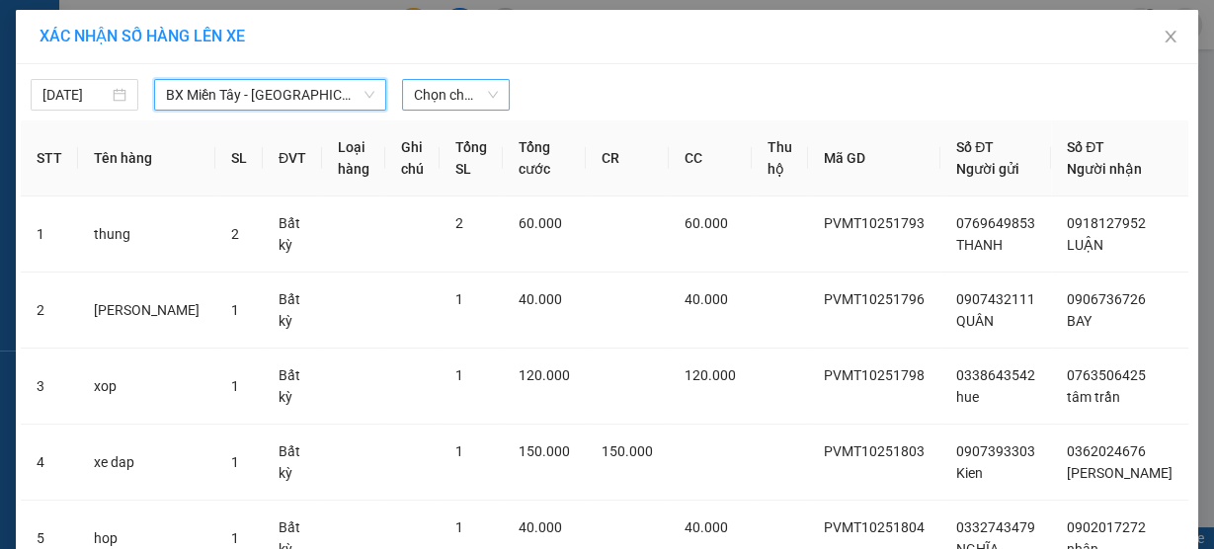
click at [460, 87] on span "Chọn chuyến" at bounding box center [456, 95] width 84 height 30
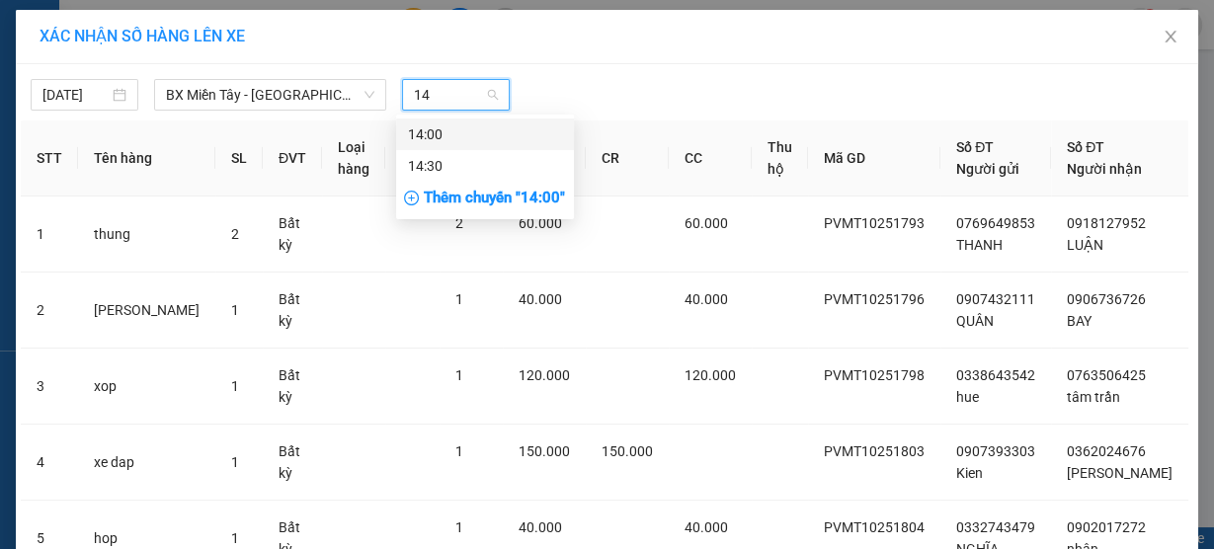
click at [417, 145] on div "14:00" at bounding box center [485, 135] width 178 height 32
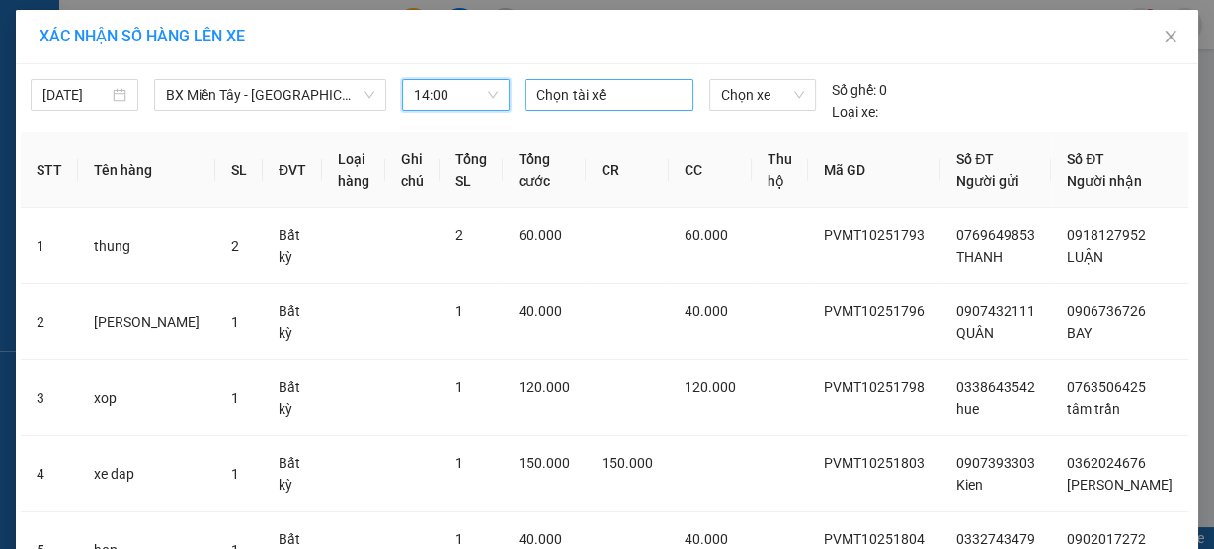
click at [583, 90] on div at bounding box center [609, 95] width 158 height 24
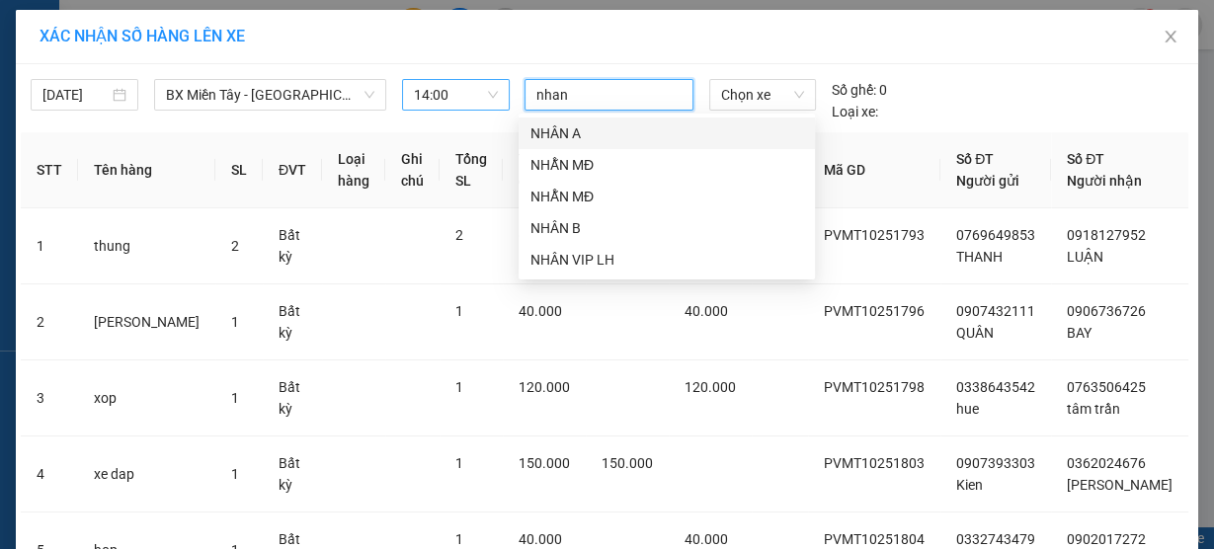
click at [572, 127] on div "NHÂN A" at bounding box center [667, 134] width 273 height 22
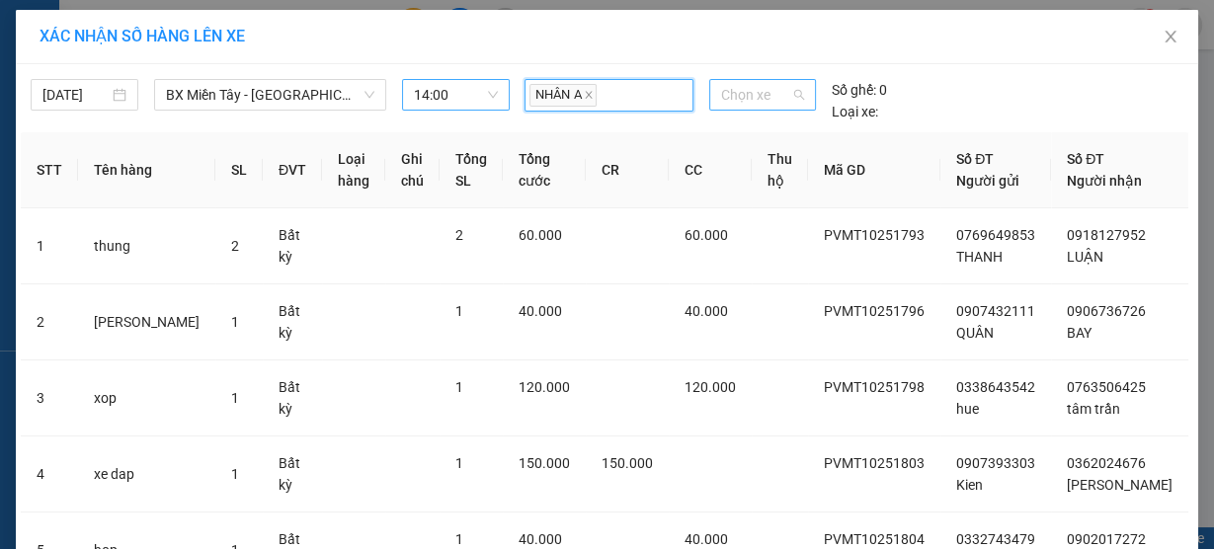
click at [721, 102] on span "Chọn xe" at bounding box center [762, 95] width 83 height 30
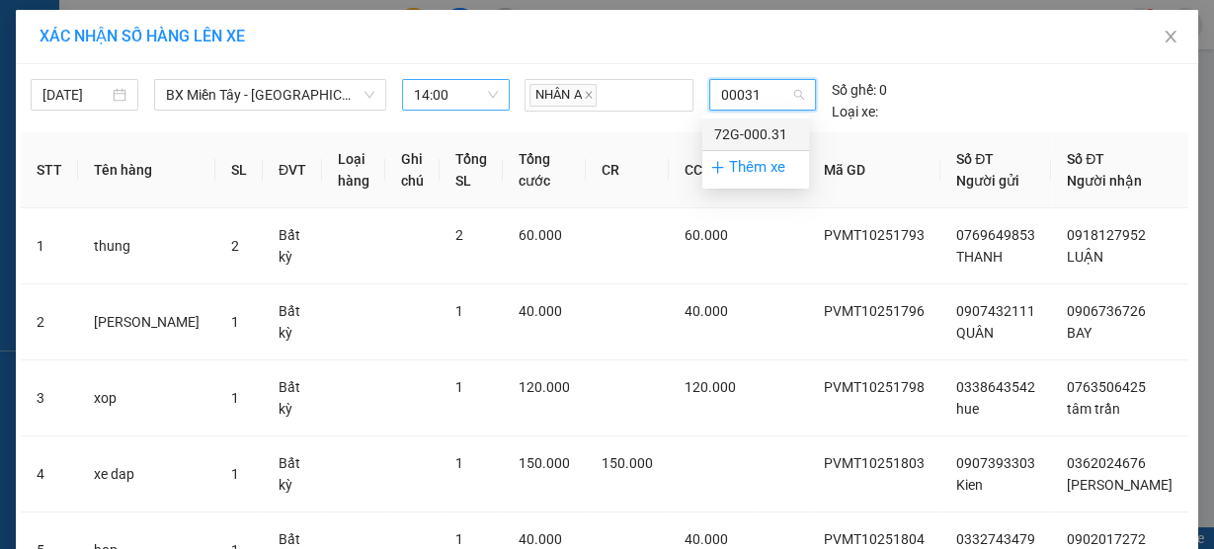
click at [714, 141] on div "72G-000.31" at bounding box center [755, 135] width 83 height 22
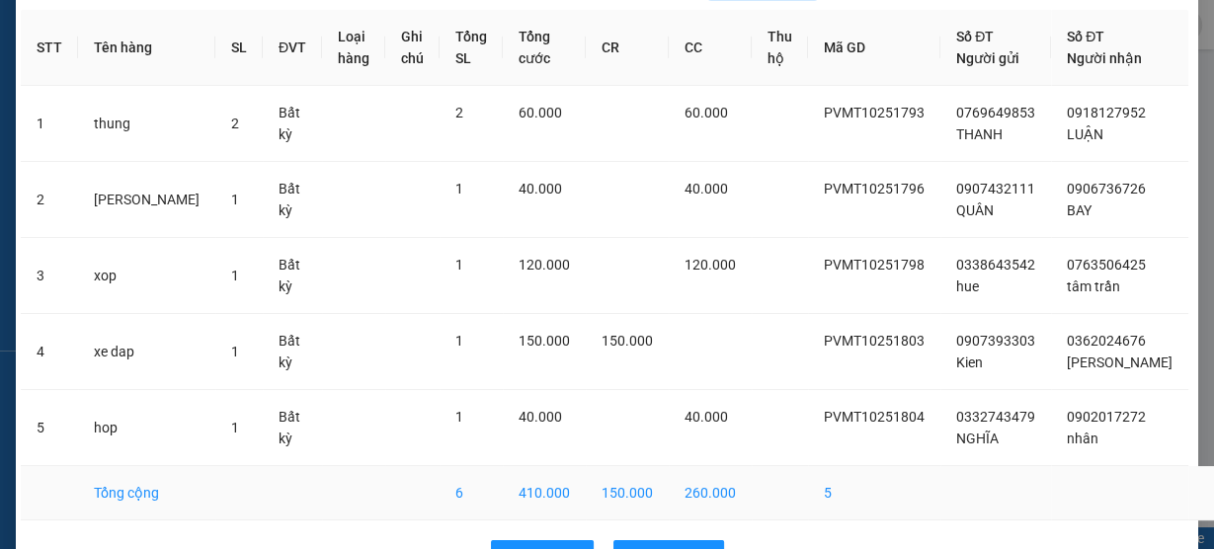
scroll to position [212, 0]
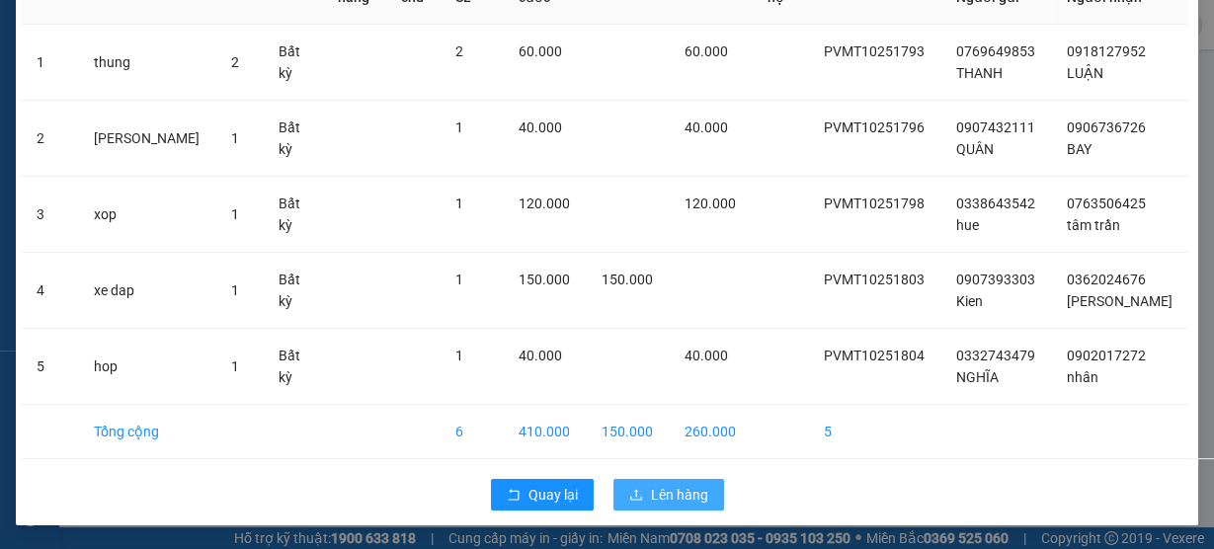
click at [651, 503] on span "Lên hàng" at bounding box center [679, 495] width 57 height 22
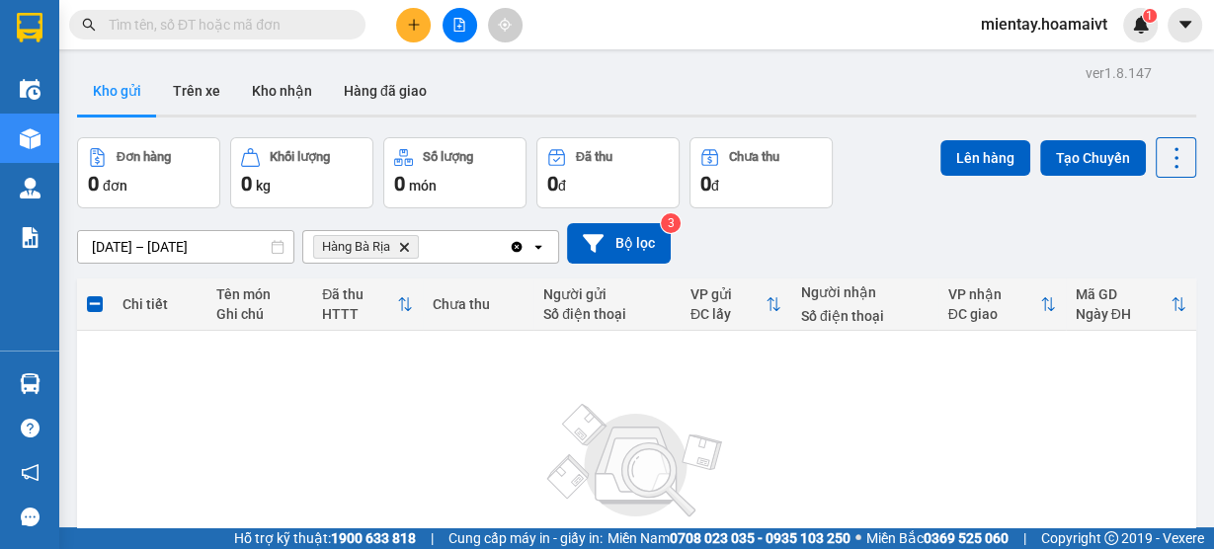
click at [411, 243] on span "Hàng Bà Rịa Delete" at bounding box center [366, 247] width 106 height 24
click at [409, 245] on icon "Delete" at bounding box center [404, 247] width 12 height 12
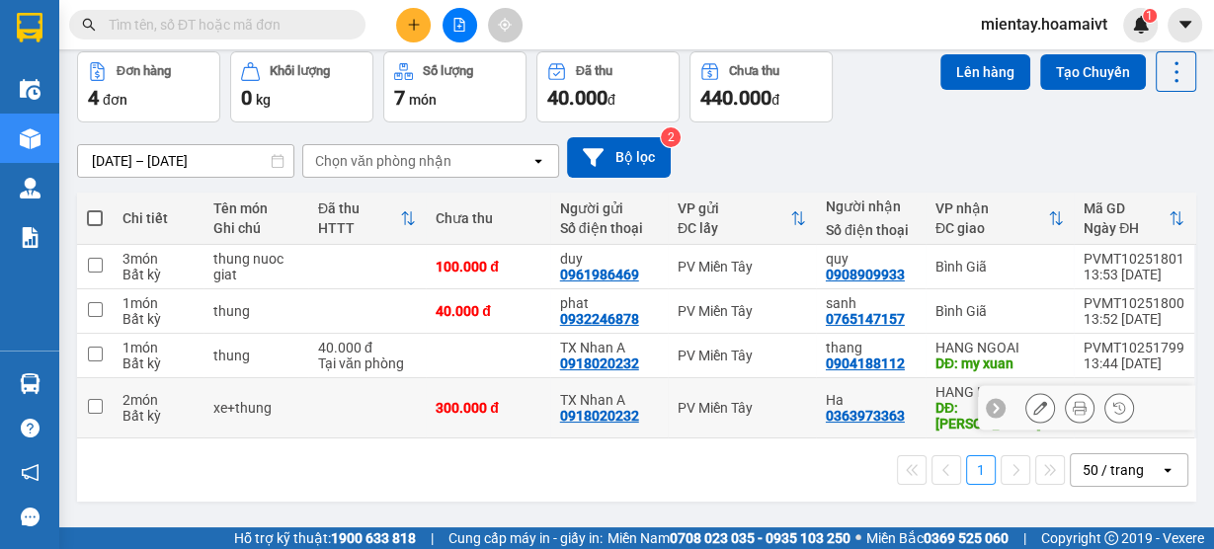
scroll to position [90, 0]
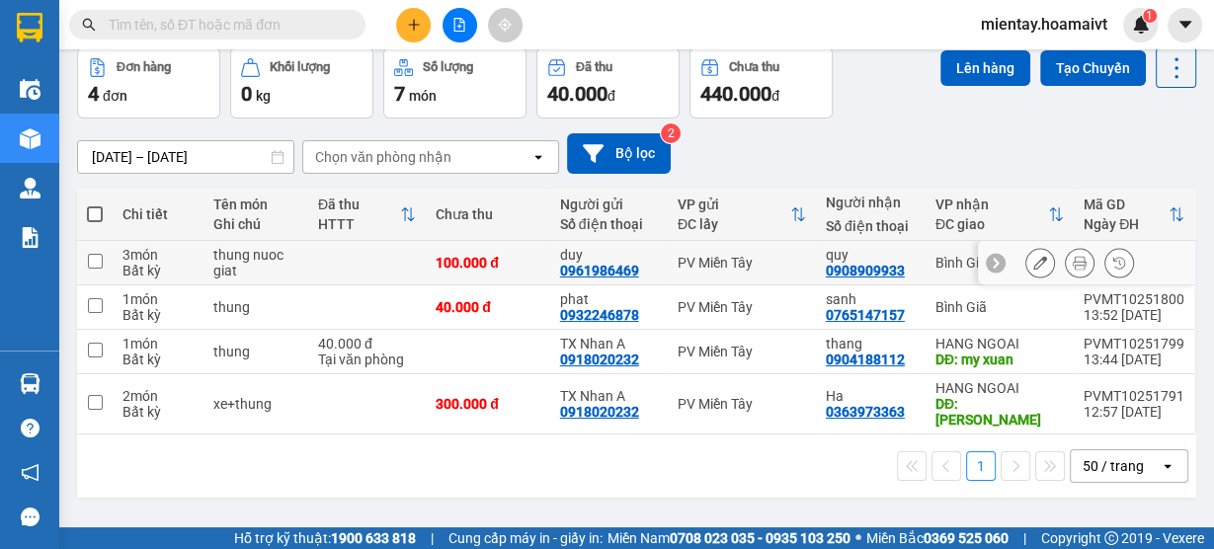
click at [350, 265] on td at bounding box center [367, 263] width 118 height 44
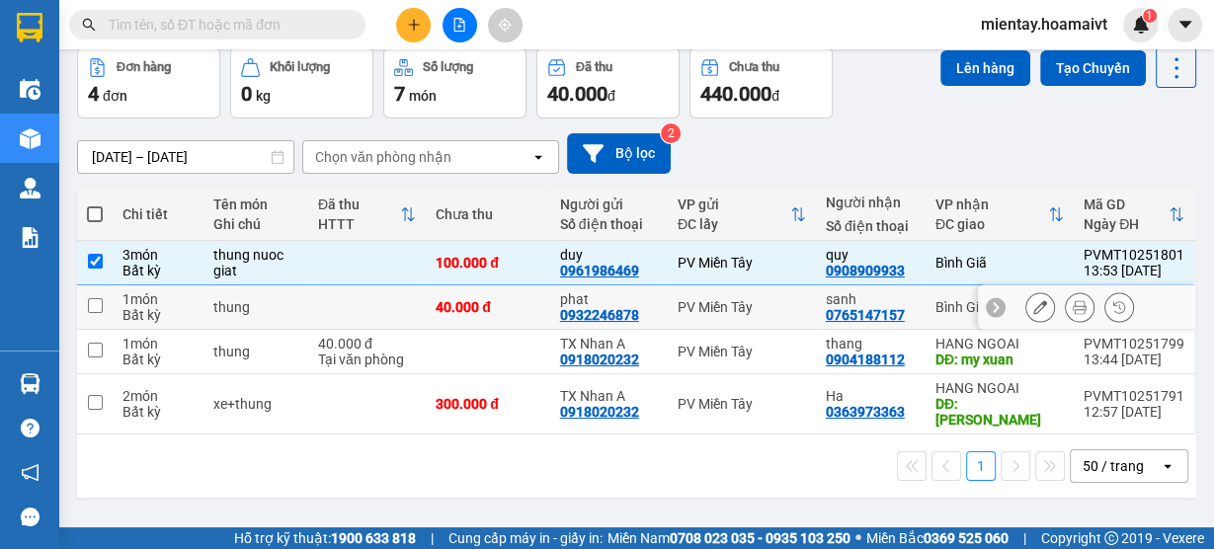
click at [336, 312] on td at bounding box center [367, 308] width 118 height 44
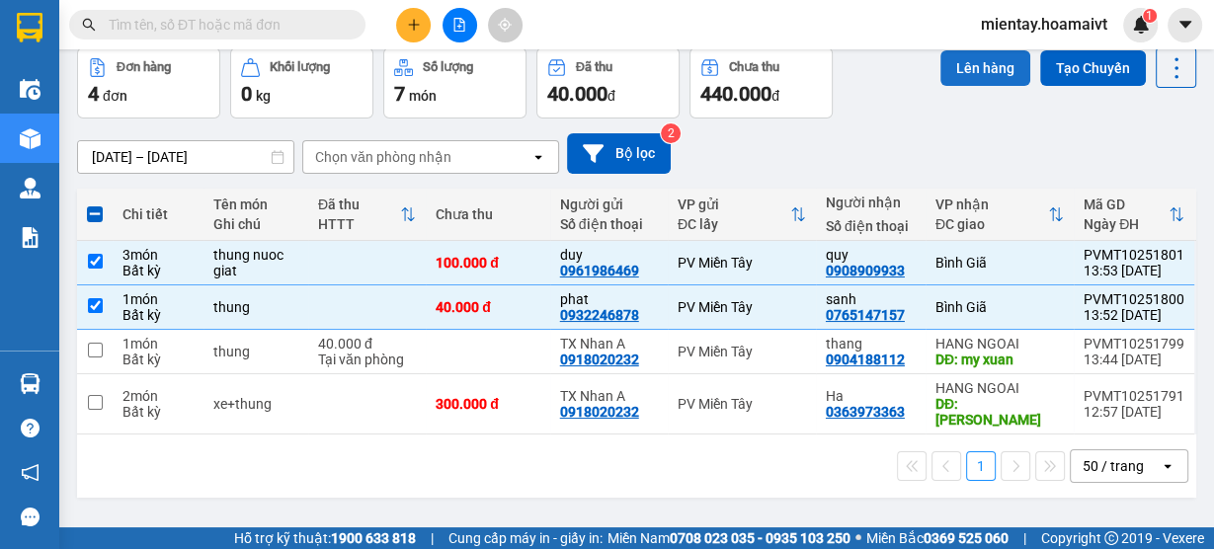
click at [966, 67] on button "Lên hàng" at bounding box center [986, 68] width 90 height 36
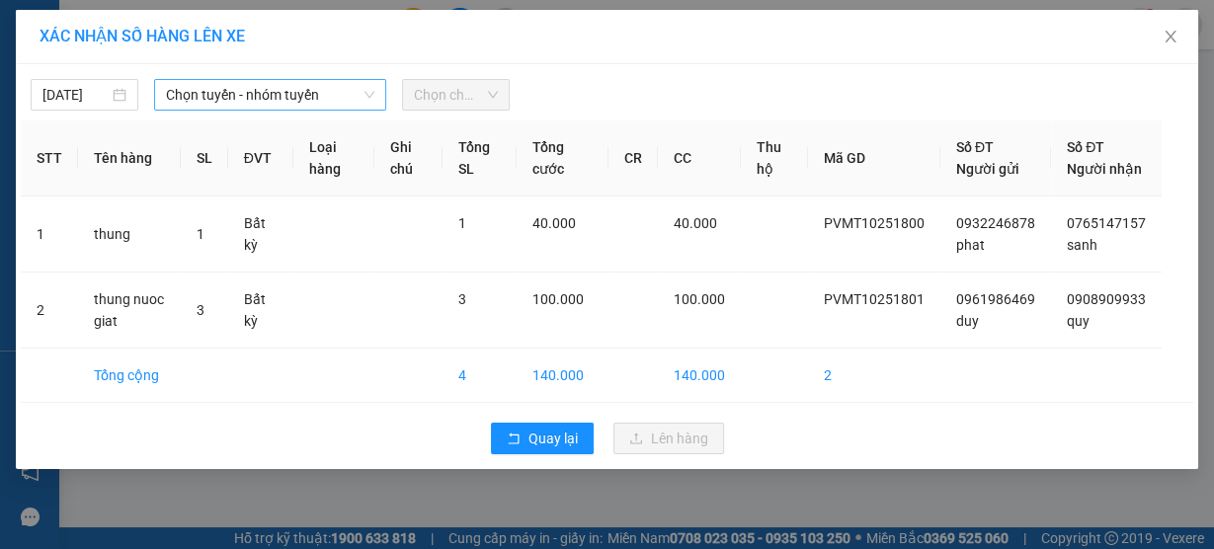
click at [267, 87] on span "Chọn tuyến - nhóm tuyến" at bounding box center [270, 95] width 208 height 30
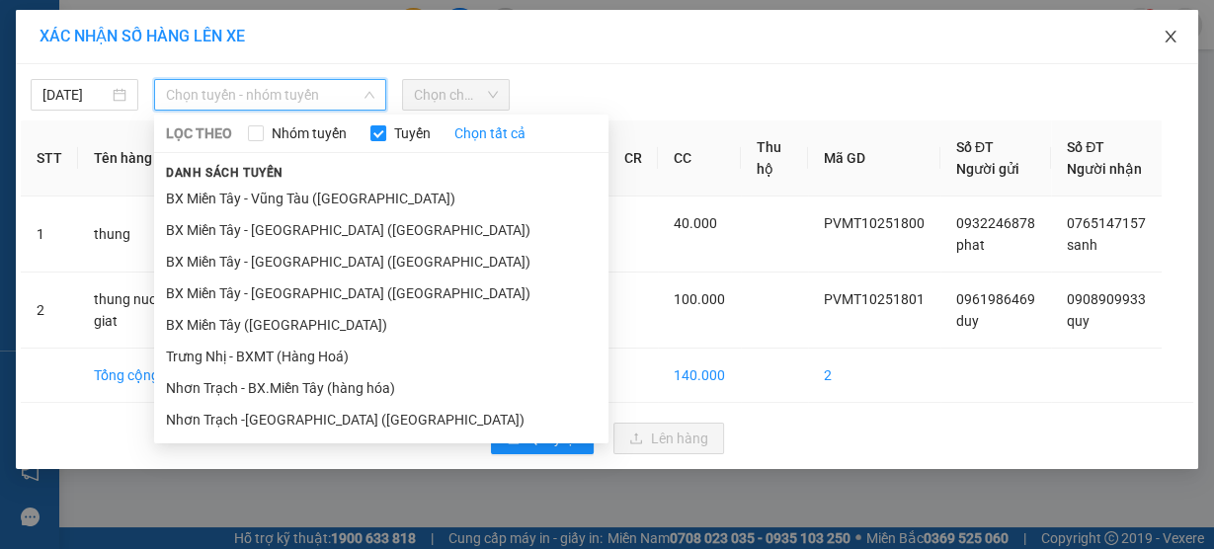
click at [1175, 40] on icon "close" at bounding box center [1171, 37] width 16 height 16
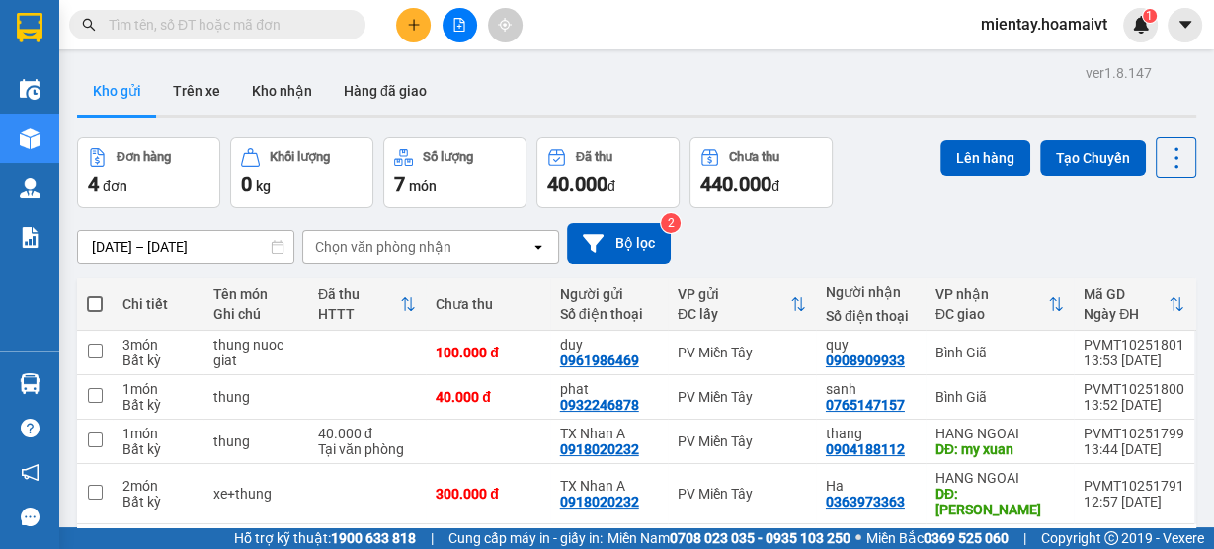
scroll to position [90, 0]
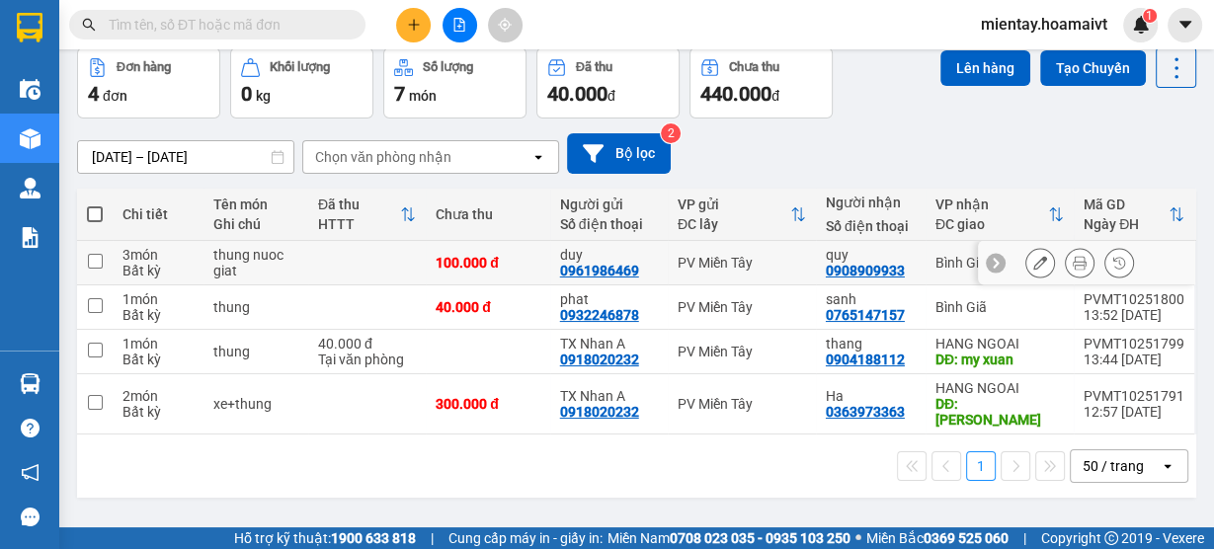
click at [388, 257] on td at bounding box center [367, 263] width 118 height 44
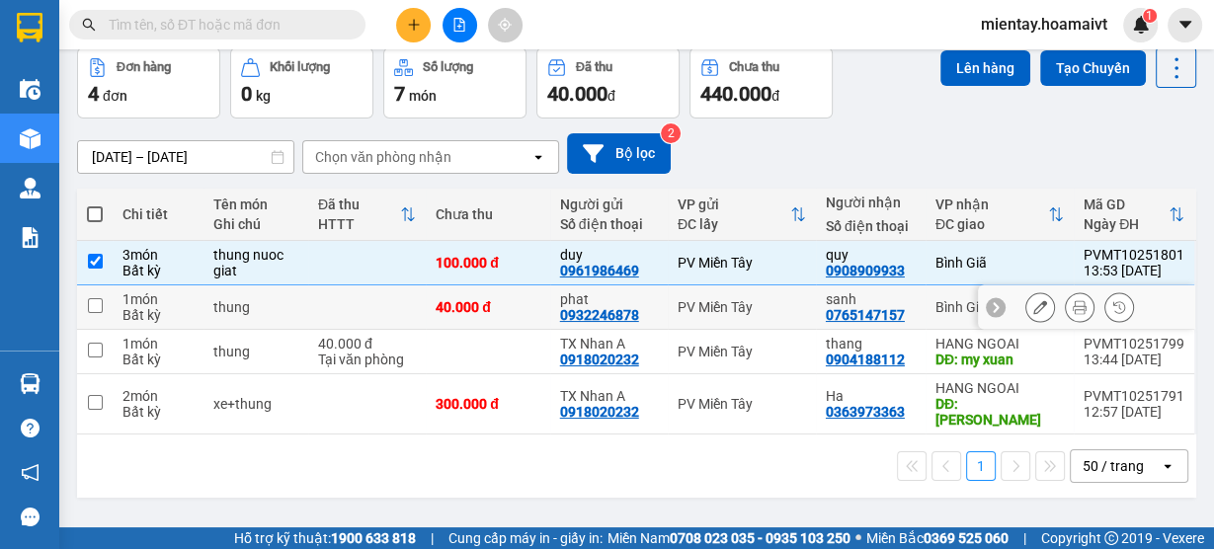
click at [374, 299] on td at bounding box center [367, 308] width 118 height 44
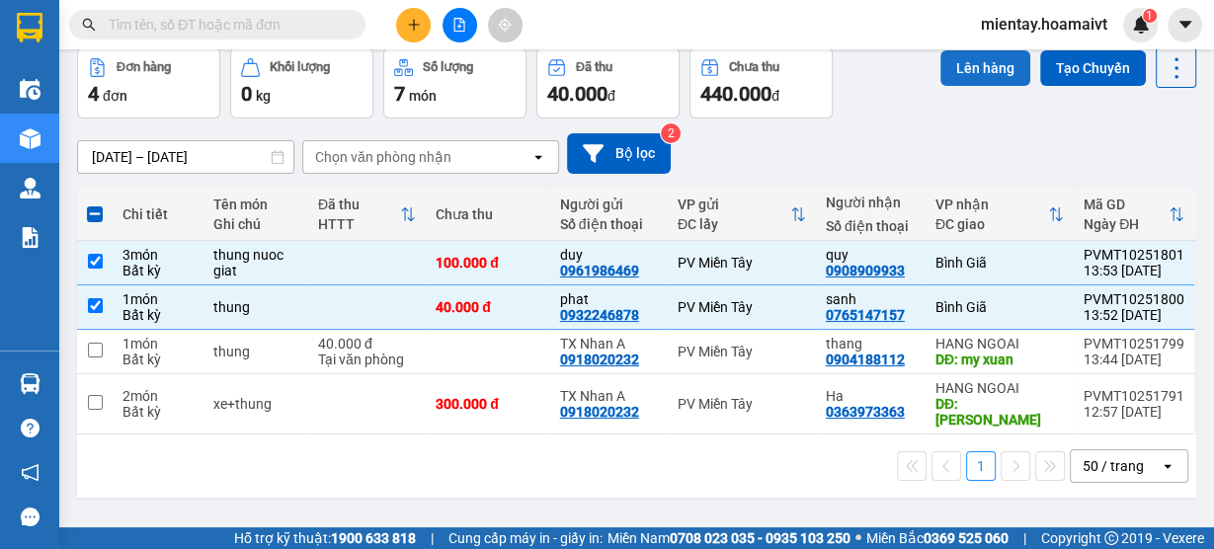
click at [987, 73] on button "Lên hàng" at bounding box center [986, 68] width 90 height 36
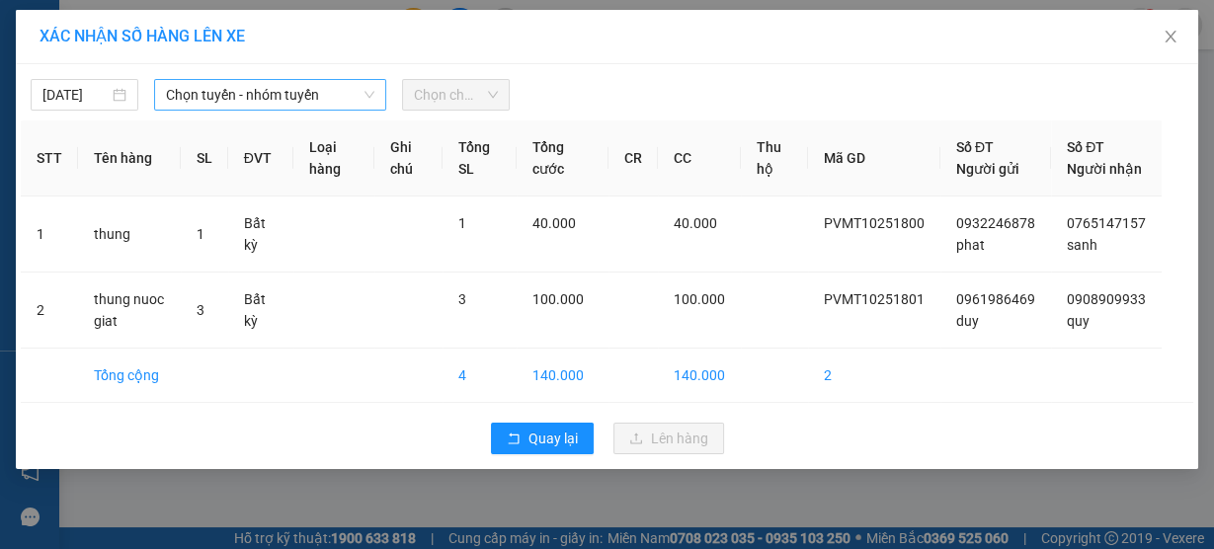
click at [306, 88] on span "Chọn tuyến - nhóm tuyến" at bounding box center [270, 95] width 208 height 30
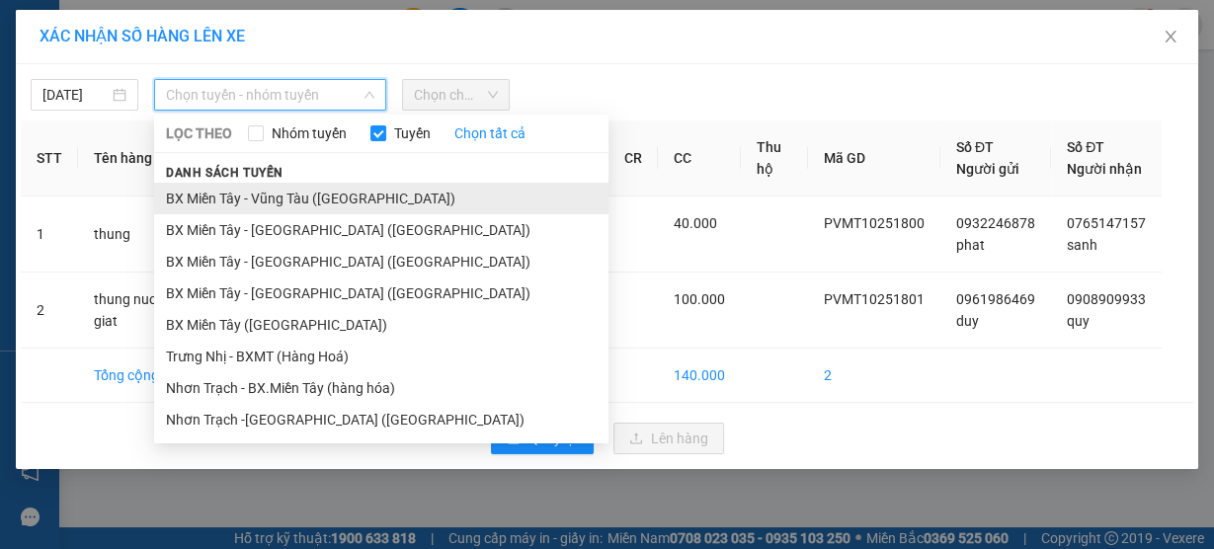
click at [275, 207] on li "BX Miền Tây - Vũng Tàu (Hàng Hóa)" at bounding box center [381, 199] width 455 height 32
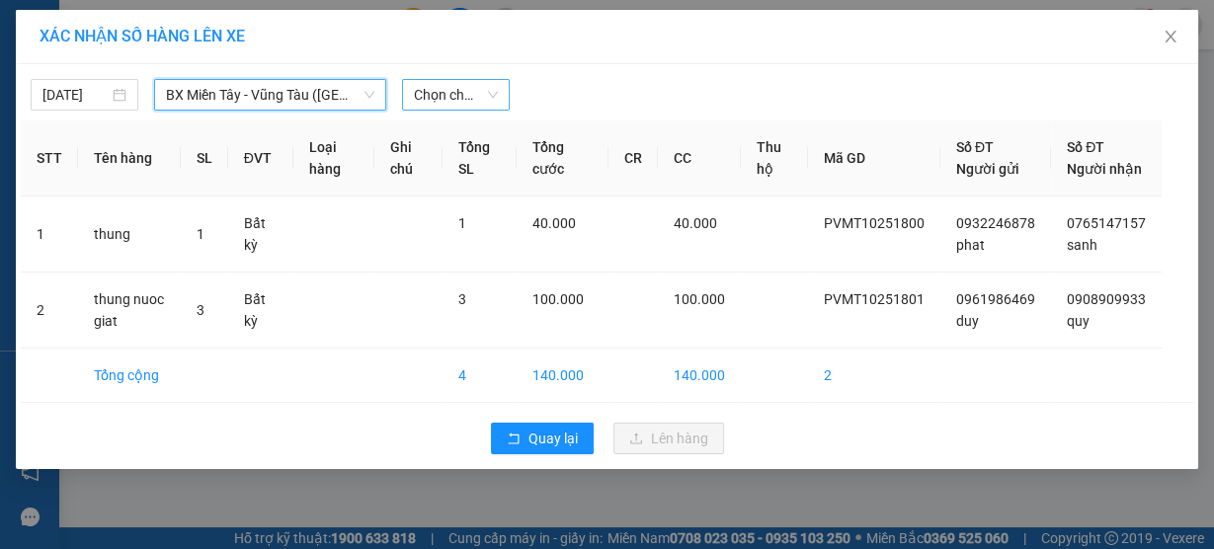
click at [462, 89] on span "Chọn chuyến" at bounding box center [456, 95] width 84 height 30
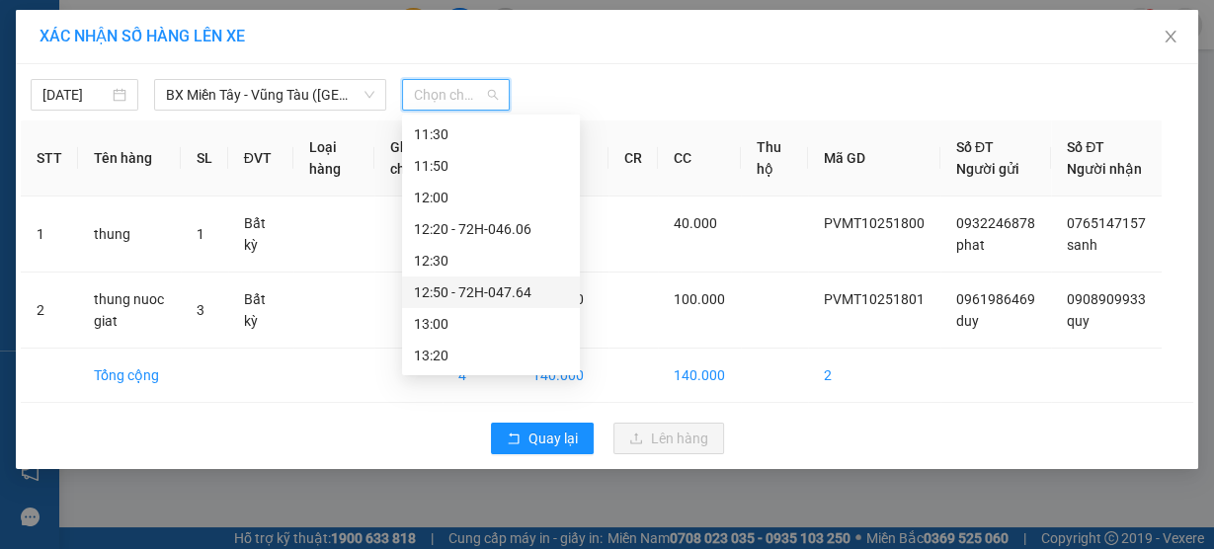
scroll to position [949, 0]
click at [490, 268] on div "14:00 - 72G-000.31" at bounding box center [491, 261] width 154 height 22
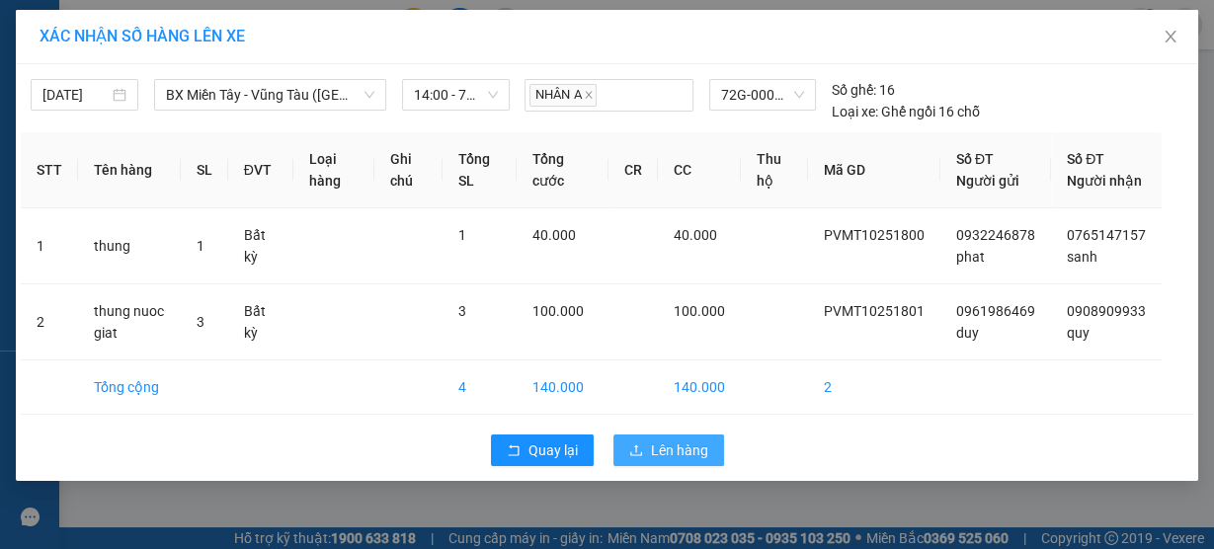
click at [703, 461] on span "Lên hàng" at bounding box center [679, 451] width 57 height 22
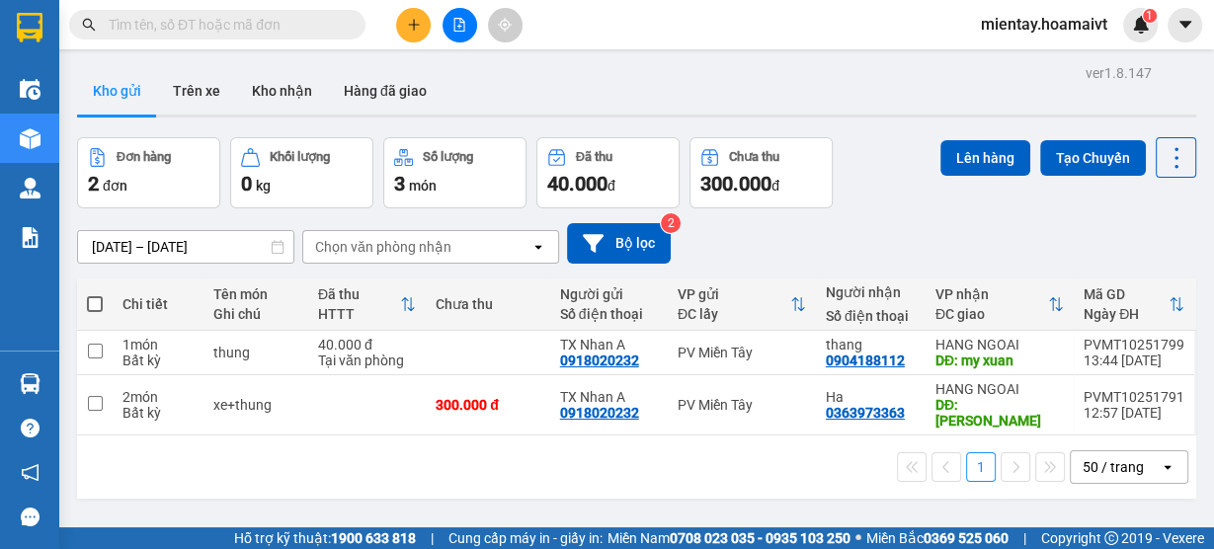
drag, startPoint x: 703, startPoint y: 479, endPoint x: 710, endPoint y: 496, distance: 18.6
click at [703, 481] on div "1 50 / trang open" at bounding box center [637, 467] width 1120 height 63
click at [267, 82] on button "Kho nhận" at bounding box center [282, 90] width 92 height 47
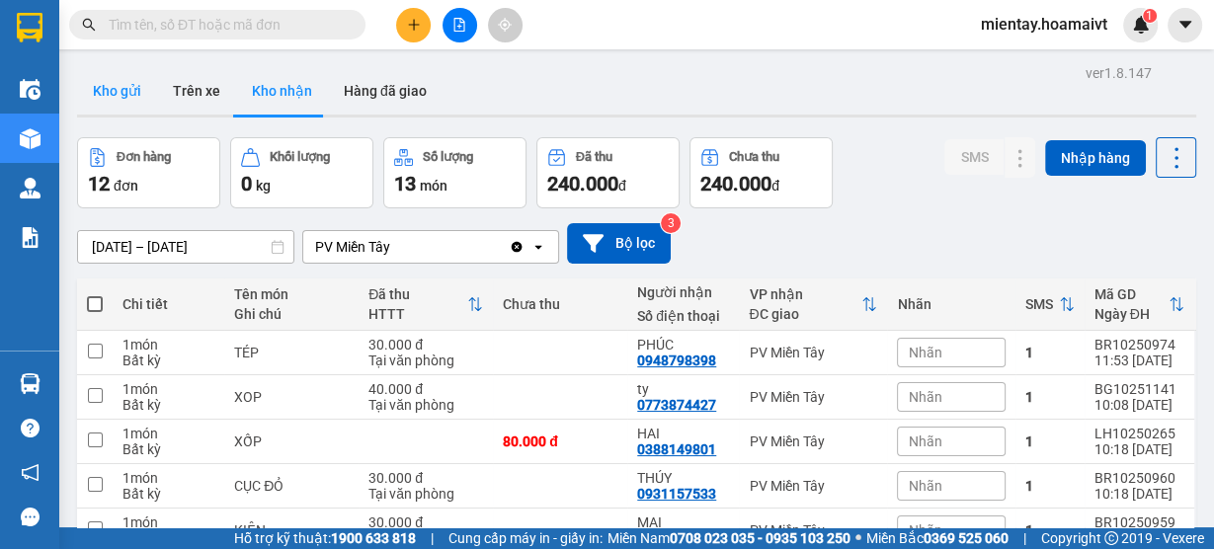
click at [116, 107] on button "Kho gửi" at bounding box center [117, 90] width 80 height 47
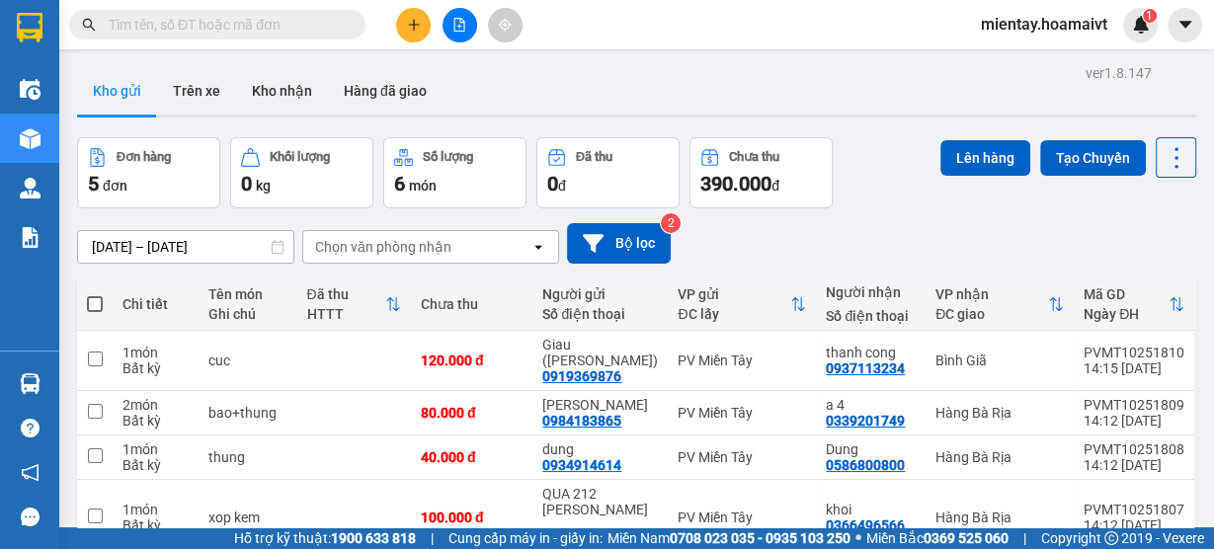
click at [401, 19] on button at bounding box center [413, 25] width 35 height 35
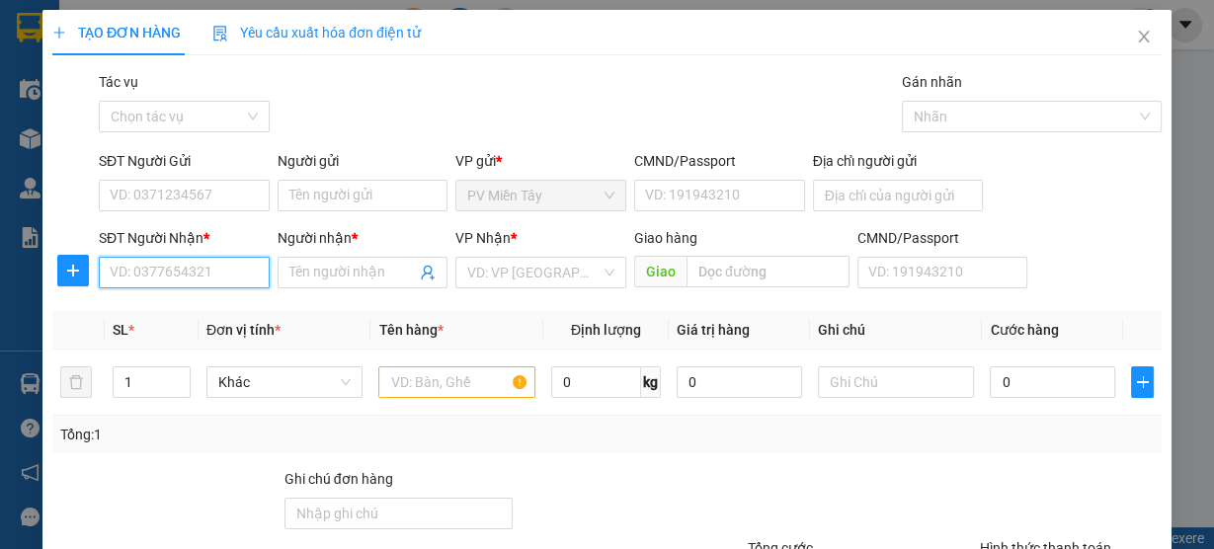
click at [176, 270] on input "SĐT Người Nhận *" at bounding box center [184, 273] width 171 height 32
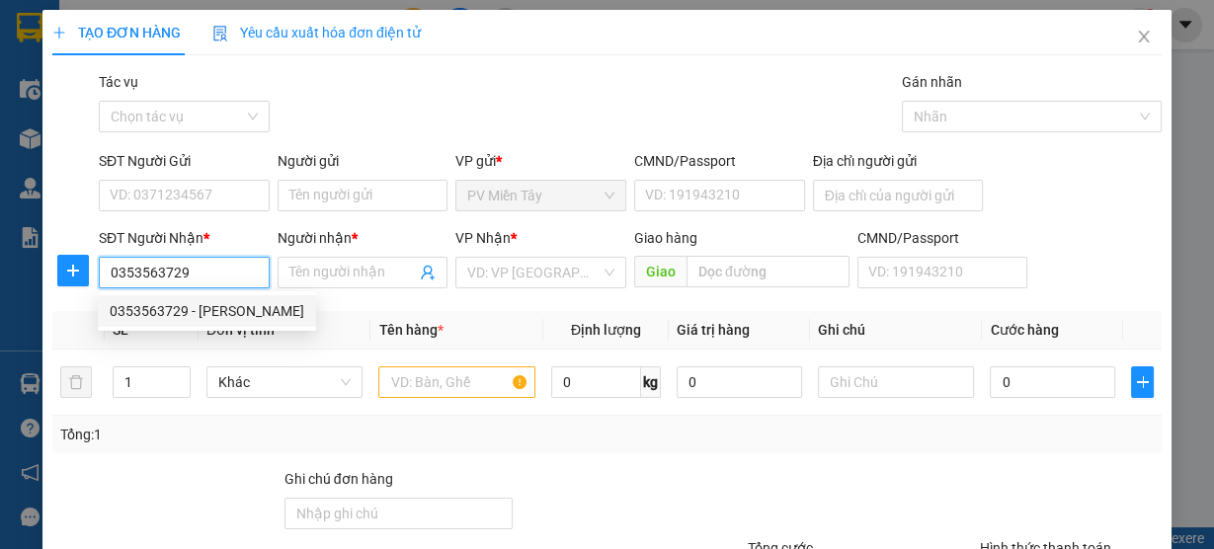
click at [172, 315] on div "0353563729 - tai" at bounding box center [207, 311] width 195 height 22
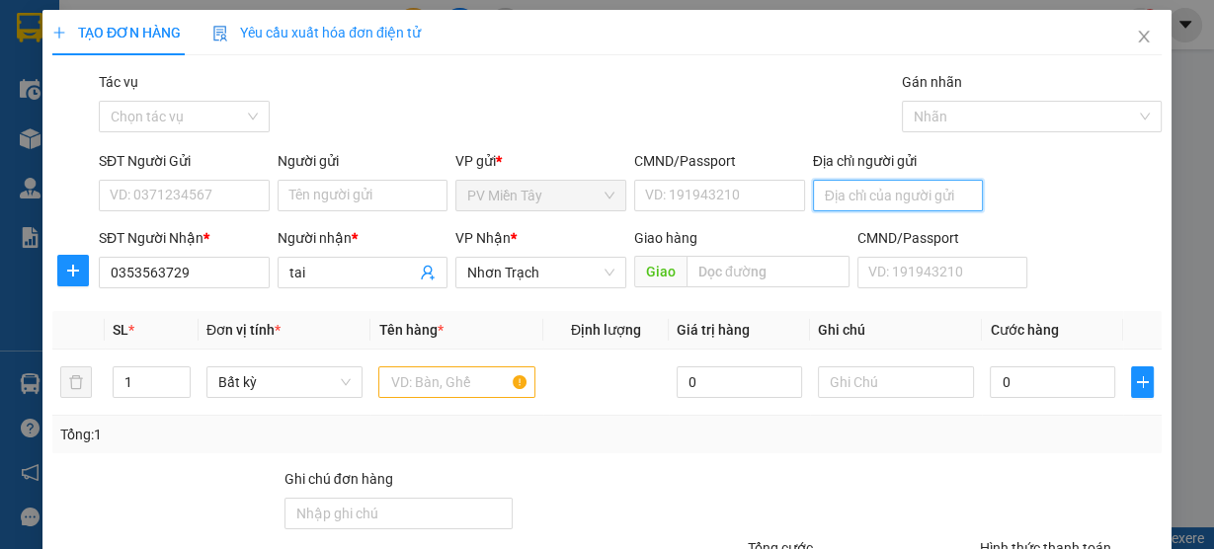
click at [846, 187] on input "Địa chỉ người gửi" at bounding box center [898, 196] width 171 height 32
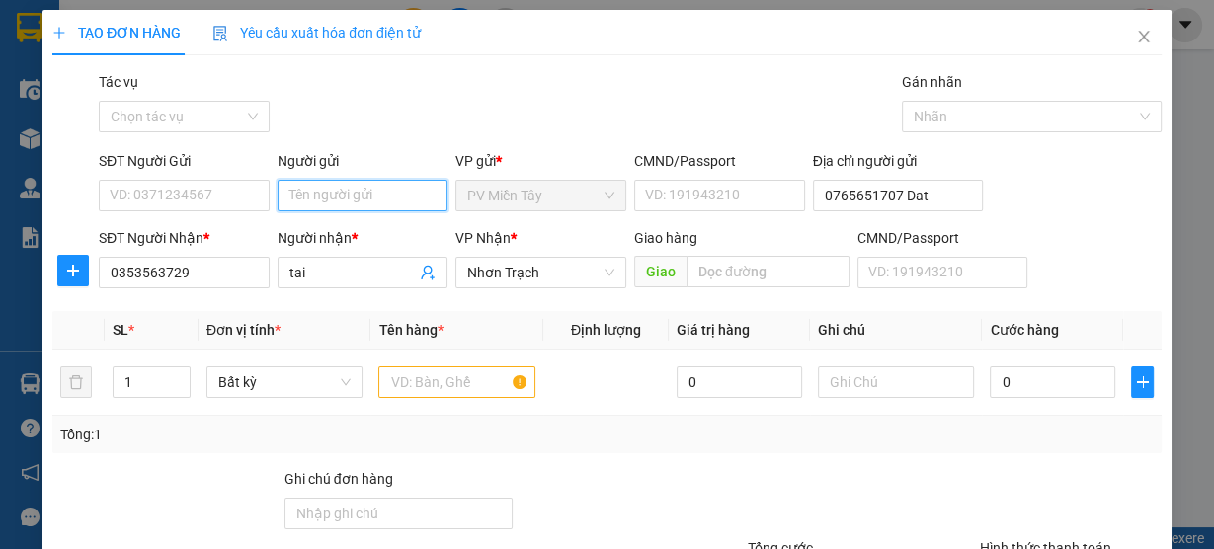
click at [365, 194] on input "Người gửi" at bounding box center [363, 196] width 171 height 32
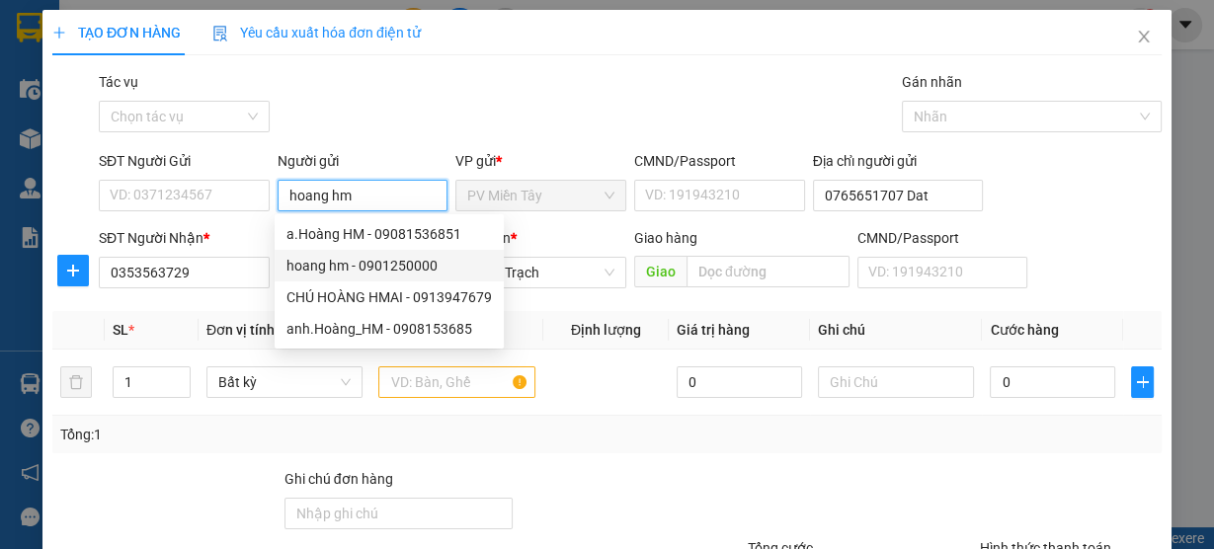
click at [372, 267] on div "hoang hm - 0901250000" at bounding box center [390, 266] width 206 height 22
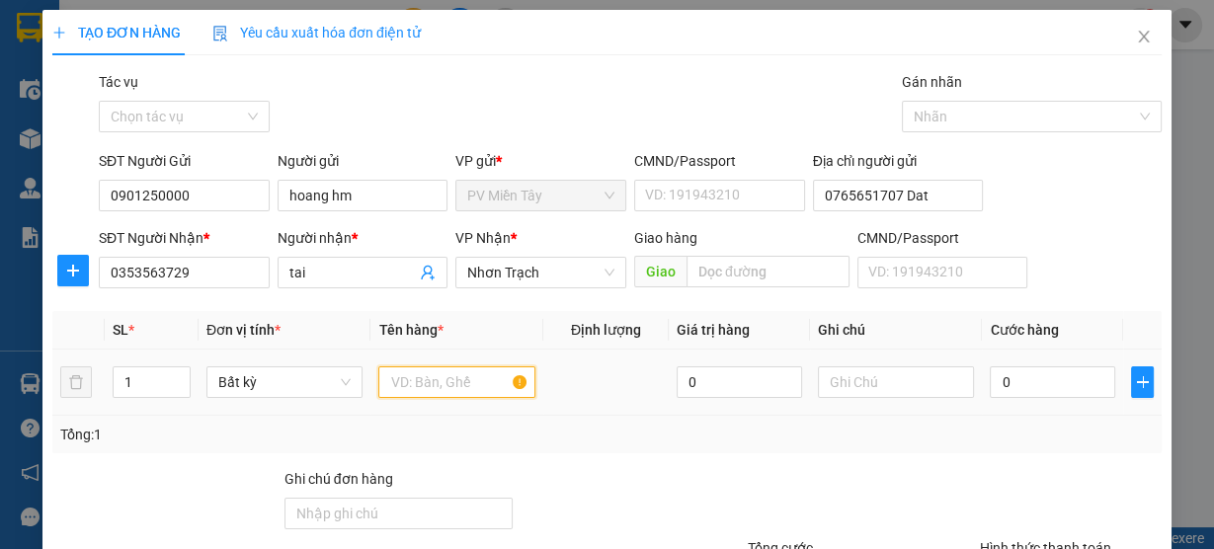
click at [423, 394] on input "text" at bounding box center [456, 383] width 157 height 32
click at [430, 387] on input "text" at bounding box center [456, 383] width 157 height 32
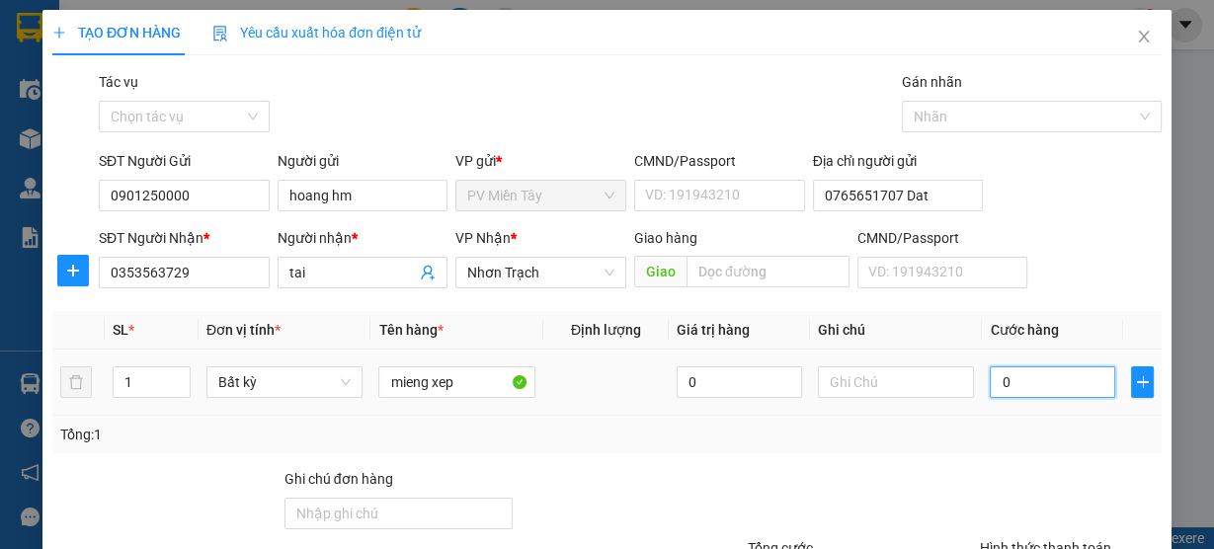
click at [1038, 384] on input "0" at bounding box center [1052, 383] width 125 height 32
click at [982, 449] on div "Tổng: 1" at bounding box center [607, 435] width 1110 height 38
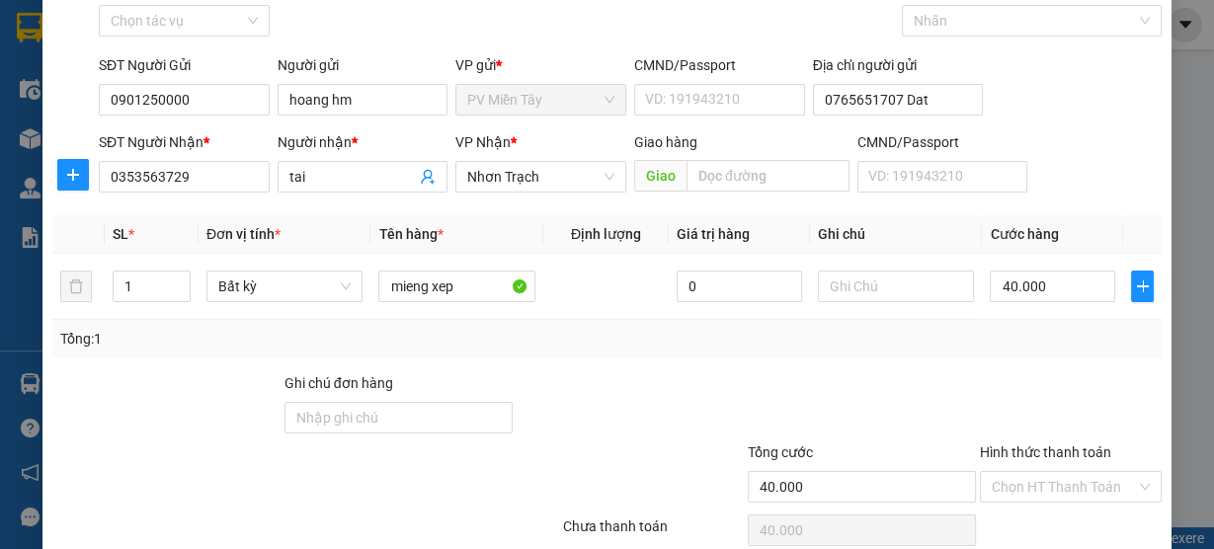
scroll to position [179, 0]
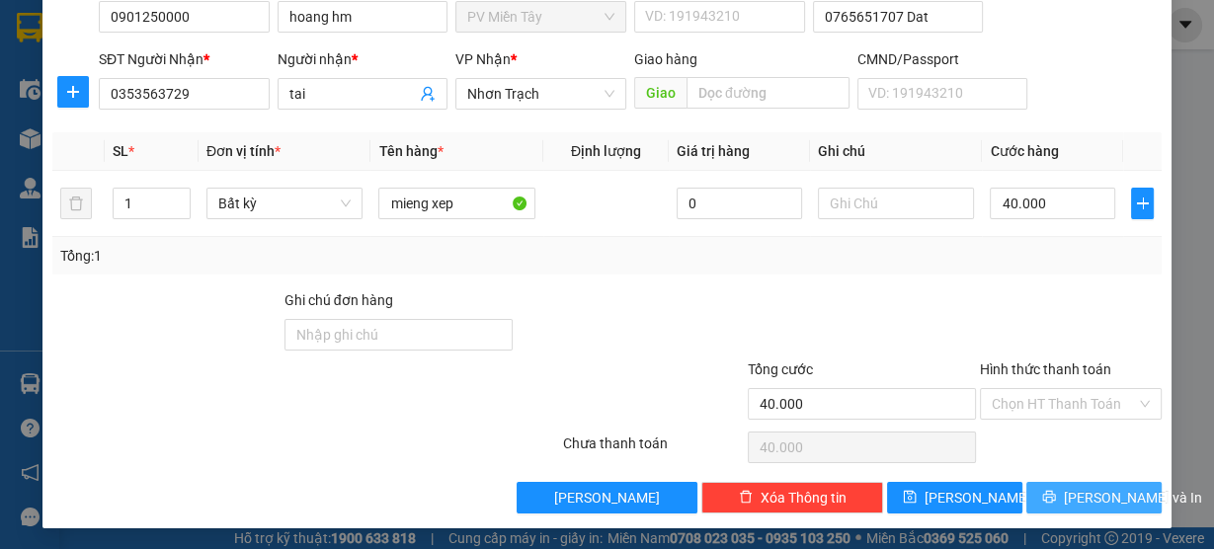
click at [1096, 497] on span "Lưu và In" at bounding box center [1133, 498] width 138 height 22
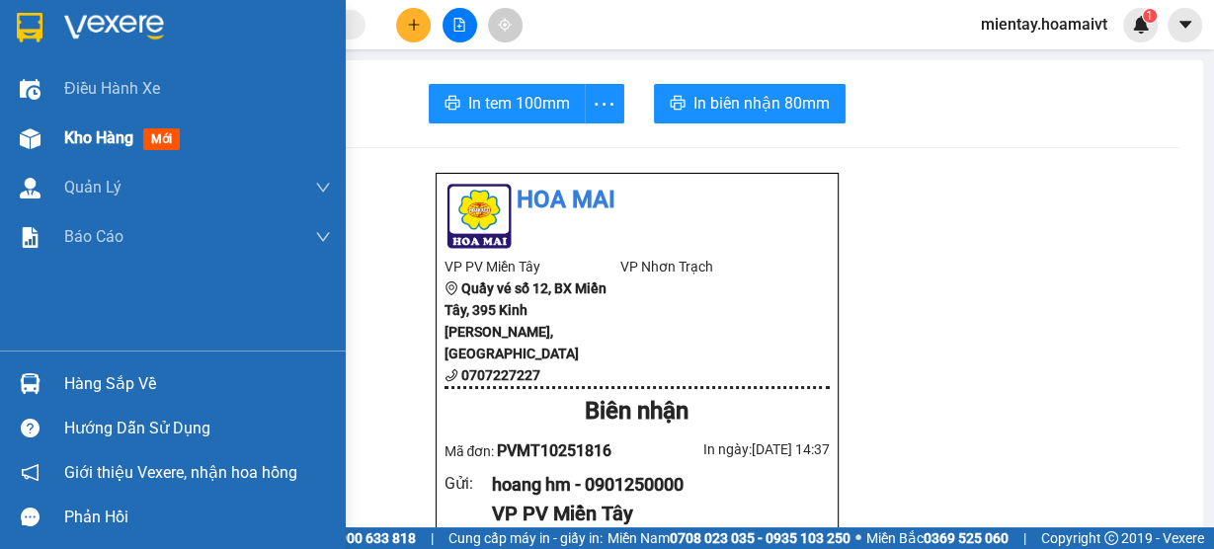
click at [86, 143] on span "Kho hàng" at bounding box center [98, 137] width 69 height 19
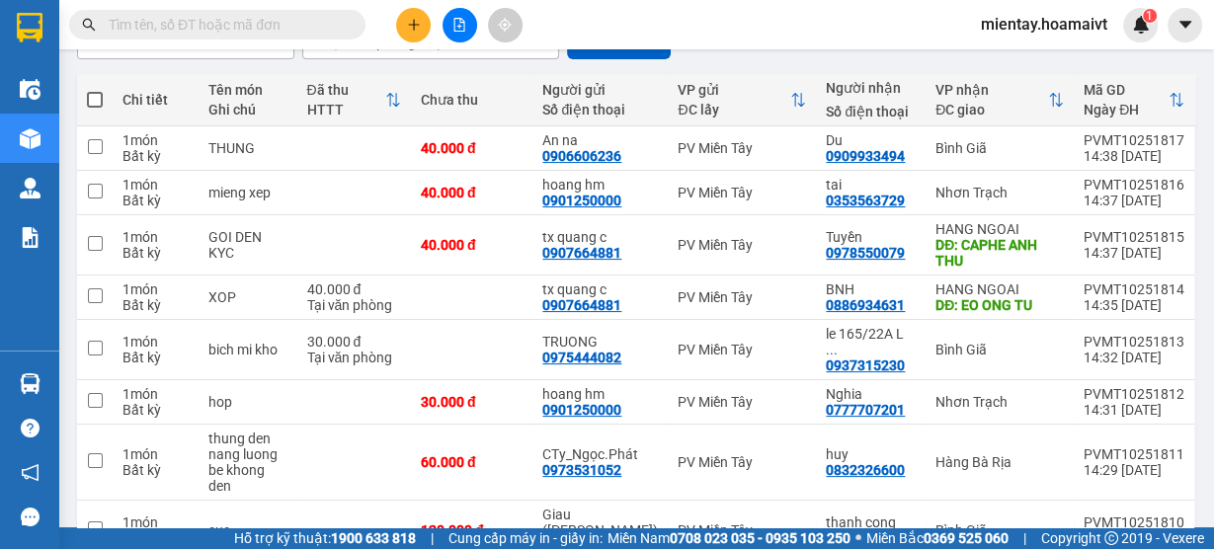
scroll to position [237, 0]
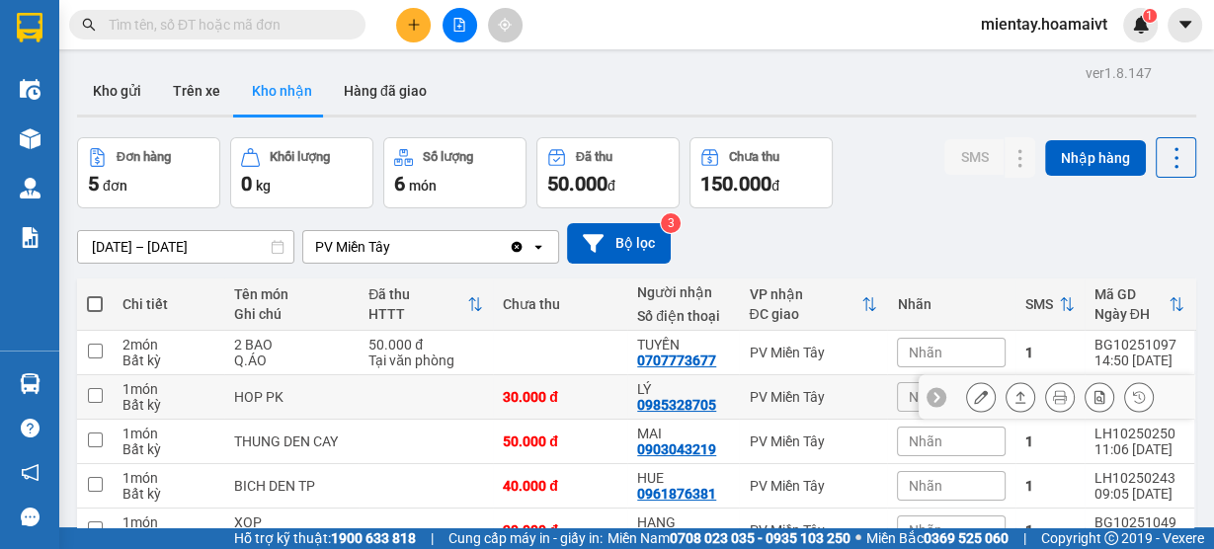
click at [98, 377] on td at bounding box center [95, 397] width 36 height 44
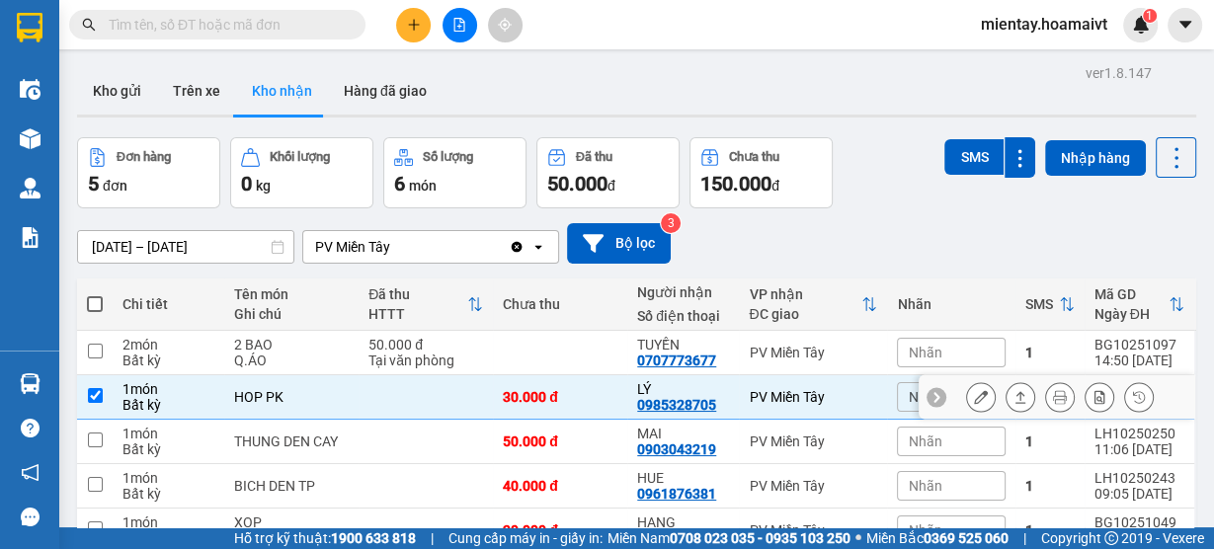
click at [98, 377] on td at bounding box center [95, 397] width 36 height 44
checkbox input "false"
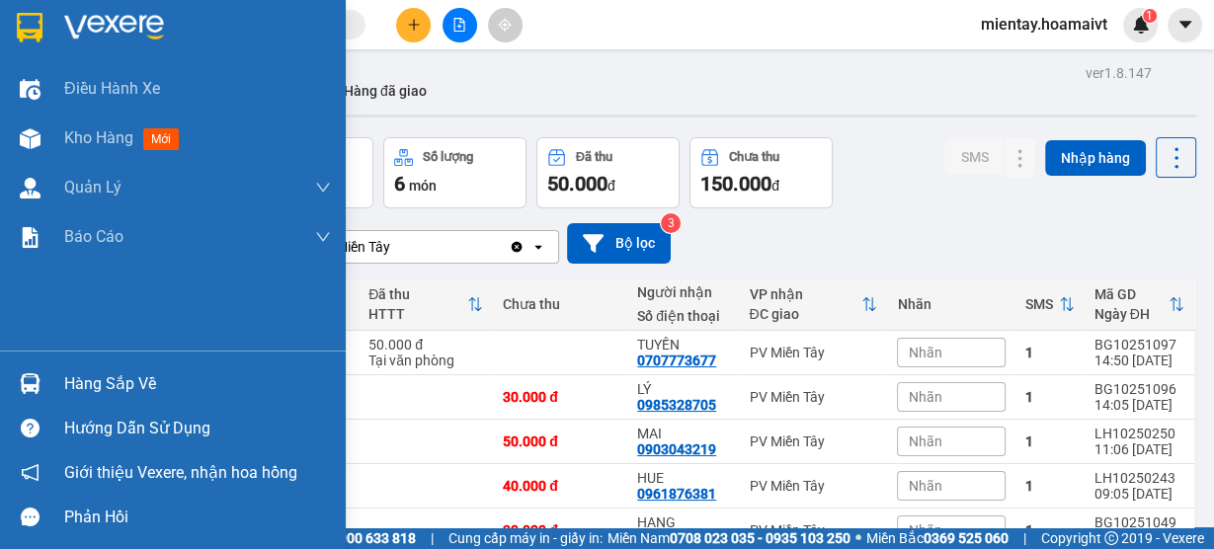
click at [70, 378] on div "Hàng sắp về" at bounding box center [197, 385] width 267 height 30
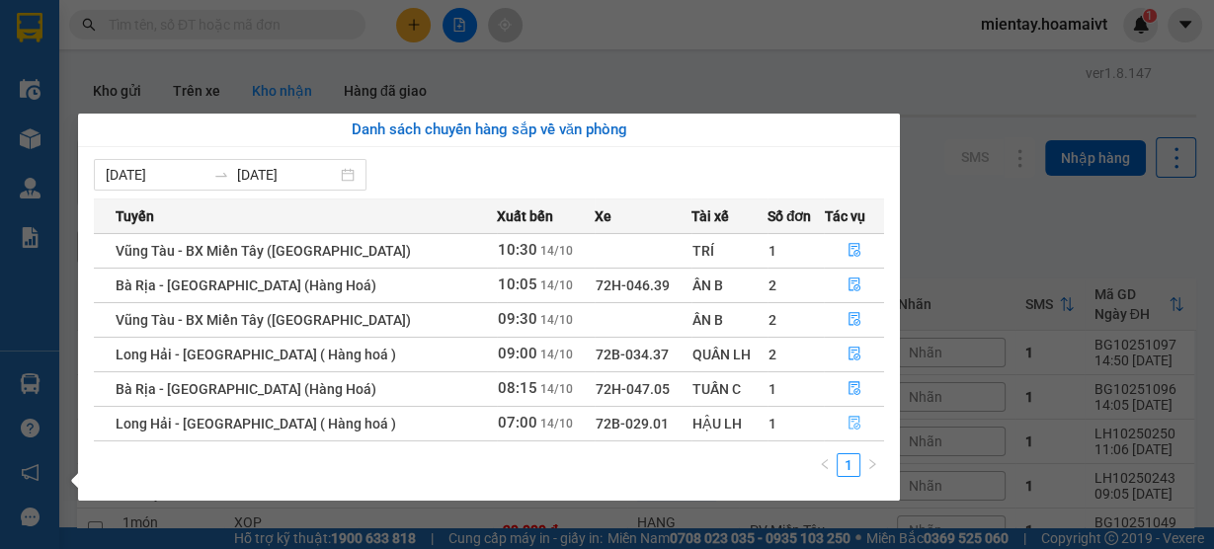
click at [852, 419] on icon "file-done" at bounding box center [855, 424] width 12 height 14
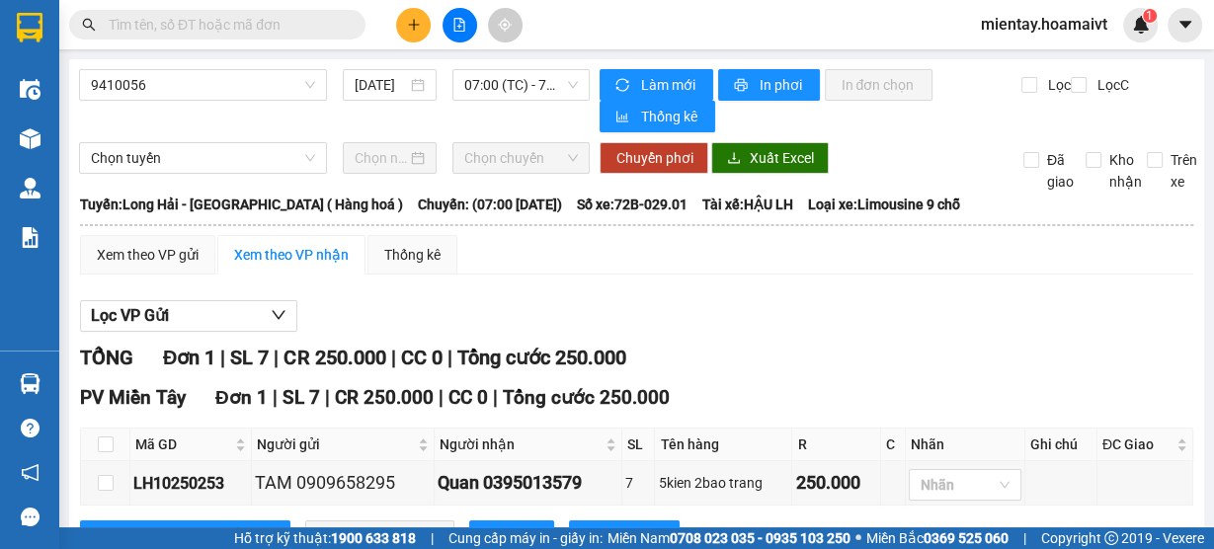
click at [95, 451] on th at bounding box center [105, 445] width 49 height 33
click at [105, 449] on input "checkbox" at bounding box center [106, 445] width 16 height 16
checkbox input "true"
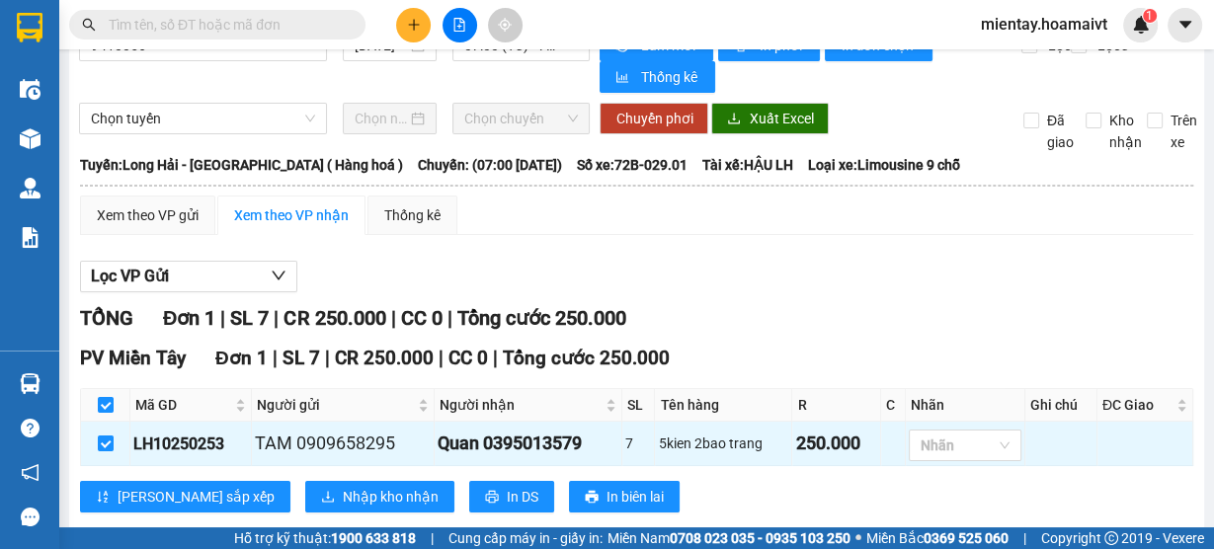
scroll to position [77, 0]
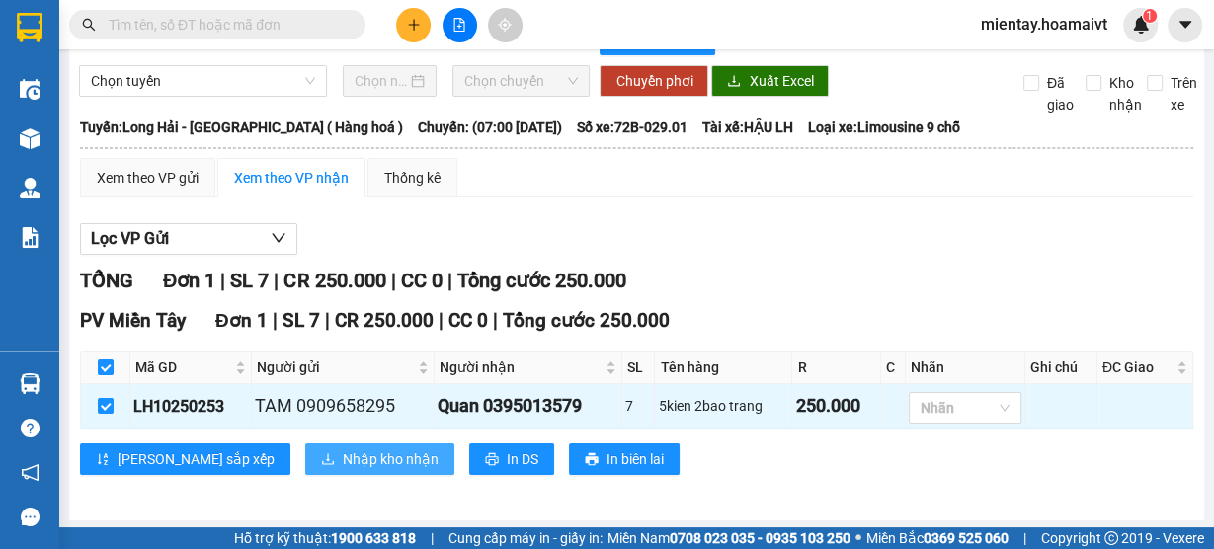
click at [343, 449] on span "Nhập kho nhận" at bounding box center [391, 460] width 96 height 22
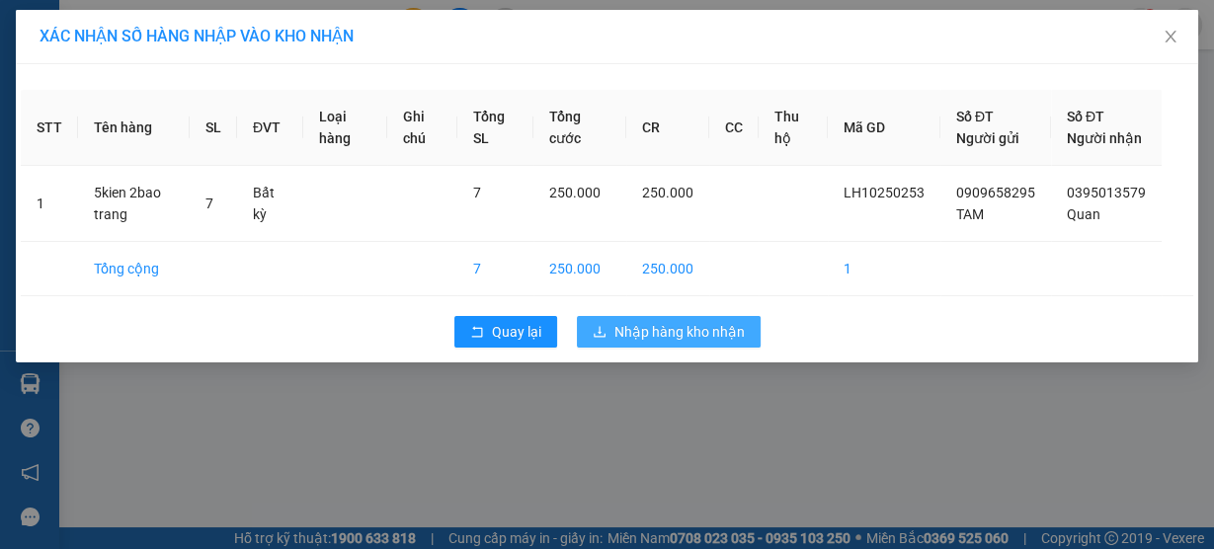
click at [687, 343] on span "Nhập hàng kho nhận" at bounding box center [680, 332] width 130 height 22
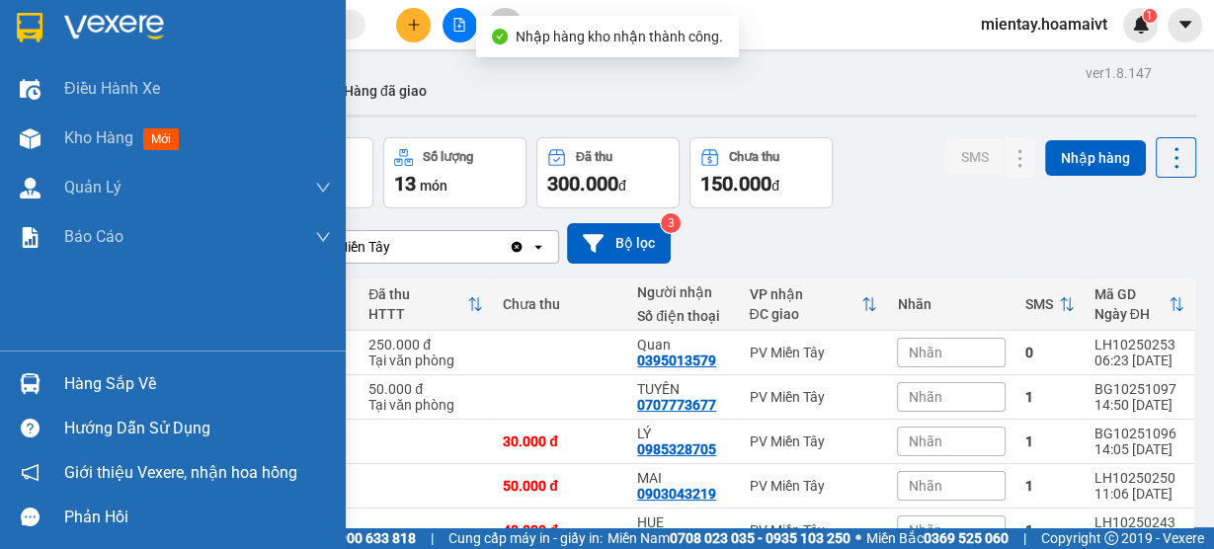
click at [121, 372] on div "Hàng sắp về" at bounding box center [197, 385] width 267 height 30
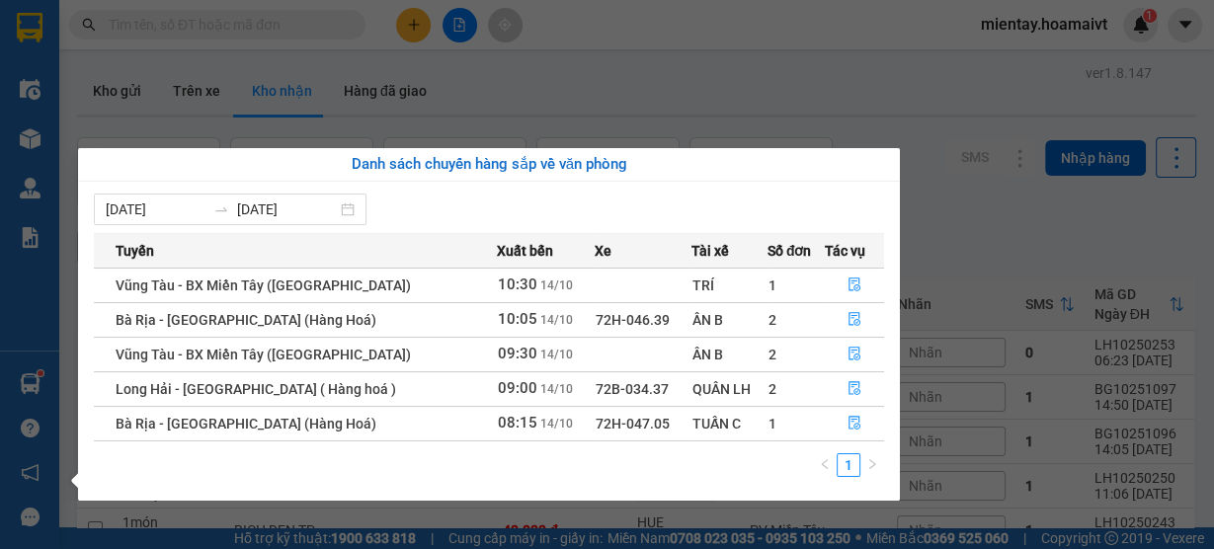
click at [620, 56] on section "Kết quả tìm kiếm ( 0 ) Bộ lọc Gửi 3 ngày gần nhất No Data mientay.hoamaivt 1 Đi…" at bounding box center [607, 274] width 1214 height 549
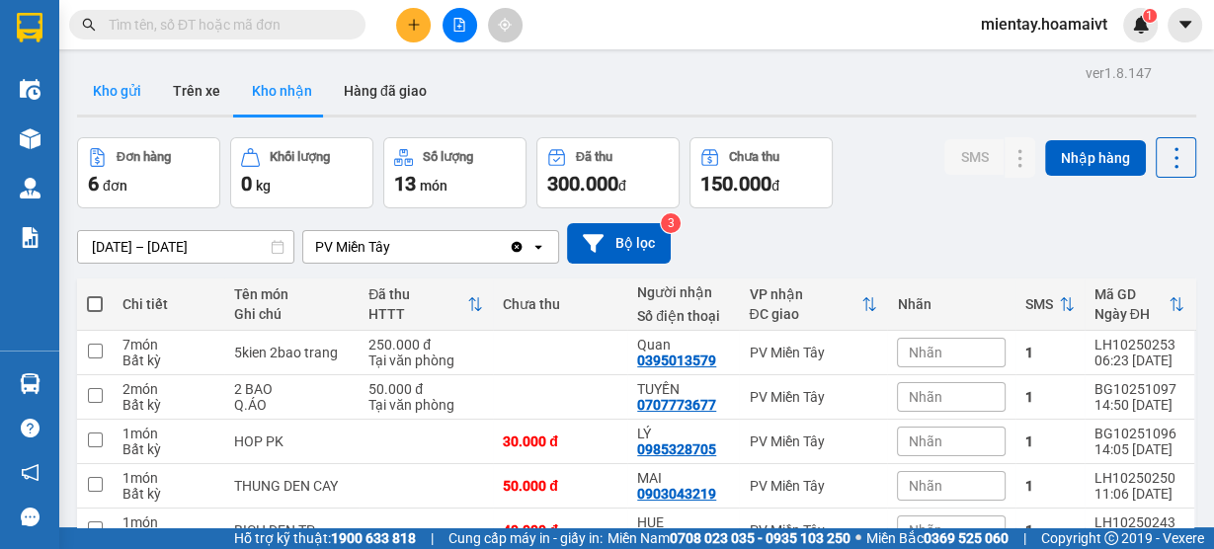
click at [118, 90] on button "Kho gửi" at bounding box center [117, 90] width 80 height 47
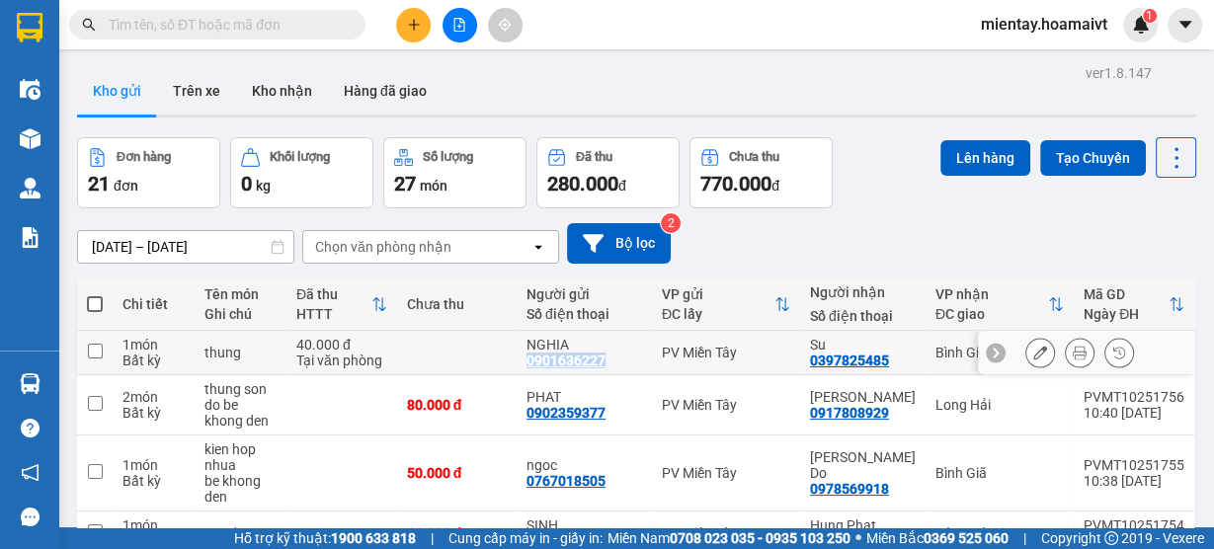
drag, startPoint x: 553, startPoint y: 358, endPoint x: 656, endPoint y: 364, distance: 102.9
click at [652, 364] on td "NGHIA 0901636227" at bounding box center [584, 353] width 135 height 44
checkbox input "true"
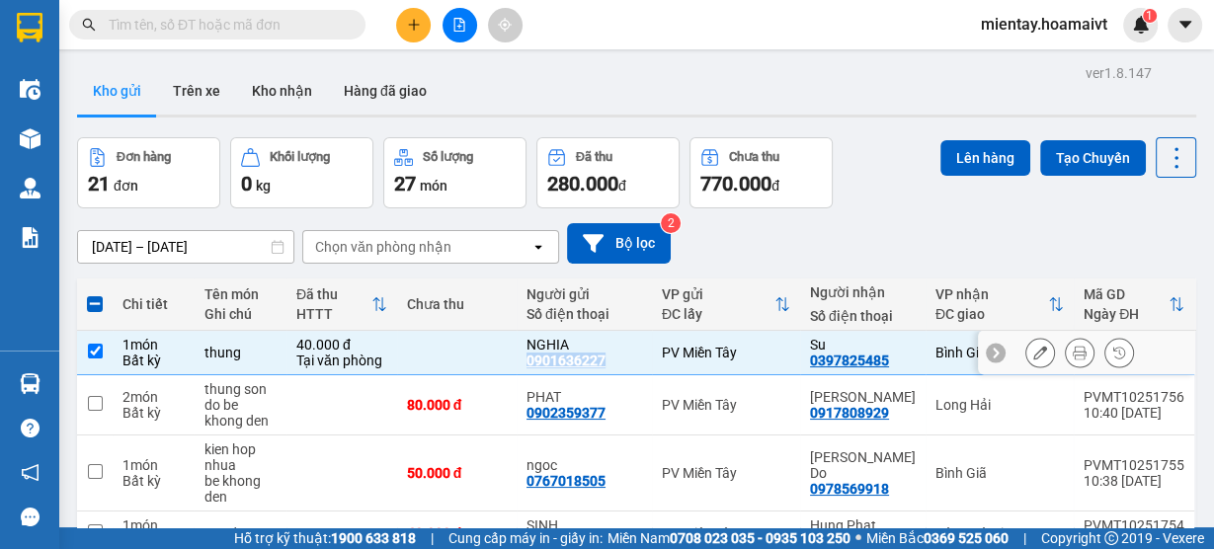
copy div "0901636227"
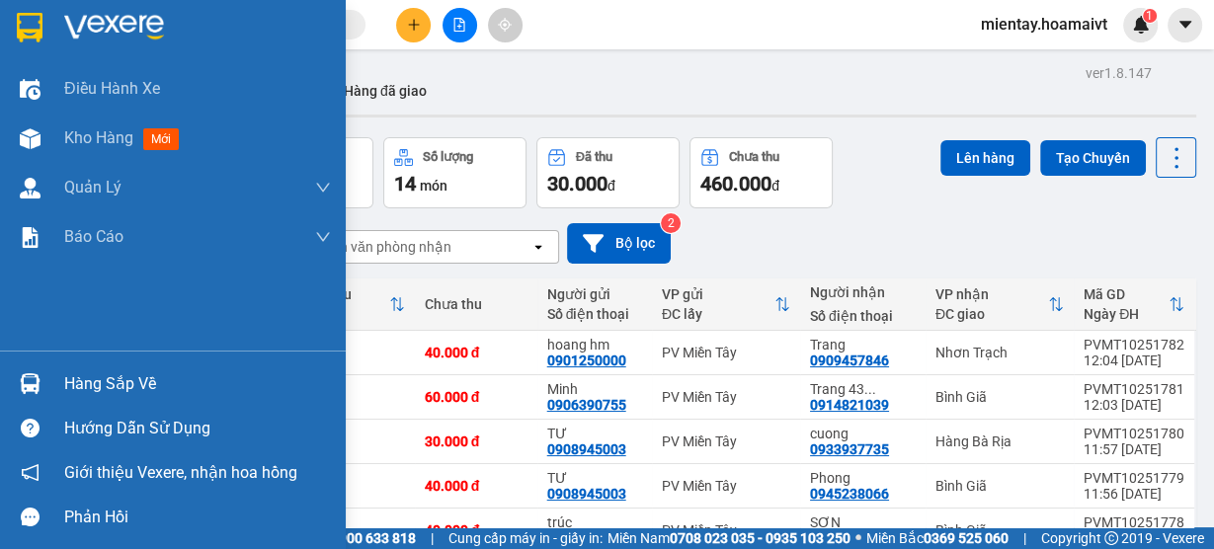
click at [136, 380] on div "Hàng sắp về" at bounding box center [197, 385] width 267 height 30
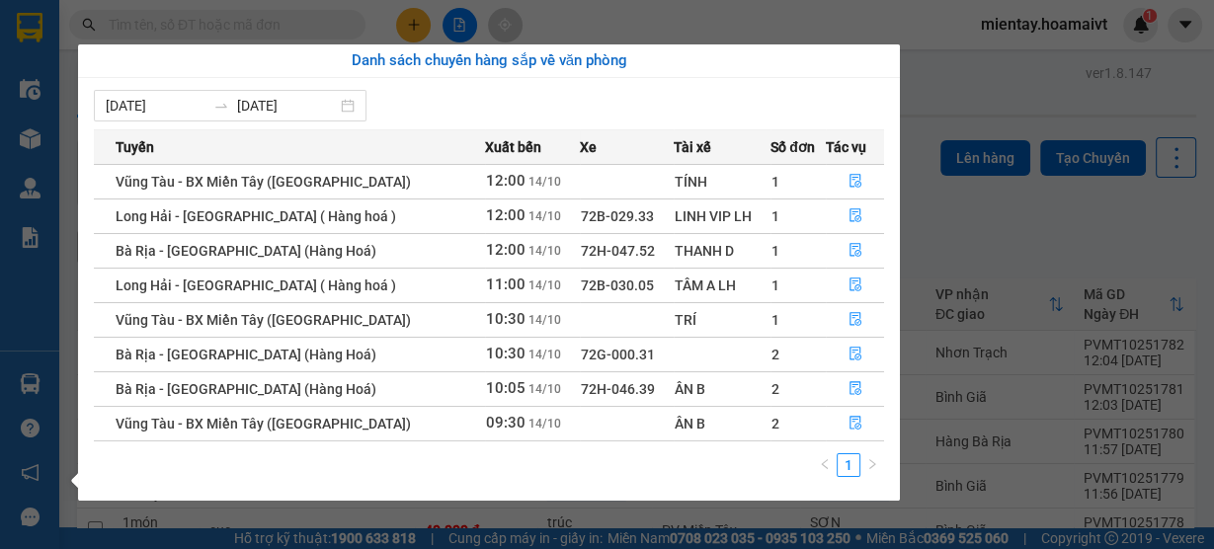
click at [997, 235] on section "Kết quả tìm kiếm ( 0 ) Bộ lọc Gửi 3 ngày gần nhất No Data mientay.hoamaivt 1 Đi…" at bounding box center [607, 274] width 1214 height 549
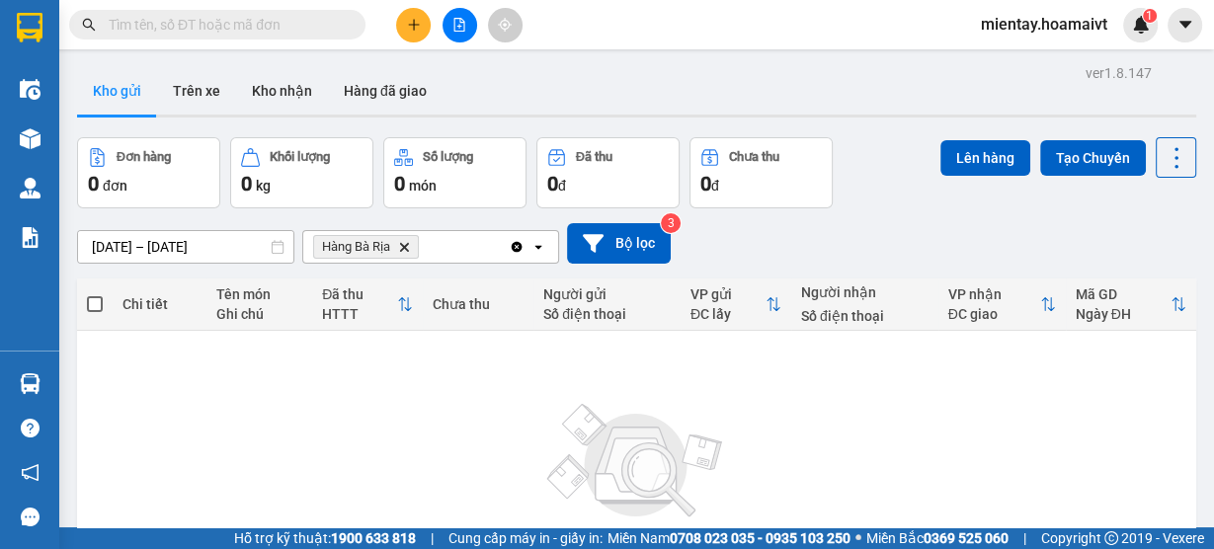
click at [405, 249] on icon "Delete" at bounding box center [404, 247] width 12 height 12
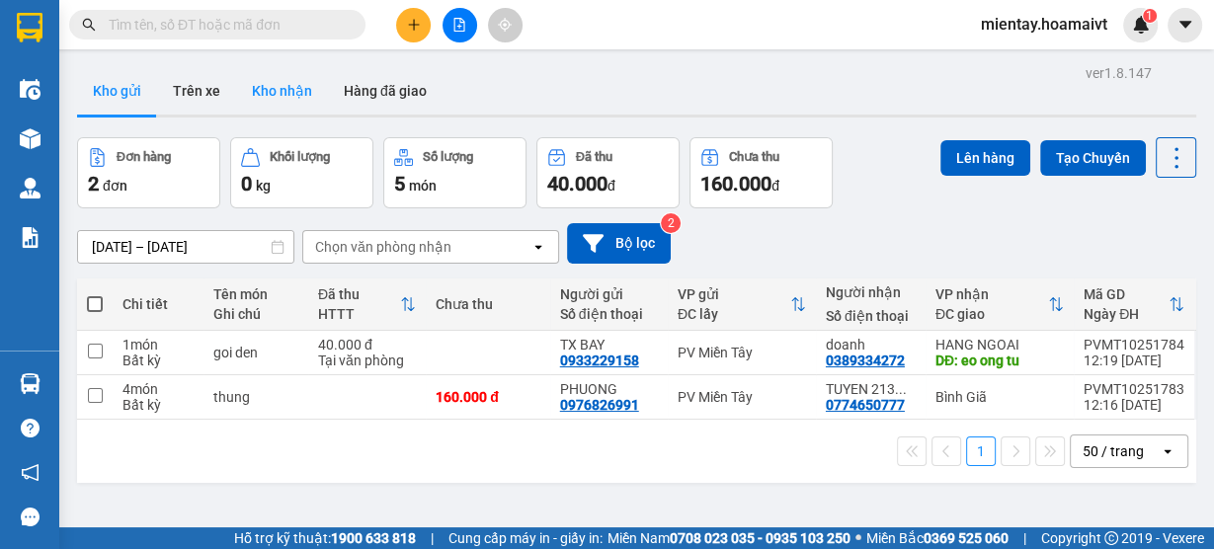
click at [296, 105] on button "Kho nhận" at bounding box center [282, 90] width 92 height 47
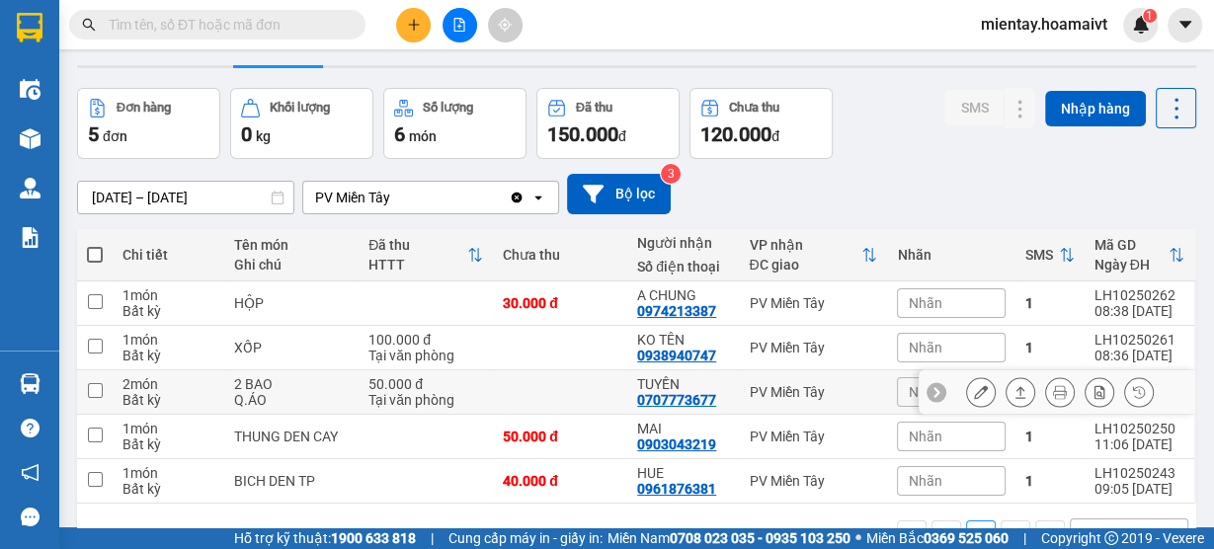
scroll to position [107, 0]
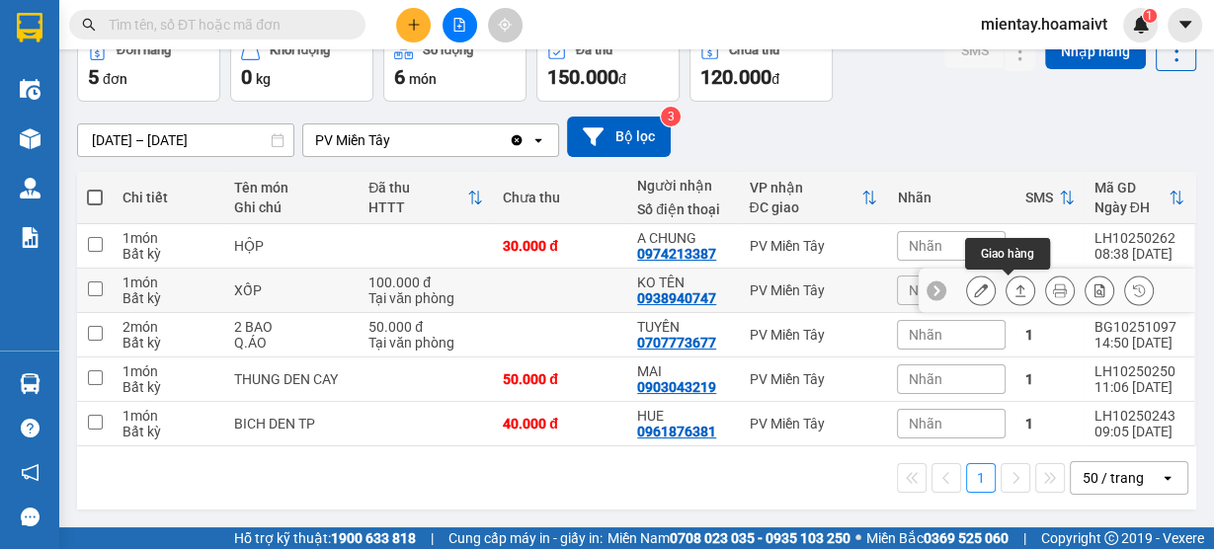
click at [1016, 289] on icon at bounding box center [1021, 291] width 11 height 12
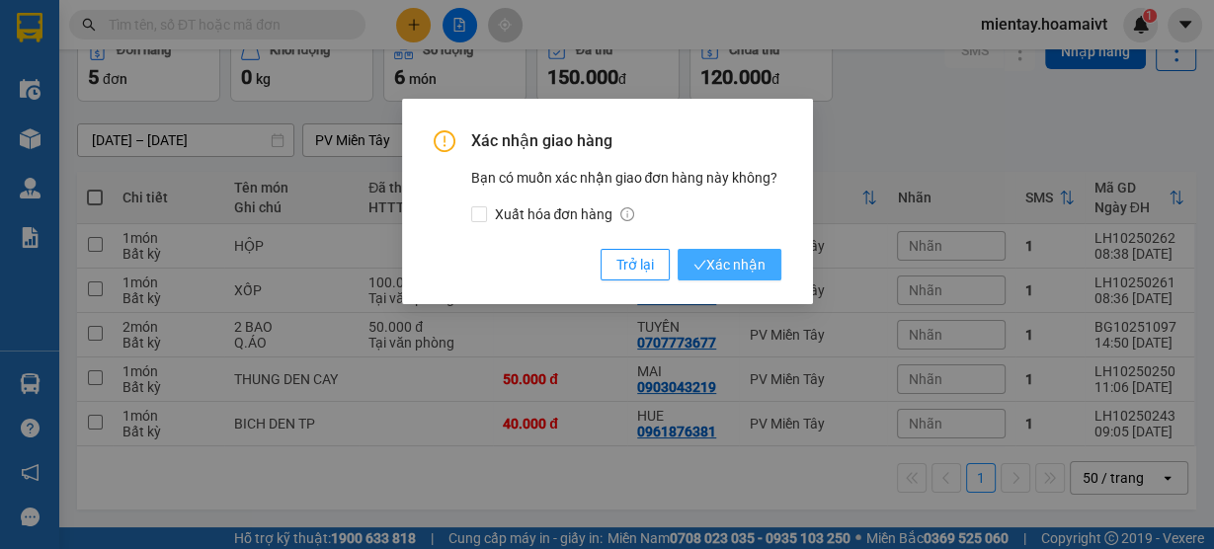
click at [716, 258] on span "Xác nhận" at bounding box center [730, 265] width 72 height 22
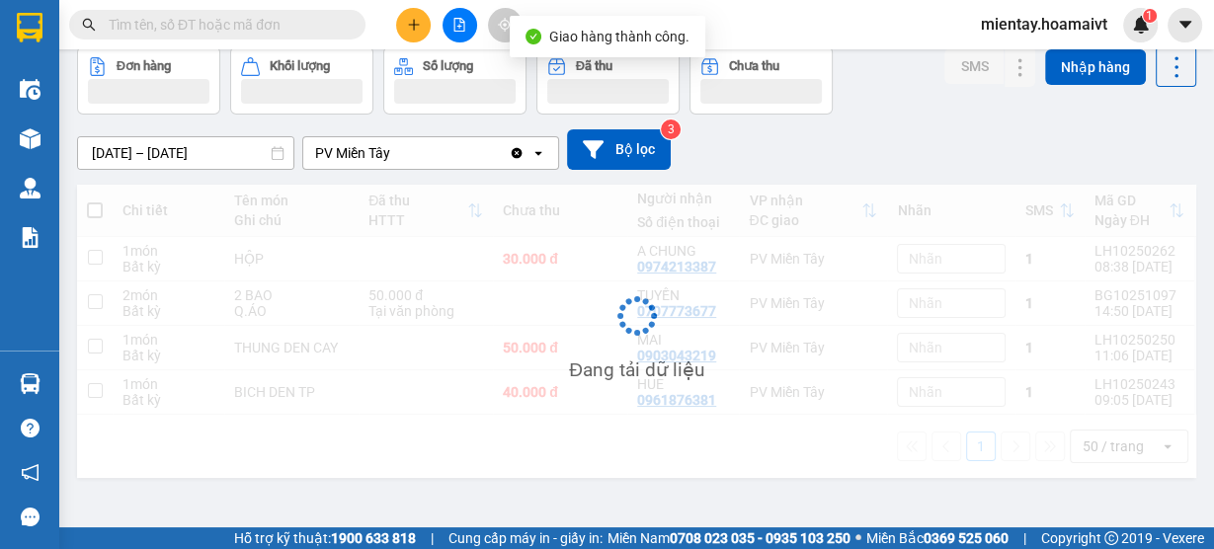
scroll to position [90, 0]
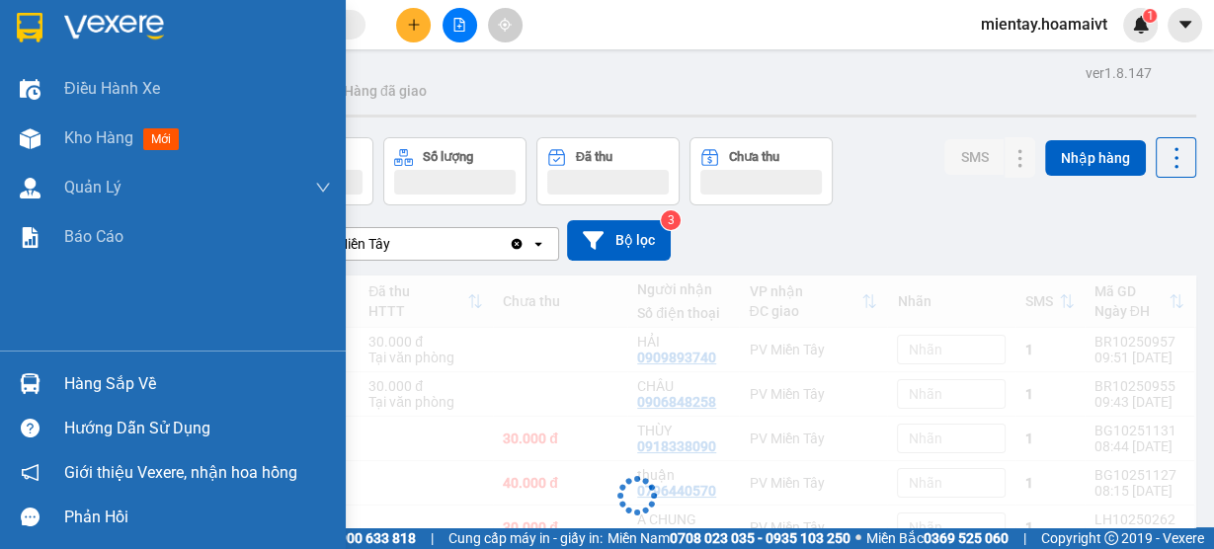
click at [110, 392] on div "Hàng sắp về" at bounding box center [197, 385] width 267 height 30
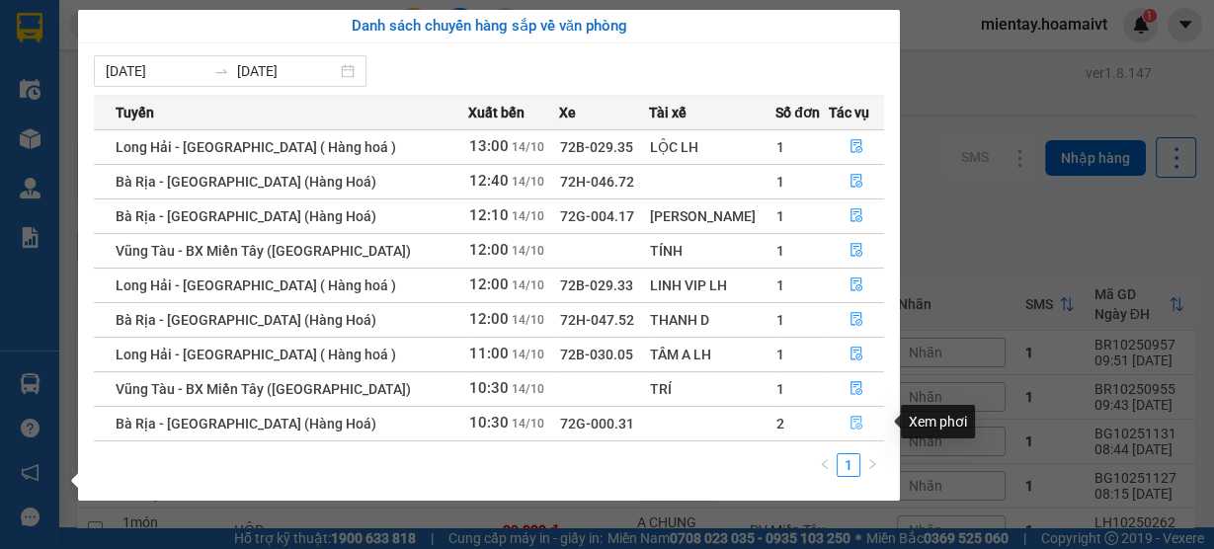
click at [857, 423] on icon "file-done" at bounding box center [857, 423] width 14 height 14
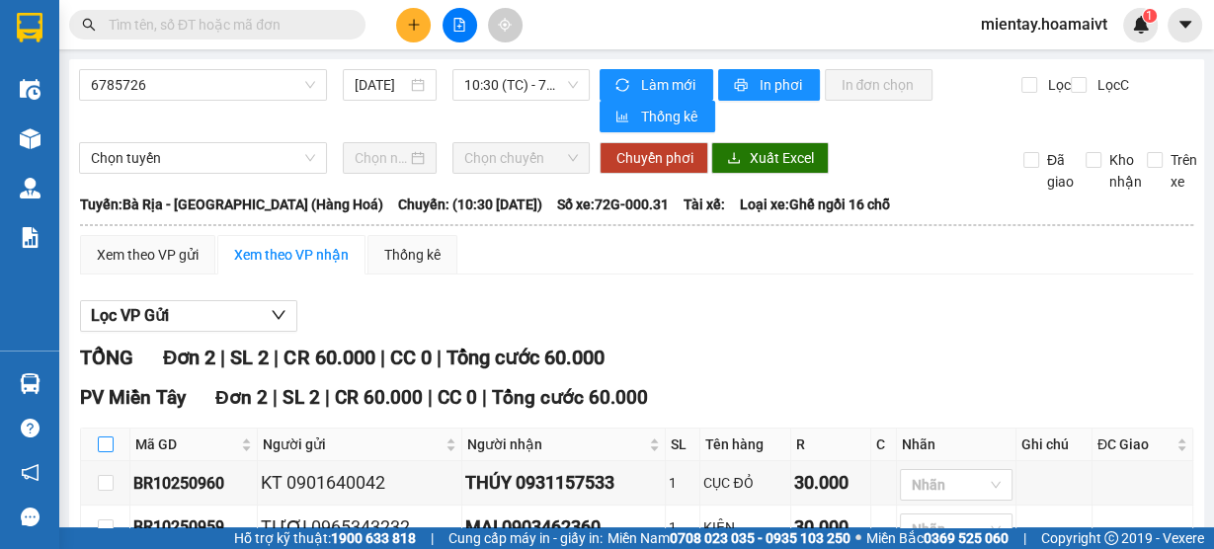
click at [109, 437] on input "checkbox" at bounding box center [106, 445] width 16 height 16
checkbox input "true"
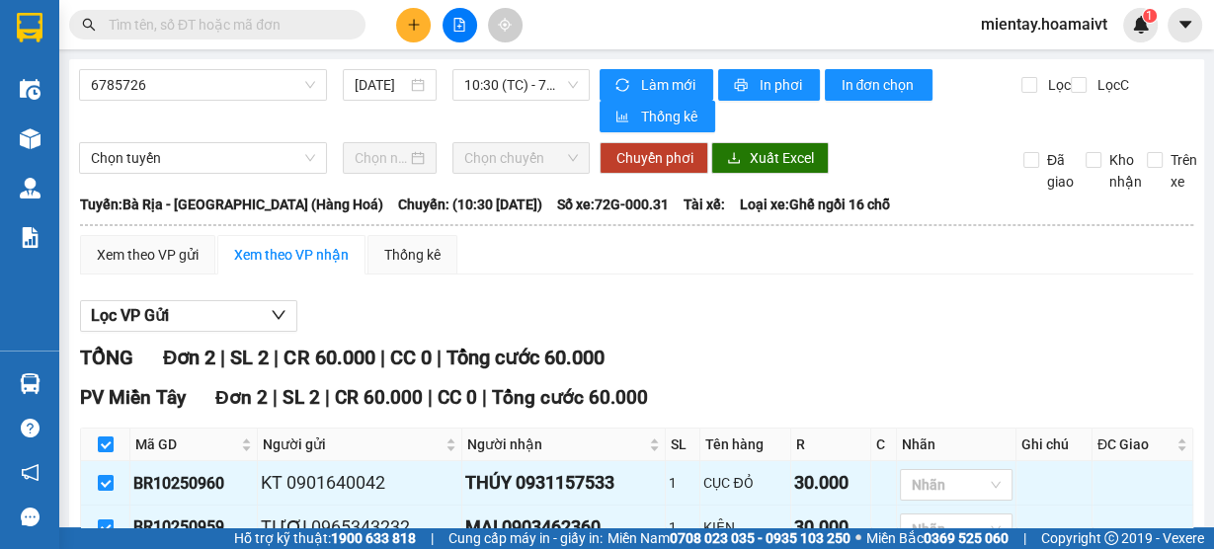
scroll to position [121, 0]
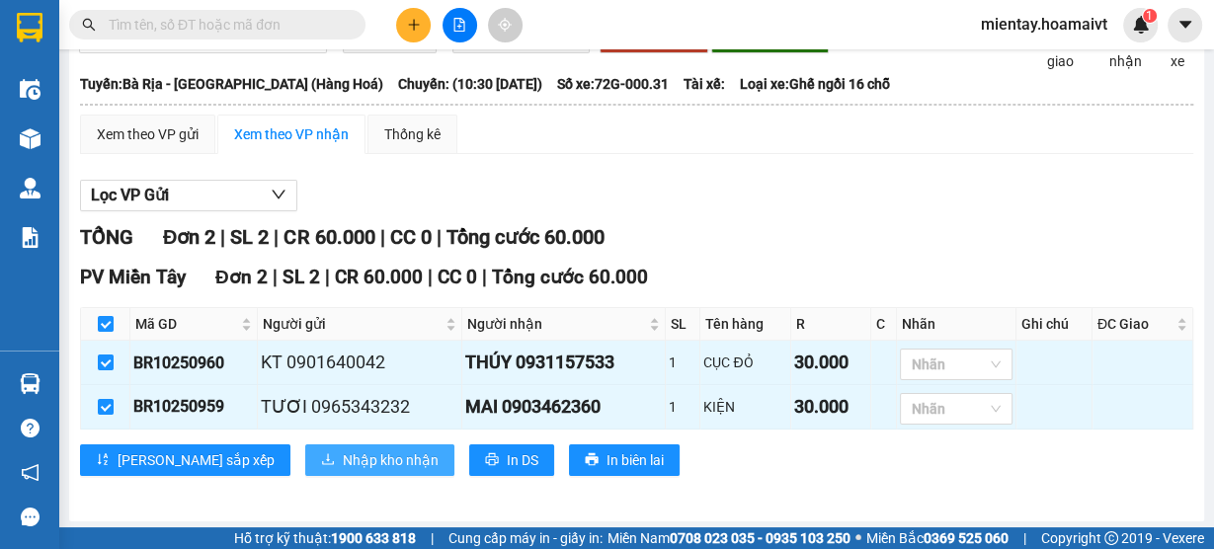
click at [343, 456] on span "Nhập kho nhận" at bounding box center [391, 461] width 96 height 22
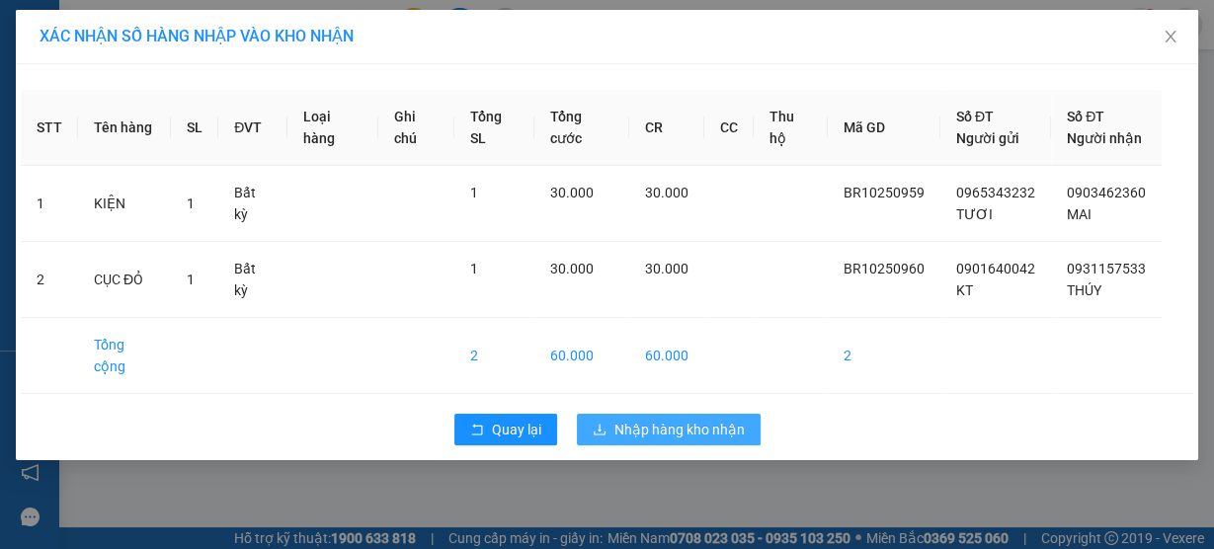
click at [671, 419] on span "Nhập hàng kho nhận" at bounding box center [680, 430] width 130 height 22
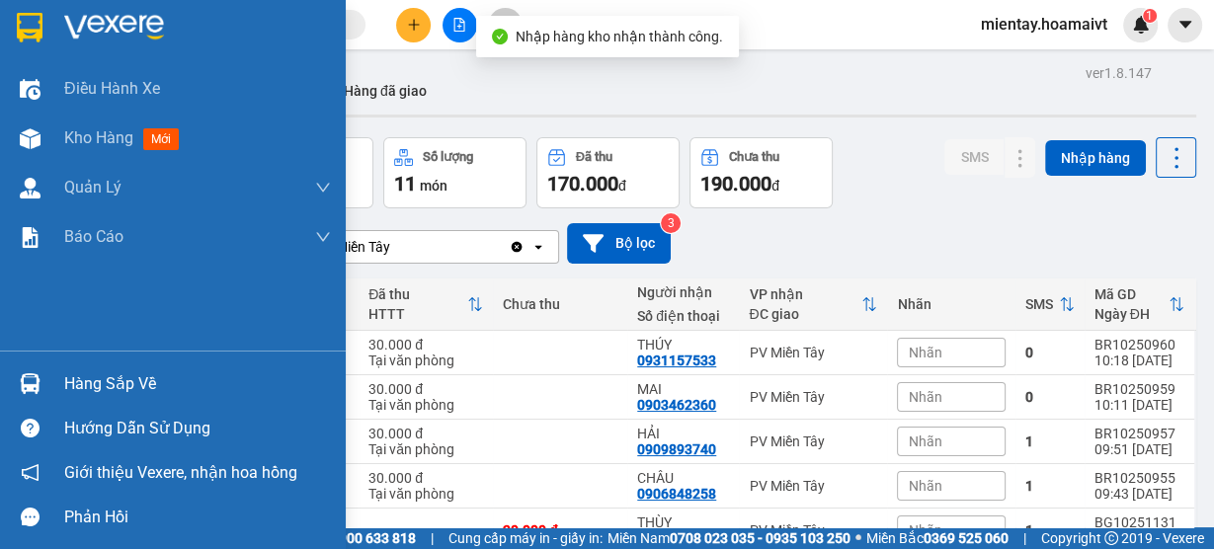
click at [105, 392] on div "Hàng sắp về" at bounding box center [197, 385] width 267 height 30
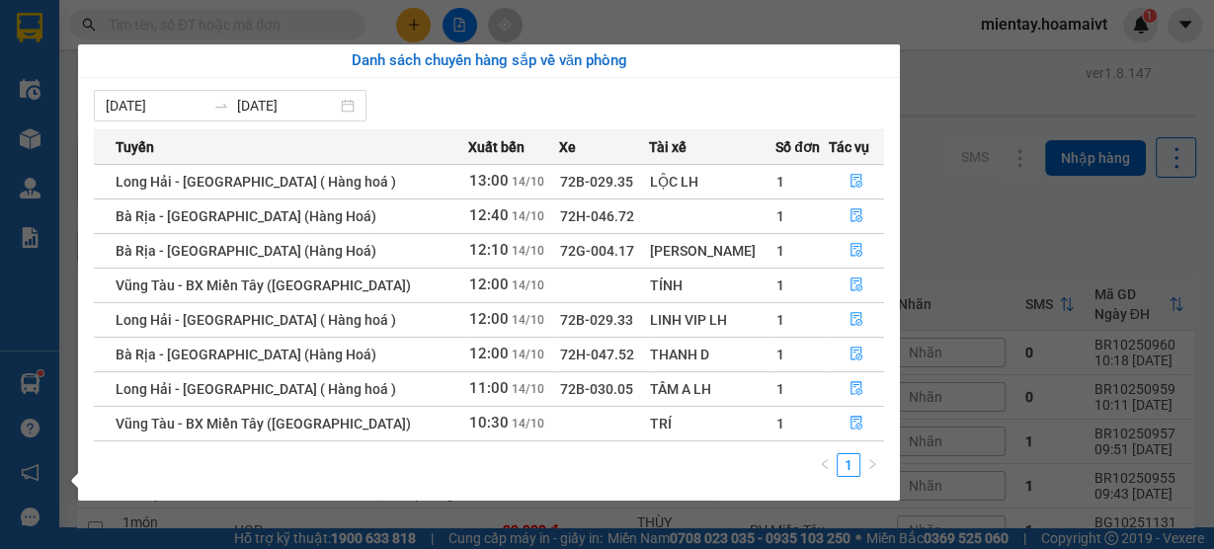
click at [990, 112] on section "Kết quả tìm kiếm ( 0 ) Bộ lọc Gửi 3 ngày gần nhất No Data mientay.hoamaivt 1 Đi…" at bounding box center [607, 274] width 1214 height 549
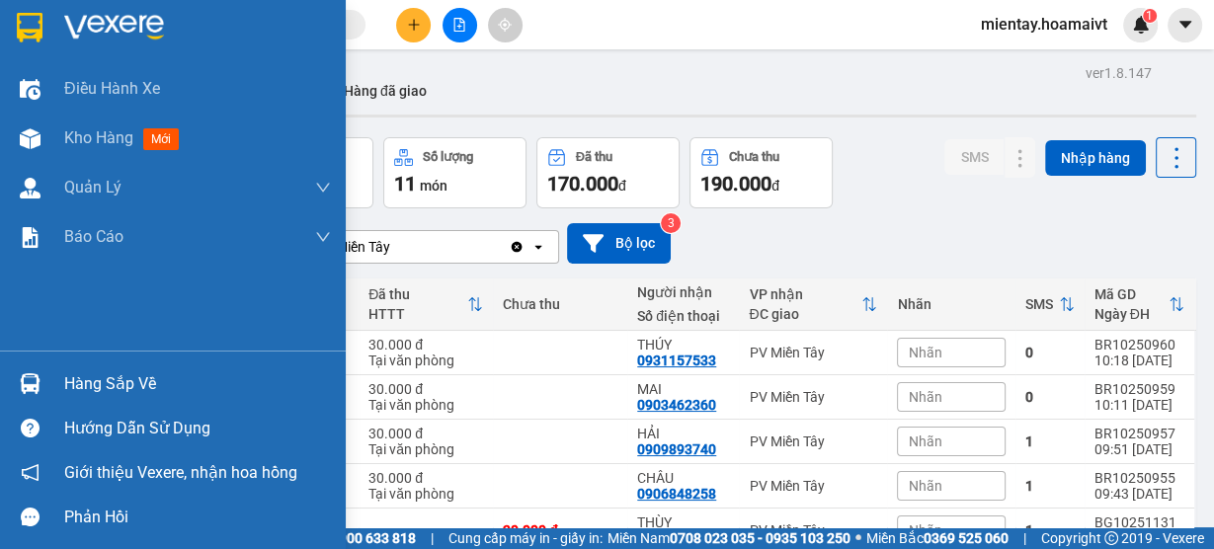
click at [74, 383] on div "Hàng sắp về" at bounding box center [197, 385] width 267 height 30
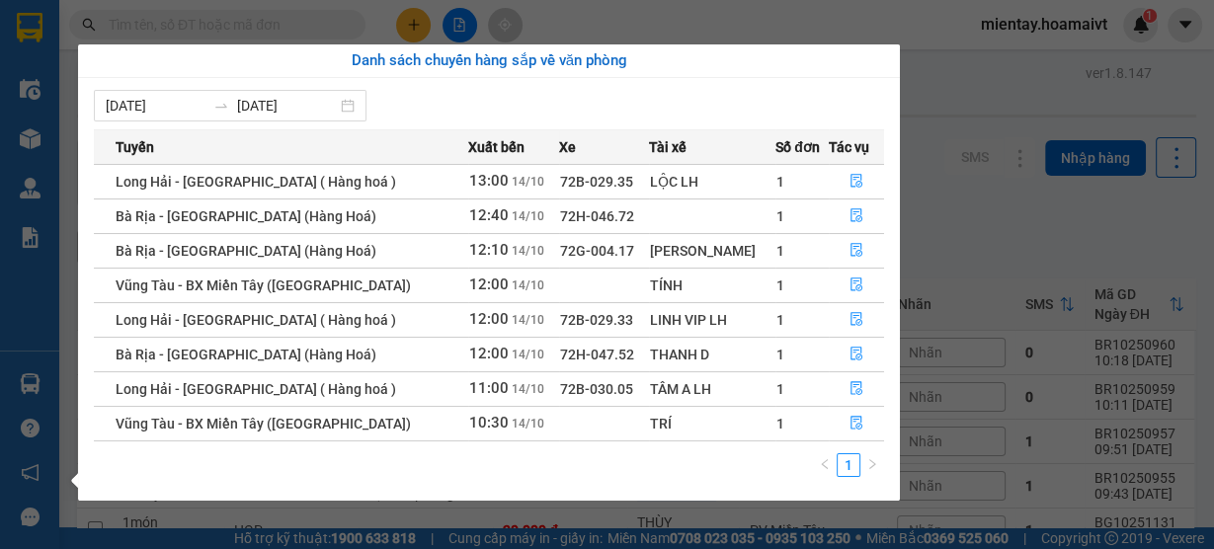
click at [990, 103] on section "Kết quả tìm kiếm ( 0 ) Bộ lọc Gửi 3 ngày gần nhất No Data mientay.hoamaivt 1 Đi…" at bounding box center [607, 274] width 1214 height 549
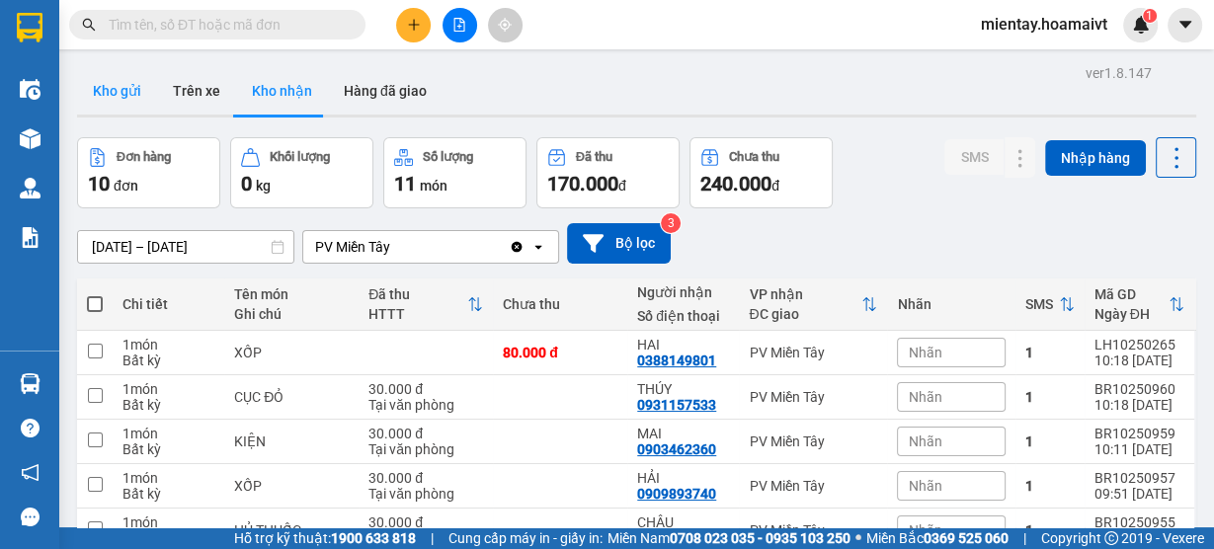
click at [116, 95] on button "Kho gửi" at bounding box center [117, 90] width 80 height 47
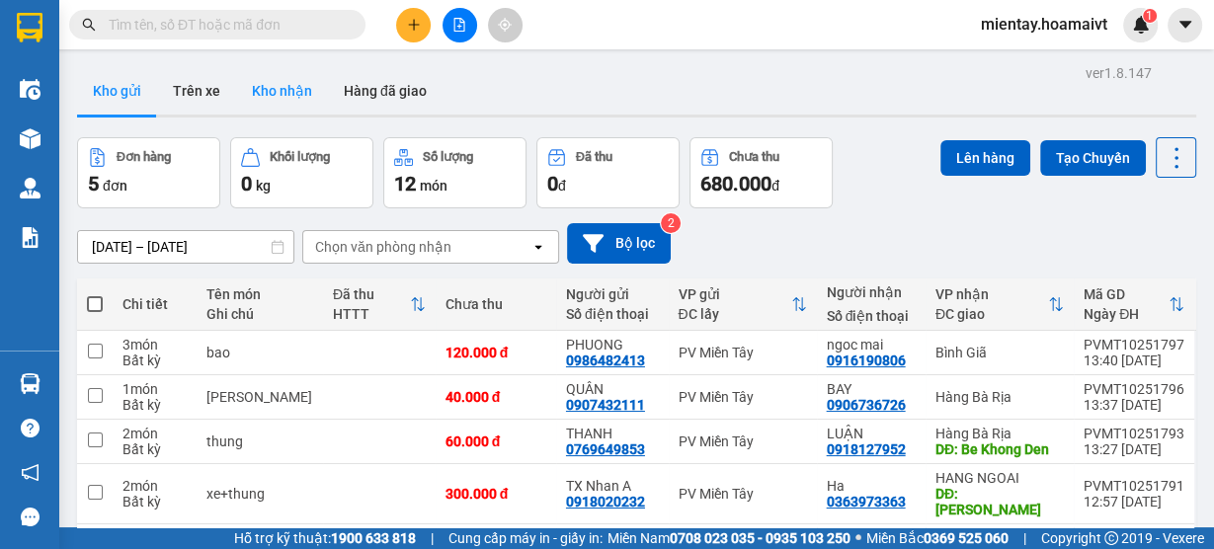
click at [288, 100] on button "Kho nhận" at bounding box center [282, 90] width 92 height 47
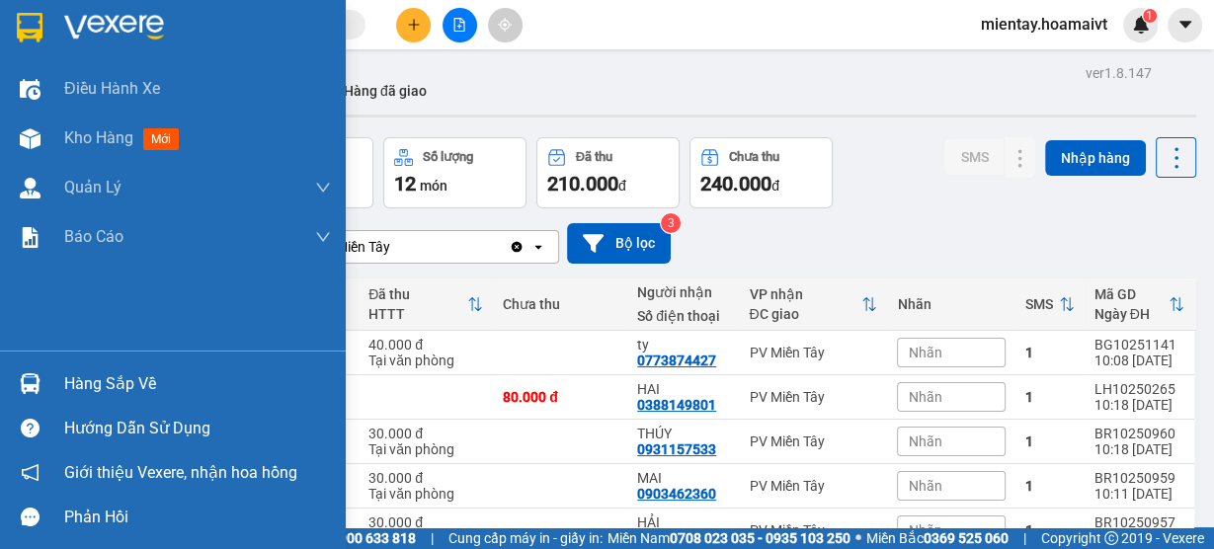
click at [125, 368] on div "Hàng sắp về" at bounding box center [173, 384] width 346 height 44
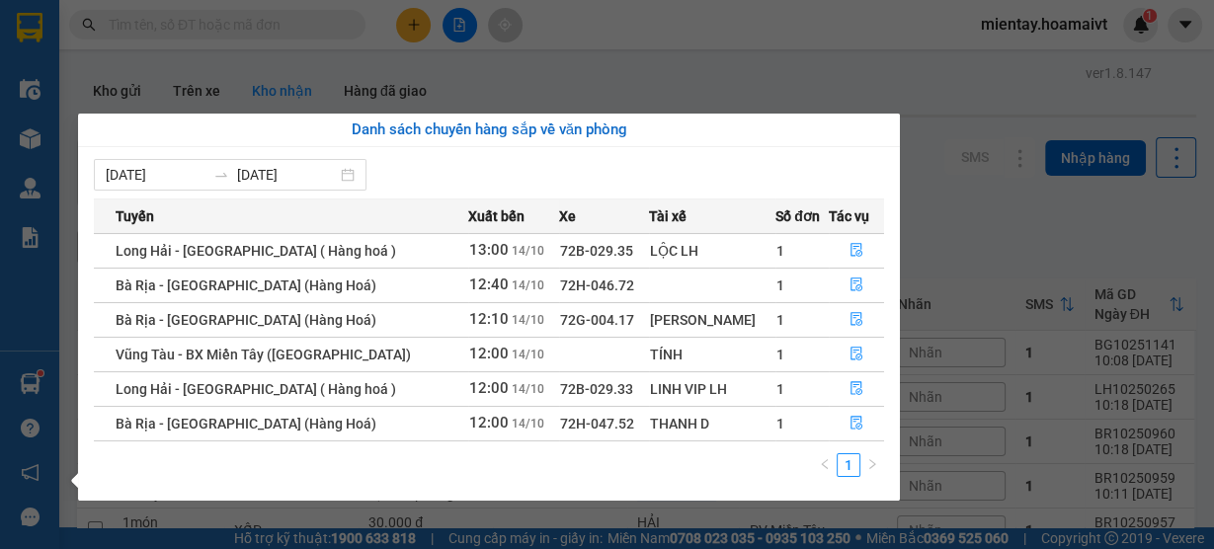
click at [321, 57] on section "Kết quả tìm kiếm ( 0 ) Bộ lọc Gửi 3 ngày gần nhất No Data mientay.hoamaivt 1 Đi…" at bounding box center [607, 274] width 1214 height 549
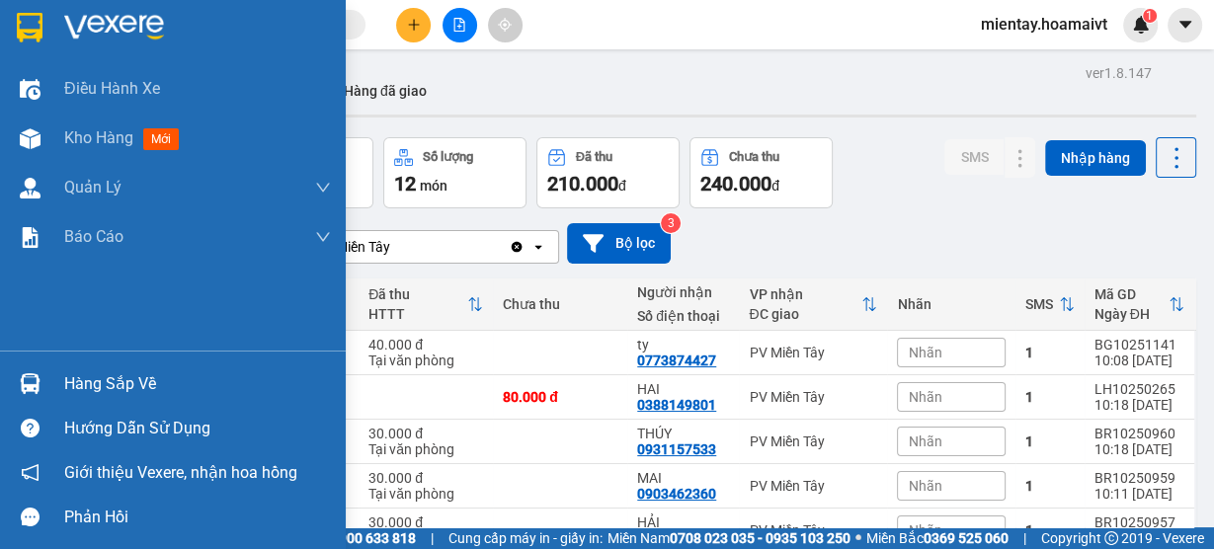
click at [87, 391] on div "Hàng sắp về" at bounding box center [197, 385] width 267 height 30
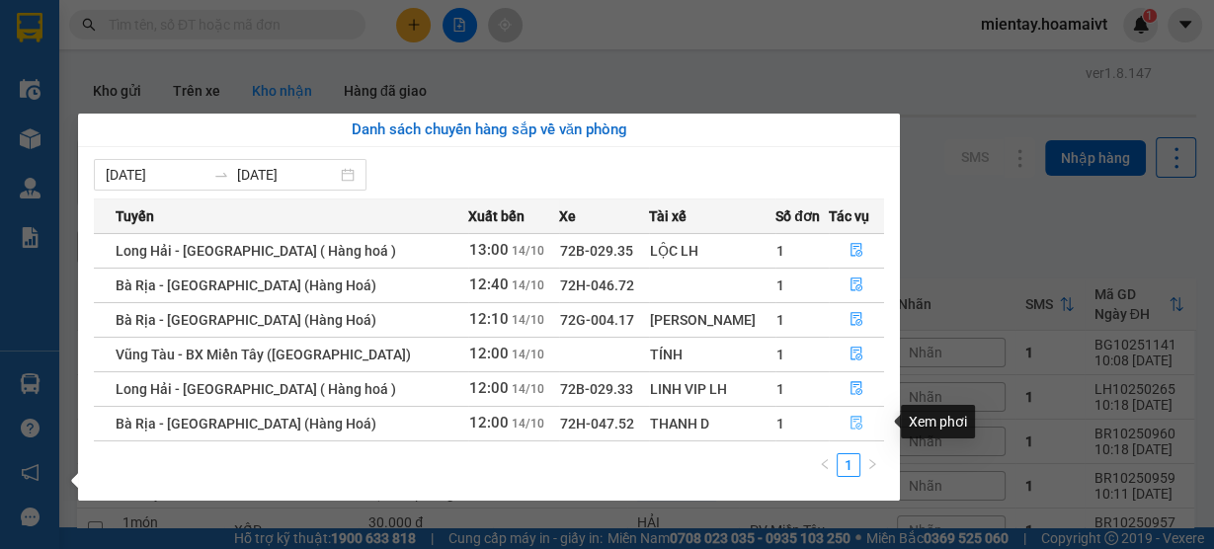
click at [853, 418] on icon "file-done" at bounding box center [857, 423] width 14 height 14
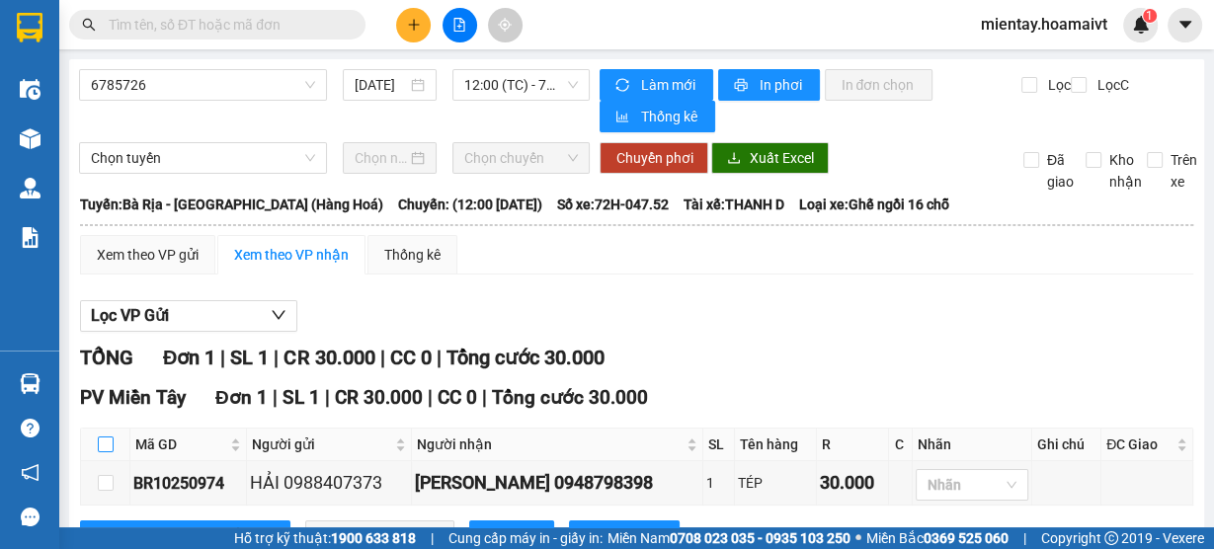
click at [107, 445] on input "checkbox" at bounding box center [106, 445] width 16 height 16
checkbox input "true"
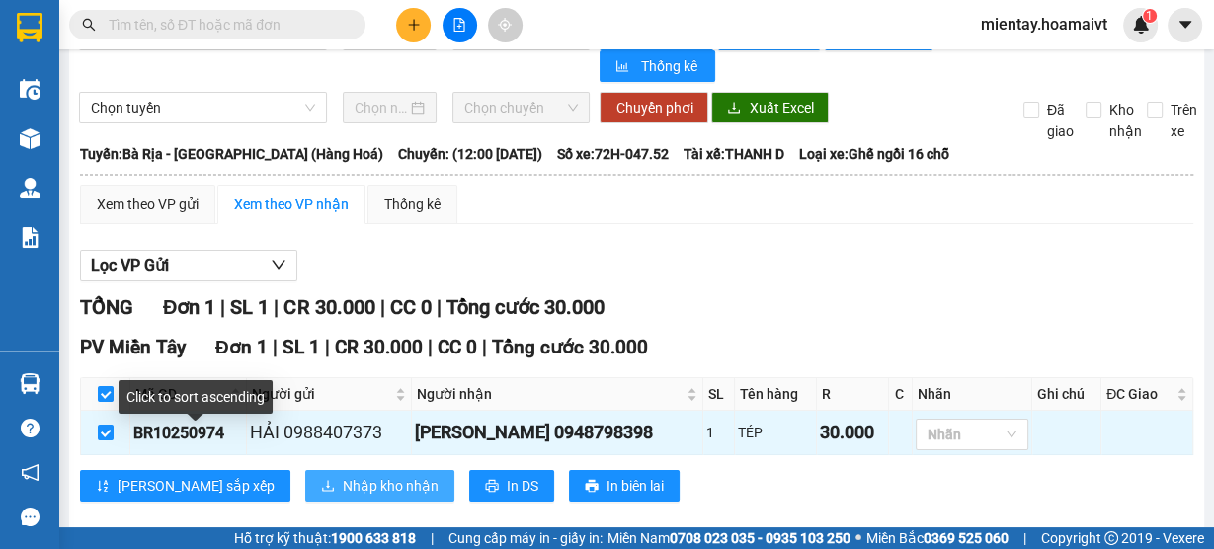
scroll to position [77, 0]
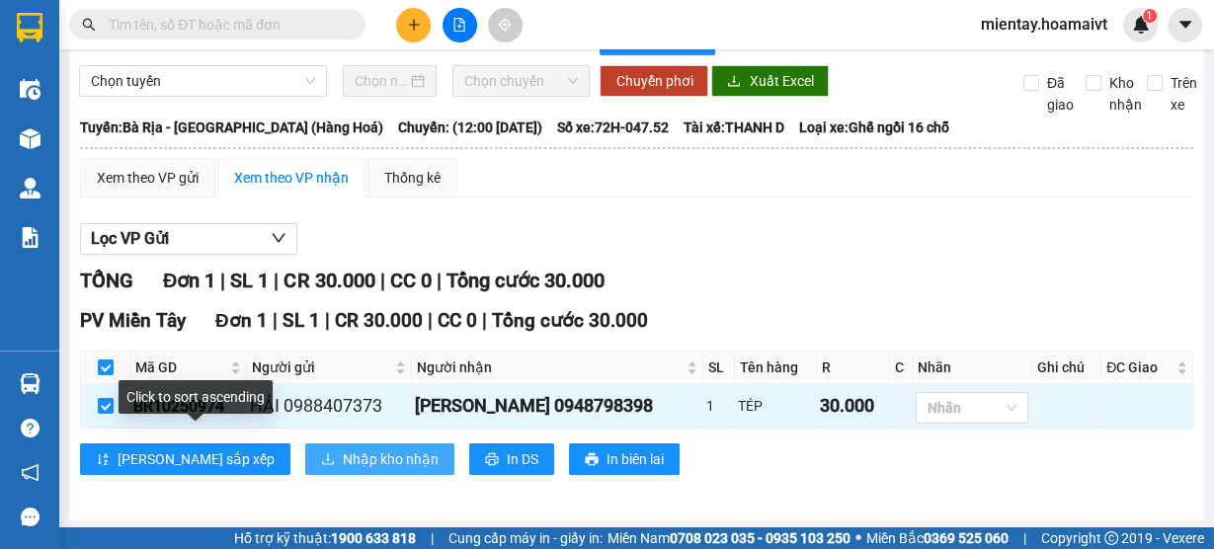
click at [305, 469] on button "Nhập kho nhận" at bounding box center [379, 460] width 149 height 32
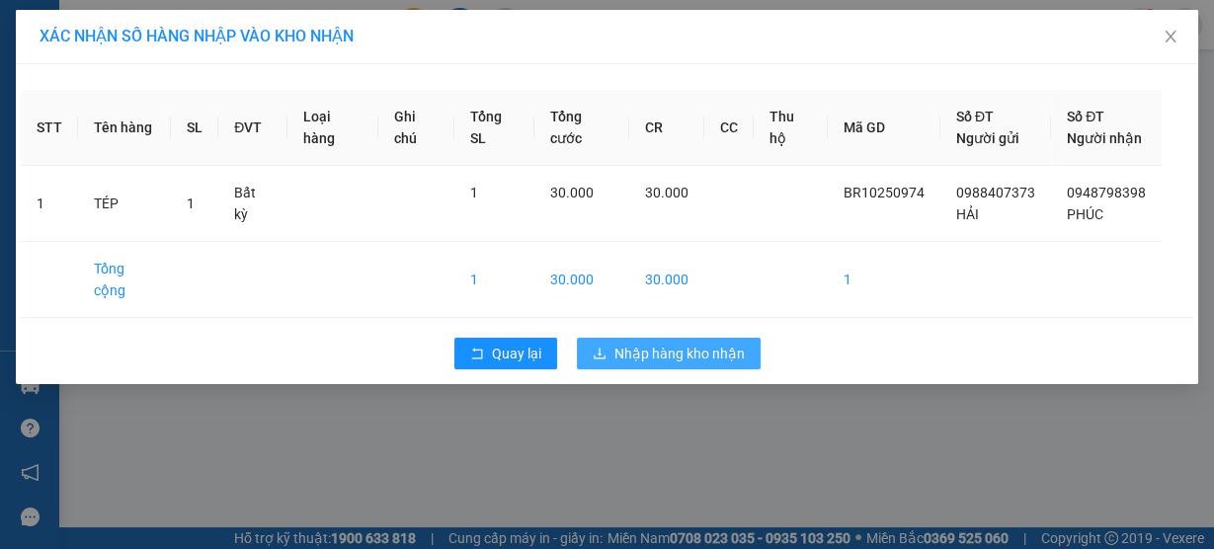
drag, startPoint x: 671, startPoint y: 323, endPoint x: 673, endPoint y: 310, distance: 13.0
click at [671, 338] on button "Nhập hàng kho nhận" at bounding box center [669, 354] width 184 height 32
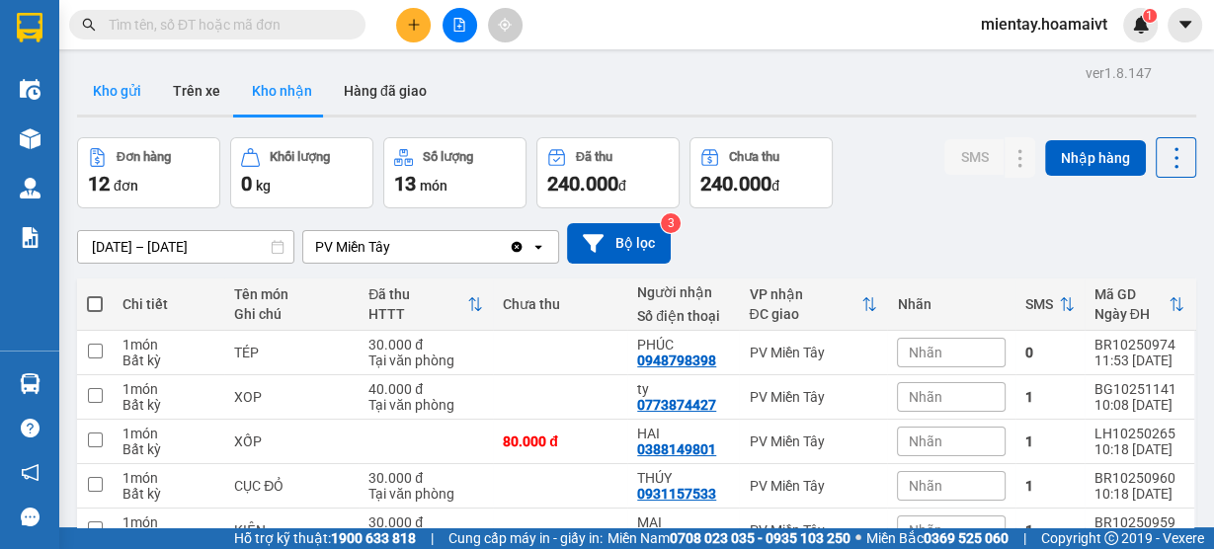
click at [146, 103] on button "Kho gửi" at bounding box center [117, 90] width 80 height 47
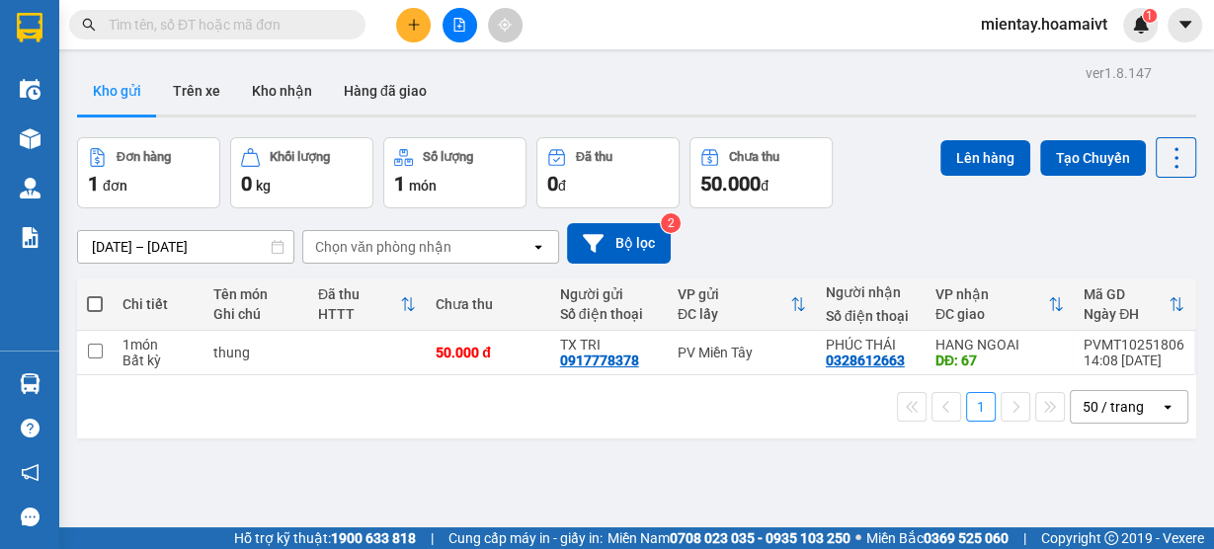
click at [430, 13] on div at bounding box center [459, 25] width 148 height 35
click at [407, 28] on icon "plus" at bounding box center [414, 25] width 14 height 14
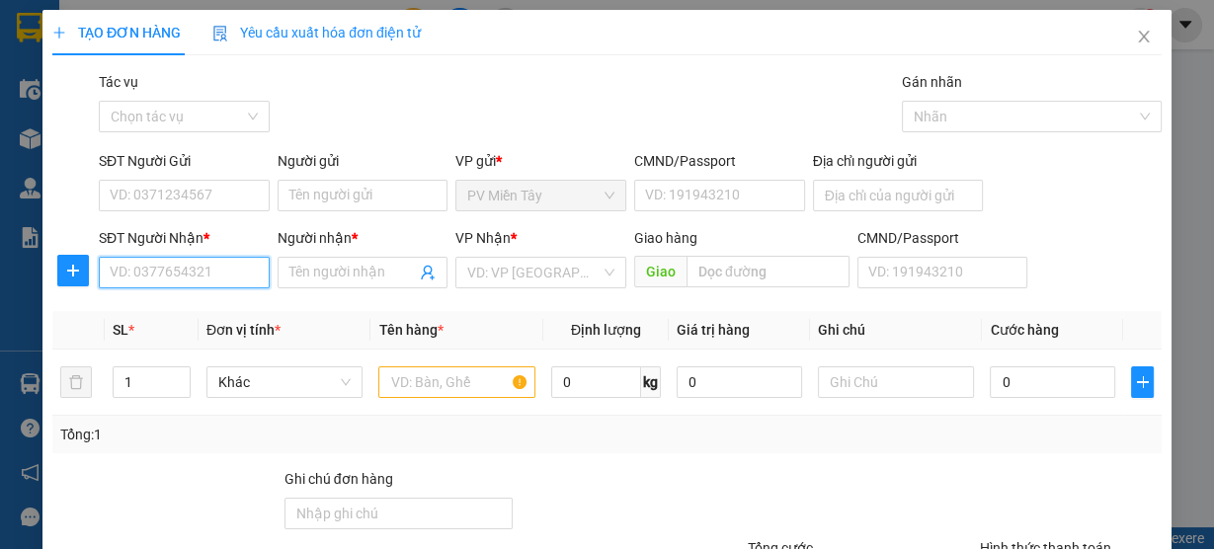
click at [191, 266] on input "SĐT Người Nhận *" at bounding box center [184, 273] width 171 height 32
click at [207, 322] on div "0392090093 - THỦY" at bounding box center [182, 311] width 169 height 32
type input "0392090093"
type input "THỦY"
type input "0392090093"
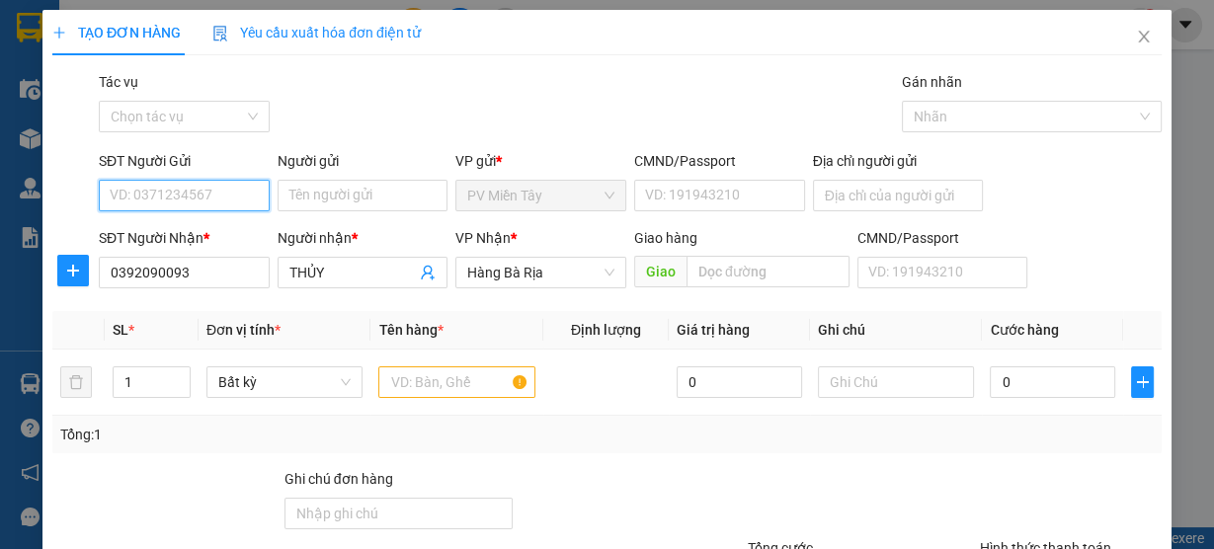
click at [200, 205] on input "SĐT Người Gửi" at bounding box center [184, 196] width 171 height 32
drag, startPoint x: 200, startPoint y: 231, endPoint x: 218, endPoint y: 232, distance: 18.8
click at [201, 231] on div "0934914614 - dung" at bounding box center [207, 234] width 195 height 22
type input "0934914614"
type input "dung"
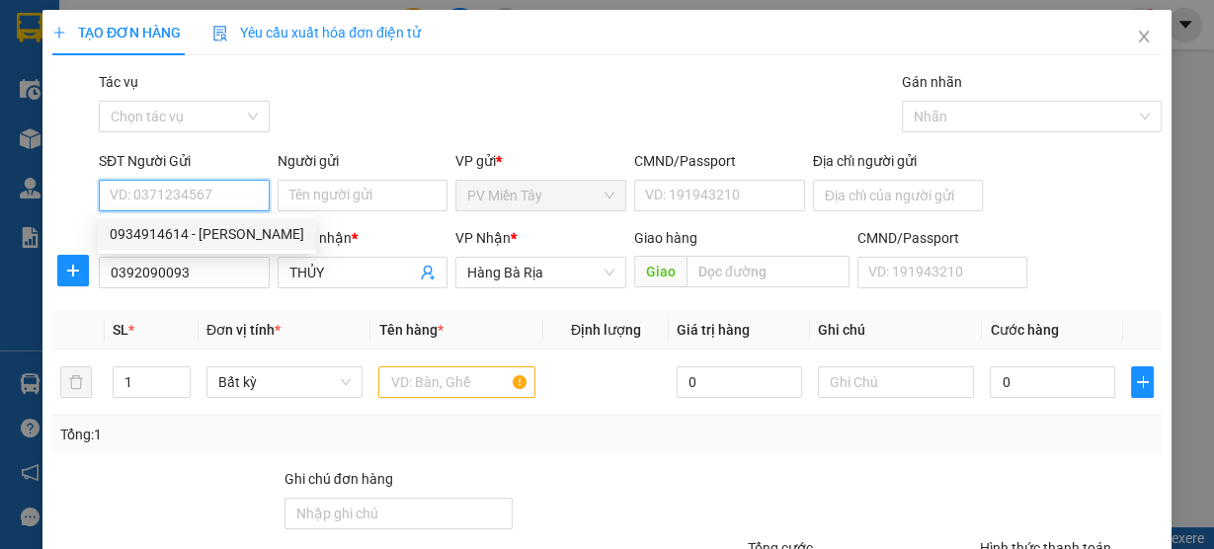
type input "079091009434"
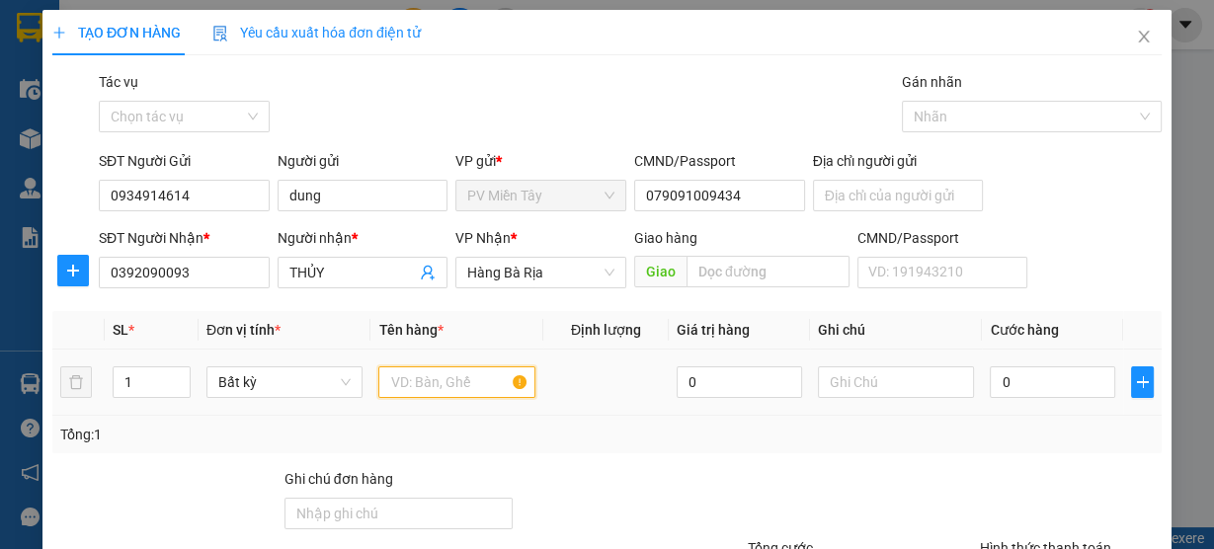
click at [457, 385] on input "text" at bounding box center [456, 383] width 157 height 32
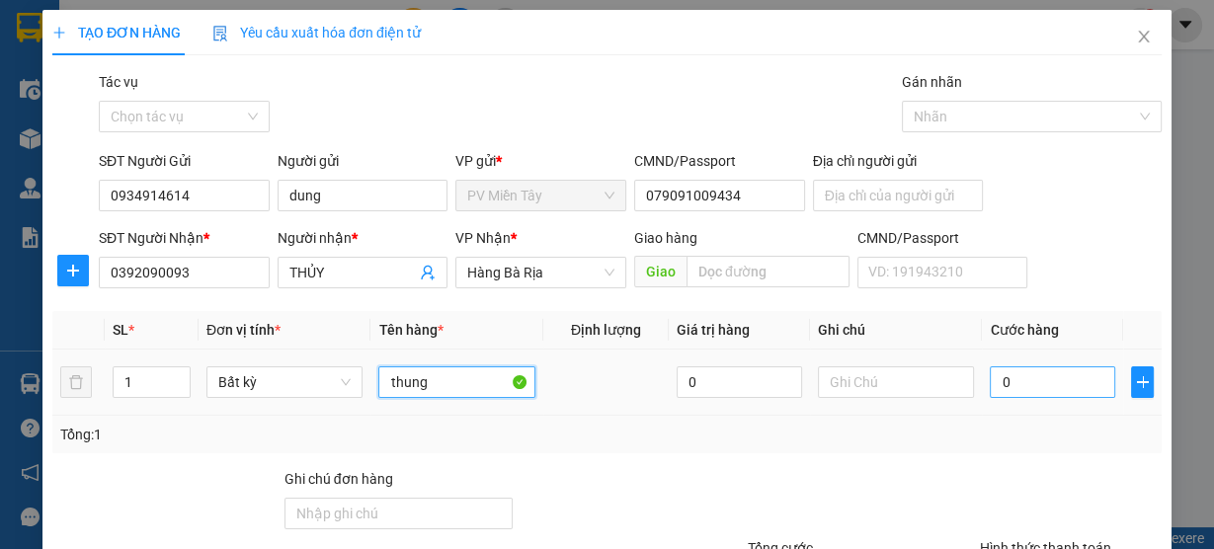
type input "thung"
click at [1001, 378] on input "0" at bounding box center [1052, 383] width 125 height 32
type input "4"
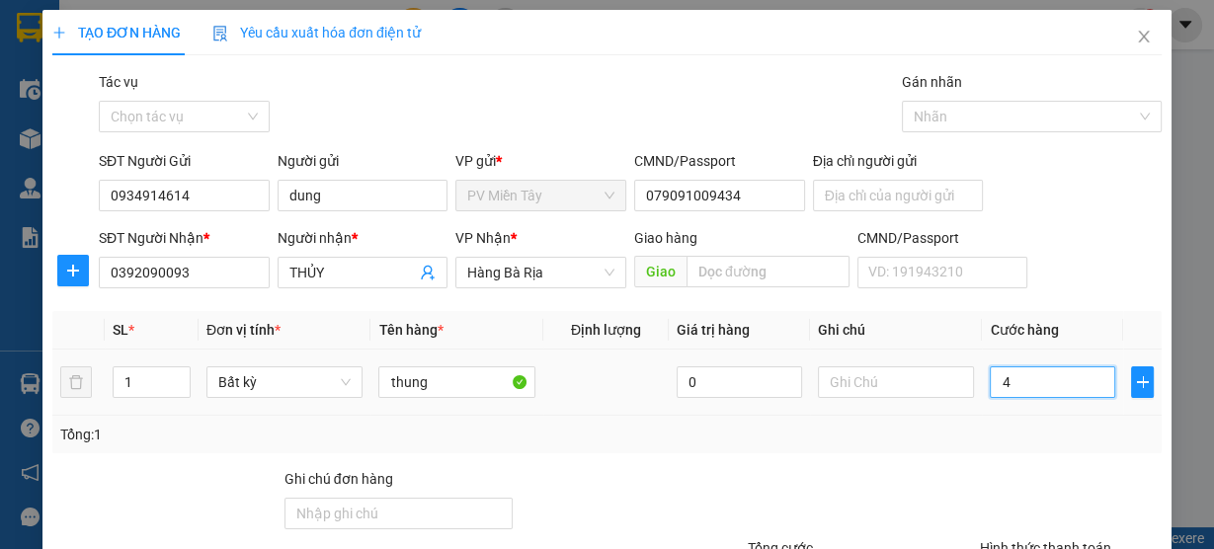
type input "40"
type input "40.000"
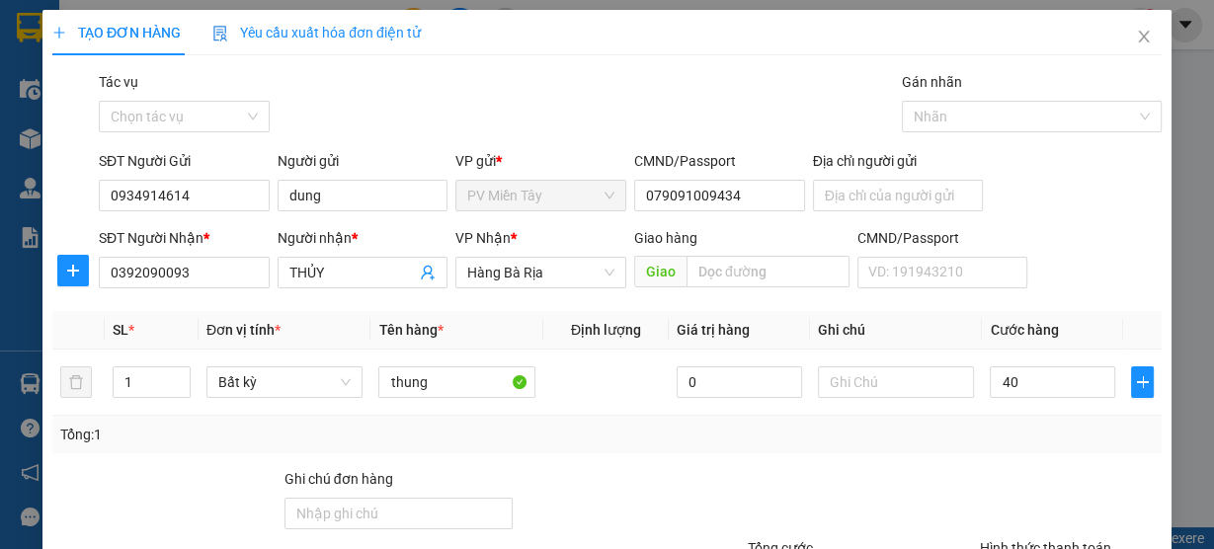
type input "40.000"
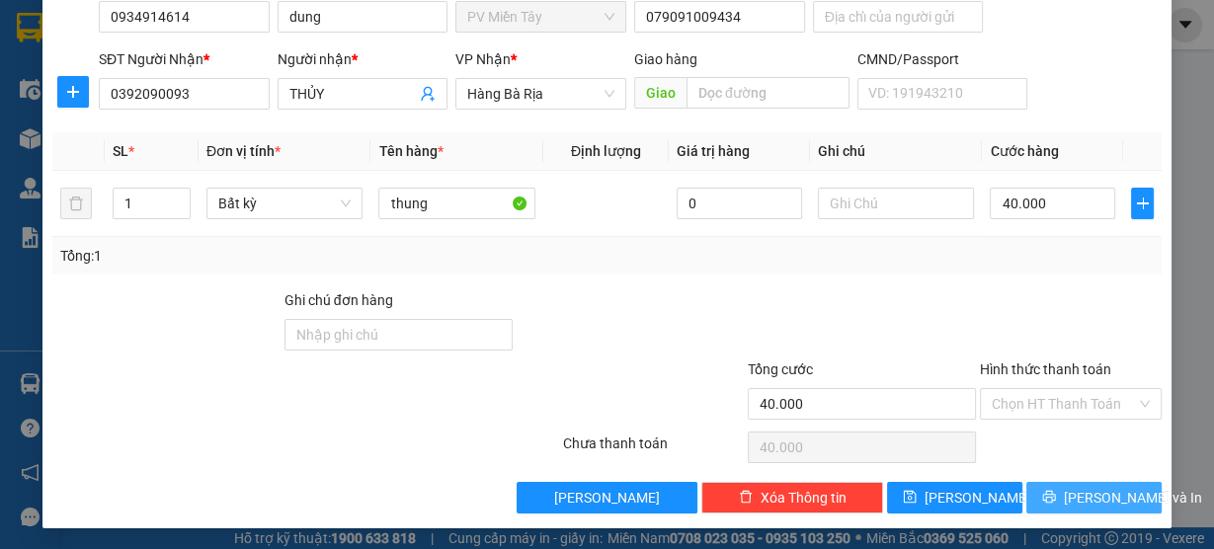
click at [1082, 491] on span "Lưu và In" at bounding box center [1133, 498] width 138 height 22
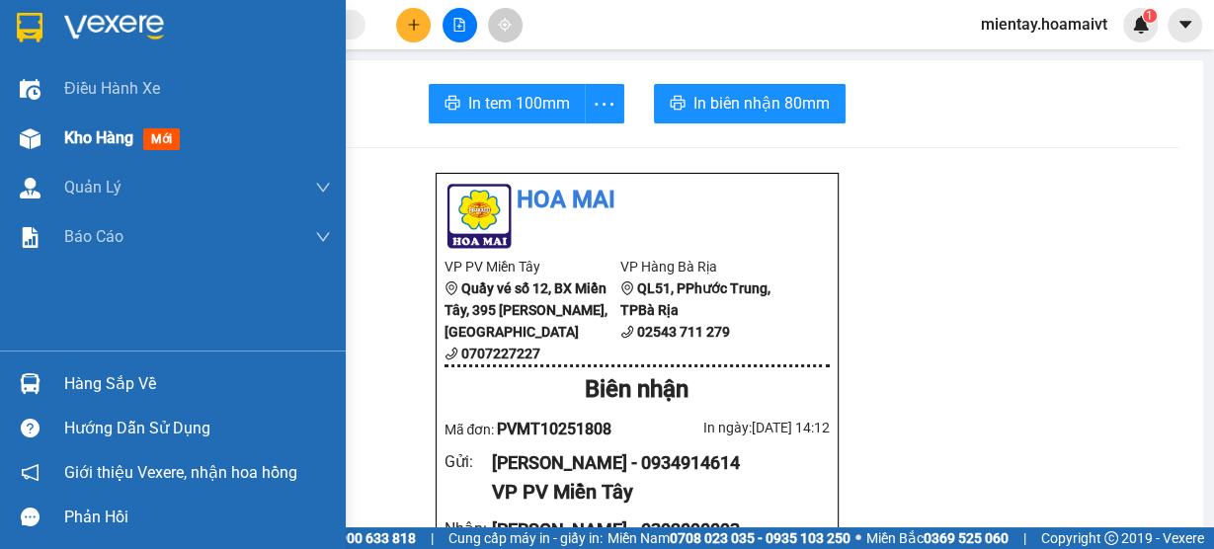
click at [70, 141] on span "Kho hàng" at bounding box center [98, 137] width 69 height 19
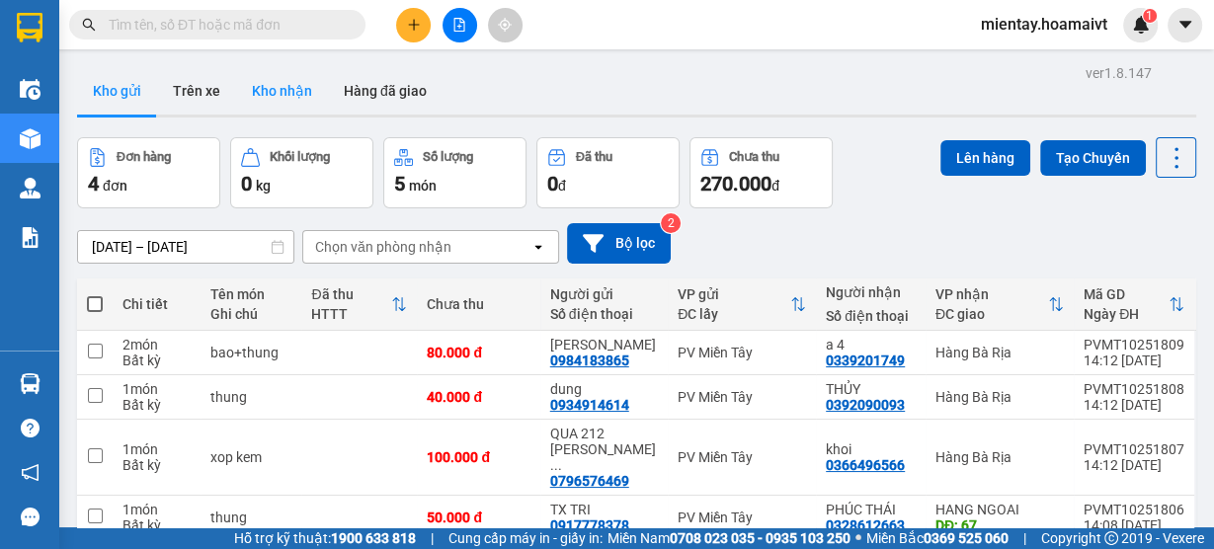
click at [265, 98] on button "Kho nhận" at bounding box center [282, 90] width 92 height 47
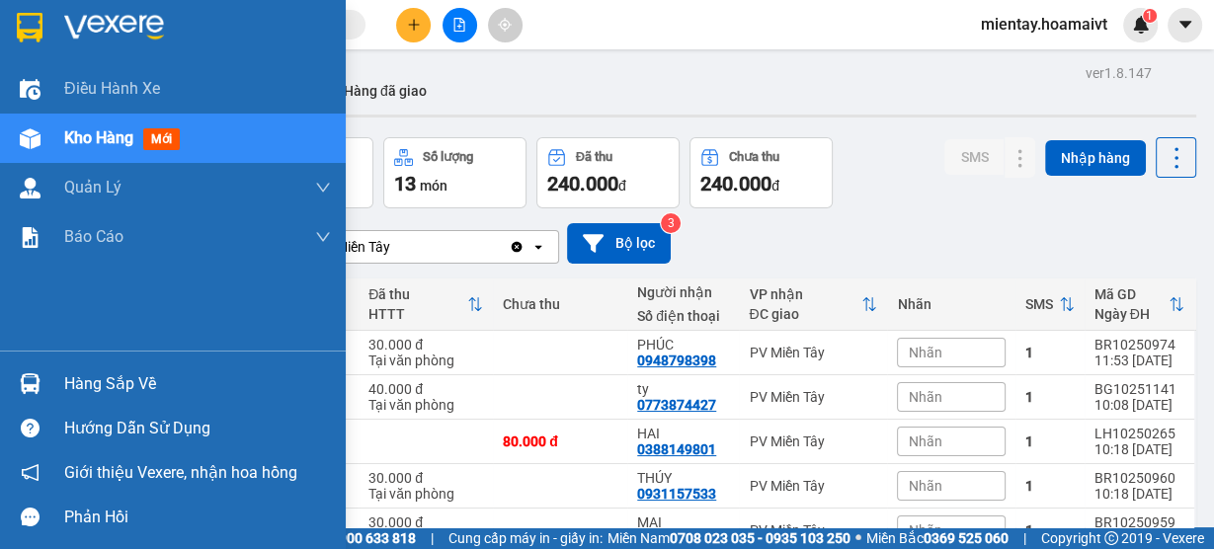
click at [127, 400] on div "Hàng sắp về" at bounding box center [173, 384] width 346 height 44
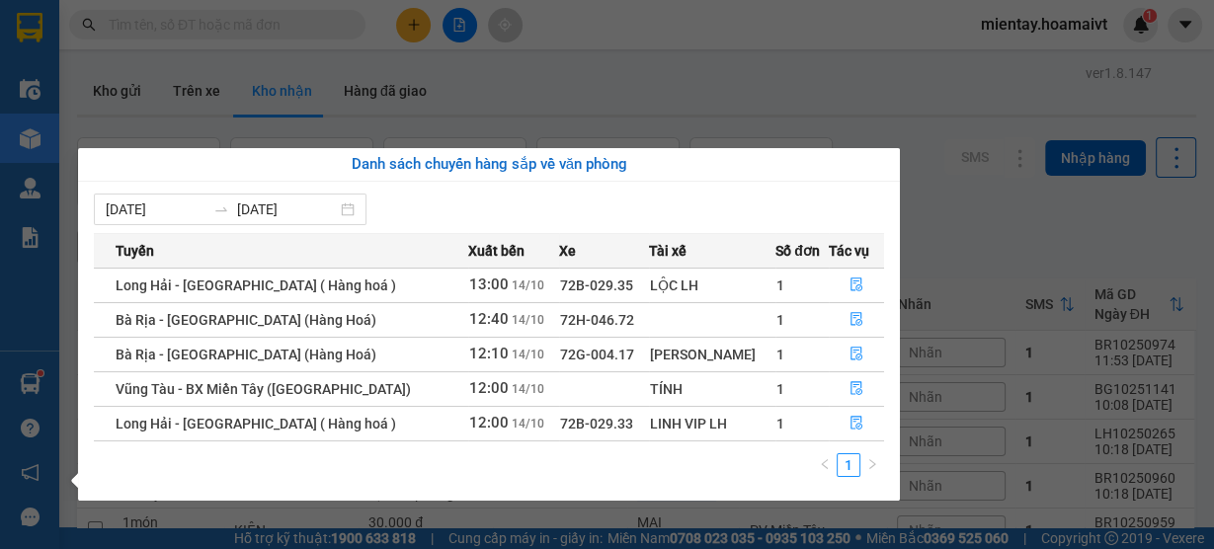
click at [753, 24] on section "Kết quả tìm kiếm ( 0 ) Bộ lọc Gửi 3 ngày gần nhất No Data mientay.hoamaivt 1 Đi…" at bounding box center [607, 274] width 1214 height 549
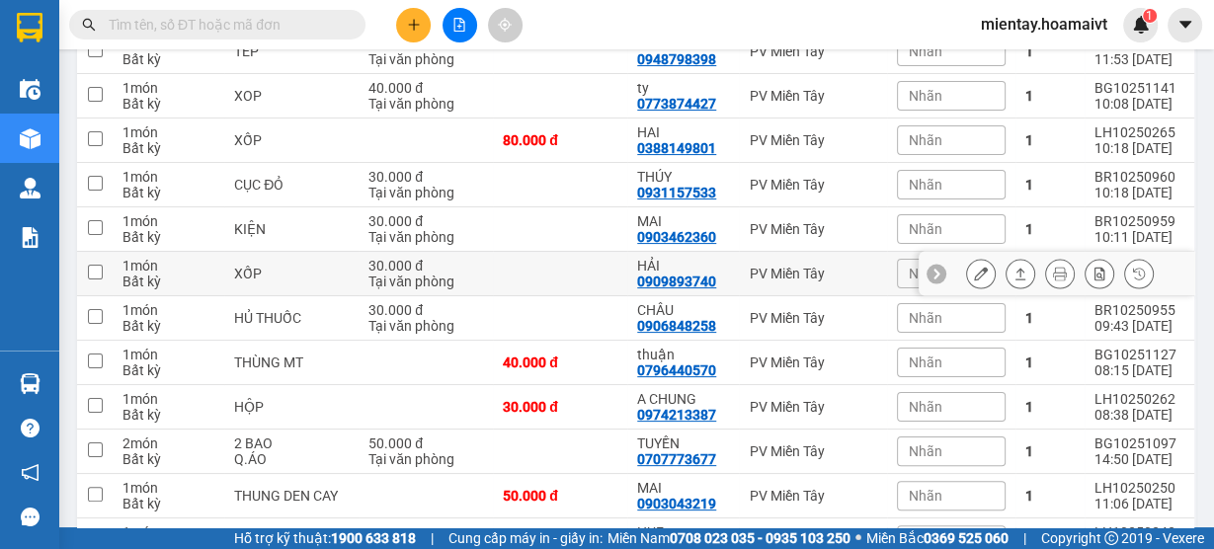
scroll to position [316, 0]
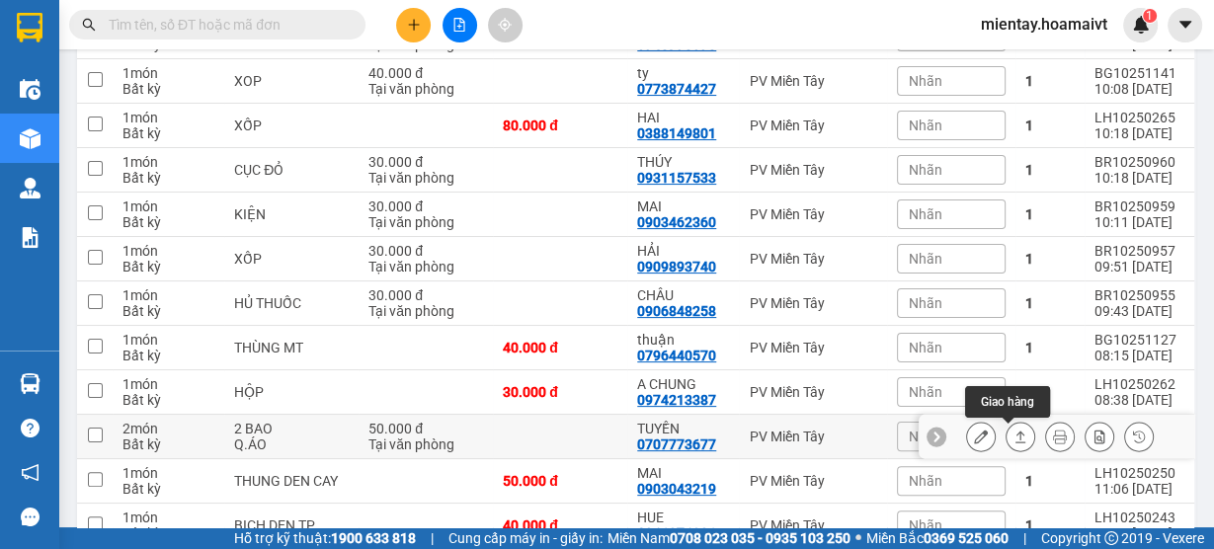
click at [1014, 436] on icon at bounding box center [1021, 437] width 14 height 14
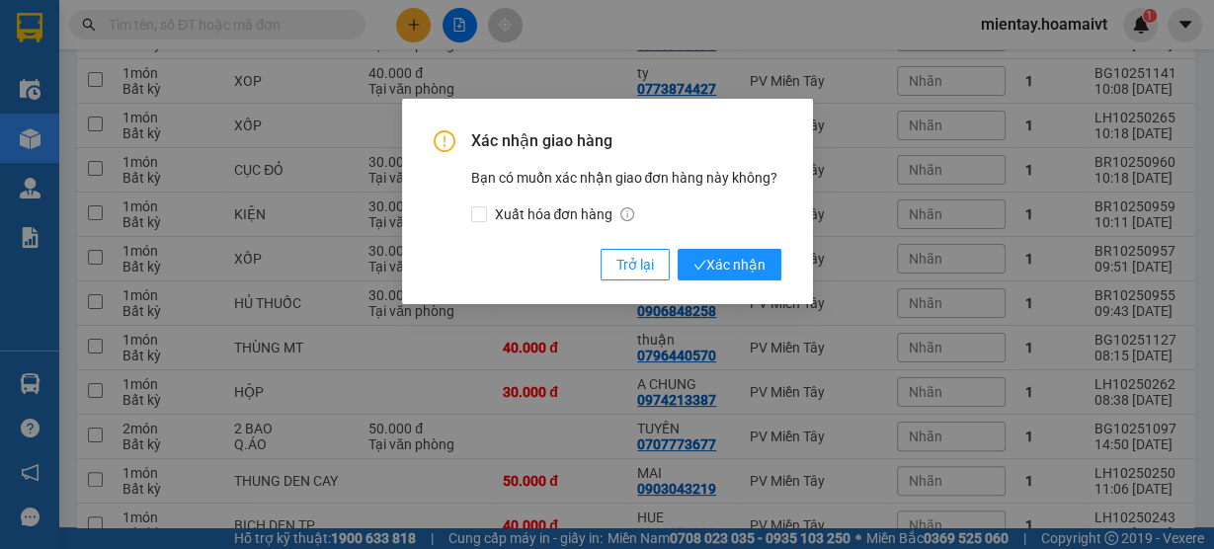
click at [731, 246] on div "Xác nhận giao hàng Bạn có muốn xác nhận giao đơn hàng này không? Xuất hóa đơn h…" at bounding box center [608, 205] width 348 height 150
click at [732, 266] on span "Xác nhận" at bounding box center [730, 265] width 72 height 22
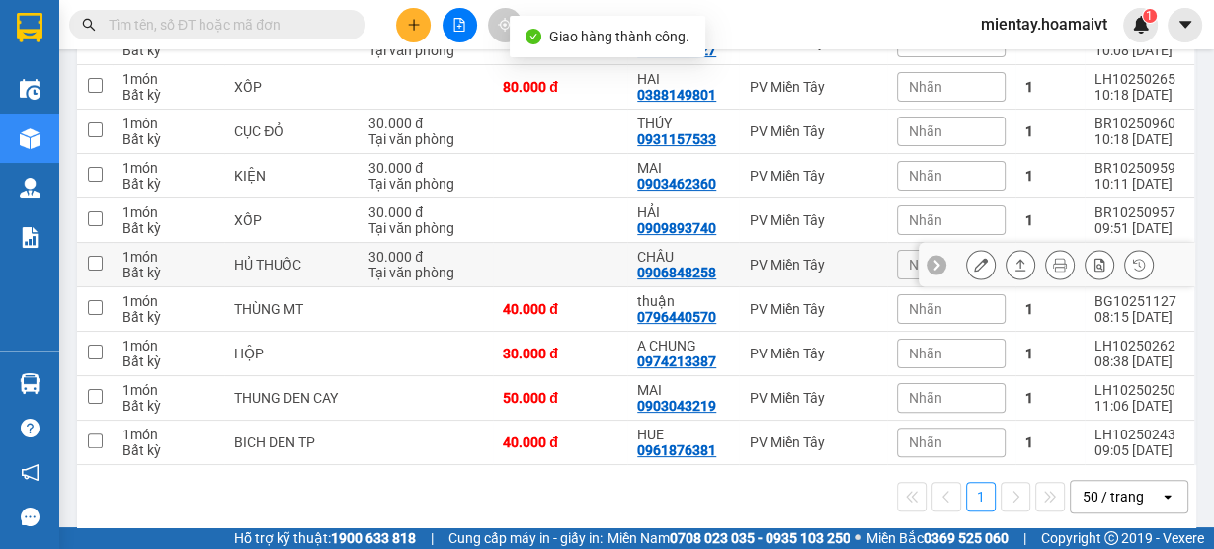
scroll to position [374, 0]
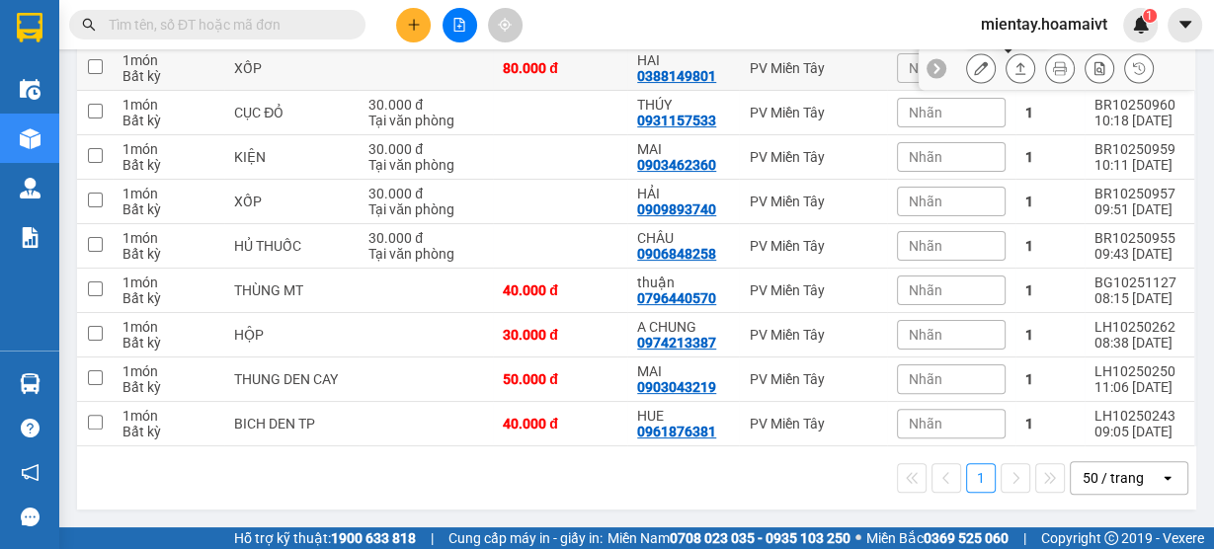
click at [1014, 66] on icon at bounding box center [1021, 68] width 14 height 14
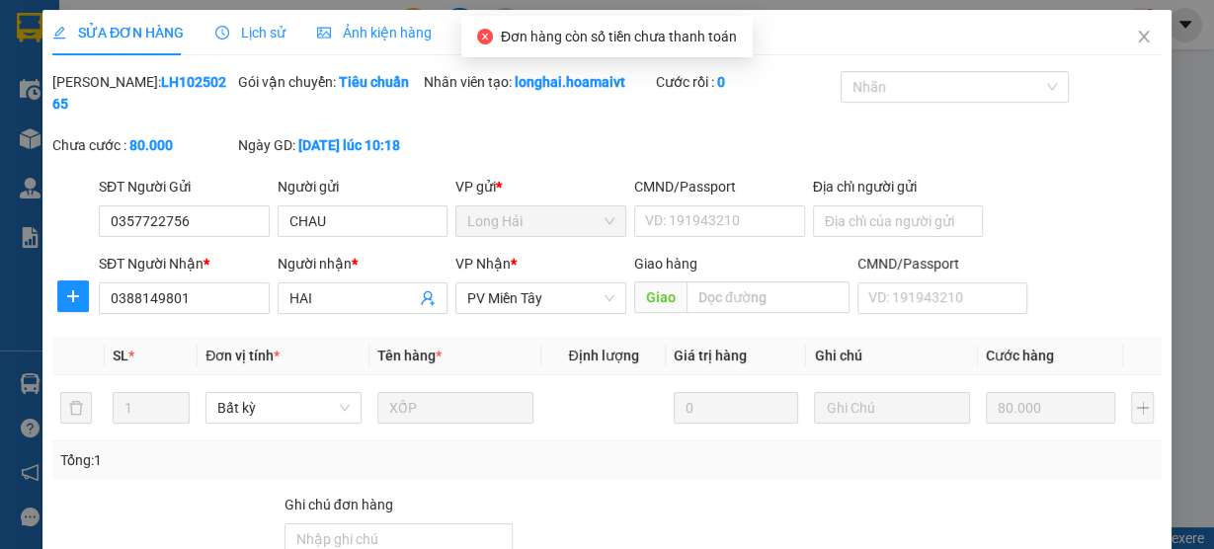
type input "0357722756"
type input "CHAU"
type input "0388149801"
type input "HAI"
type input "80.000"
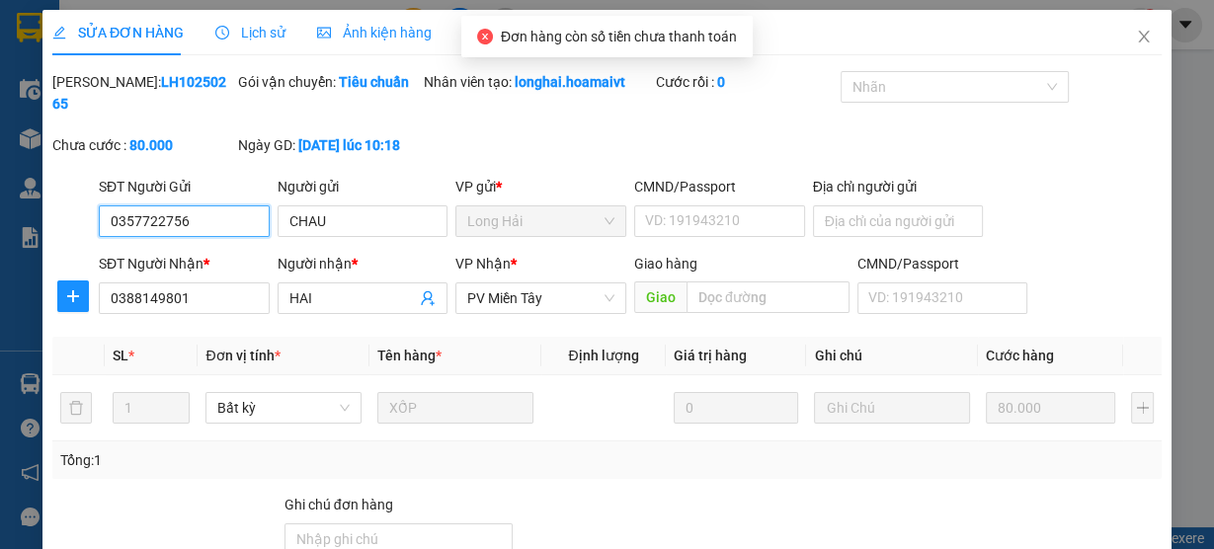
scroll to position [174, 0]
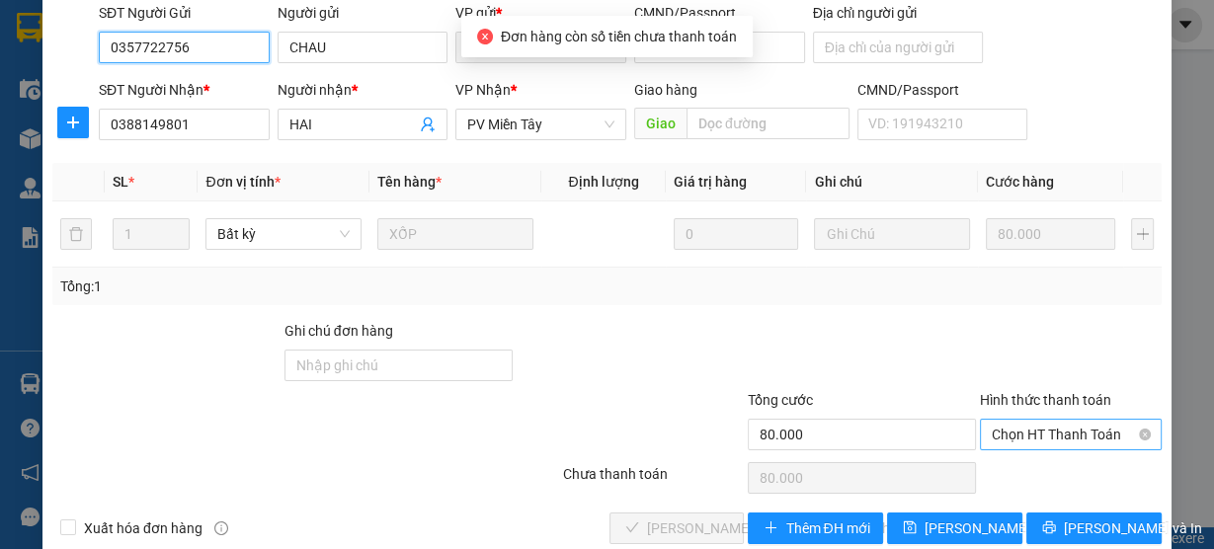
click at [1022, 443] on span "Chọn HT Thanh Toán" at bounding box center [1071, 435] width 158 height 30
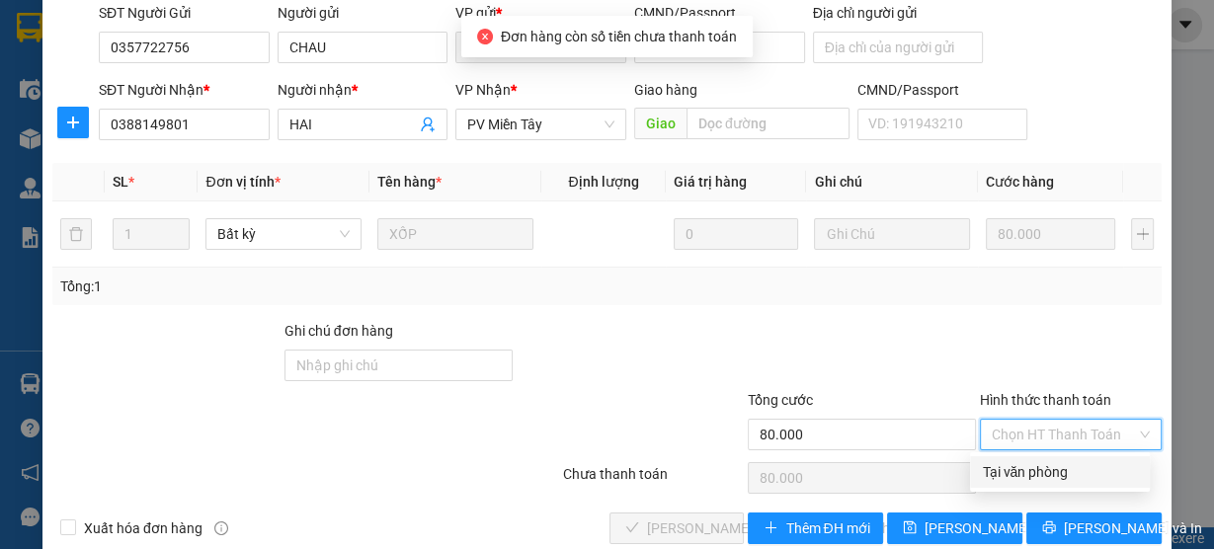
click at [1006, 470] on div "Tại văn phòng" at bounding box center [1060, 472] width 156 height 22
type input "0"
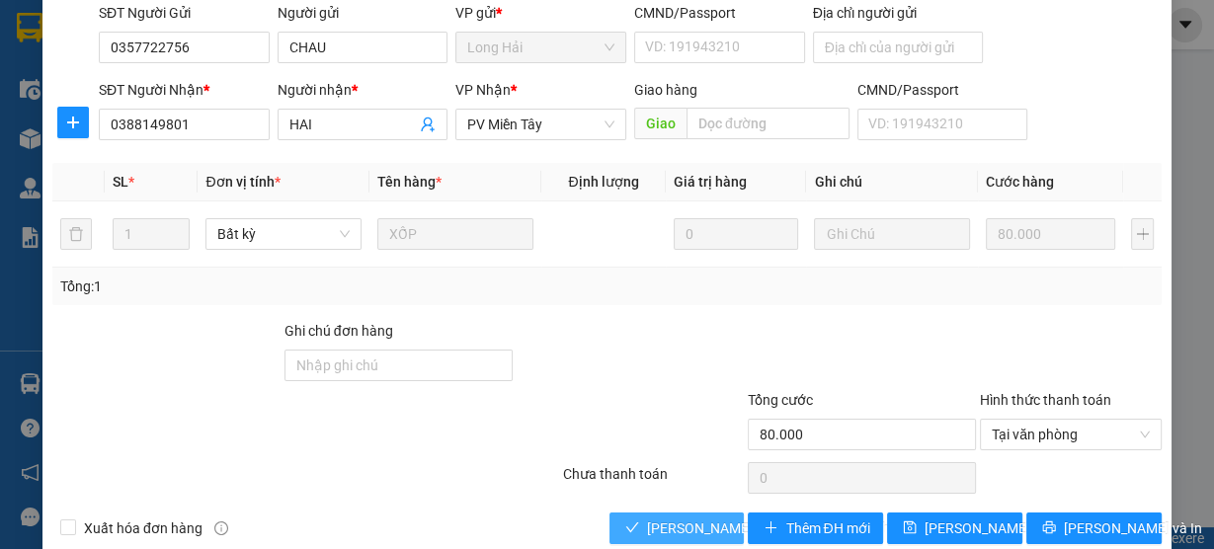
click at [694, 530] on span "Lưu và Giao hàng" at bounding box center [780, 529] width 267 height 22
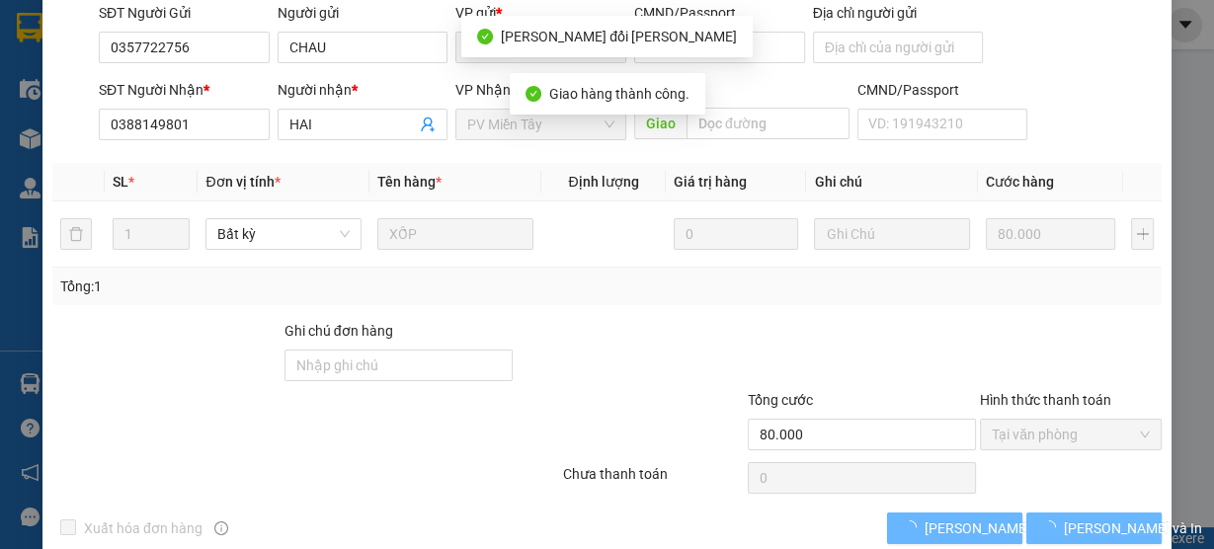
scroll to position [22, 0]
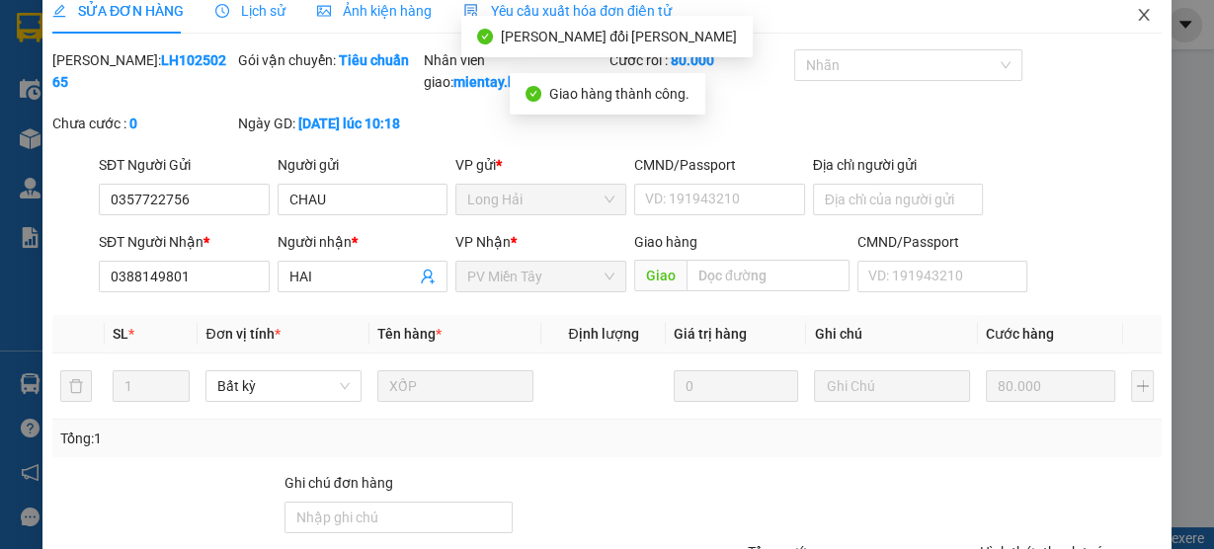
click at [1123, 12] on span "Close" at bounding box center [1144, 15] width 55 height 55
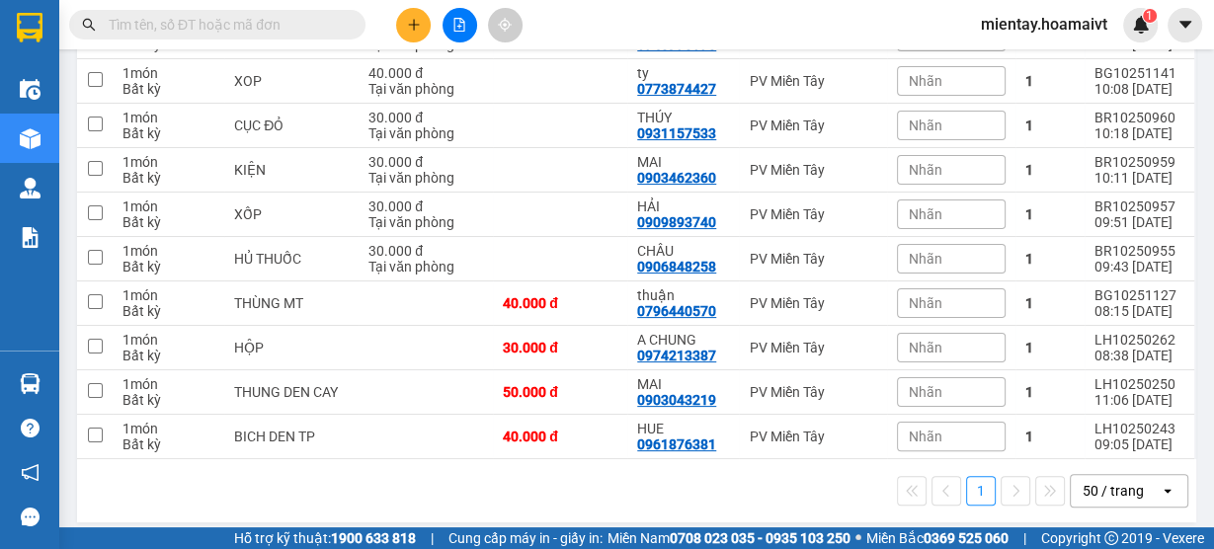
scroll to position [237, 0]
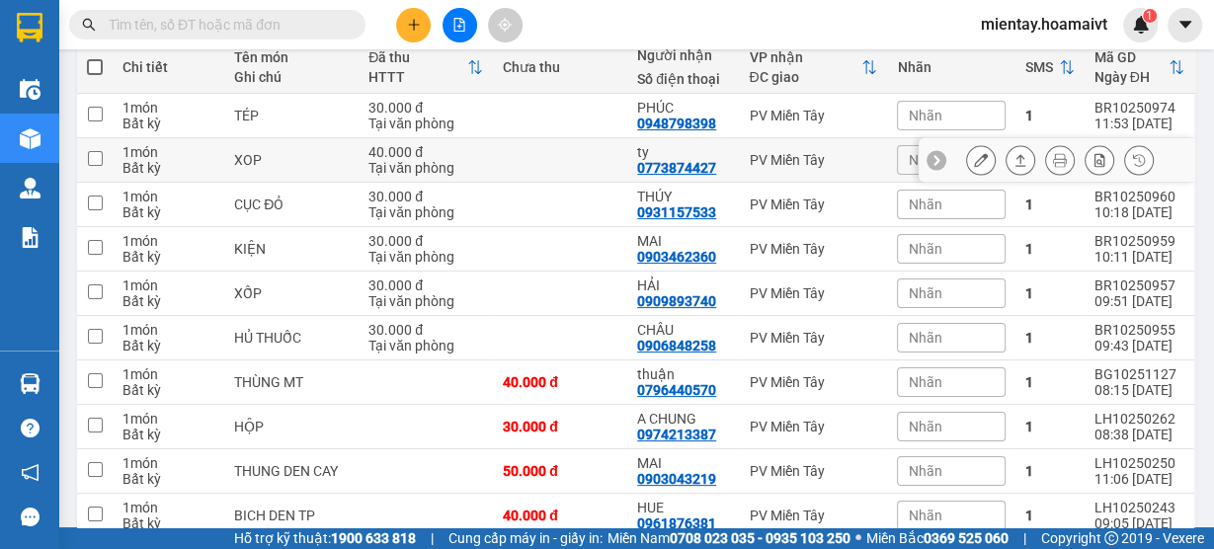
click at [1008, 168] on button at bounding box center [1021, 160] width 28 height 35
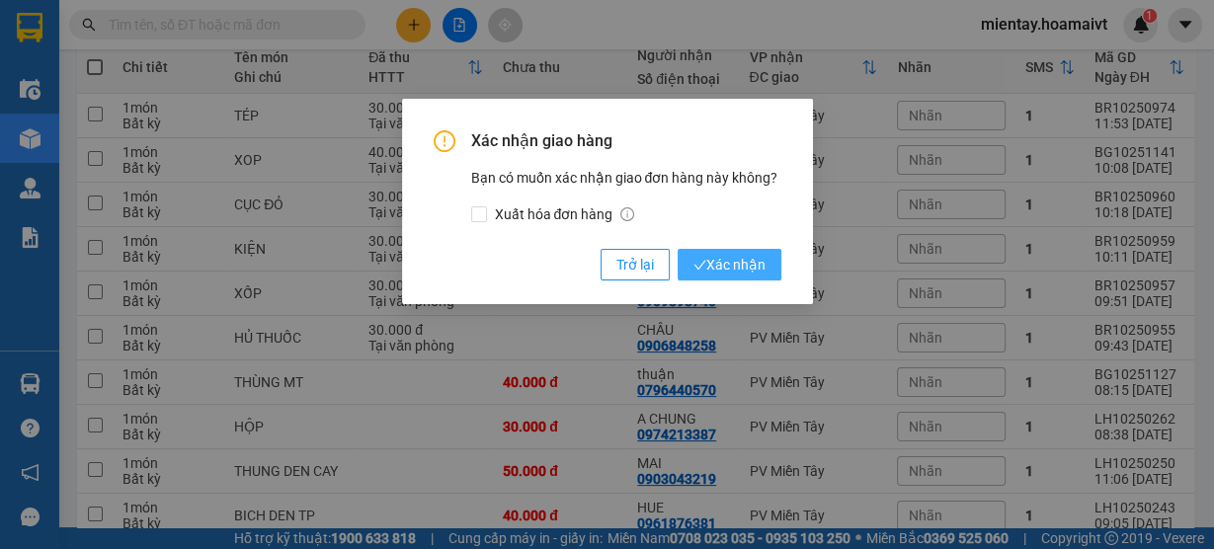
click at [751, 265] on span "Xác nhận" at bounding box center [730, 265] width 72 height 22
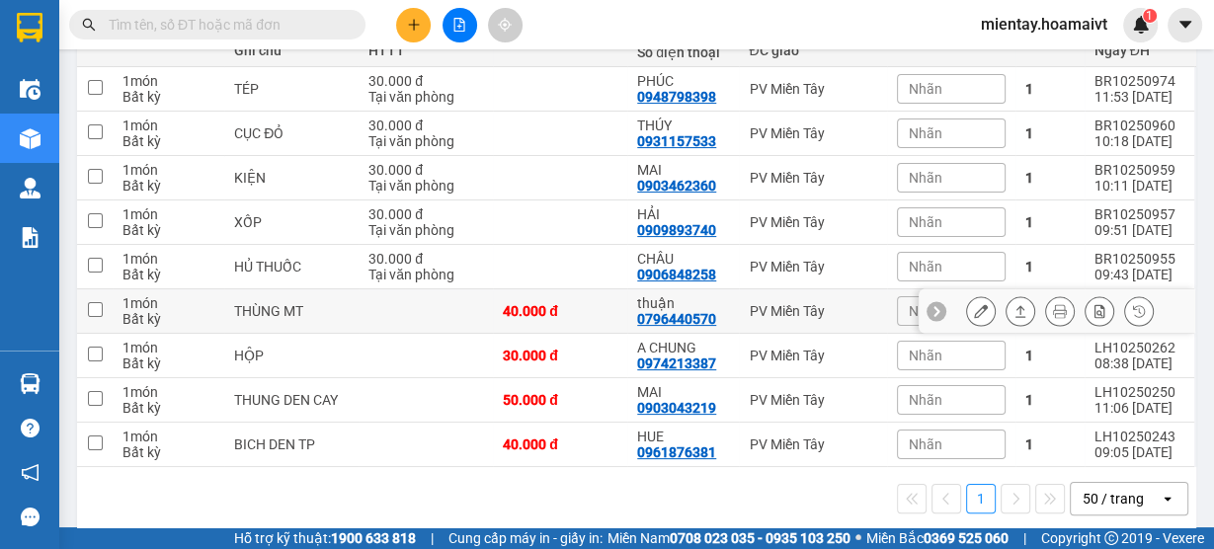
scroll to position [286, 0]
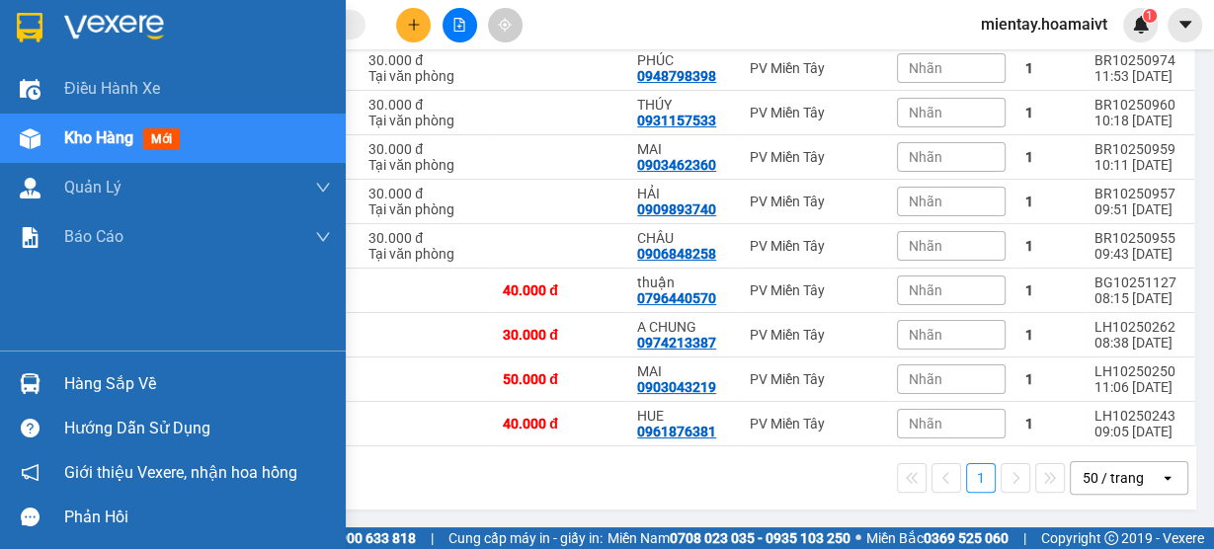
click at [76, 388] on div "Hàng sắp về" at bounding box center [197, 385] width 267 height 30
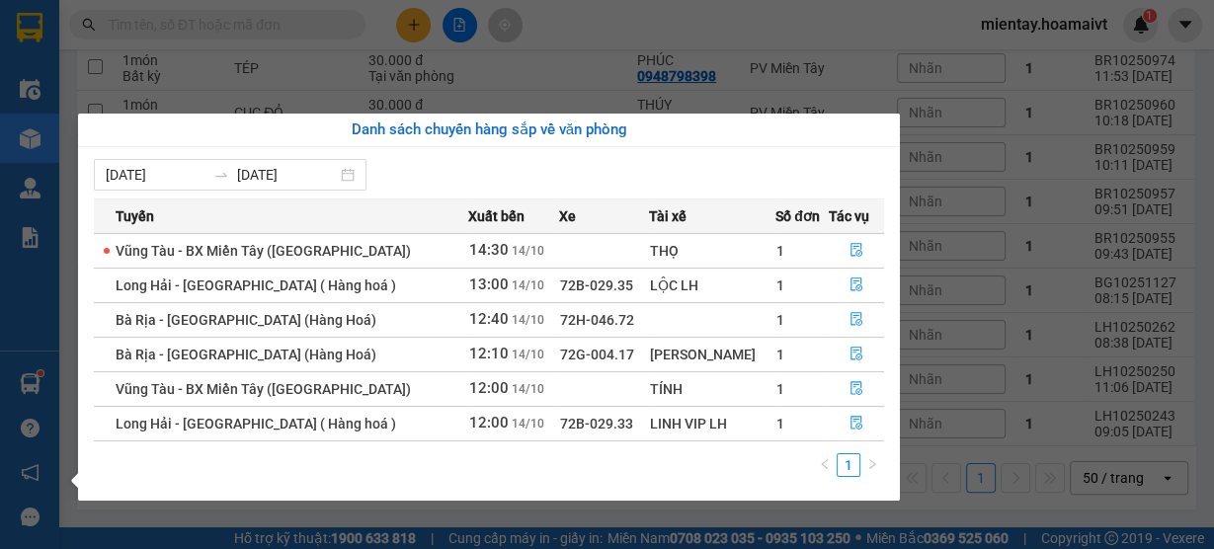
click at [542, 63] on section "Kết quả tìm kiếm ( 0 ) Bộ lọc Gửi 3 ngày gần nhất No Data mientay.hoamaivt 1 Đi…" at bounding box center [607, 274] width 1214 height 549
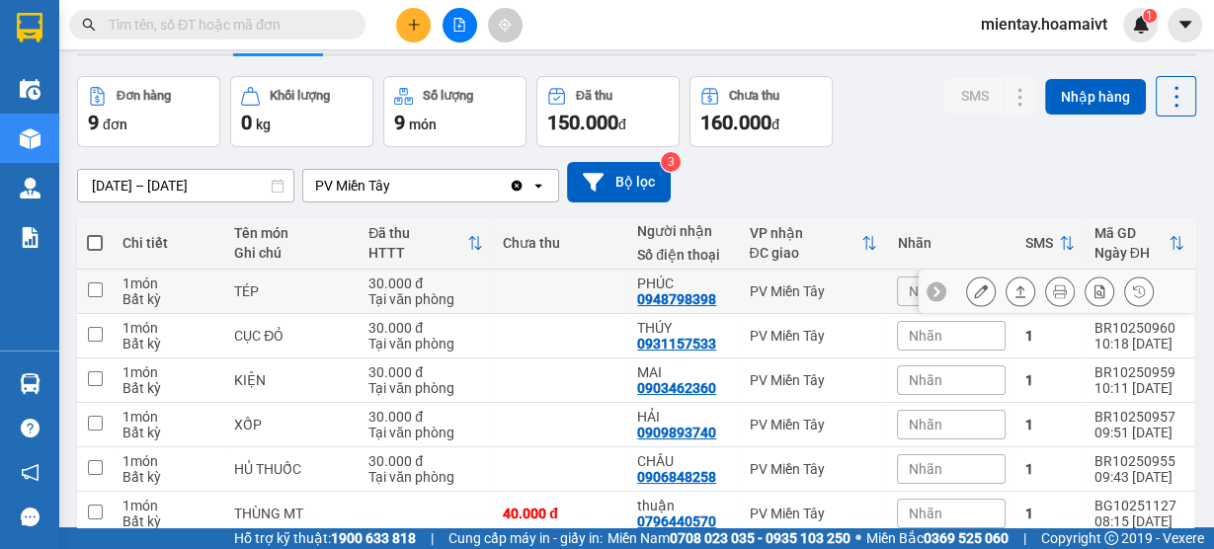
scroll to position [48, 0]
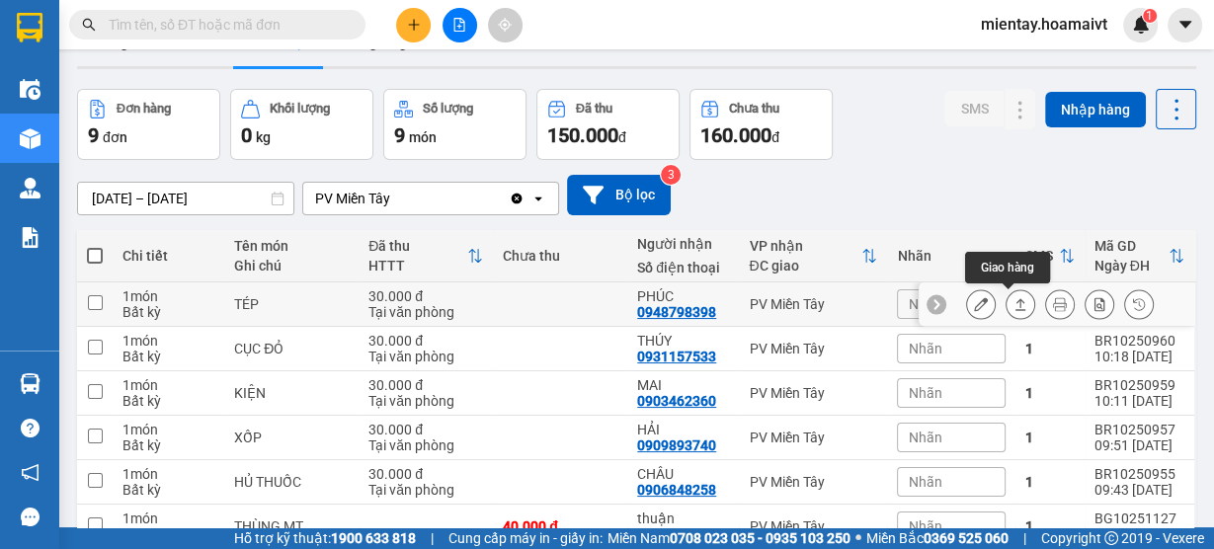
click at [1014, 303] on icon at bounding box center [1021, 304] width 14 height 14
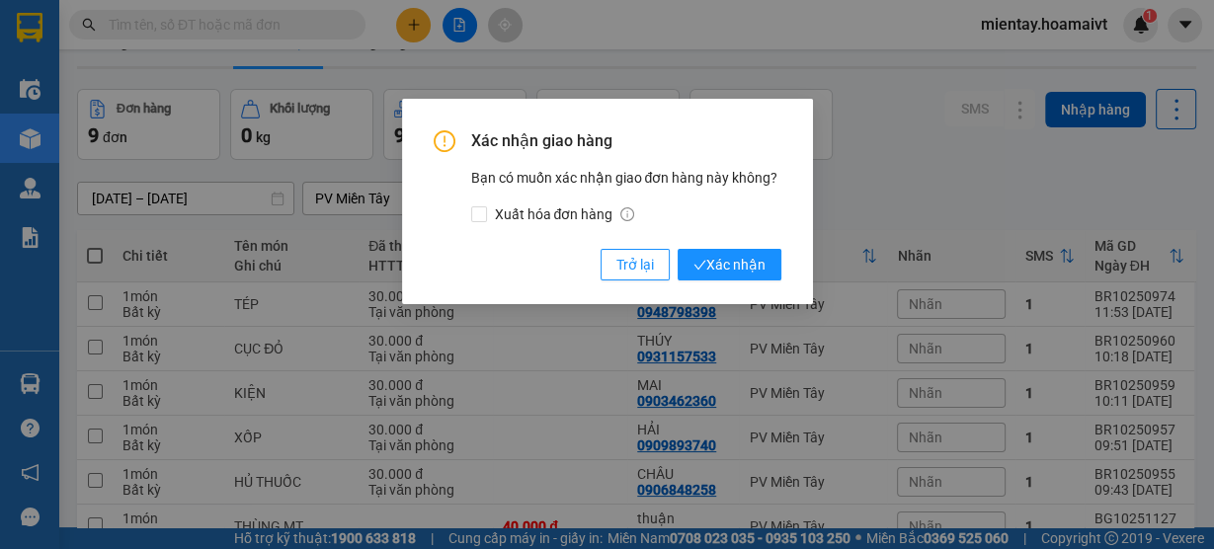
click at [986, 175] on div "Xác nhận giao hàng Bạn có muốn xác nhận giao đơn hàng này không? Xuất hóa đơn h…" at bounding box center [607, 274] width 1214 height 549
click at [621, 265] on span "Trở lại" at bounding box center [636, 265] width 38 height 22
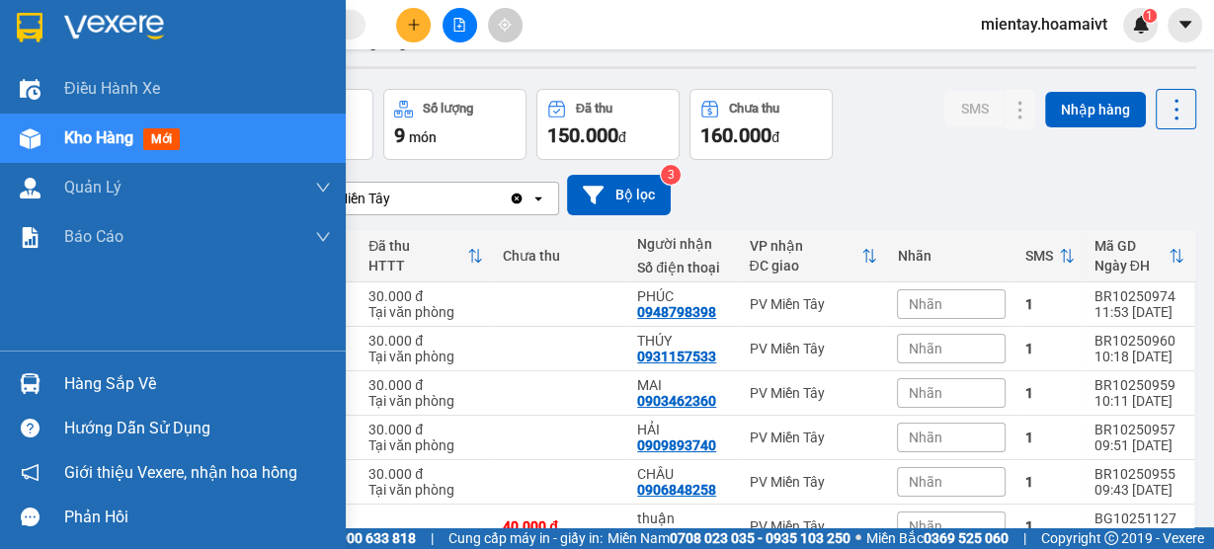
click at [102, 391] on div "Hàng sắp về" at bounding box center [197, 385] width 267 height 30
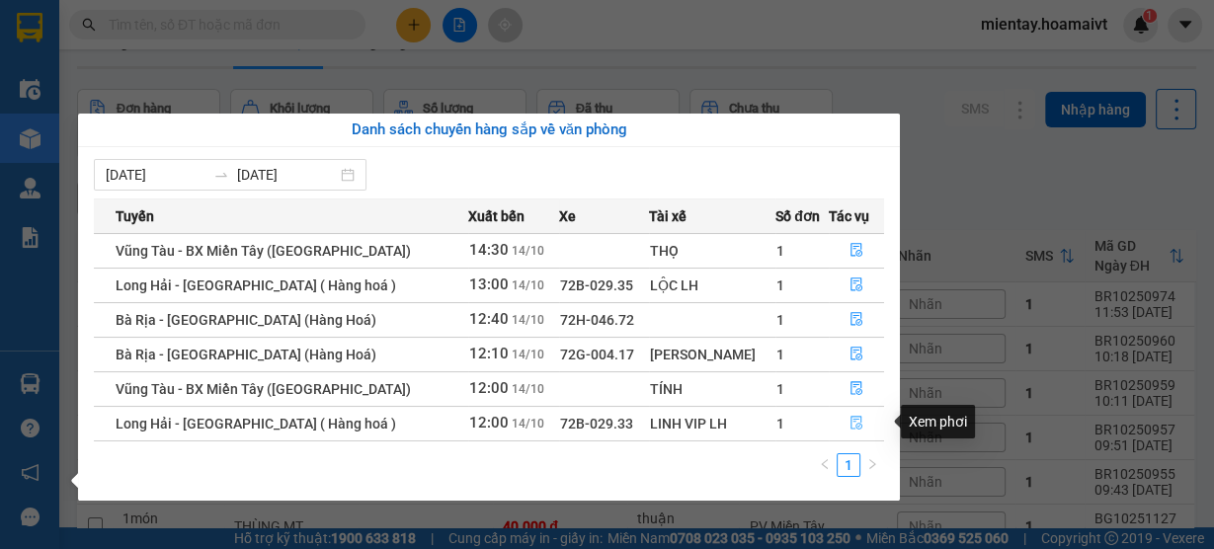
click at [851, 421] on icon "file-done" at bounding box center [857, 424] width 12 height 14
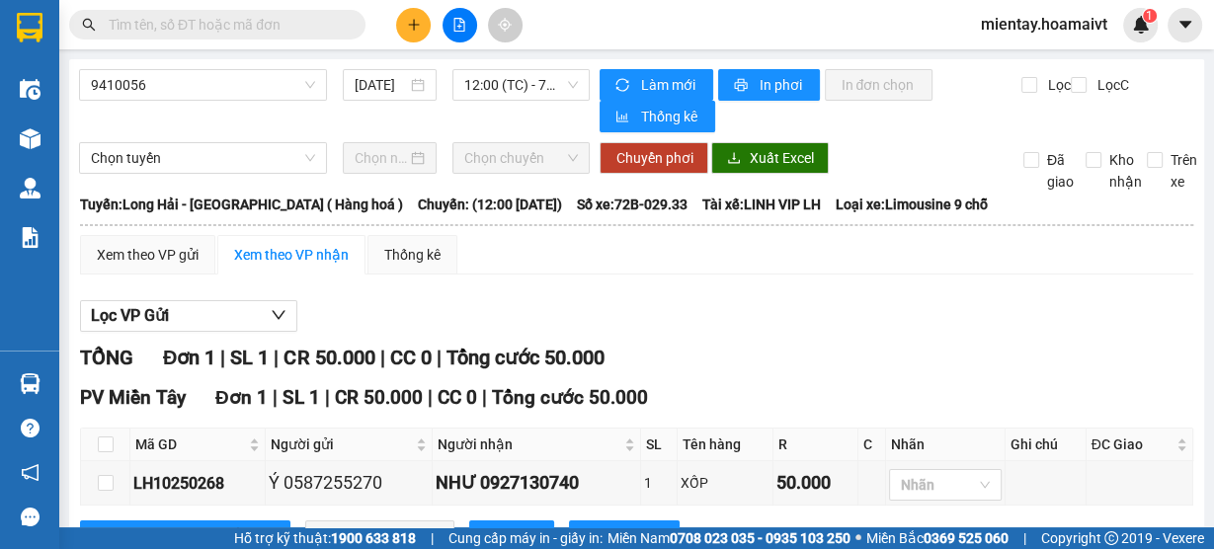
click at [119, 388] on span "PV Miền Tây" at bounding box center [133, 397] width 106 height 23
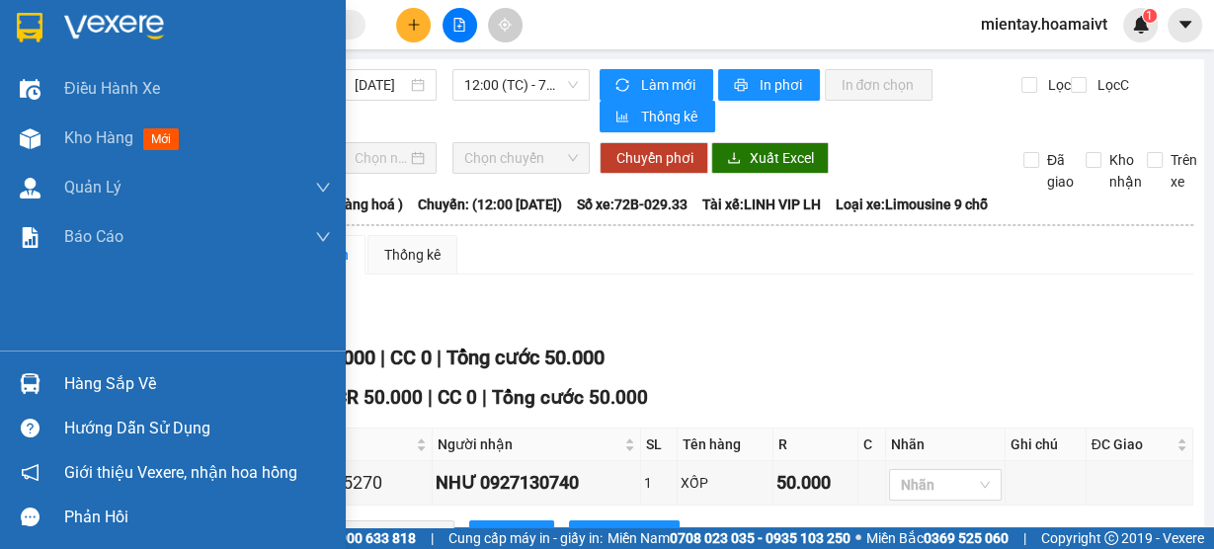
click at [97, 383] on div "Hàng sắp về" at bounding box center [197, 385] width 267 height 30
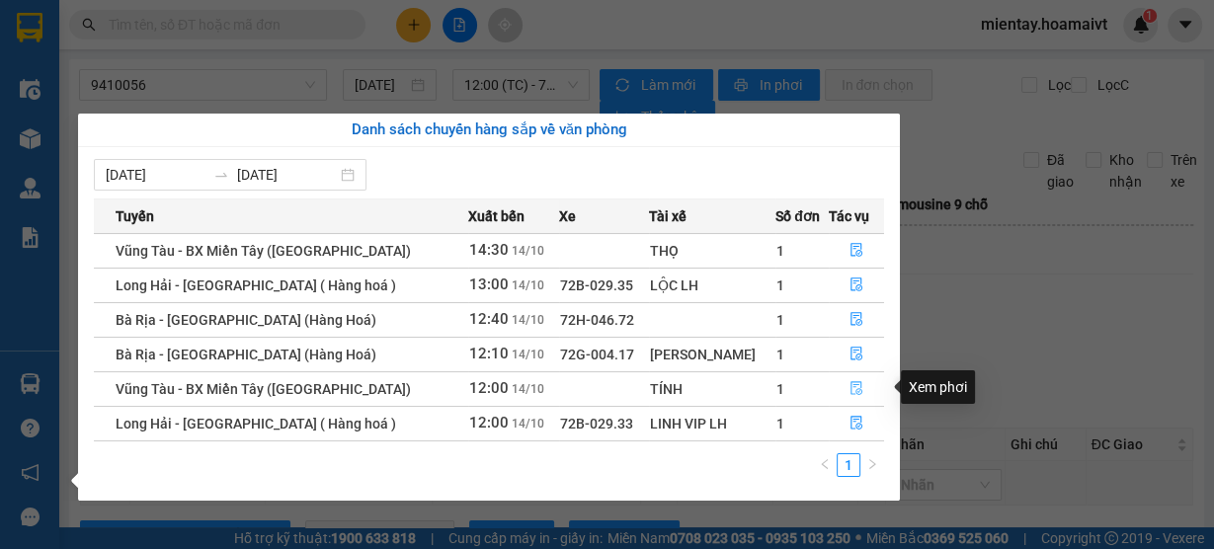
click at [857, 386] on icon "file-done" at bounding box center [857, 388] width 14 height 14
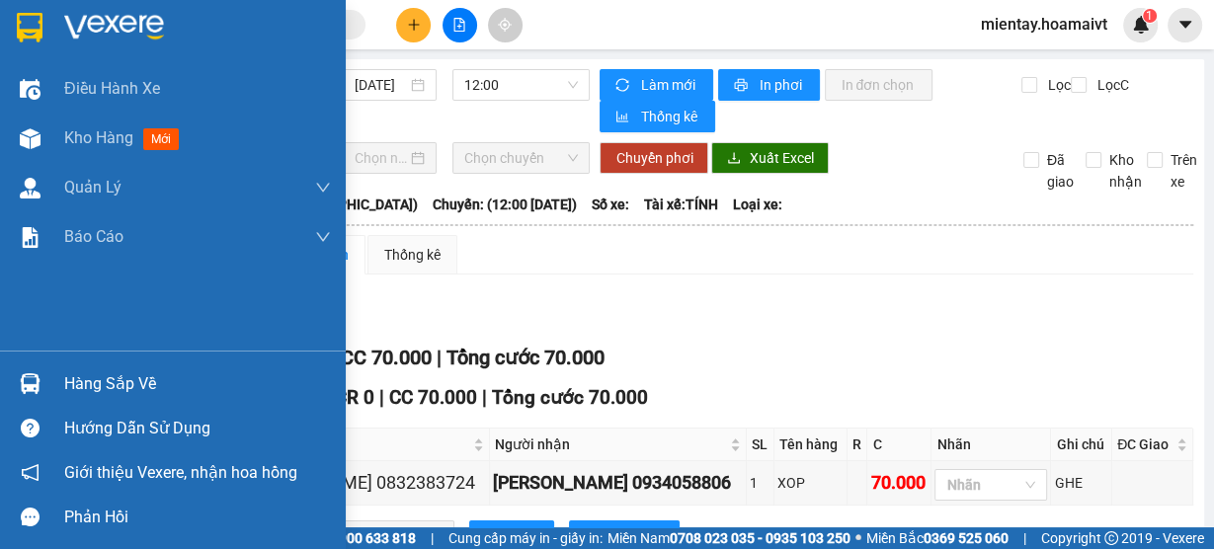
click at [74, 395] on div "Hàng sắp về" at bounding box center [197, 385] width 267 height 30
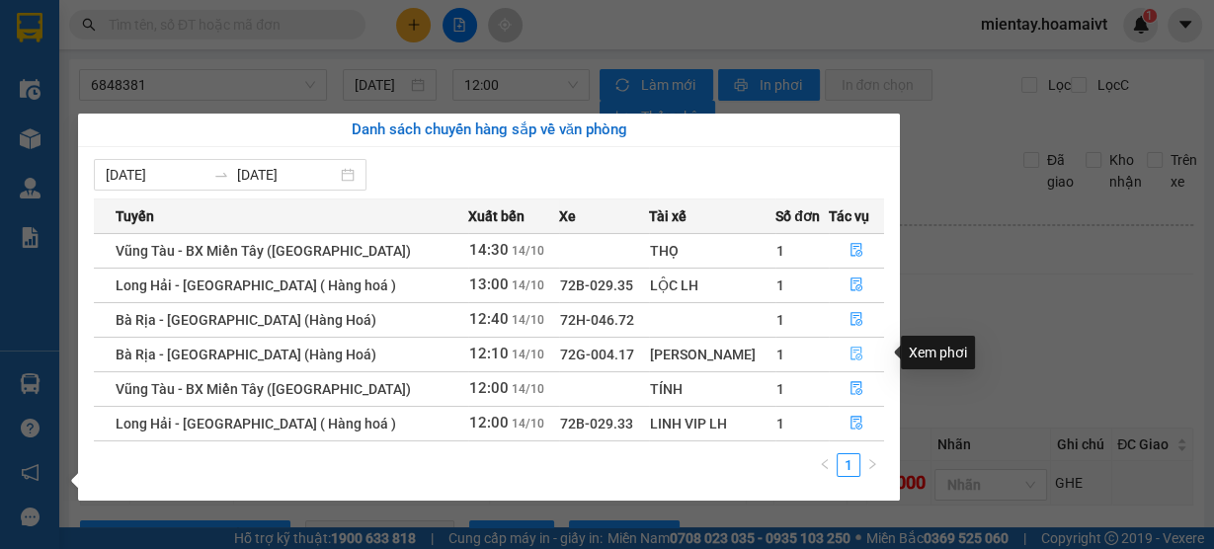
click at [851, 349] on icon "file-done" at bounding box center [857, 355] width 12 height 14
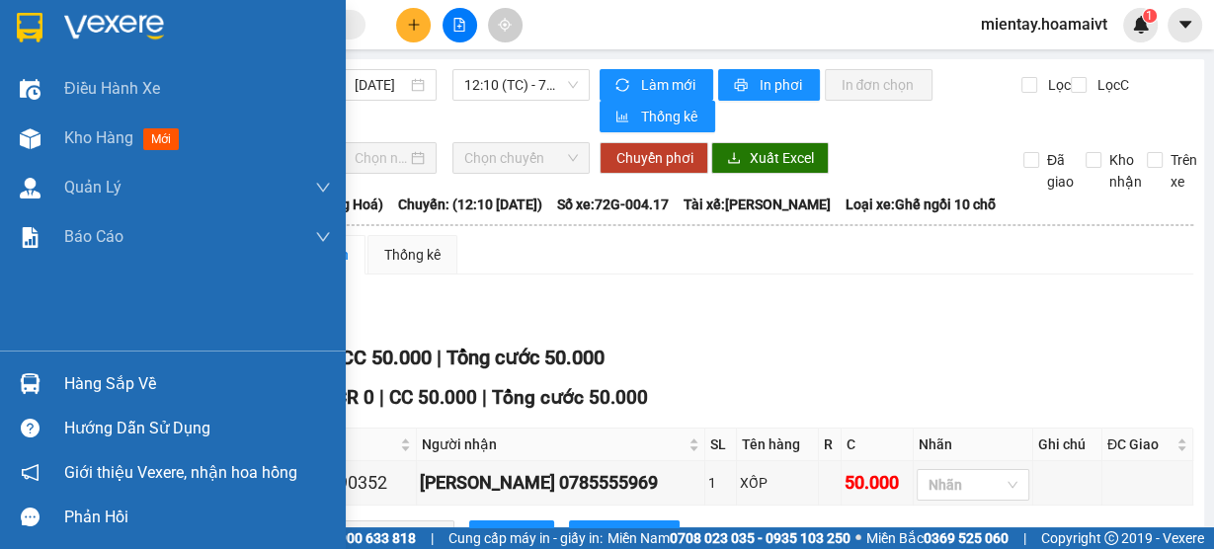
click at [73, 383] on div "Hàng sắp về" at bounding box center [197, 385] width 267 height 30
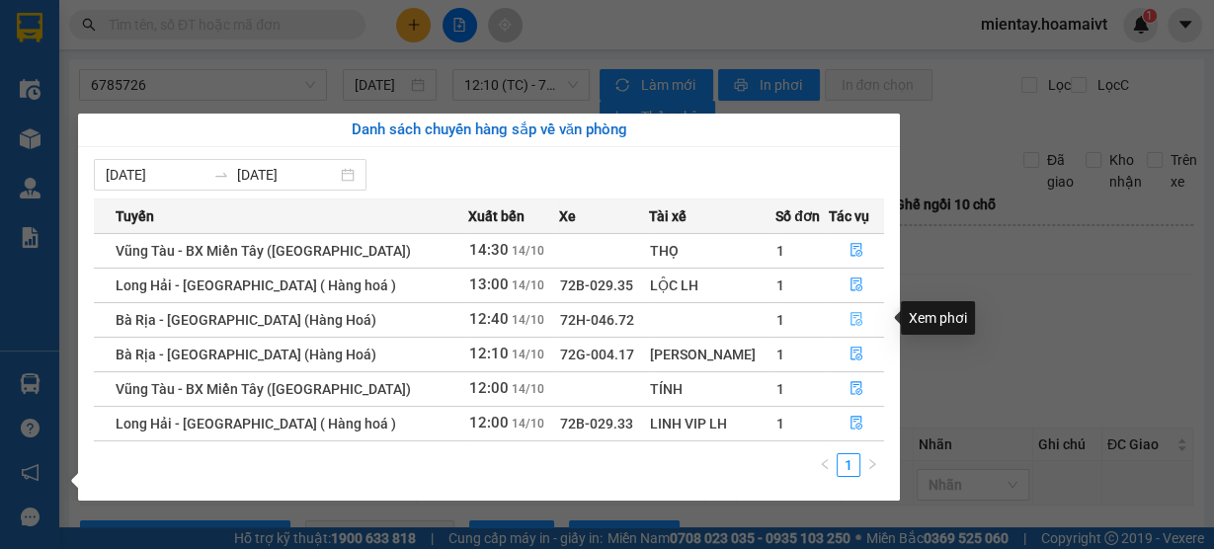
click at [850, 313] on icon "file-done" at bounding box center [857, 319] width 14 height 14
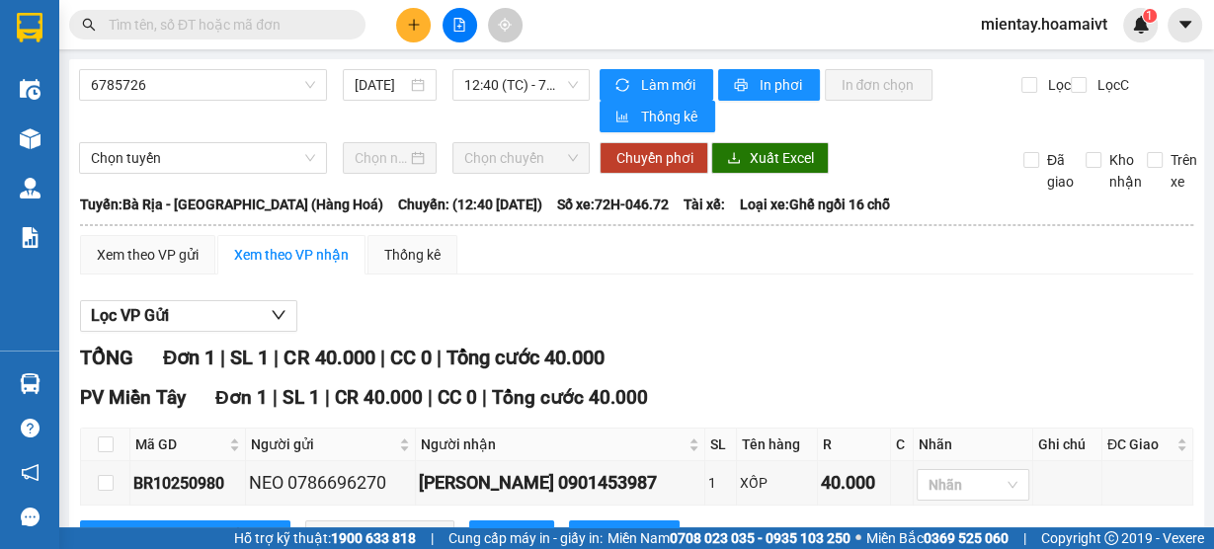
click at [252, 22] on input "text" at bounding box center [225, 25] width 233 height 22
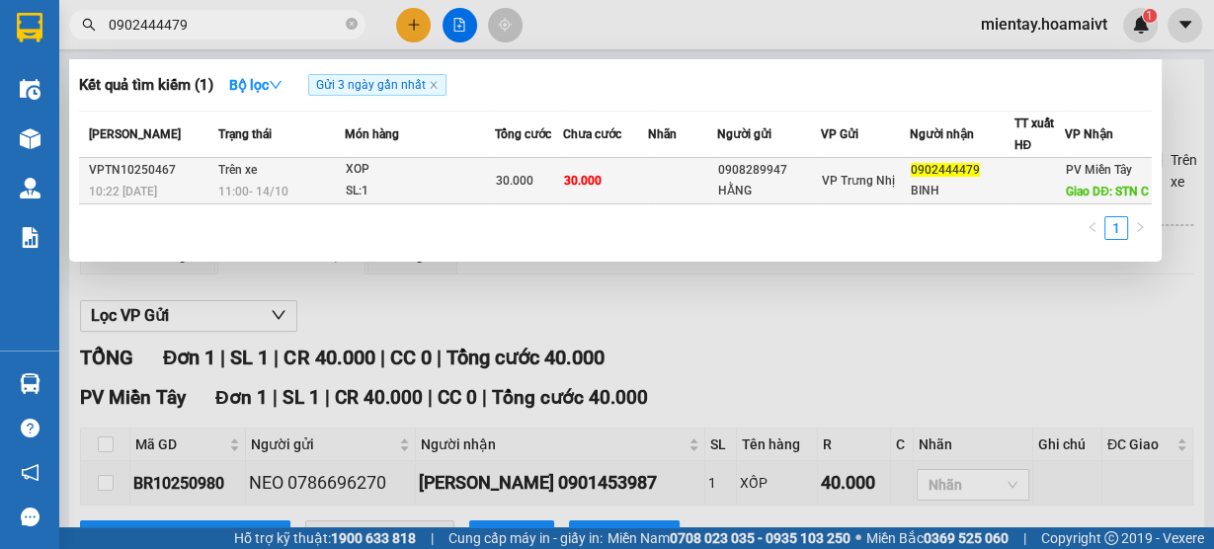
type input "0902444479"
click at [475, 193] on div "SL: 1" at bounding box center [420, 192] width 148 height 22
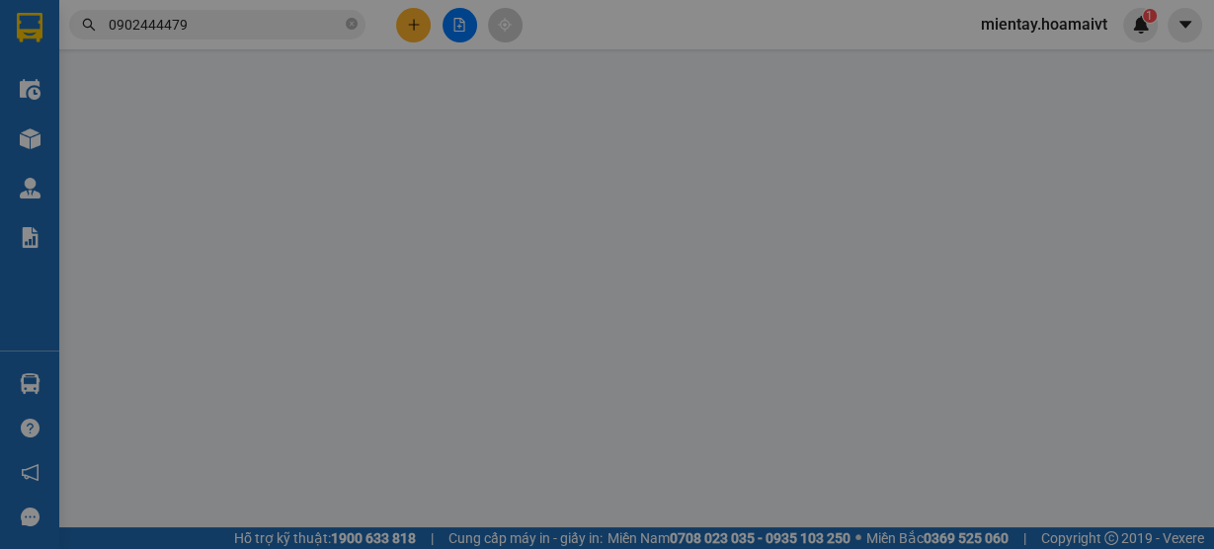
type input "0908289947"
type input "HẰNG"
type input "077184000464"
type input "0902444479"
type input "BINH"
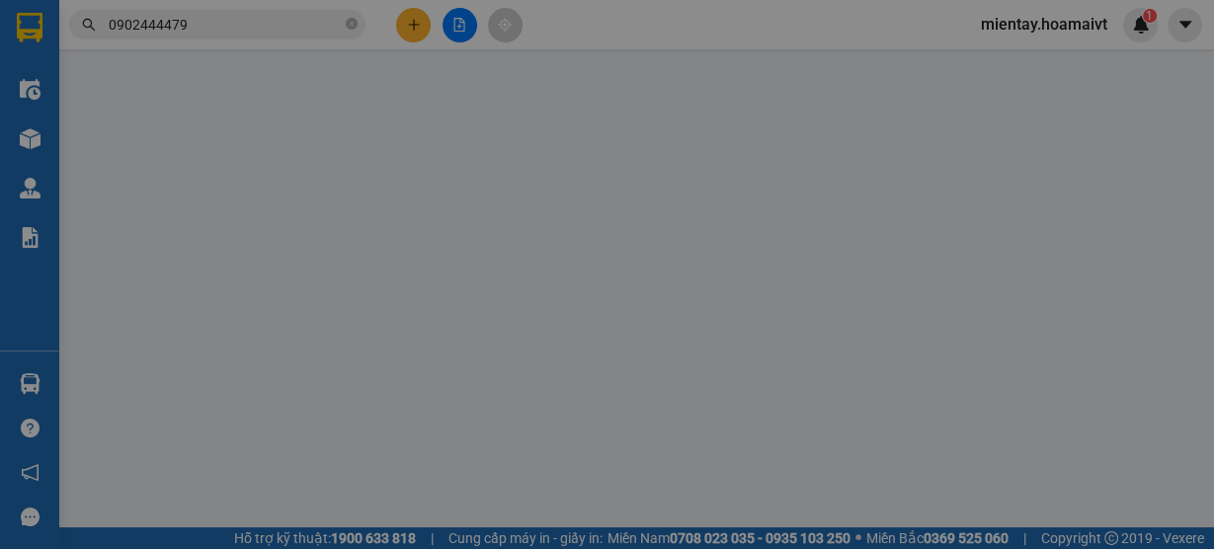
type input "STN C"
type input "30.000"
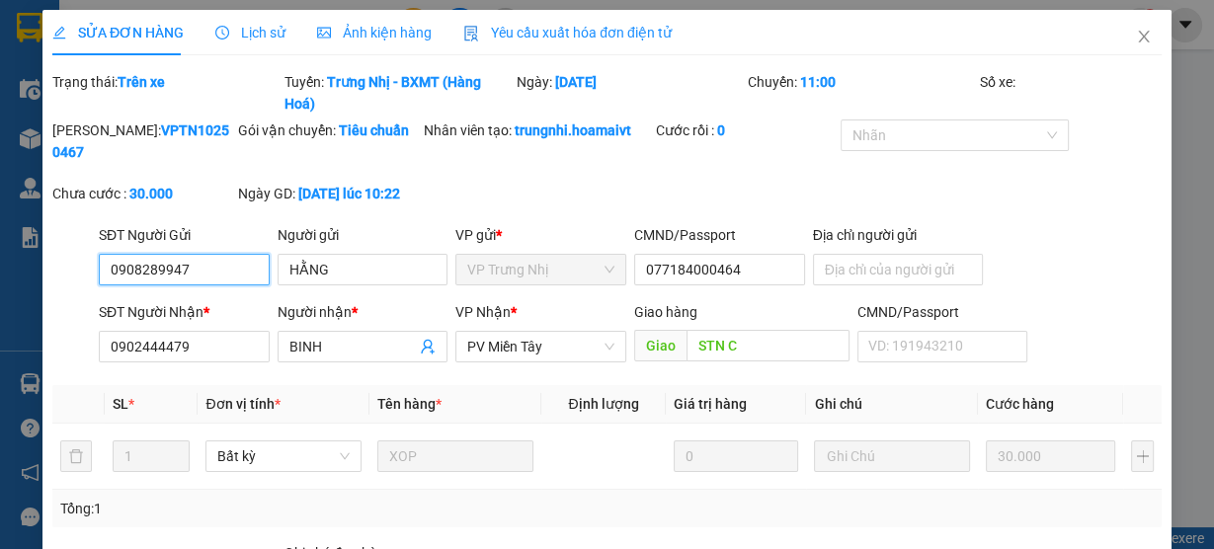
scroll to position [253, 0]
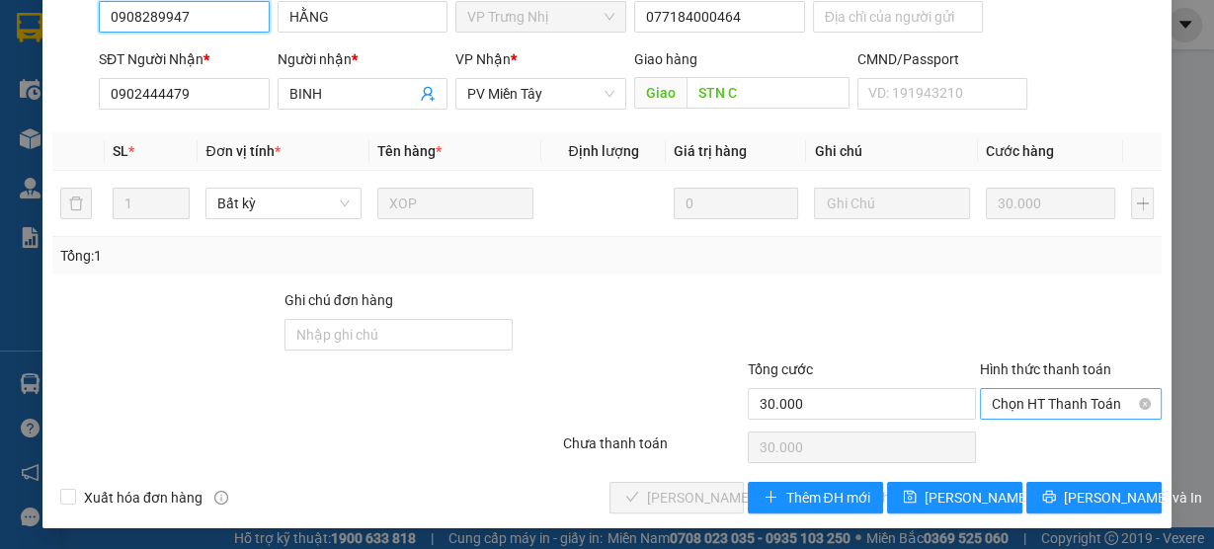
click at [1000, 396] on span "Chọn HT Thanh Toán" at bounding box center [1071, 404] width 158 height 30
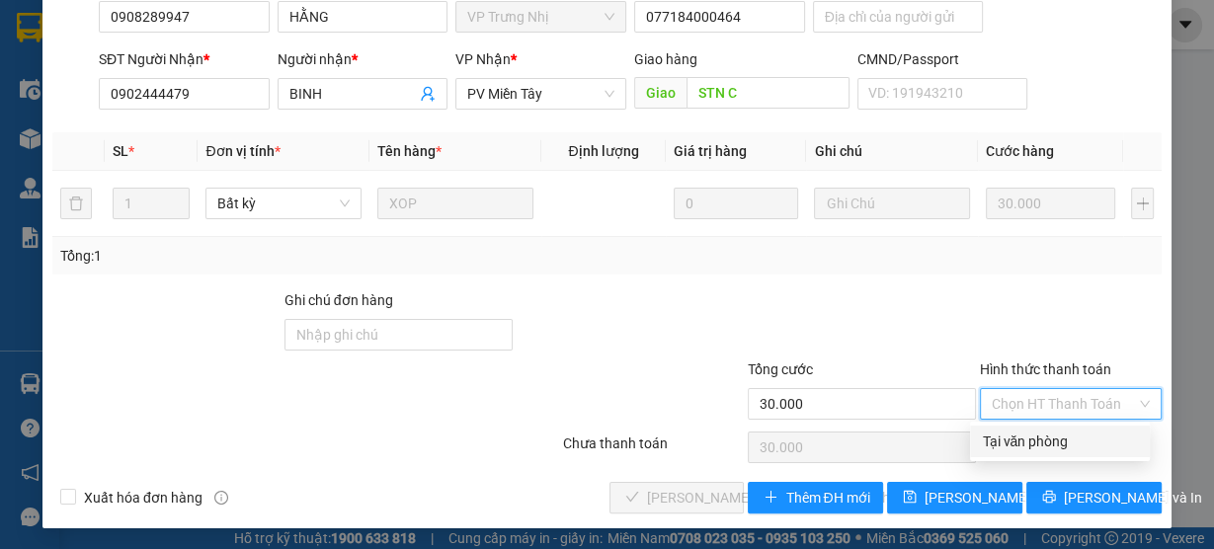
click at [1001, 434] on div "Tại văn phòng" at bounding box center [1060, 442] width 156 height 22
type input "0"
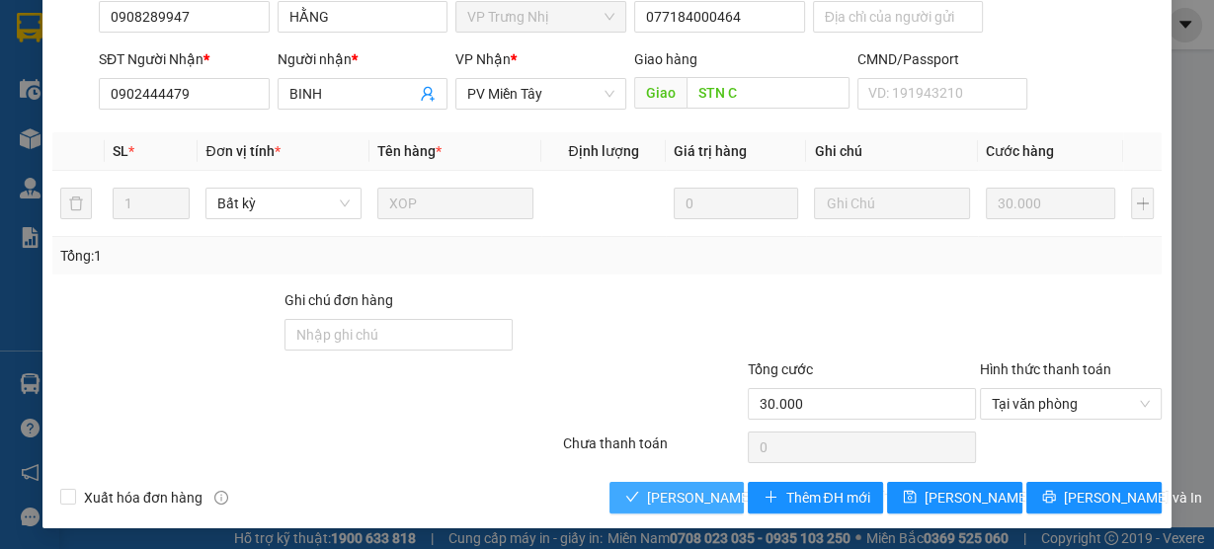
click at [670, 487] on span "Lưu và Giao hàng" at bounding box center [780, 498] width 267 height 22
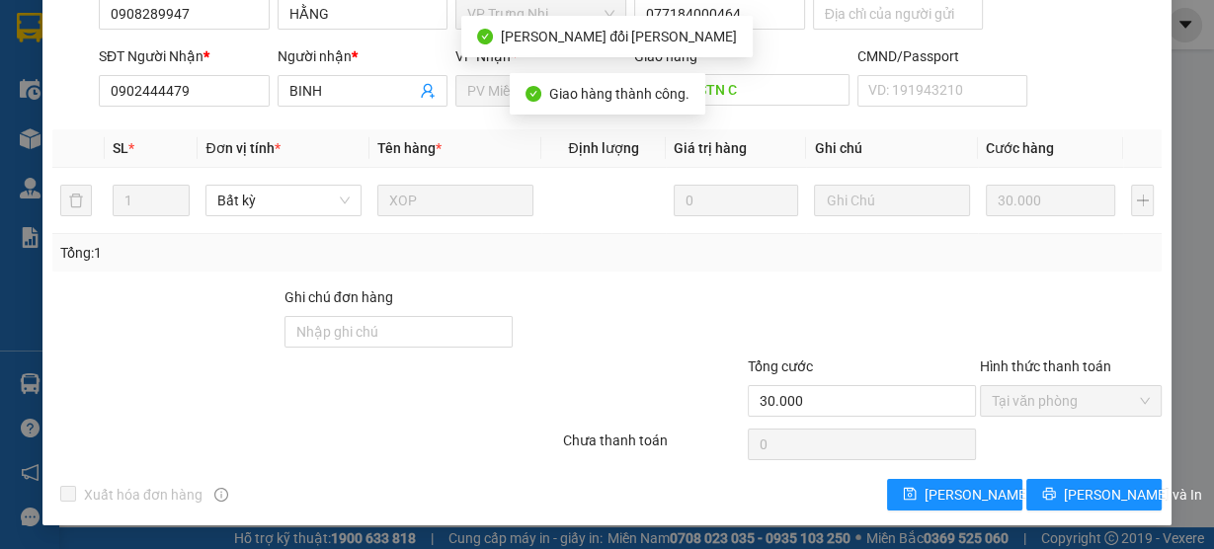
scroll to position [0, 0]
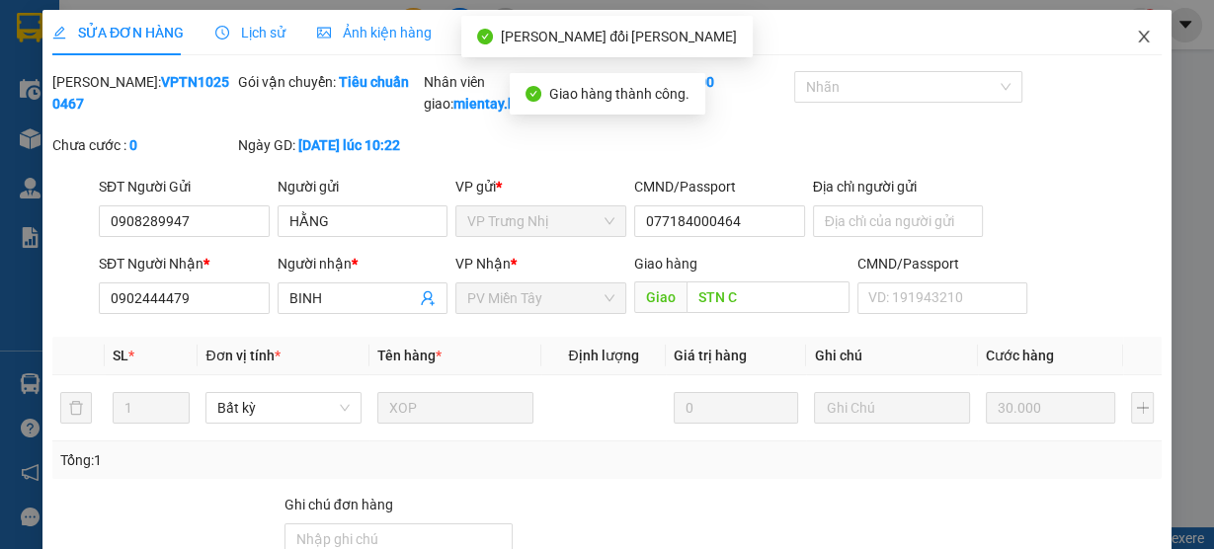
click at [1138, 40] on icon "close" at bounding box center [1144, 37] width 16 height 16
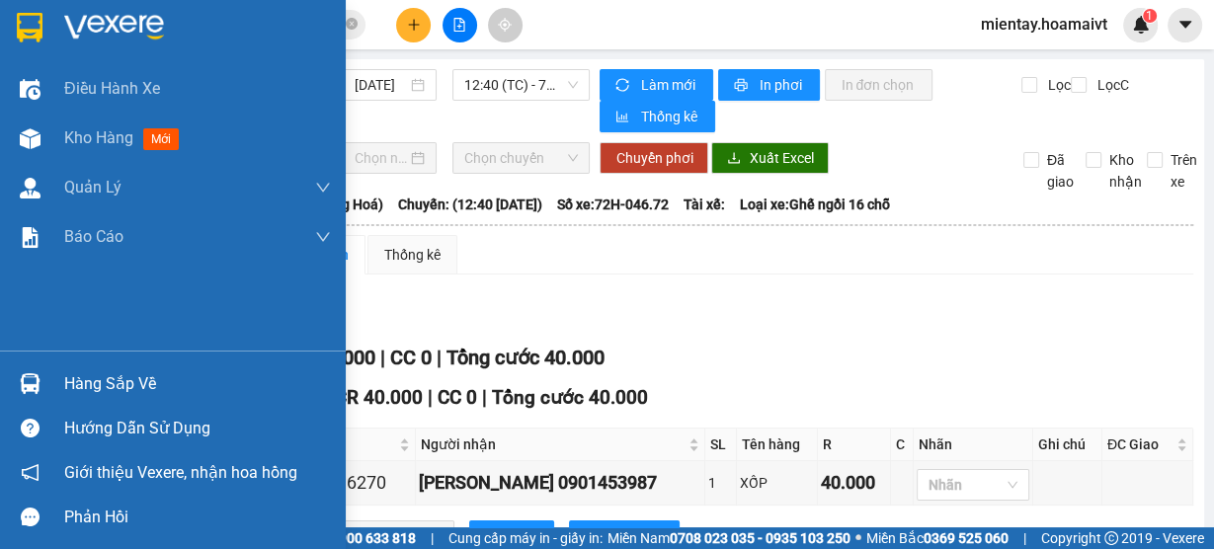
click at [121, 394] on div "Hàng sắp về" at bounding box center [197, 385] width 267 height 30
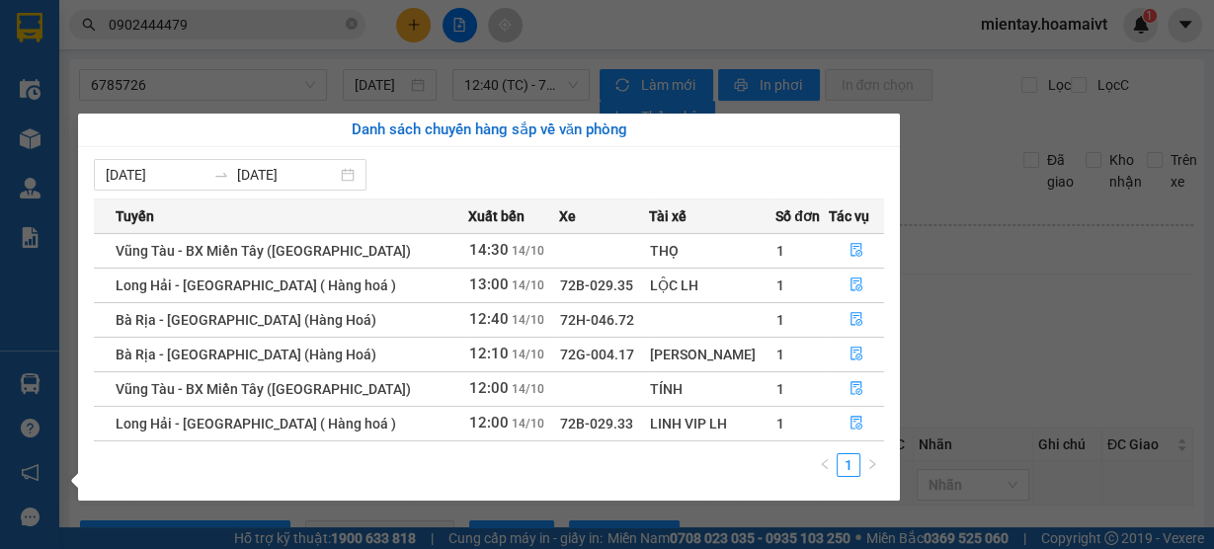
click at [1066, 267] on section "Kết quả tìm kiếm ( 1 ) Bộ lọc Gửi 3 ngày gần nhất Mã ĐH Trạng thái Món hàng Tổn…" at bounding box center [607, 274] width 1214 height 549
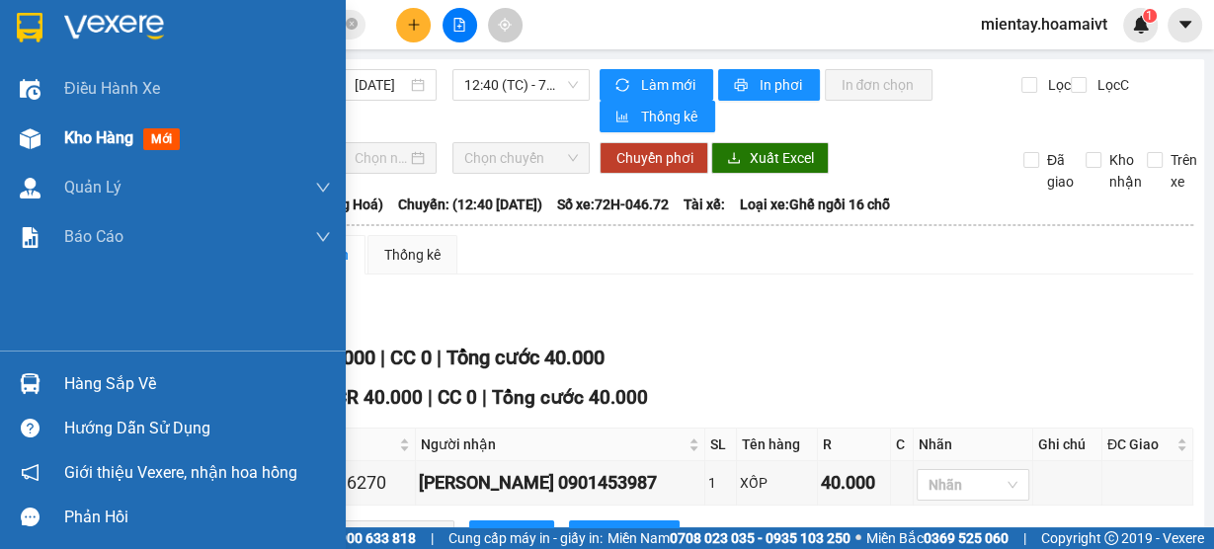
click at [120, 142] on span "Kho hàng" at bounding box center [98, 137] width 69 height 19
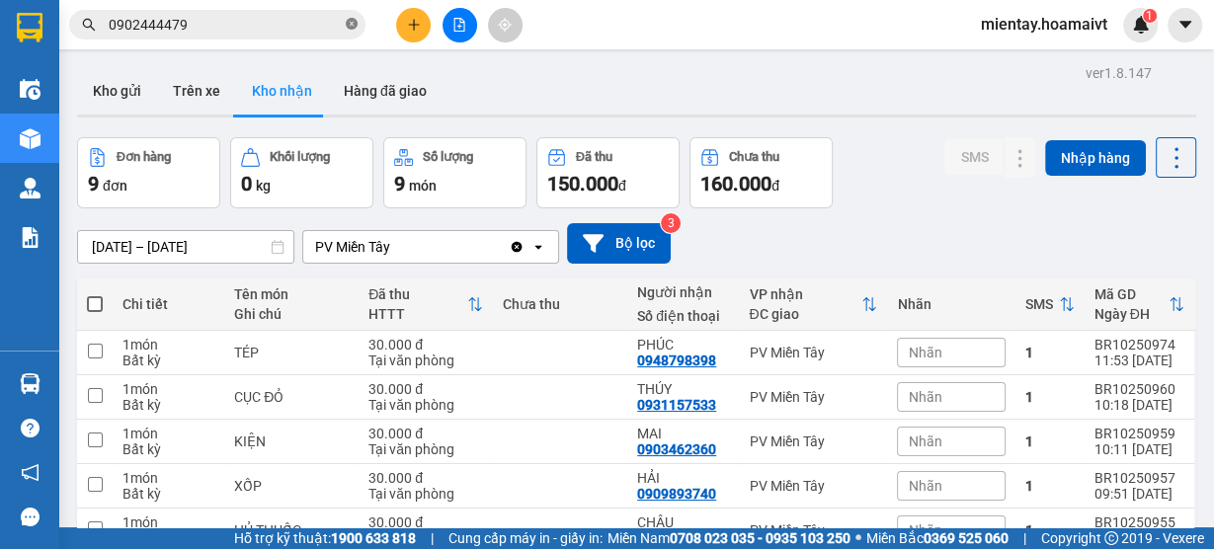
click at [357, 26] on icon "close-circle" at bounding box center [352, 24] width 12 height 12
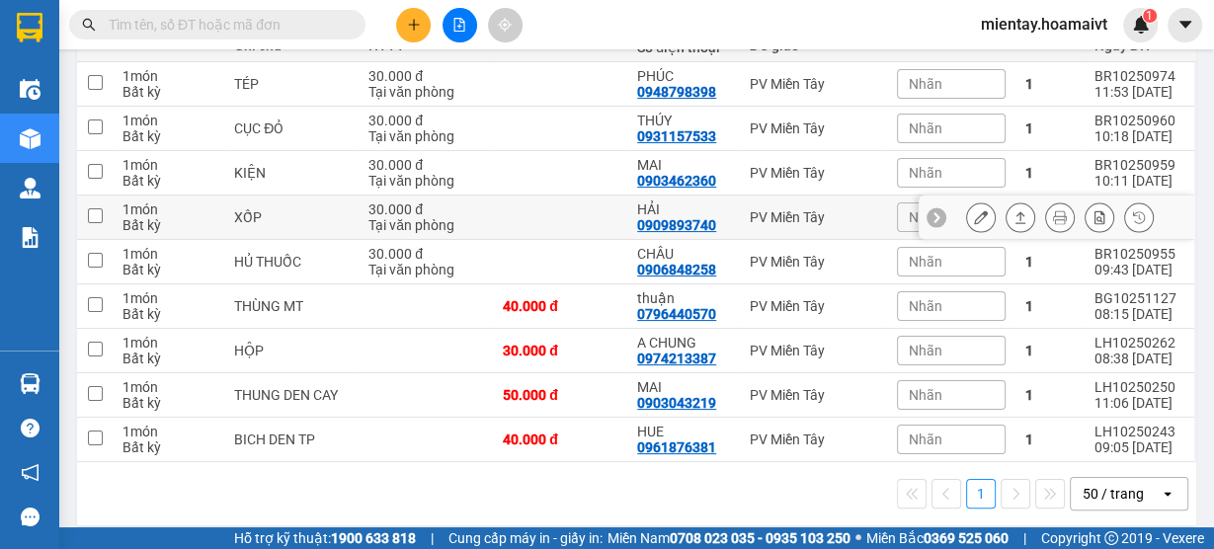
scroll to position [286, 0]
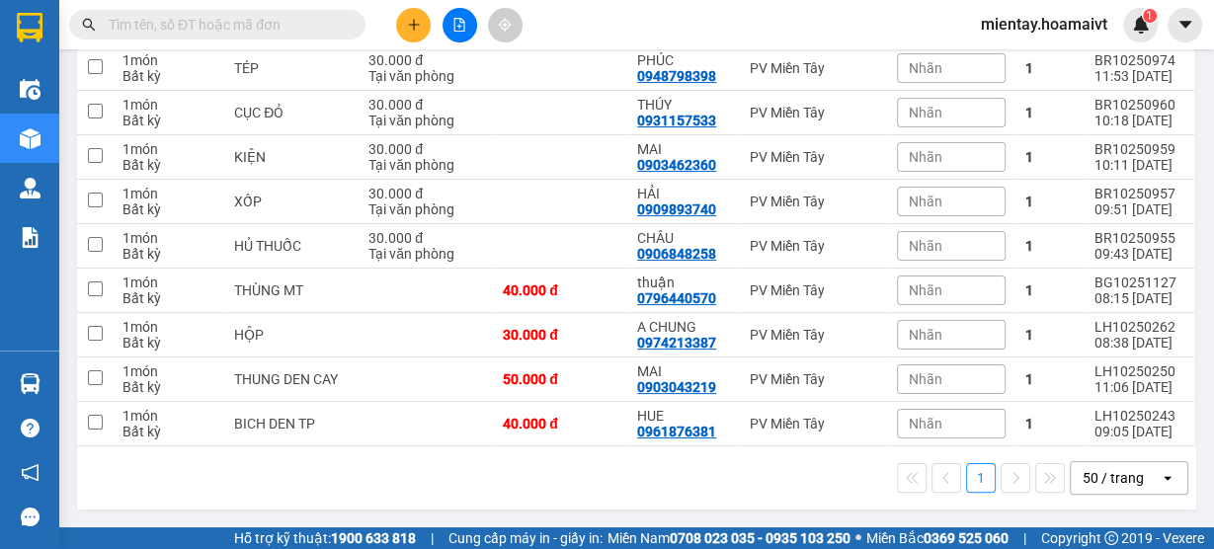
click at [268, 20] on input "text" at bounding box center [225, 25] width 233 height 22
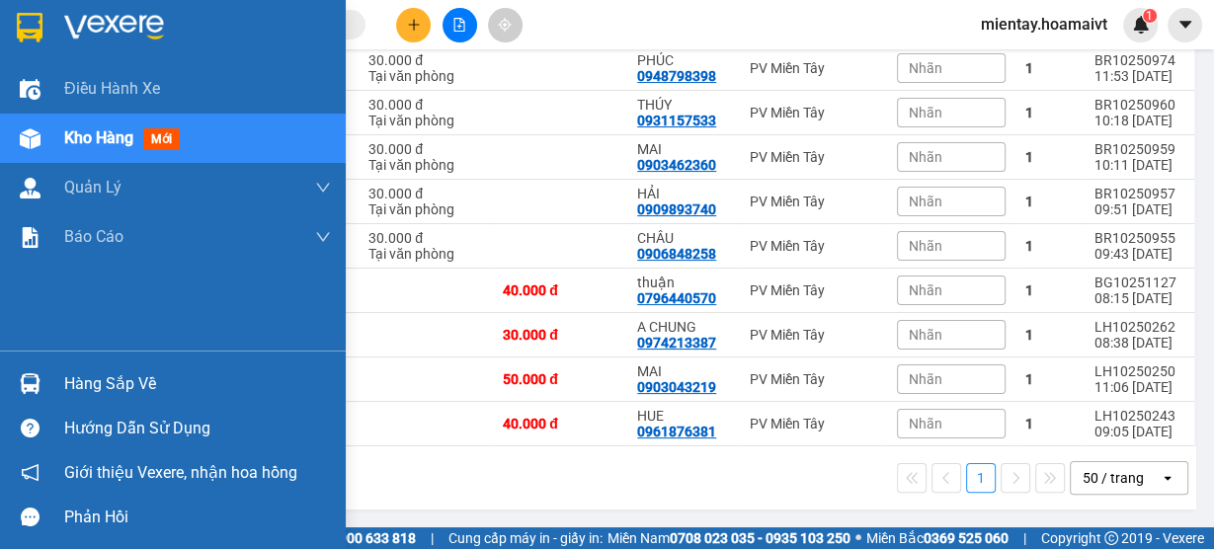
click at [101, 388] on div "Hàng sắp về" at bounding box center [197, 385] width 267 height 30
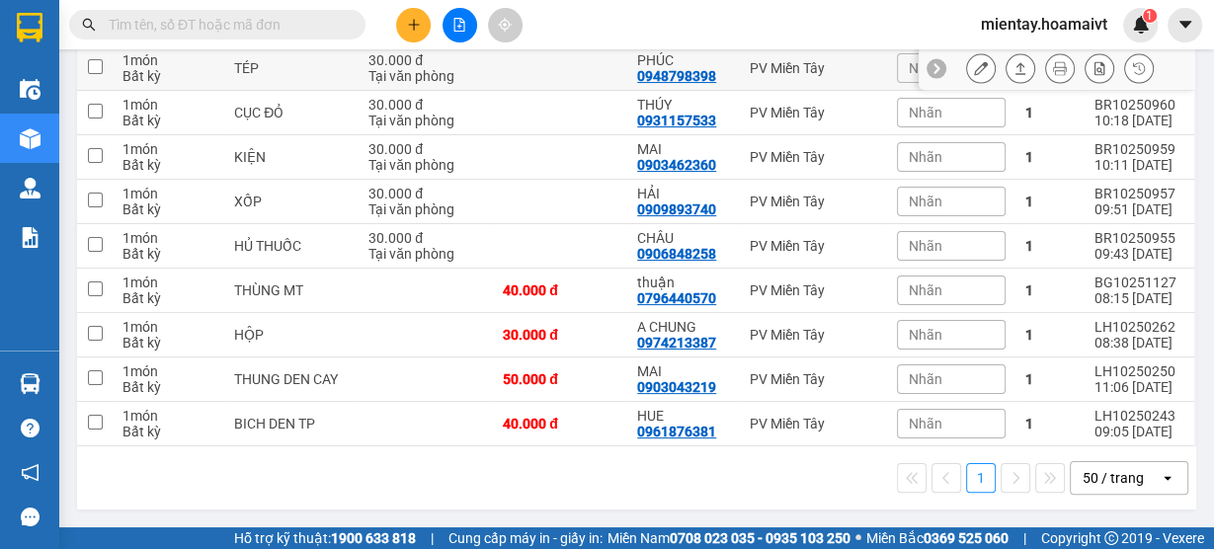
click at [516, 71] on section "Kết quả tìm kiếm ( 1 ) Bộ lọc Gửi 3 ngày gần nhất Mã ĐH Trạng thái Món hàng Tổn…" at bounding box center [607, 274] width 1214 height 549
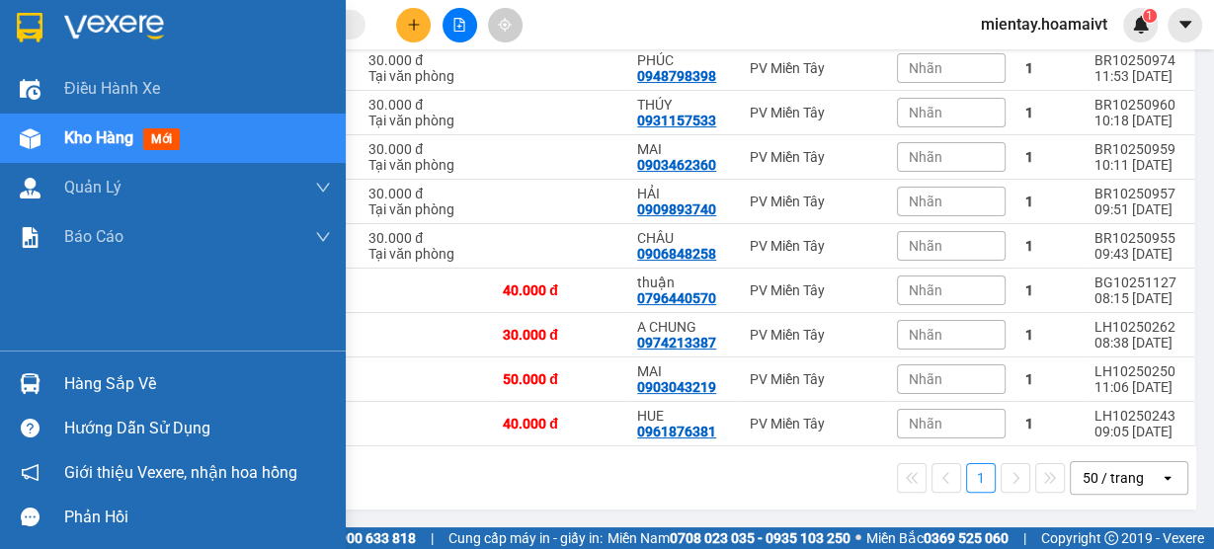
click at [119, 388] on div "Hàng sắp về" at bounding box center [197, 385] width 267 height 30
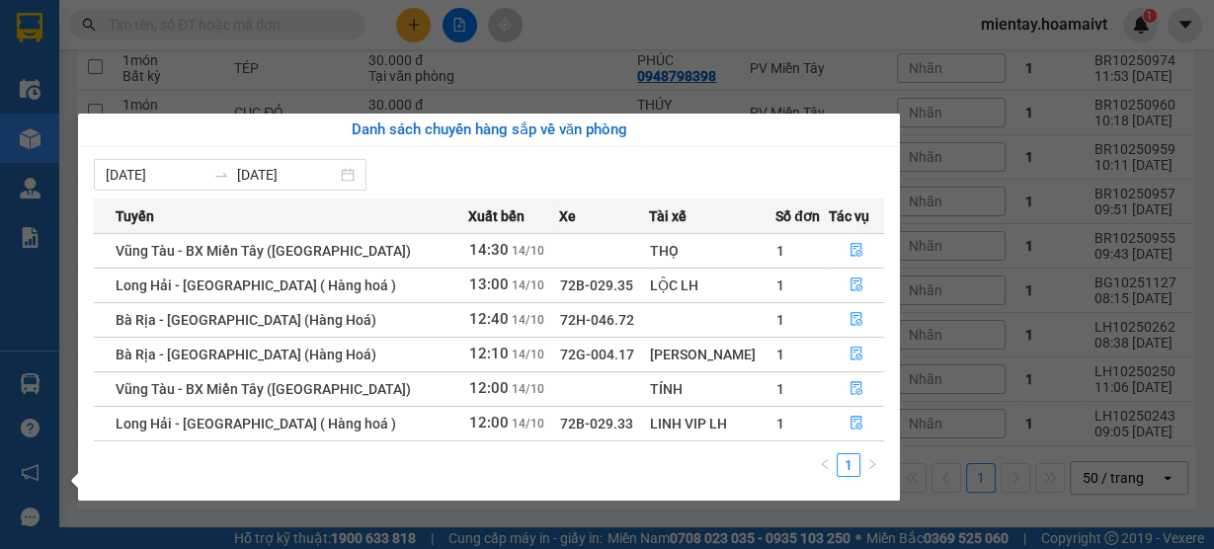
click at [699, 29] on section "Kết quả tìm kiếm ( 1 ) Bộ lọc Gửi 3 ngày gần nhất Mã ĐH Trạng thái Món hàng Tổn…" at bounding box center [607, 274] width 1214 height 549
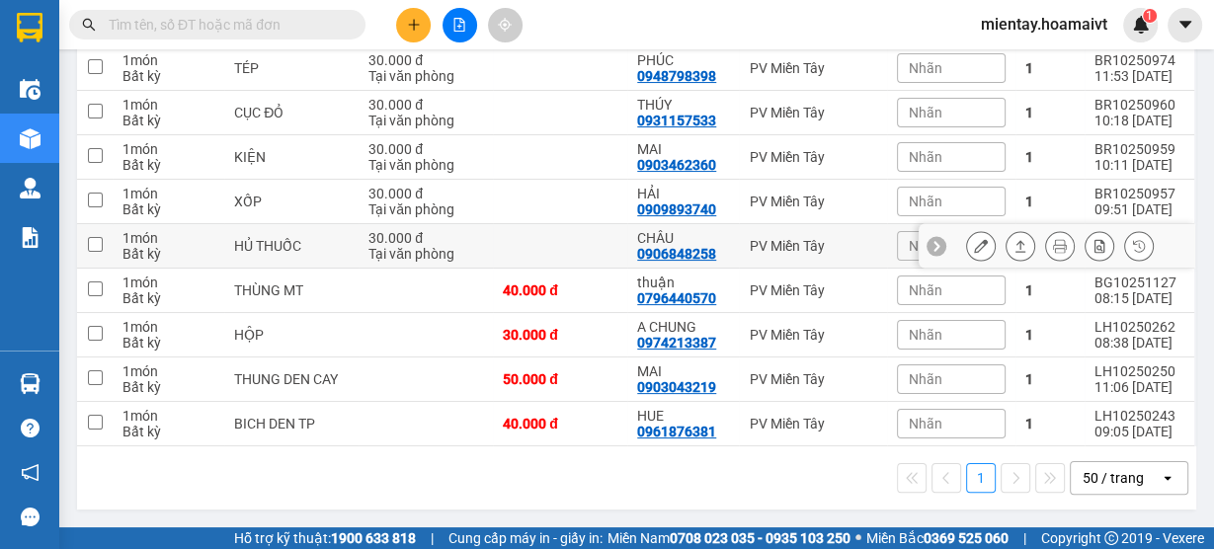
scroll to position [0, 0]
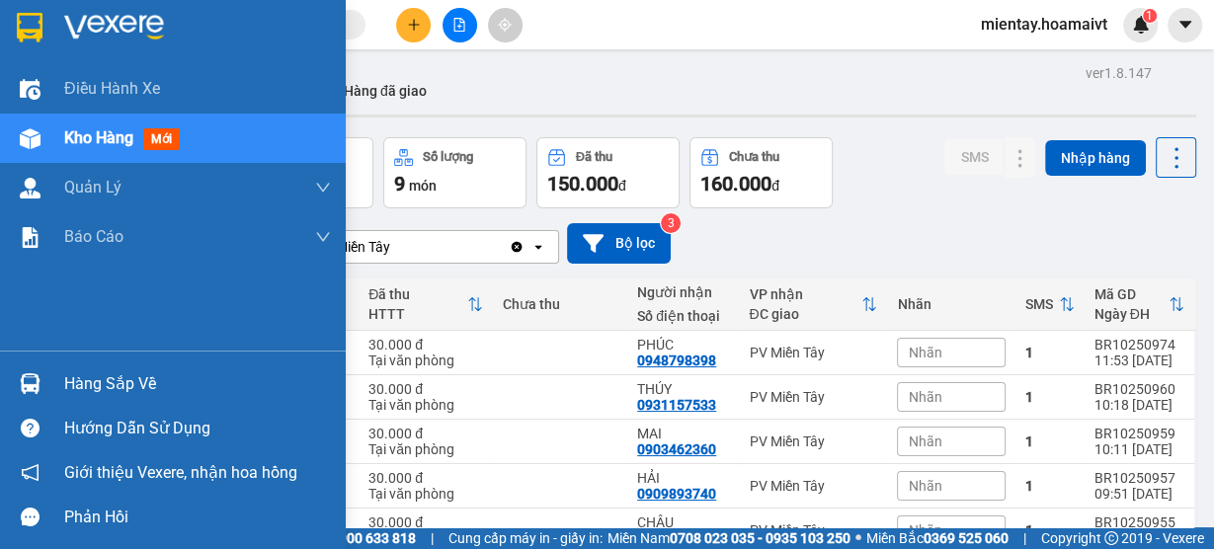
click at [70, 382] on div "Hàng sắp về" at bounding box center [197, 385] width 267 height 30
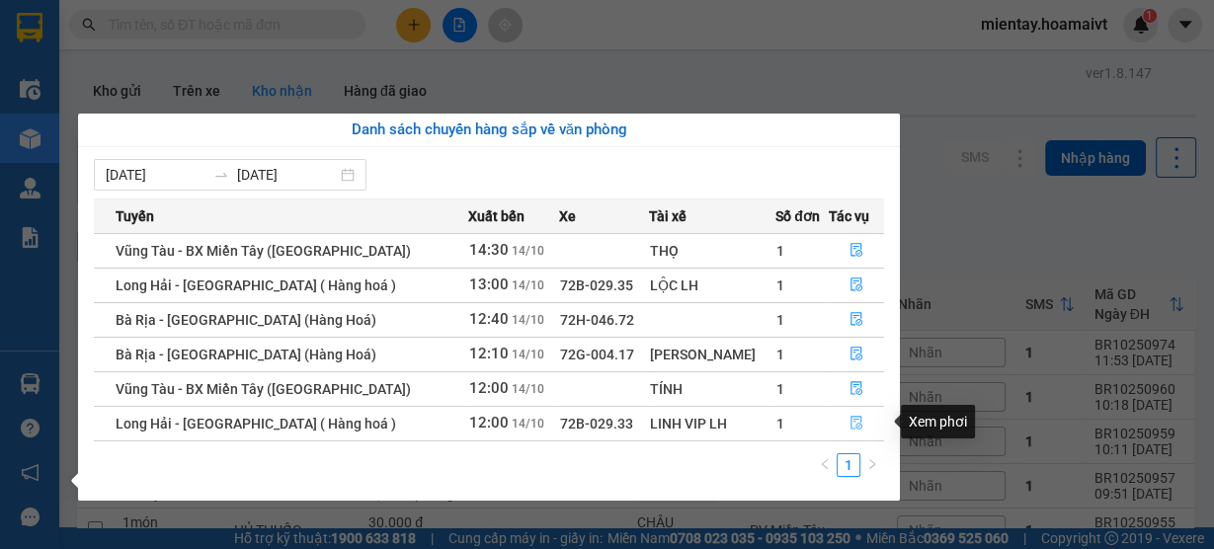
click at [851, 419] on icon "file-done" at bounding box center [857, 423] width 14 height 14
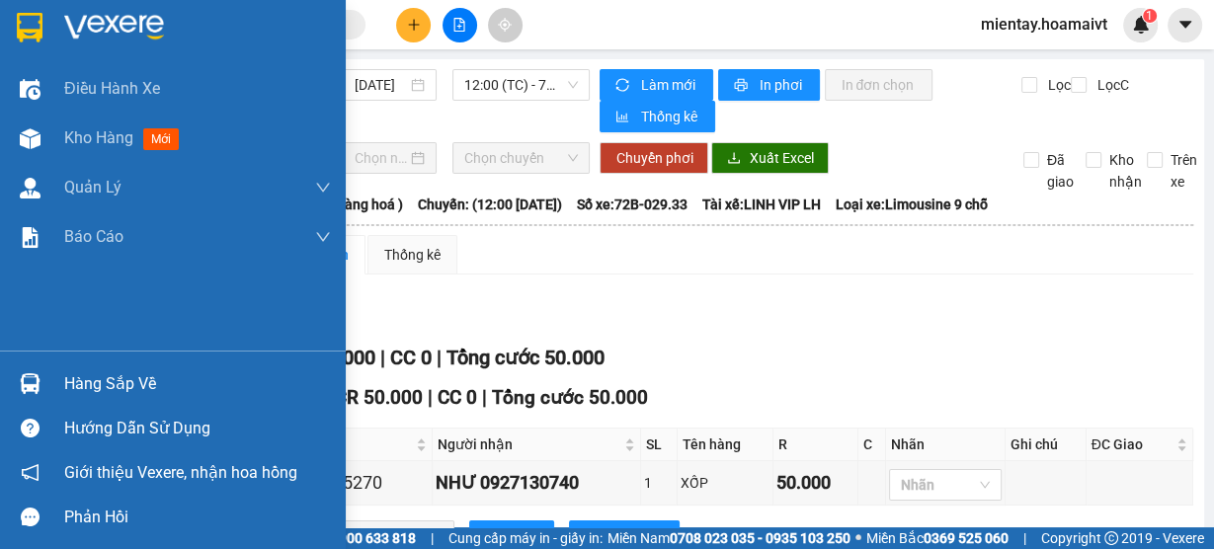
click at [133, 385] on div "Hàng sắp về" at bounding box center [197, 385] width 267 height 30
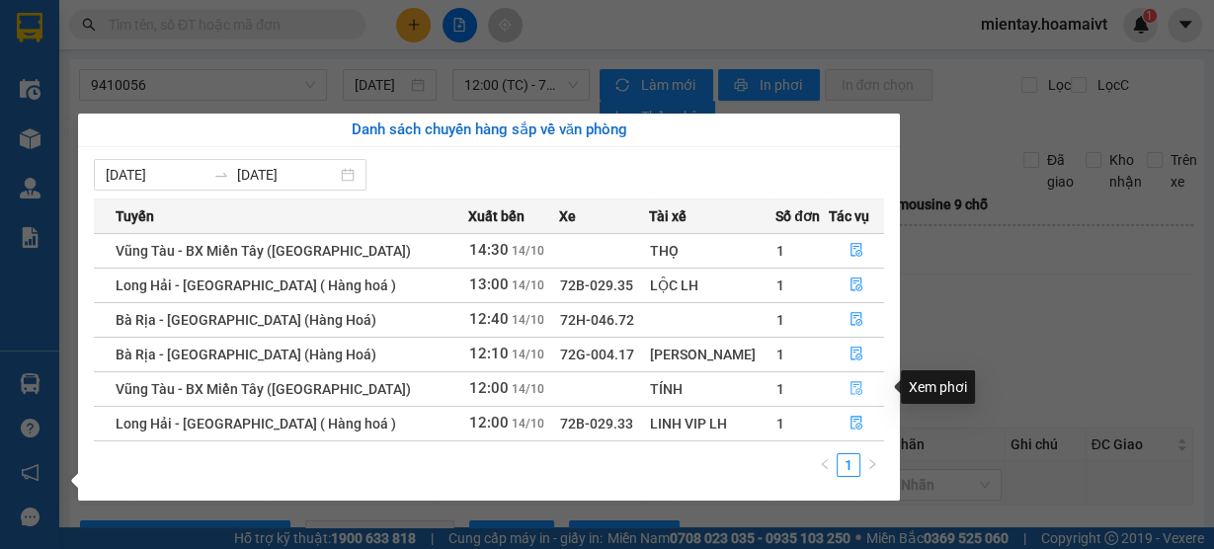
click at [850, 387] on icon "file-done" at bounding box center [857, 388] width 14 height 14
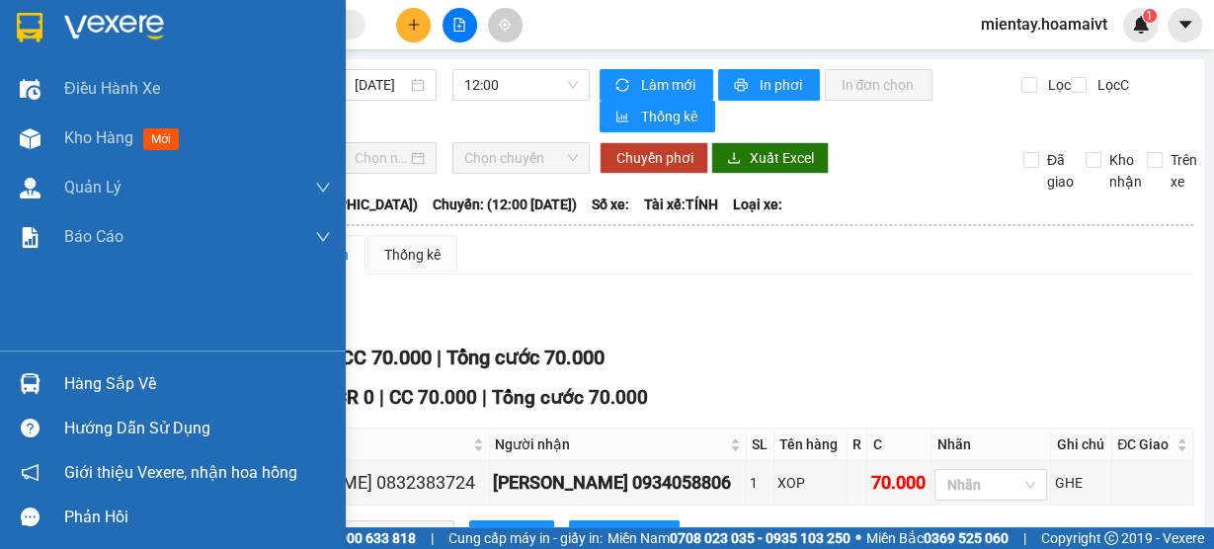
click at [130, 376] on div "Hàng sắp về" at bounding box center [197, 385] width 267 height 30
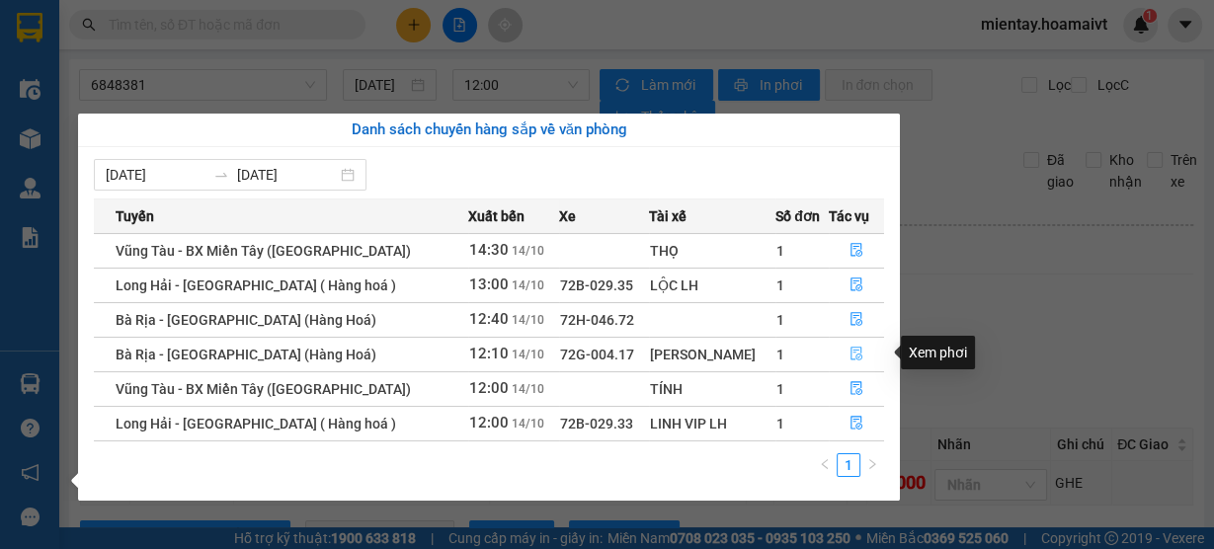
click at [851, 352] on icon "file-done" at bounding box center [857, 355] width 12 height 14
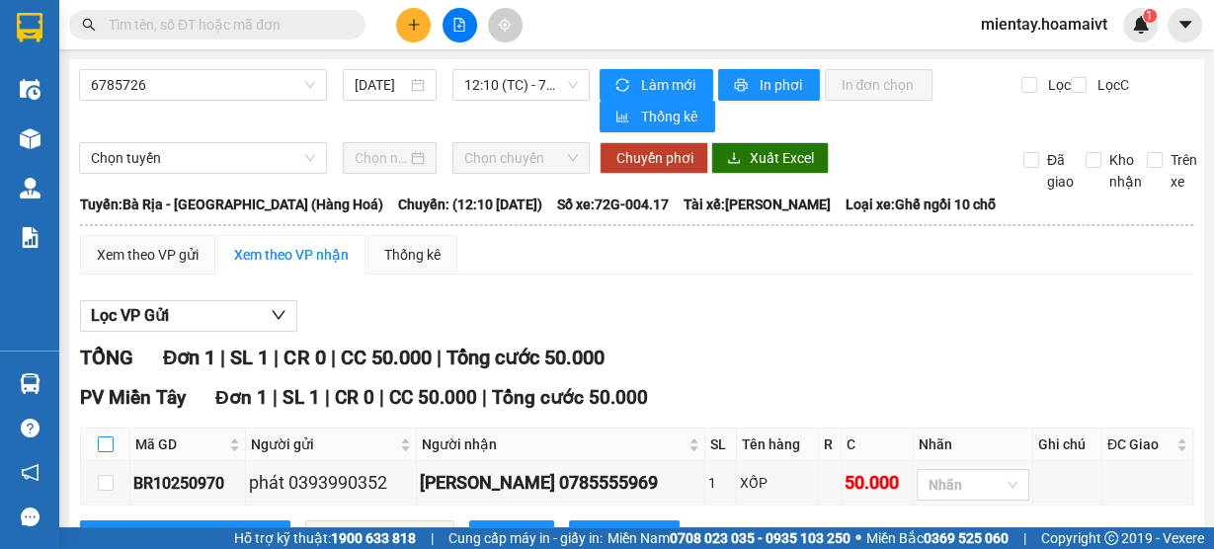
click at [107, 447] on input "checkbox" at bounding box center [106, 445] width 16 height 16
checkbox input "true"
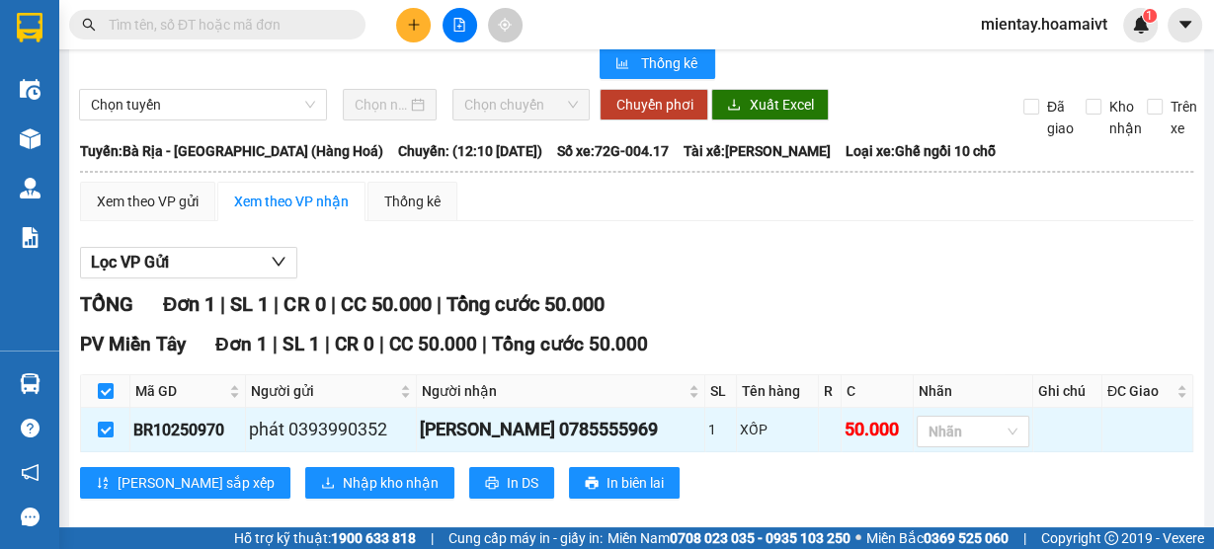
scroll to position [77, 0]
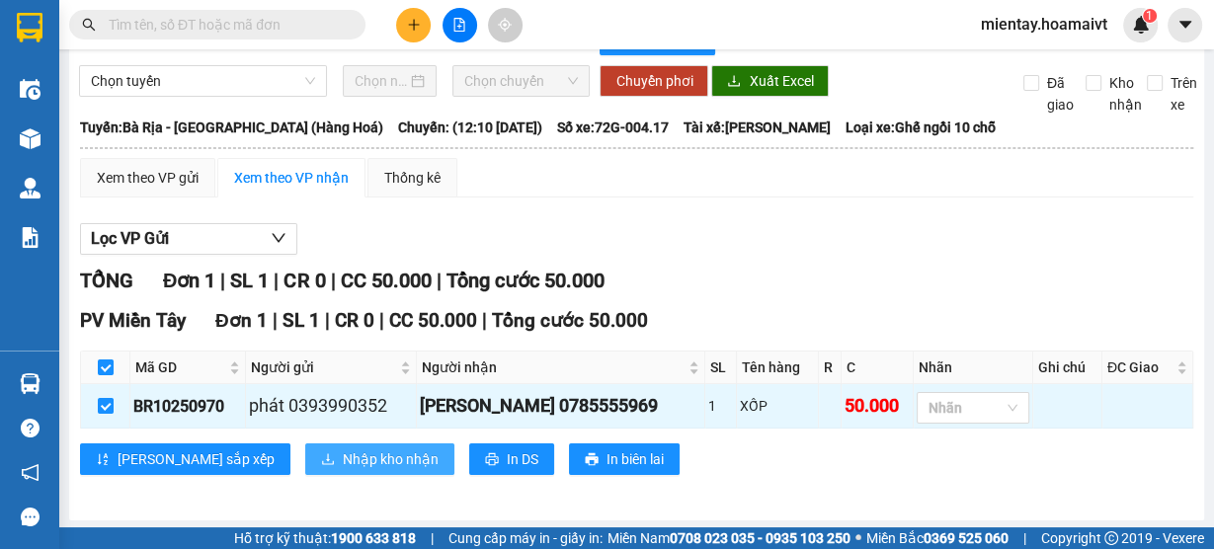
click at [343, 451] on span "Nhập kho nhận" at bounding box center [391, 460] width 96 height 22
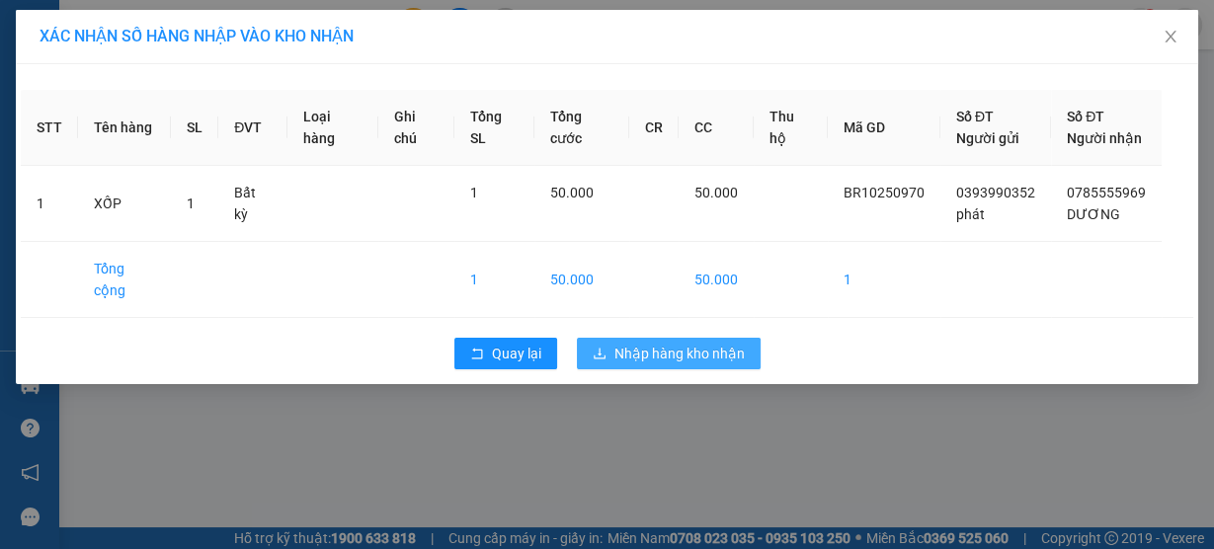
click at [672, 343] on span "Nhập hàng kho nhận" at bounding box center [680, 354] width 130 height 22
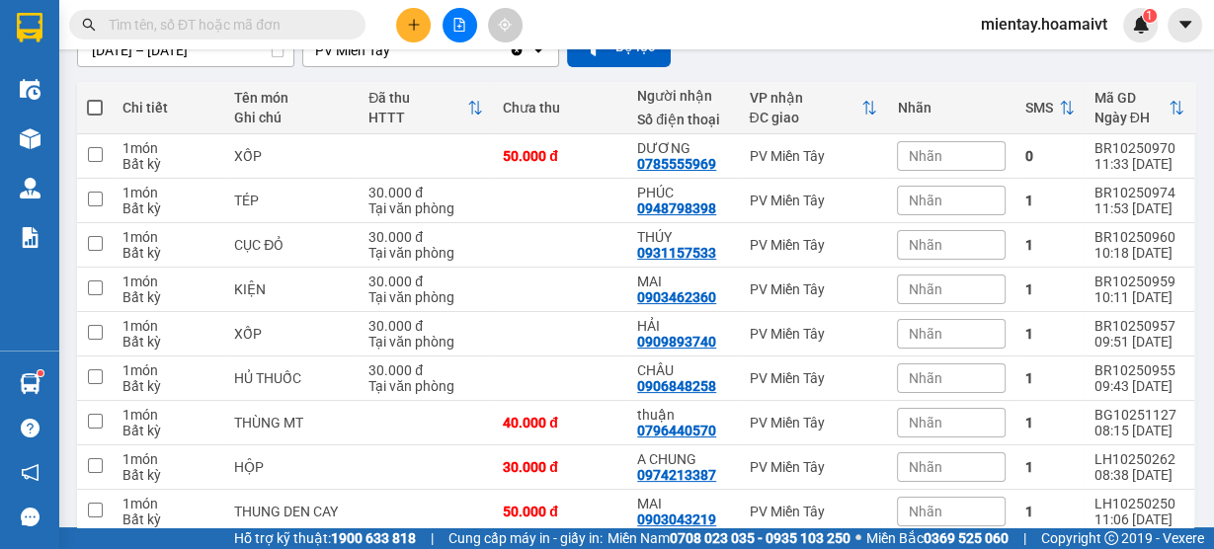
scroll to position [172, 0]
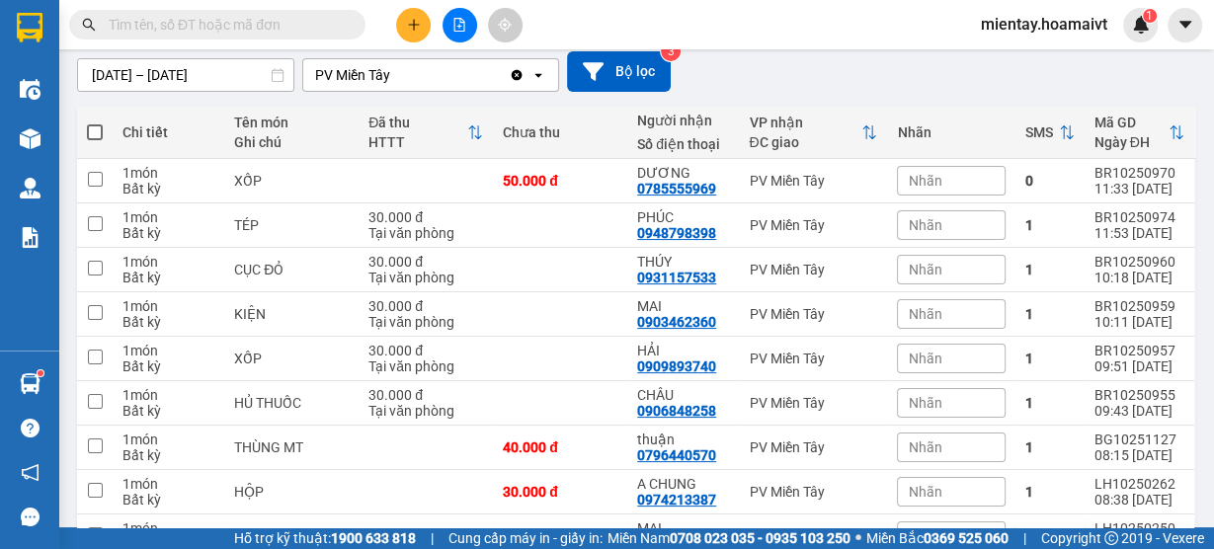
click at [291, 25] on input "text" at bounding box center [225, 25] width 233 height 22
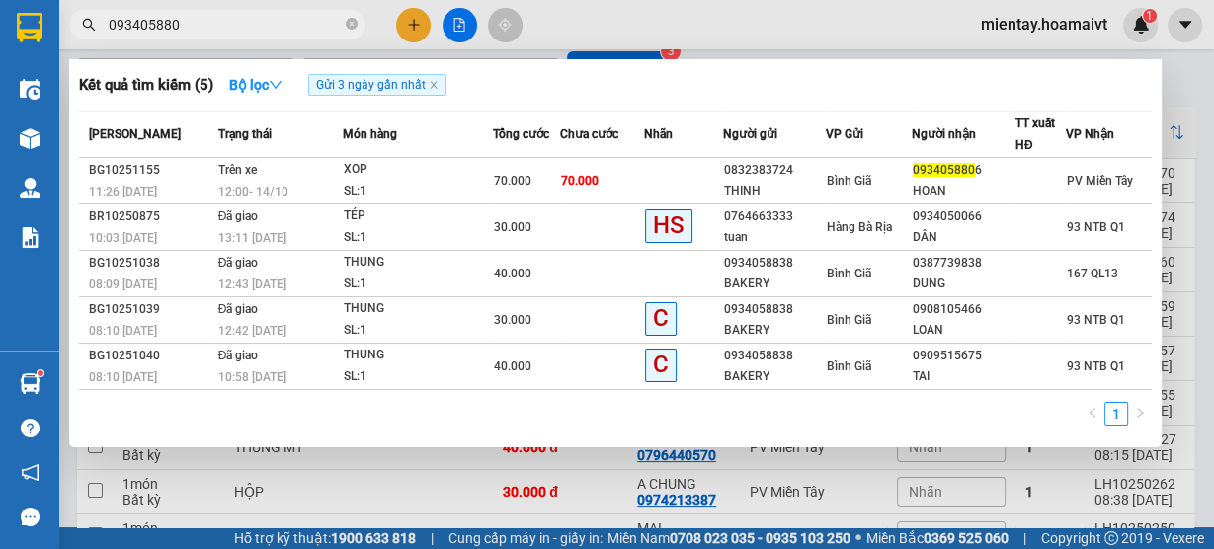
type input "0934058806"
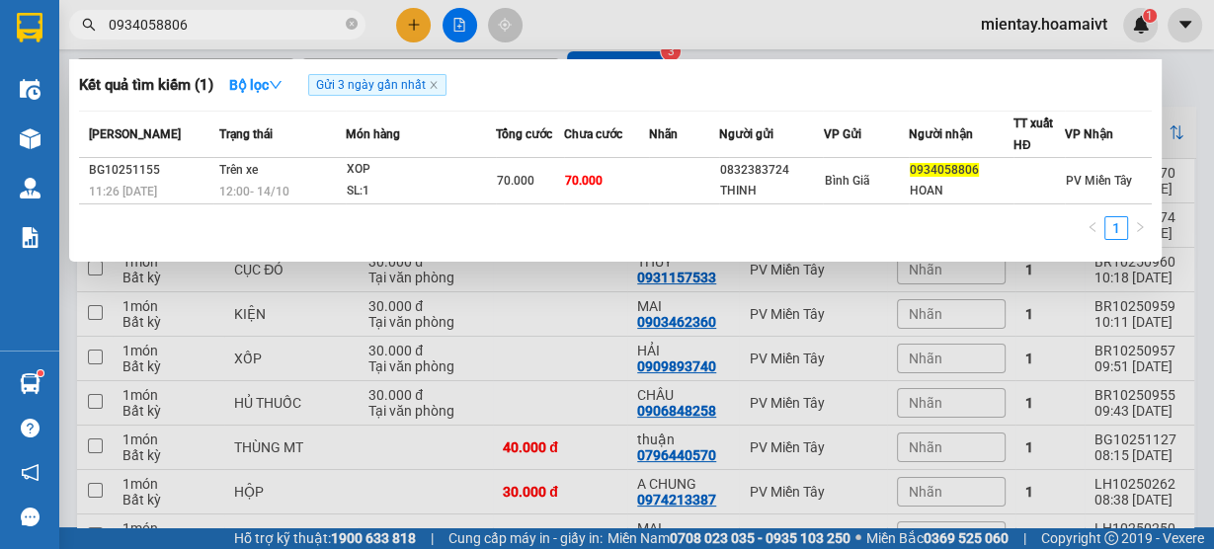
click at [355, 23] on icon "close-circle" at bounding box center [352, 24] width 12 height 12
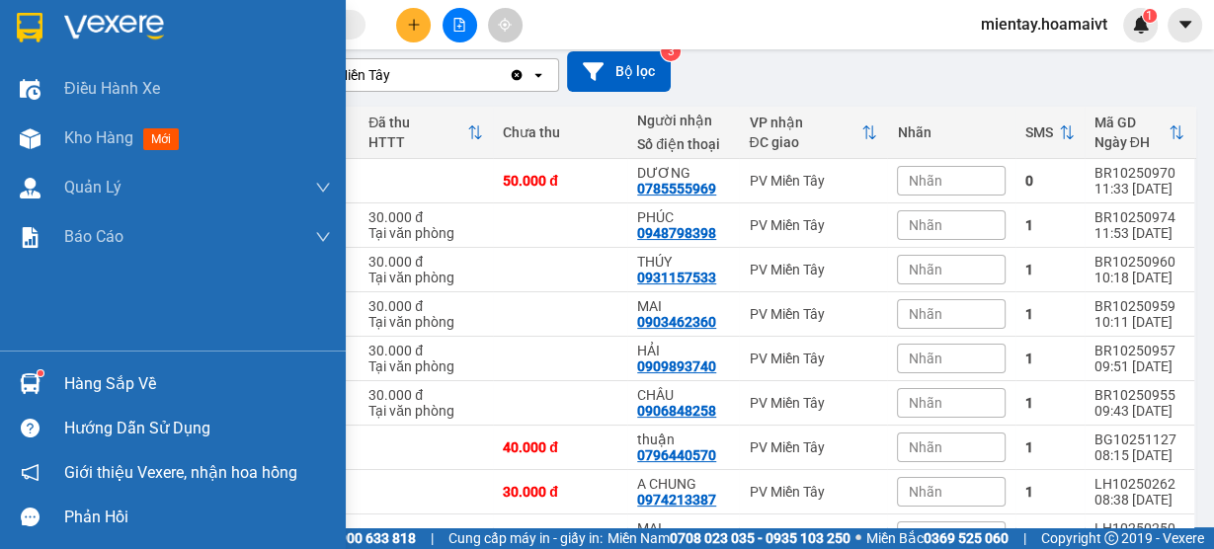
click at [118, 374] on div "Hàng sắp về" at bounding box center [197, 385] width 267 height 30
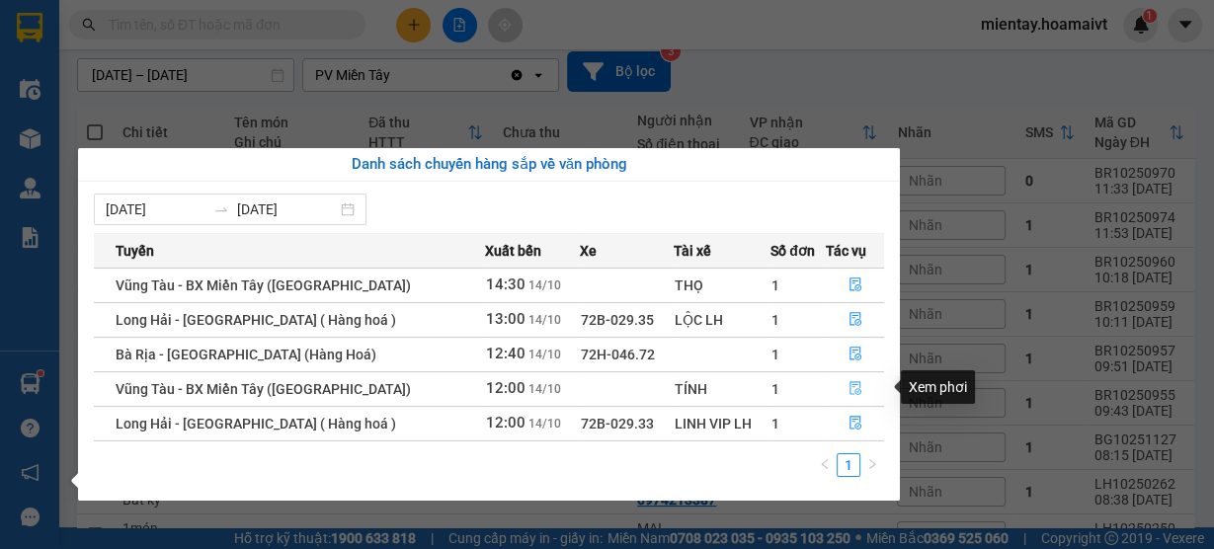
click at [862, 391] on button "button" at bounding box center [855, 390] width 56 height 32
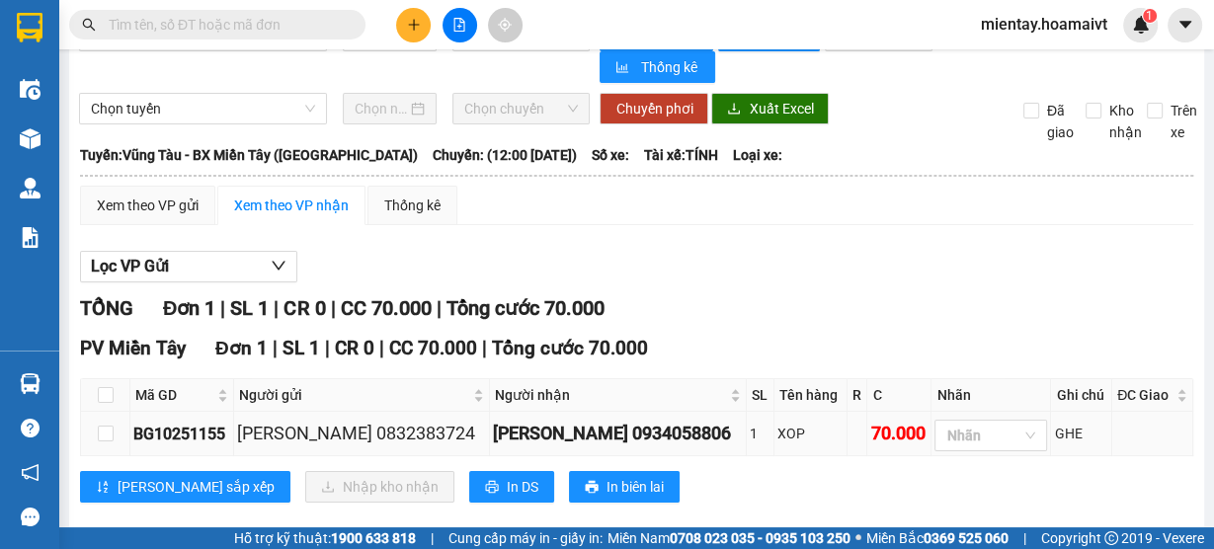
scroll to position [77, 0]
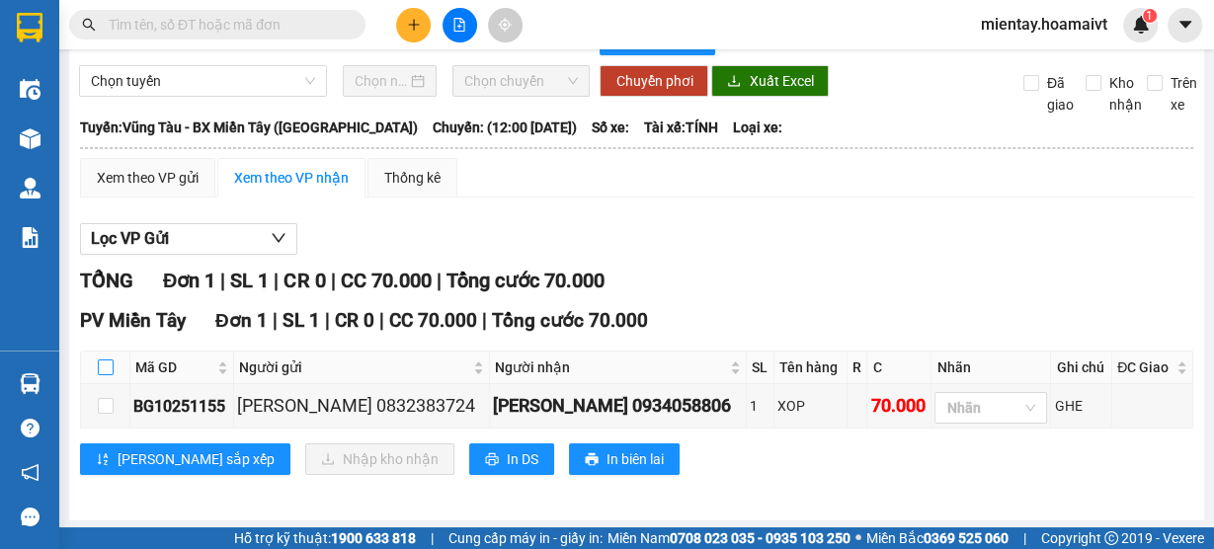
click at [107, 372] on input "checkbox" at bounding box center [106, 368] width 16 height 16
checkbox input "true"
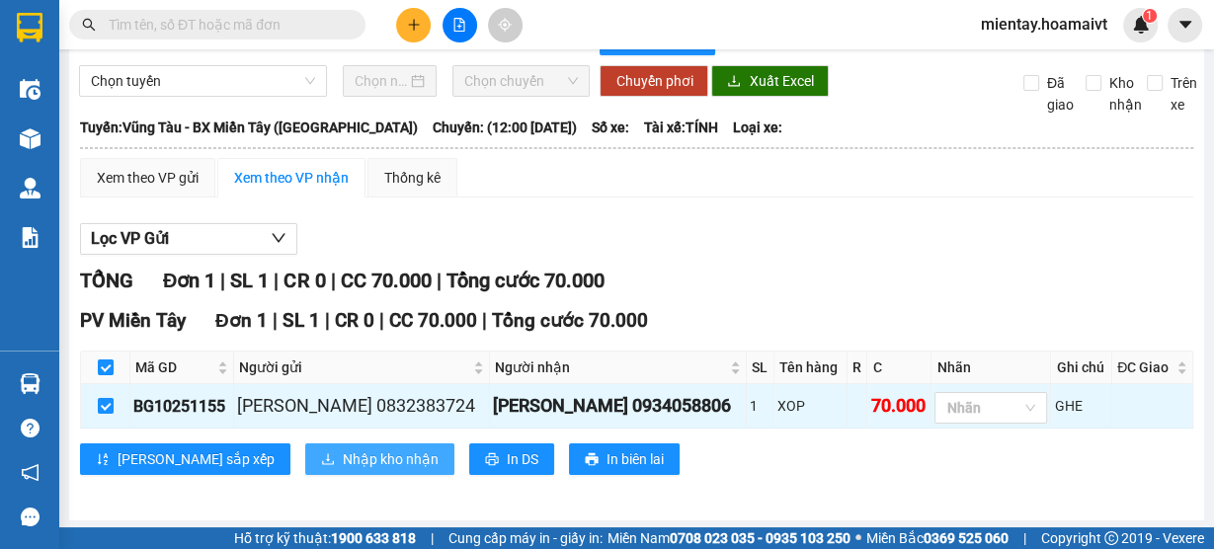
click at [343, 449] on span "Nhập kho nhận" at bounding box center [391, 460] width 96 height 22
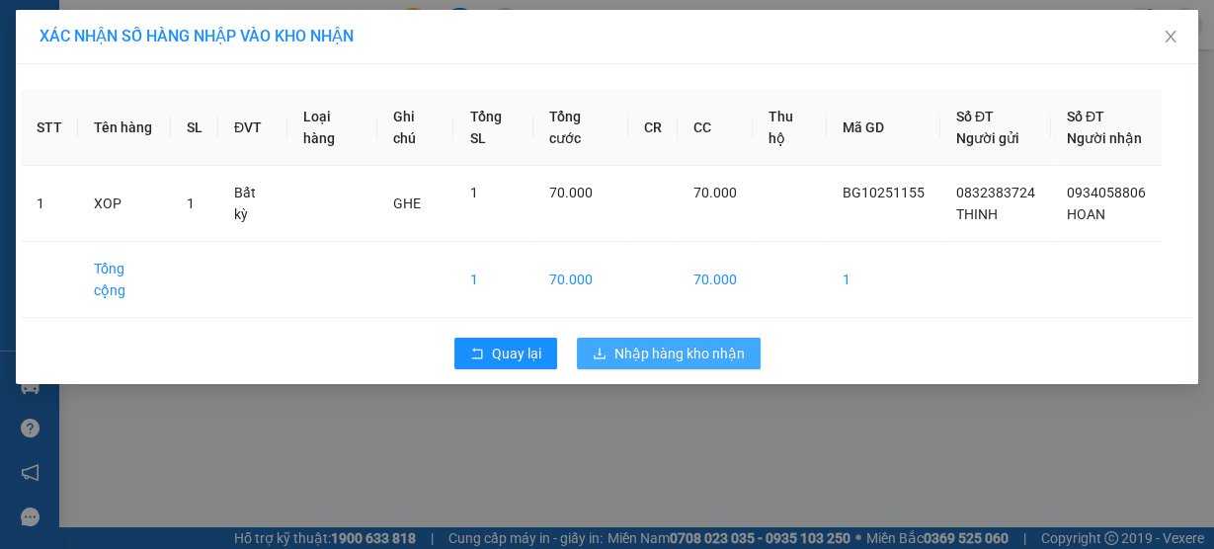
click at [670, 343] on span "Nhập hàng kho nhận" at bounding box center [680, 354] width 130 height 22
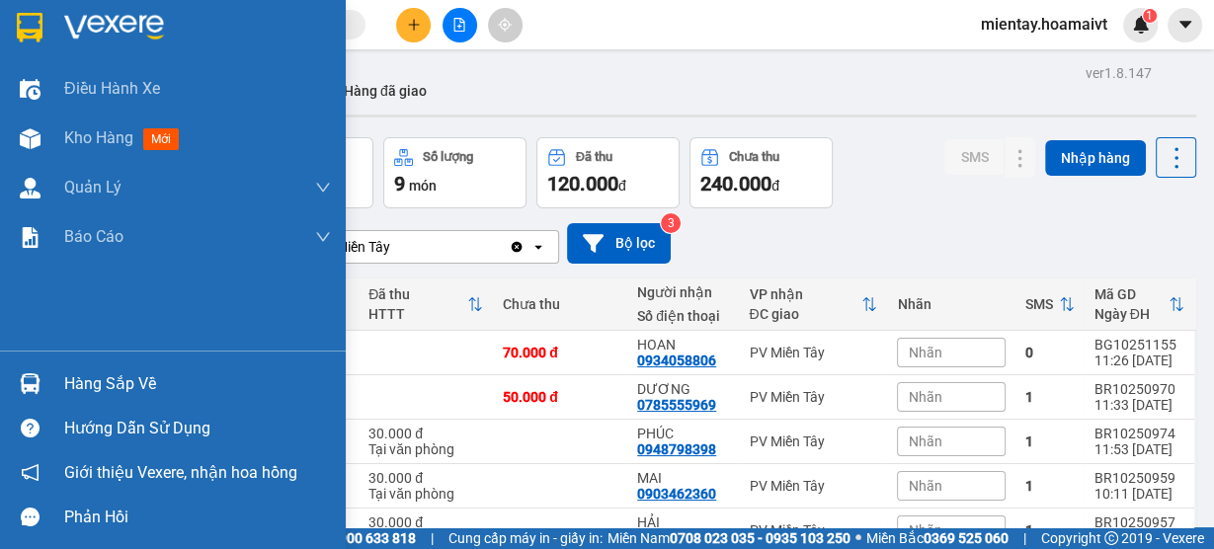
click at [109, 379] on div "Hàng sắp về" at bounding box center [197, 385] width 267 height 30
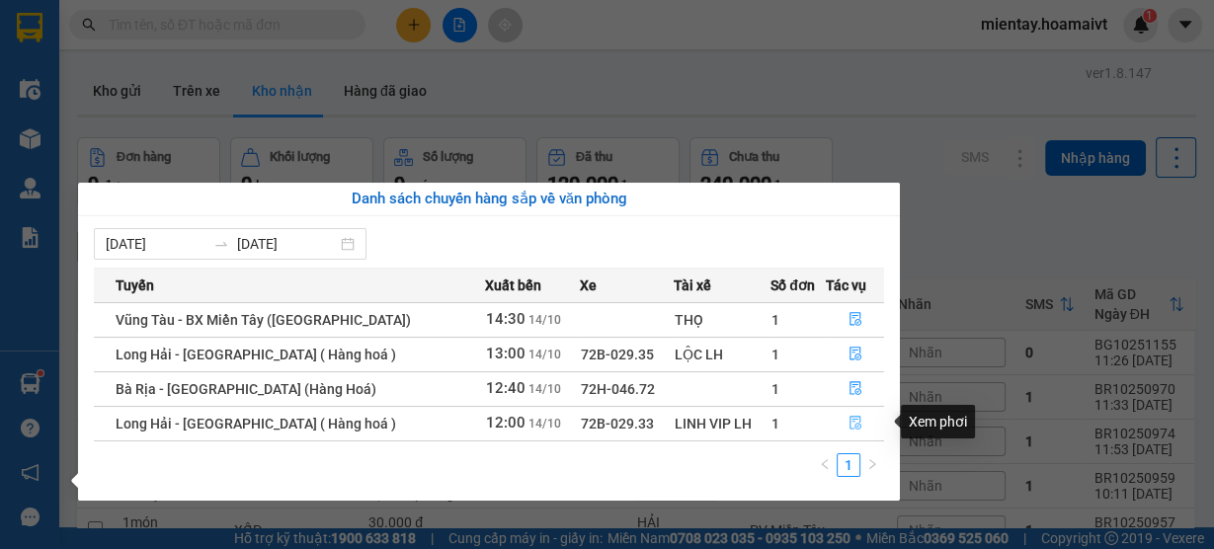
click at [849, 426] on icon "file-done" at bounding box center [856, 423] width 14 height 14
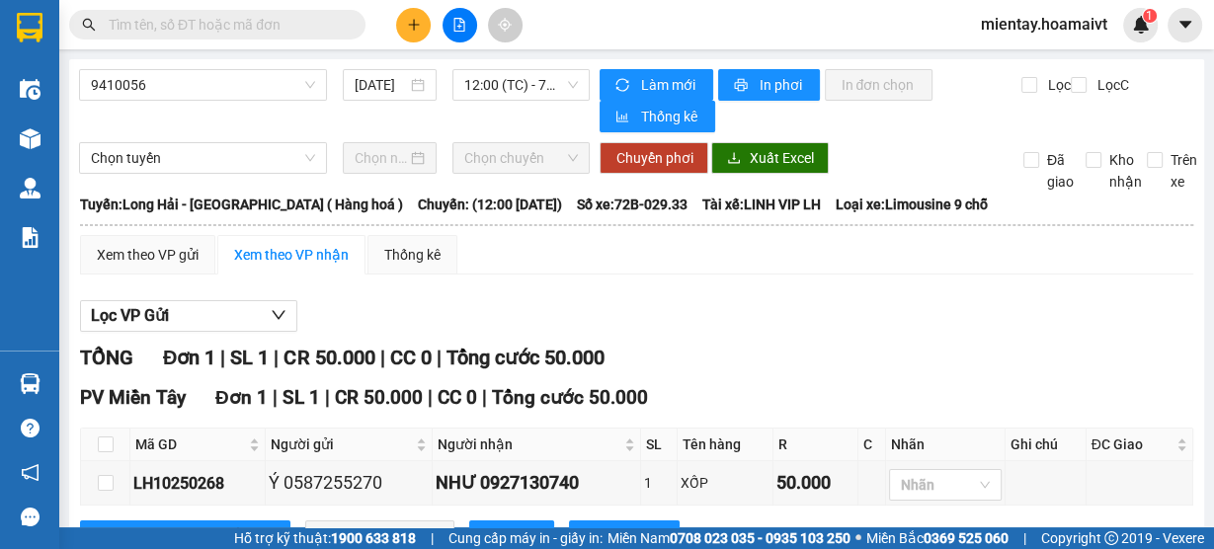
scroll to position [77, 0]
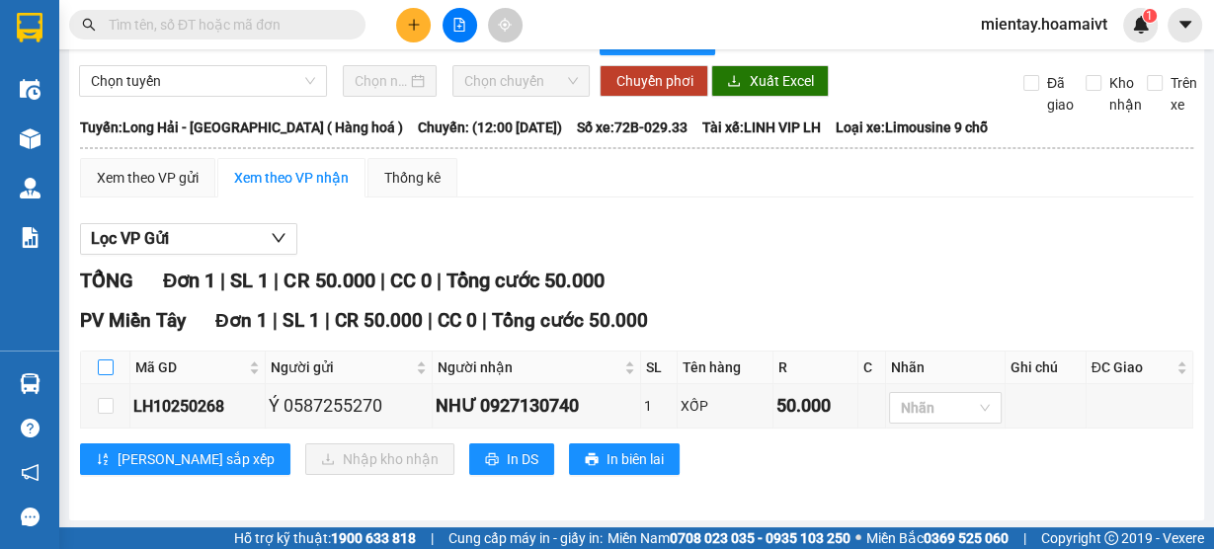
click at [103, 372] on input "checkbox" at bounding box center [106, 368] width 16 height 16
checkbox input "true"
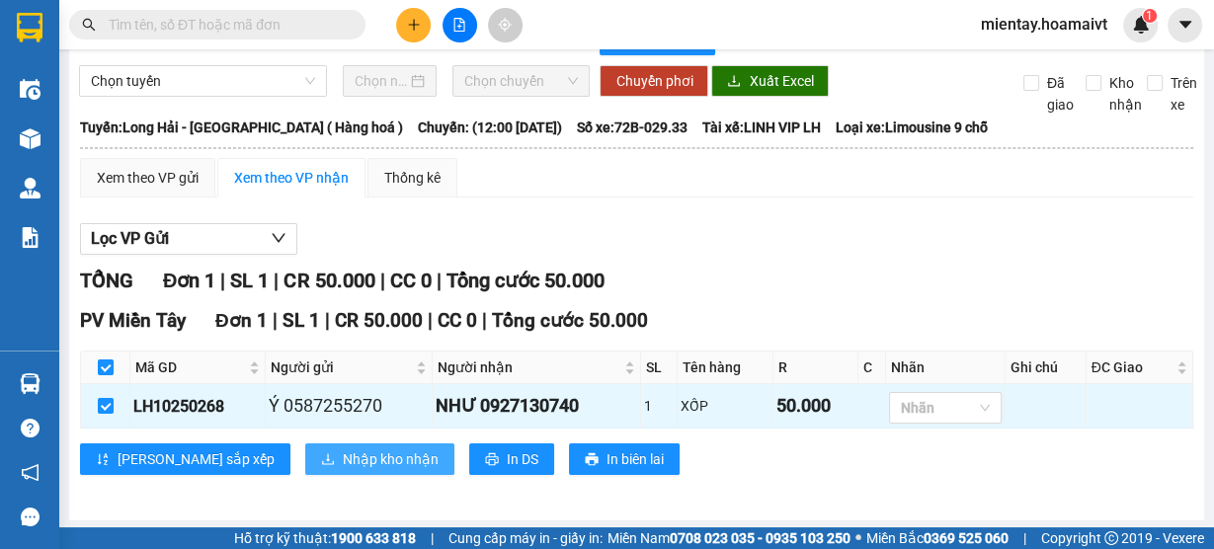
click at [343, 458] on span "Nhập kho nhận" at bounding box center [391, 460] width 96 height 22
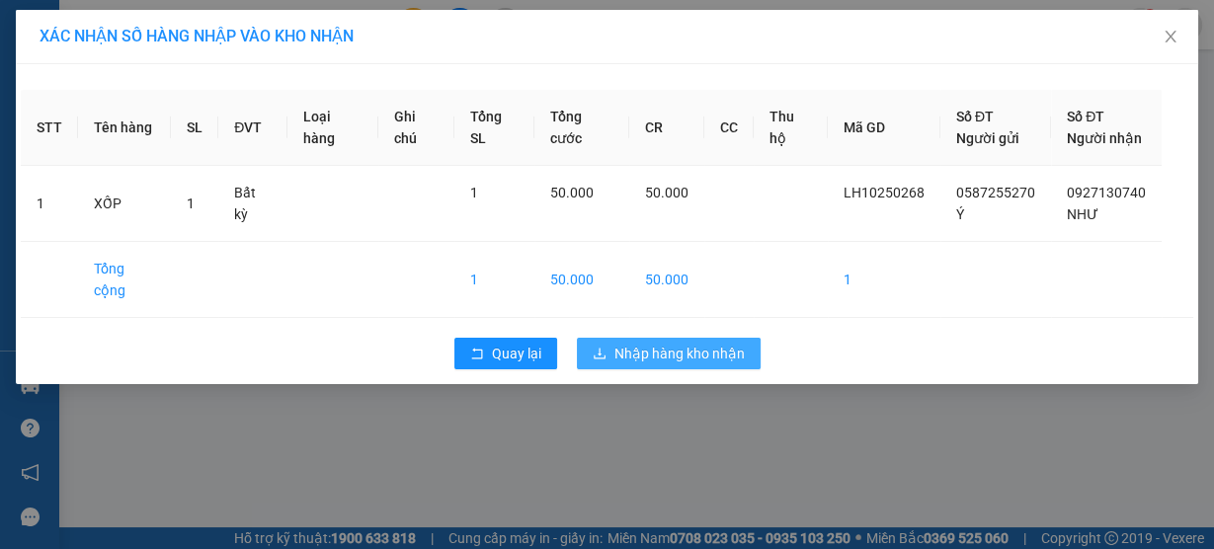
click at [659, 343] on span "Nhập hàng kho nhận" at bounding box center [680, 354] width 130 height 22
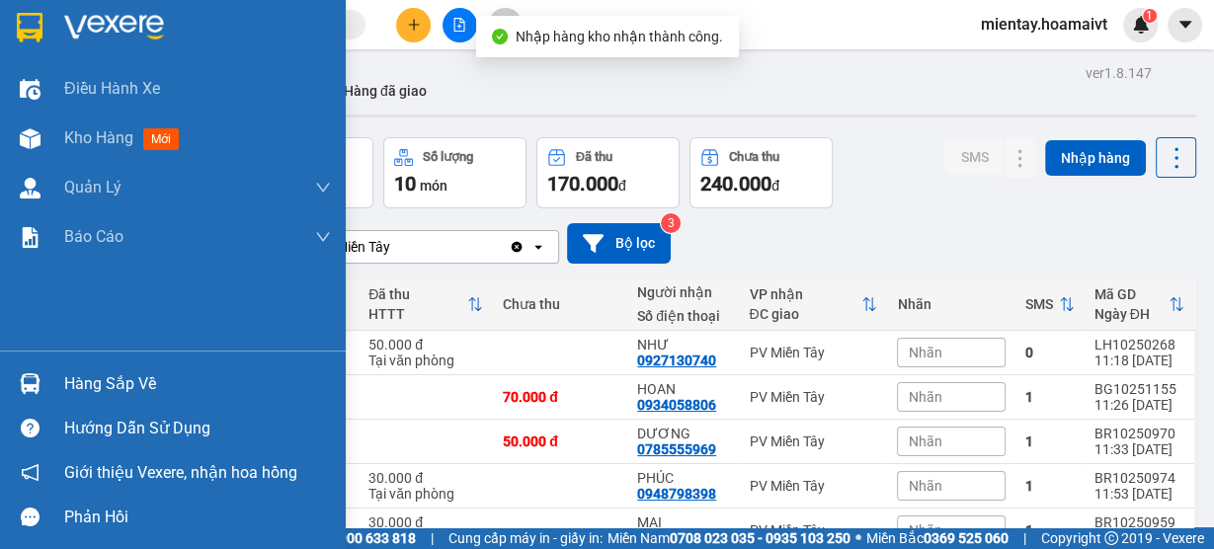
click at [111, 374] on div "Hàng sắp về" at bounding box center [197, 385] width 267 height 30
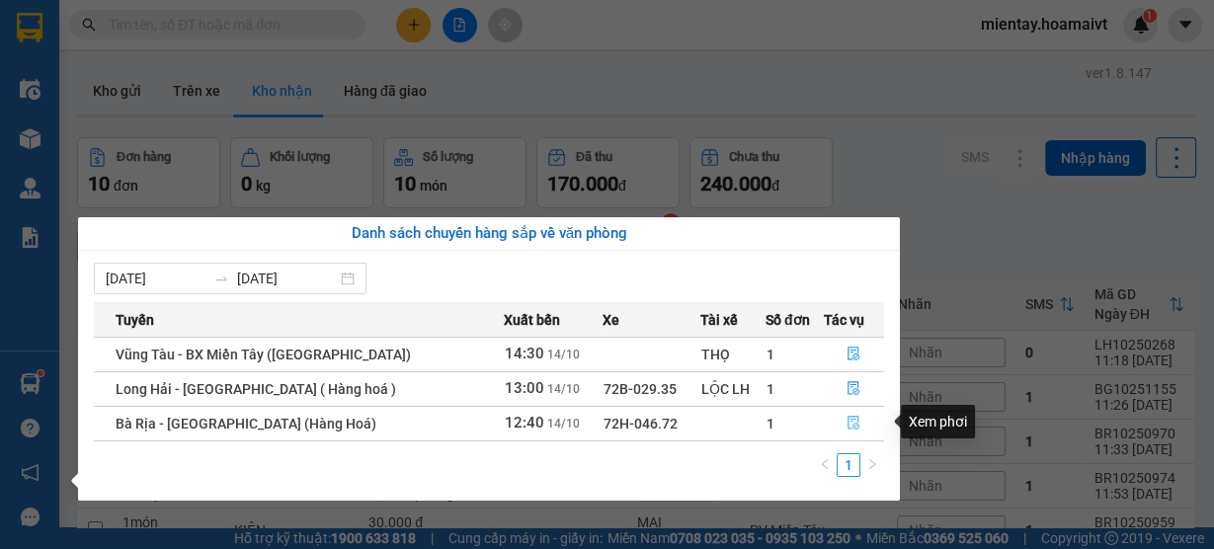
click at [855, 427] on icon "file-done" at bounding box center [855, 424] width 12 height 14
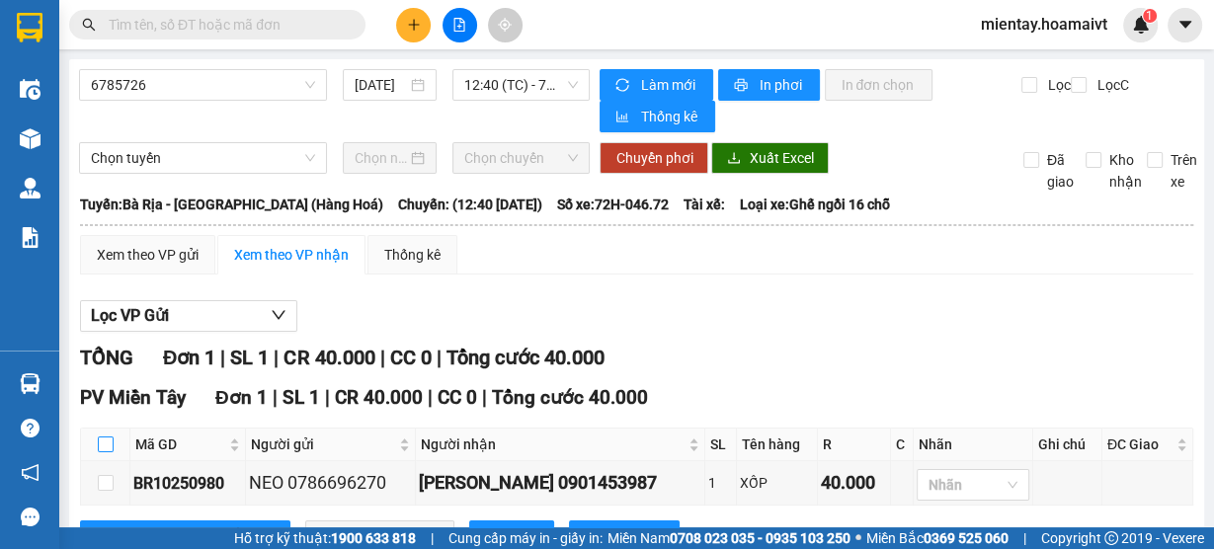
click at [103, 444] on input "checkbox" at bounding box center [106, 445] width 16 height 16
checkbox input "true"
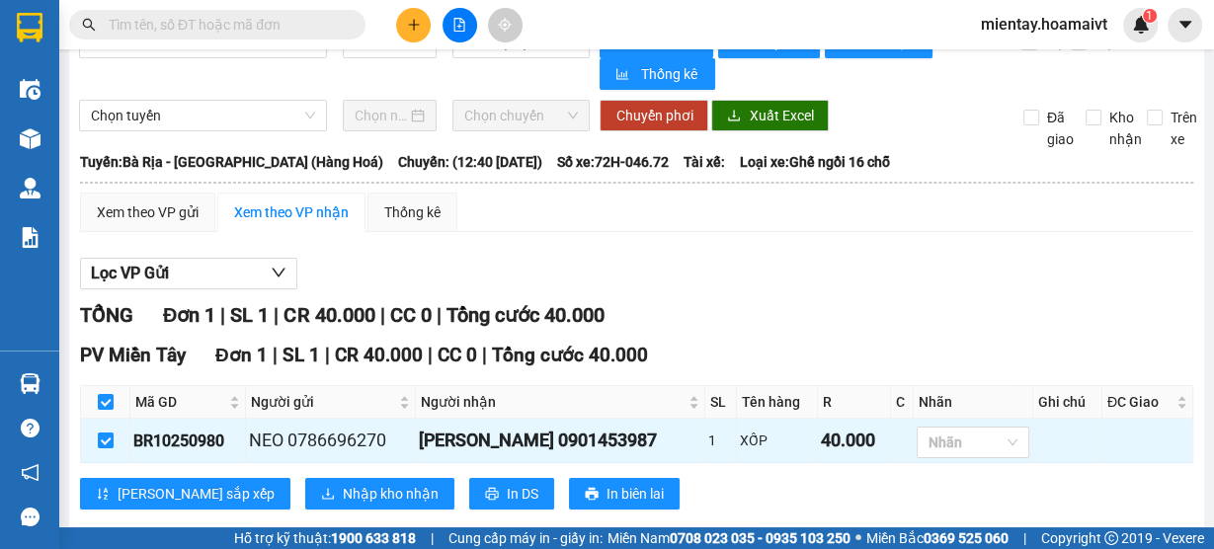
scroll to position [77, 0]
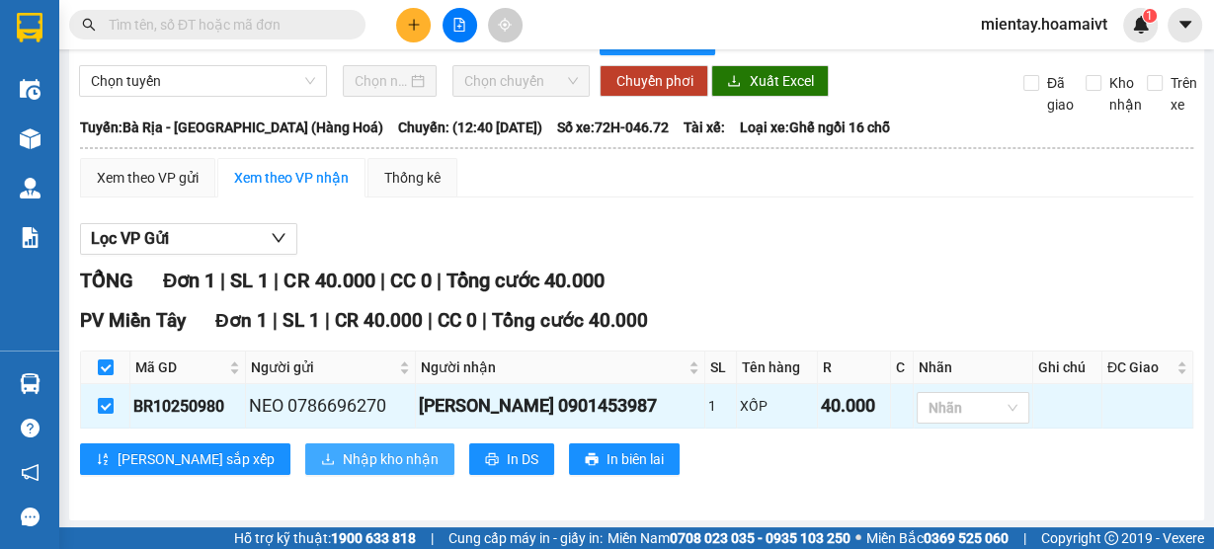
click at [343, 449] on span "Nhập kho nhận" at bounding box center [391, 460] width 96 height 22
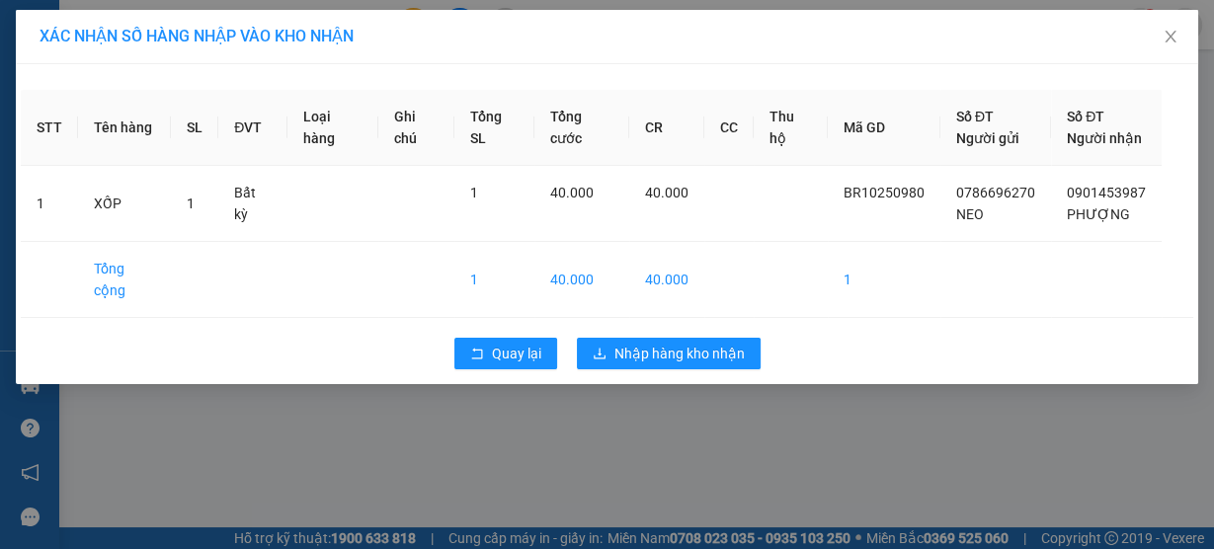
click at [670, 328] on div "Quay lại Nhập hàng kho nhận" at bounding box center [607, 353] width 1173 height 51
click at [661, 343] on span "Nhập hàng kho nhận" at bounding box center [680, 354] width 130 height 22
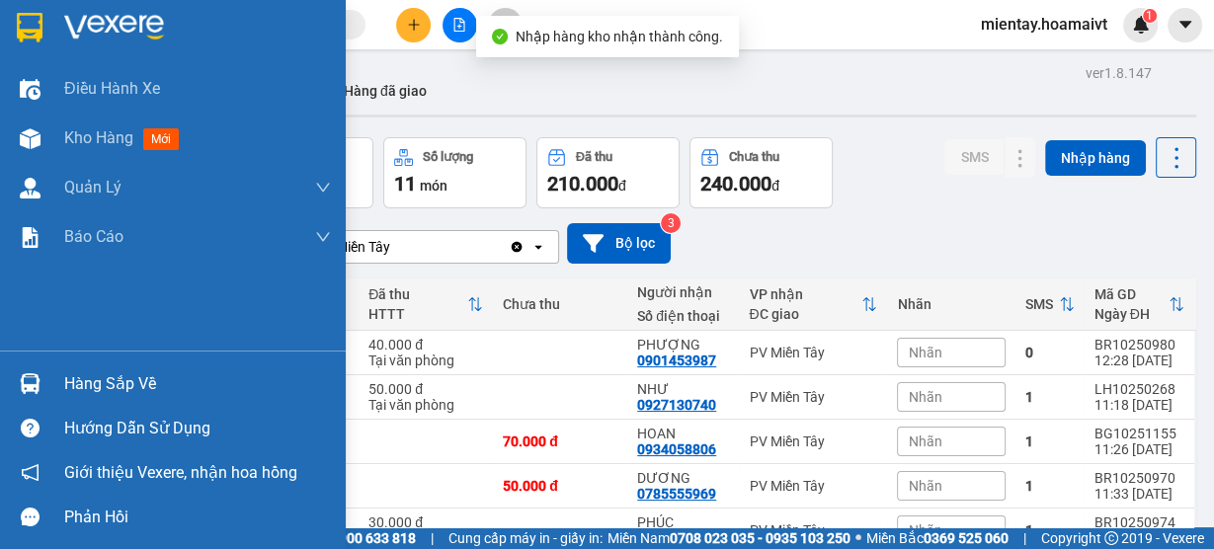
click at [84, 380] on div "Hàng sắp về" at bounding box center [197, 385] width 267 height 30
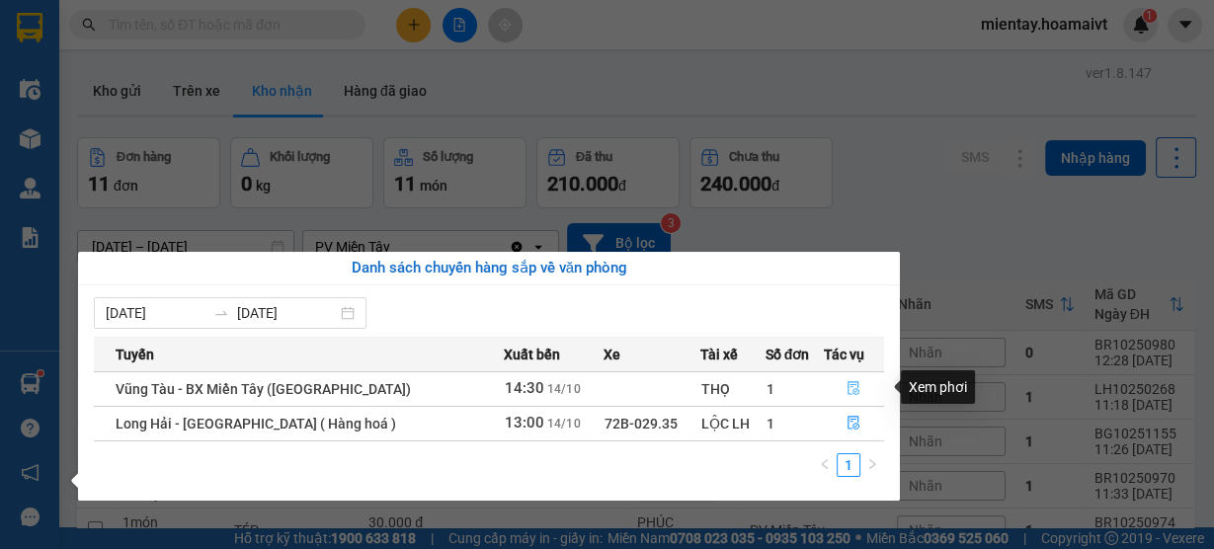
click at [849, 385] on icon "file-done" at bounding box center [854, 388] width 14 height 14
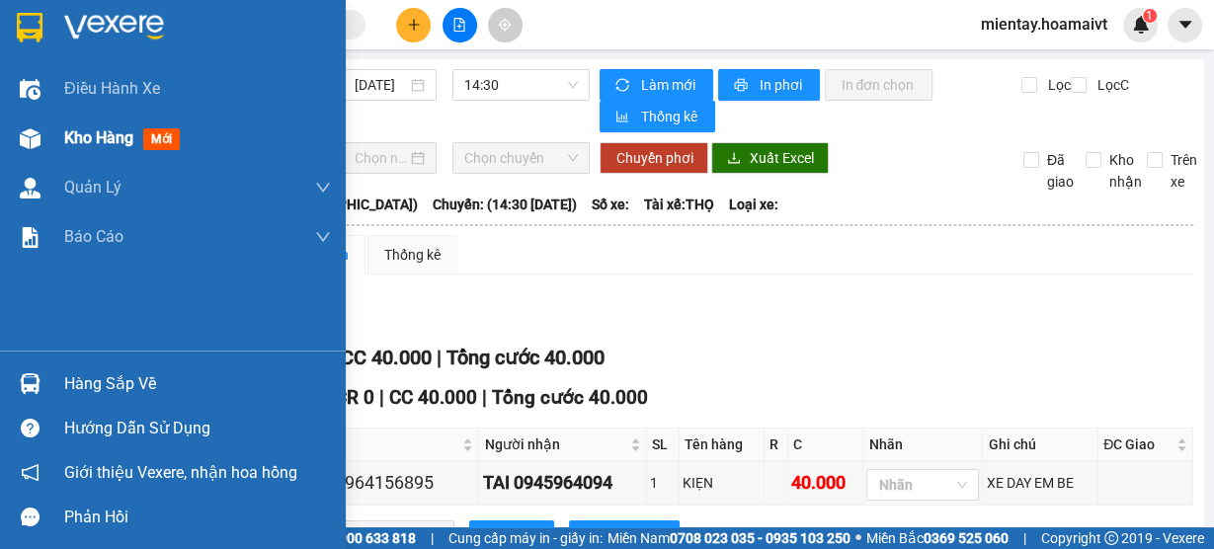
click at [89, 139] on span "Kho hàng" at bounding box center [98, 137] width 69 height 19
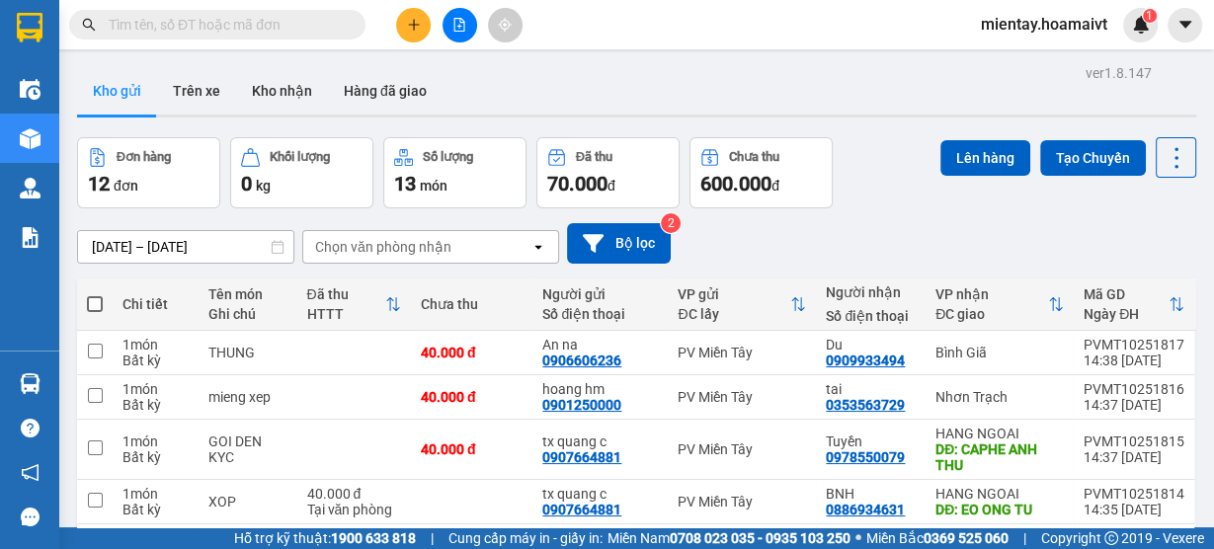
click at [377, 254] on div "Chọn văn phòng nhận" at bounding box center [383, 247] width 136 height 20
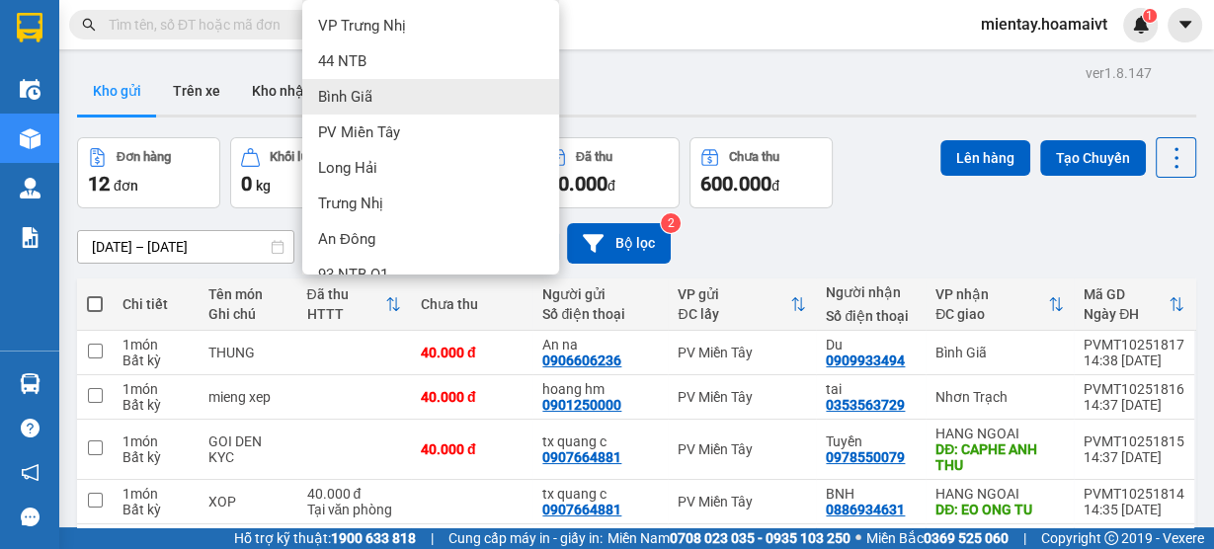
click at [390, 87] on div "Bình Giã" at bounding box center [430, 97] width 257 height 36
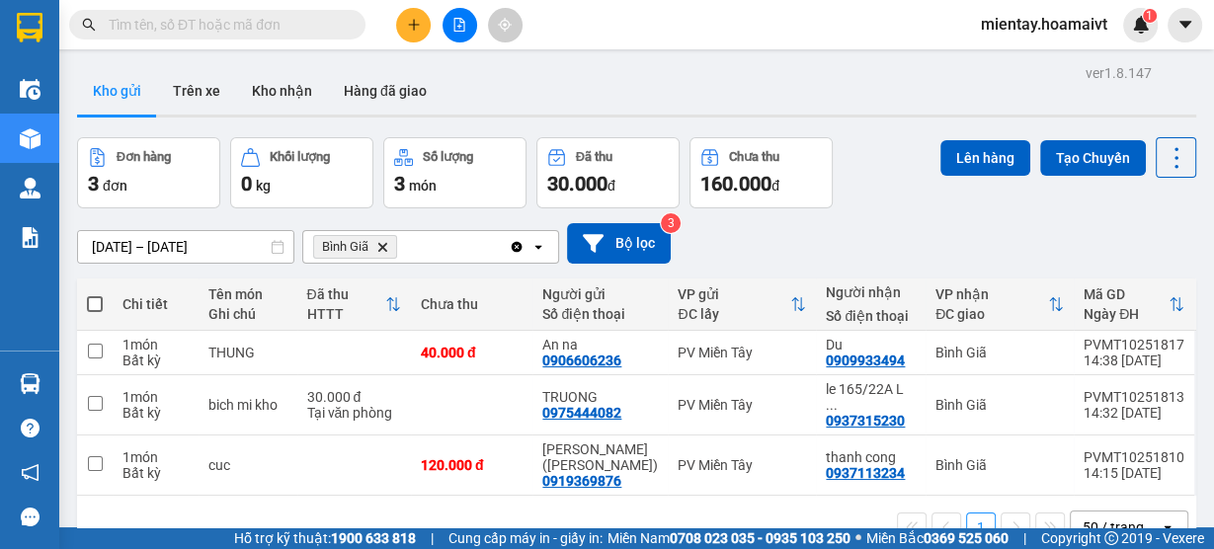
click at [94, 294] on label at bounding box center [95, 304] width 16 height 20
click at [95, 294] on input "checkbox" at bounding box center [95, 294] width 0 height 0
checkbox input "true"
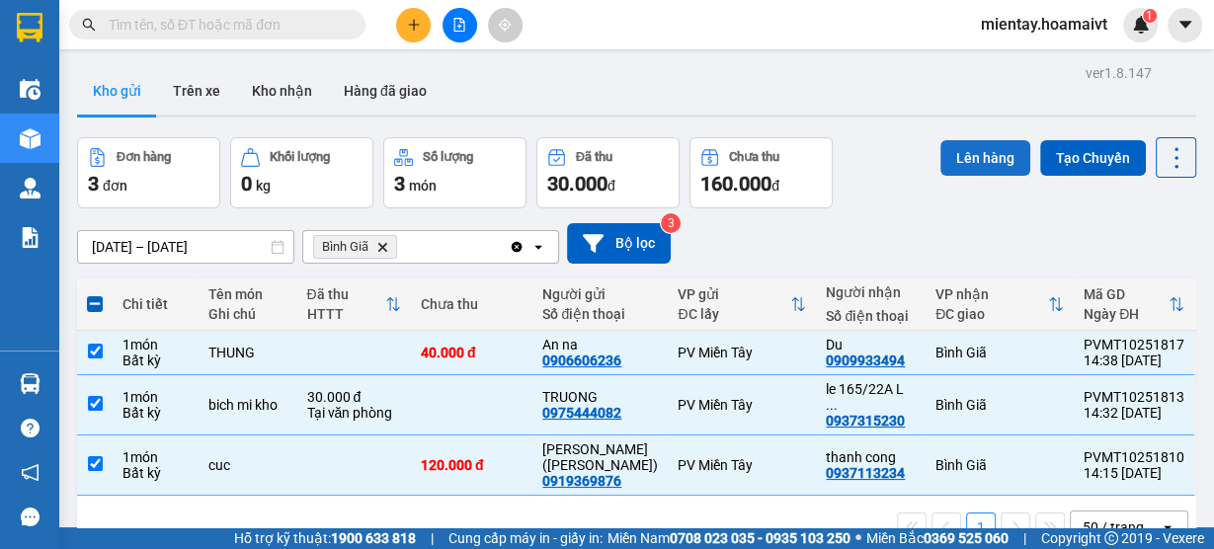
click at [967, 148] on button "Lên hàng" at bounding box center [986, 158] width 90 height 36
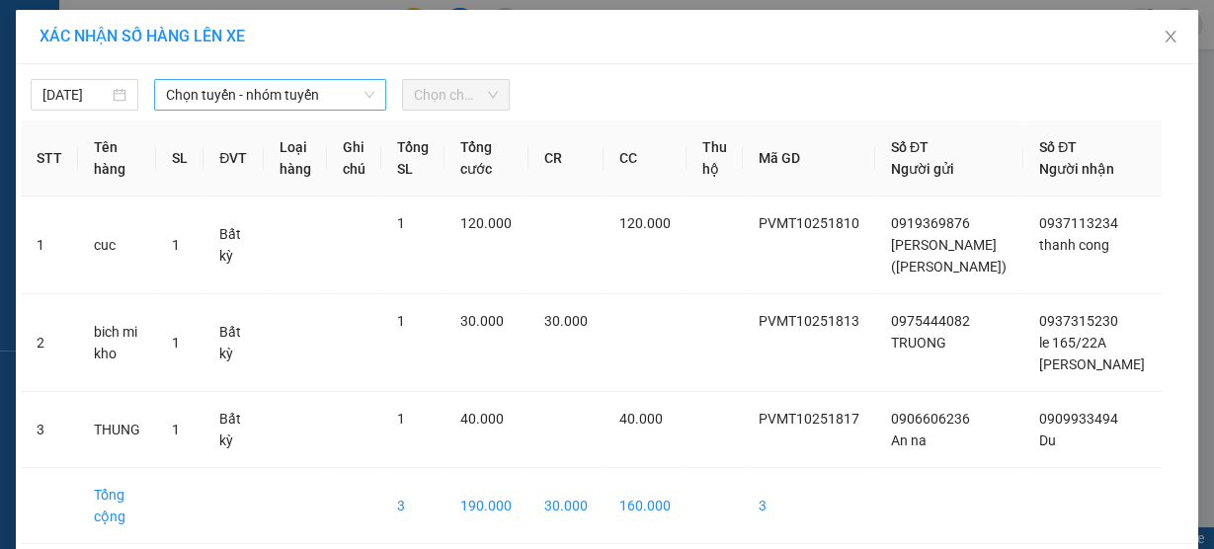
click at [284, 95] on span "Chọn tuyến - nhóm tuyến" at bounding box center [270, 95] width 208 height 30
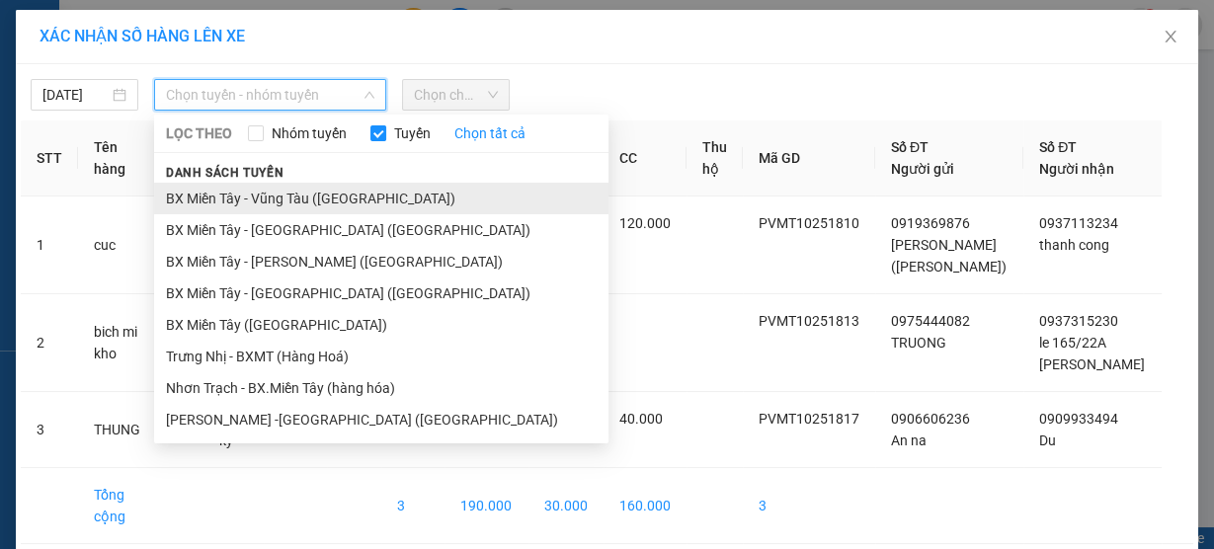
click at [291, 190] on li "BX Miền Tây - Vũng Tàu ([GEOGRAPHIC_DATA])" at bounding box center [381, 199] width 455 height 32
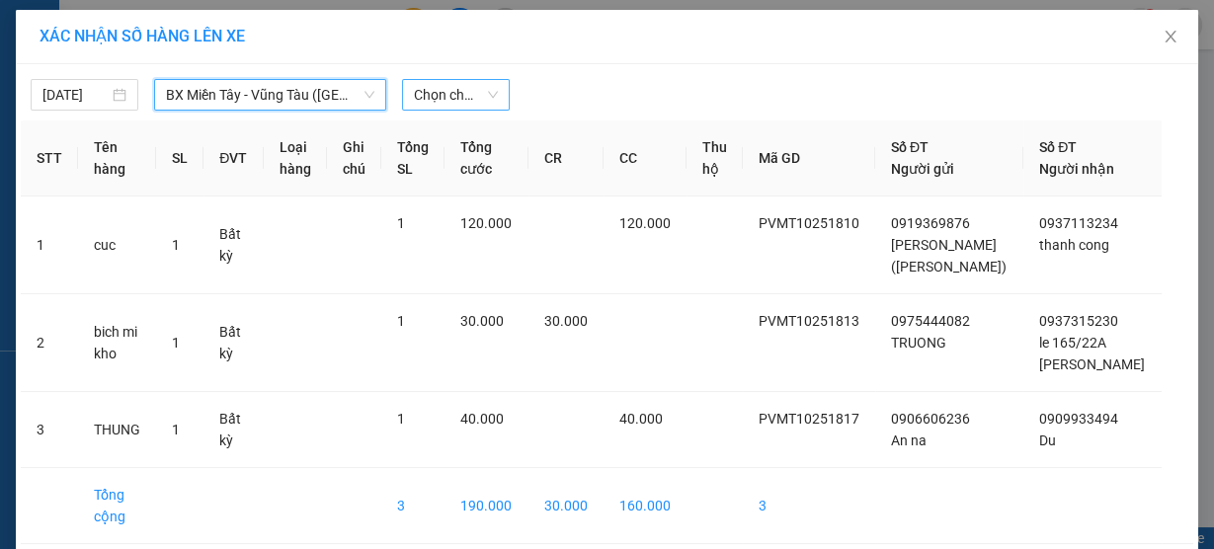
click at [441, 89] on span "Chọn chuyến" at bounding box center [456, 95] width 84 height 30
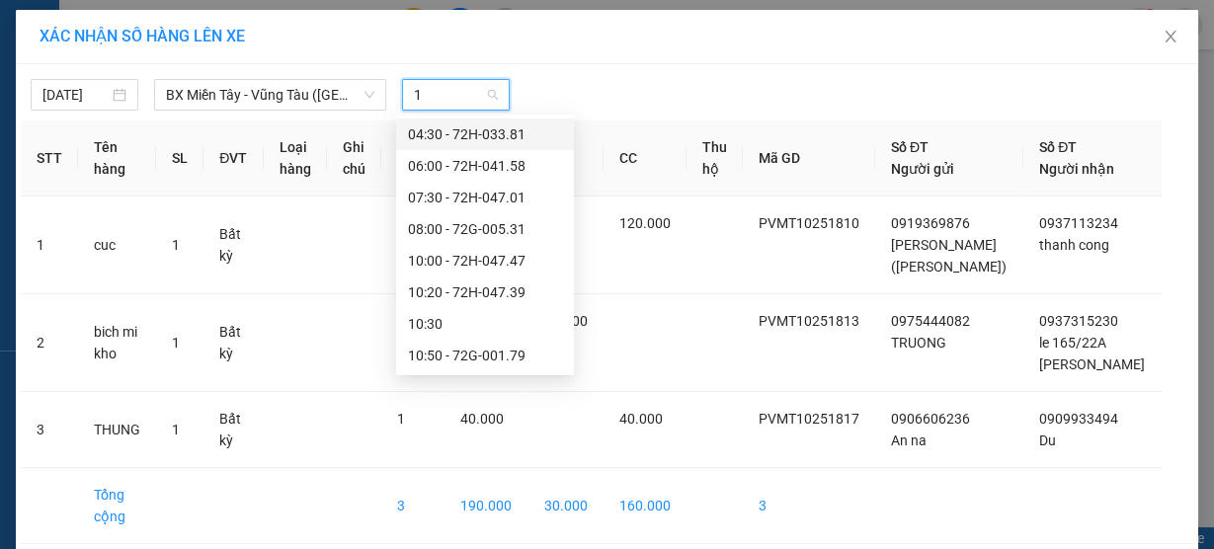
type input "15"
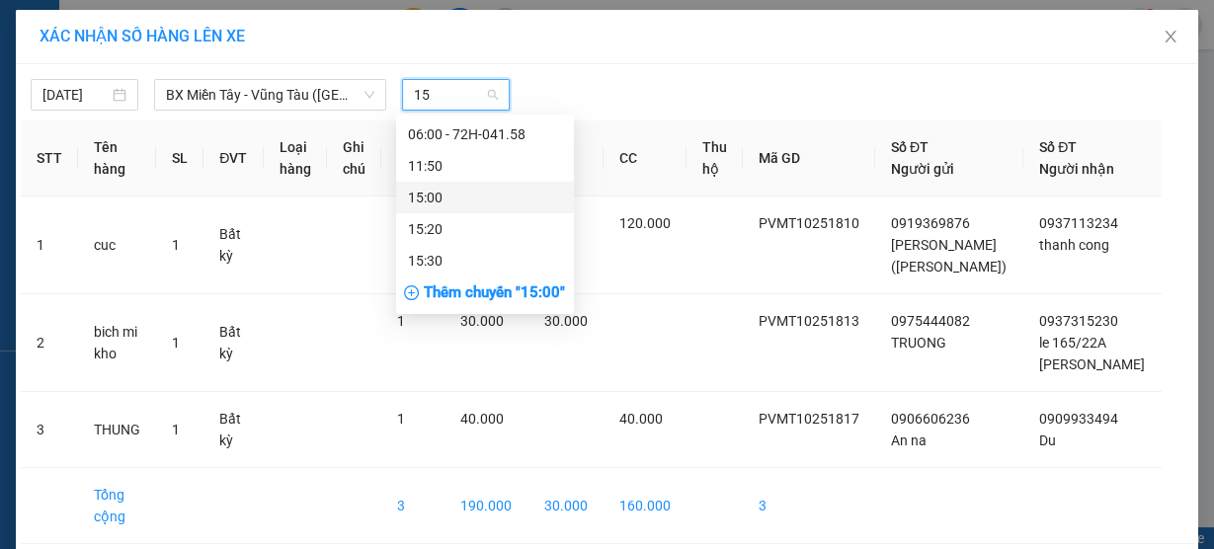
click at [434, 203] on div "15:00" at bounding box center [485, 198] width 154 height 22
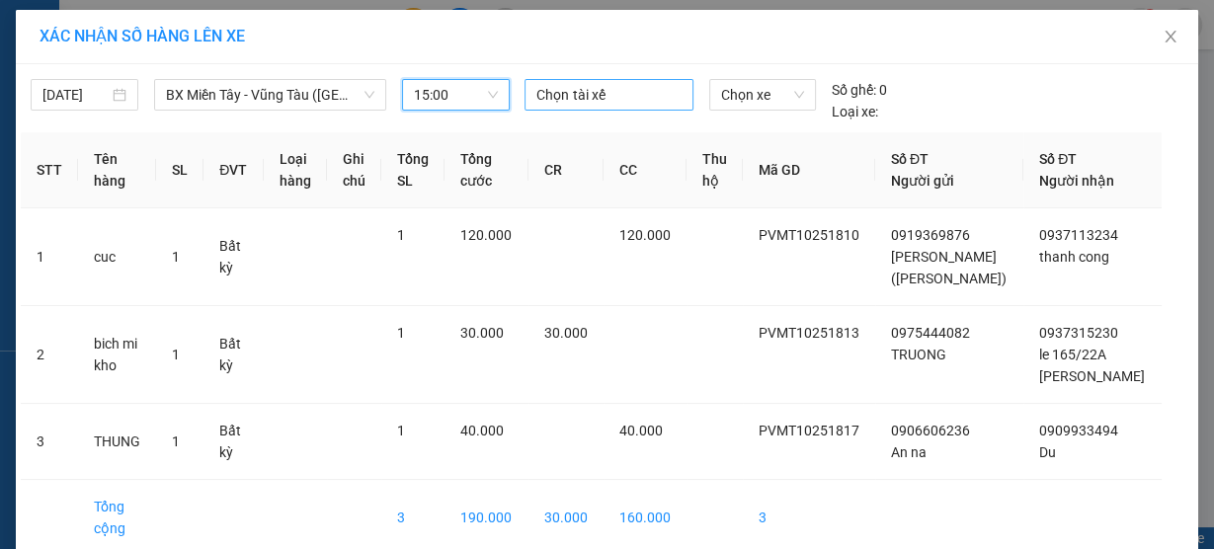
click at [579, 91] on div at bounding box center [609, 95] width 158 height 24
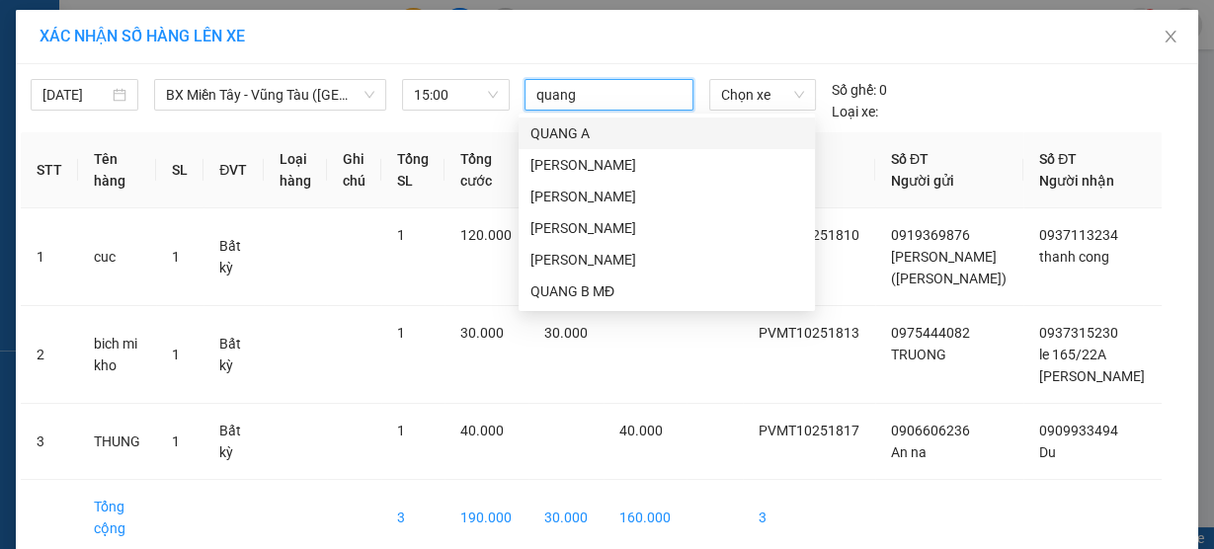
type input "quang"
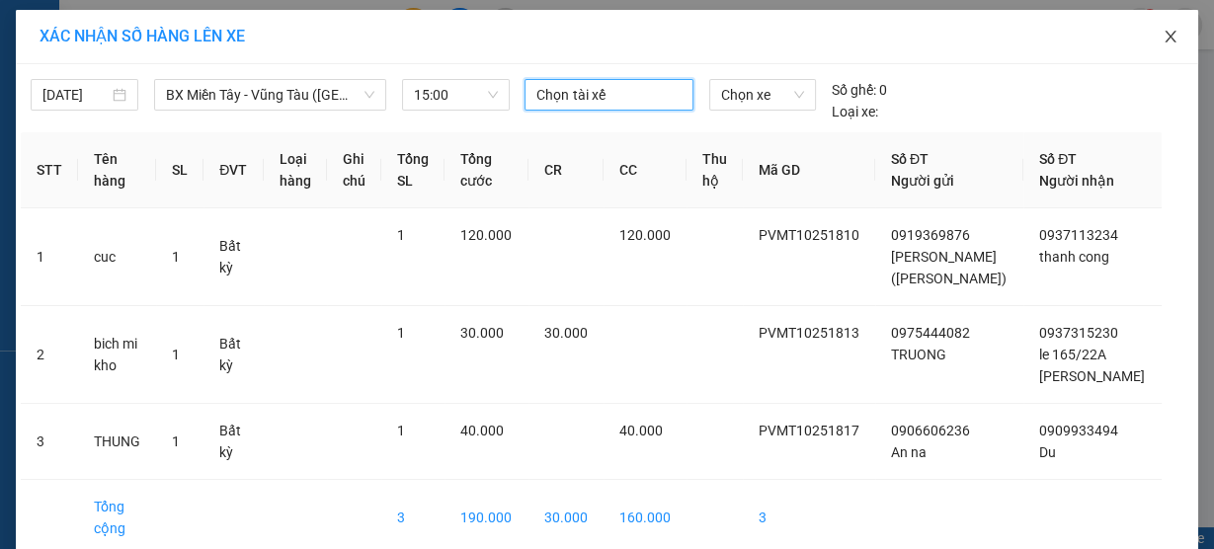
click at [1163, 35] on icon "close" at bounding box center [1171, 37] width 16 height 16
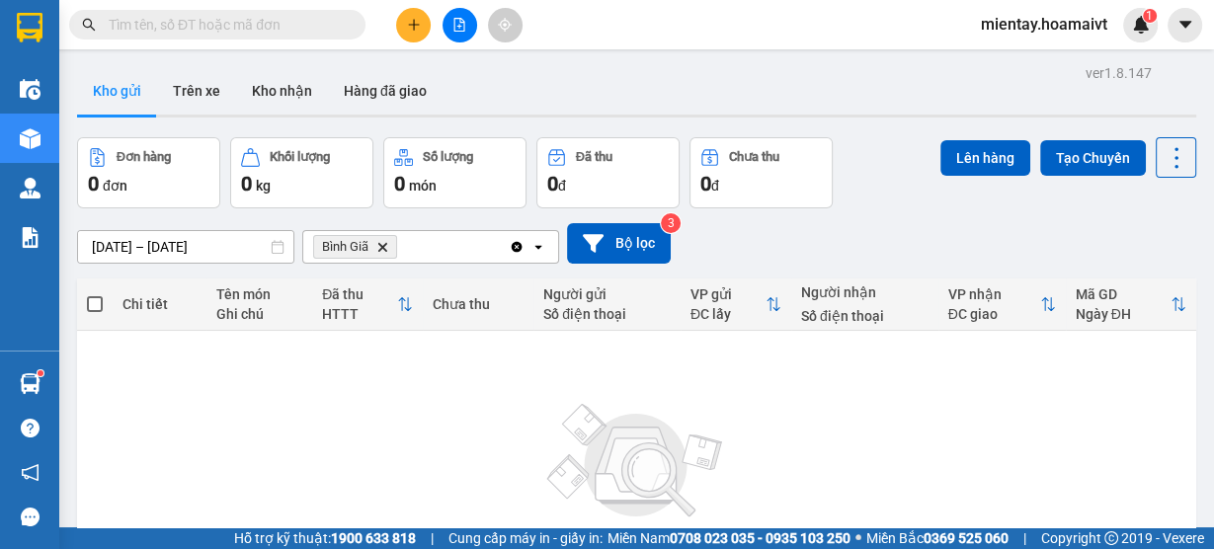
click at [381, 258] on span "Bình Giã Delete" at bounding box center [355, 247] width 84 height 24
click at [381, 241] on icon "Delete" at bounding box center [382, 247] width 12 height 12
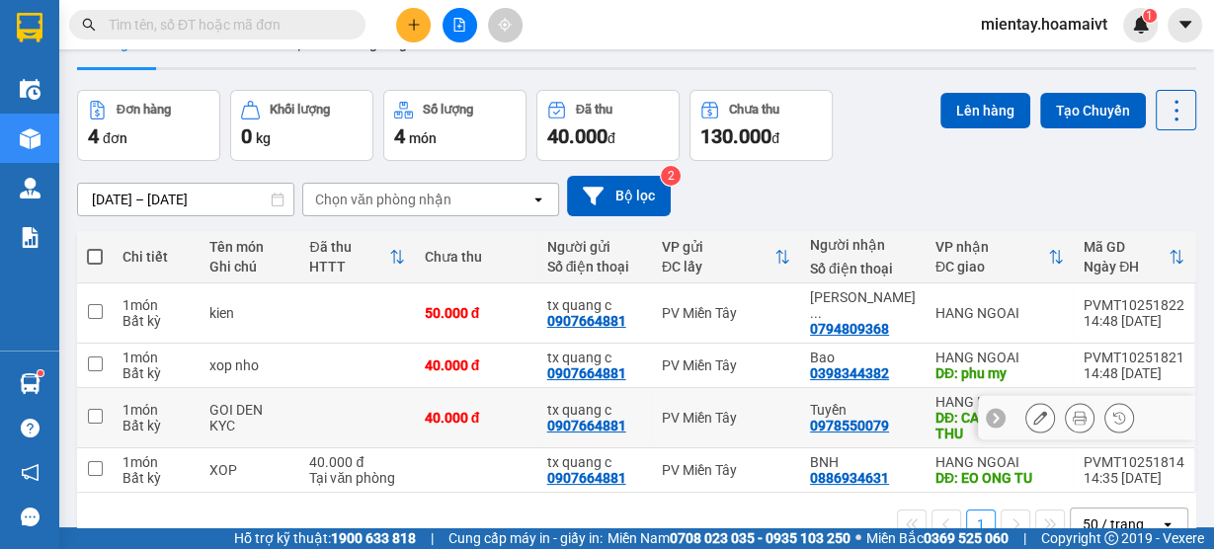
scroll to position [90, 0]
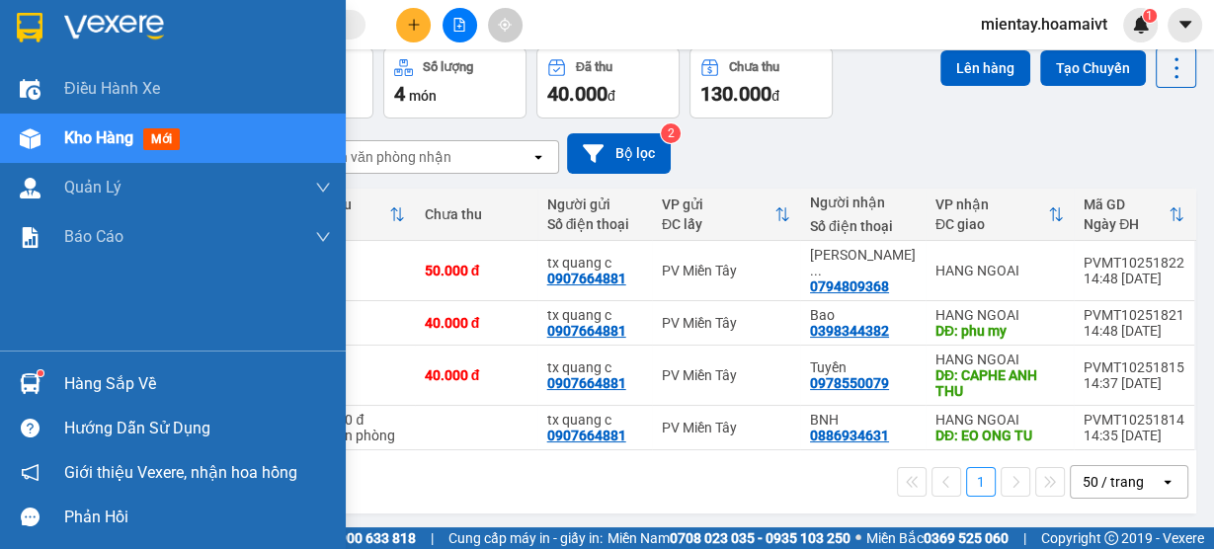
click at [119, 385] on div "Hàng sắp về" at bounding box center [197, 385] width 267 height 30
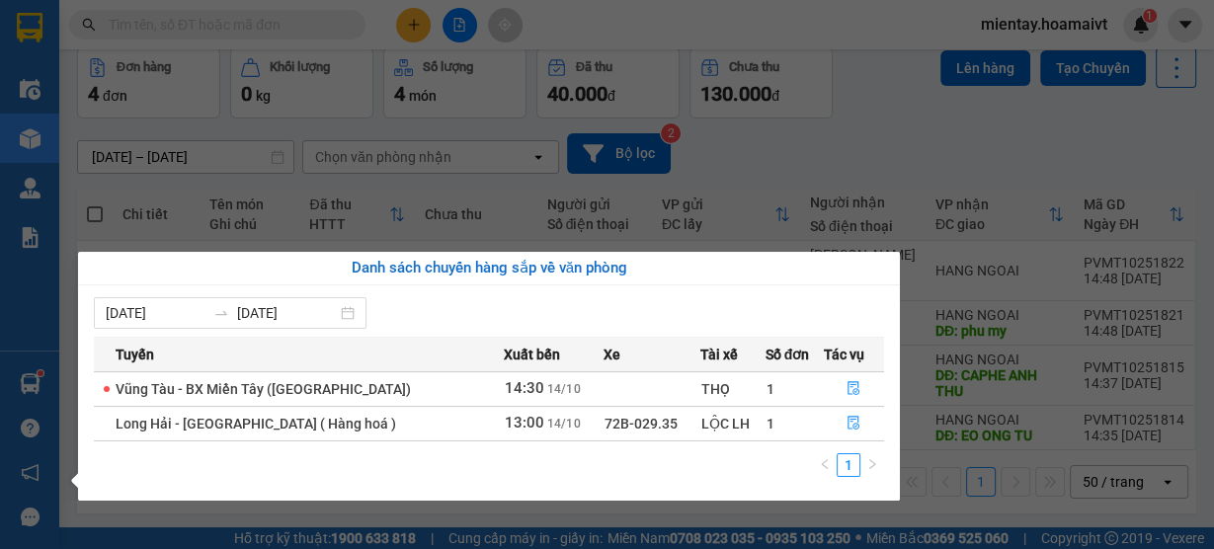
click at [731, 123] on section "Kết quả [PERSON_NAME] ( 1 ) Bộ lọc Gửi 3 ngày gần nhất Mã ĐH Trạng thái Món hàn…" at bounding box center [607, 274] width 1214 height 549
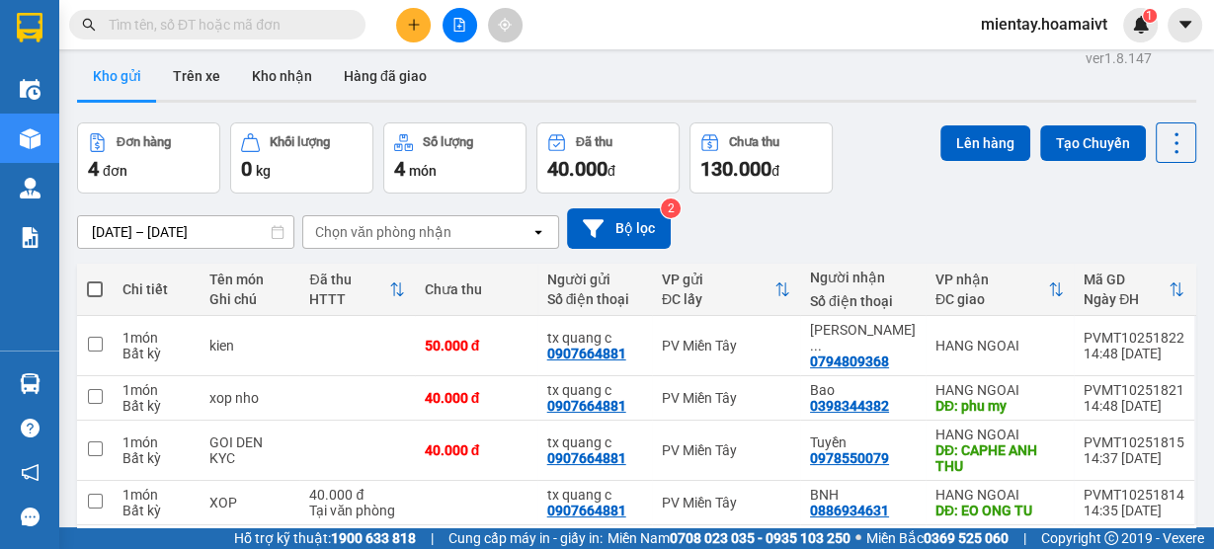
scroll to position [0, 0]
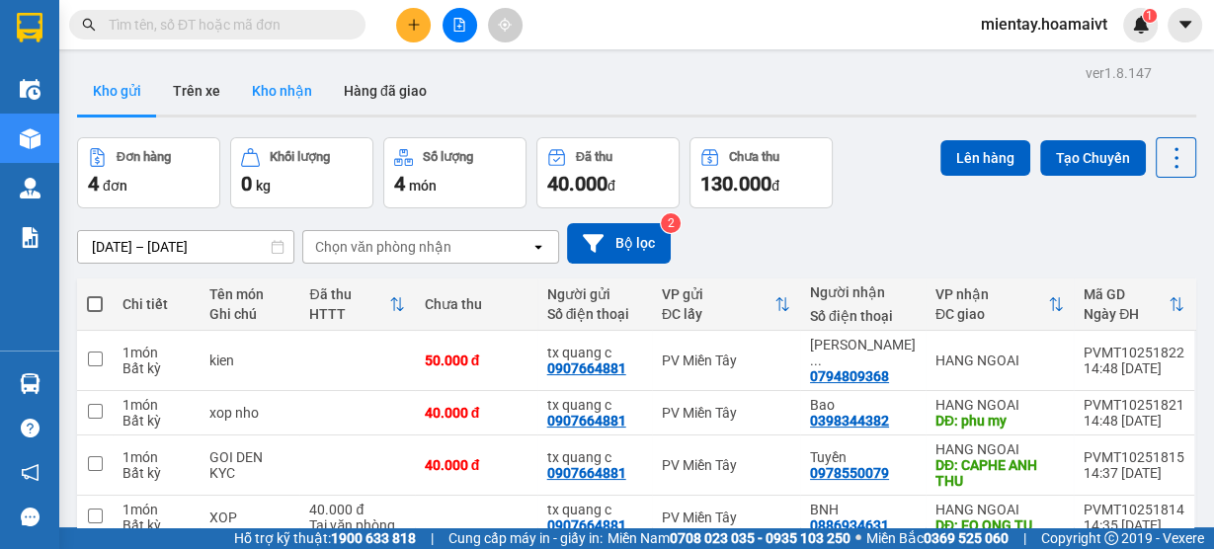
click at [272, 98] on button "Kho nhận" at bounding box center [282, 90] width 92 height 47
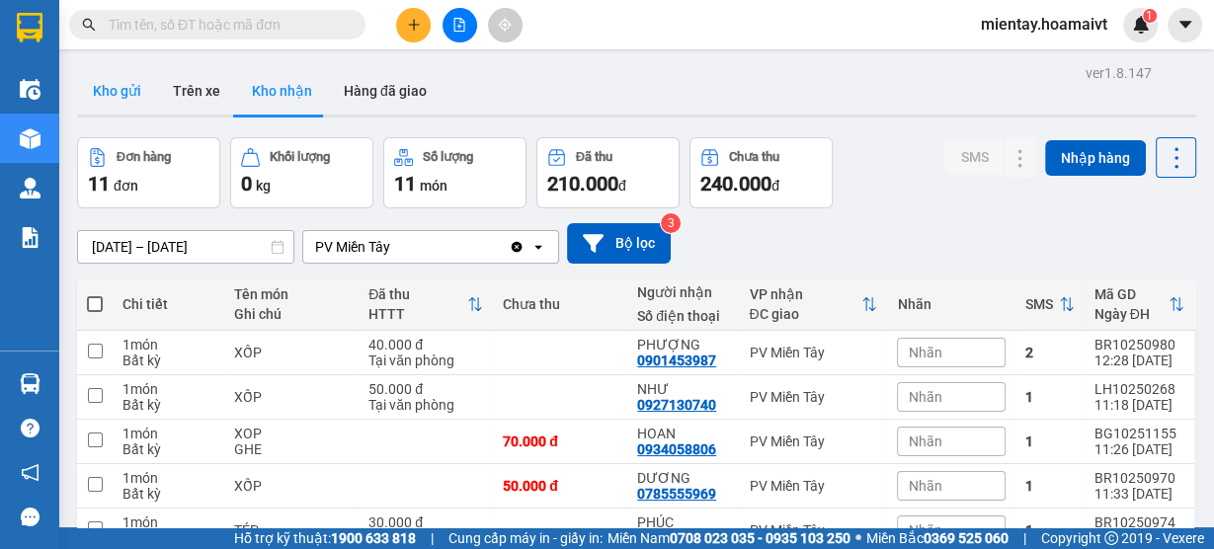
click at [114, 96] on button "Kho gửi" at bounding box center [117, 90] width 80 height 47
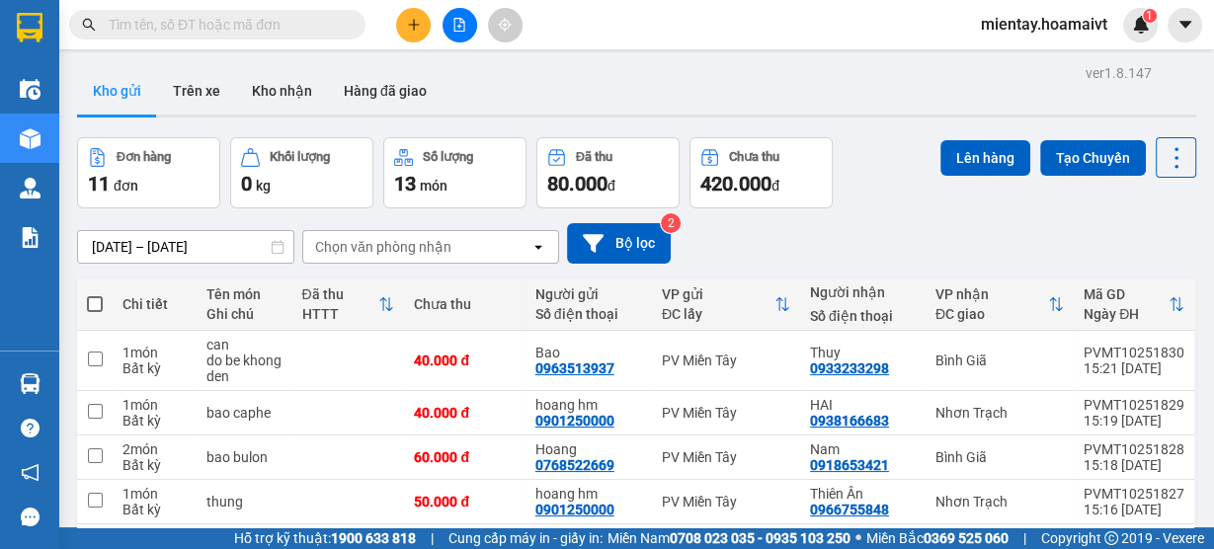
scroll to position [79, 0]
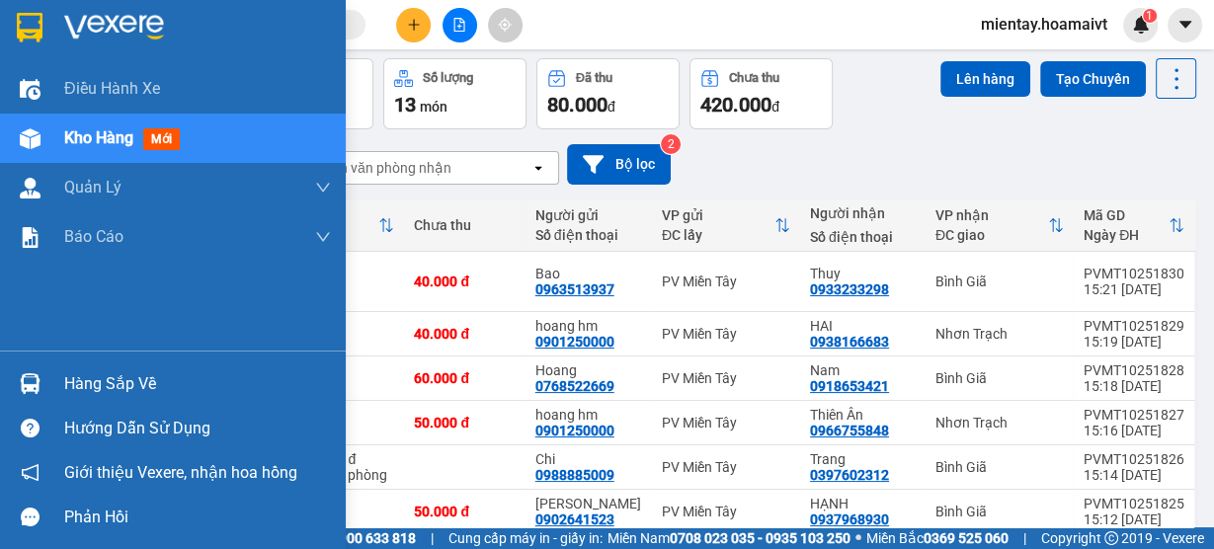
click at [95, 382] on div "Hàng sắp về" at bounding box center [197, 385] width 267 height 30
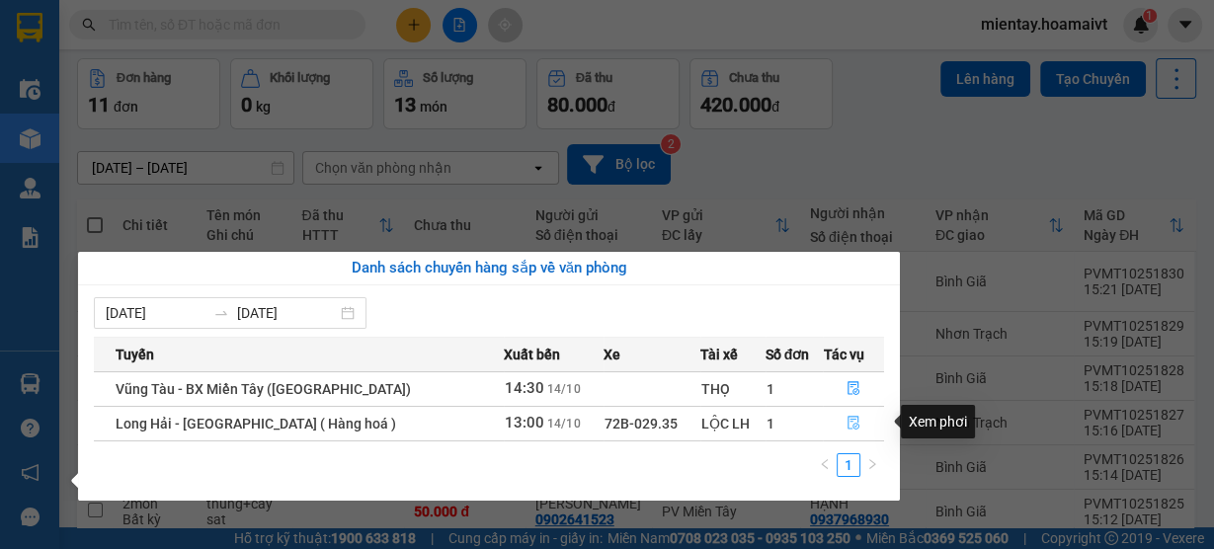
click at [858, 421] on button "button" at bounding box center [853, 424] width 59 height 32
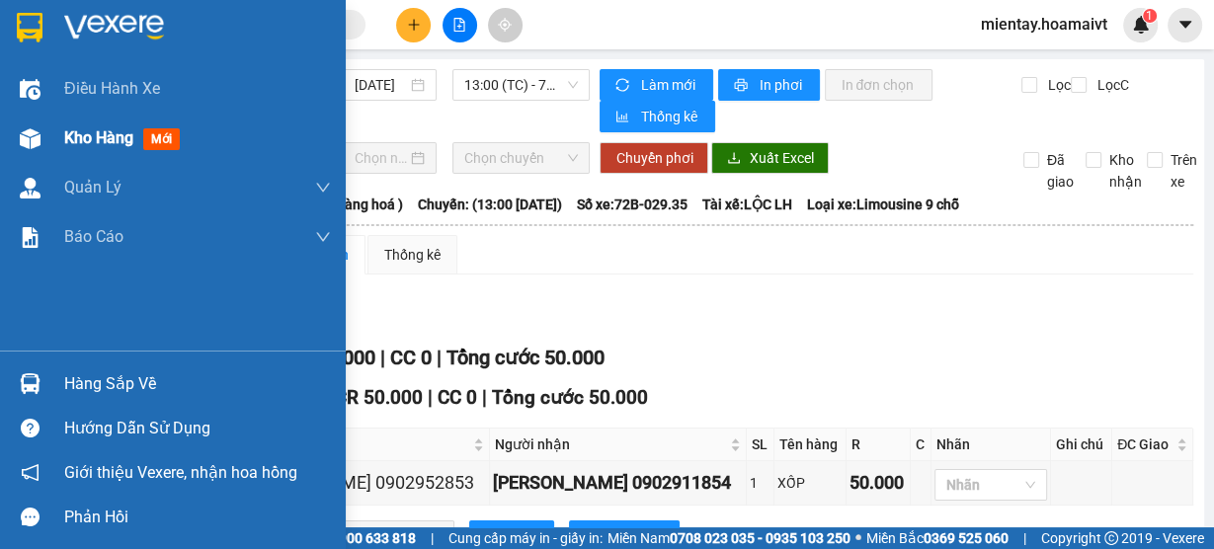
click at [125, 141] on span "Kho hàng" at bounding box center [98, 137] width 69 height 19
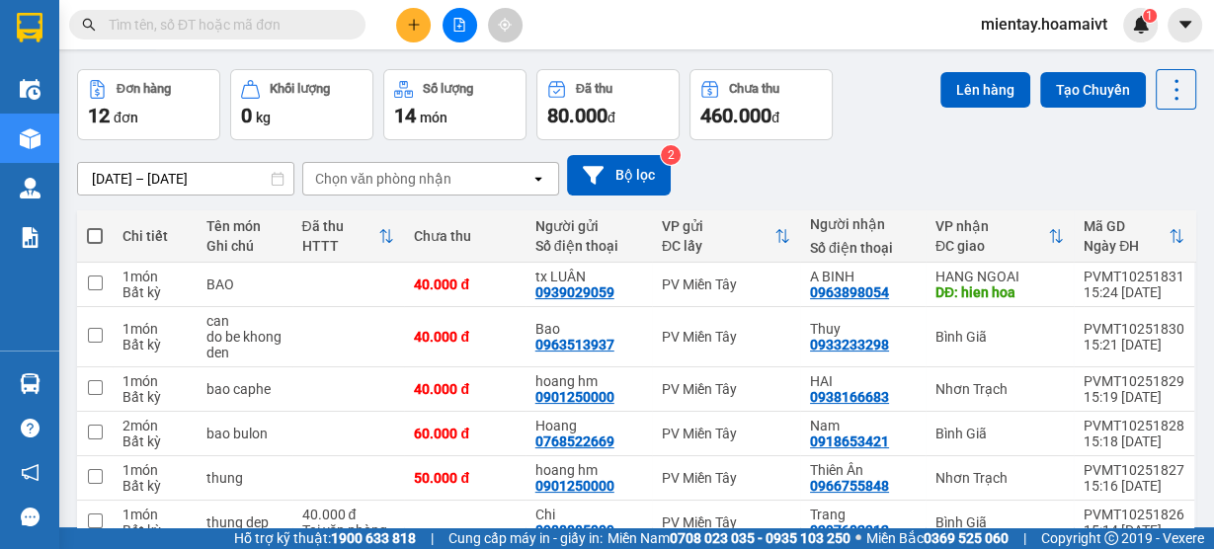
scroll to position [158, 0]
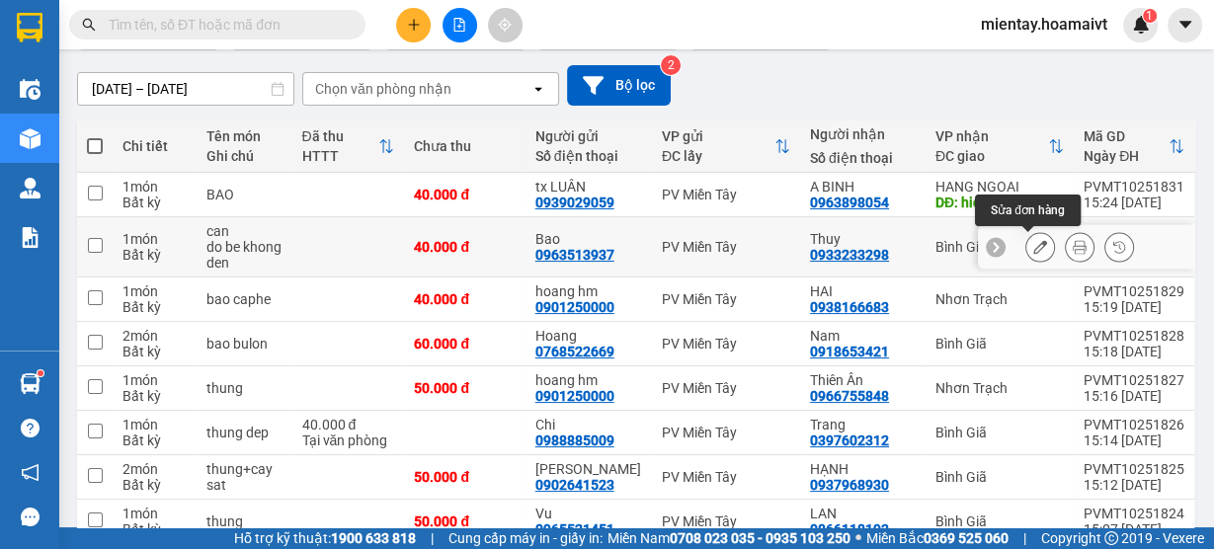
click at [1027, 247] on button at bounding box center [1041, 247] width 28 height 35
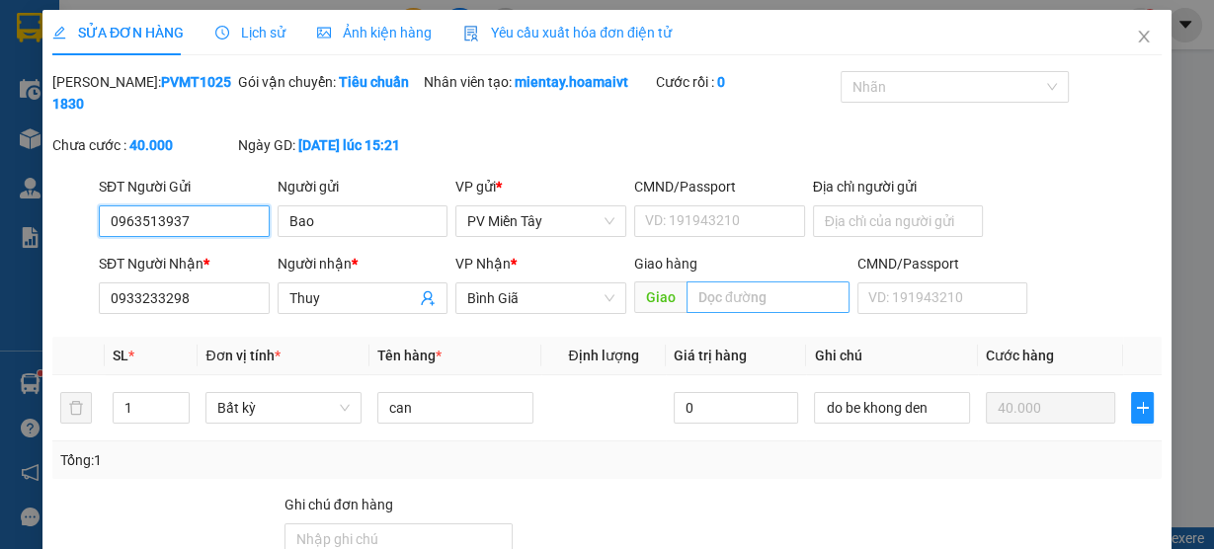
type input "0963513937"
type input "Bao"
type input "0933233298"
type input "Thuy"
type input "40.000"
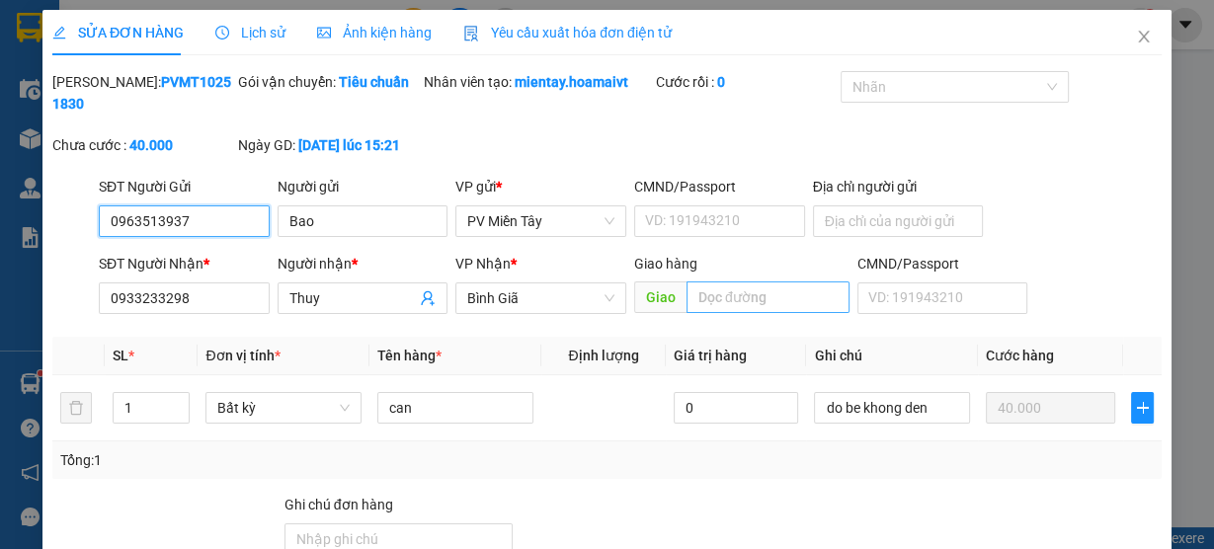
type input "40.000"
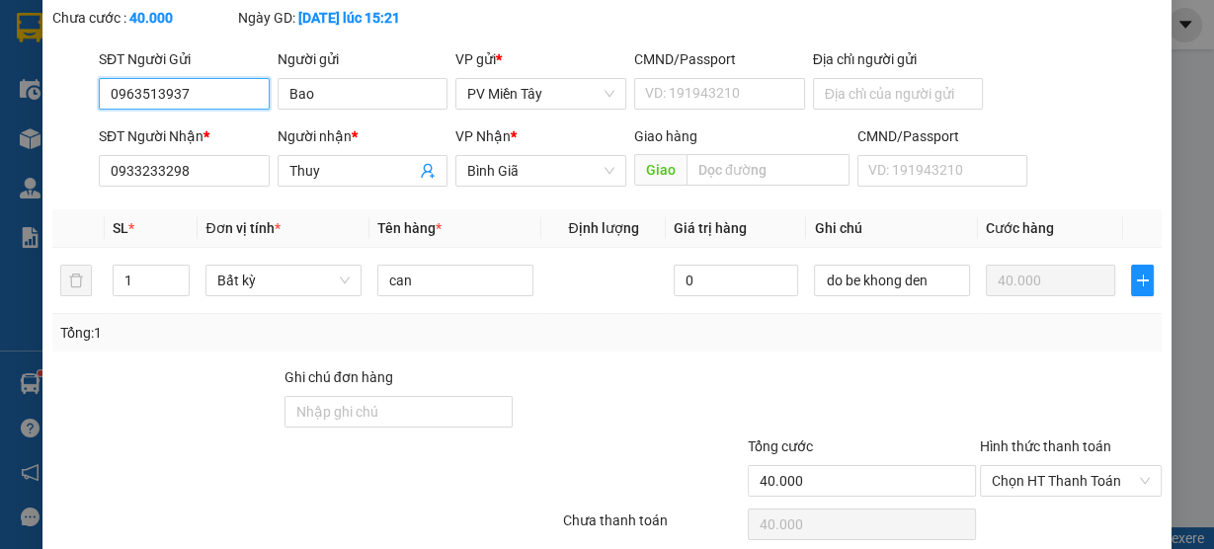
scroll to position [206, 0]
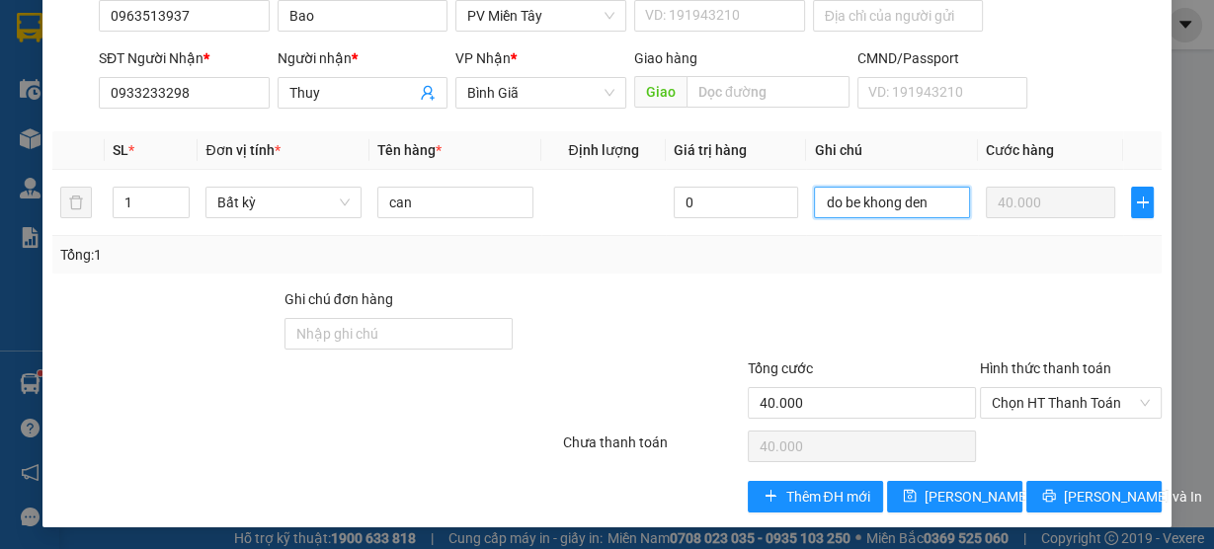
drag, startPoint x: 929, startPoint y: 196, endPoint x: 750, endPoint y: 234, distance: 183.0
click at [750, 234] on div "SL * Đơn vị tính * Tên hàng * Định lượng Giá trị hàng Ghi chú Cước hàng 1 Bất k…" at bounding box center [607, 202] width 1110 height 142
type input "H"
type input "HANG BOC MUI, KO GUI DUOC. DA BAO RA LAY LAI"
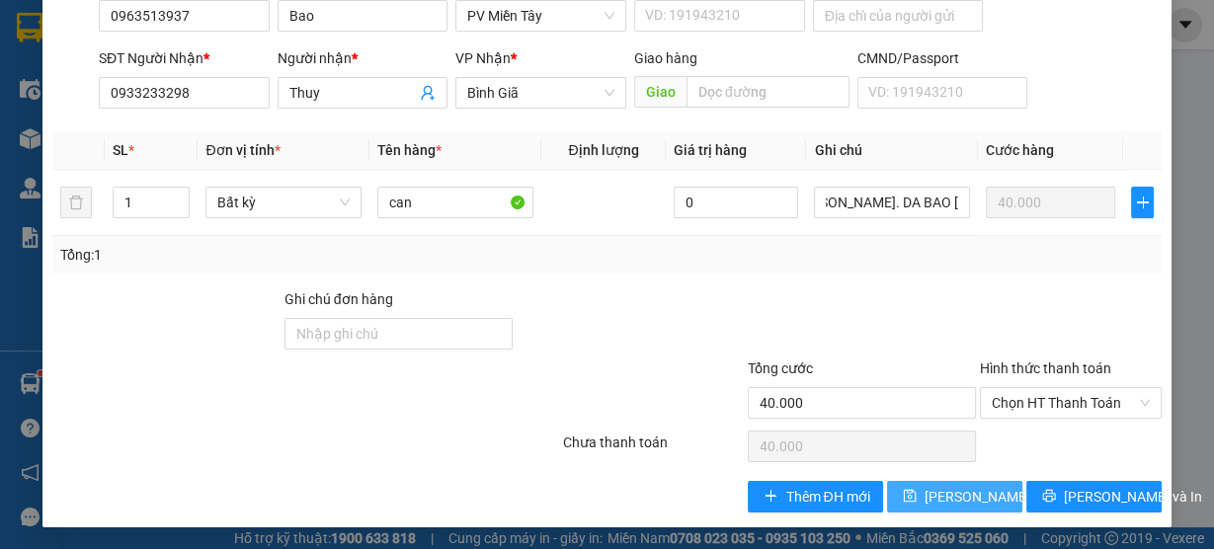
click at [985, 490] on span "Lưu thay đổi" at bounding box center [988, 497] width 127 height 22
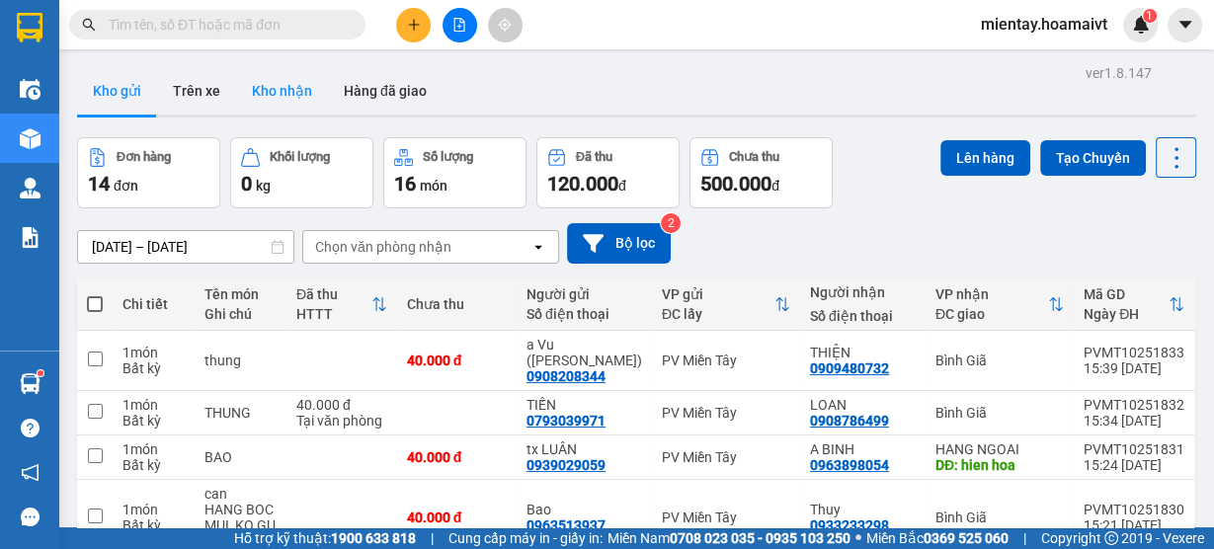
click at [312, 94] on button "Kho nhận" at bounding box center [282, 90] width 92 height 47
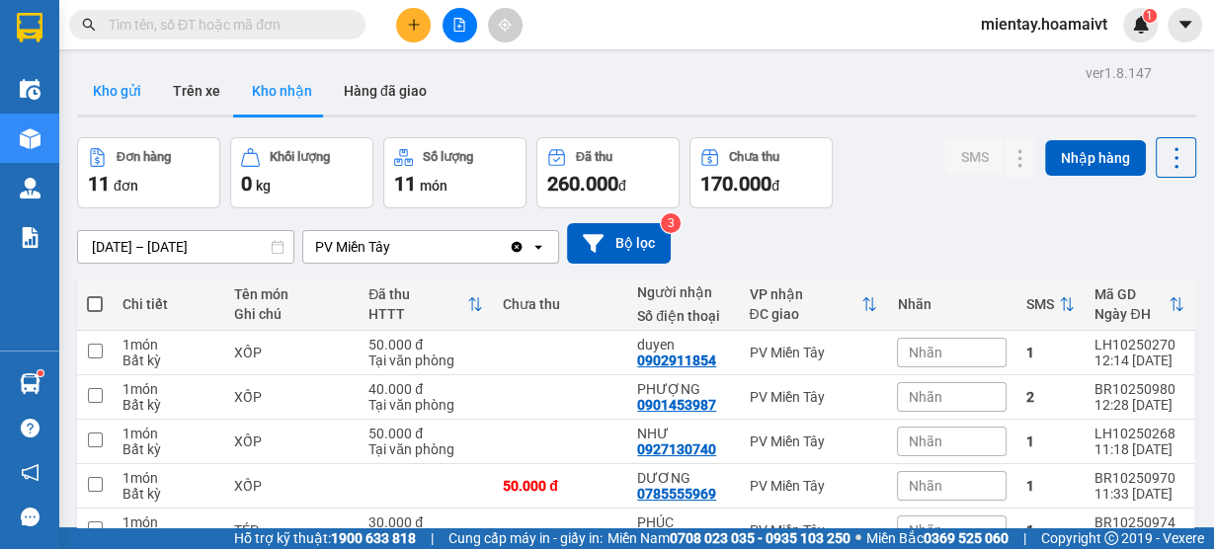
click at [122, 103] on button "Kho gửi" at bounding box center [117, 90] width 80 height 47
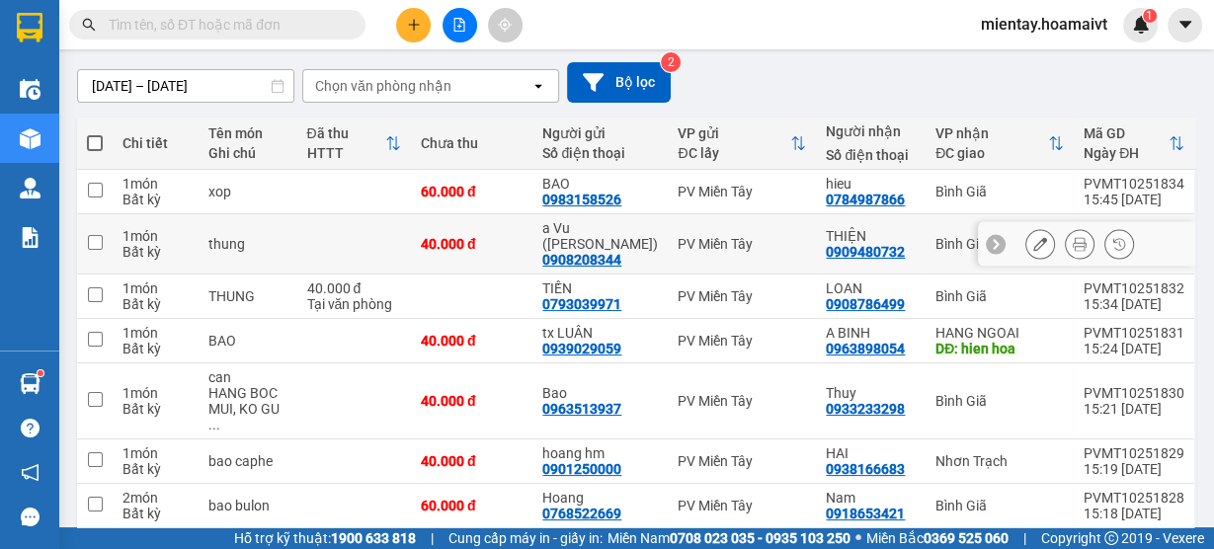
scroll to position [106, 0]
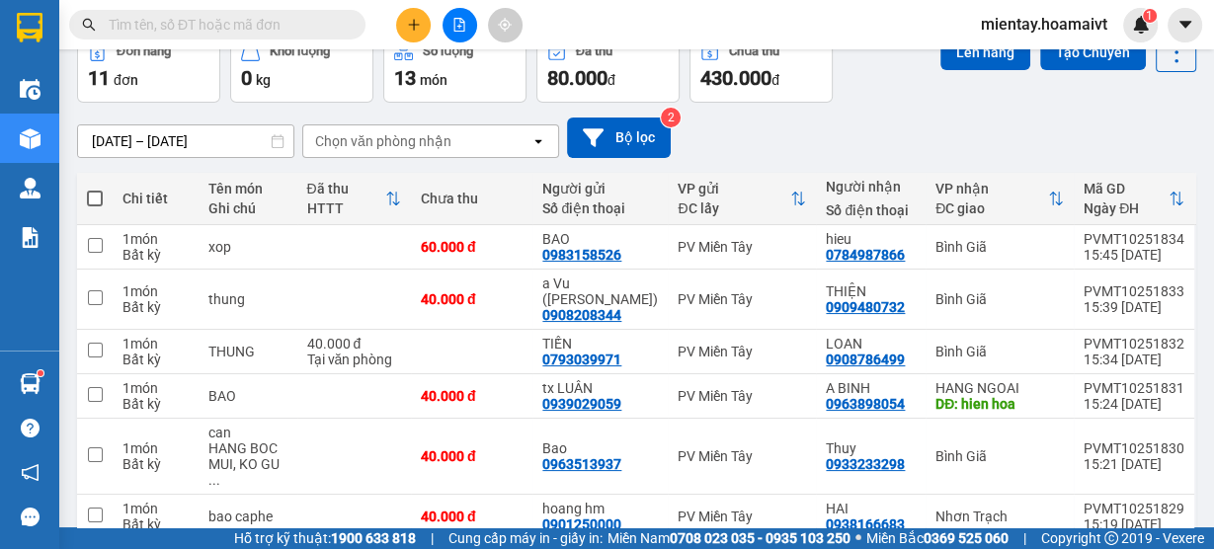
click at [398, 119] on div "13/10/2025 – 14/10/2025 Press the down arrow key to interact with the calendar …" at bounding box center [637, 138] width 1120 height 41
click at [392, 143] on div "Chọn văn phòng nhận" at bounding box center [383, 141] width 136 height 20
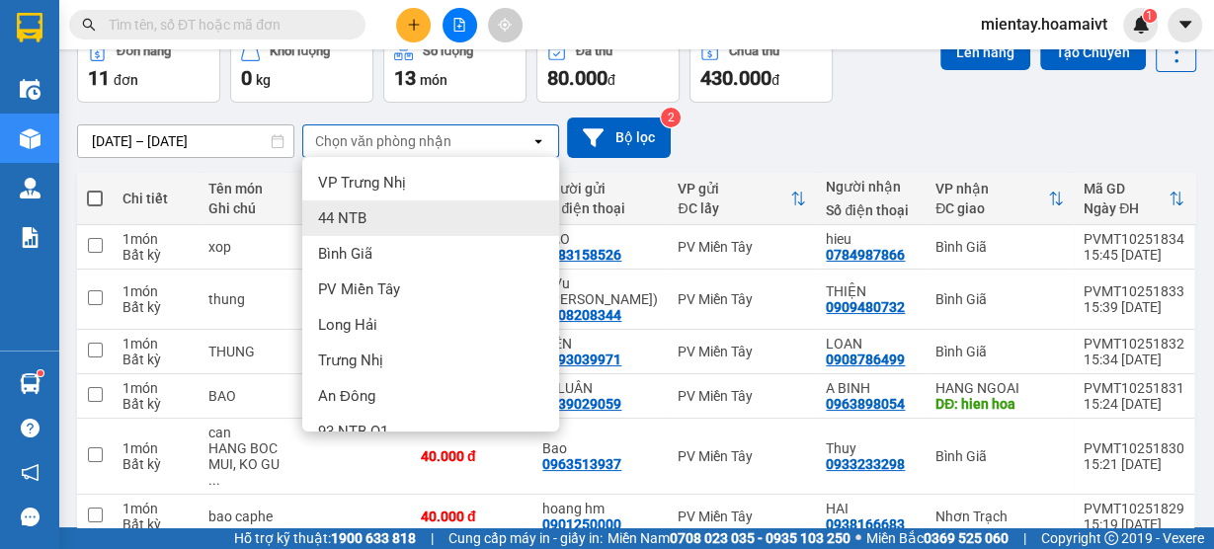
click at [359, 238] on div "Bình Giã" at bounding box center [430, 254] width 257 height 36
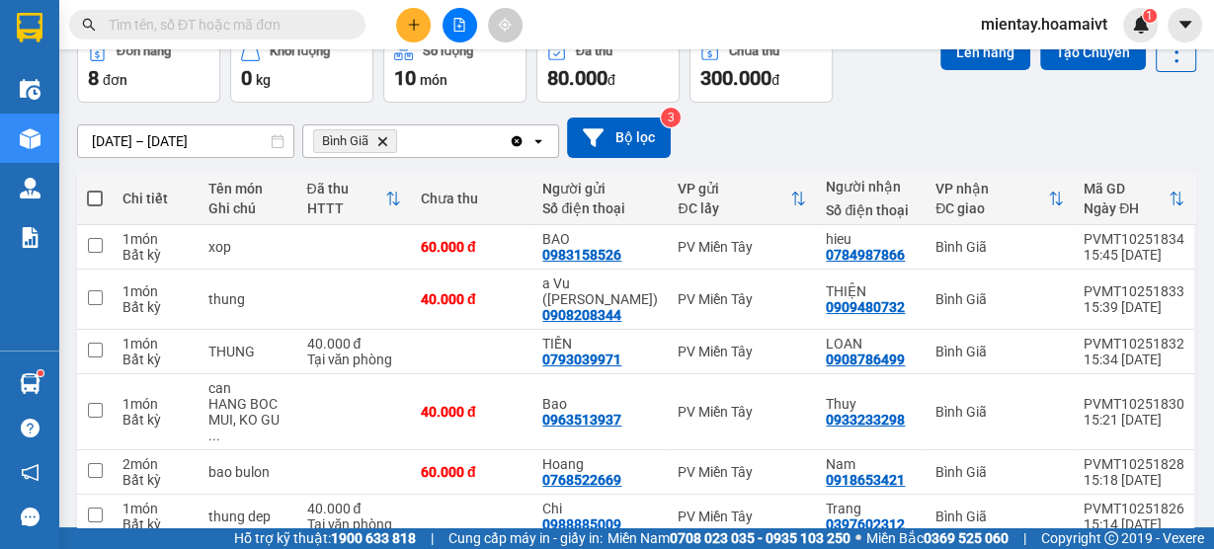
click at [91, 196] on span at bounding box center [95, 199] width 16 height 16
click at [95, 189] on input "checkbox" at bounding box center [95, 189] width 0 height 0
checkbox input "true"
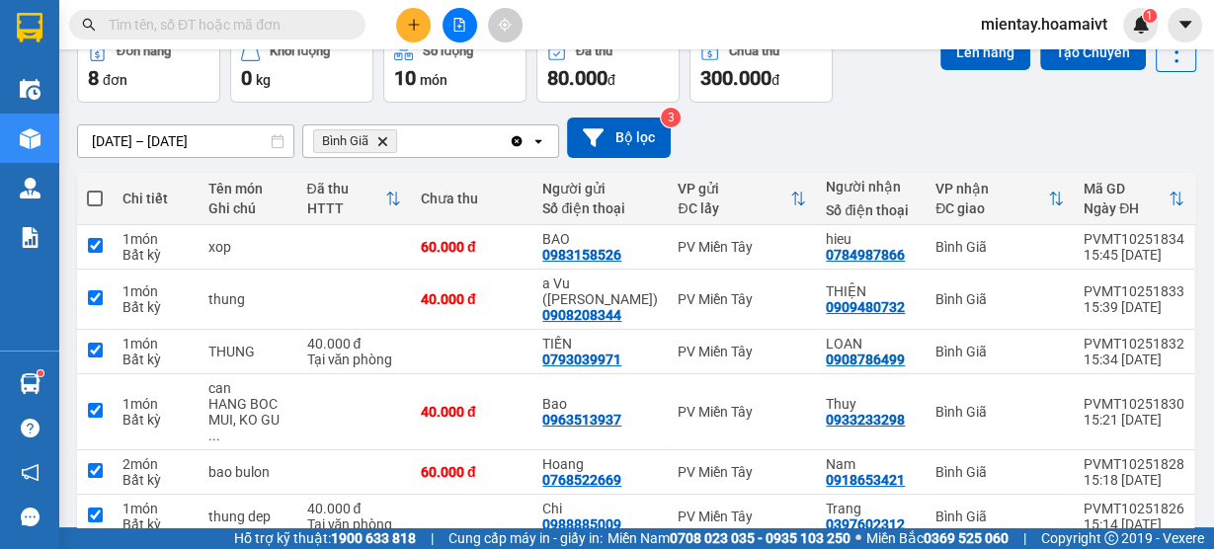
checkbox input "true"
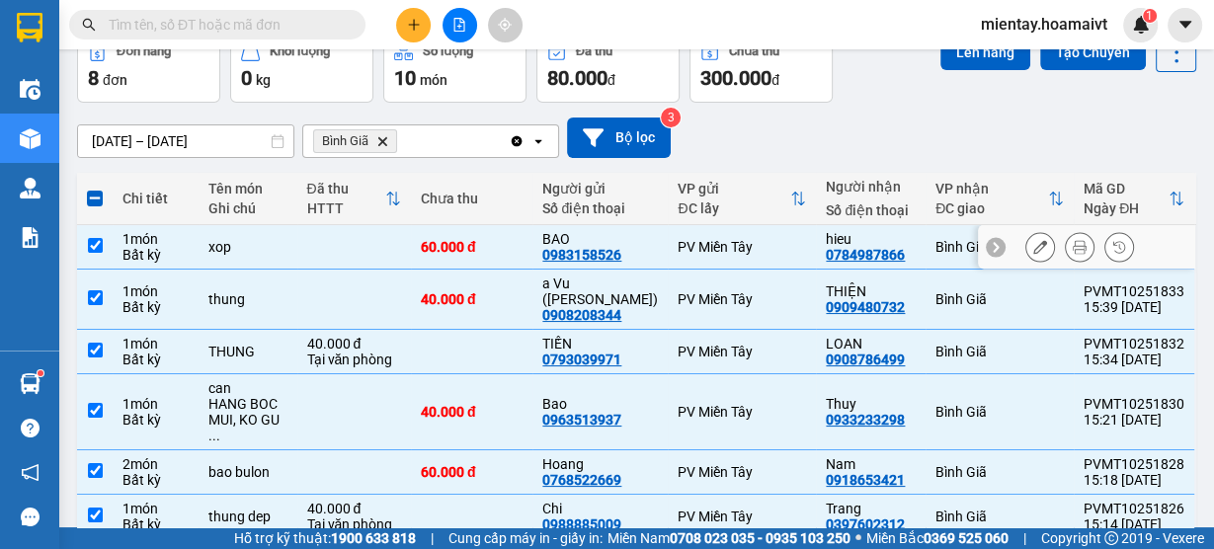
click at [348, 231] on td at bounding box center [354, 247] width 114 height 44
checkbox input "false"
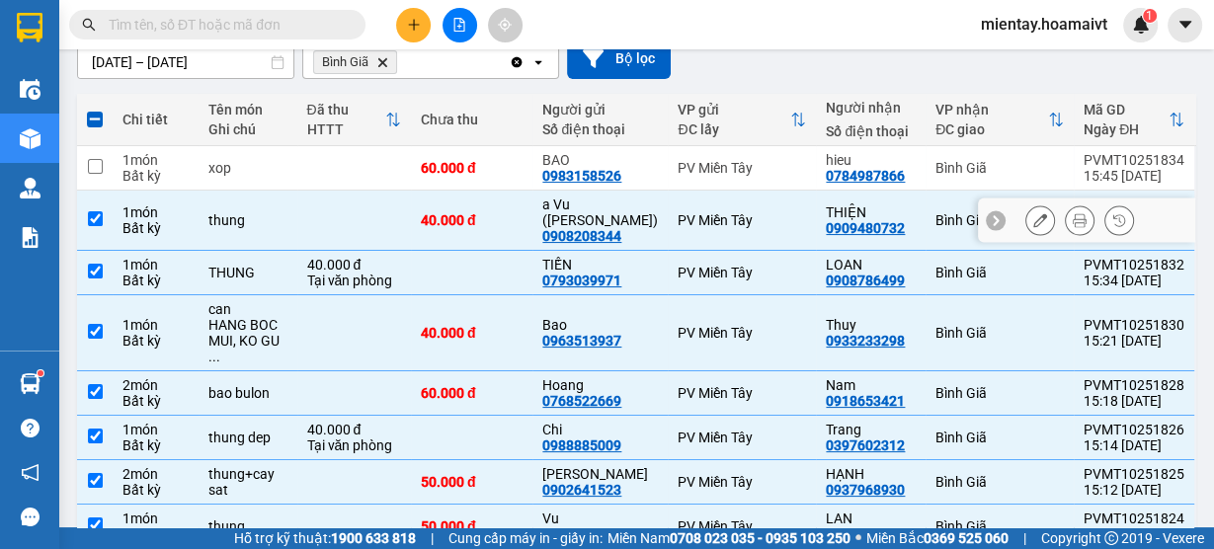
scroll to position [264, 0]
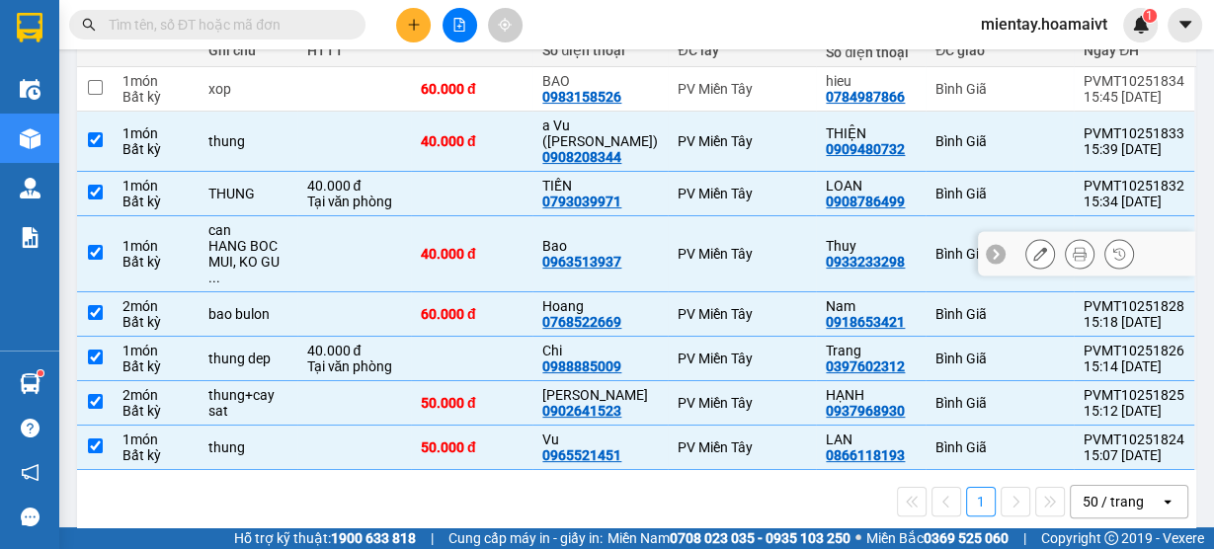
click at [655, 239] on td "Bao 0963513937" at bounding box center [600, 254] width 135 height 76
checkbox input "false"
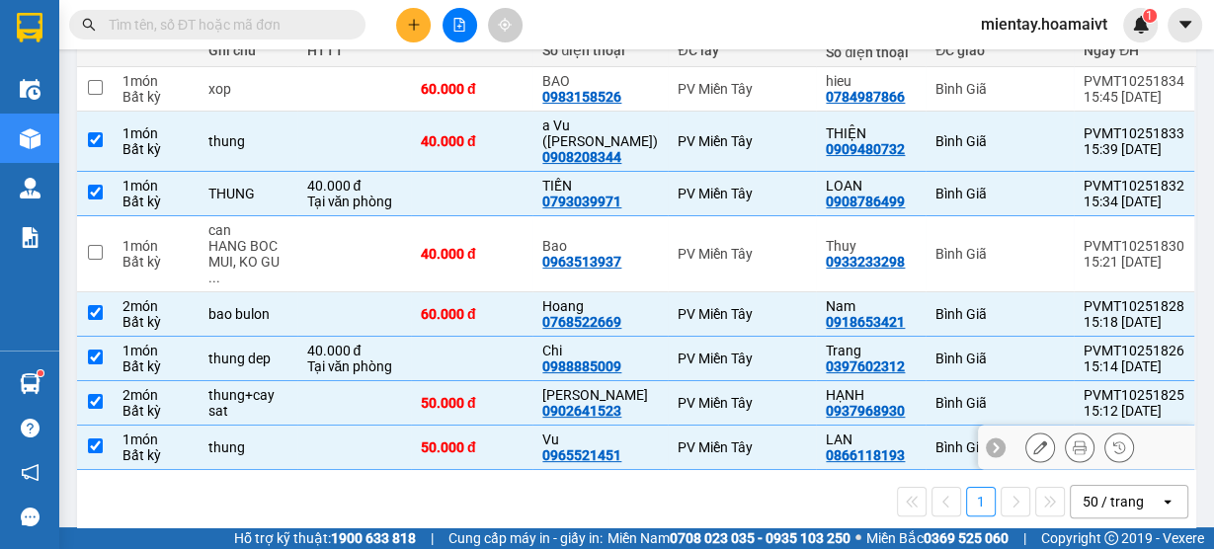
click at [509, 452] on div "50.000 đ" at bounding box center [472, 448] width 102 height 16
checkbox input "false"
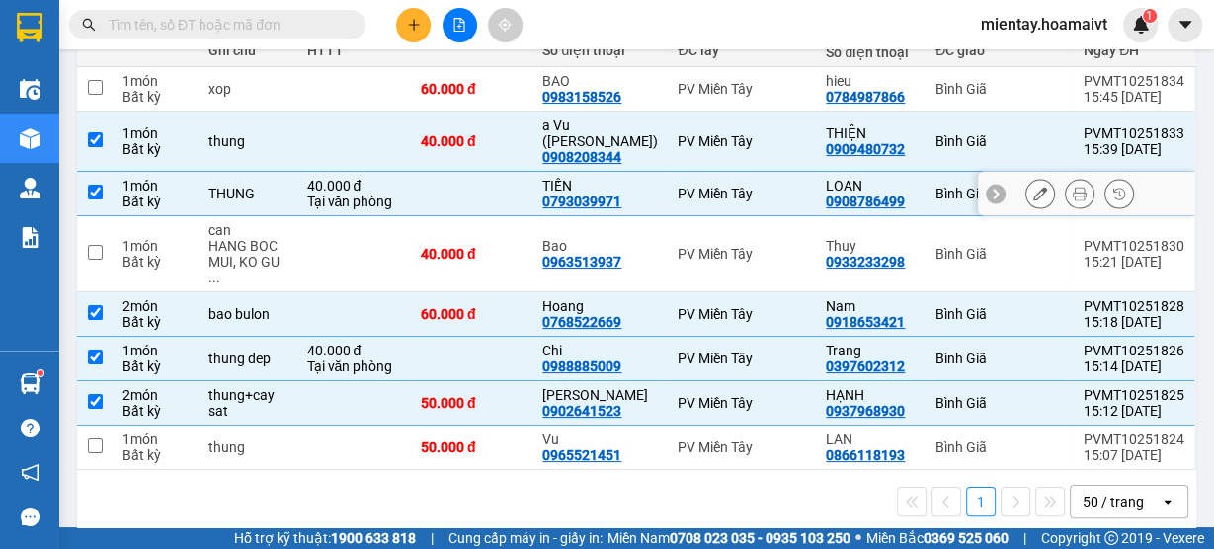
scroll to position [0, 0]
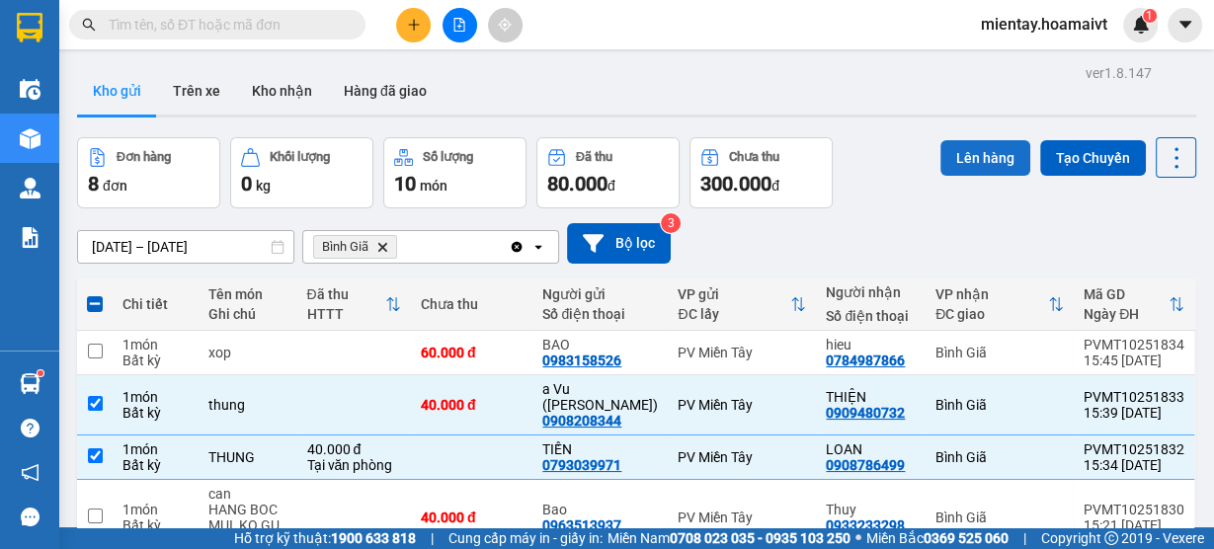
click at [950, 150] on button "Lên hàng" at bounding box center [986, 158] width 90 height 36
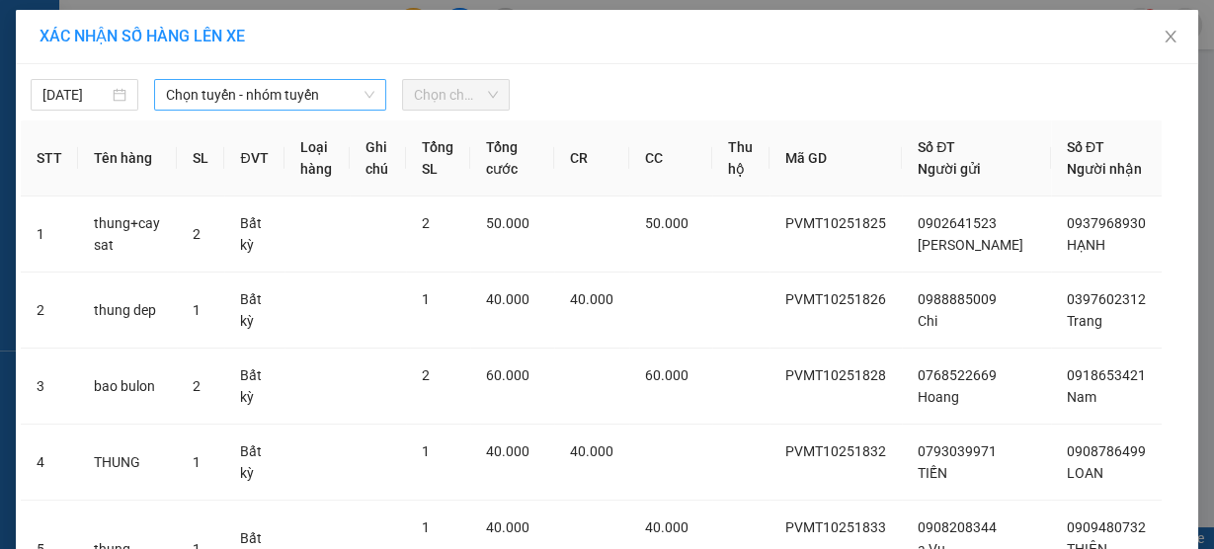
click at [234, 89] on span "Chọn tuyến - nhóm tuyến" at bounding box center [270, 95] width 208 height 30
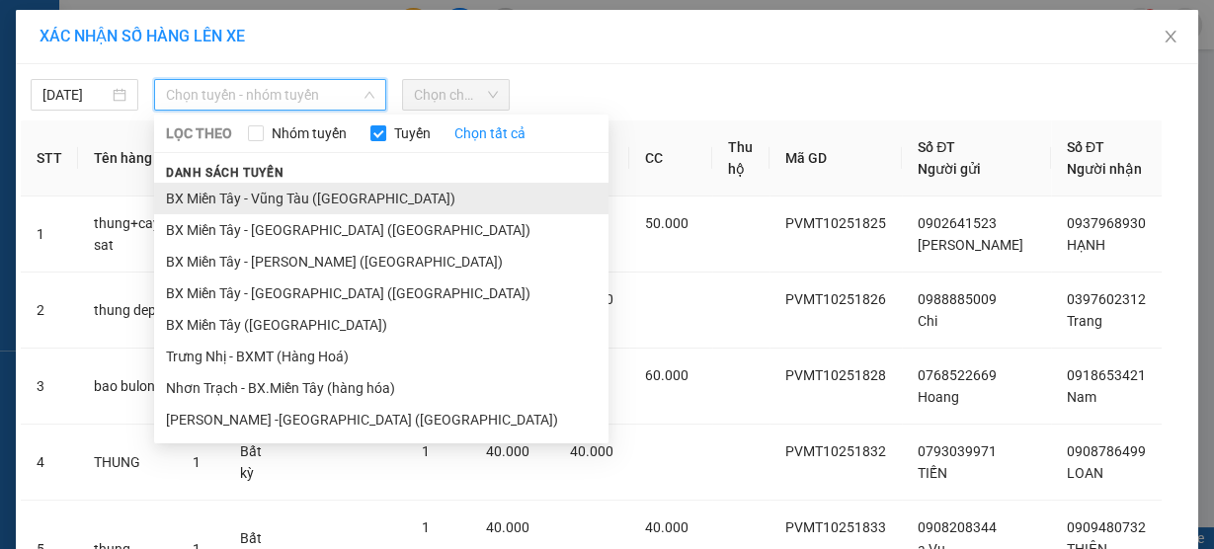
click at [234, 202] on li "BX Miền Tây - Vũng Tàu ([GEOGRAPHIC_DATA])" at bounding box center [381, 199] width 455 height 32
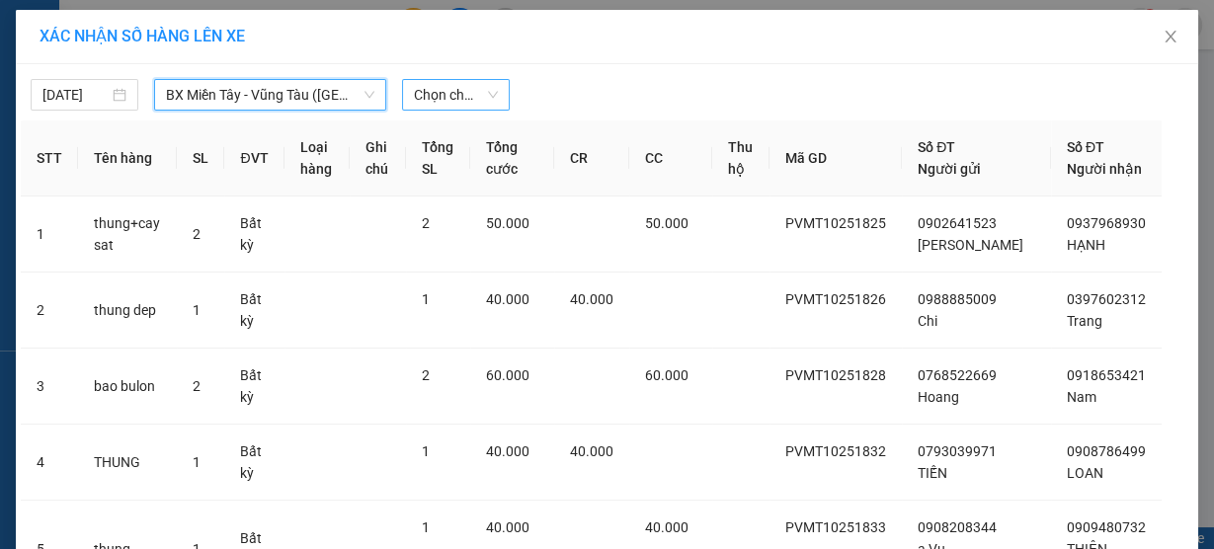
click at [444, 99] on span "Chọn chuyến" at bounding box center [456, 95] width 84 height 30
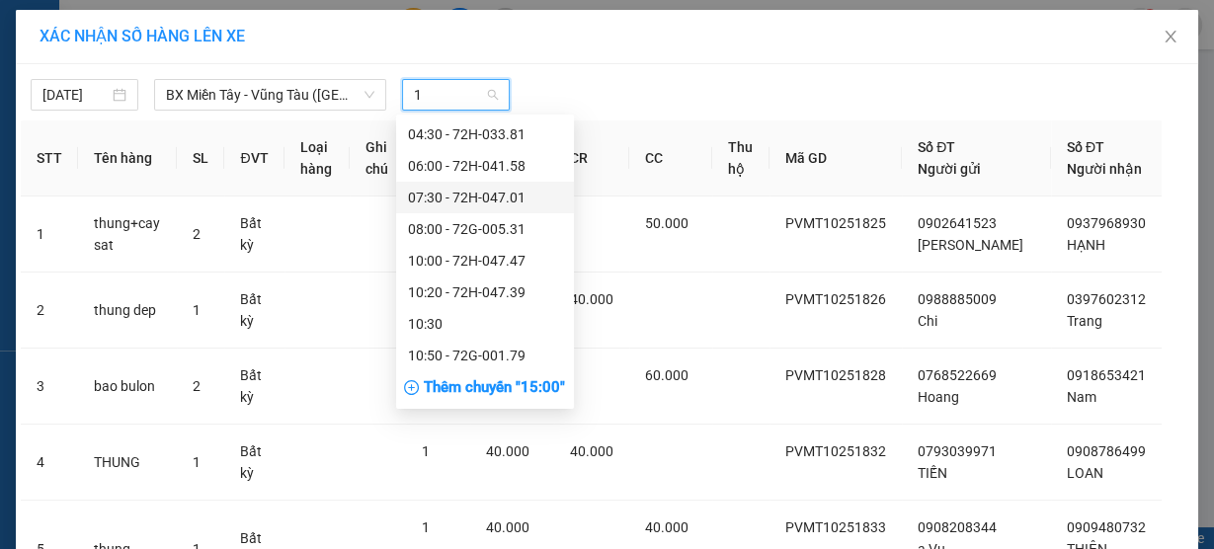
type input "16"
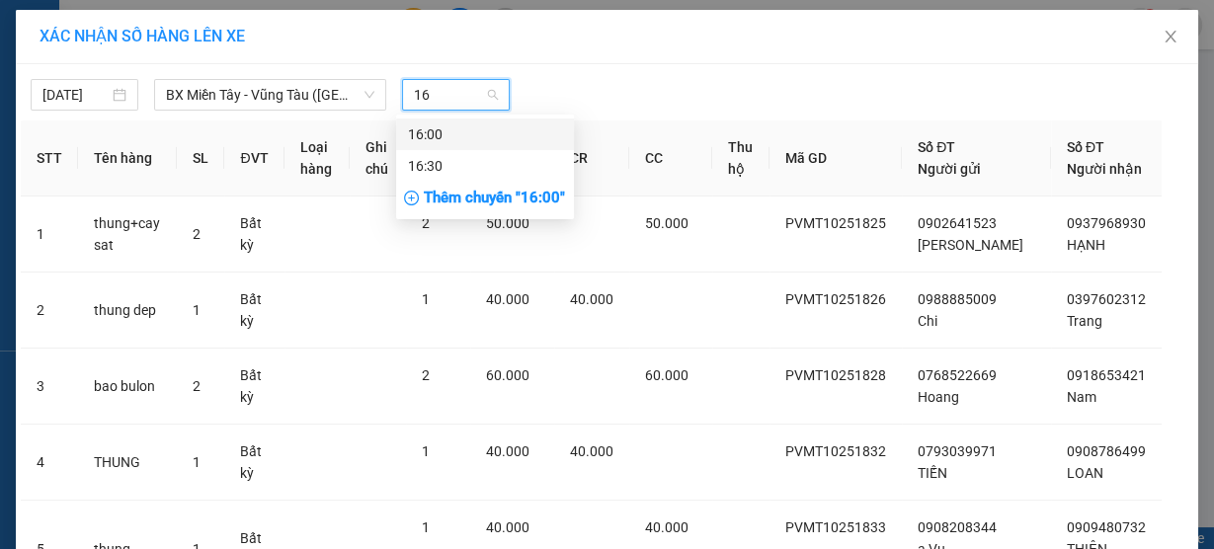
click at [447, 138] on div "16:00" at bounding box center [485, 135] width 154 height 22
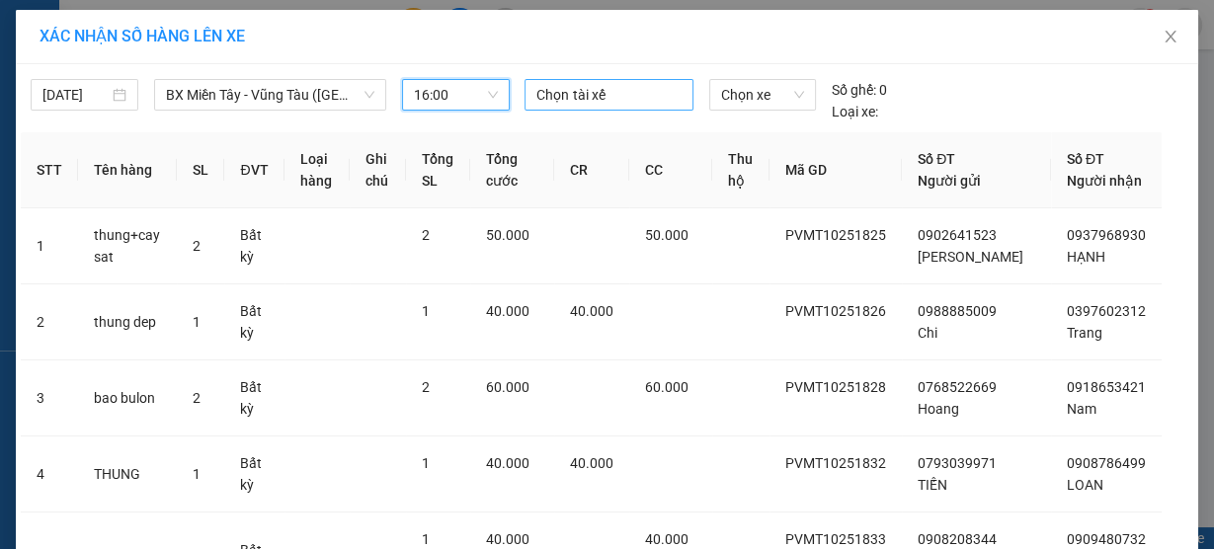
click at [554, 85] on div at bounding box center [609, 95] width 158 height 24
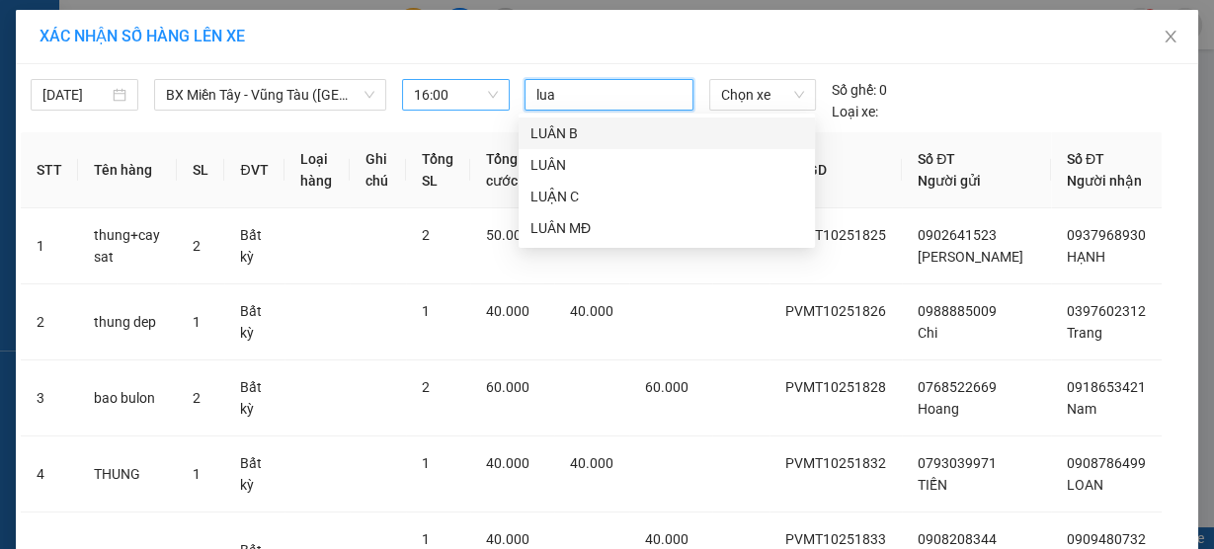
type input "luan"
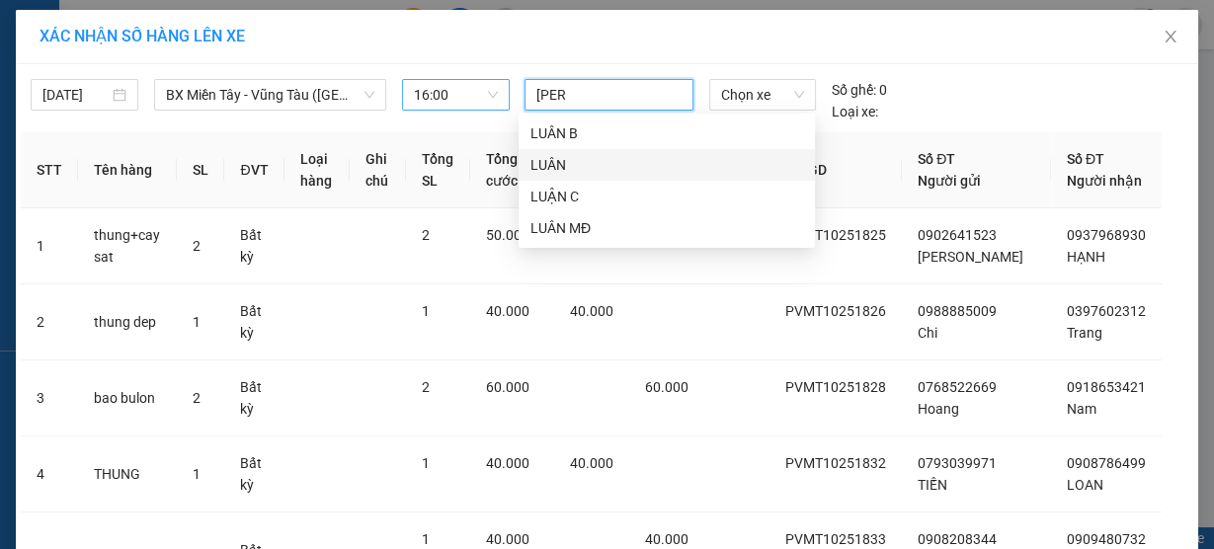
click at [532, 161] on div "LUÂN" at bounding box center [667, 165] width 273 height 22
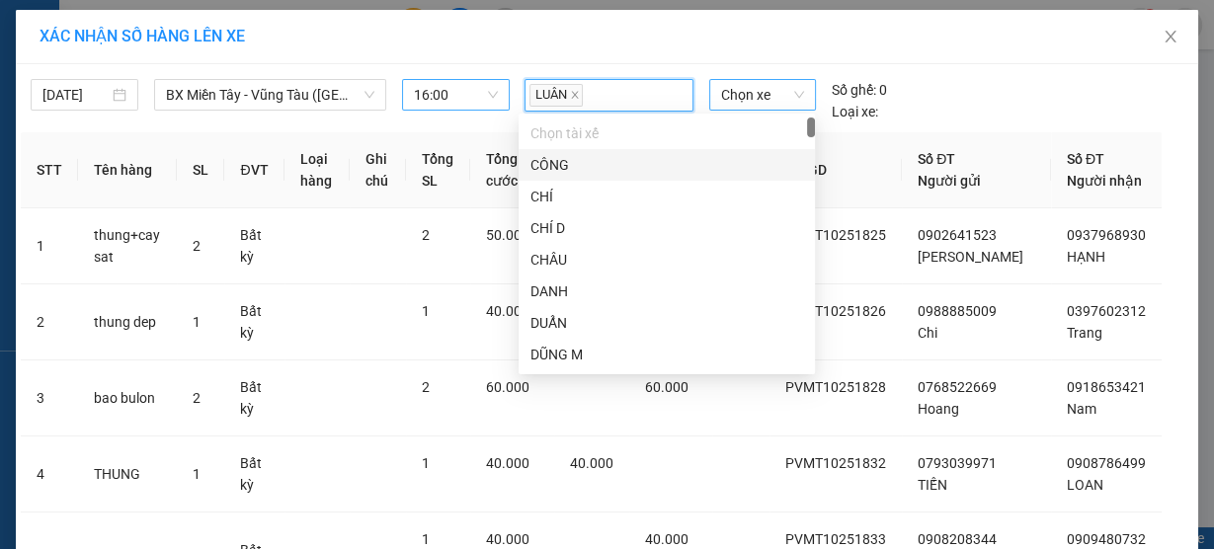
click at [732, 99] on span "Chọn xe" at bounding box center [762, 95] width 83 height 30
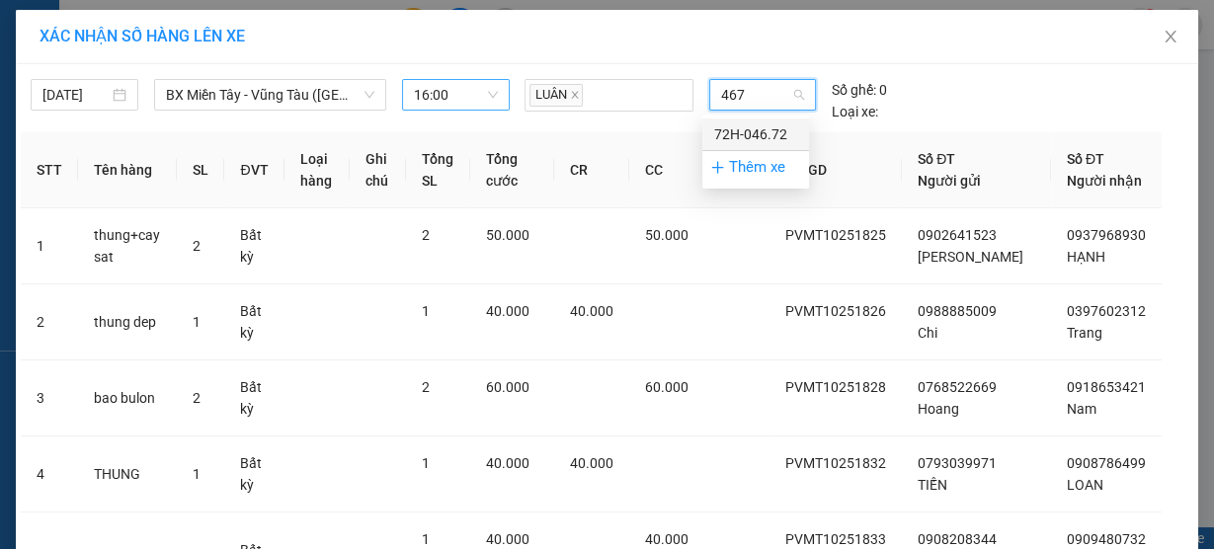
type input "4672"
click at [732, 136] on div "72H-046.72" at bounding box center [755, 135] width 83 height 22
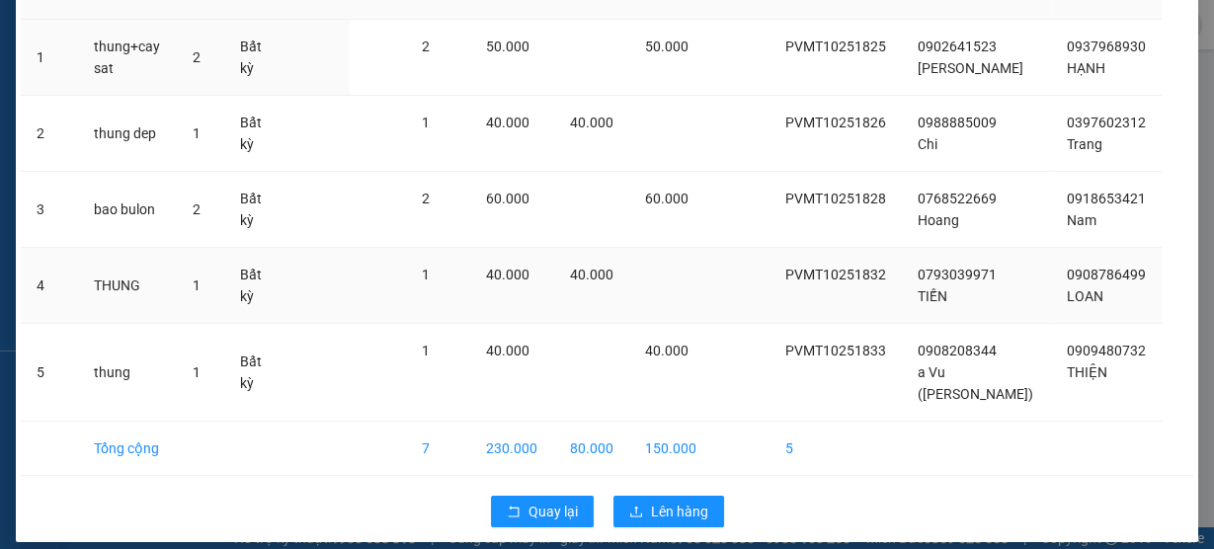
scroll to position [233, 0]
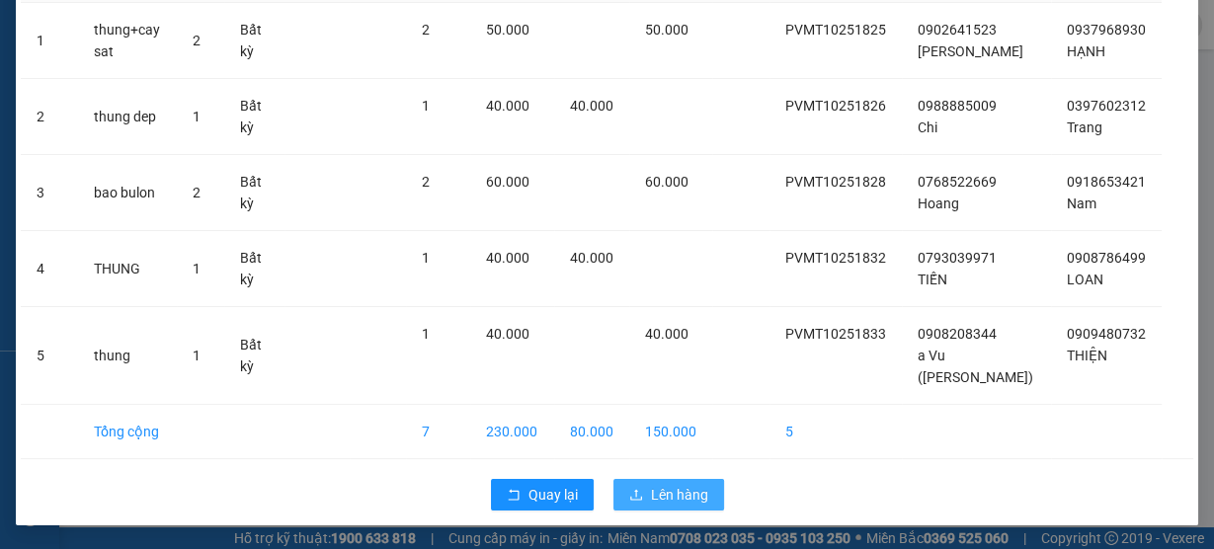
click at [662, 498] on span "Lên hàng" at bounding box center [679, 495] width 57 height 22
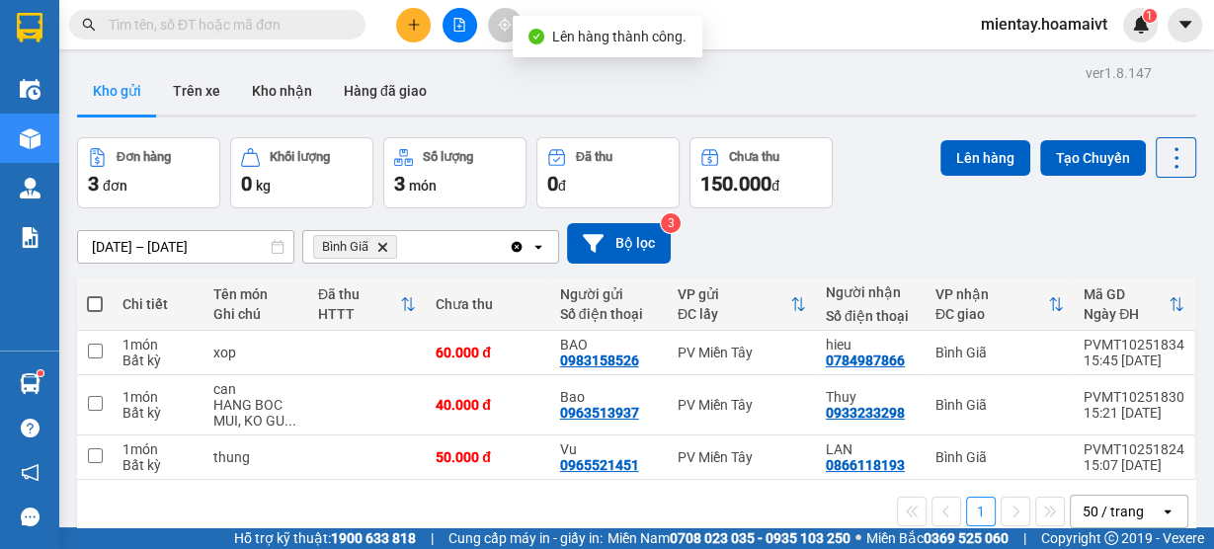
click at [386, 245] on icon "Delete" at bounding box center [382, 247] width 12 height 12
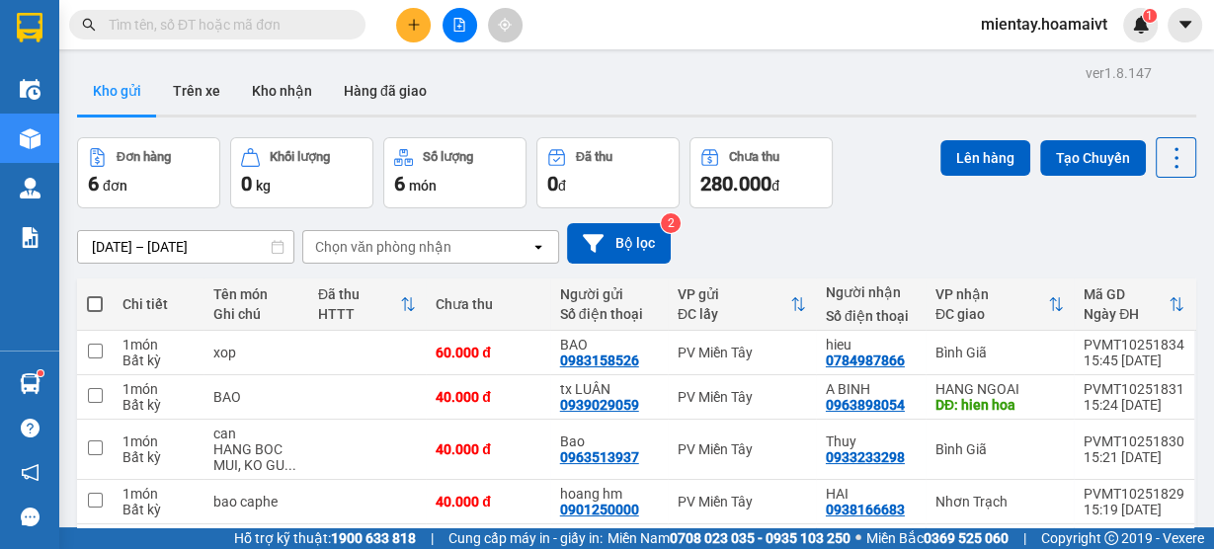
click at [395, 252] on div "Chọn văn phòng nhận" at bounding box center [383, 247] width 136 height 20
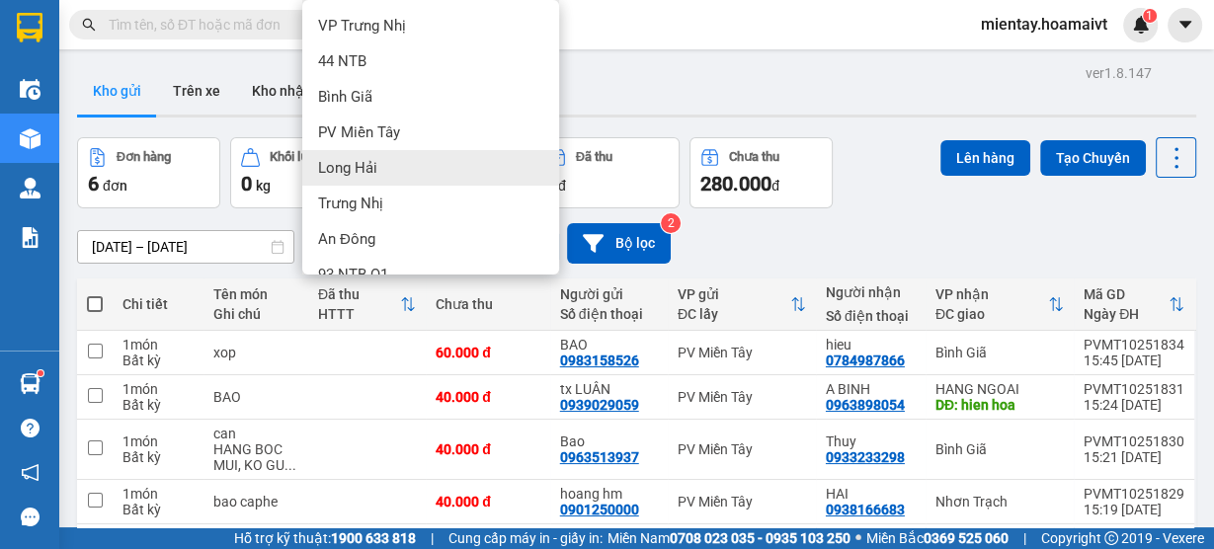
scroll to position [158, 0]
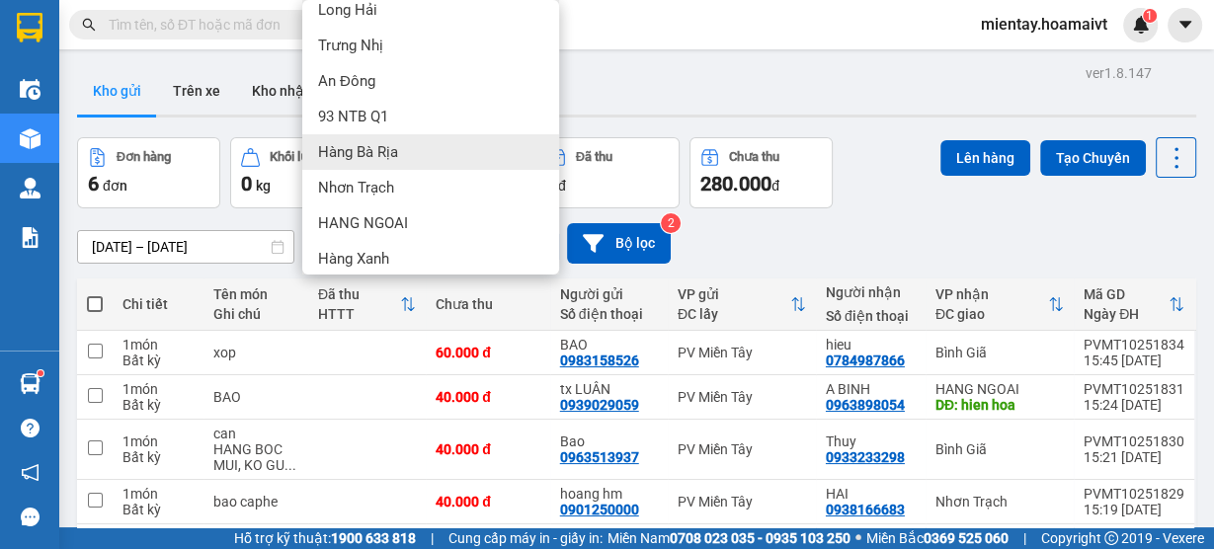
click at [376, 159] on span "Hàng Bà Rịa" at bounding box center [358, 152] width 80 height 20
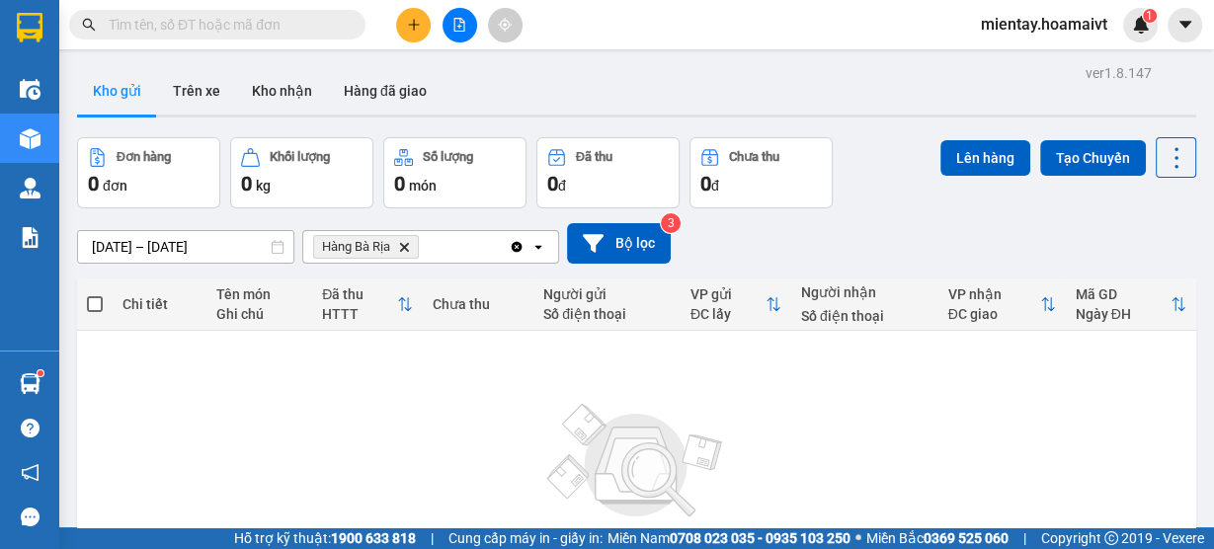
click at [402, 238] on span "Hàng Bà Rịa Delete" at bounding box center [366, 247] width 106 height 24
click at [405, 242] on icon "Delete" at bounding box center [404, 247] width 12 height 12
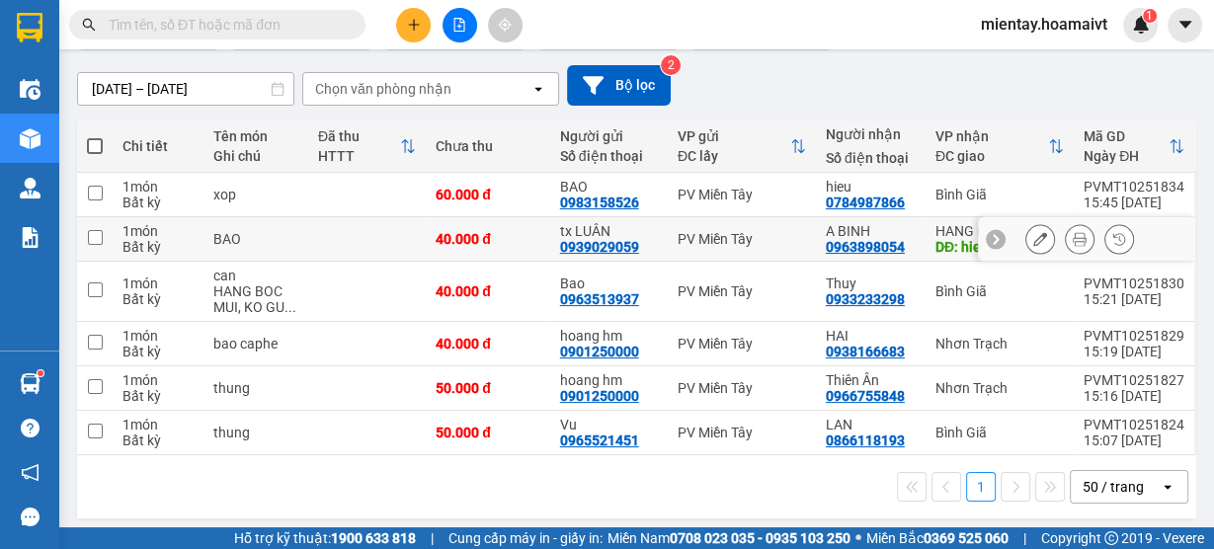
scroll to position [79, 0]
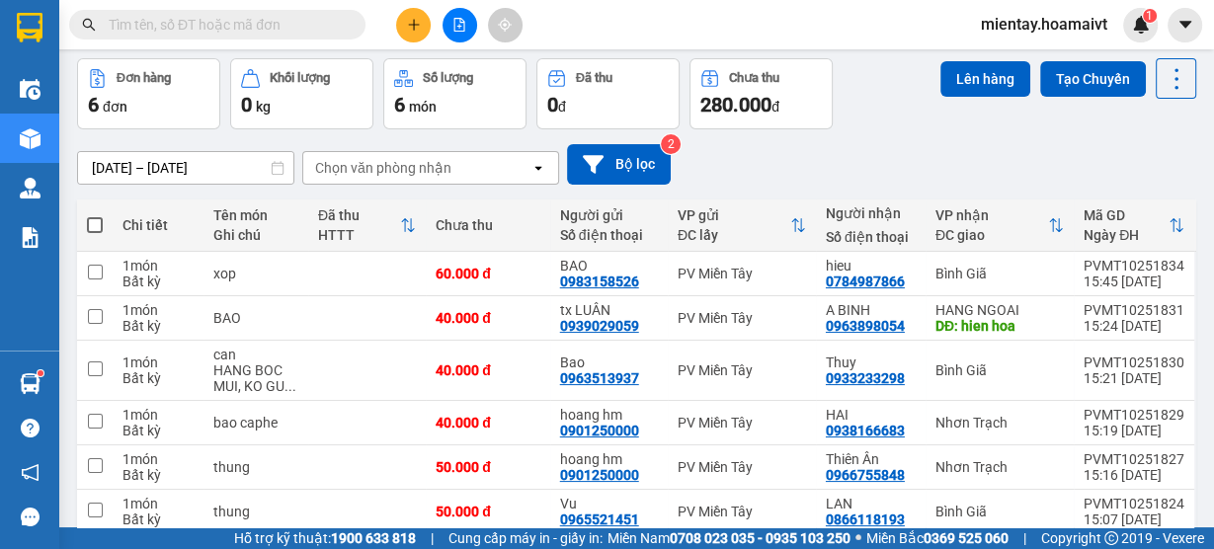
click at [392, 178] on div "Chọn văn phòng nhận" at bounding box center [416, 168] width 227 height 32
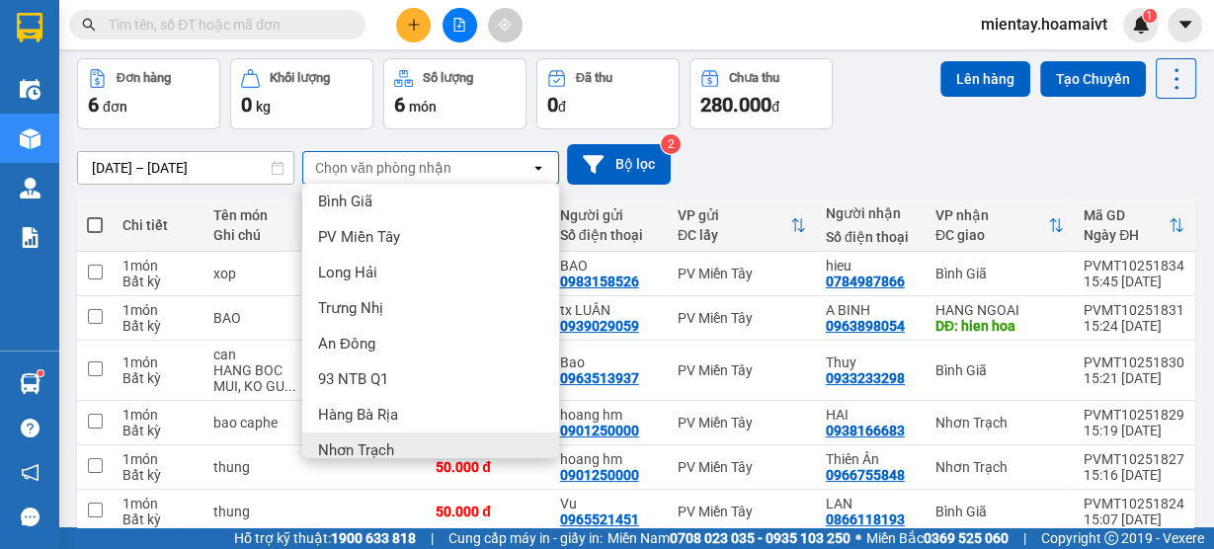
click at [369, 445] on span "Nhơn Trạch" at bounding box center [356, 451] width 76 height 20
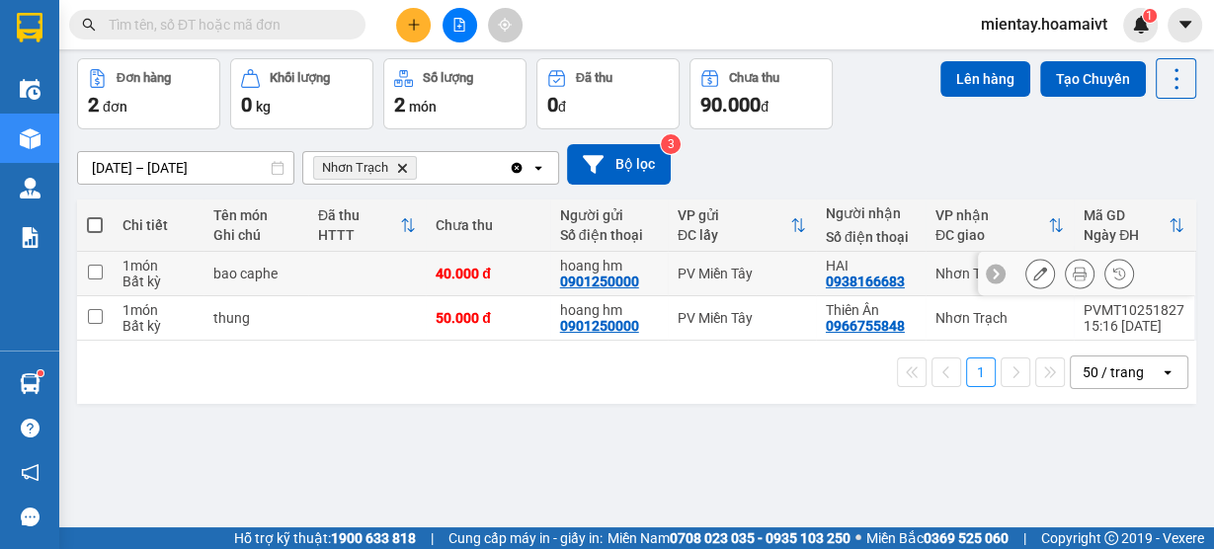
click at [380, 289] on td at bounding box center [367, 274] width 118 height 44
checkbox input "true"
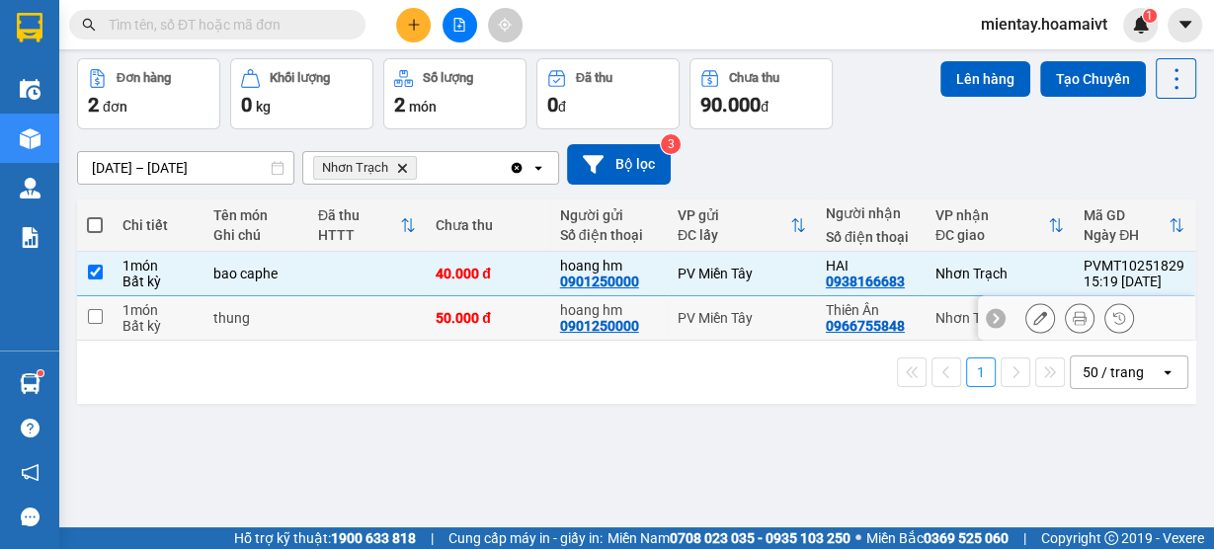
click at [365, 321] on td at bounding box center [367, 318] width 118 height 44
checkbox input "true"
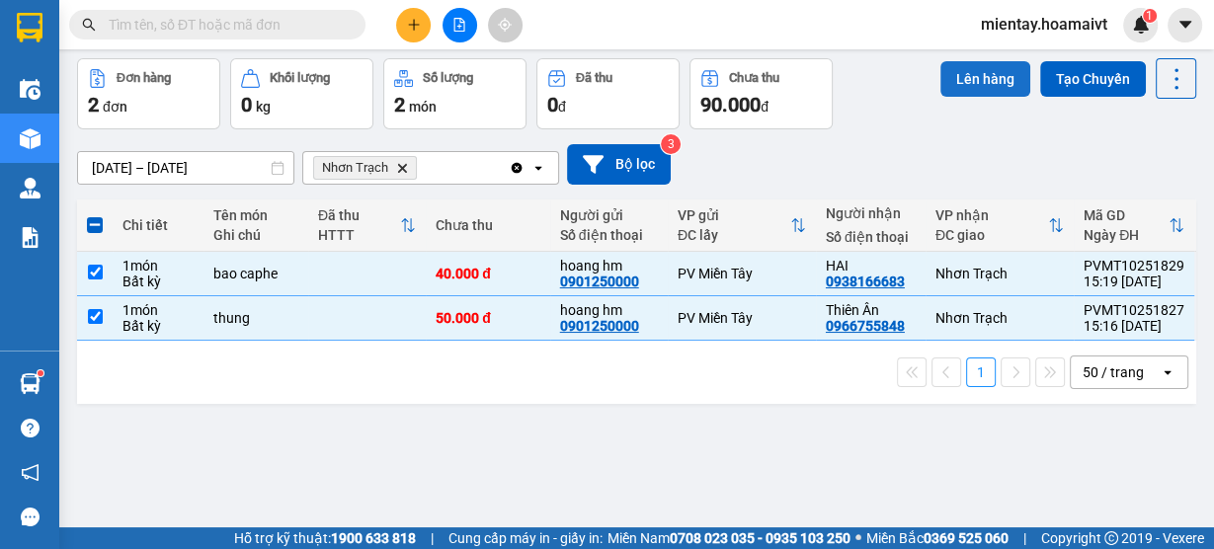
click at [964, 69] on button "Lên hàng" at bounding box center [986, 79] width 90 height 36
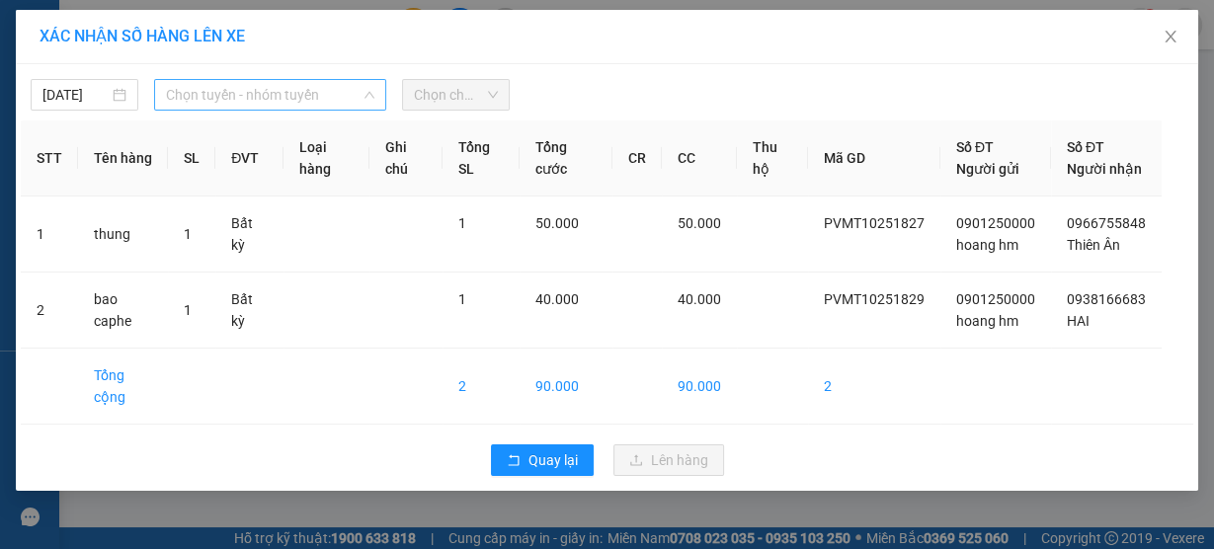
click at [253, 87] on span "Chọn tuyến - nhóm tuyến" at bounding box center [270, 95] width 208 height 30
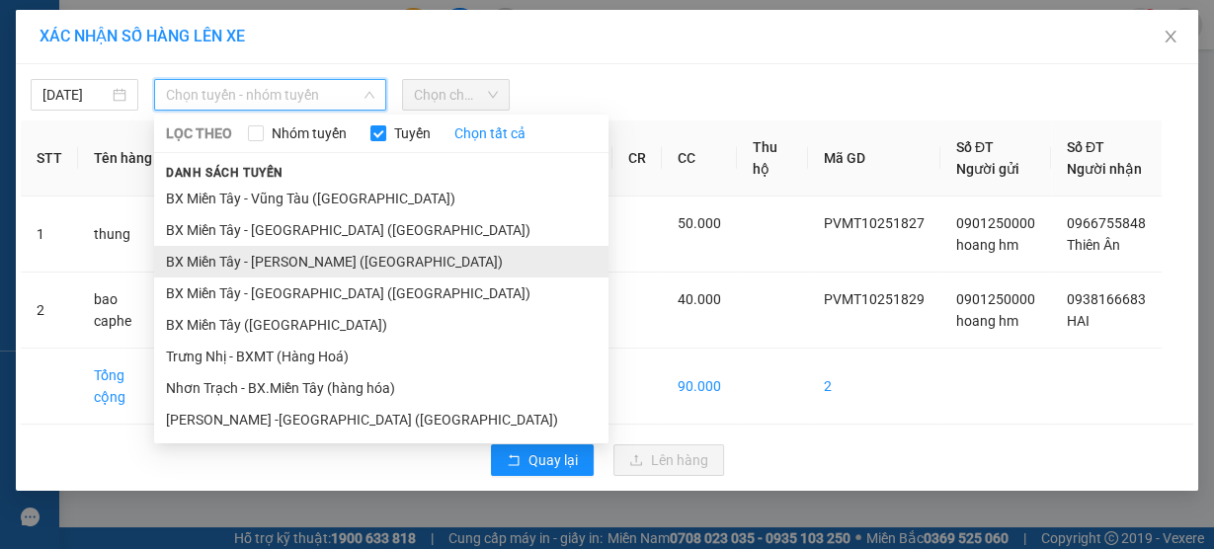
click at [254, 266] on li "BX Miền Tây - [GEOGRAPHIC_DATA] ([GEOGRAPHIC_DATA])" at bounding box center [381, 262] width 455 height 32
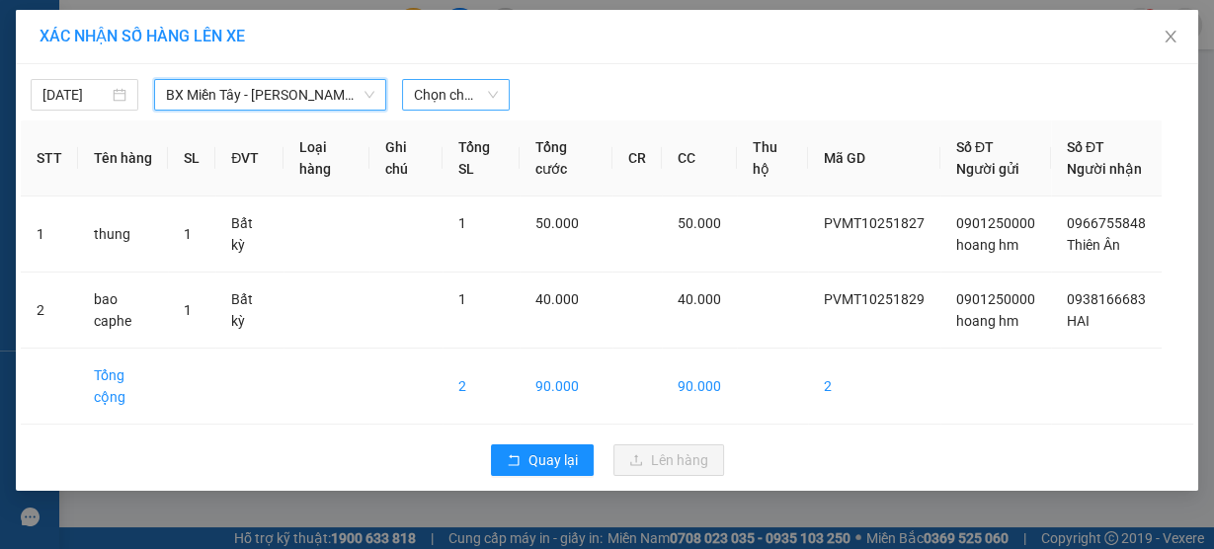
click at [451, 94] on span "Chọn chuyến" at bounding box center [456, 95] width 84 height 30
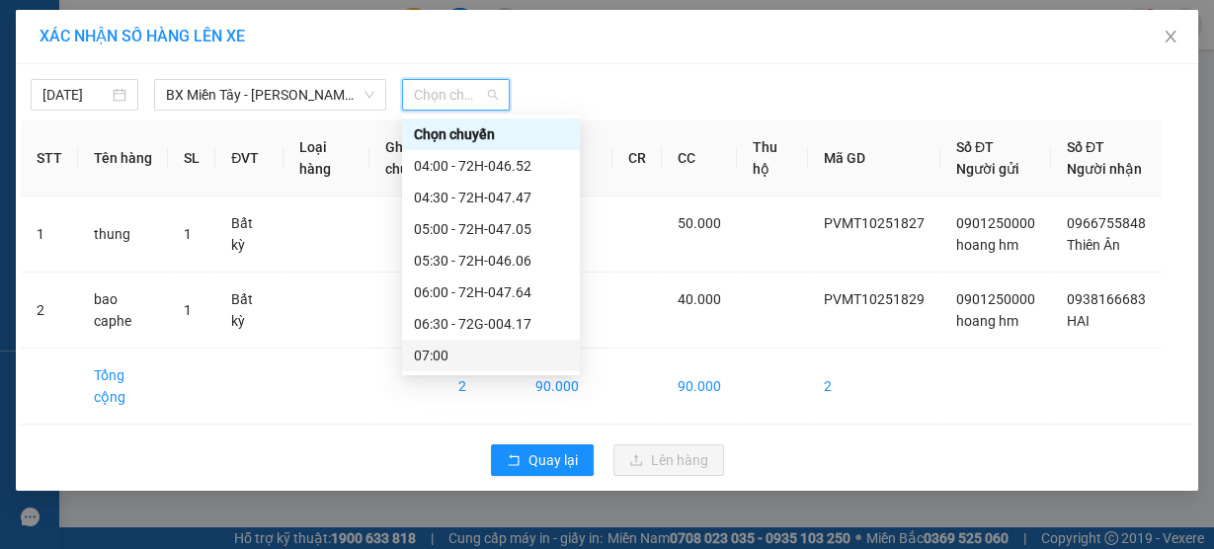
click at [472, 352] on div "07:00" at bounding box center [491, 356] width 154 height 22
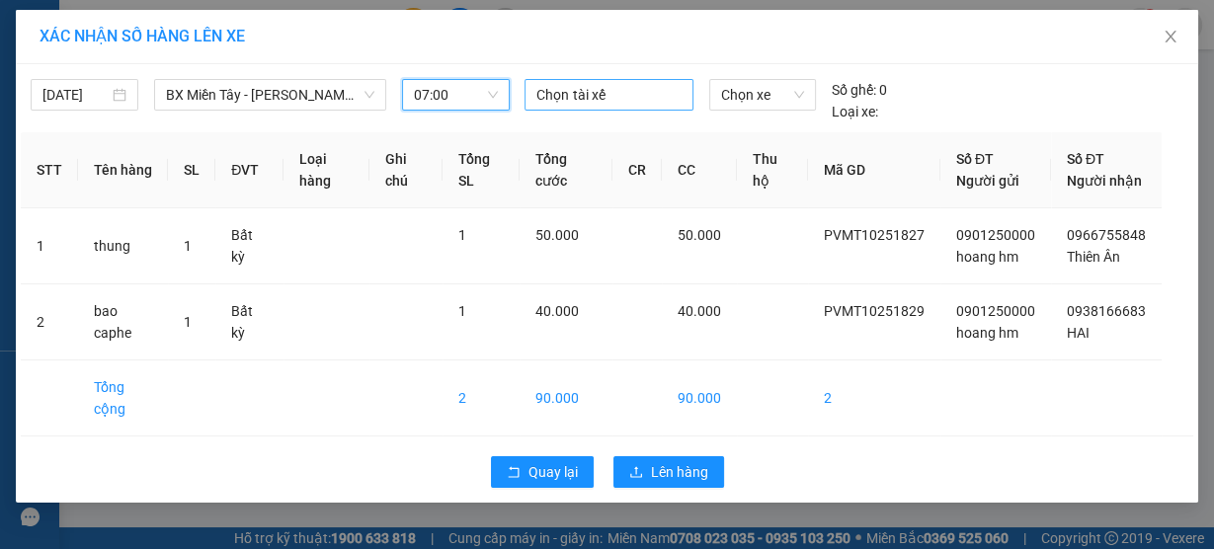
click at [552, 97] on div at bounding box center [609, 95] width 158 height 24
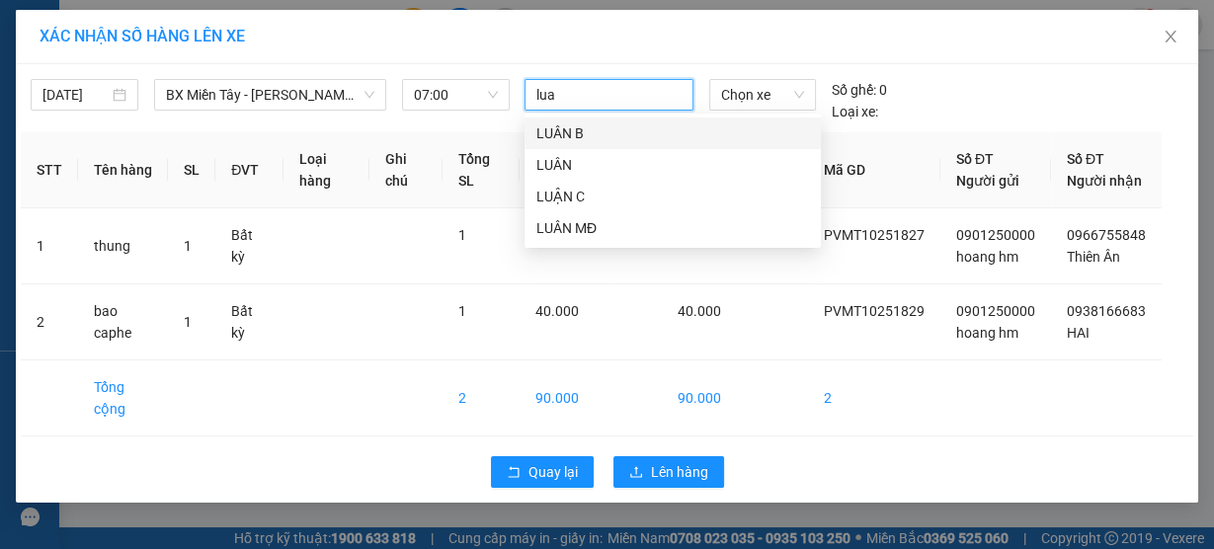
type input "luan"
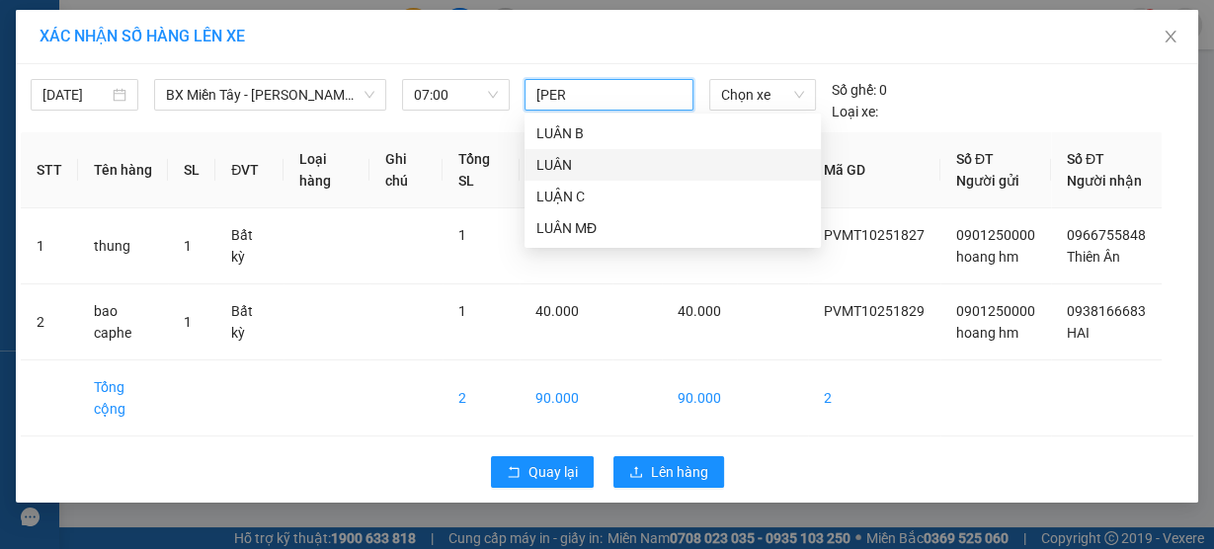
click at [544, 157] on div "LUÂN" at bounding box center [673, 165] width 273 height 22
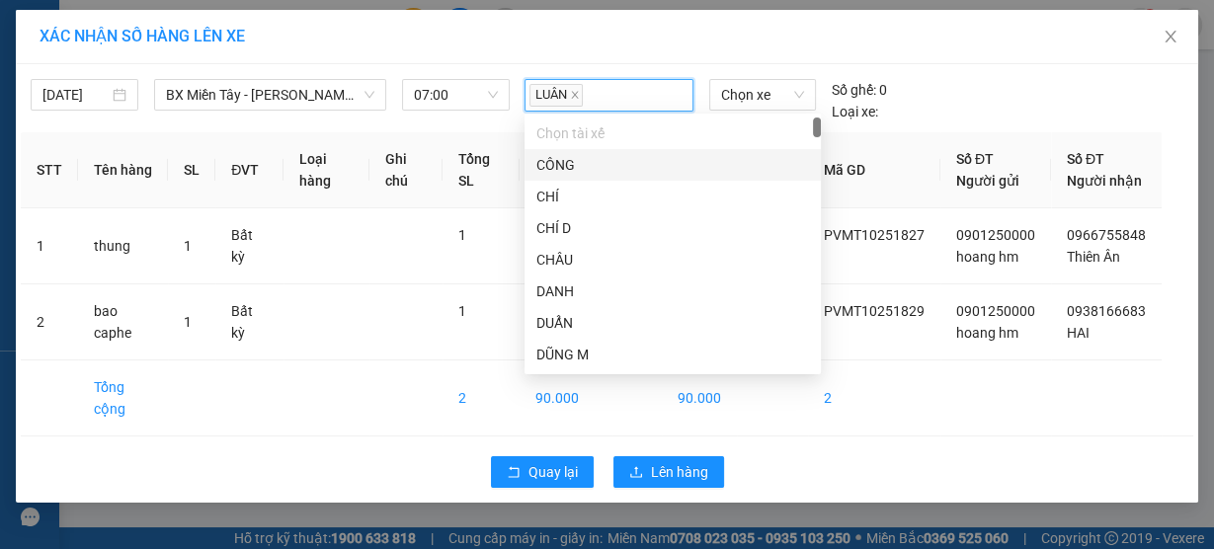
click at [751, 115] on body "Kết quả tìm kiếm ( 1 ) Bộ lọc Gửi 3 ngày gần nhất Mã ĐH Trạng thái Món hàng Tổn…" at bounding box center [607, 274] width 1214 height 549
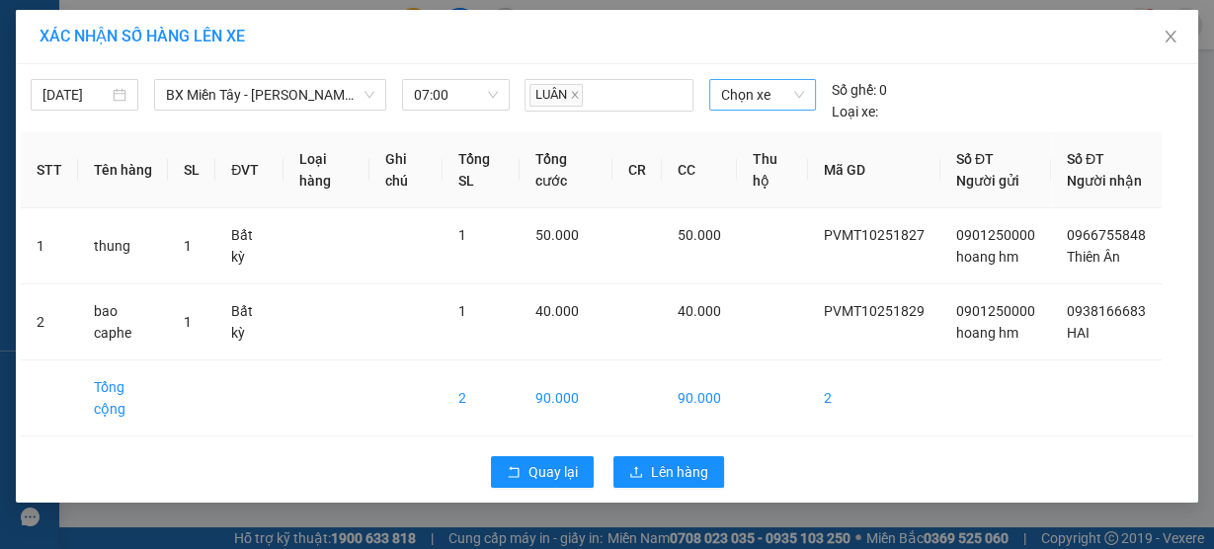
click at [753, 87] on span "Chọn xe" at bounding box center [762, 95] width 83 height 30
type input "4672"
click at [751, 123] on div "72H-046.72" at bounding box center [761, 135] width 107 height 32
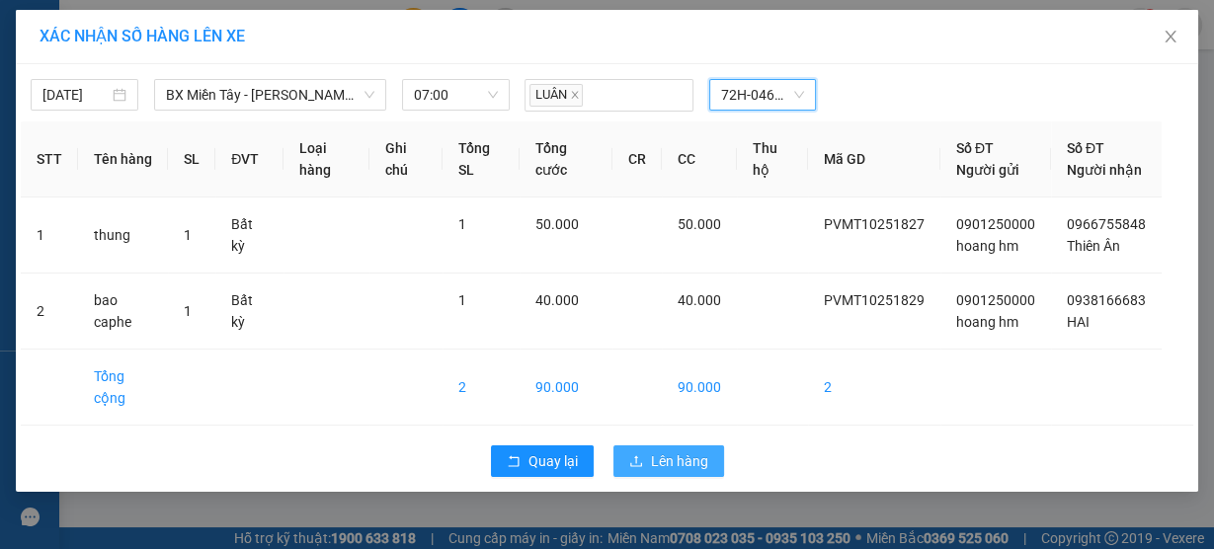
click at [670, 472] on span "Lên hàng" at bounding box center [679, 462] width 57 height 22
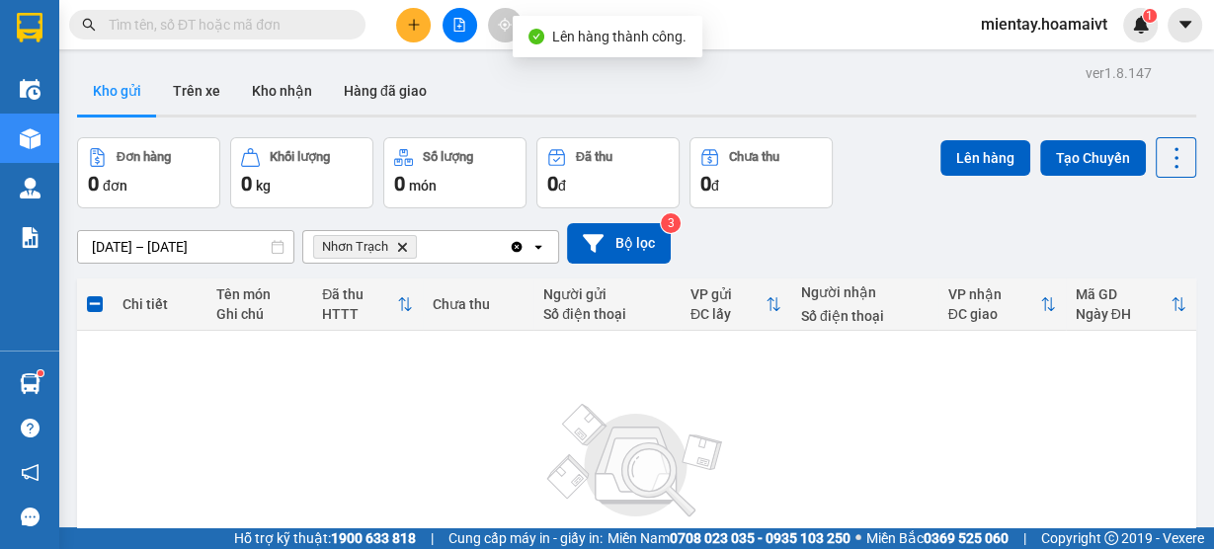
click at [401, 241] on icon "Delete" at bounding box center [402, 247] width 12 height 12
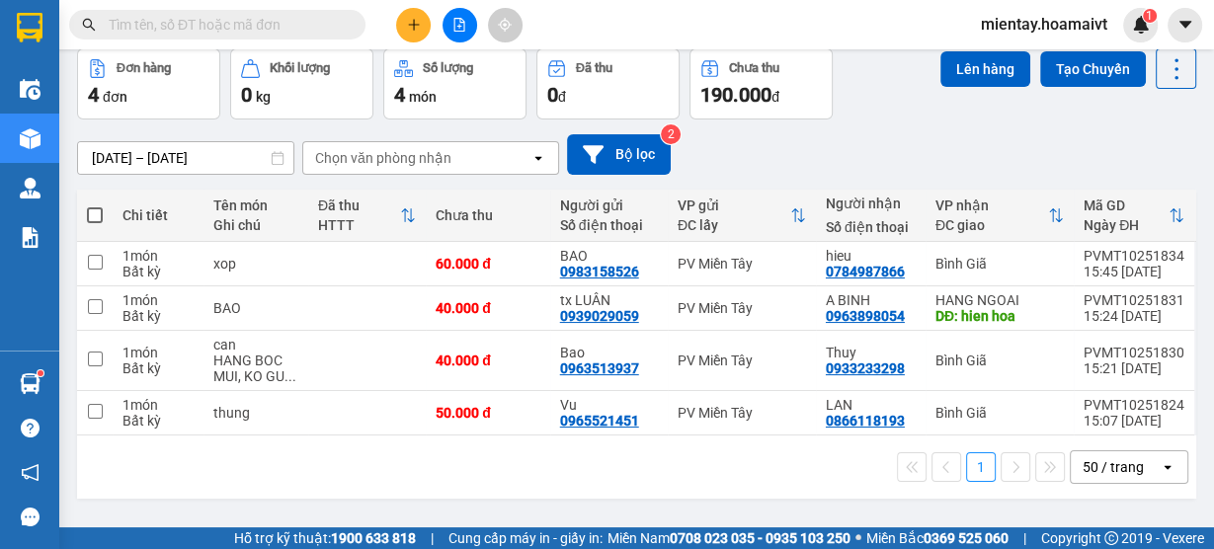
scroll to position [90, 0]
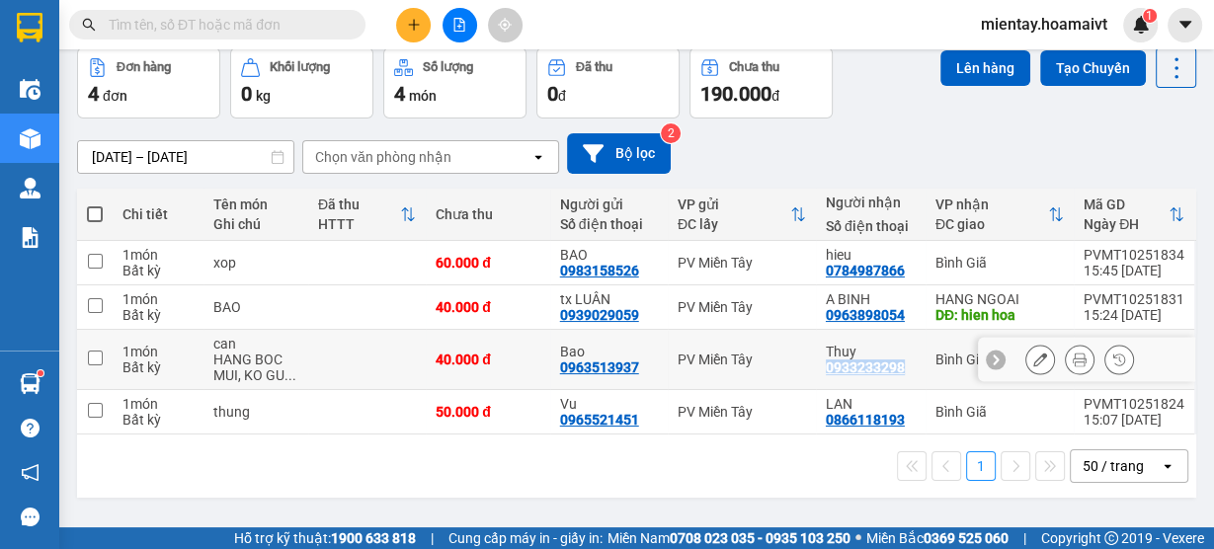
drag, startPoint x: 816, startPoint y: 365, endPoint x: 909, endPoint y: 371, distance: 93.1
click at [909, 371] on td "Thuy 0933233298" at bounding box center [871, 360] width 110 height 60
checkbox input "true"
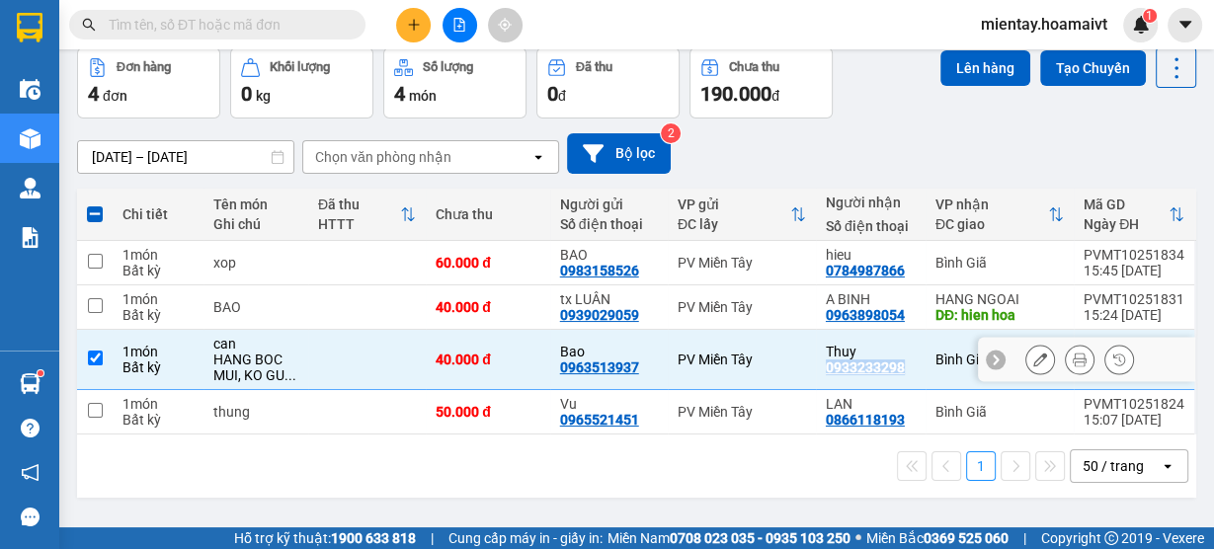
copy div "0933233298"
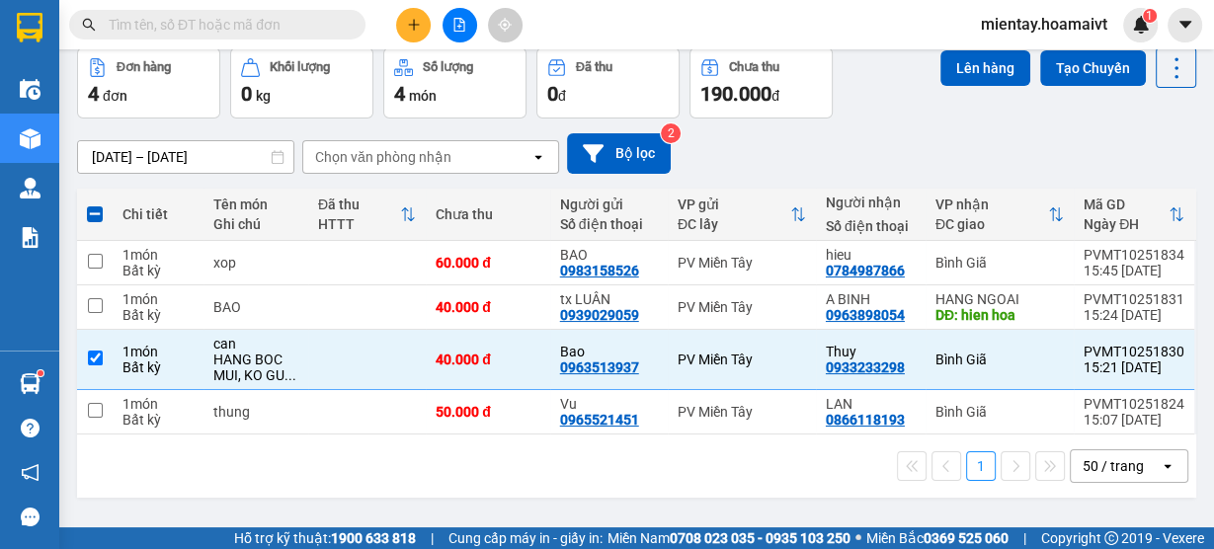
click at [195, 24] on input "text" at bounding box center [225, 25] width 233 height 22
paste input "0933233298"
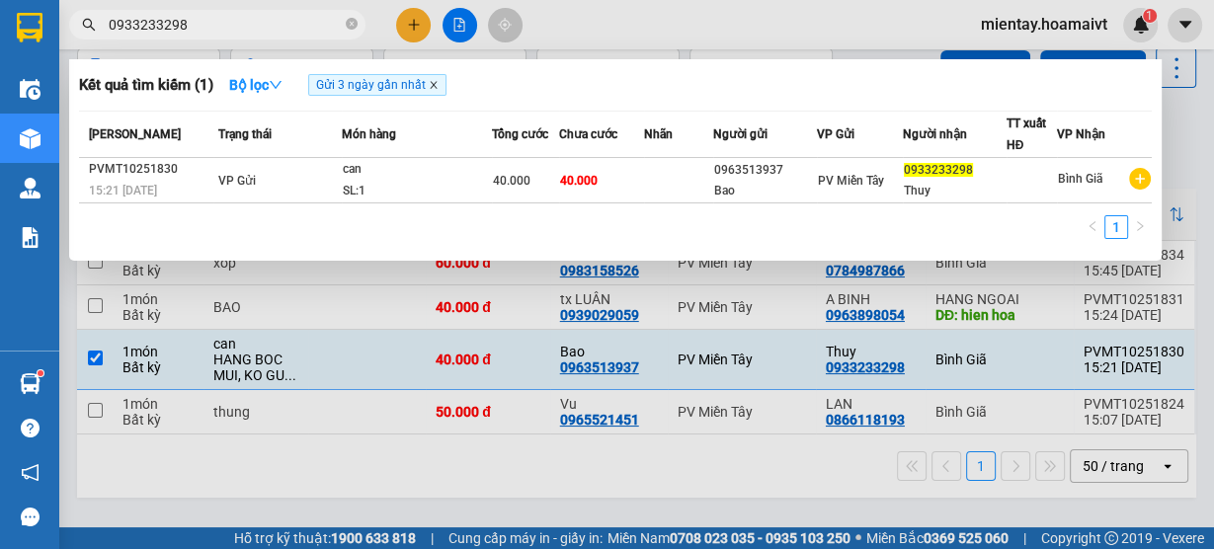
type input "0933233298"
click at [437, 85] on icon "close" at bounding box center [434, 85] width 10 height 10
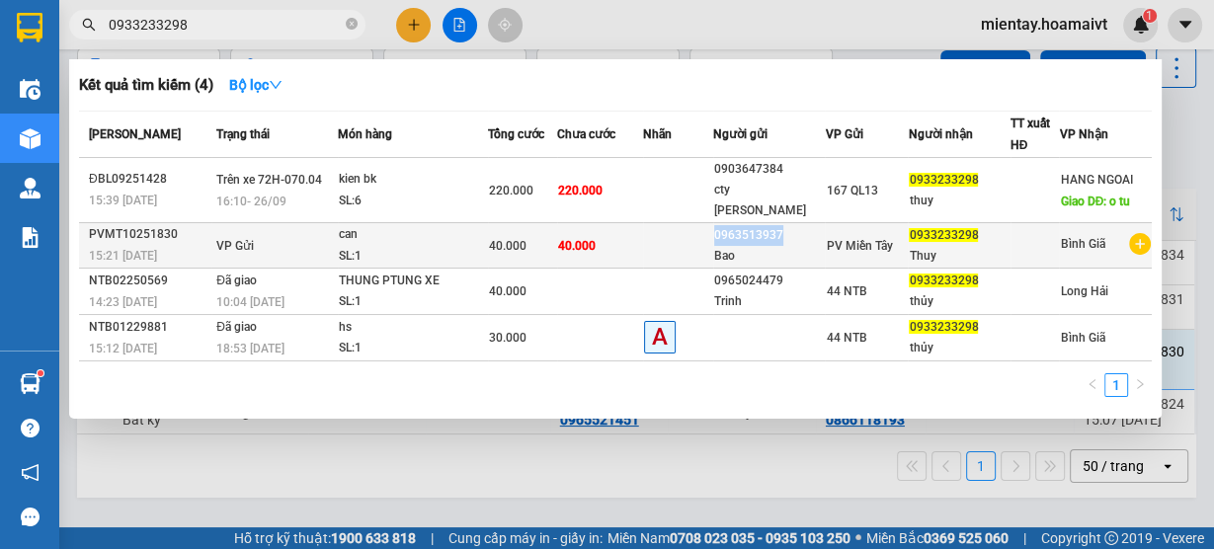
drag, startPoint x: 714, startPoint y: 218, endPoint x: 791, endPoint y: 221, distance: 77.1
click at [791, 223] on tr "PVMT10251830 15:21 - 14/10 VP Gửi can SL: 1 40.000 40.000 0963513937 Bao PV Miề…" at bounding box center [615, 245] width 1073 height 45
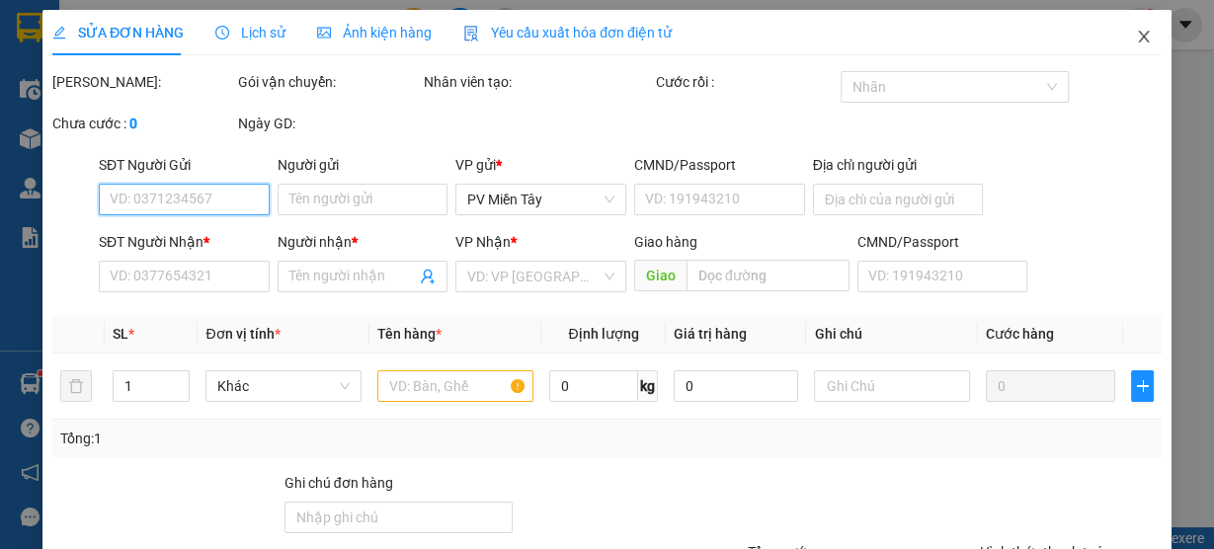
type input "0963513937"
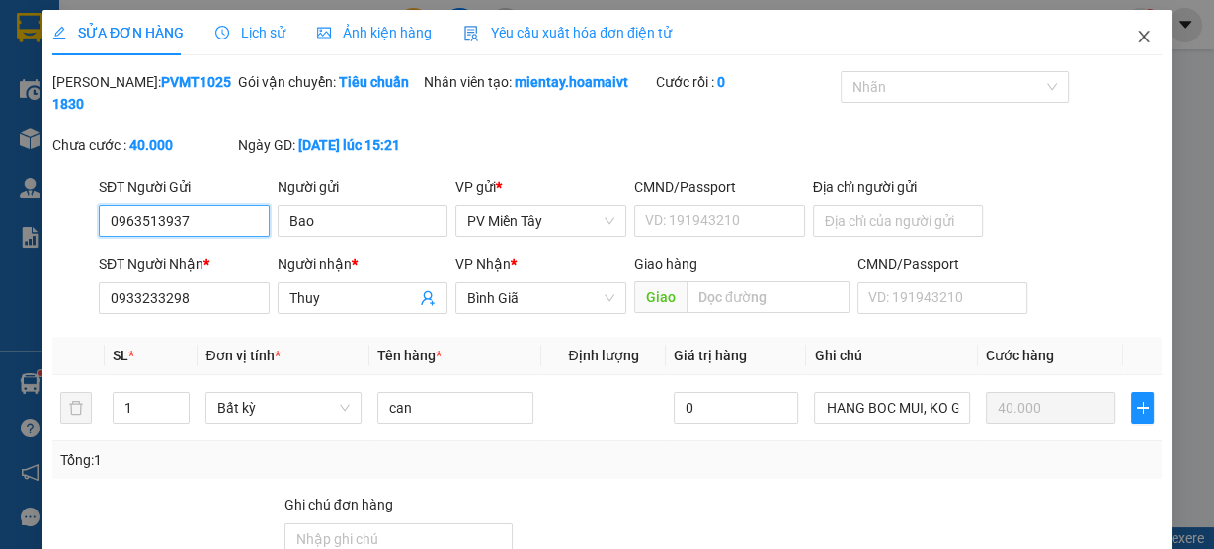
type input "Bao"
type input "0933233298"
type input "Thuy"
type input "40.000"
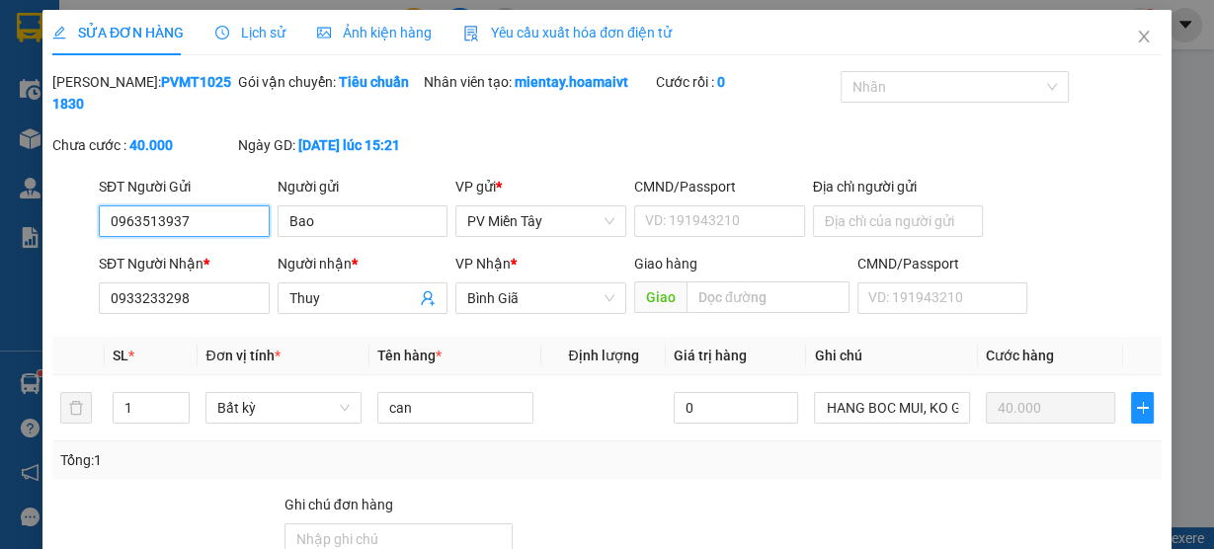
drag, startPoint x: 219, startPoint y: 228, endPoint x: 0, endPoint y: 337, distance: 244.8
click at [0, 337] on div "SỬA ĐƠN HÀNG Lịch sử Ảnh kiện hàng Yêu cầu xuất hóa đơn điện tử Total Paid Fee …" at bounding box center [607, 274] width 1214 height 549
click at [1136, 42] on icon "close" at bounding box center [1144, 37] width 16 height 16
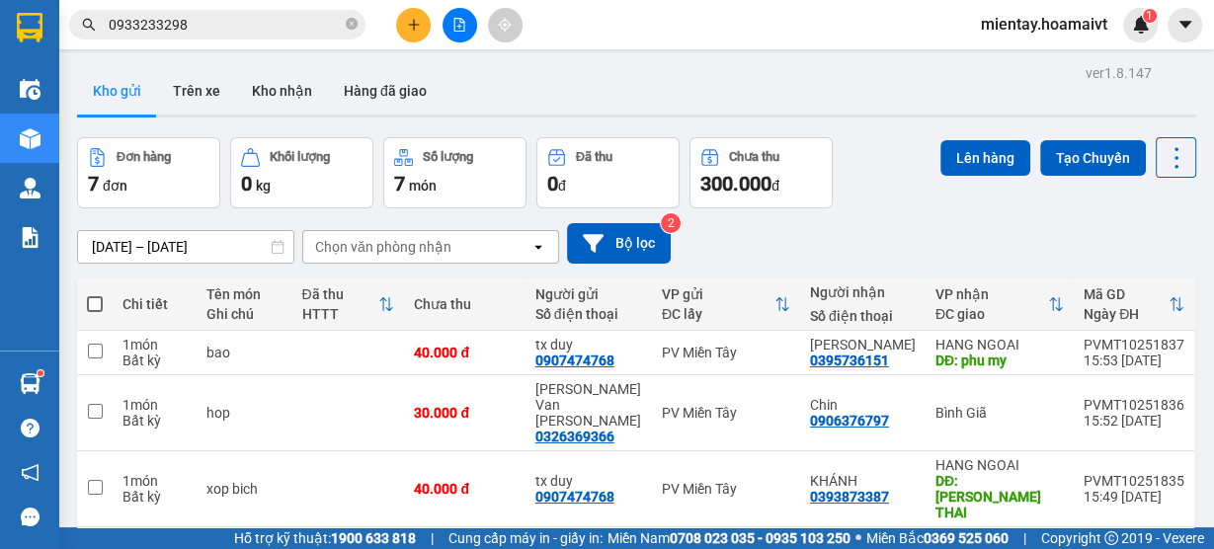
click at [179, 43] on div "Kết quả tìm kiếm ( 4 ) Bộ lọc Mã ĐH Trạng thái Món hàng Tổng cước Chưa cước Nhã…" at bounding box center [607, 24] width 1214 height 49
click at [204, 26] on input "0933233298" at bounding box center [225, 25] width 233 height 22
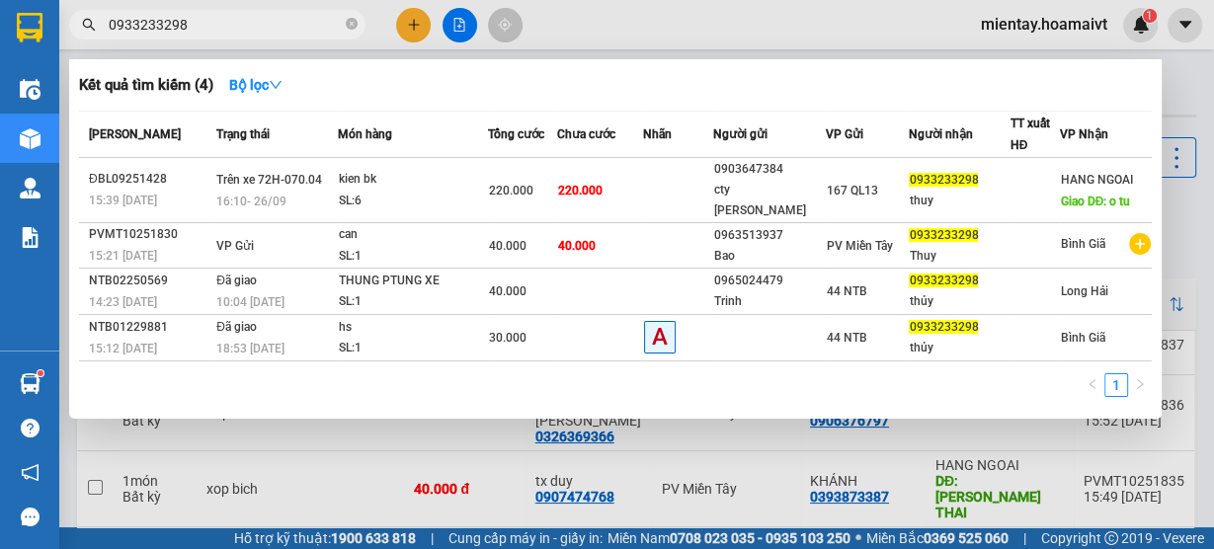
click at [204, 26] on input "0933233298" at bounding box center [225, 25] width 233 height 22
paste input "63513937"
type input "0963513937"
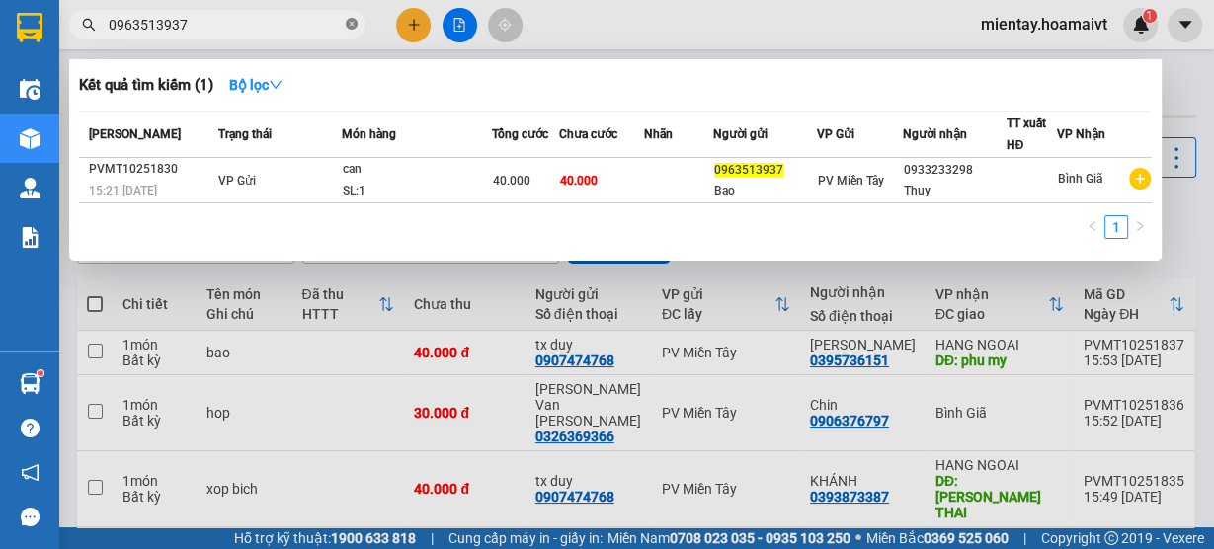
click at [355, 21] on icon "close-circle" at bounding box center [352, 24] width 12 height 12
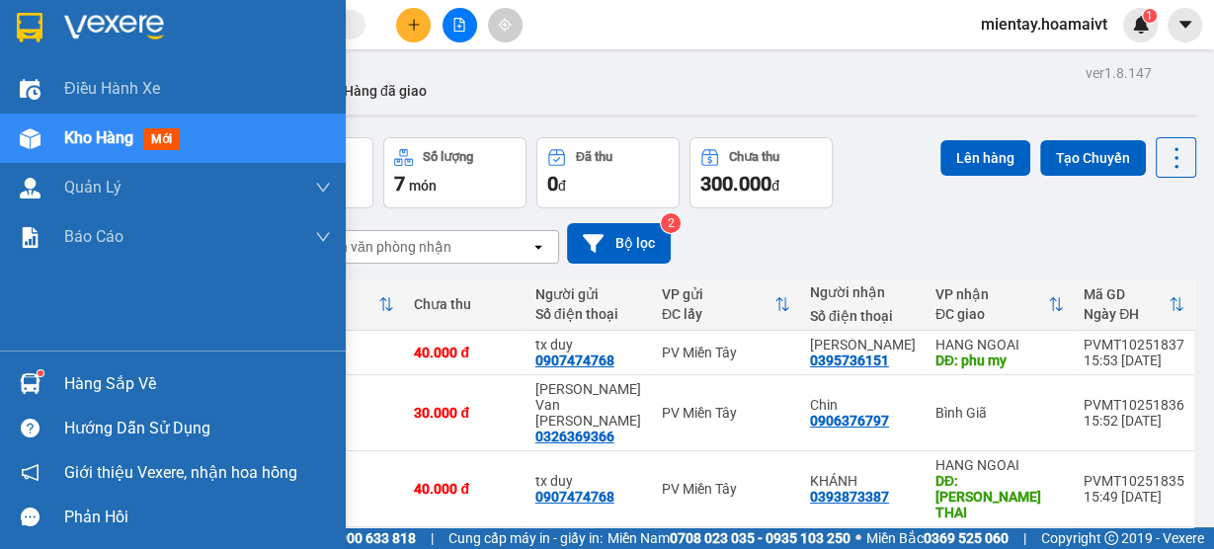
click at [85, 362] on div "Hàng sắp về" at bounding box center [173, 384] width 346 height 44
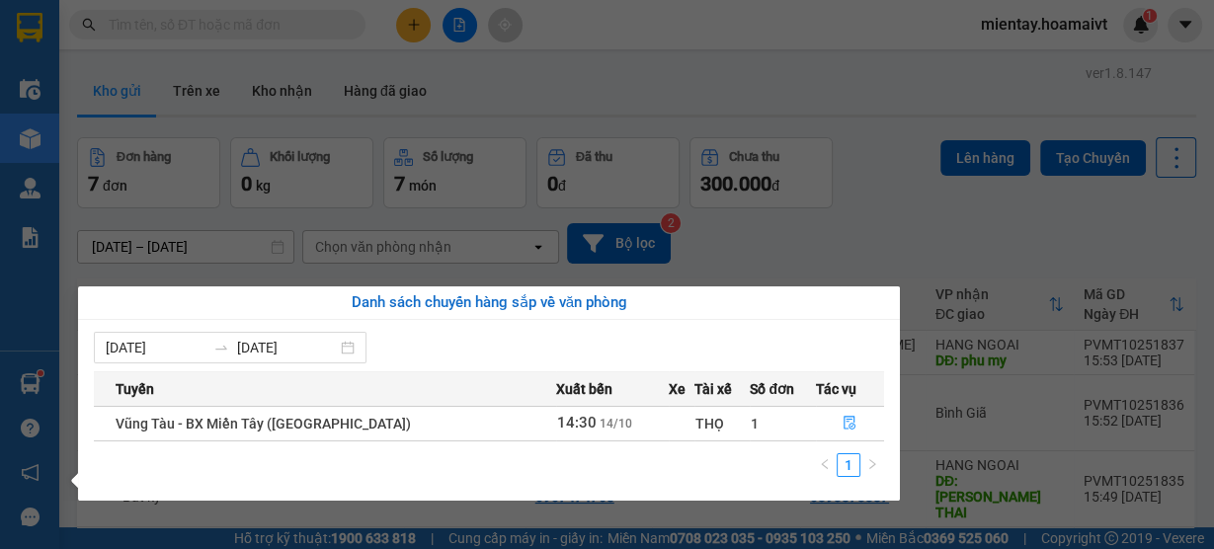
click at [543, 92] on section "Kết quả tìm kiếm ( 1 ) Bộ lọc Mã ĐH Trạng thái Món hàng Tổng cước Chưa cước Nhã…" at bounding box center [607, 274] width 1214 height 549
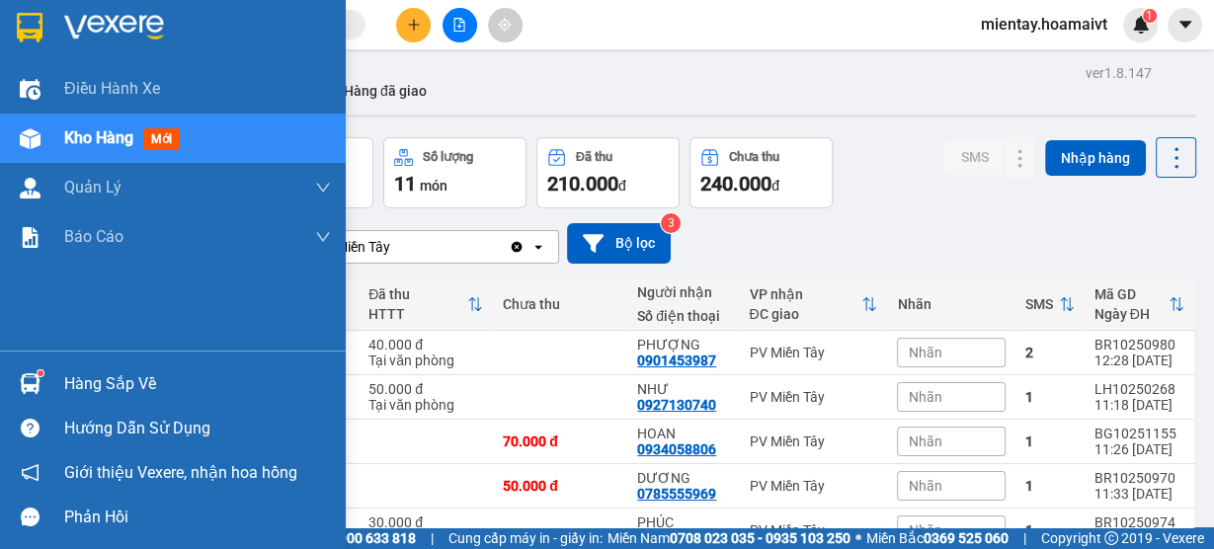
click at [118, 383] on div "Hàng sắp về" at bounding box center [197, 385] width 267 height 30
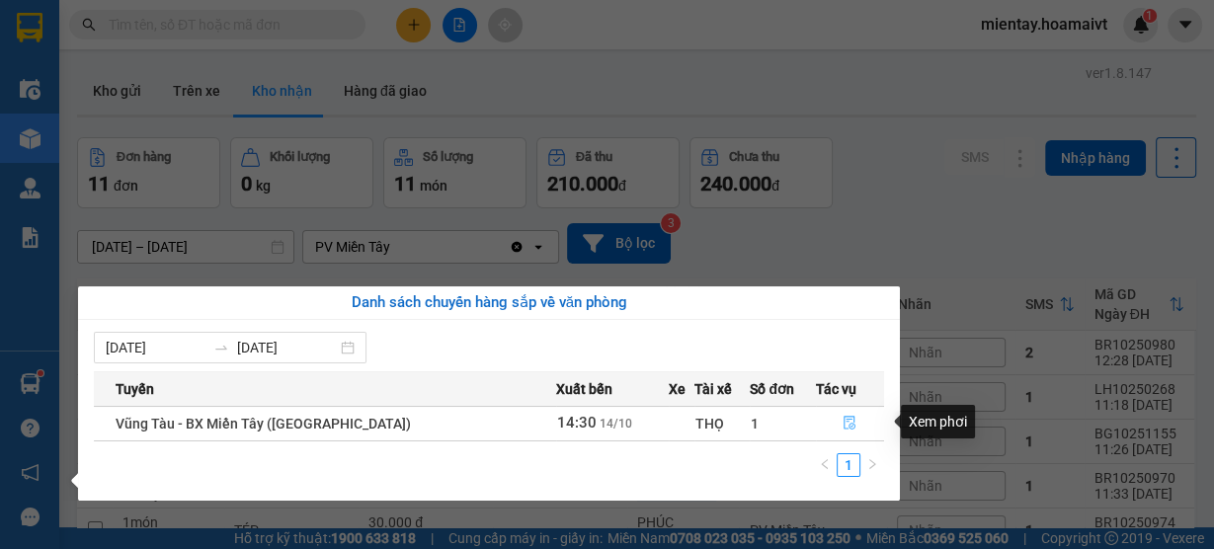
click at [843, 419] on icon "file-done" at bounding box center [850, 423] width 14 height 14
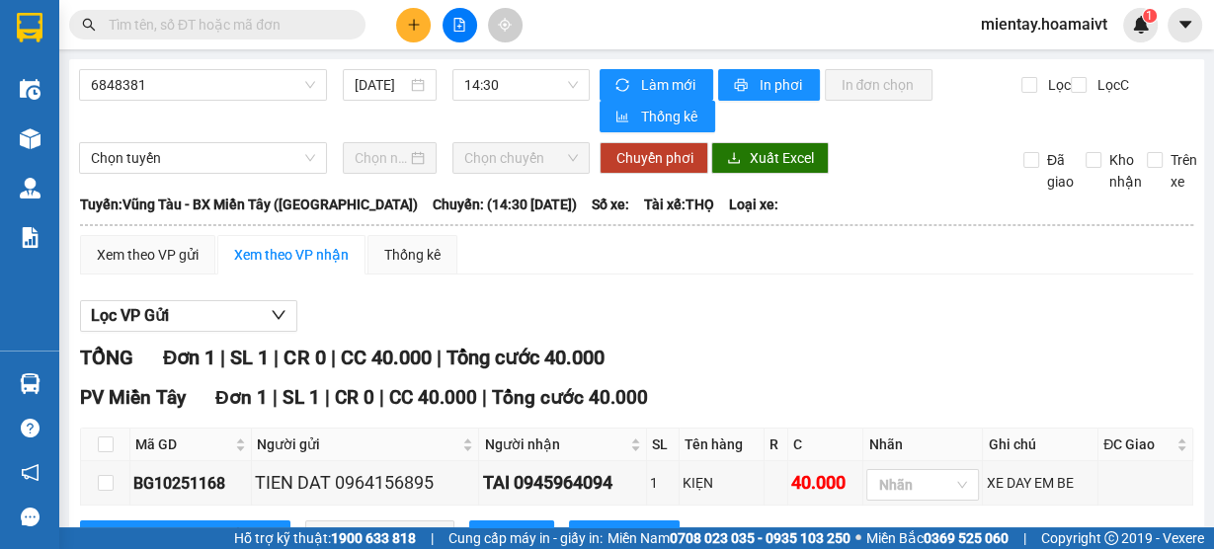
scroll to position [77, 0]
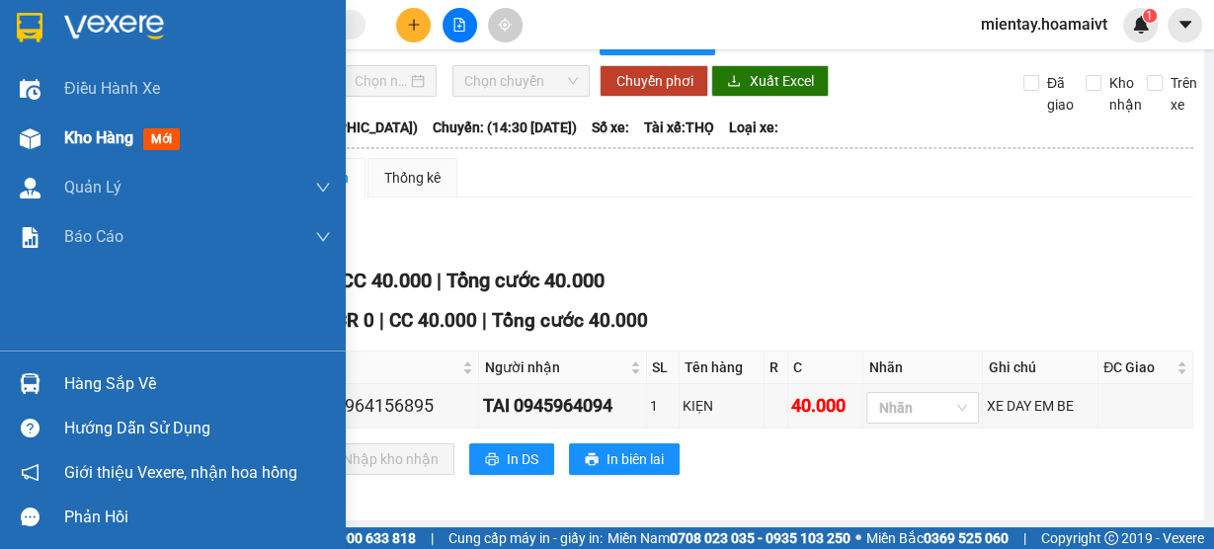
click at [107, 132] on span "Kho hàng" at bounding box center [98, 137] width 69 height 19
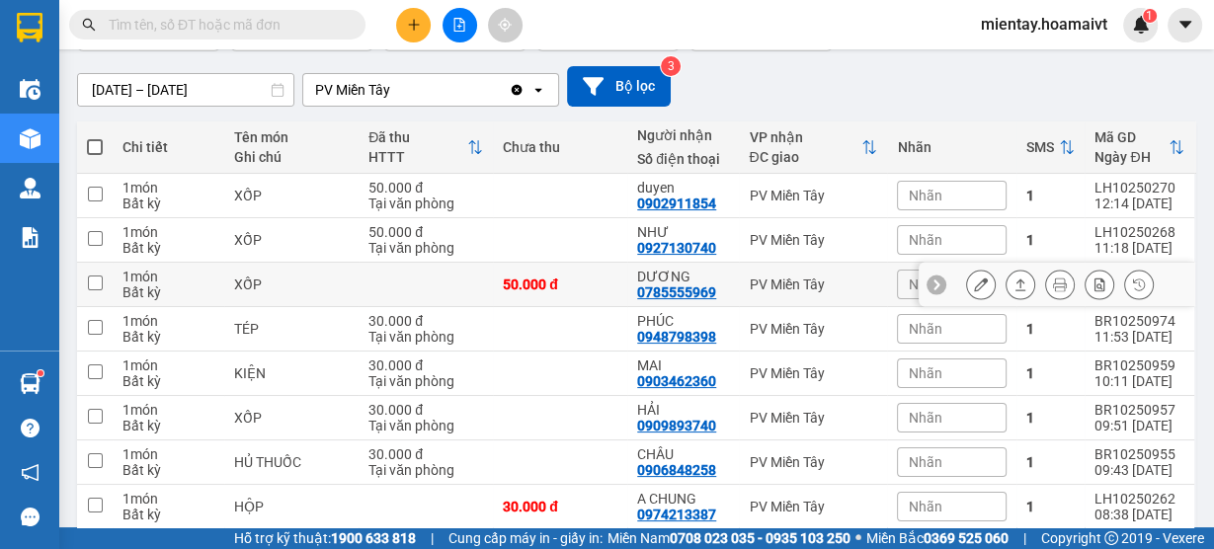
scroll to position [158, 0]
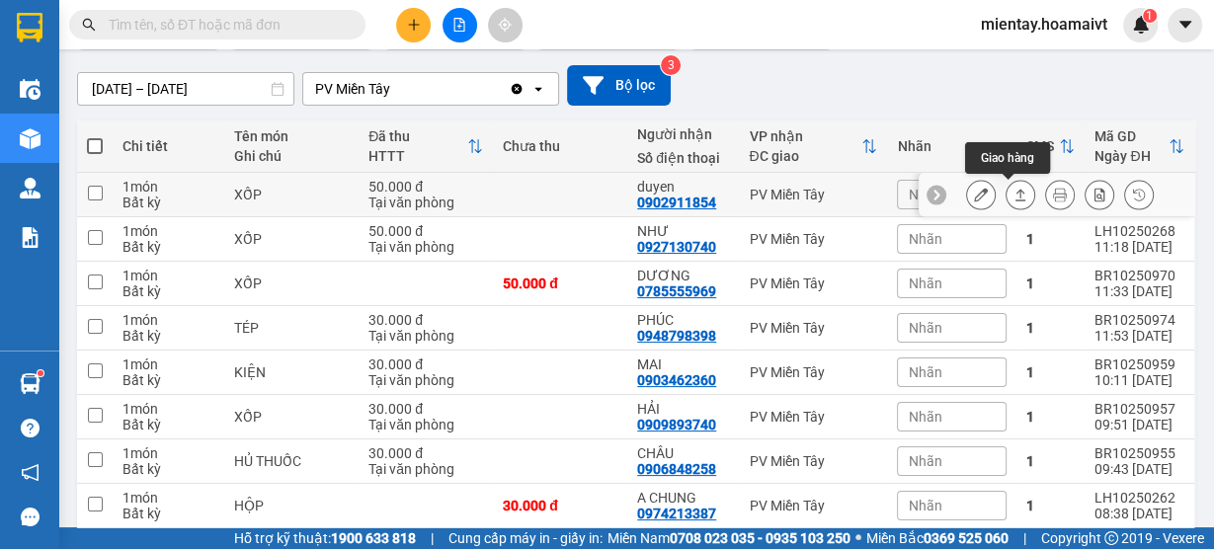
click at [1015, 195] on button at bounding box center [1021, 195] width 28 height 35
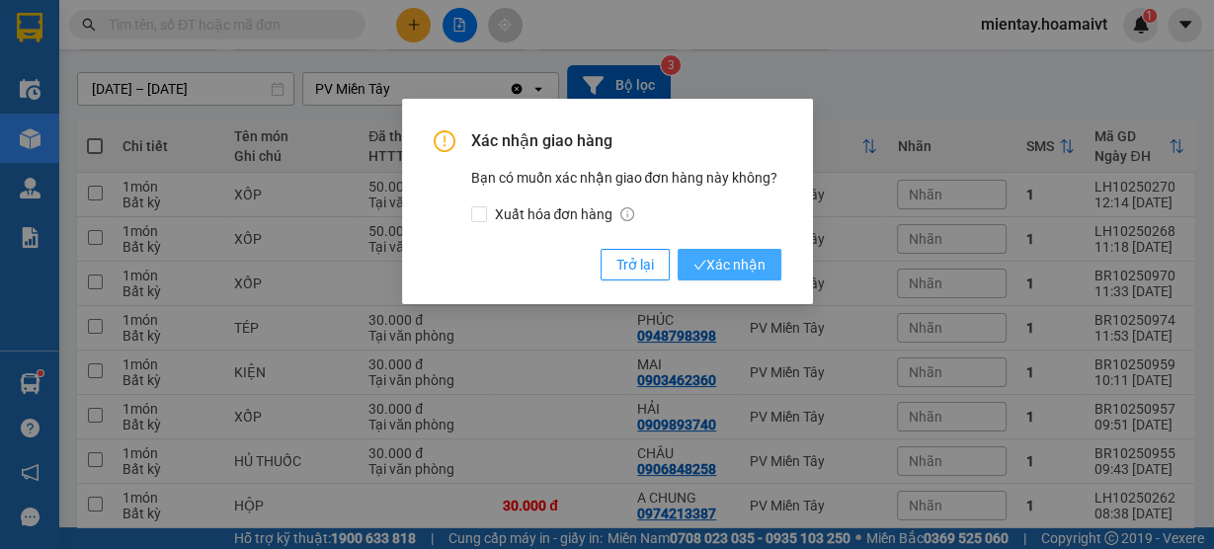
click at [729, 265] on span "Xác nhận" at bounding box center [730, 265] width 72 height 22
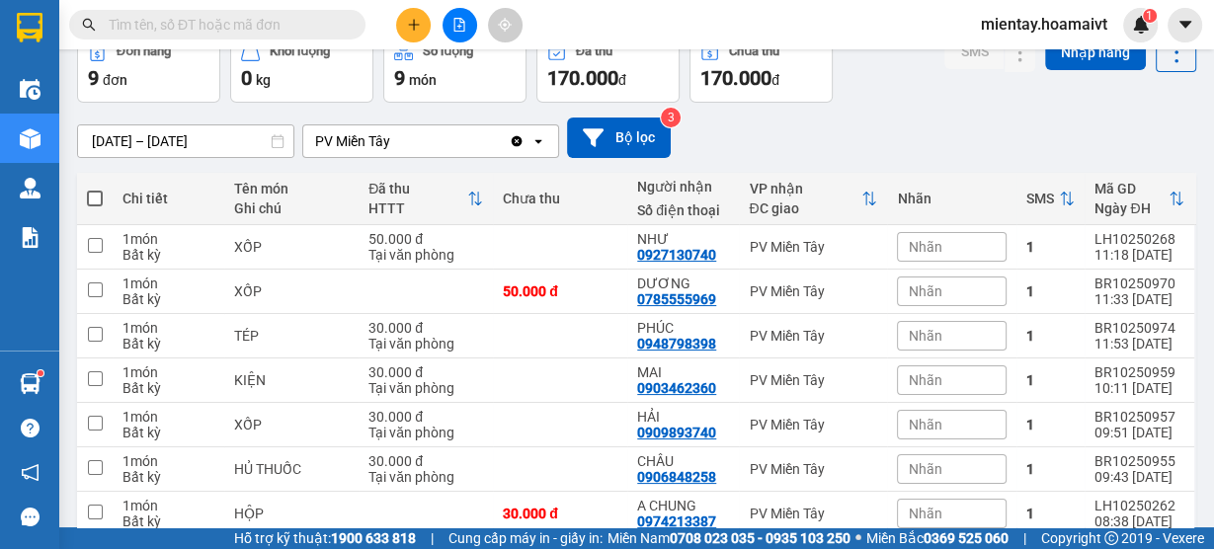
scroll to position [79, 0]
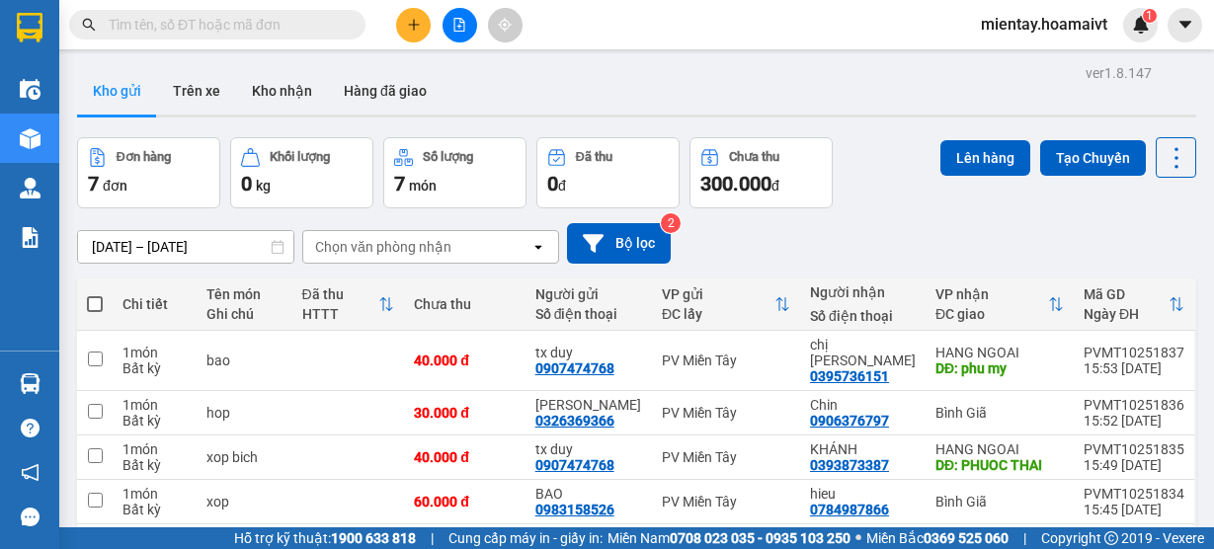
click at [451, 250] on div "Chọn văn phòng nhận" at bounding box center [416, 247] width 227 height 32
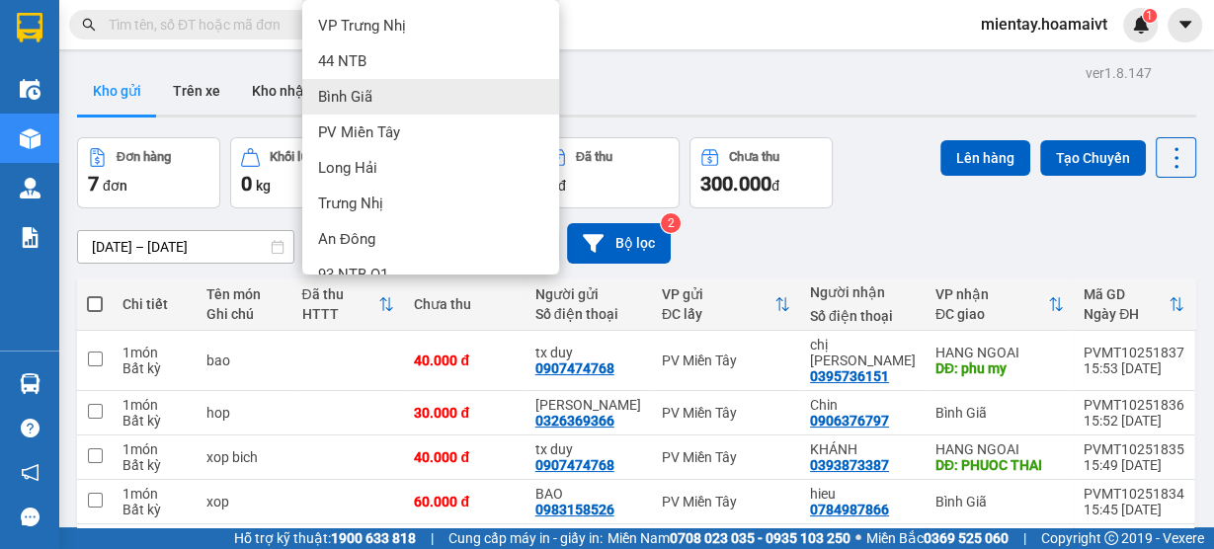
click at [389, 102] on div "Bình Giã" at bounding box center [430, 97] width 257 height 36
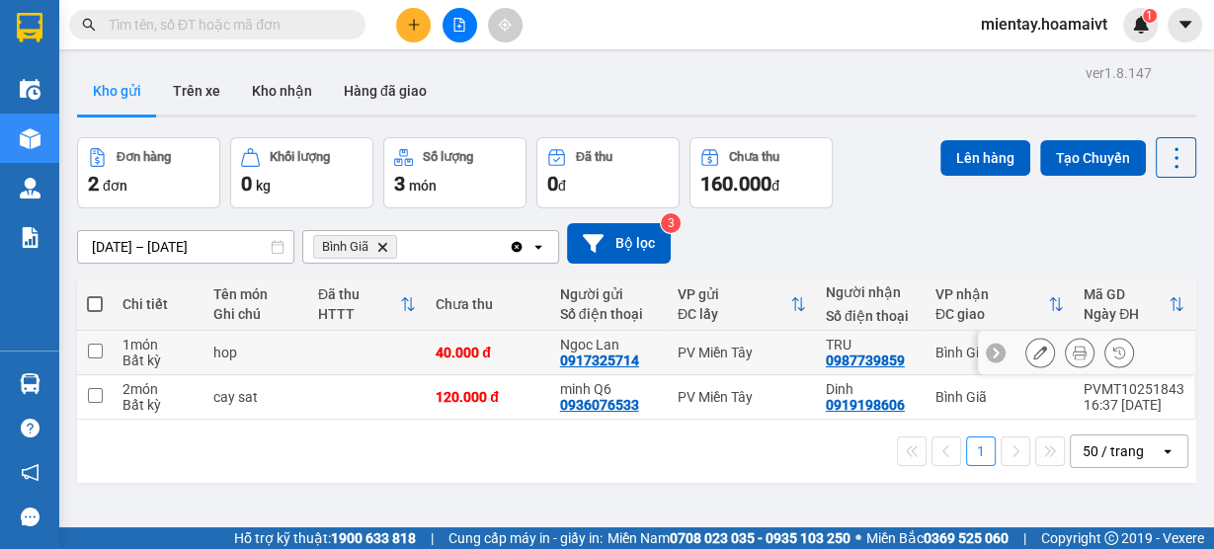
click at [377, 348] on td at bounding box center [367, 353] width 118 height 44
checkbox input "true"
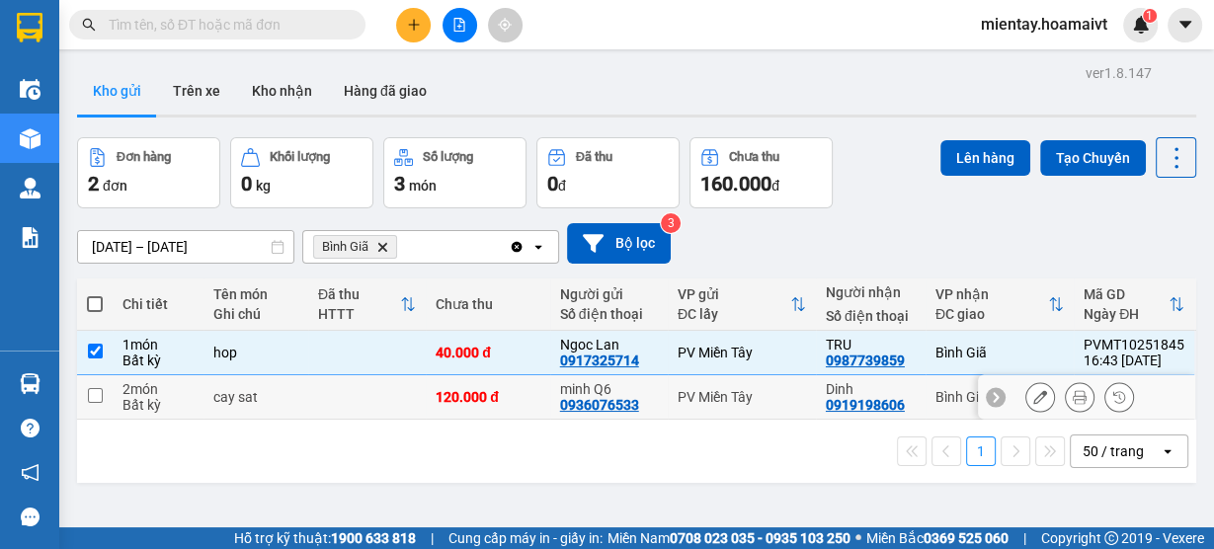
click at [372, 401] on td at bounding box center [367, 397] width 118 height 44
checkbox input "true"
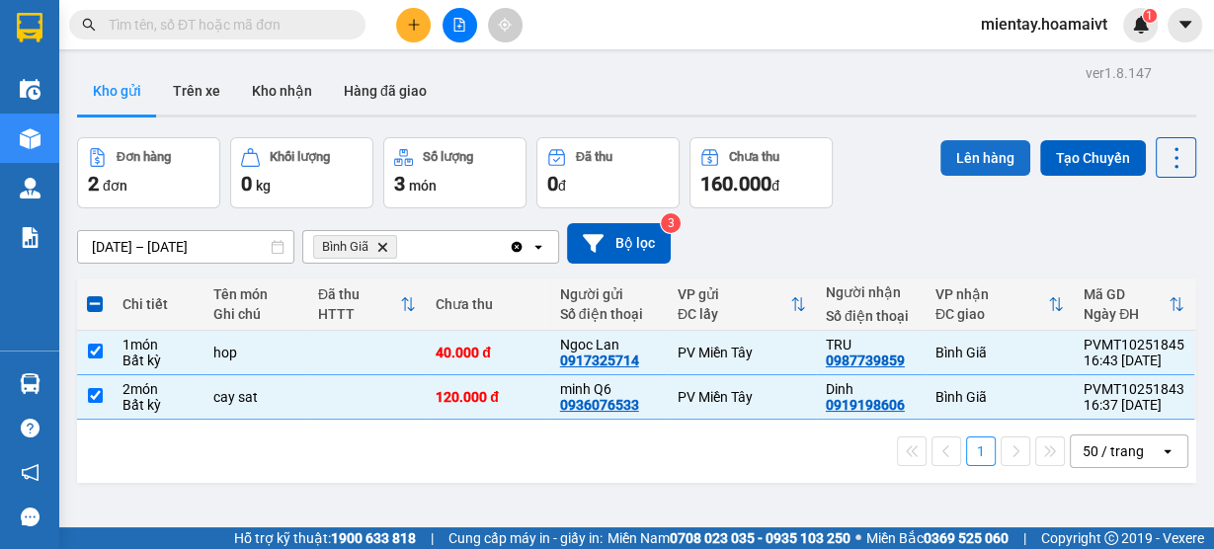
click at [971, 159] on button "Lên hàng" at bounding box center [986, 158] width 90 height 36
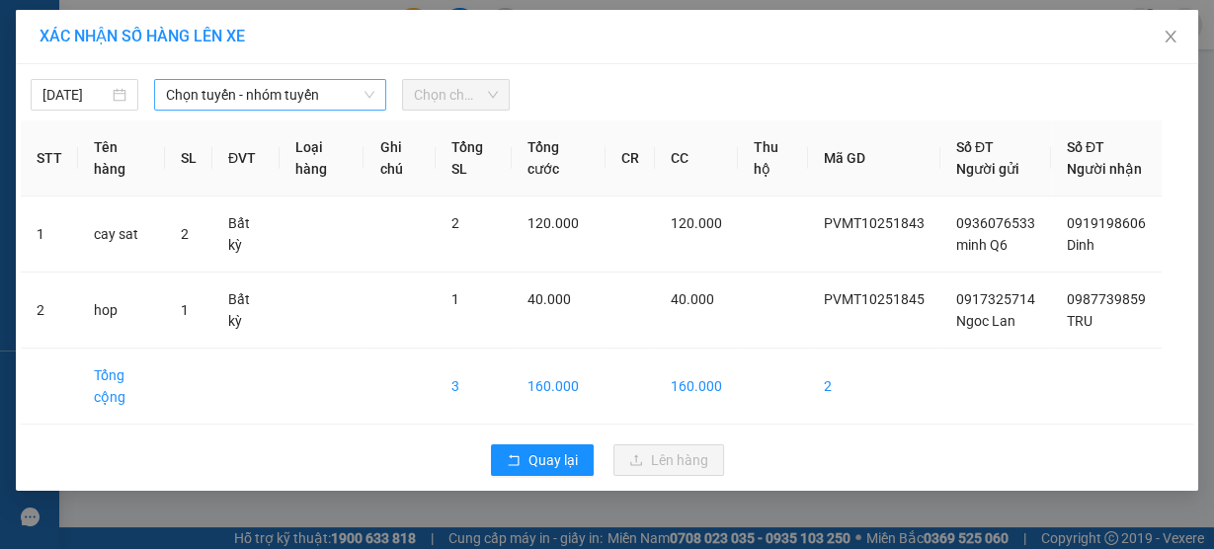
click at [301, 97] on span "Chọn tuyến - nhóm tuyến" at bounding box center [270, 95] width 208 height 30
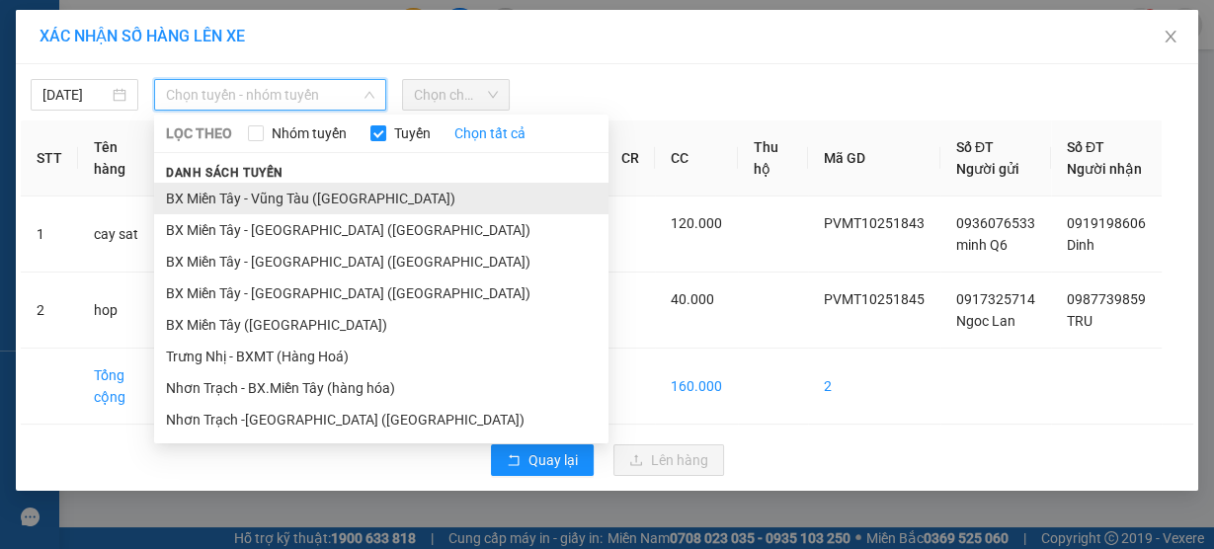
click at [309, 201] on li "BX Miền Tây - Vũng Tàu ([GEOGRAPHIC_DATA])" at bounding box center [381, 199] width 455 height 32
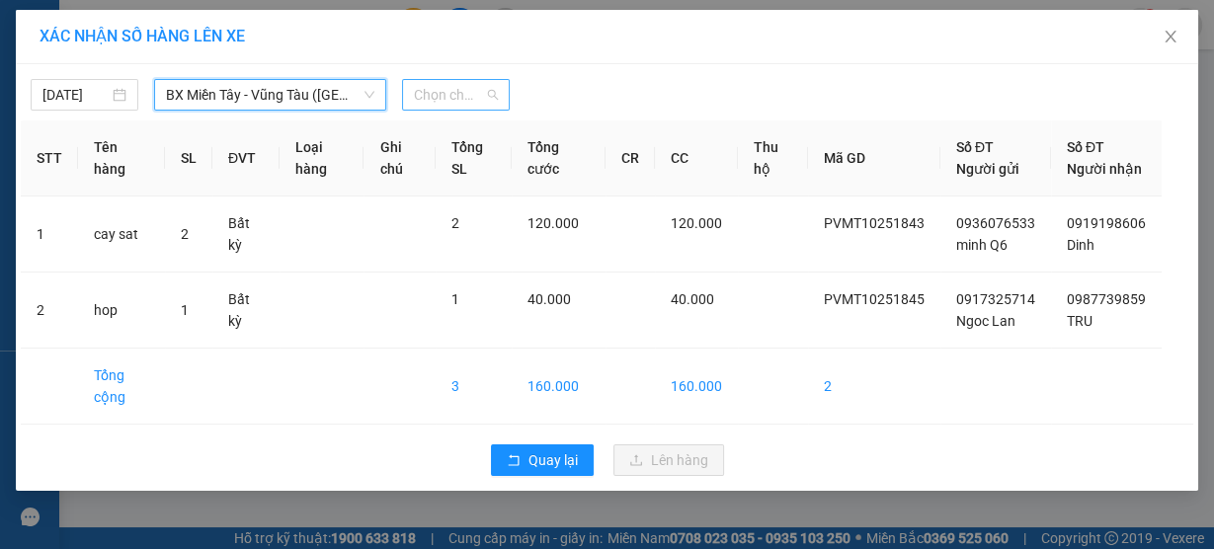
click at [450, 94] on span "Chọn chuyến" at bounding box center [456, 95] width 84 height 30
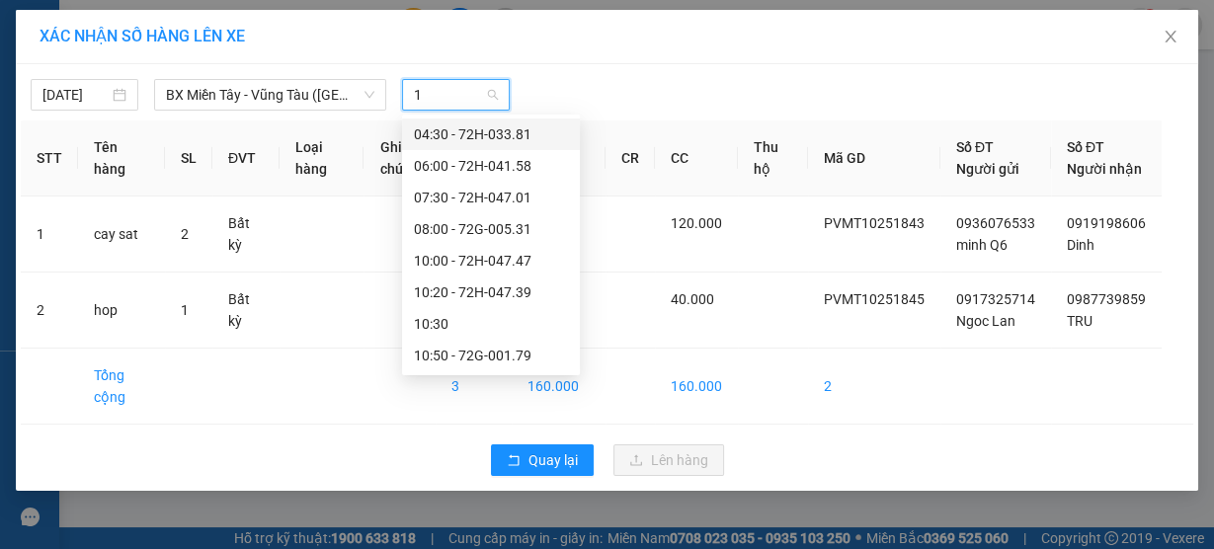
type input "17"
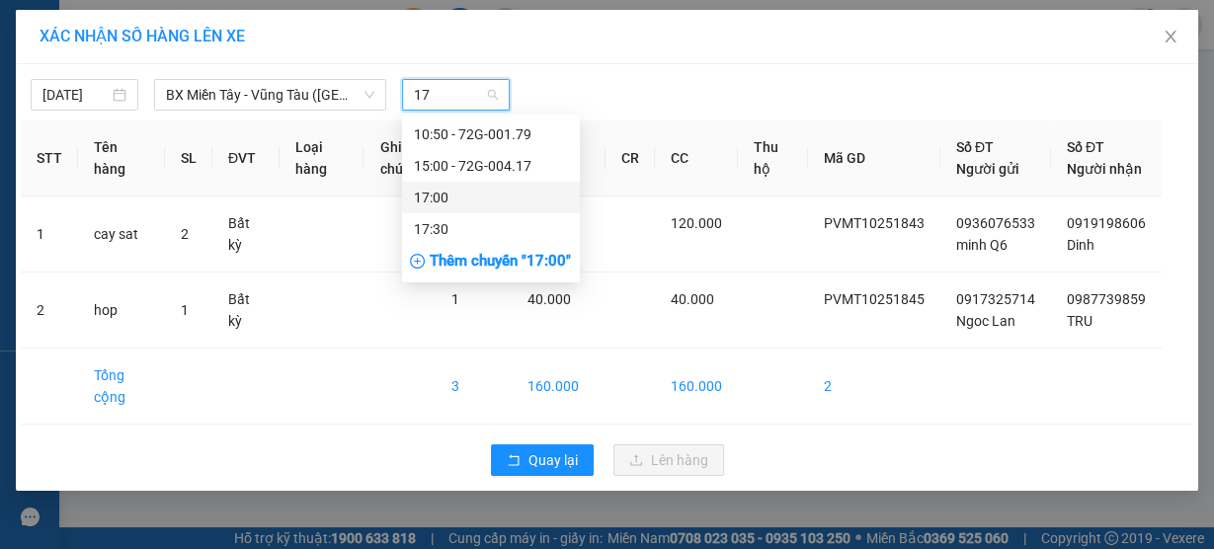
click at [469, 198] on div "17:00" at bounding box center [491, 198] width 154 height 22
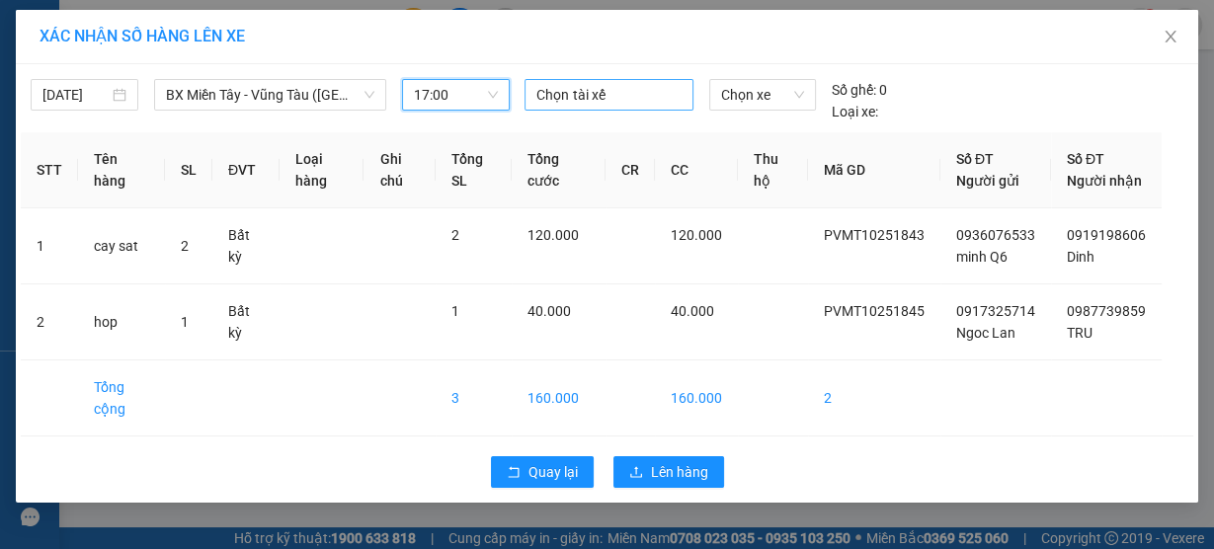
click at [586, 92] on div at bounding box center [609, 95] width 158 height 24
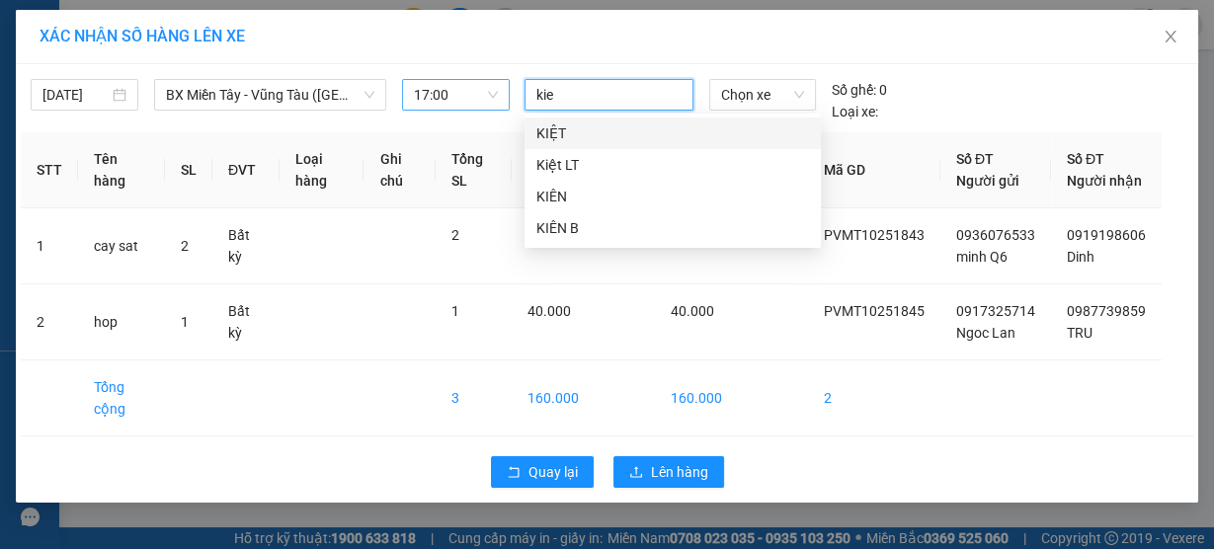
type input "kiet"
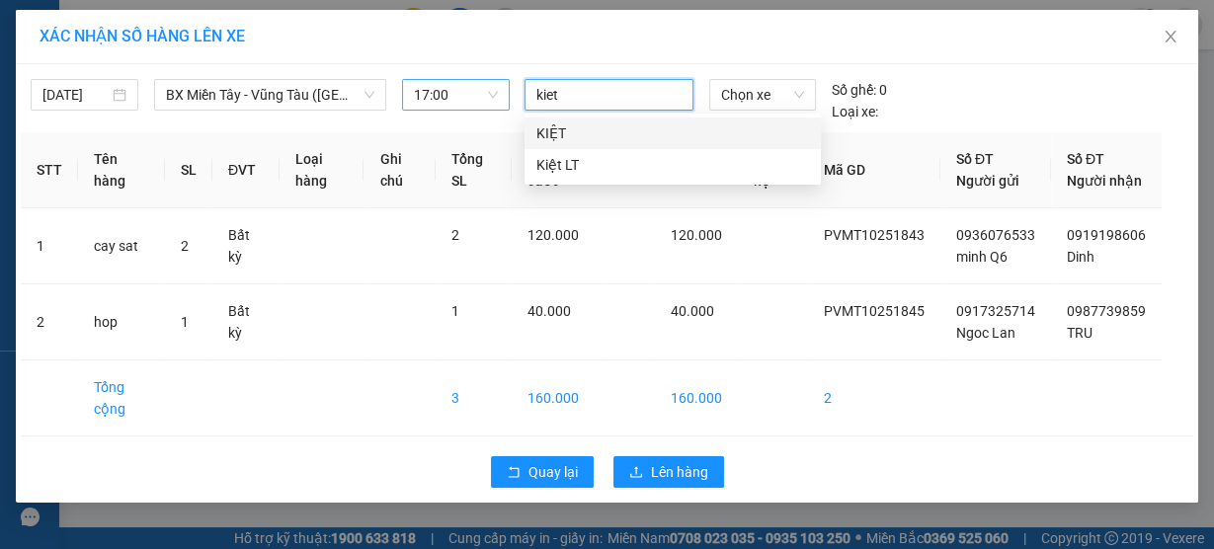
click at [586, 132] on div "KIỆT" at bounding box center [673, 134] width 273 height 22
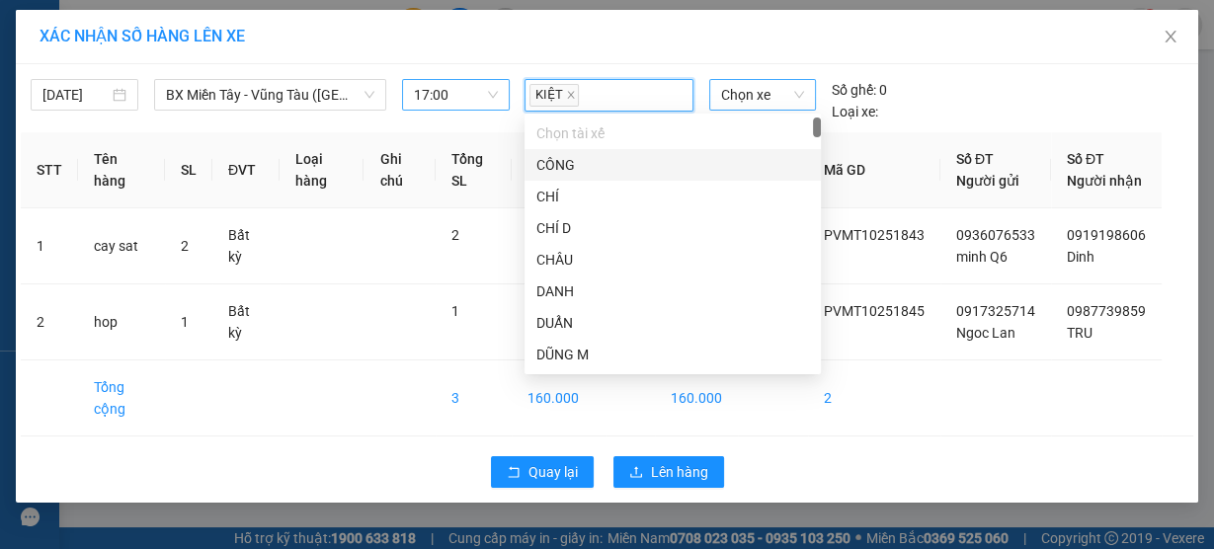
click at [756, 103] on span "Chọn xe" at bounding box center [762, 95] width 83 height 30
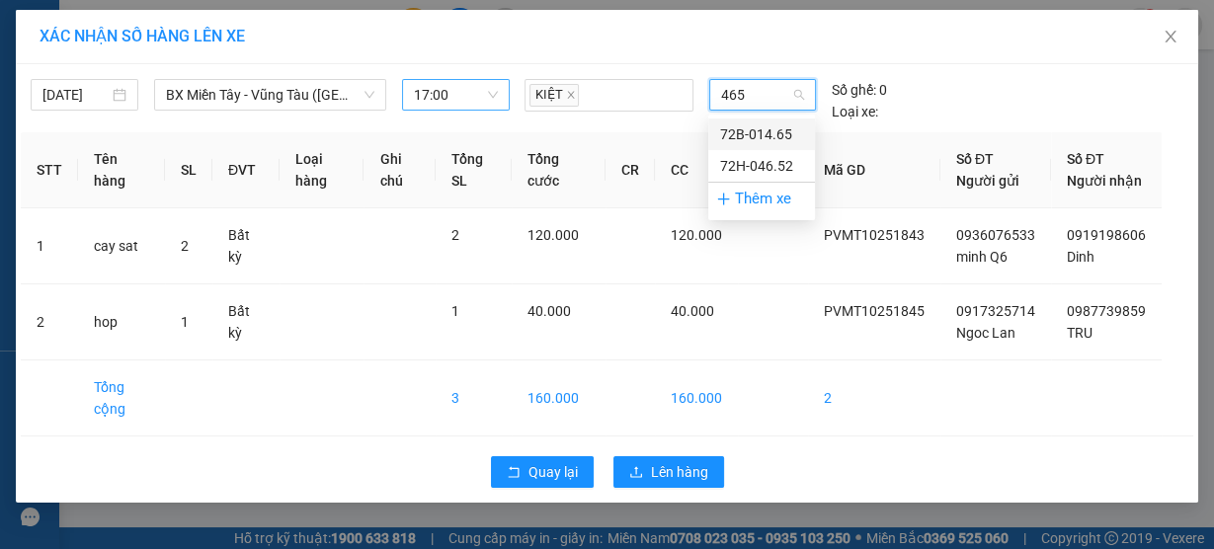
type input "4652"
click at [730, 143] on div "72H-046.52" at bounding box center [761, 135] width 83 height 22
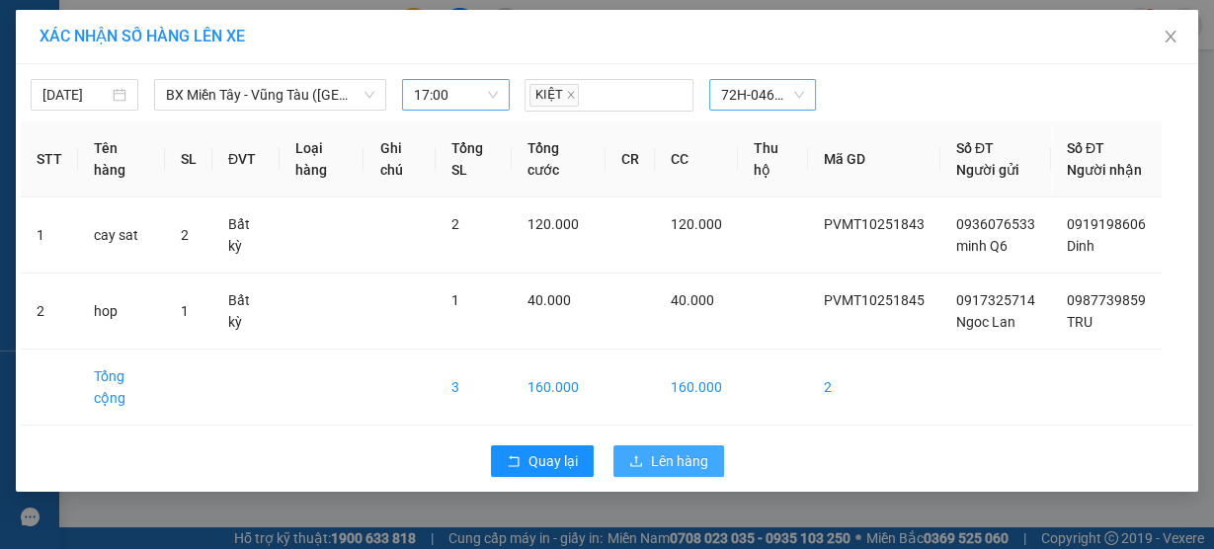
drag, startPoint x: 683, startPoint y: 482, endPoint x: 695, endPoint y: 470, distance: 16.8
click at [687, 472] on span "Lên hàng" at bounding box center [679, 462] width 57 height 22
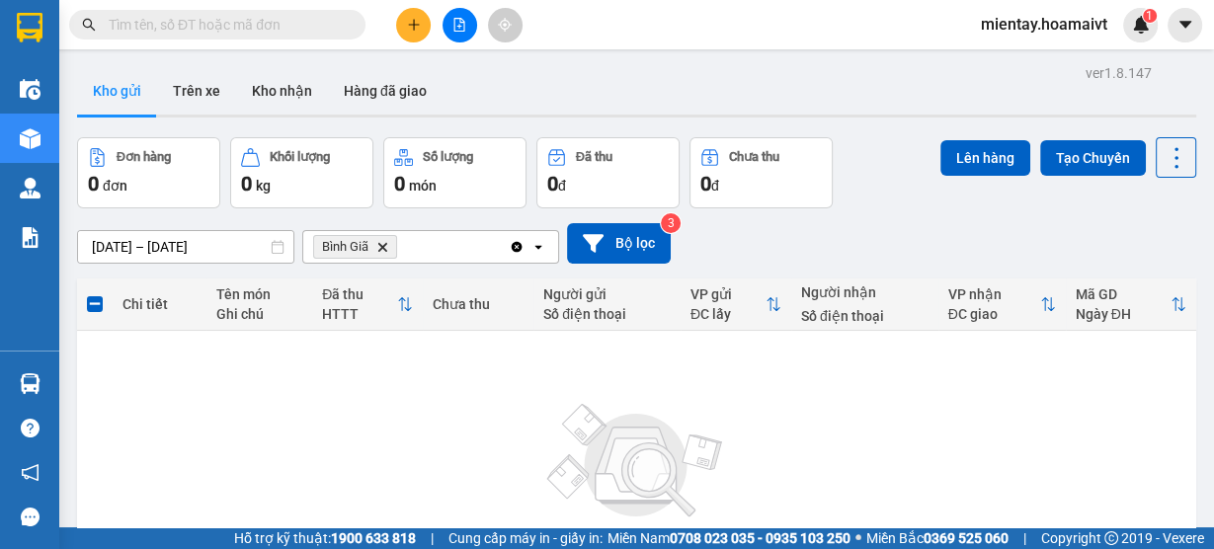
click at [383, 250] on icon "Delete" at bounding box center [382, 247] width 12 height 12
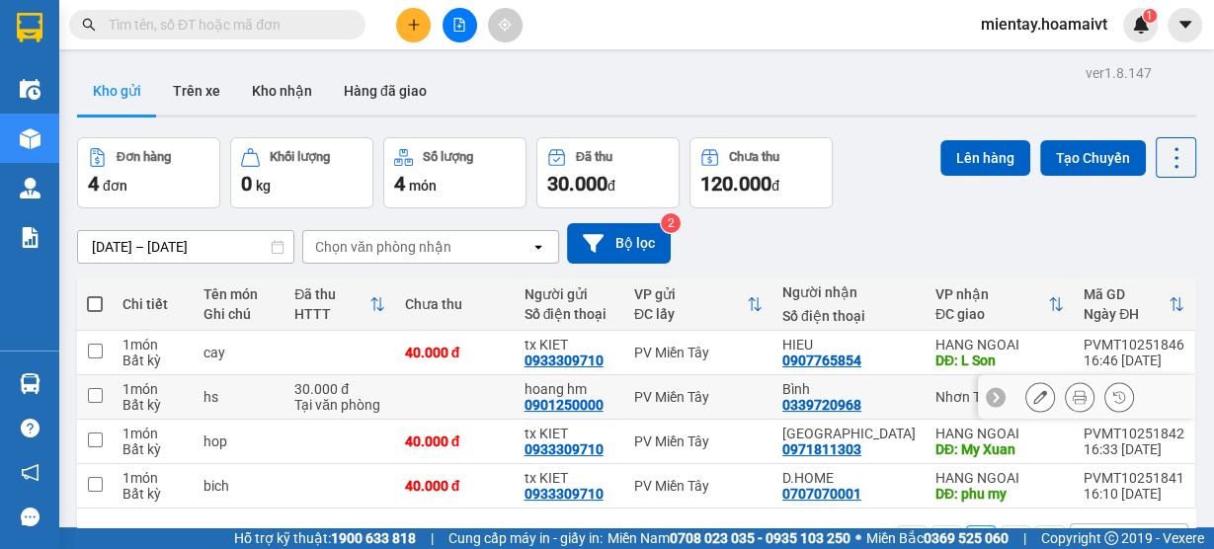
click at [350, 398] on div "Tại văn phòng" at bounding box center [339, 405] width 90 height 16
checkbox input "true"
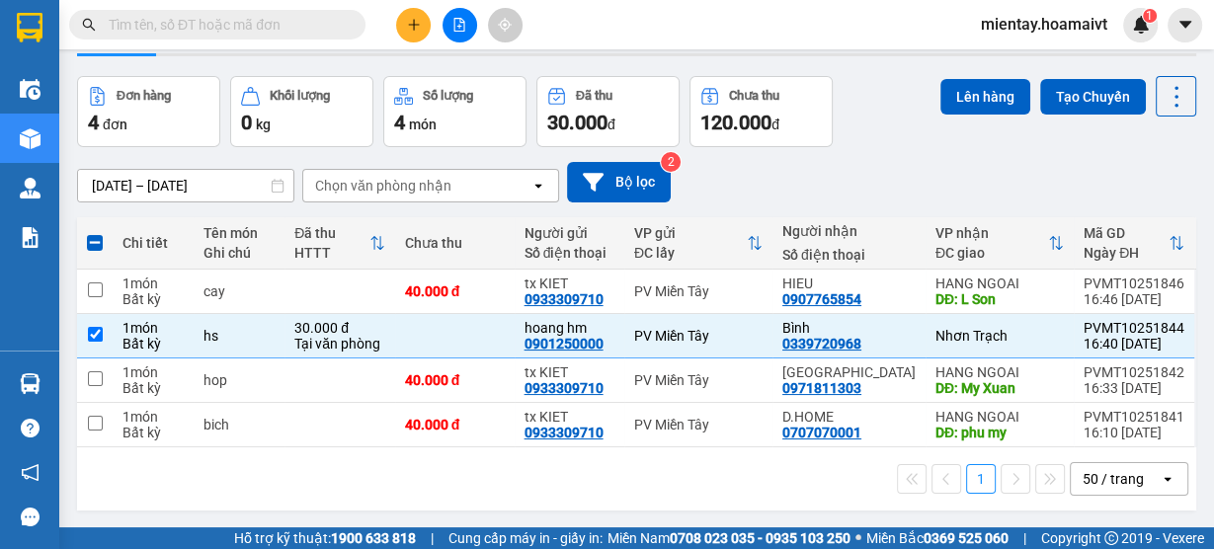
scroll to position [79, 0]
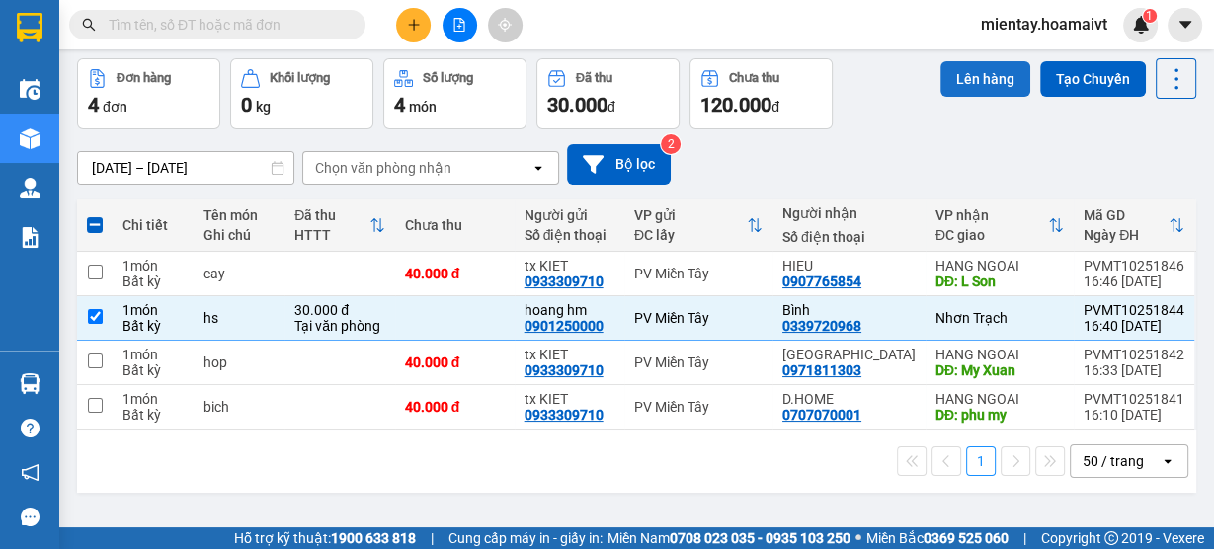
click at [941, 94] on button "Lên hàng" at bounding box center [986, 79] width 90 height 36
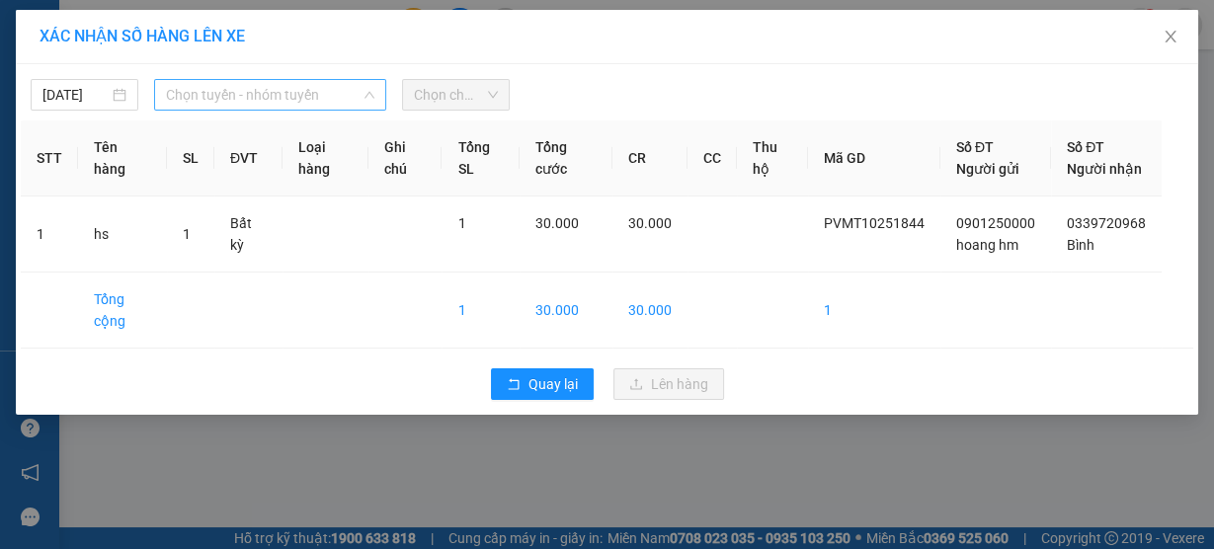
click at [298, 91] on span "Chọn tuyến - nhóm tuyến" at bounding box center [270, 95] width 208 height 30
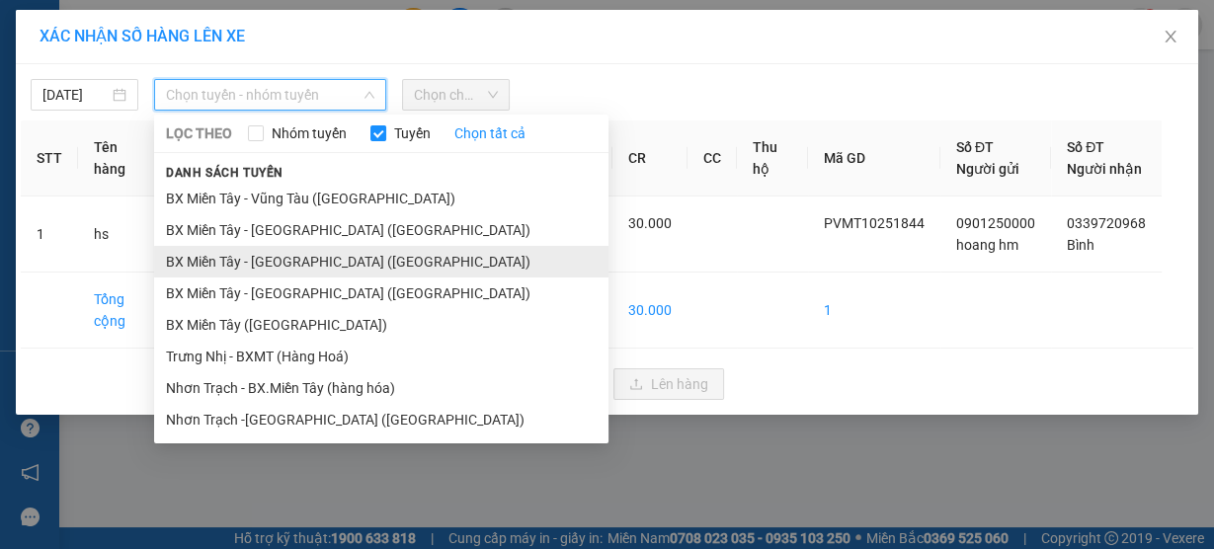
click at [274, 256] on li "BX Miền Tây - Nhơn Trạch (Hàng Hoá)" at bounding box center [381, 262] width 455 height 32
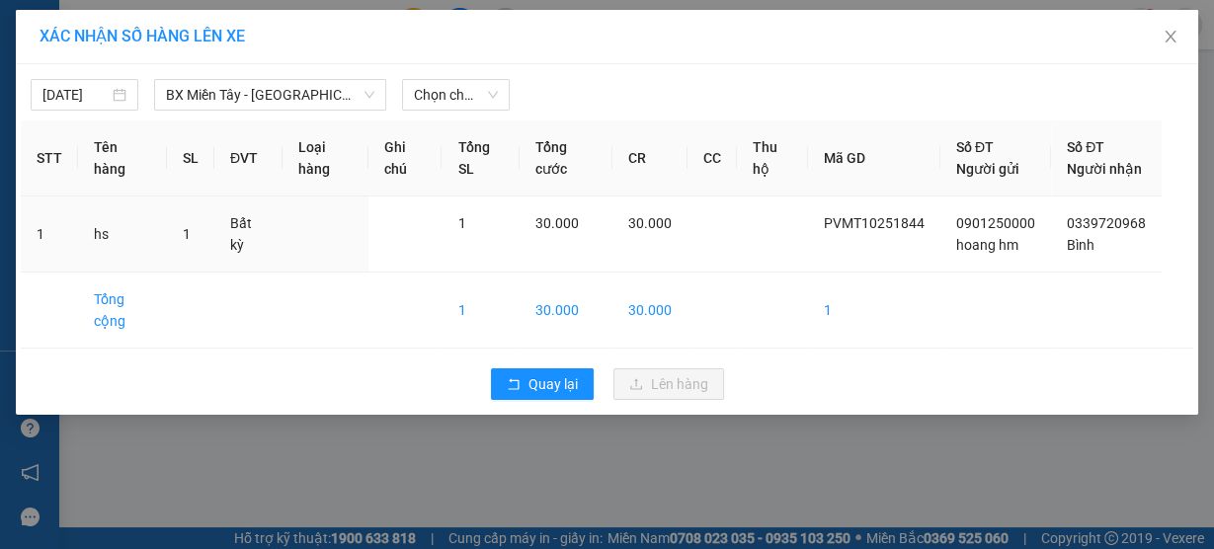
click at [461, 75] on div "14/10/2025 BX Miền Tây - Nhơn Trạch (Hàng Hoá) LỌC THEO Nhóm tuyến Tuyến Chọn…" at bounding box center [607, 90] width 1173 height 42
click at [486, 98] on span "Chọn chuyến" at bounding box center [456, 95] width 84 height 30
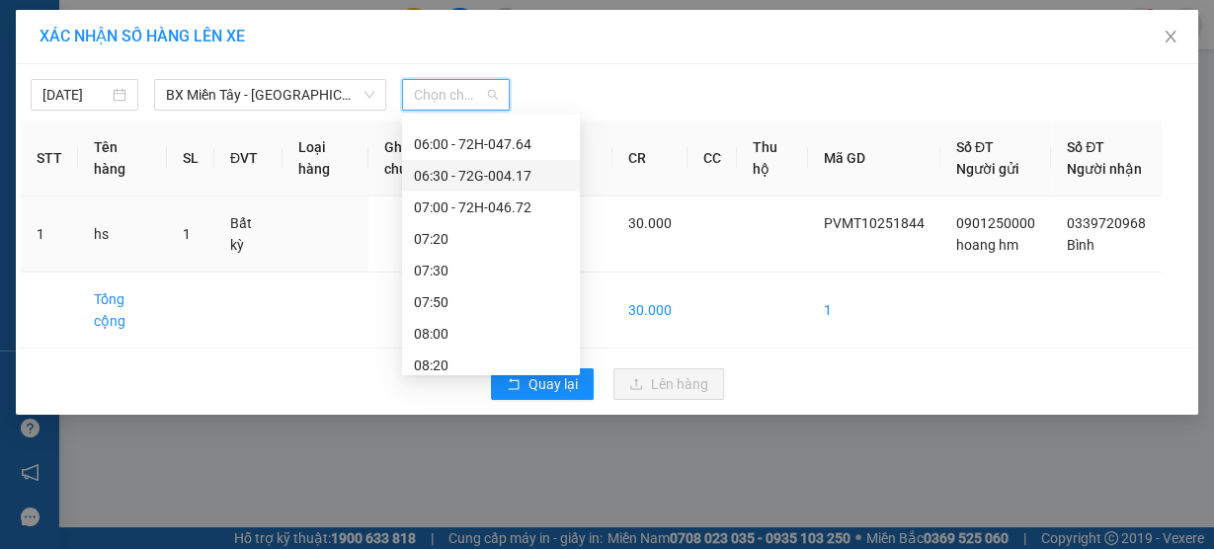
scroll to position [237, 0]
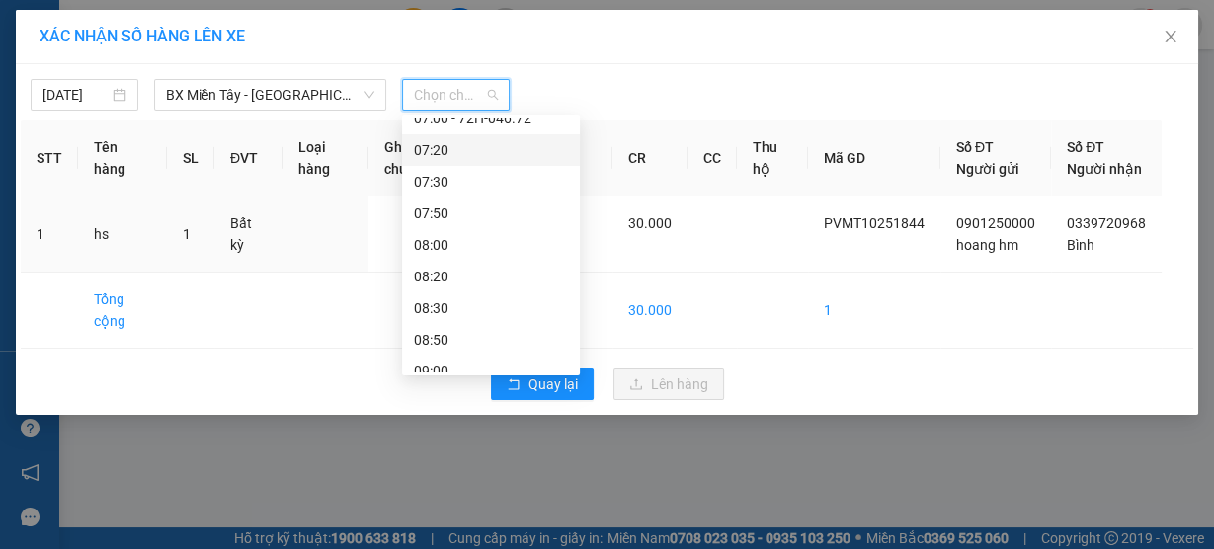
click at [507, 145] on div "07:20" at bounding box center [491, 150] width 154 height 22
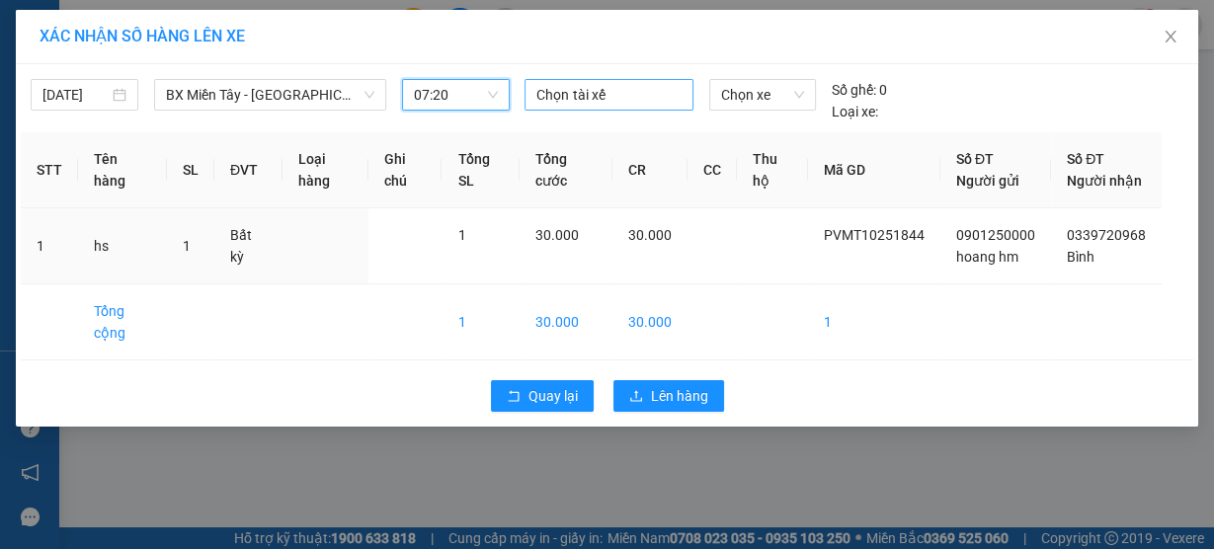
click at [584, 99] on div at bounding box center [609, 95] width 158 height 24
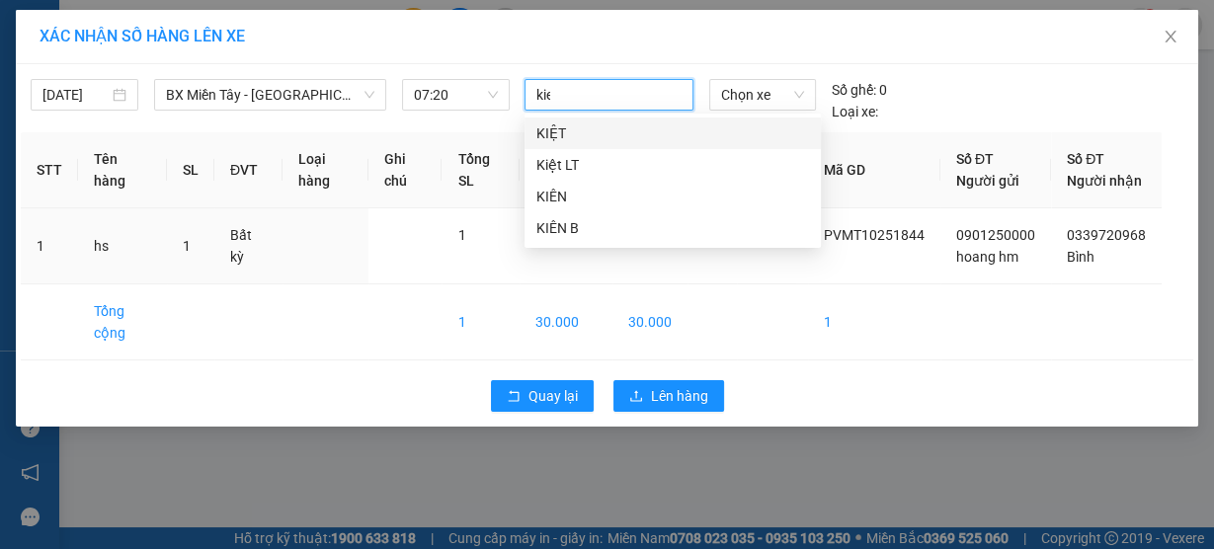
type input "kiet"
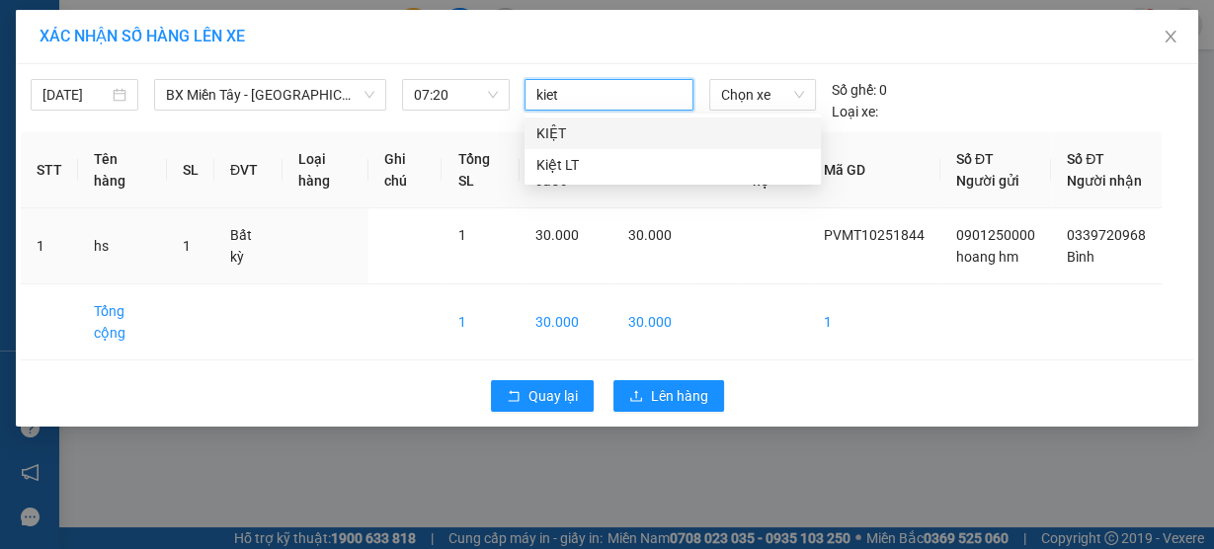
click at [593, 129] on div "KIỆT" at bounding box center [673, 134] width 273 height 22
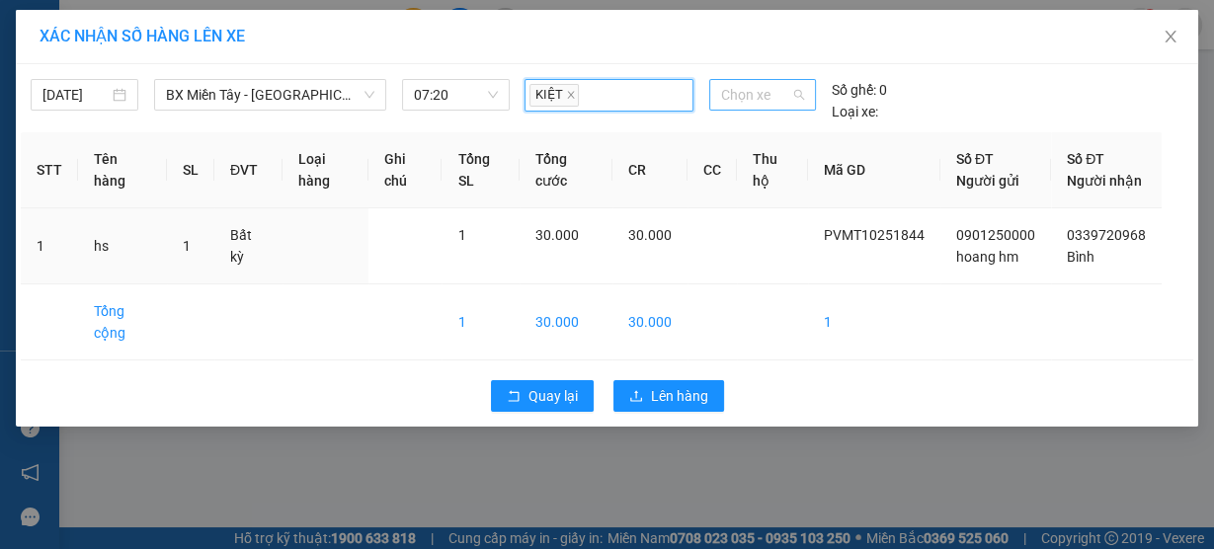
click at [754, 102] on span "Chọn xe" at bounding box center [762, 95] width 83 height 30
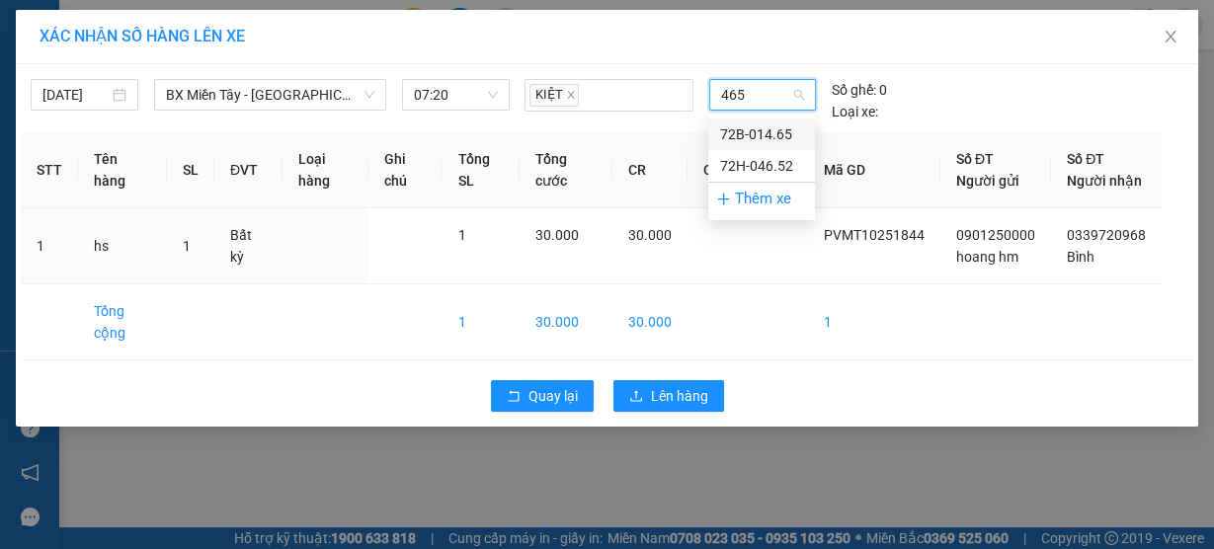
type input "4652"
click at [748, 125] on div "72H-046.52" at bounding box center [761, 135] width 83 height 22
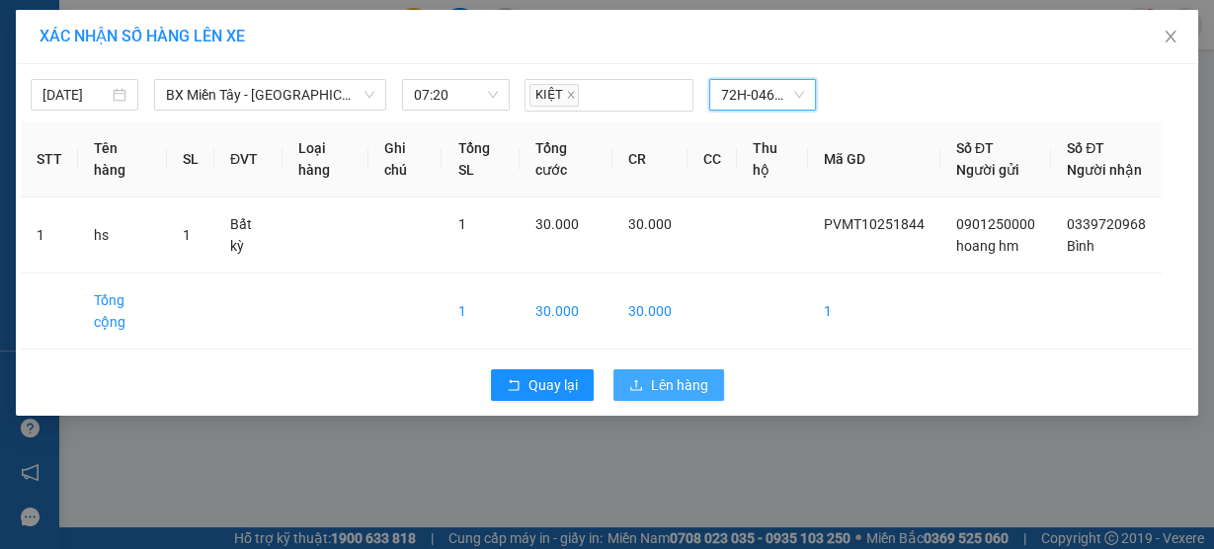
click at [680, 396] on span "Lên hàng" at bounding box center [679, 385] width 57 height 22
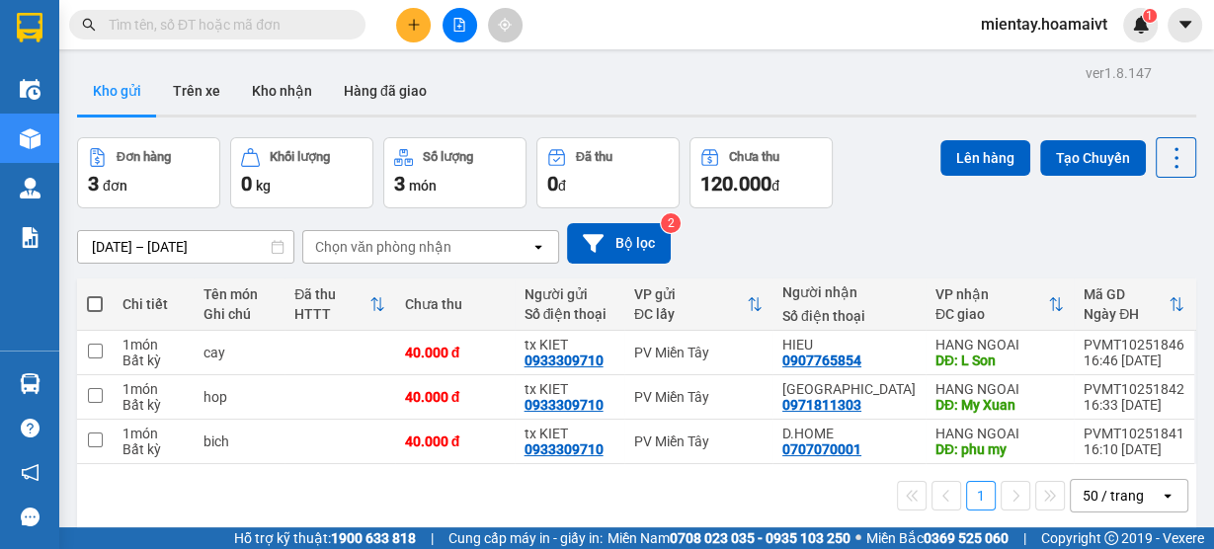
click at [229, 23] on input "text" at bounding box center [225, 25] width 233 height 22
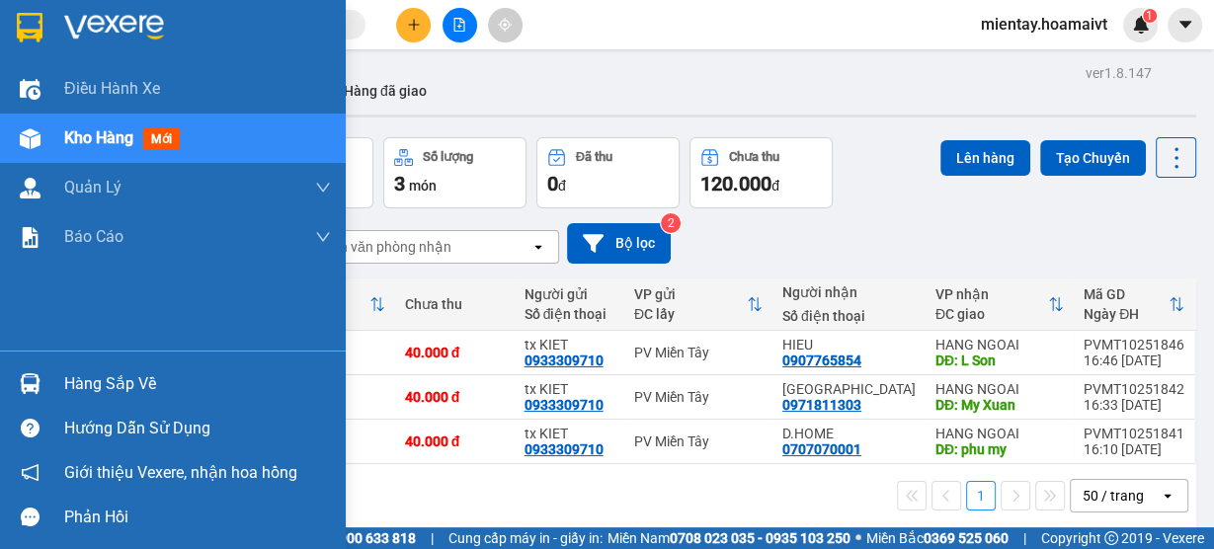
click at [127, 385] on div "Hàng sắp về" at bounding box center [197, 385] width 267 height 30
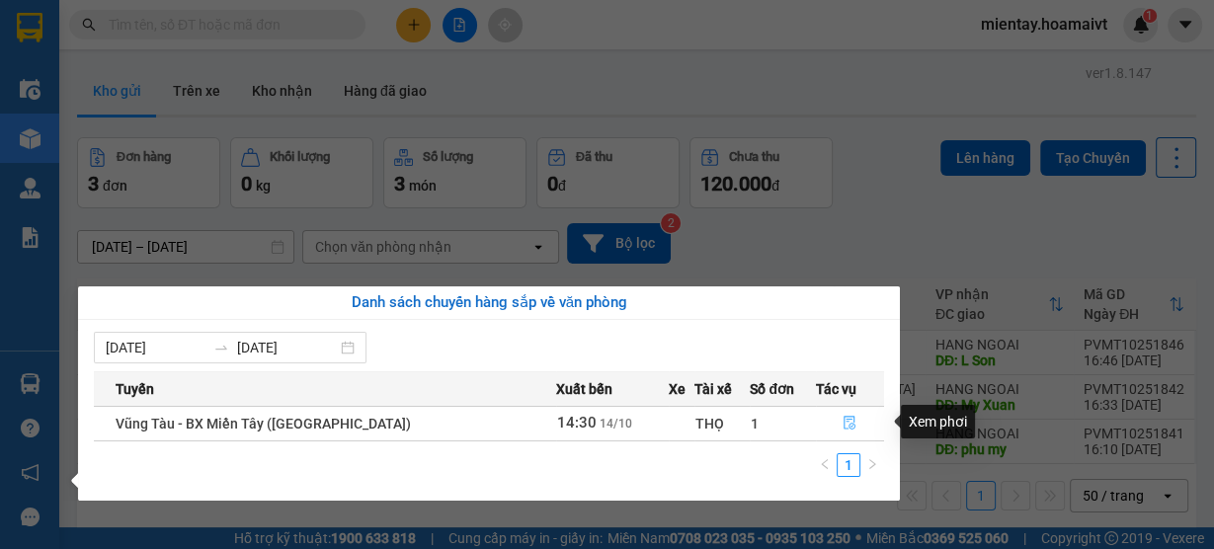
click at [854, 423] on button "button" at bounding box center [850, 424] width 67 height 32
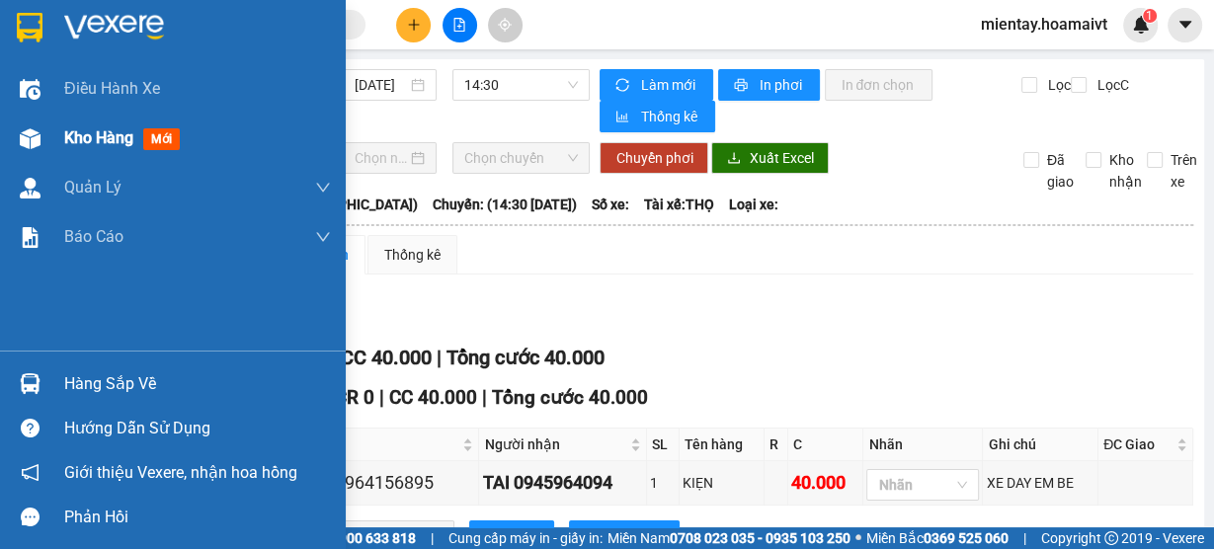
click at [123, 125] on div "Kho hàng mới" at bounding box center [126, 137] width 124 height 25
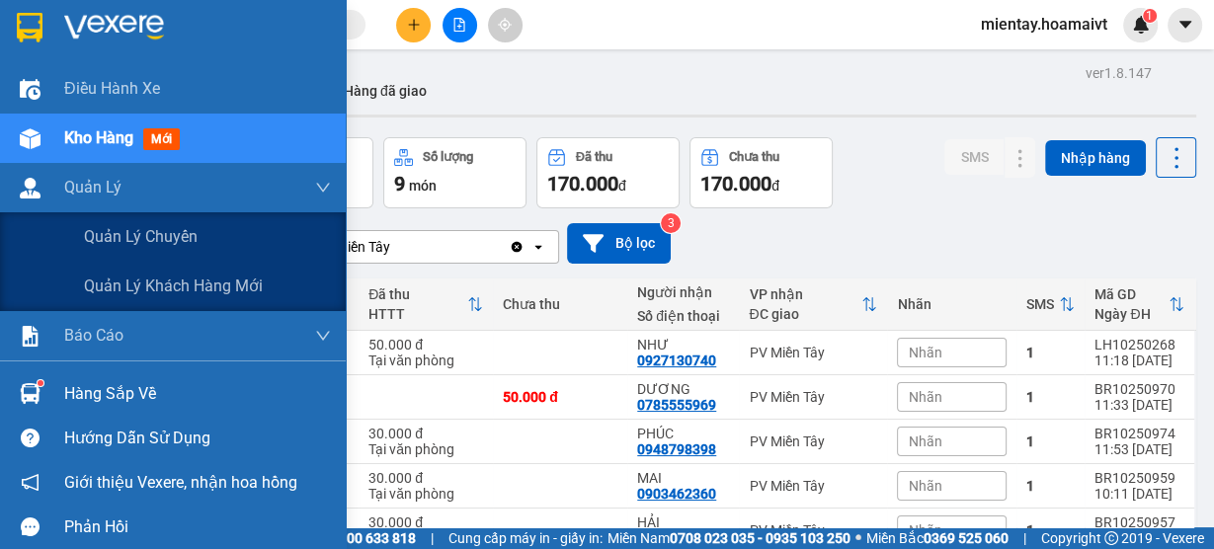
scroll to position [79, 0]
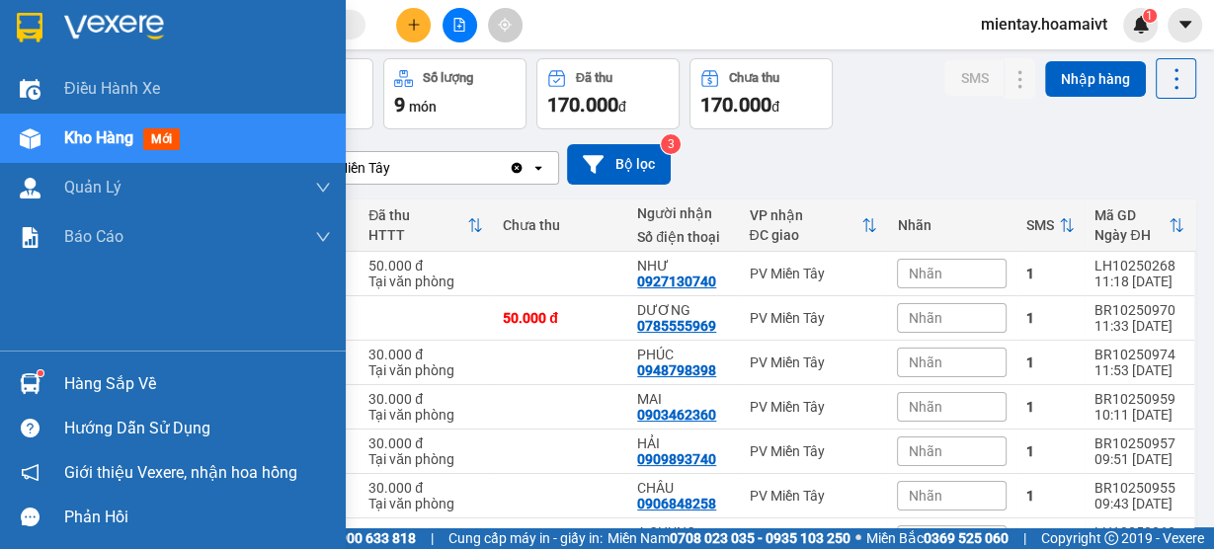
click at [104, 391] on div "Hàng sắp về" at bounding box center [197, 385] width 267 height 30
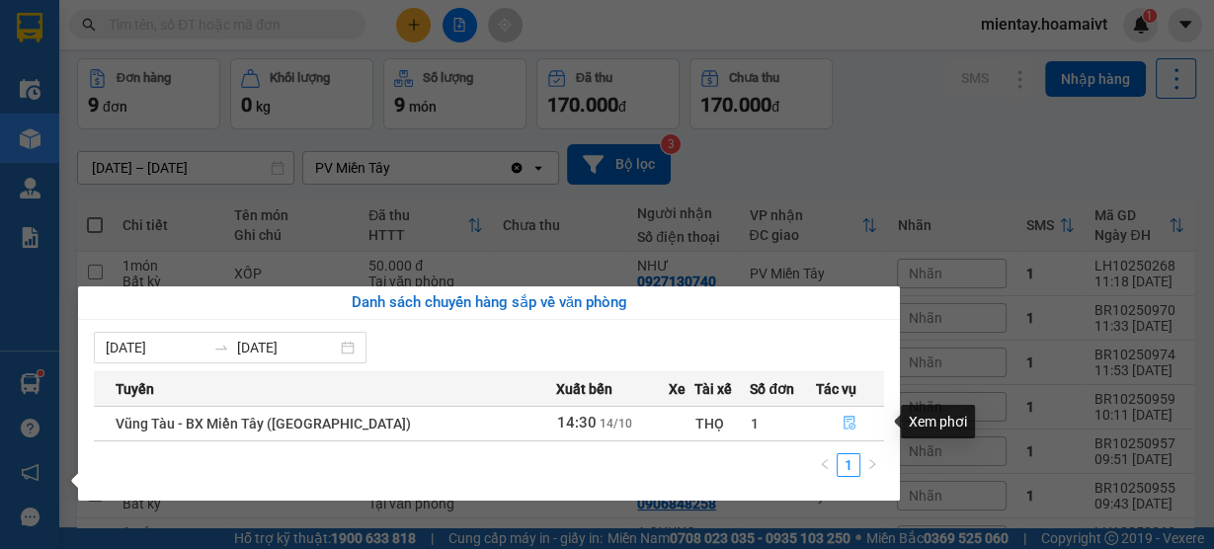
click at [843, 417] on icon "file-done" at bounding box center [850, 423] width 14 height 14
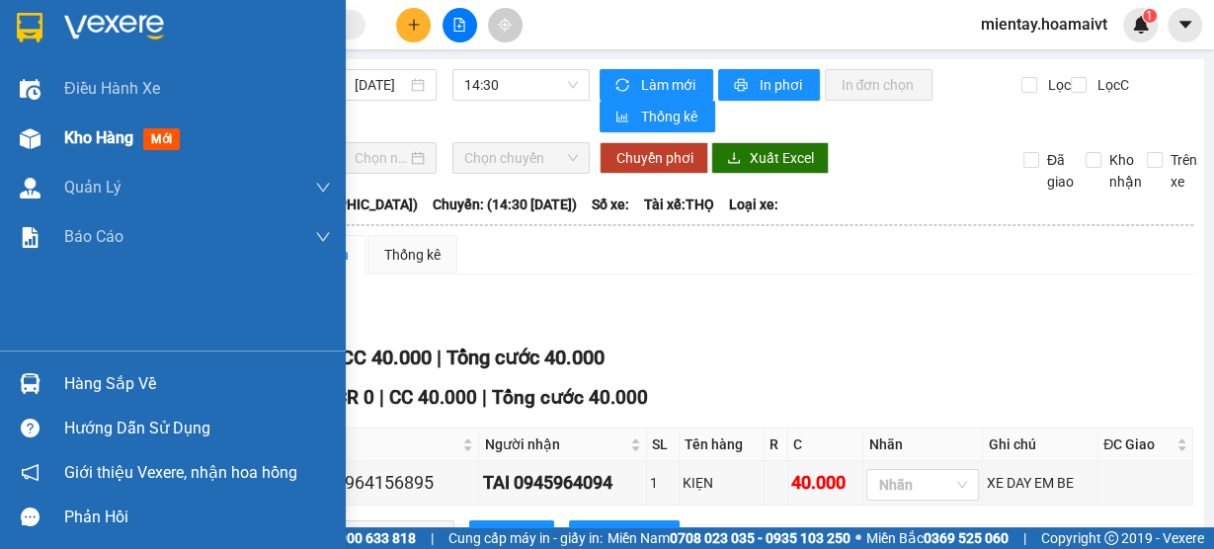
click at [105, 147] on span "Kho hàng" at bounding box center [98, 137] width 69 height 19
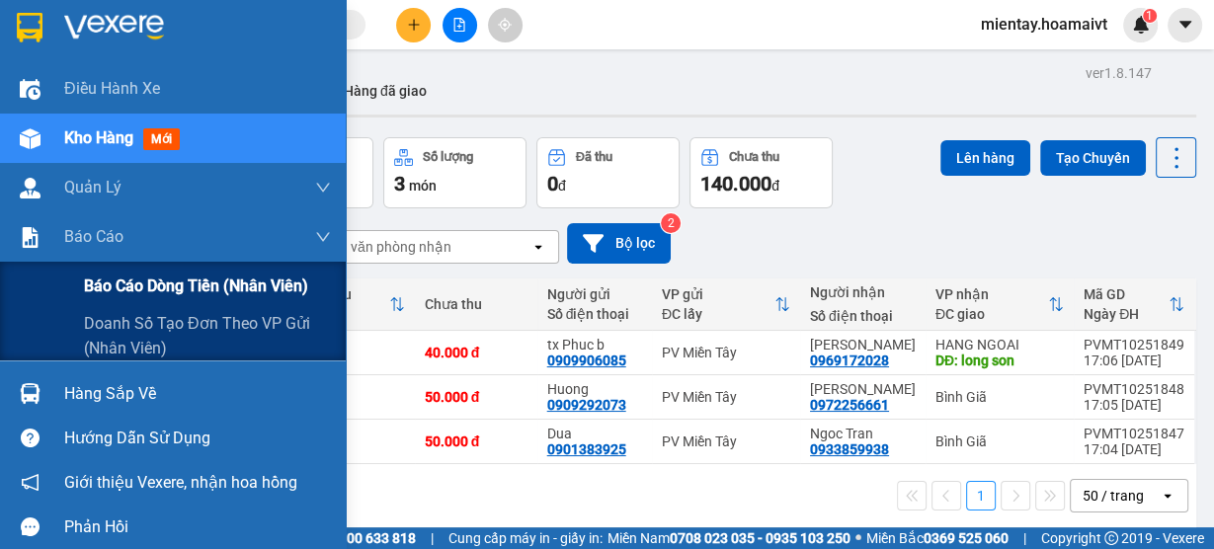
click at [169, 292] on span "Báo cáo dòng tiền (nhân viên)" at bounding box center [196, 286] width 224 height 25
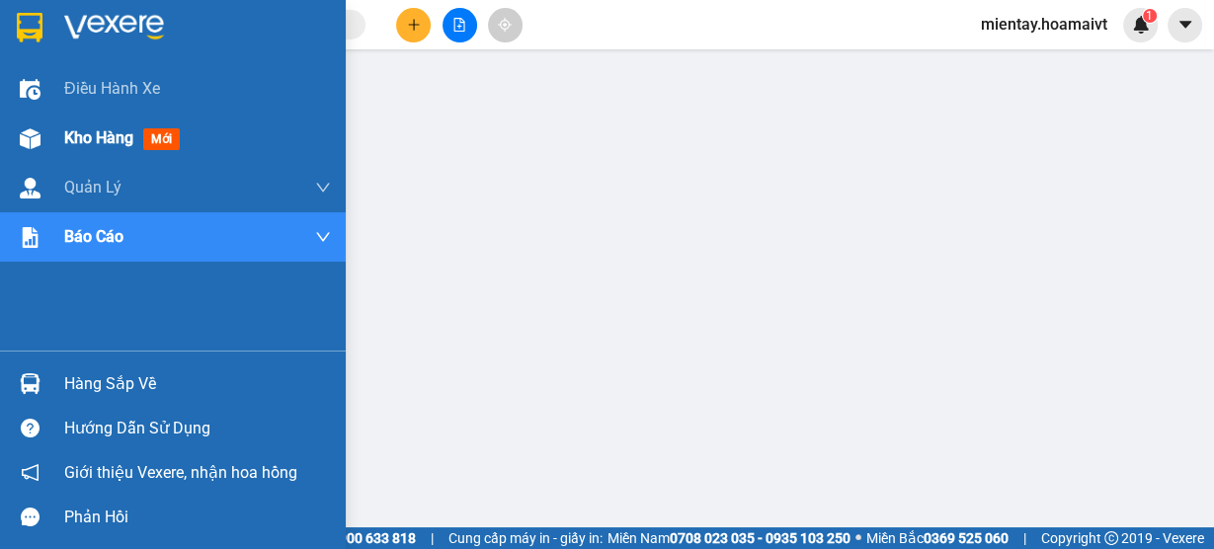
click at [75, 140] on span "Kho hàng" at bounding box center [98, 137] width 69 height 19
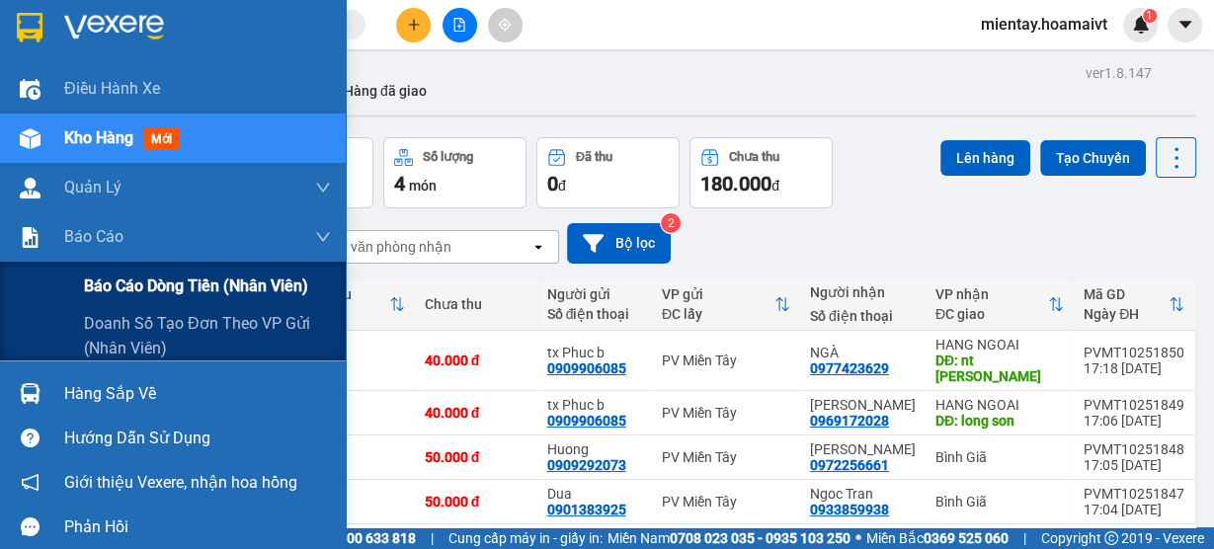
click at [163, 284] on span "Báo cáo dòng tiền (nhân viên)" at bounding box center [196, 286] width 224 height 25
